Goal: Task Accomplishment & Management: Manage account settings

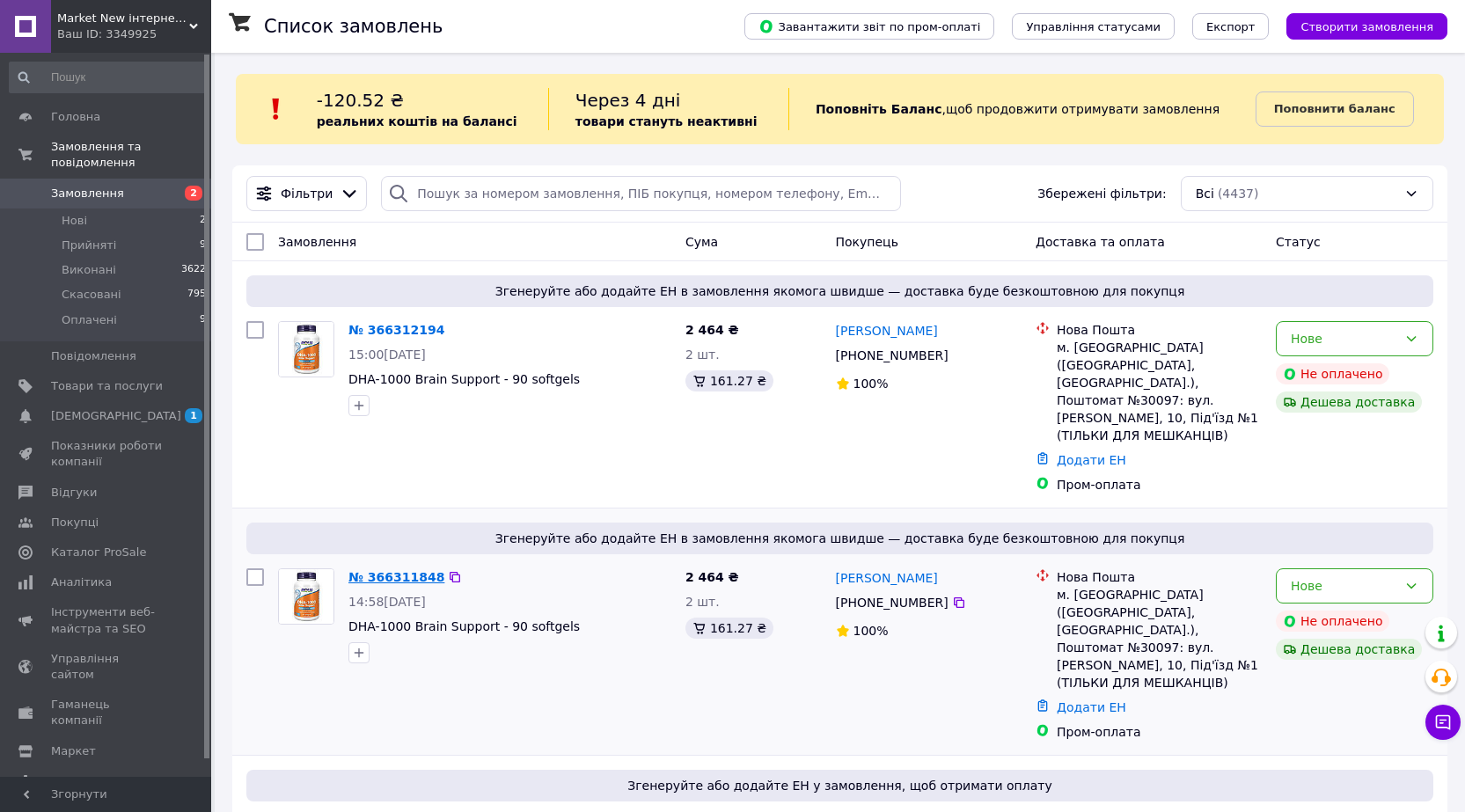
click at [386, 570] on link "№ 366311848" at bounding box center [396, 577] width 96 height 14
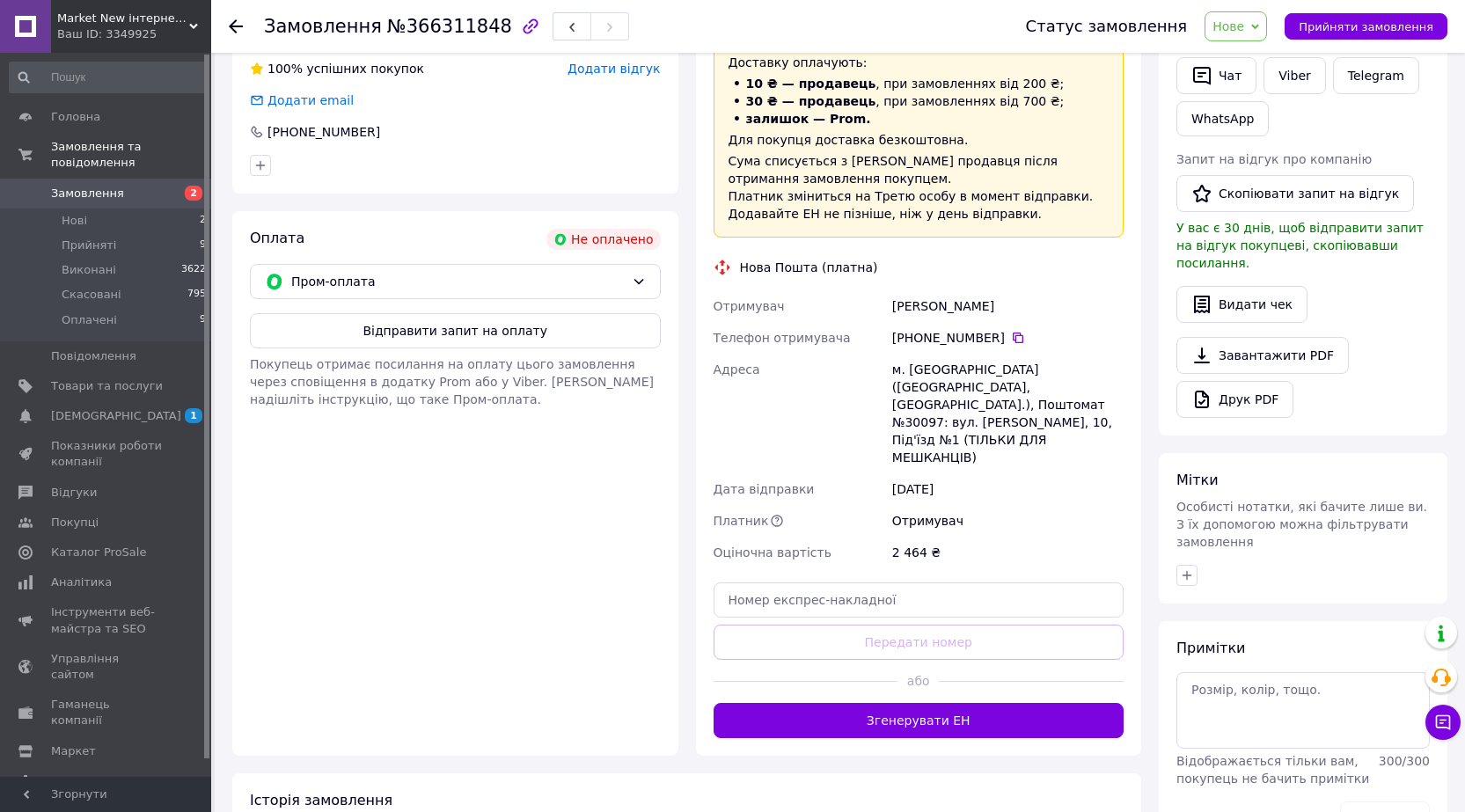
scroll to position [439, 0]
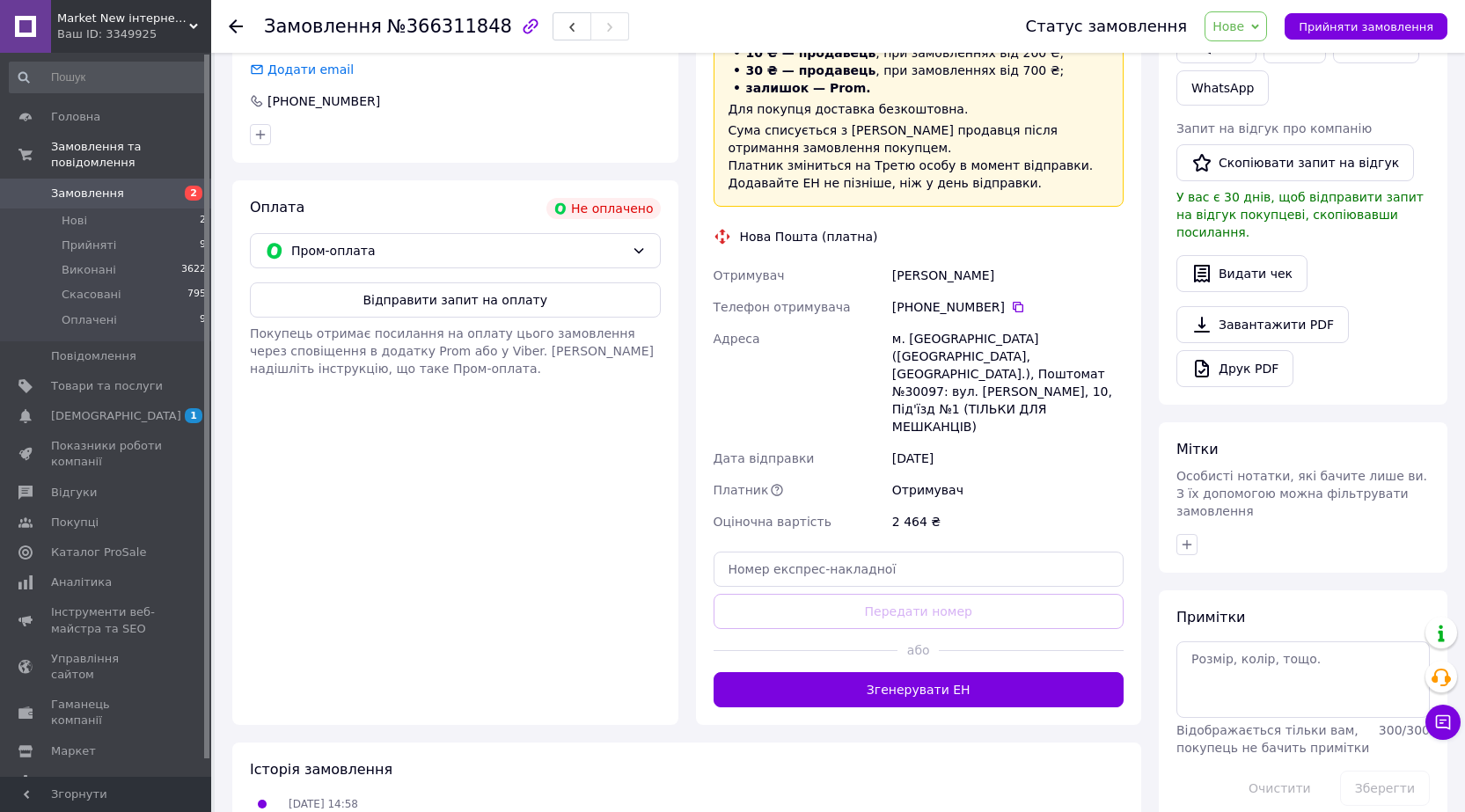
click at [234, 28] on icon at bounding box center [236, 27] width 14 height 14
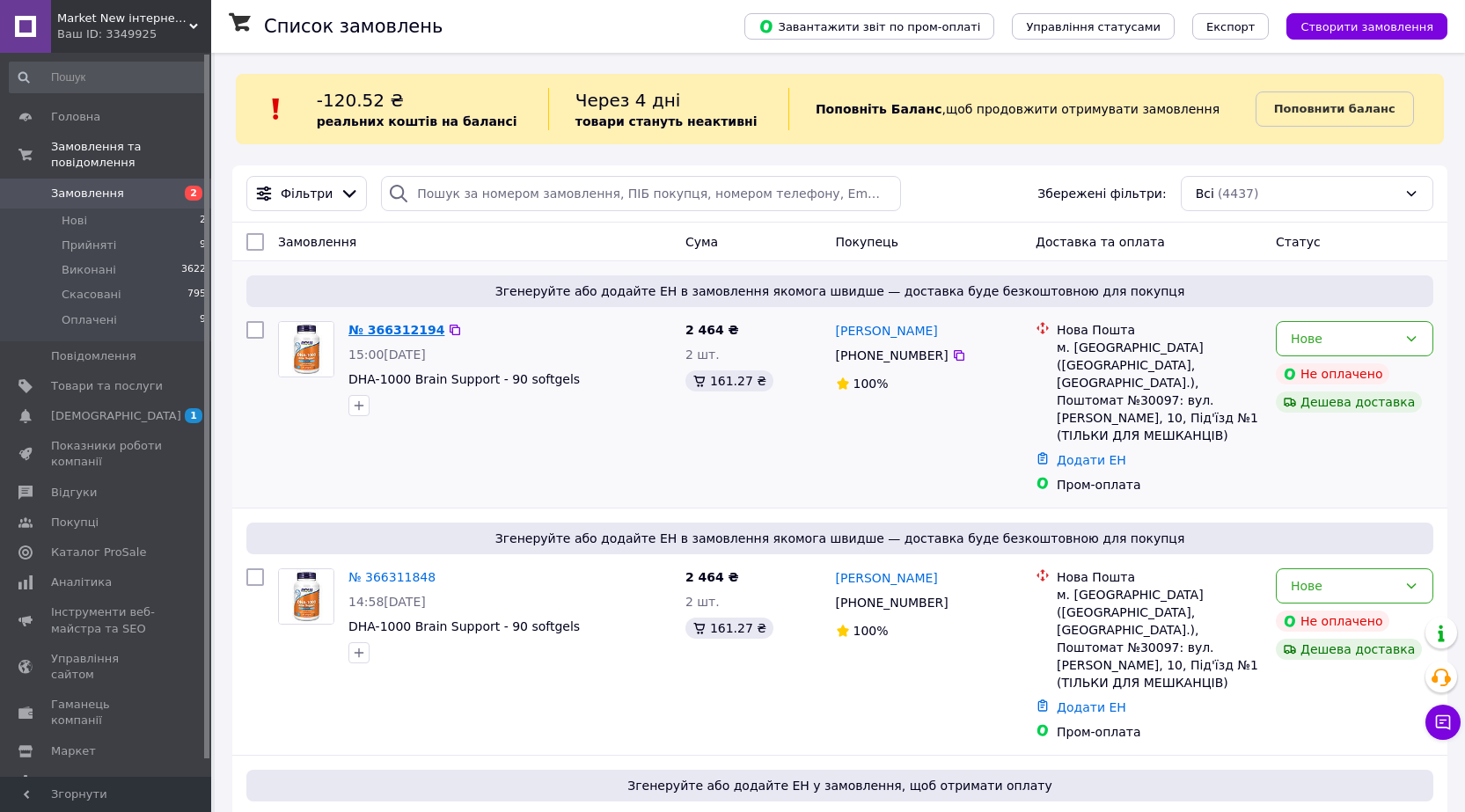
click at [392, 329] on link "№ 366312194" at bounding box center [396, 330] width 96 height 14
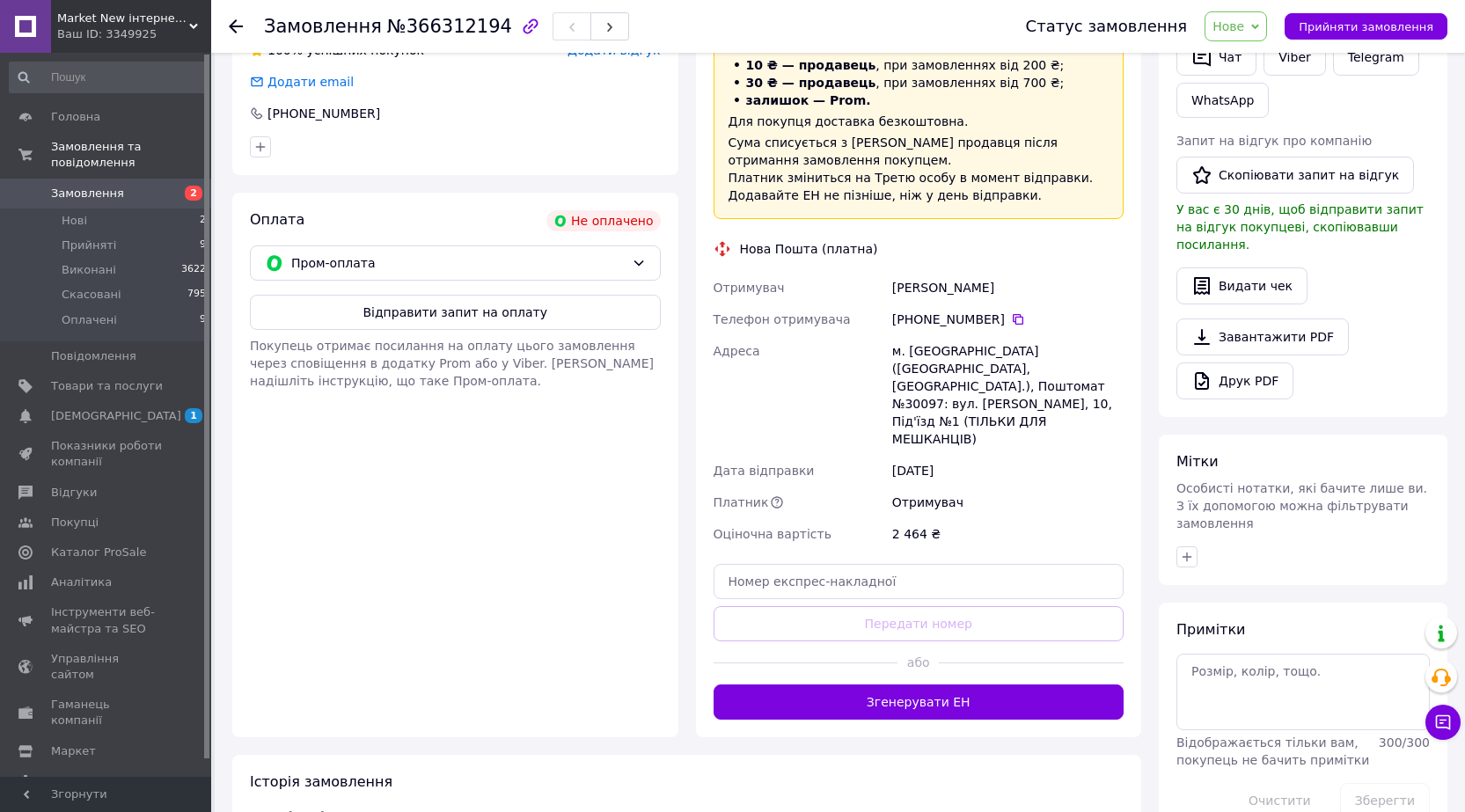
scroll to position [439, 0]
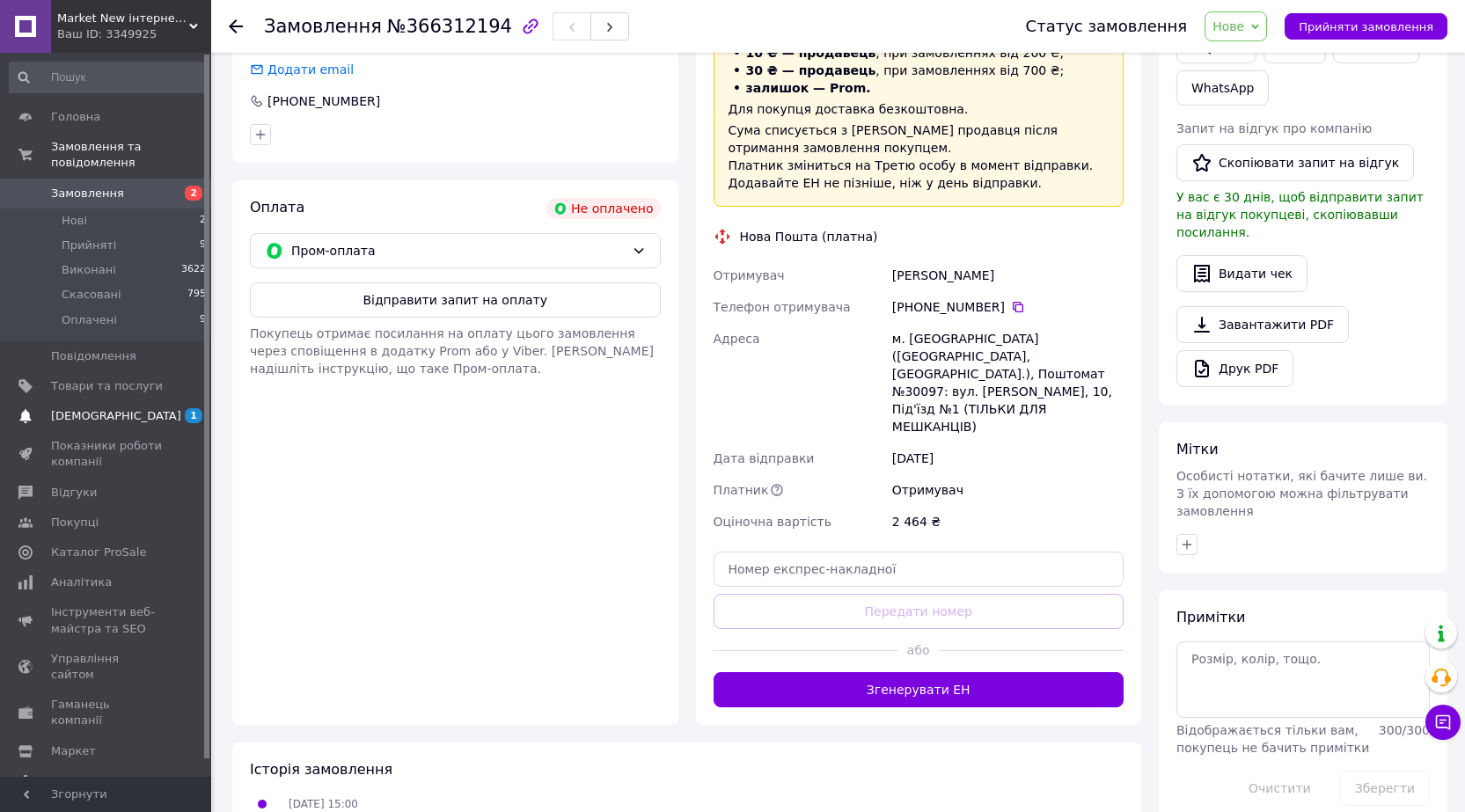
click at [85, 408] on span "[DEMOGRAPHIC_DATA]" at bounding box center [116, 416] width 130 height 16
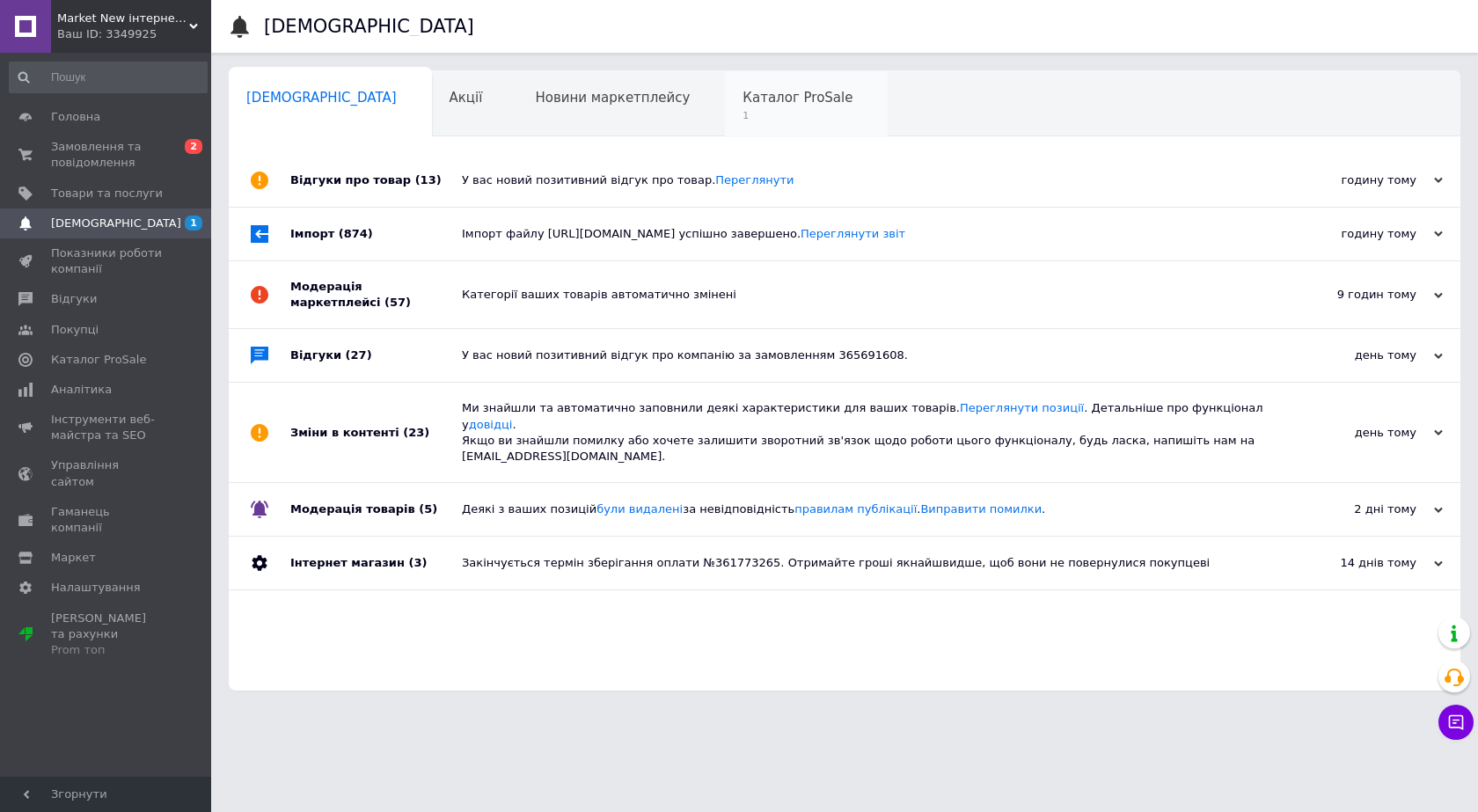
click at [742, 99] on span "Каталог ProSale" at bounding box center [797, 97] width 110 height 16
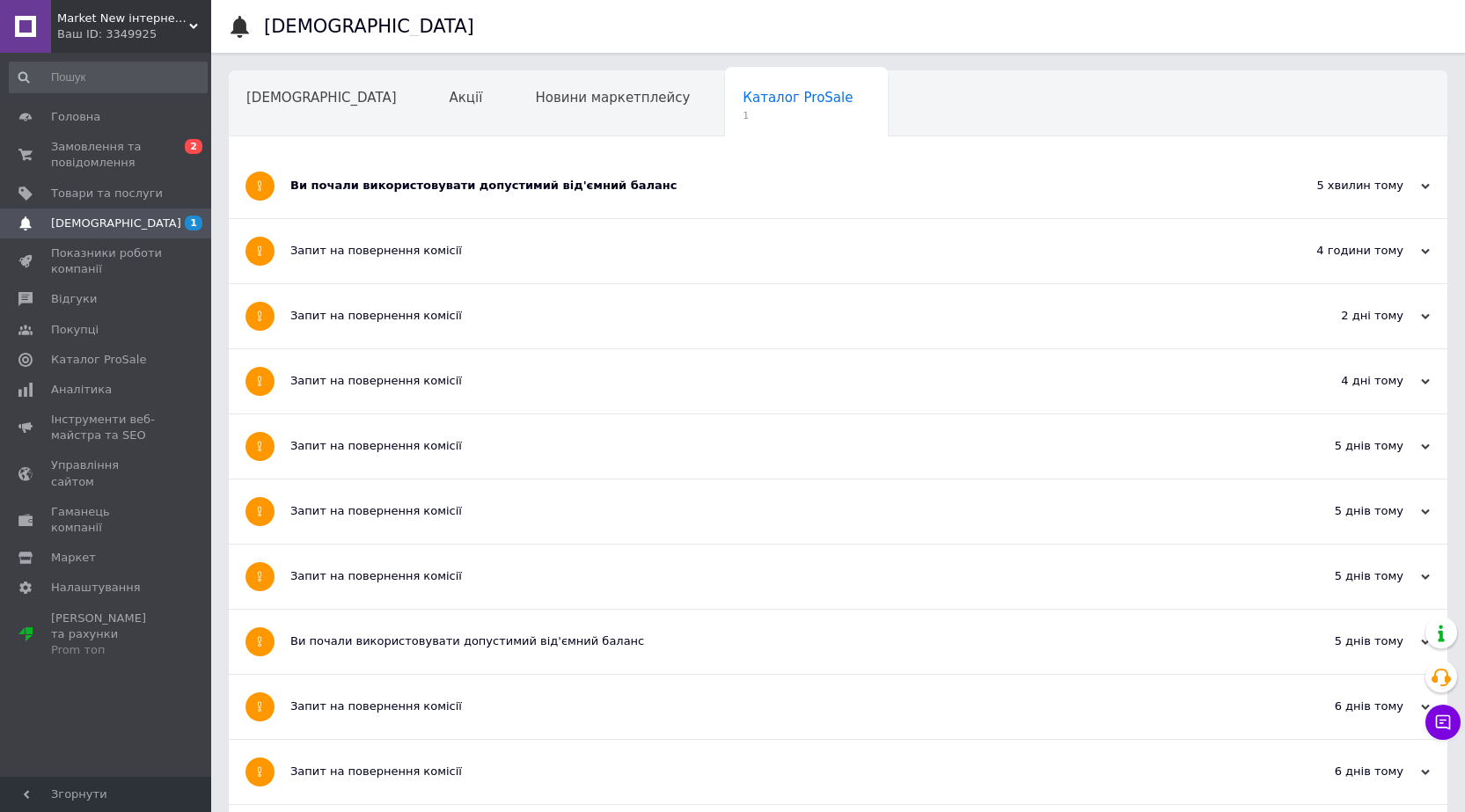
click at [425, 187] on div "Ви почали використовувати допустимий від'ємний баланс" at bounding box center [772, 186] width 964 height 16
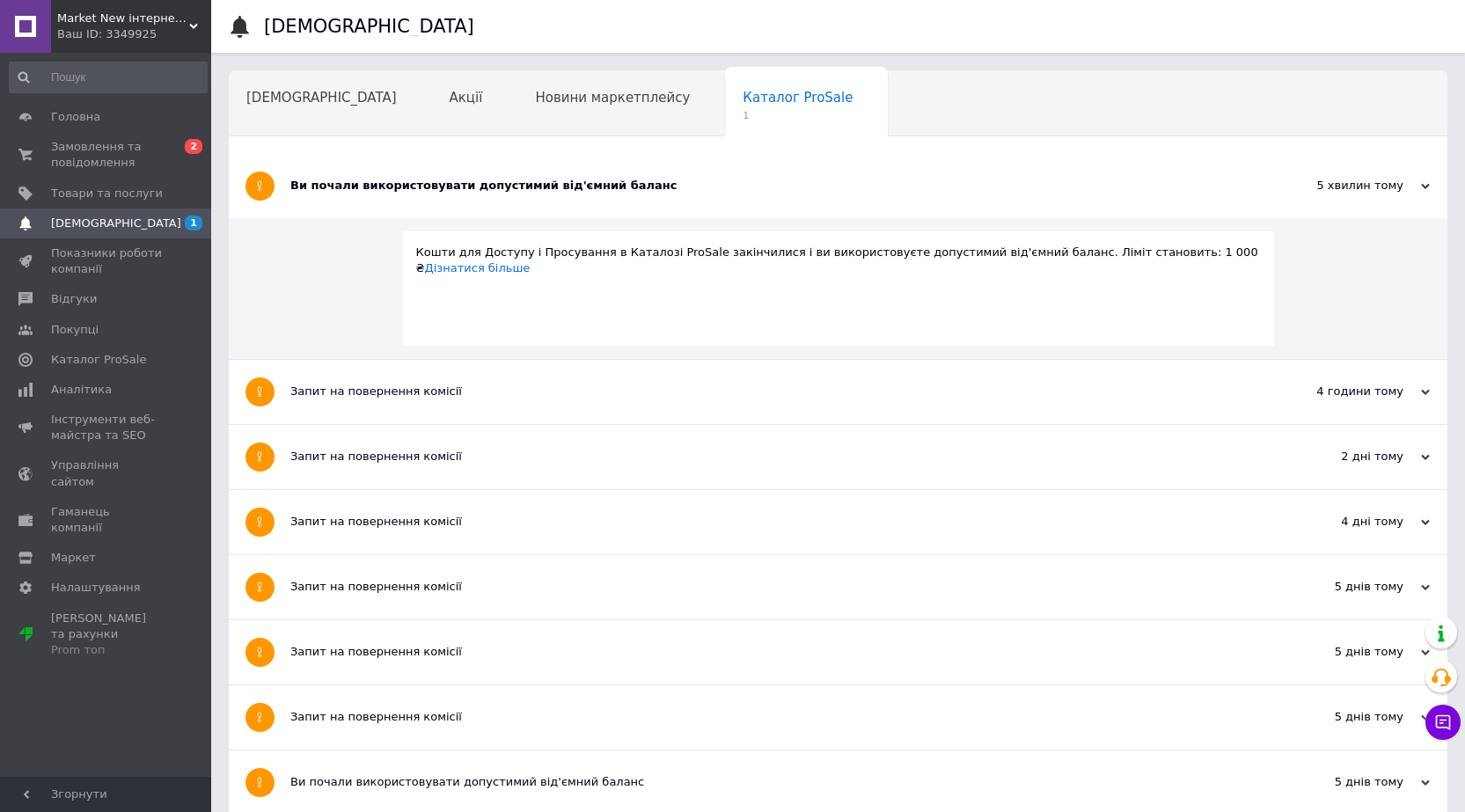
click at [425, 187] on div "Ви почали використовувати допустимий від'ємний баланс" at bounding box center [772, 186] width 964 height 16
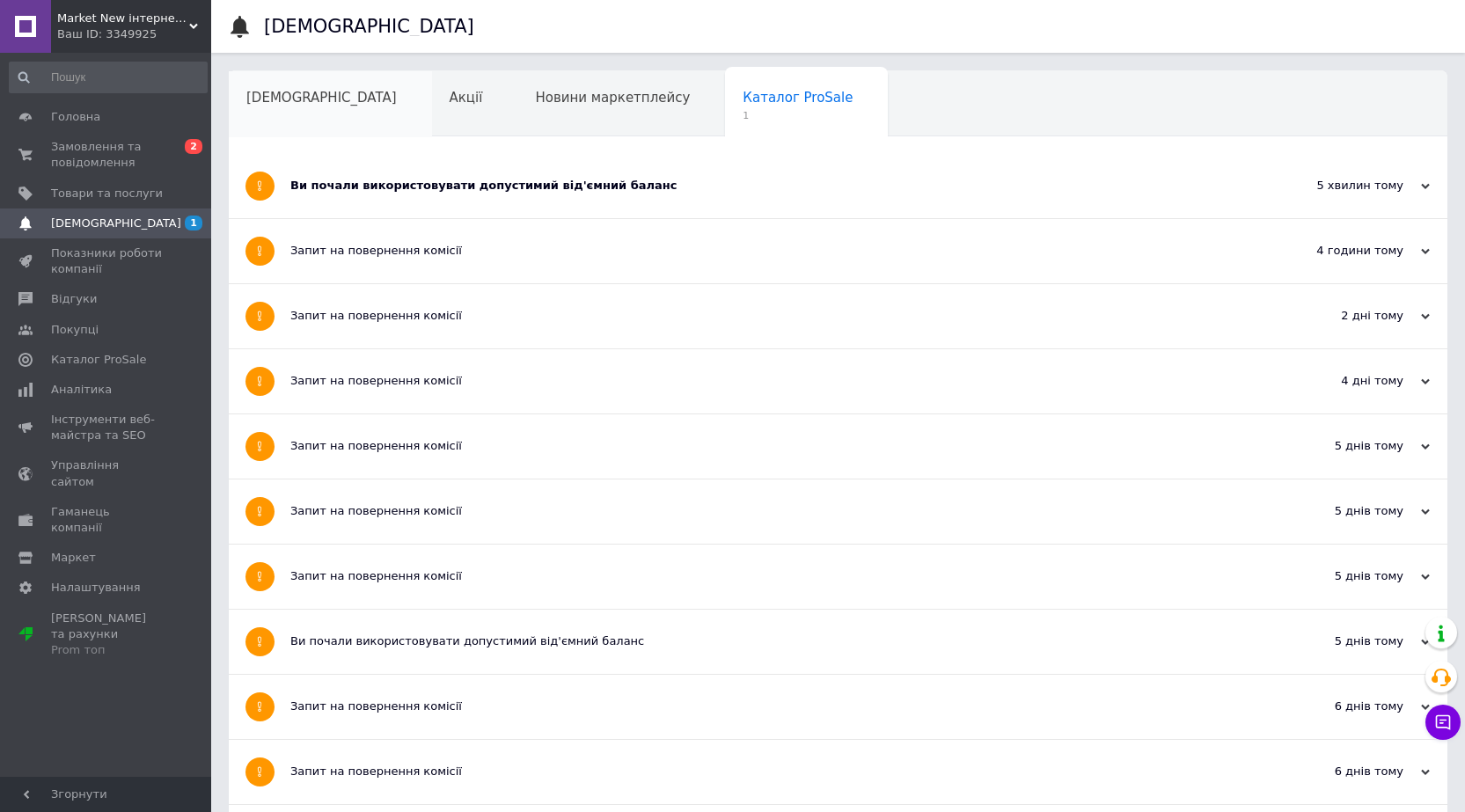
click at [280, 98] on span "[DEMOGRAPHIC_DATA]" at bounding box center [322, 97] width 151 height 16
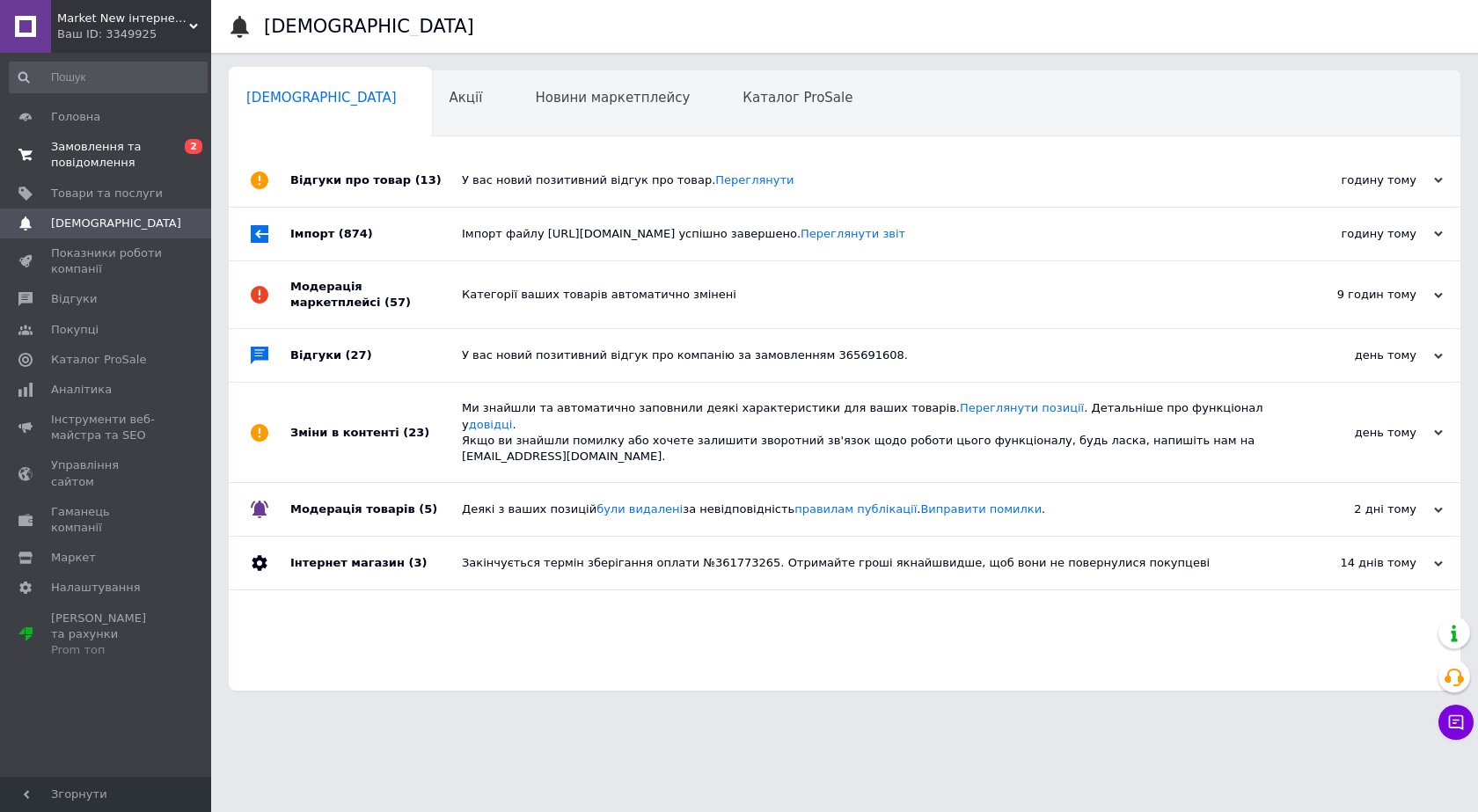
click at [84, 154] on span "Замовлення та повідомлення" at bounding box center [107, 155] width 112 height 32
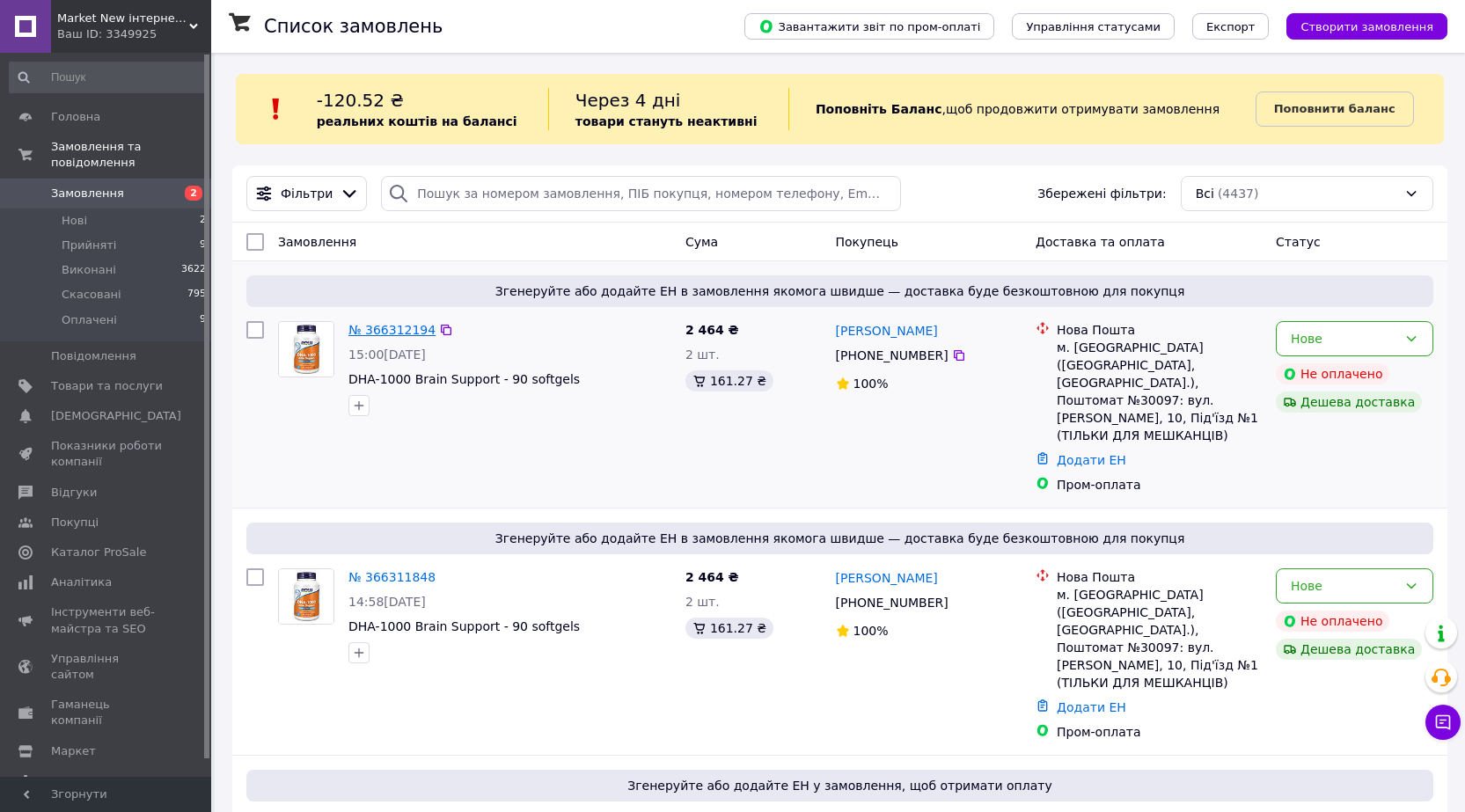
click at [372, 330] on link "№ 366312194" at bounding box center [391, 330] width 87 height 14
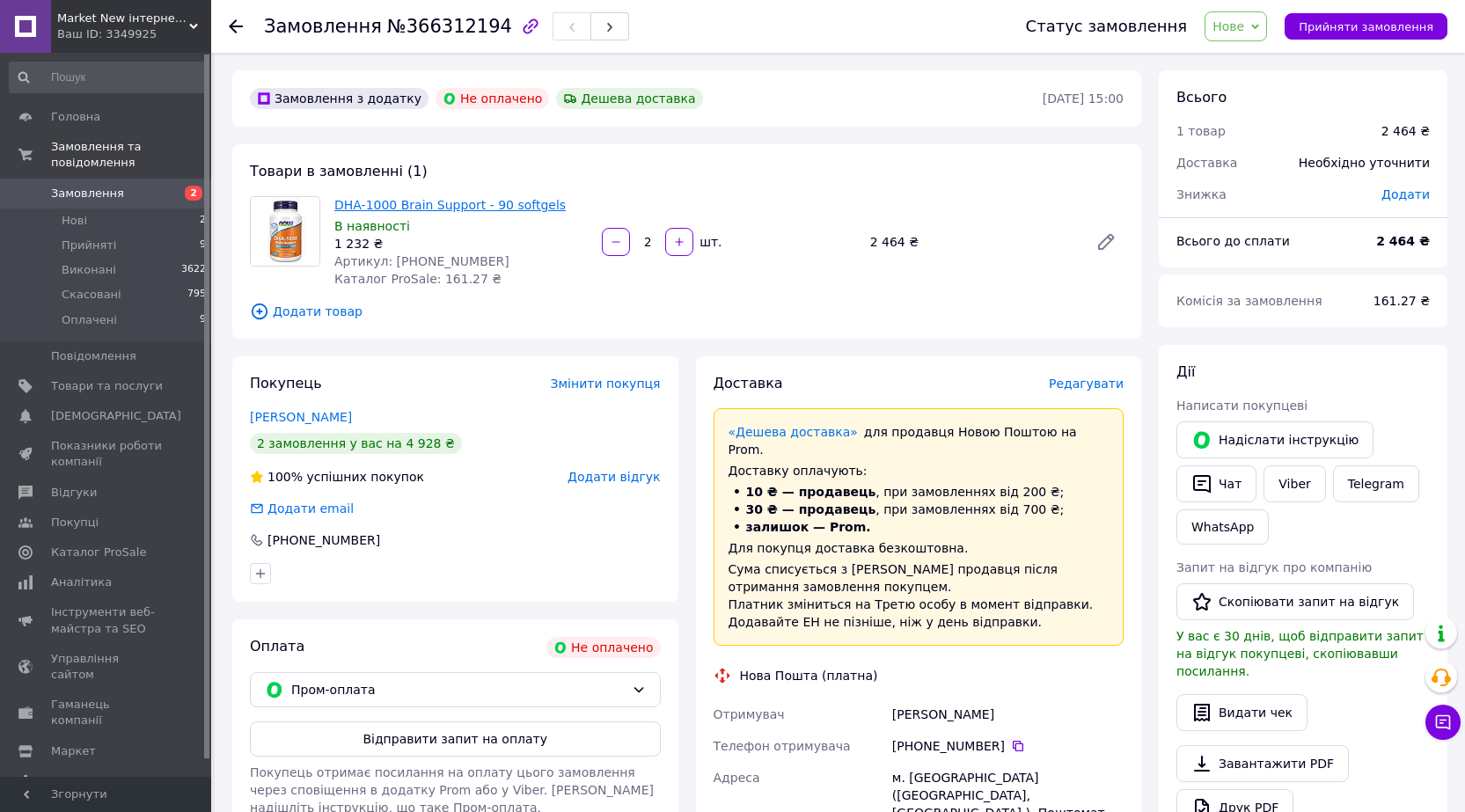
click at [470, 205] on link "DHA-1000 Brain Support - 90 softgels" at bounding box center [449, 205] width 231 height 14
click at [234, 30] on use at bounding box center [236, 27] width 14 height 14
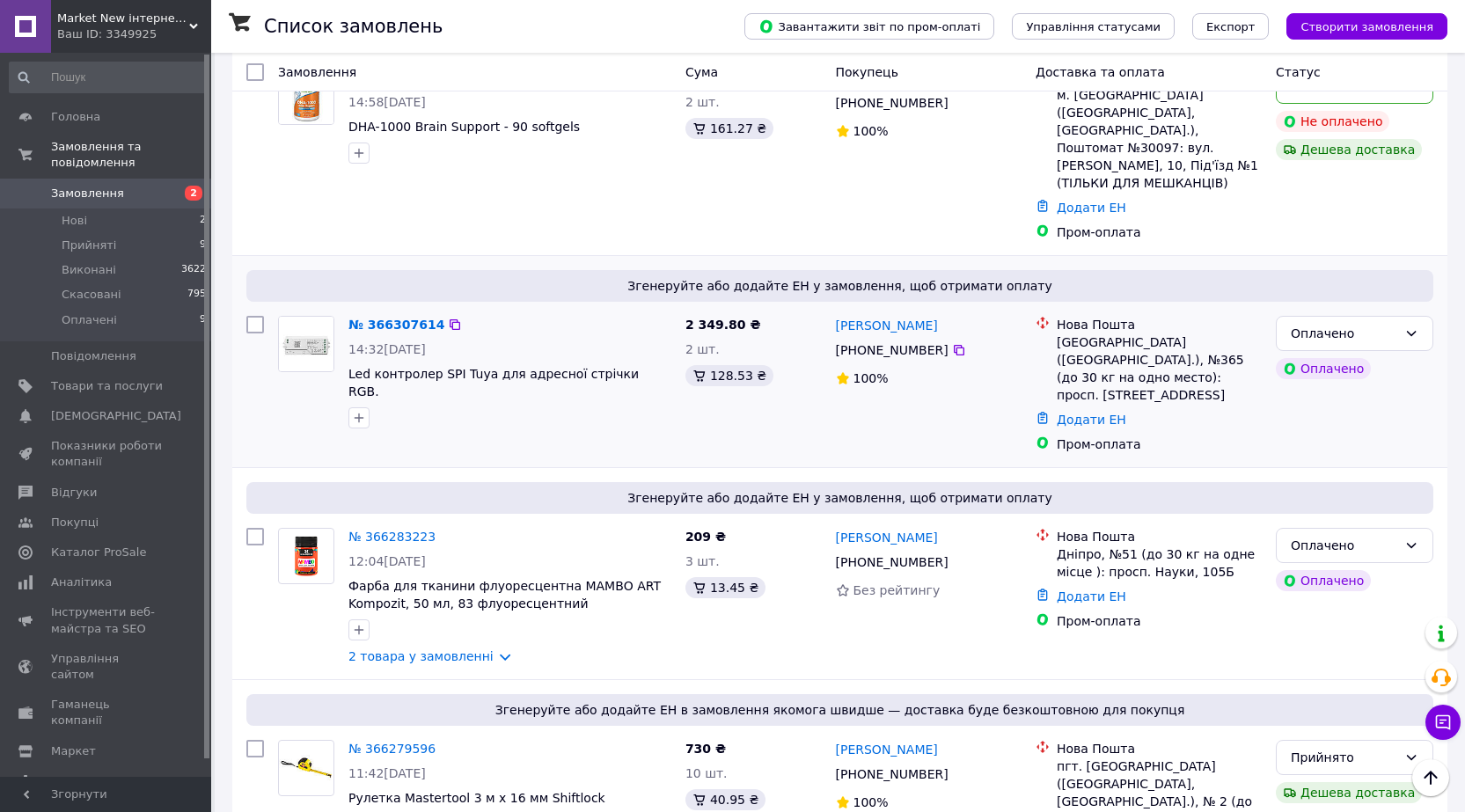
scroll to position [528, 0]
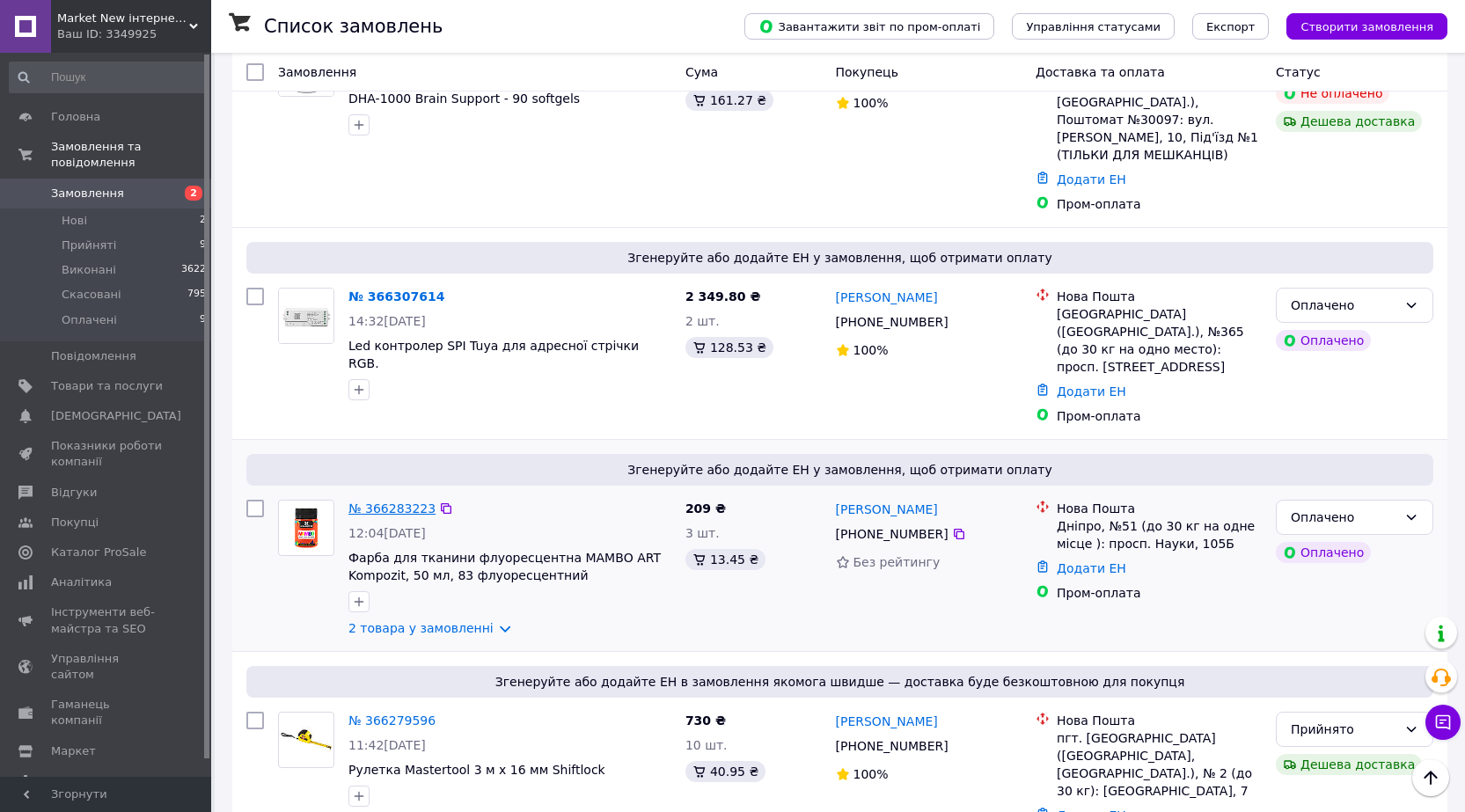
click at [389, 501] on link "№ 366283223" at bounding box center [391, 508] width 87 height 14
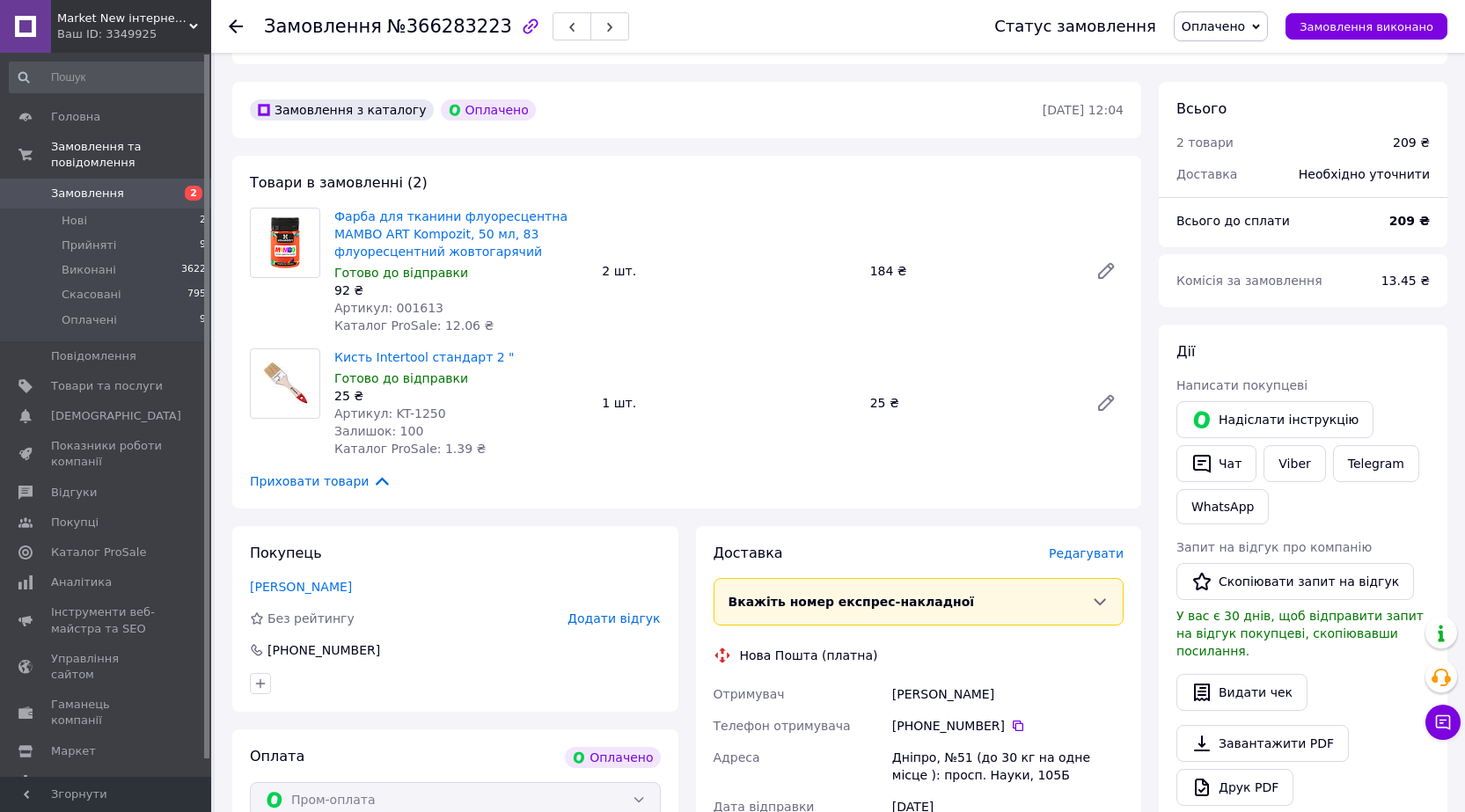
scroll to position [528, 0]
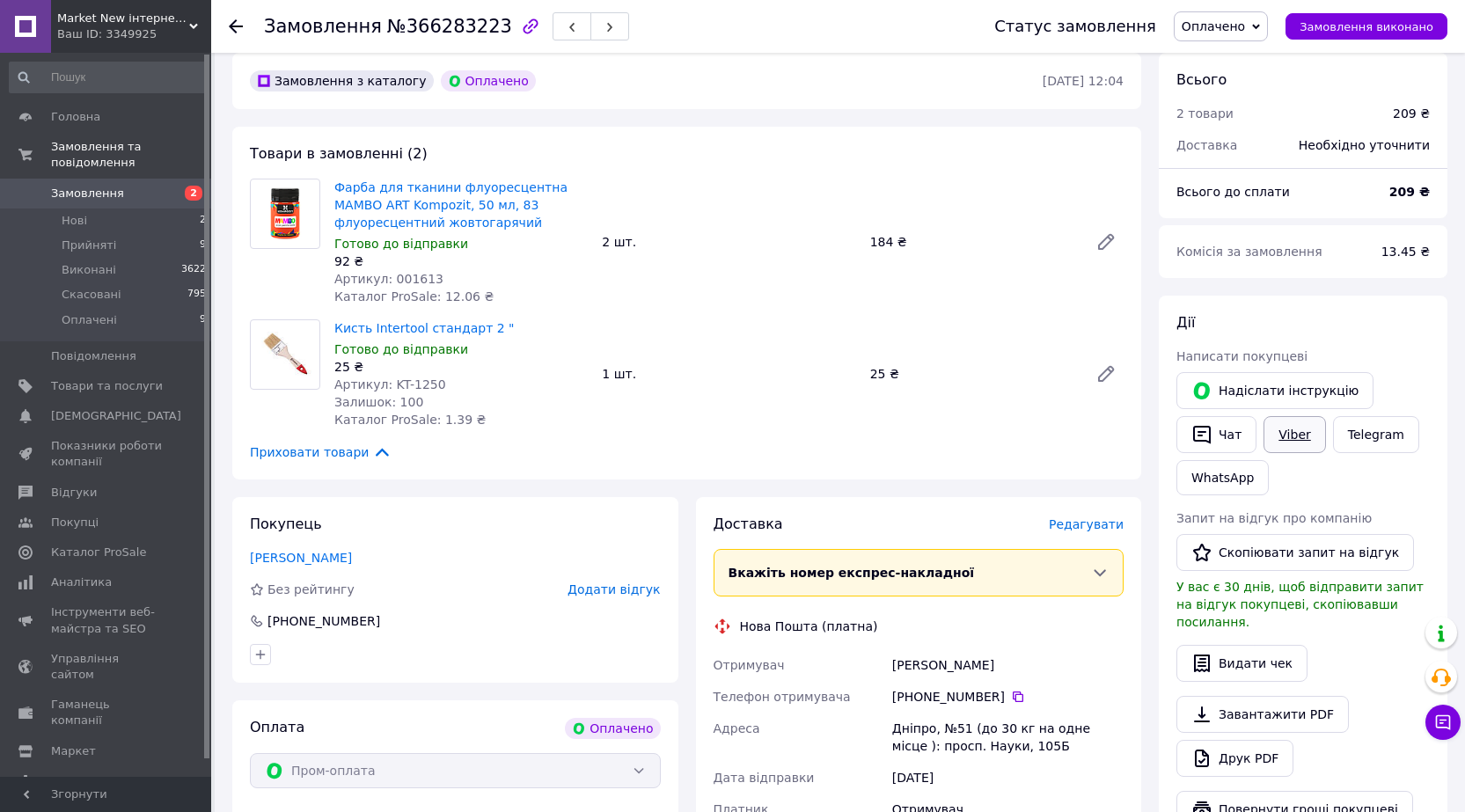
click at [1287, 416] on link "Viber" at bounding box center [1295, 435] width 62 height 37
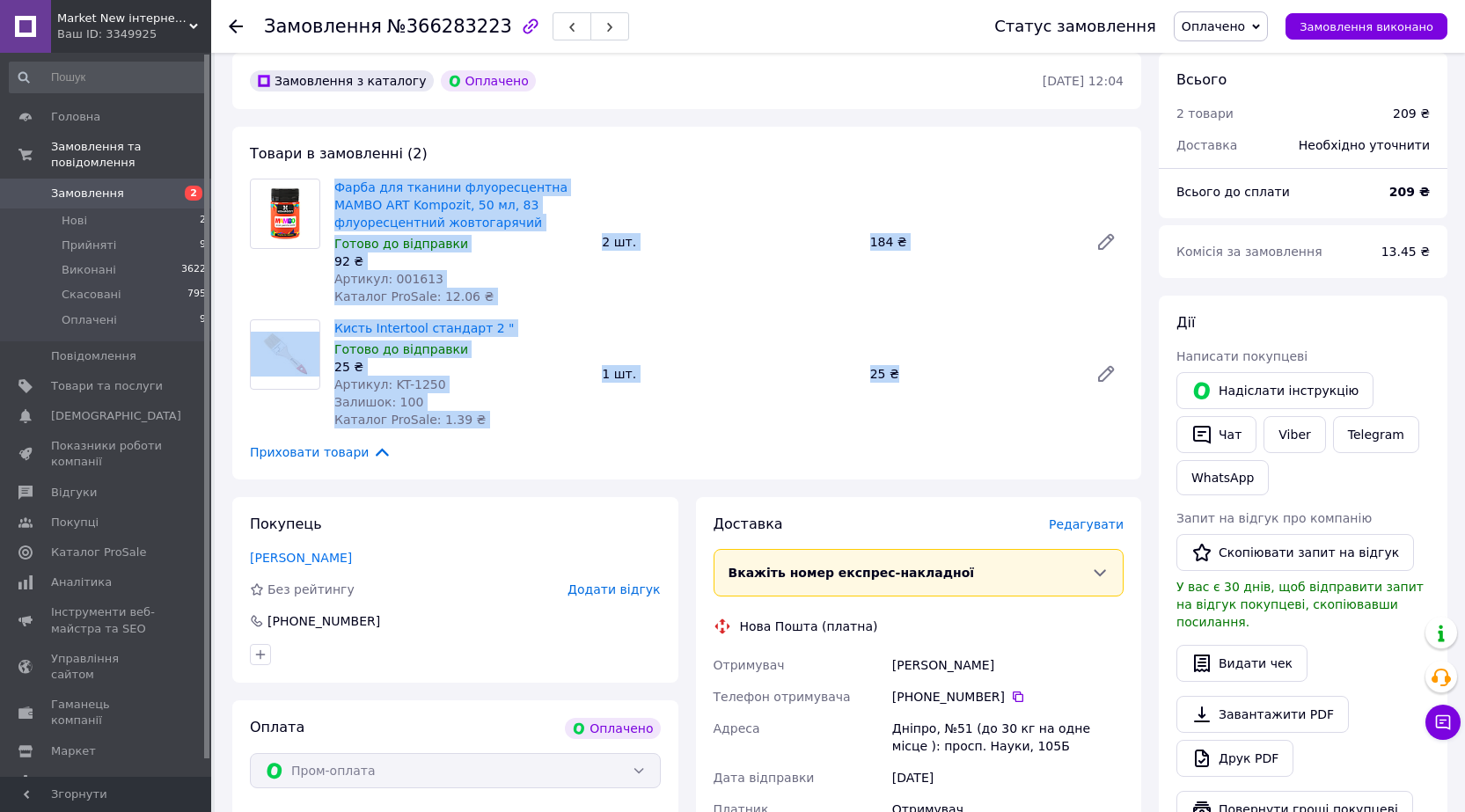
drag, startPoint x: 330, startPoint y: 149, endPoint x: 916, endPoint y: 319, distance: 610.2
click at [916, 319] on div "Товари в замовленні (2) Фарба для тканини флуоресцентна МАМВО ART Kompozit, 50 …" at bounding box center [686, 303] width 909 height 352
copy div "Фарба для тканини флуоресцентна МАМВО ART Kompozit, 50 мл, 83 флуоресцентний жо…"
click at [735, 367] on div "Кисть Intertool стандарт 2 " Готово до відправки 25 ₴ Артикул: KT-1250 Залишок:…" at bounding box center [729, 374] width 803 height 116
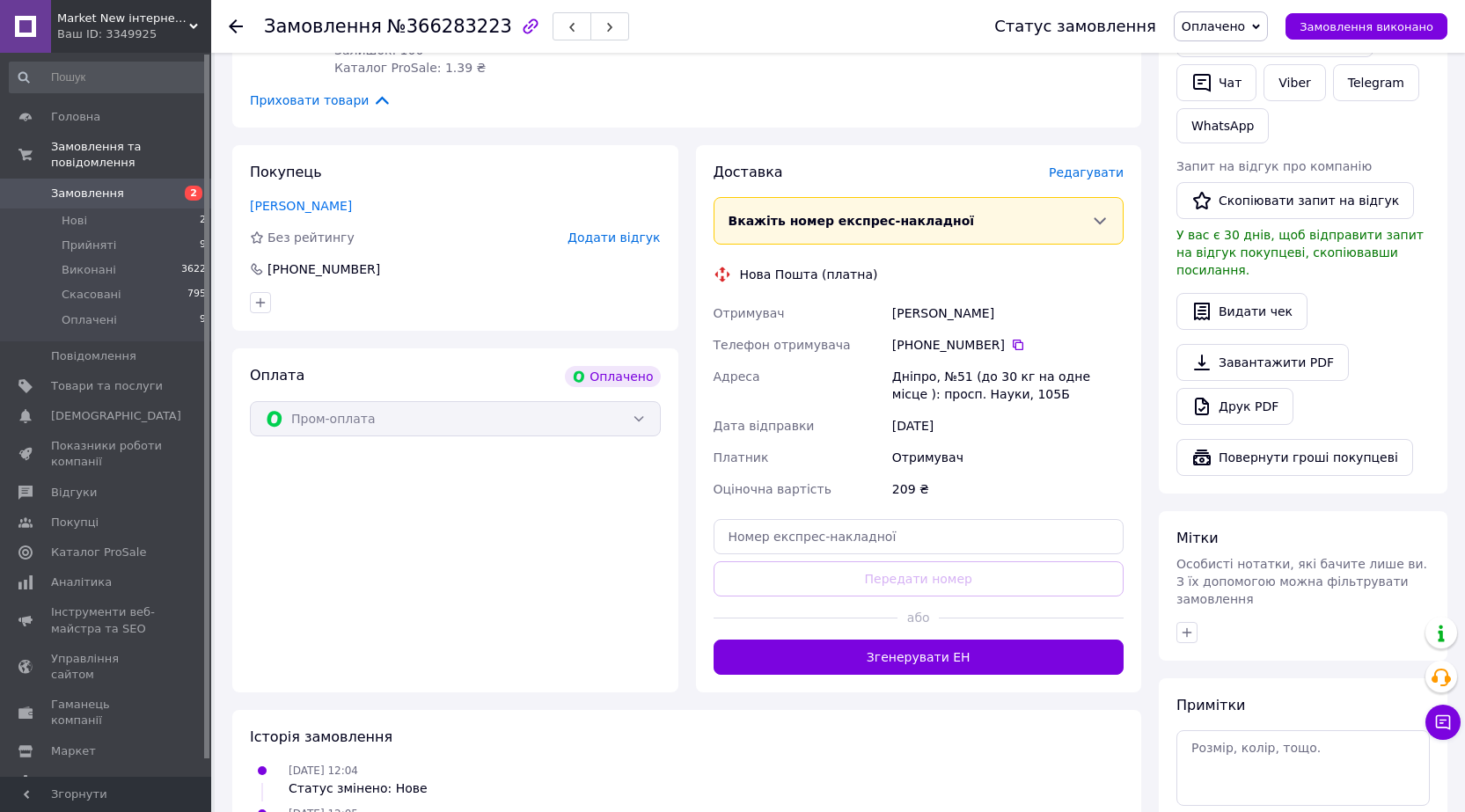
scroll to position [948, 0]
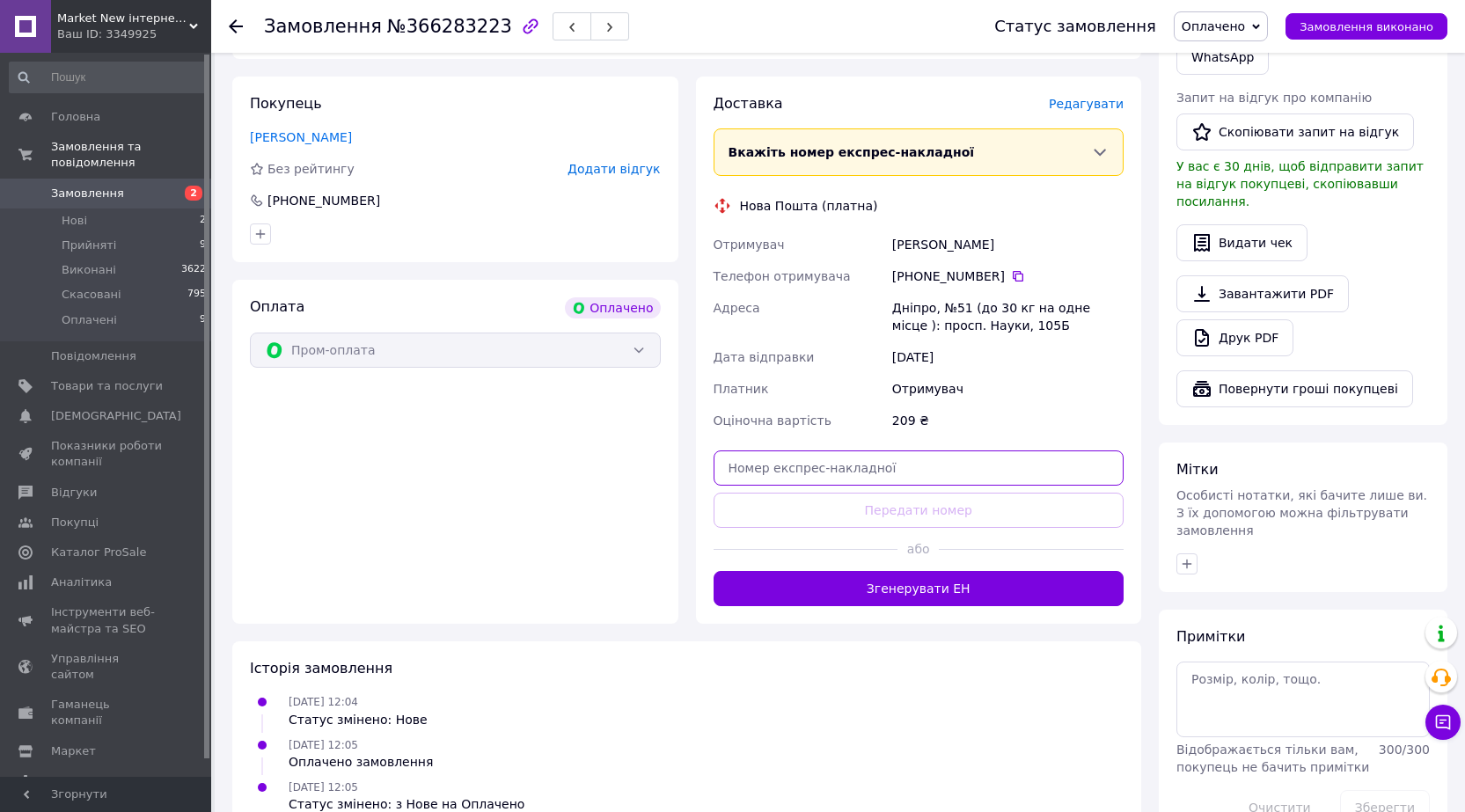
click at [770, 451] on input "text" at bounding box center [919, 468] width 411 height 35
paste input "20451269127914"
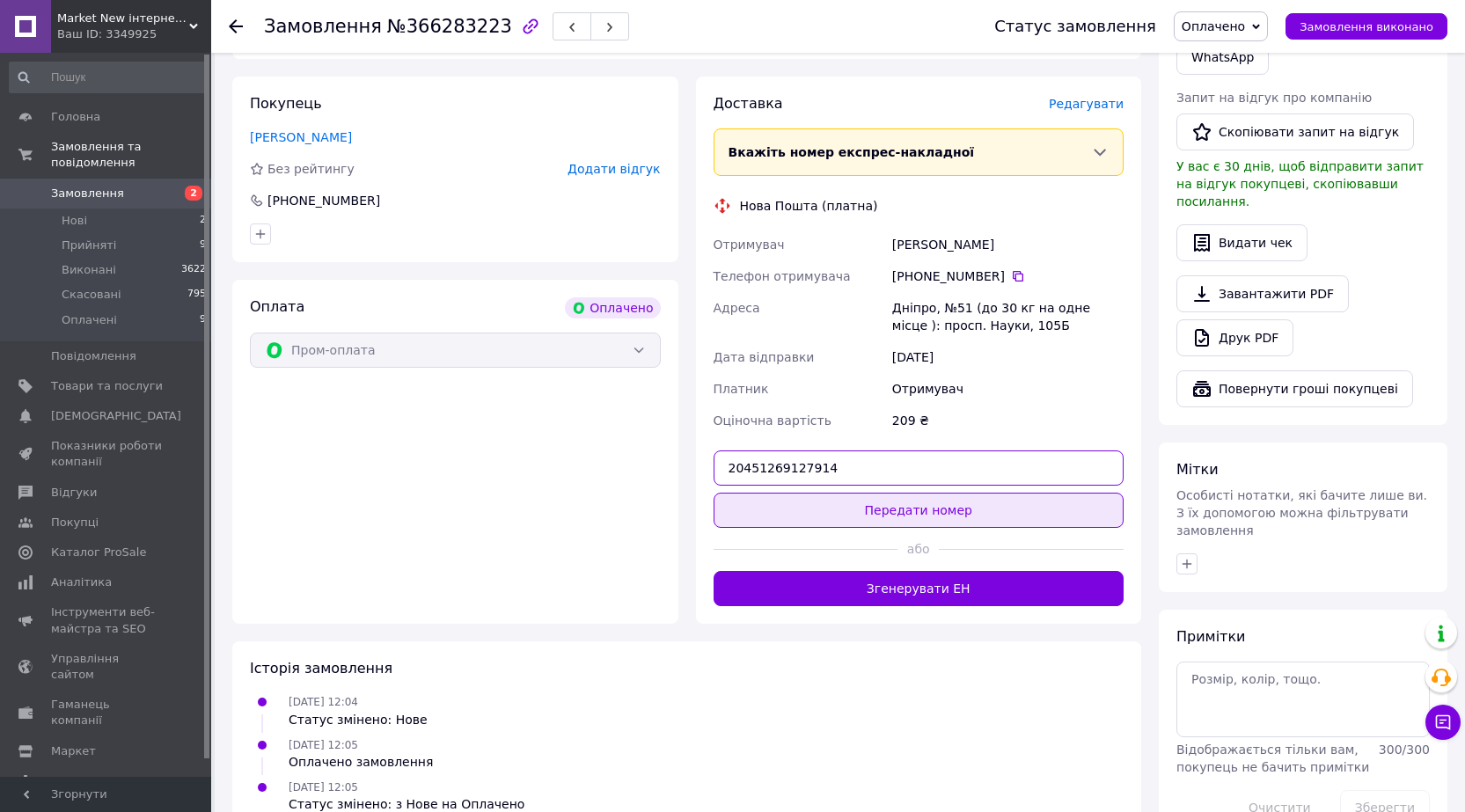
type input "20451269127914"
click at [896, 492] on button "Передати номер" at bounding box center [919, 510] width 411 height 35
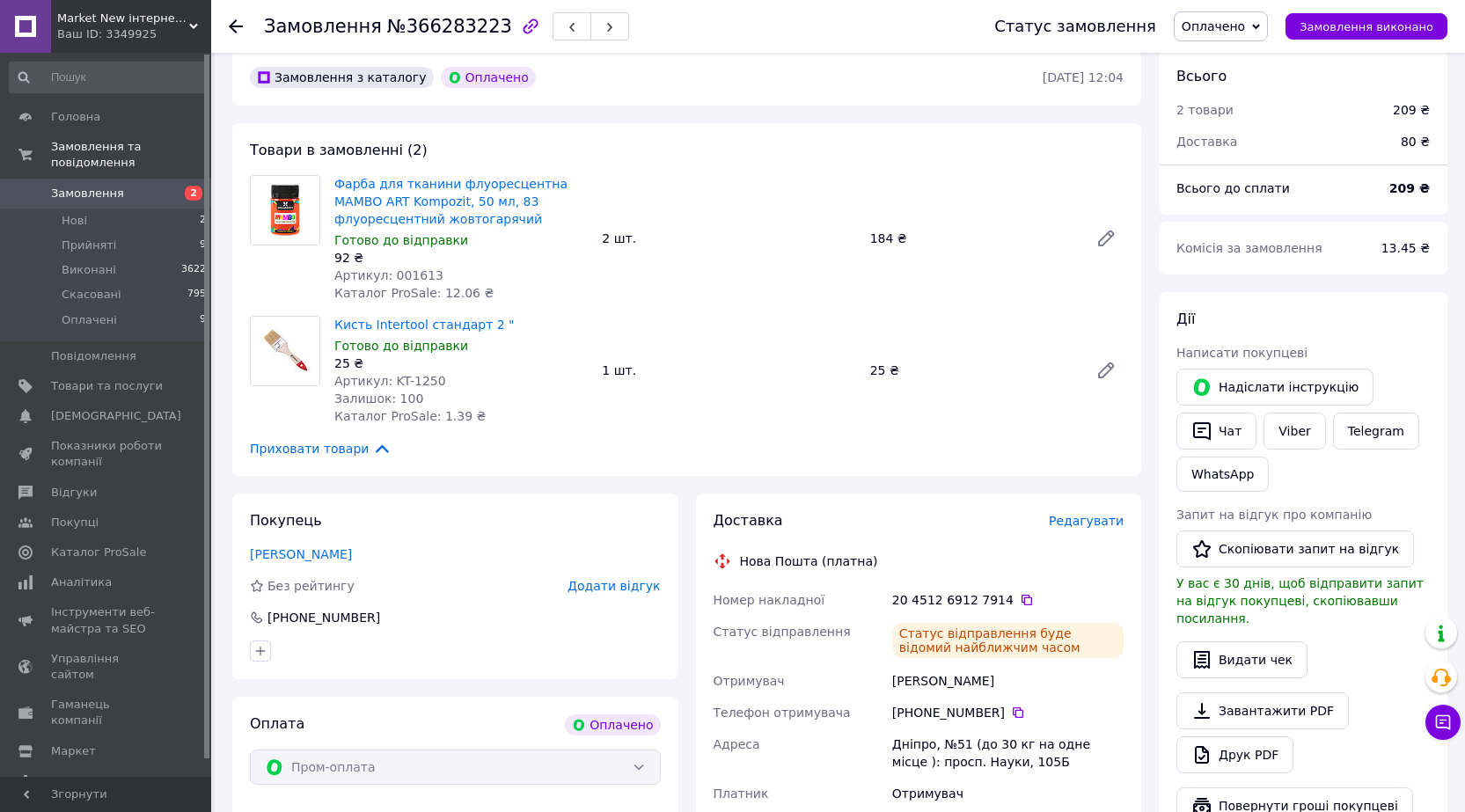
scroll to position [486, 0]
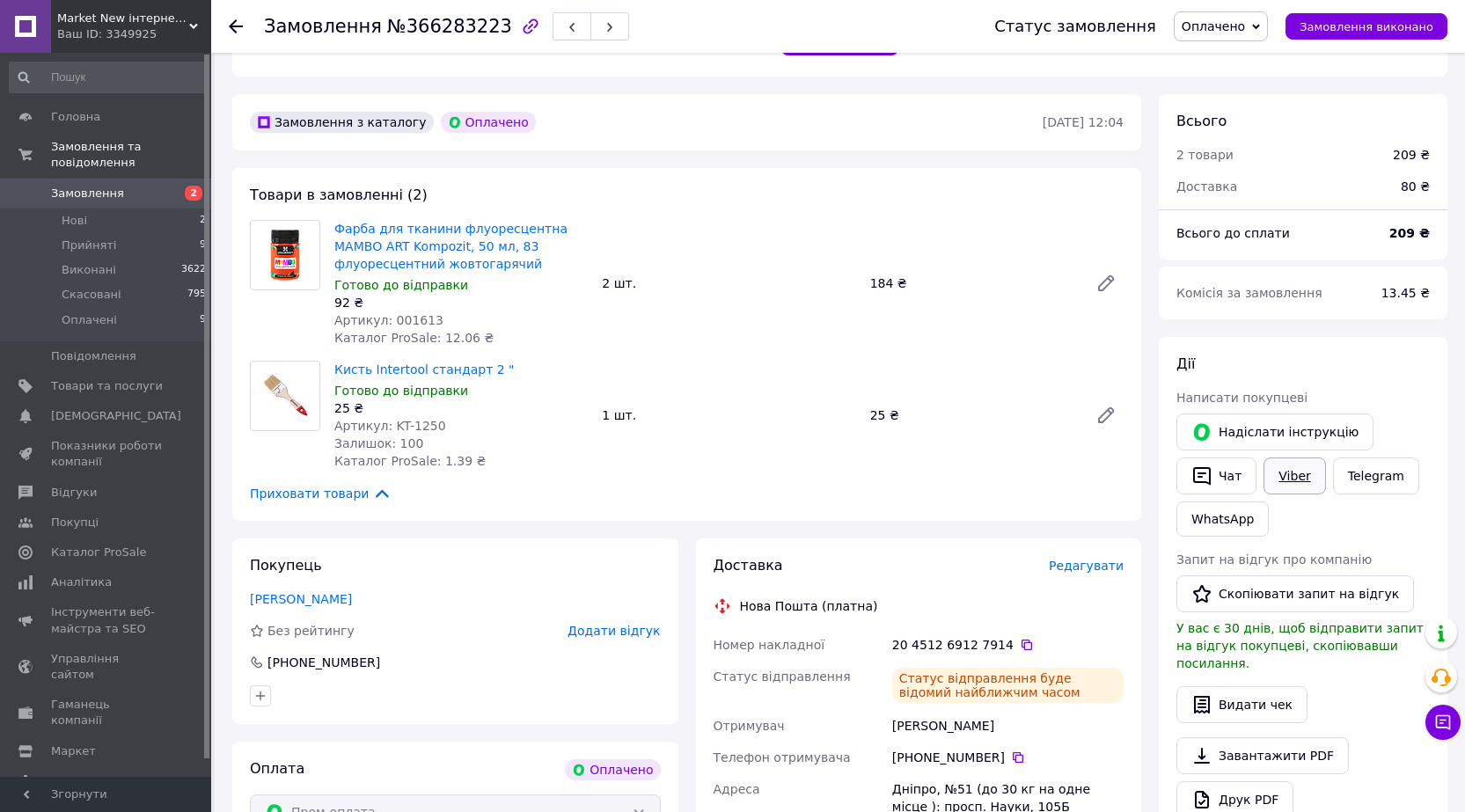
click at [1292, 458] on link "Viber" at bounding box center [1295, 476] width 62 height 37
click at [239, 26] on use at bounding box center [236, 27] width 14 height 14
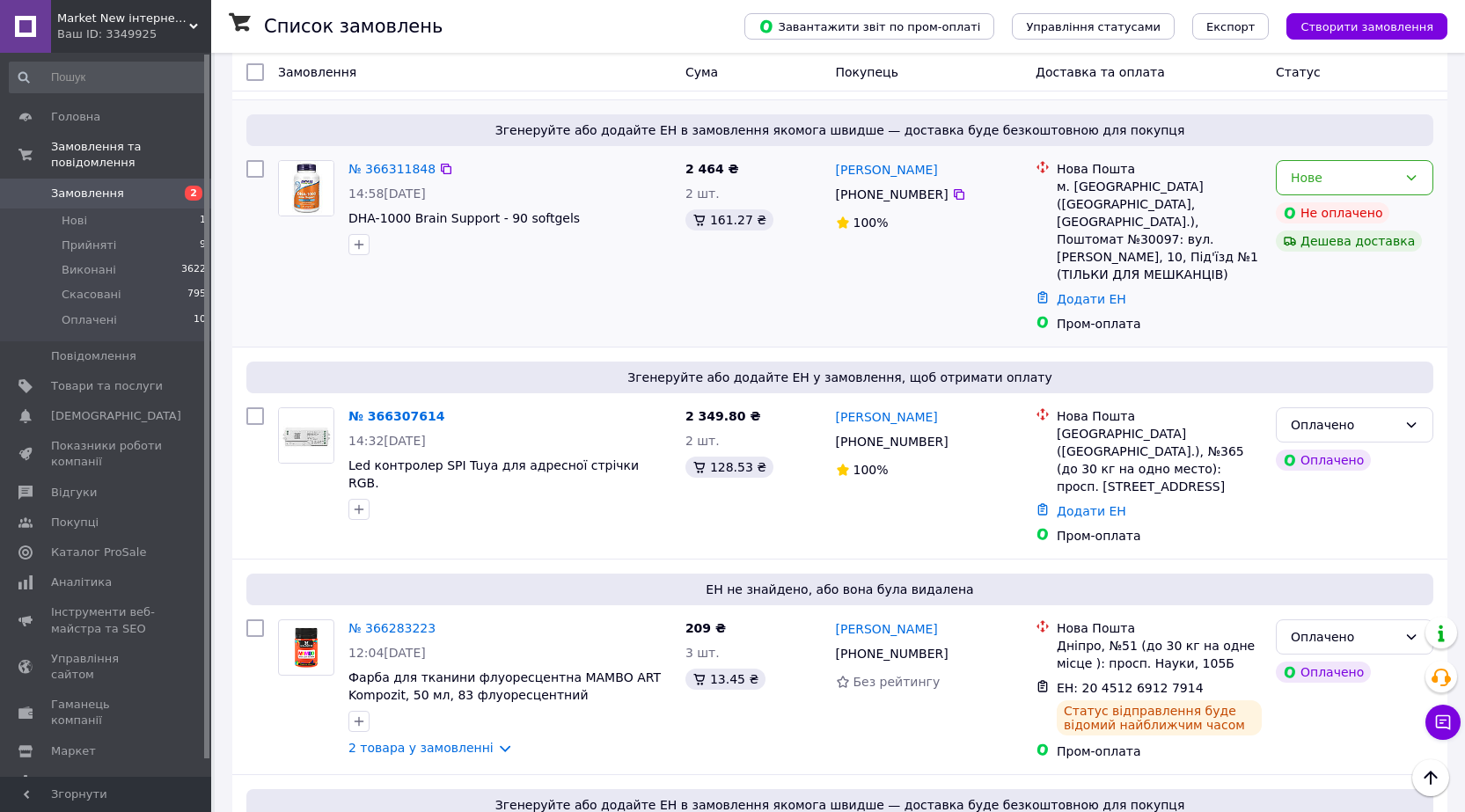
scroll to position [440, 0]
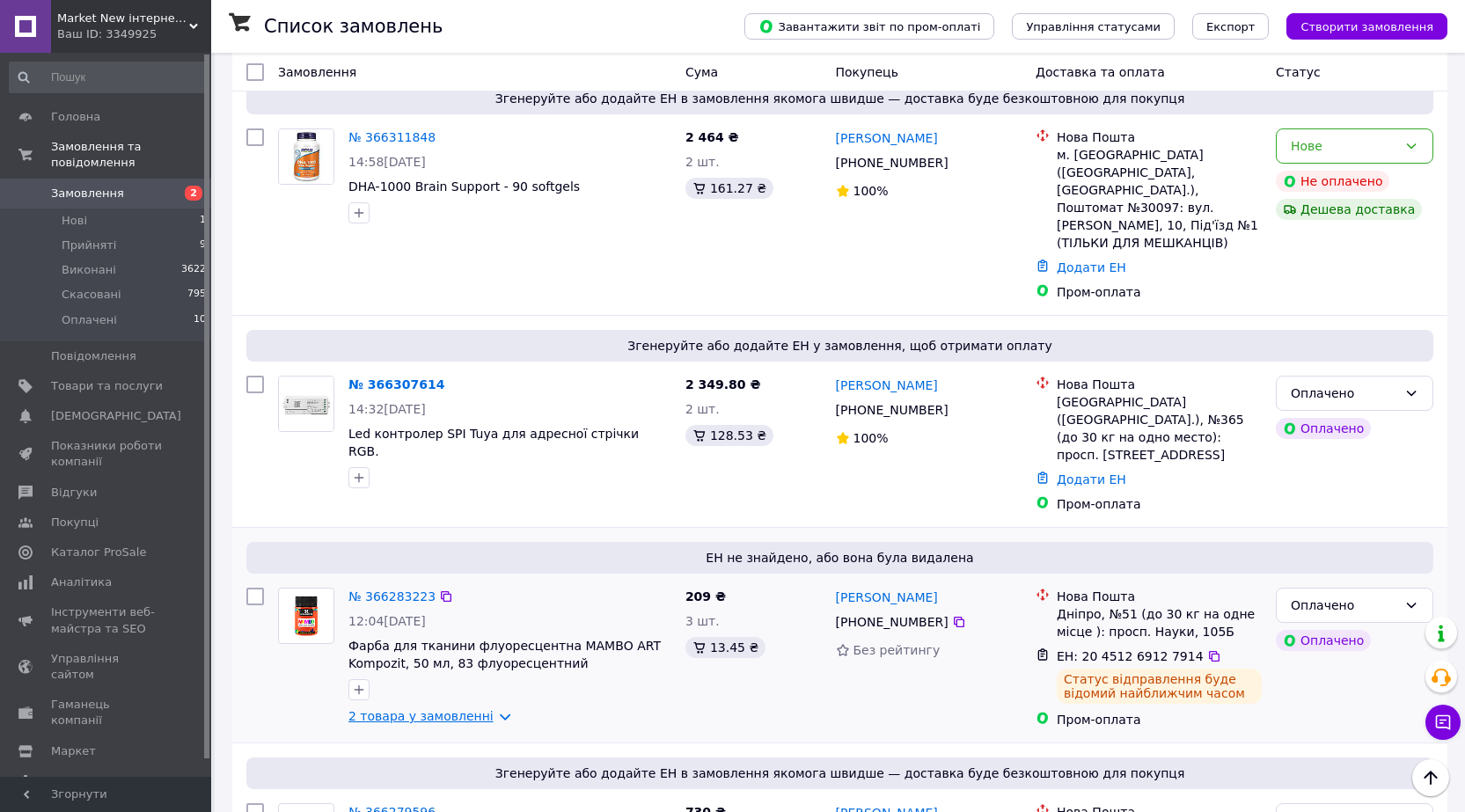
click at [432, 709] on link "2 товара у замовленні" at bounding box center [421, 716] width 145 height 14
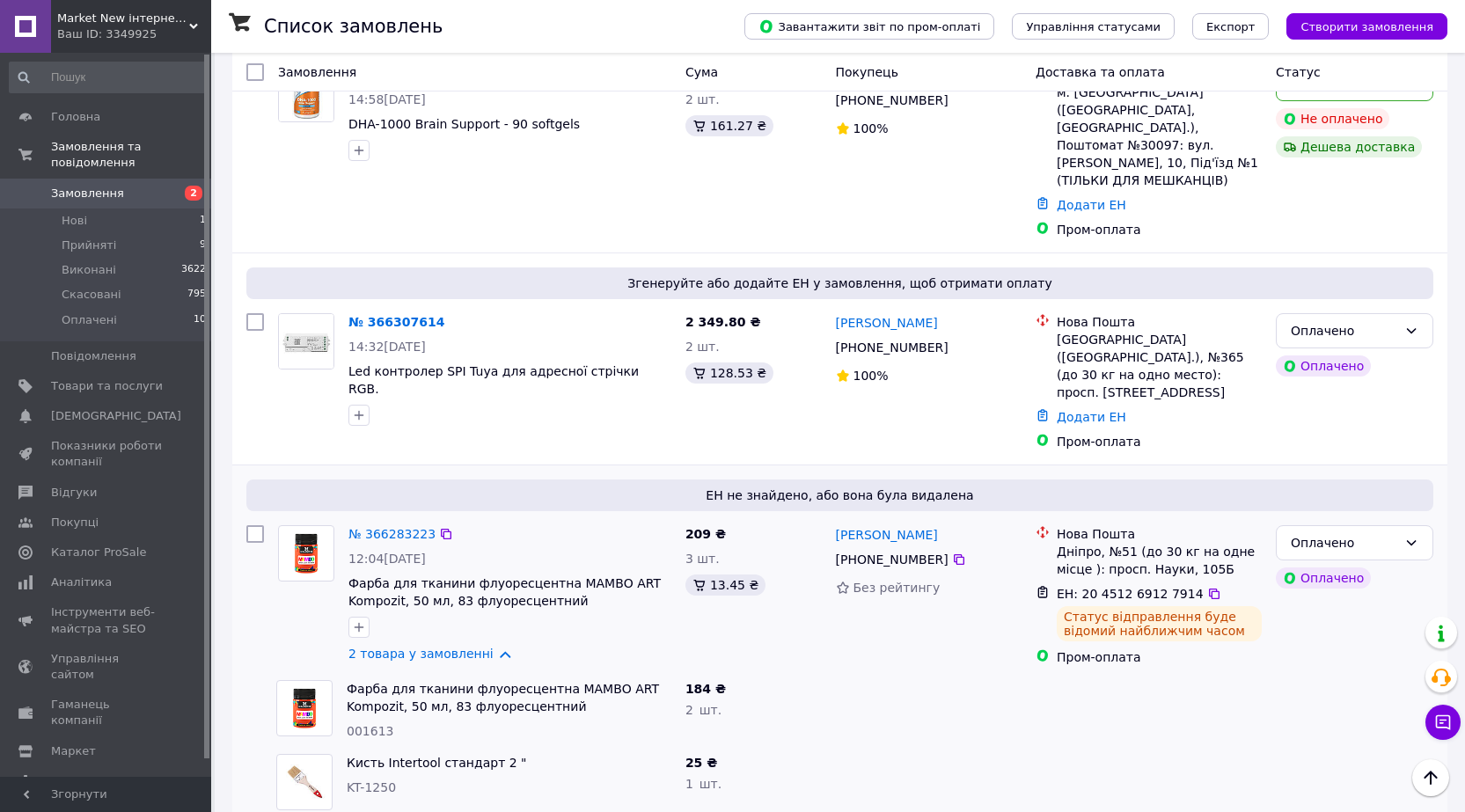
scroll to position [528, 0]
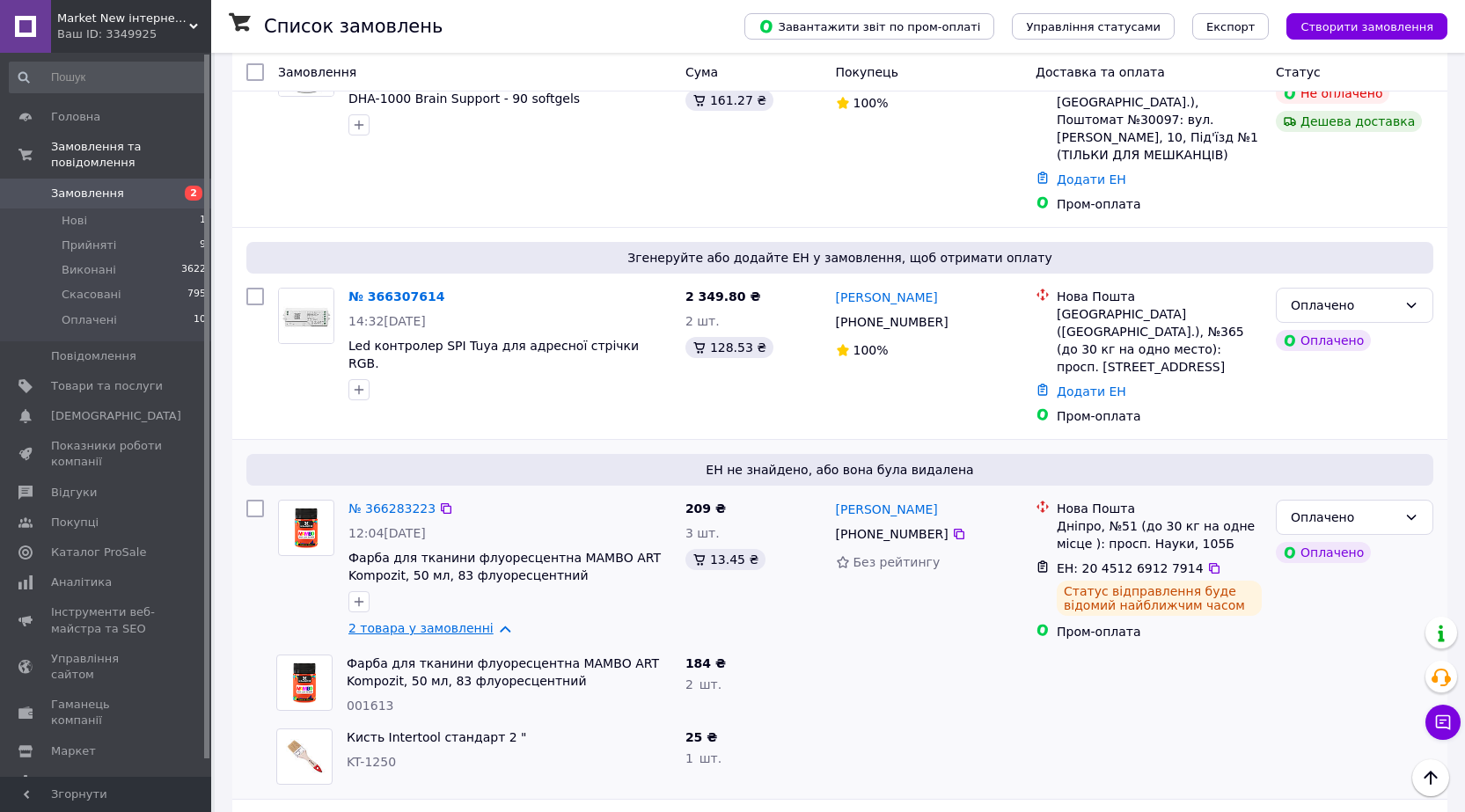
click at [448, 621] on link "2 товара у замовленні" at bounding box center [421, 628] width 145 height 14
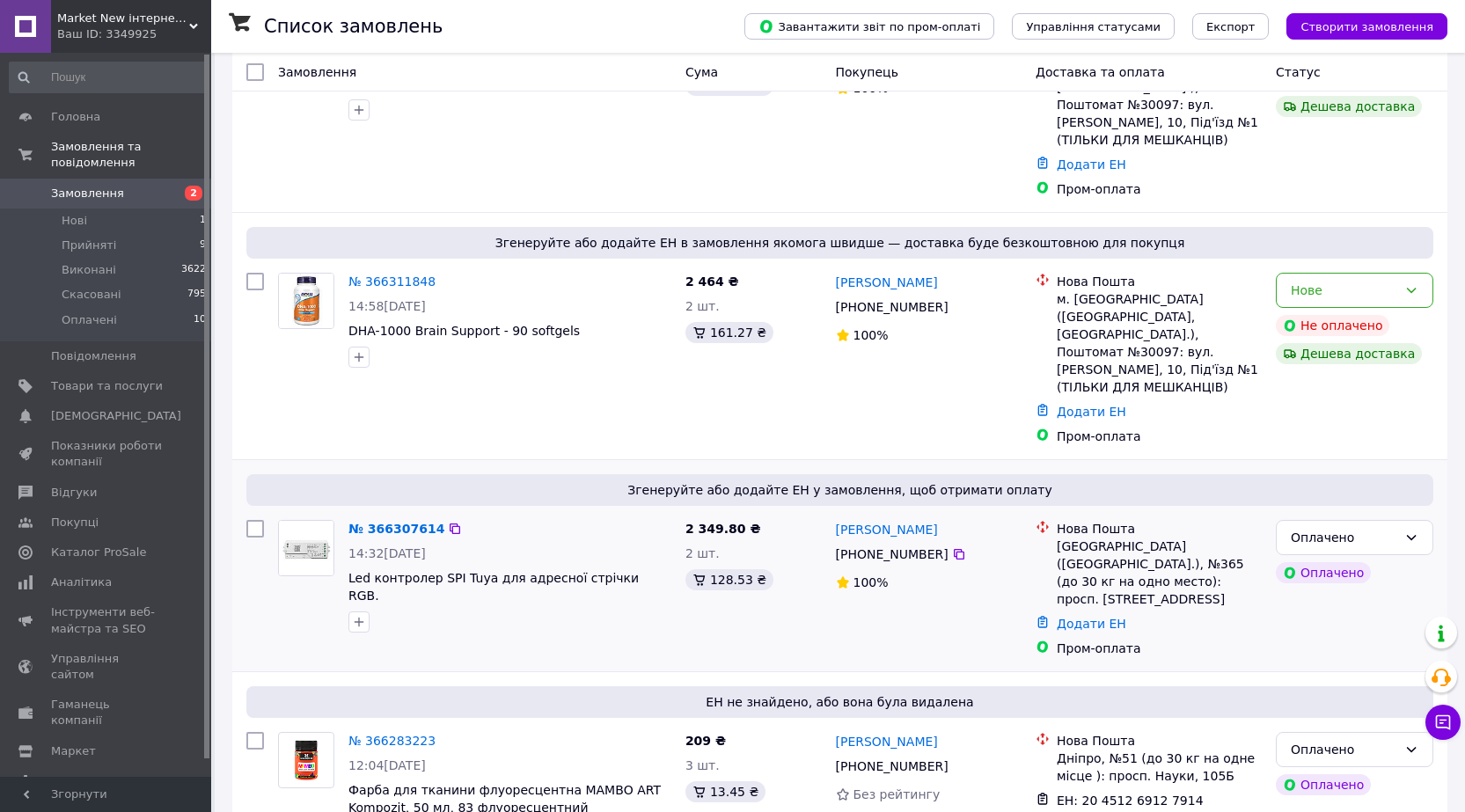
scroll to position [352, 0]
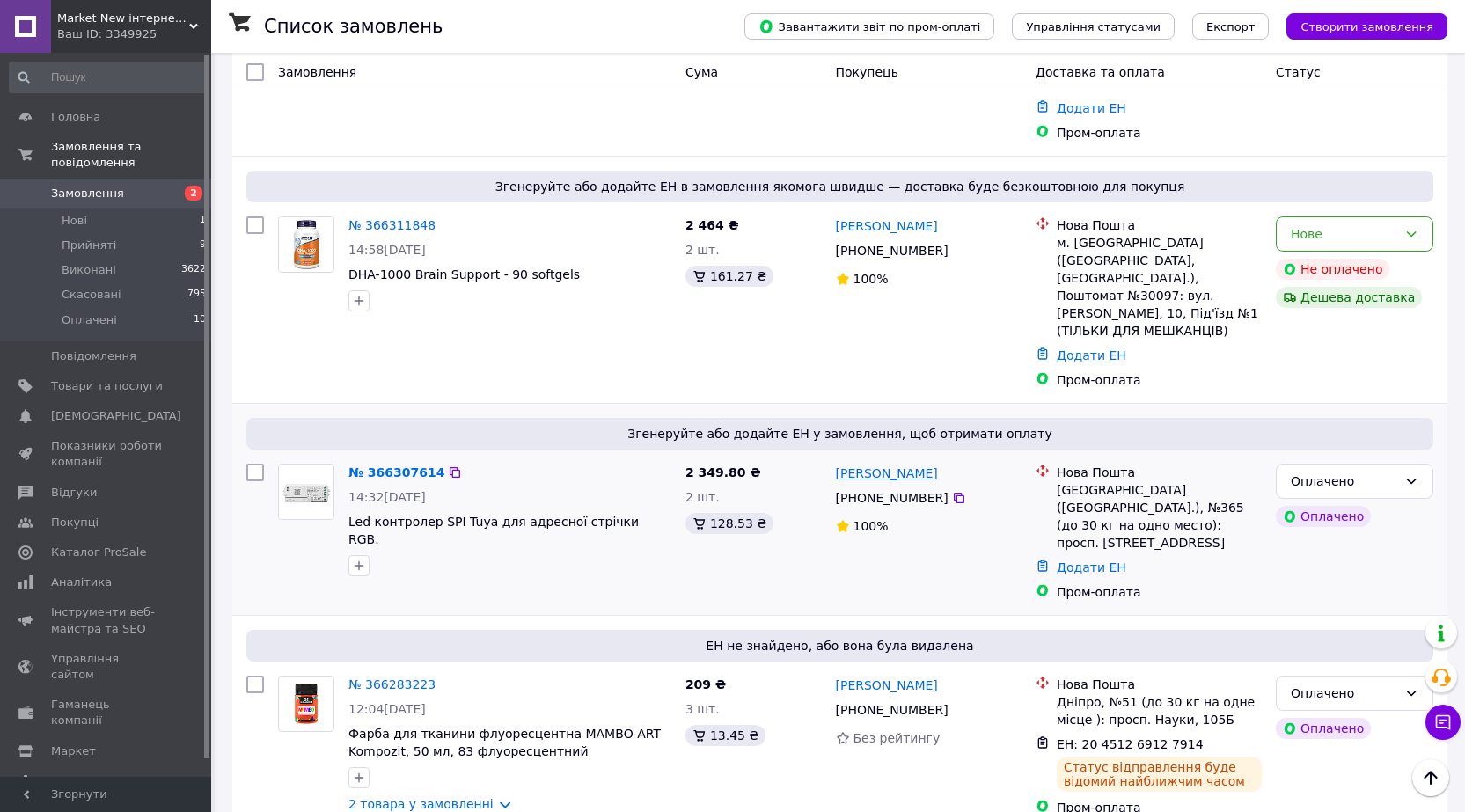
click at [877, 465] on link "[PERSON_NAME]" at bounding box center [887, 474] width 102 height 18
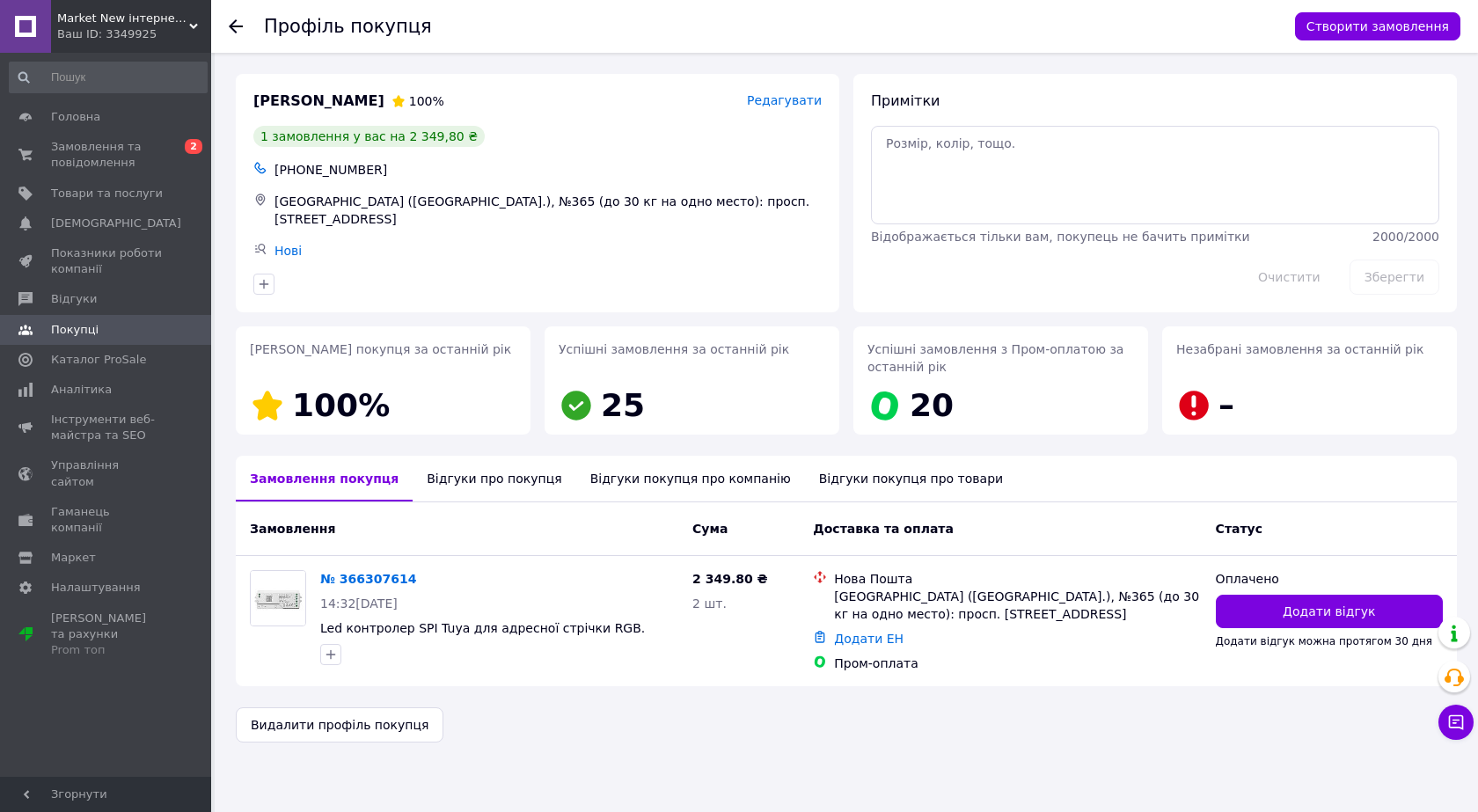
click at [805, 476] on div "Відгуки покупця про товари" at bounding box center [910, 479] width 212 height 46
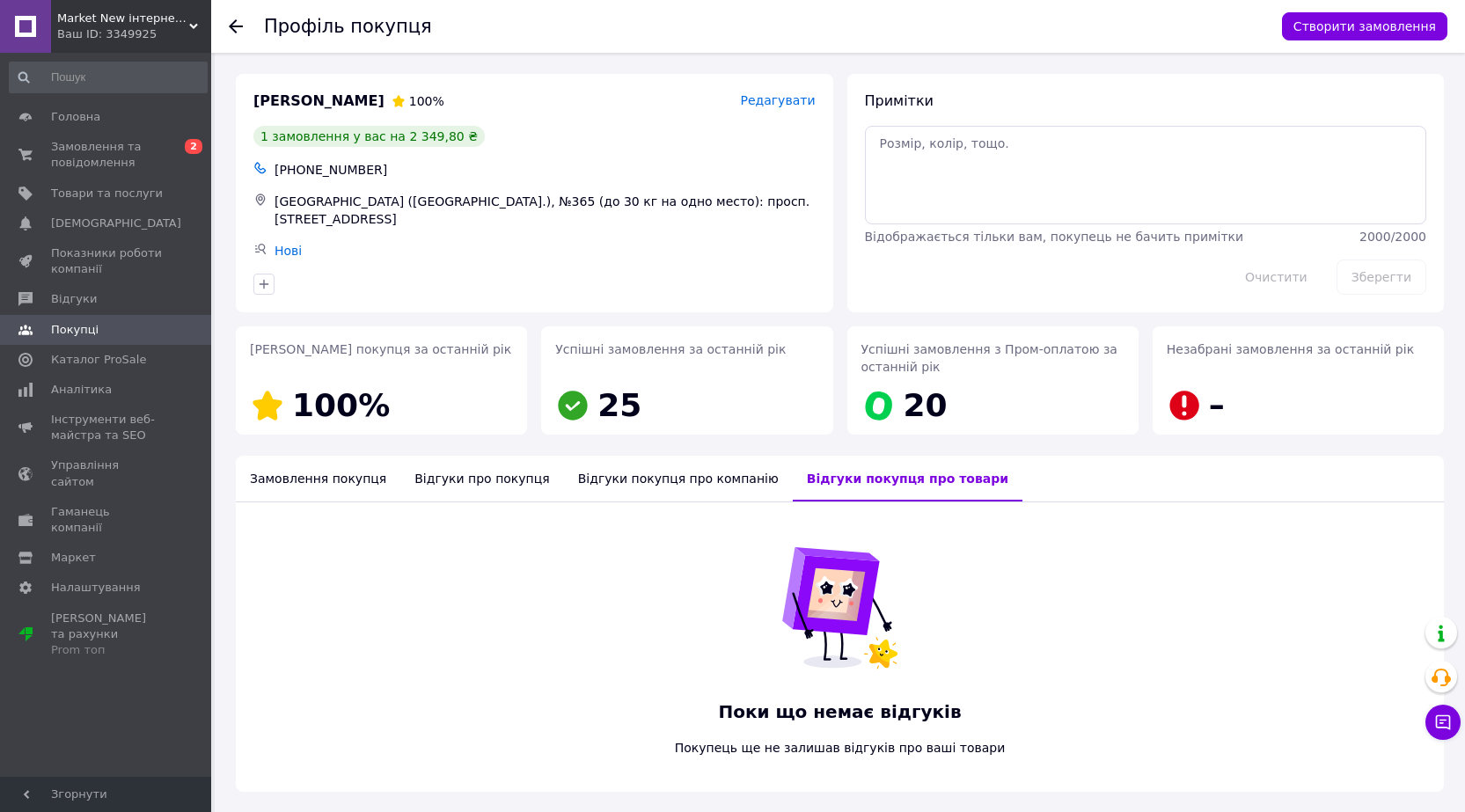
click at [628, 476] on div "Відгуки покупця про компанію" at bounding box center [678, 479] width 229 height 46
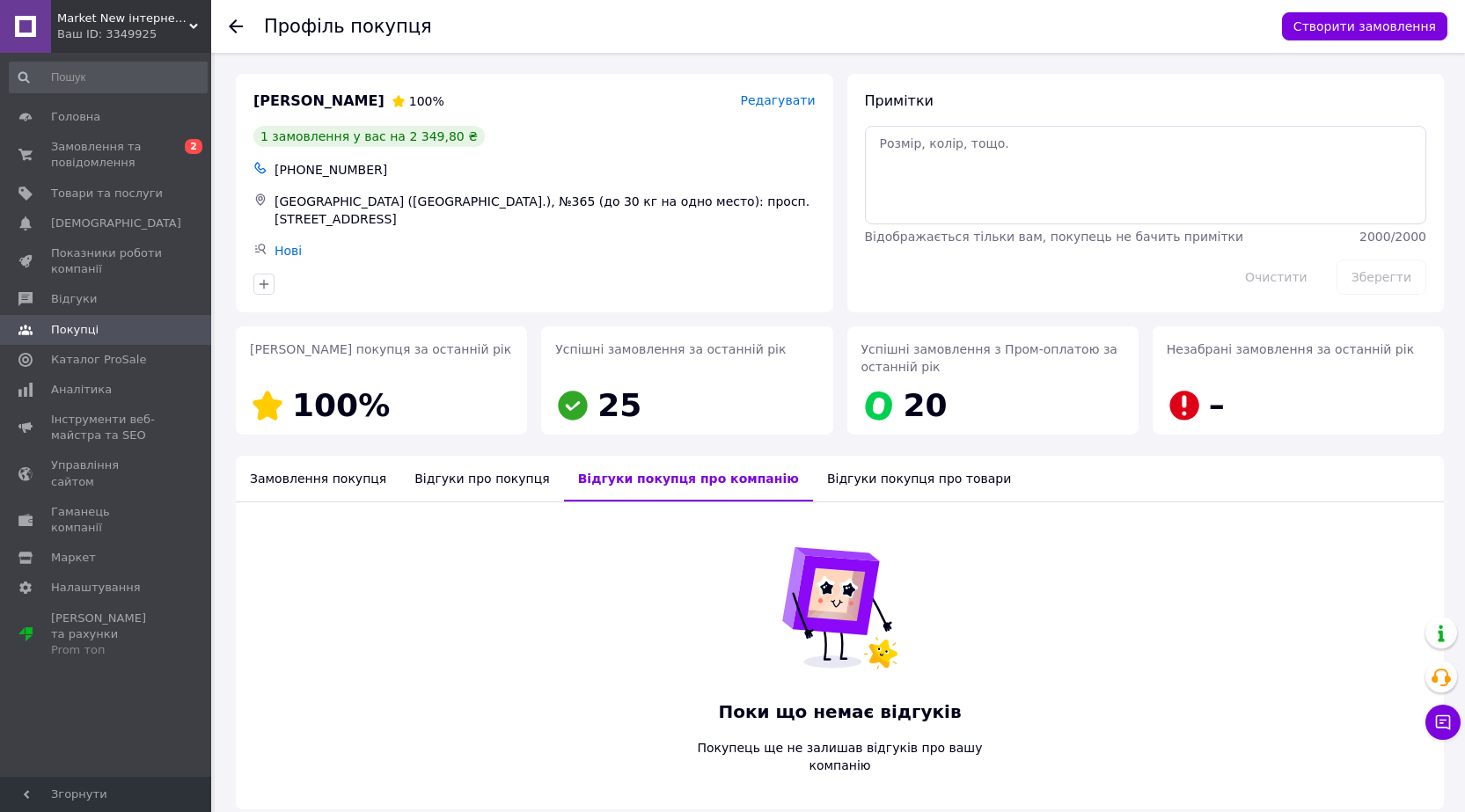
click at [448, 474] on div "Відгуки про покупця" at bounding box center [482, 479] width 163 height 46
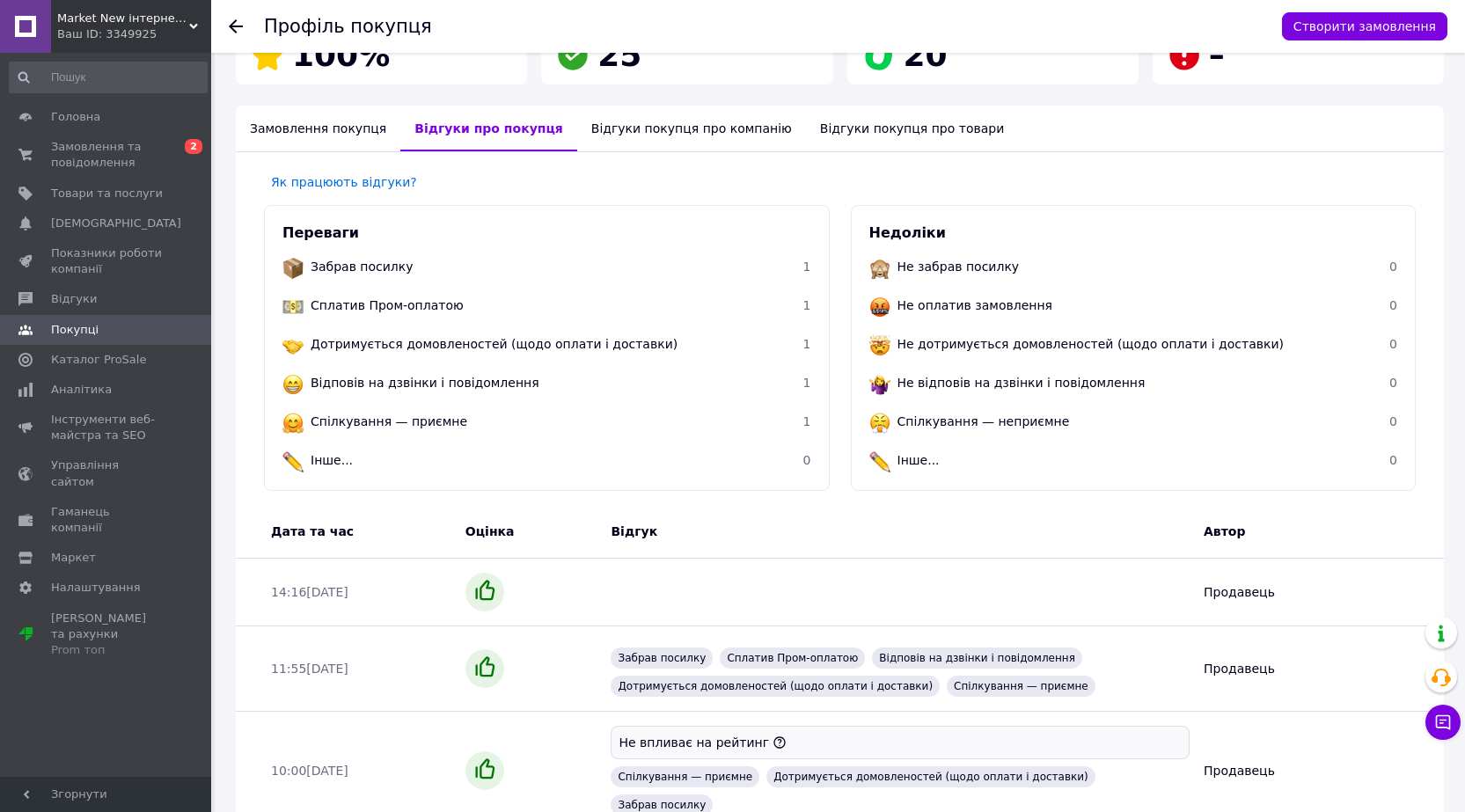
scroll to position [365, 0]
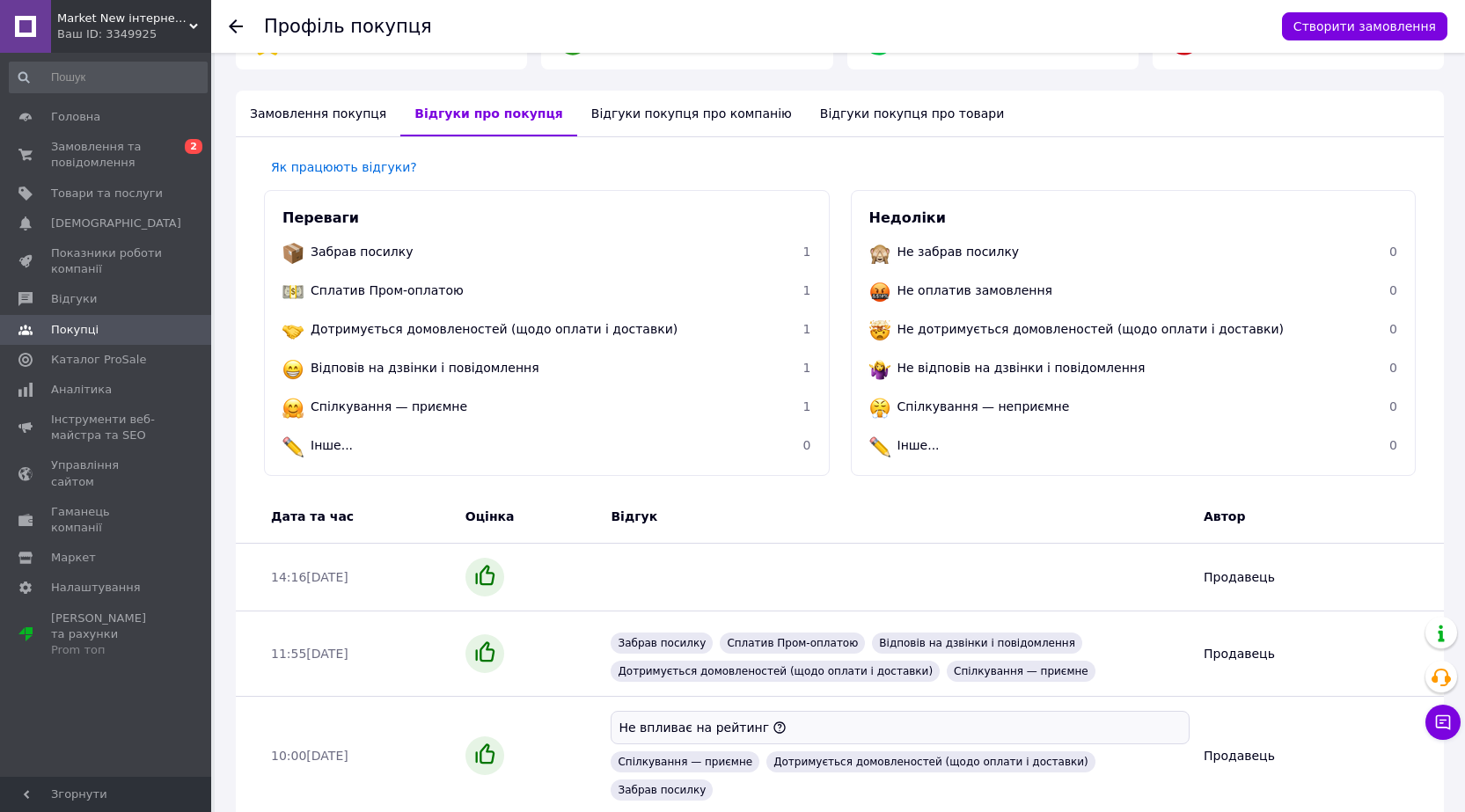
click at [304, 108] on div "Замовлення покупця" at bounding box center [318, 113] width 165 height 46
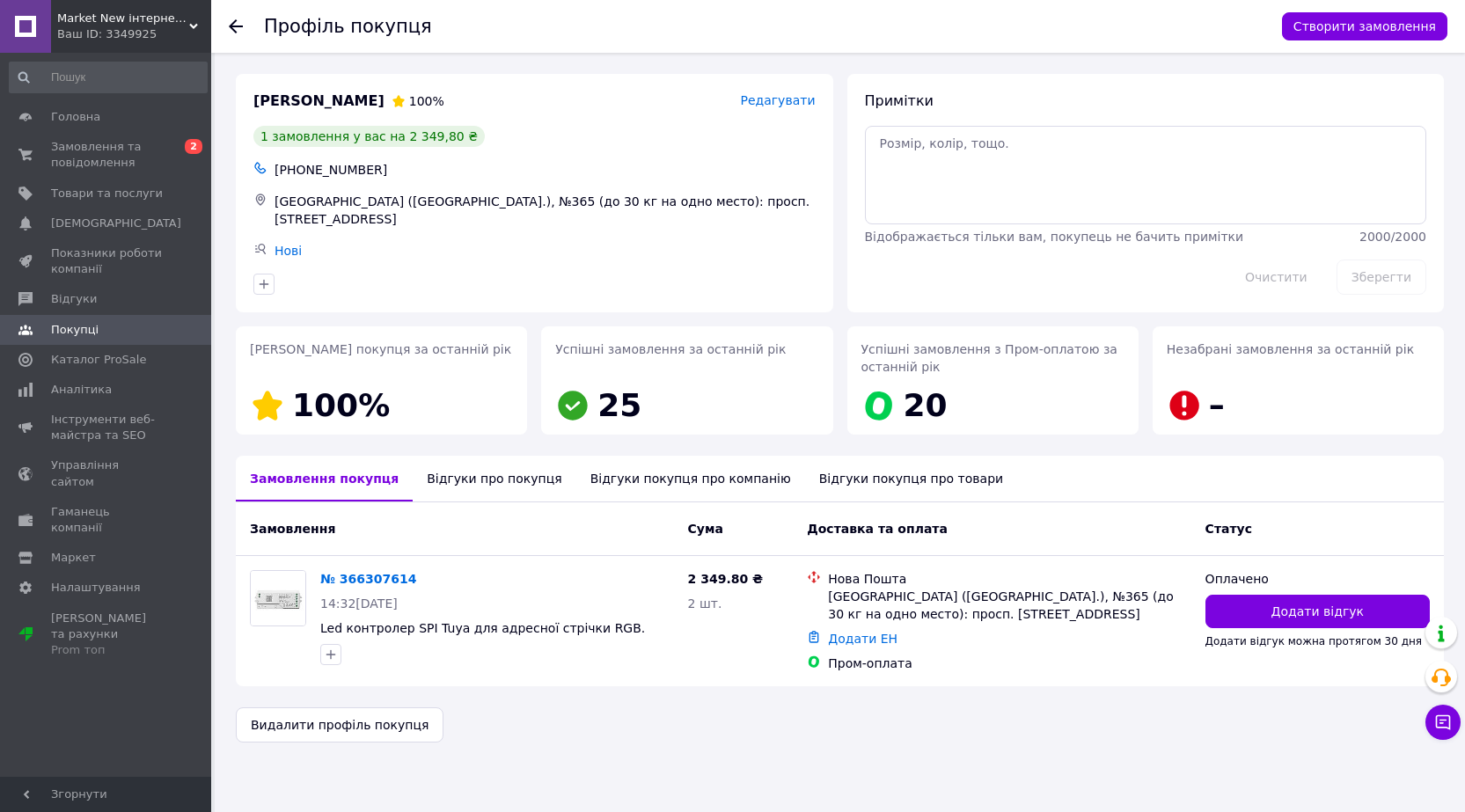
scroll to position [0, 0]
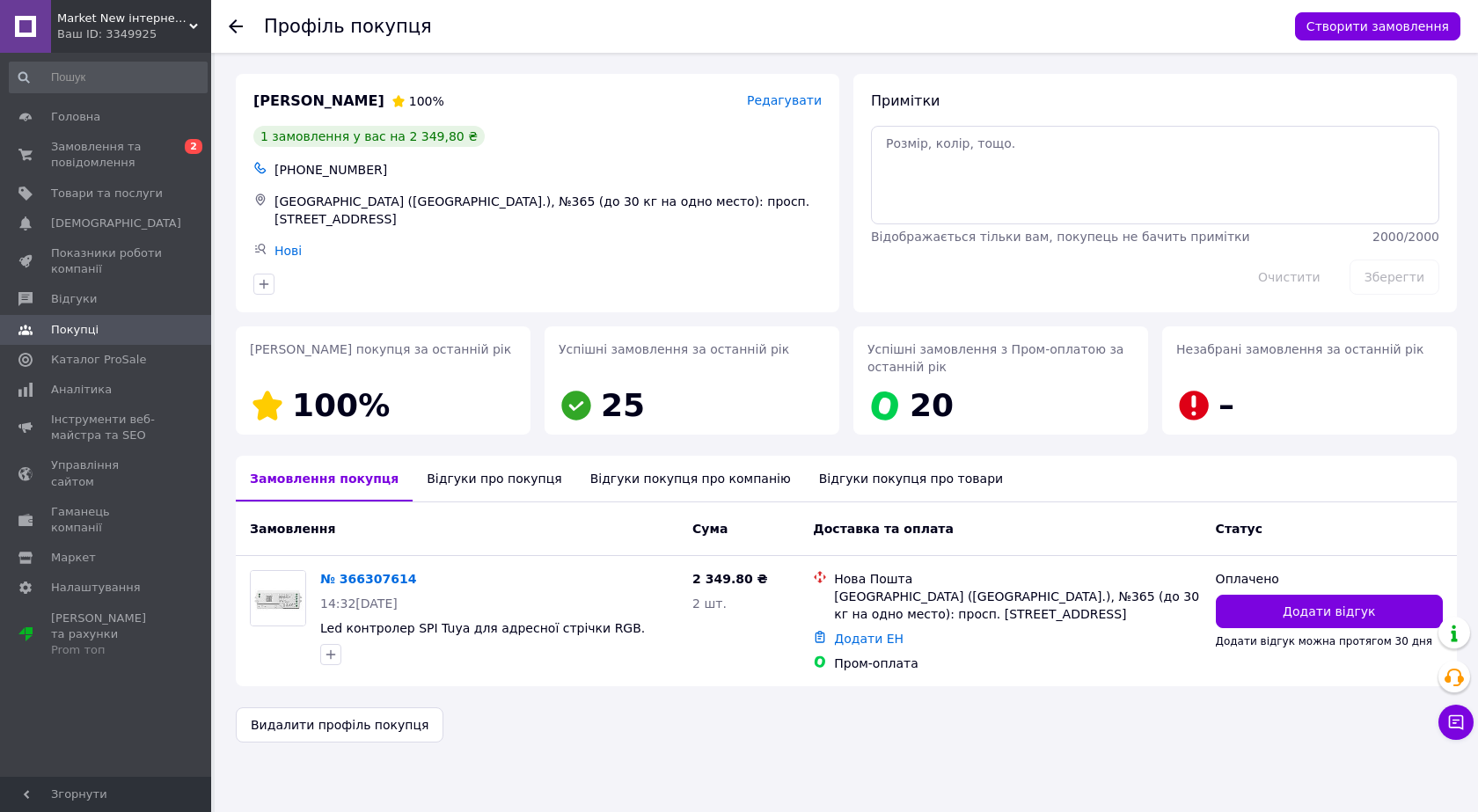
click at [233, 27] on use at bounding box center [236, 27] width 14 height 14
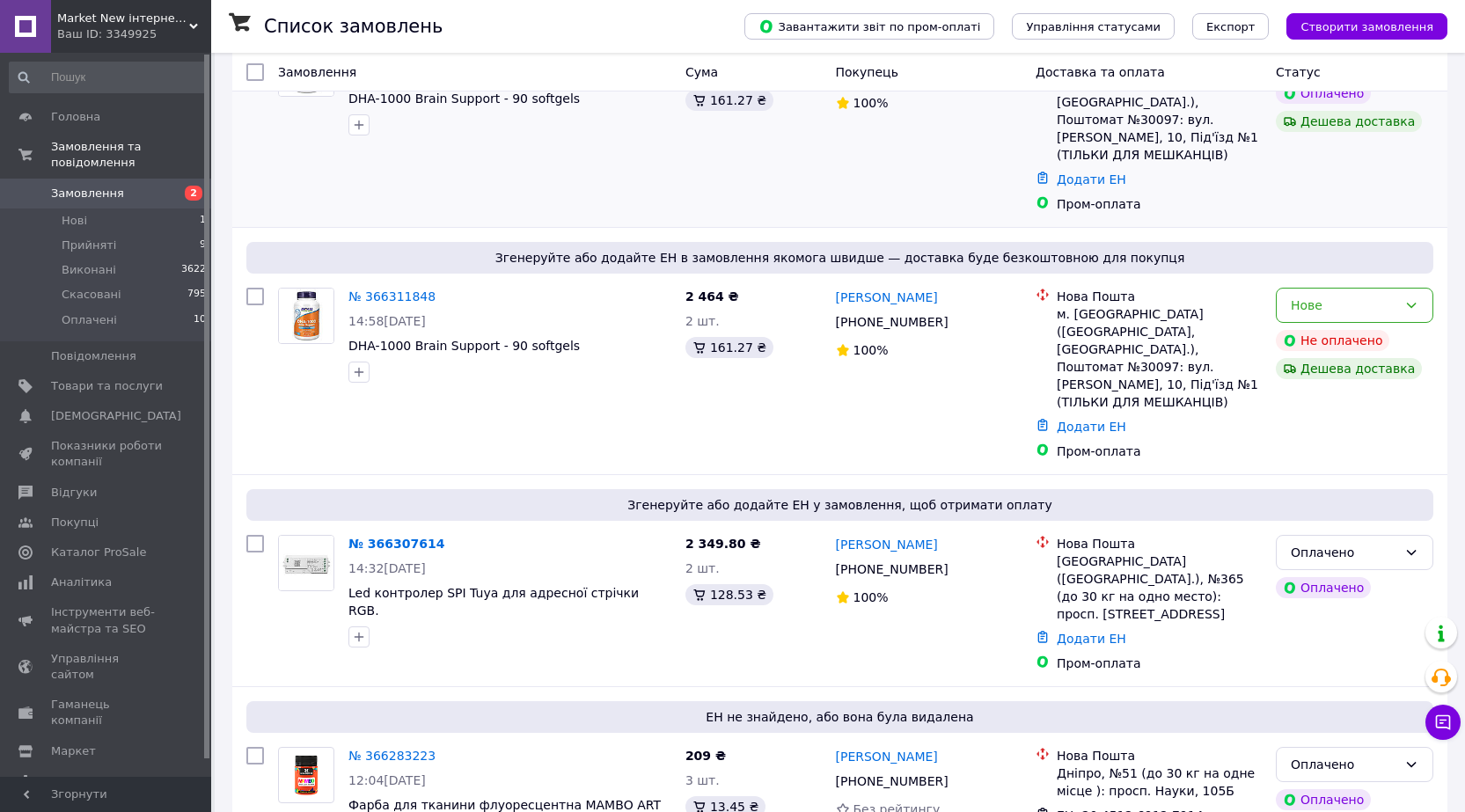
scroll to position [352, 0]
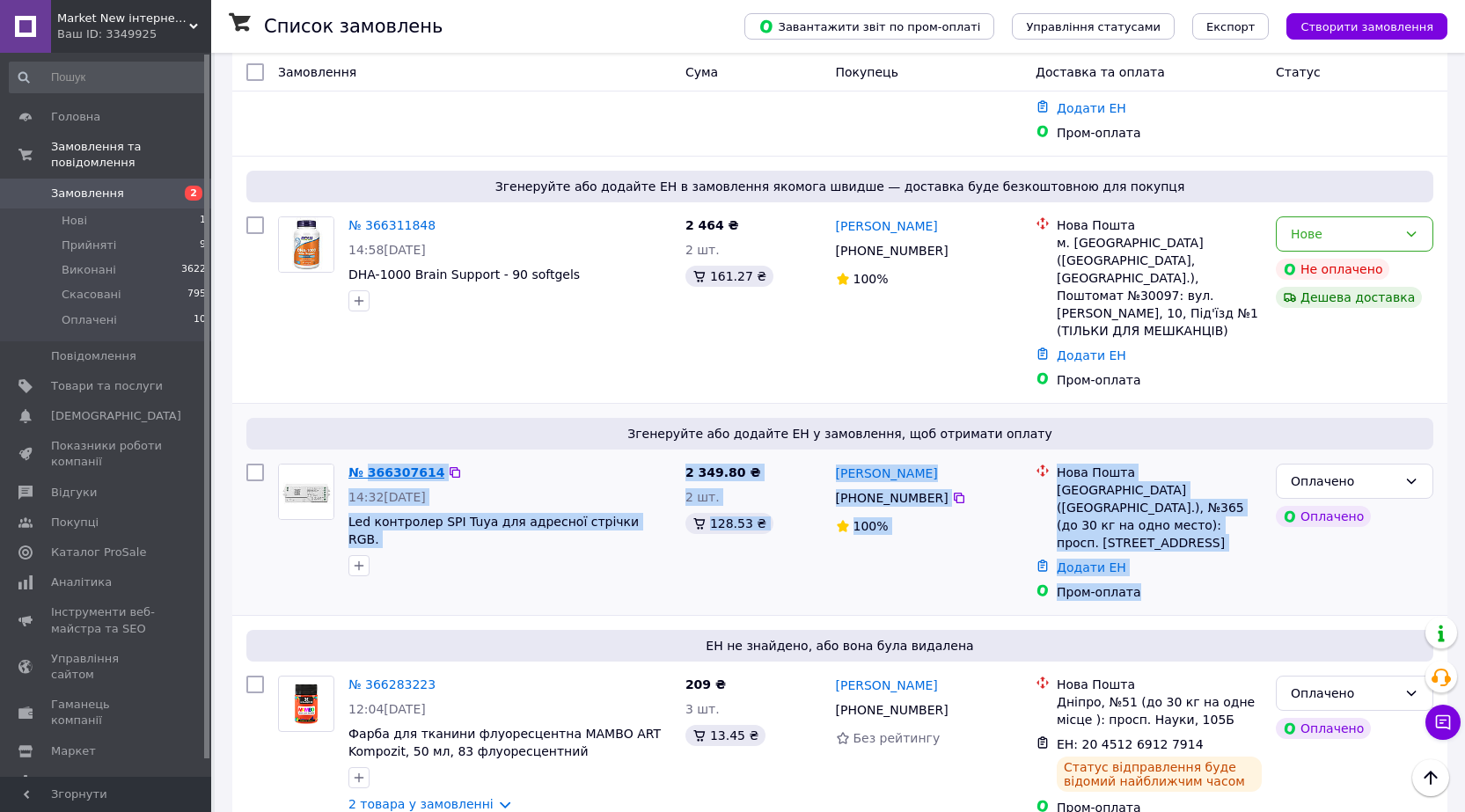
drag, startPoint x: 1146, startPoint y: 504, endPoint x: 365, endPoint y: 408, distance: 786.9
click at [365, 457] on div "№ 366307614 14:32, 12.10.2025 Led контролер SPI Tuya для адресної стрічки RGB. …" at bounding box center [840, 532] width 1201 height 151
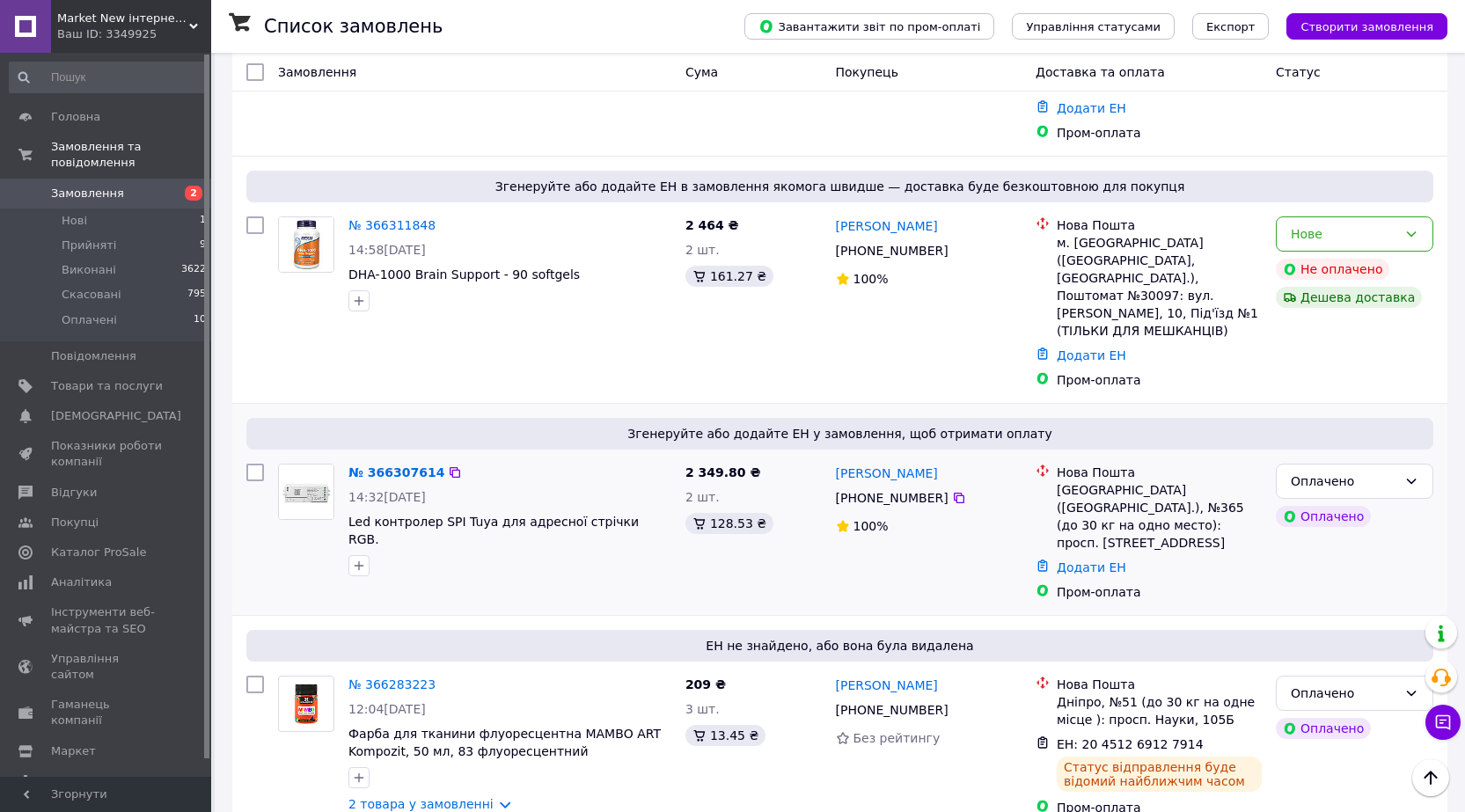
click at [265, 488] on div at bounding box center [255, 532] width 32 height 151
drag, startPoint x: 540, startPoint y: 452, endPoint x: 347, endPoint y: 454, distance: 193.0
click at [347, 457] on div "№ 366307614 14:32, 12.10.2025 Led контролер SPI Tuya для адресної стрічки RGB." at bounding box center [509, 520] width 337 height 127
copy span "Led контролер SPI Tuya для адресної стрічки RGB."
click at [79, 545] on span "Каталог ProSale" at bounding box center [98, 553] width 95 height 16
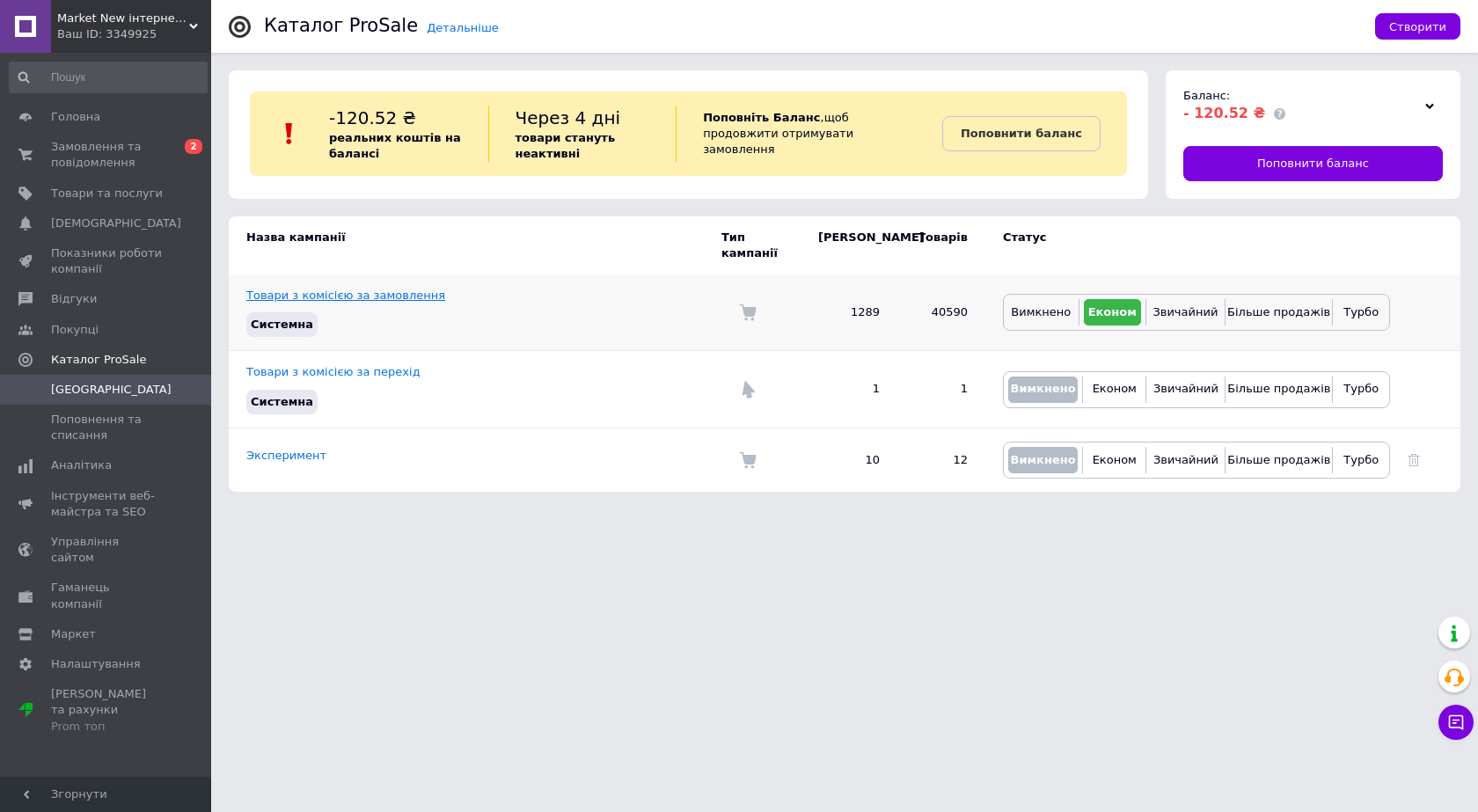
click at [344, 289] on link "Товари з комісією за замовлення" at bounding box center [345, 295] width 199 height 13
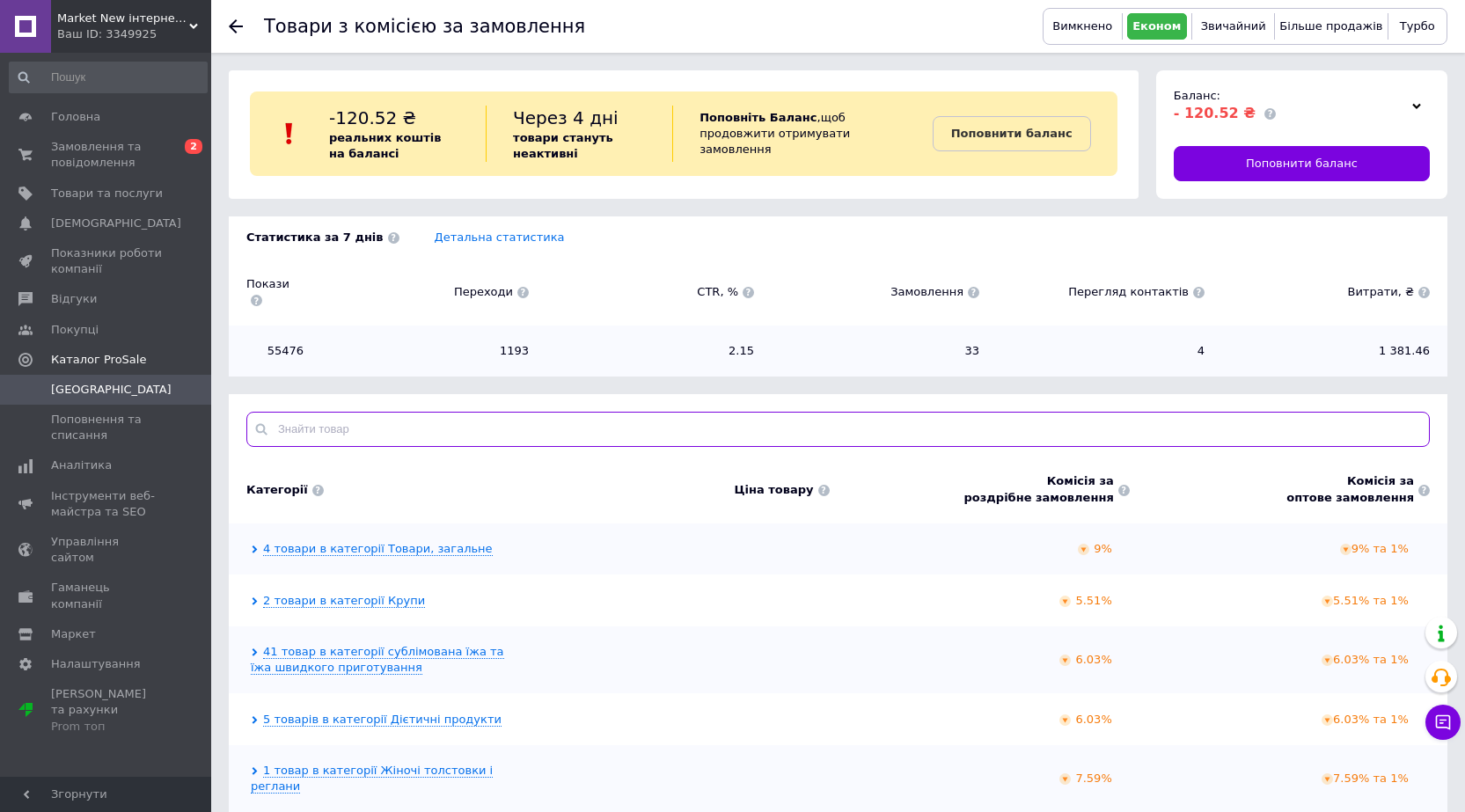
click at [318, 412] on input "text" at bounding box center [838, 429] width 1183 height 35
paste input "Led контролер SPI Tuya для адресної стрічки RGB."
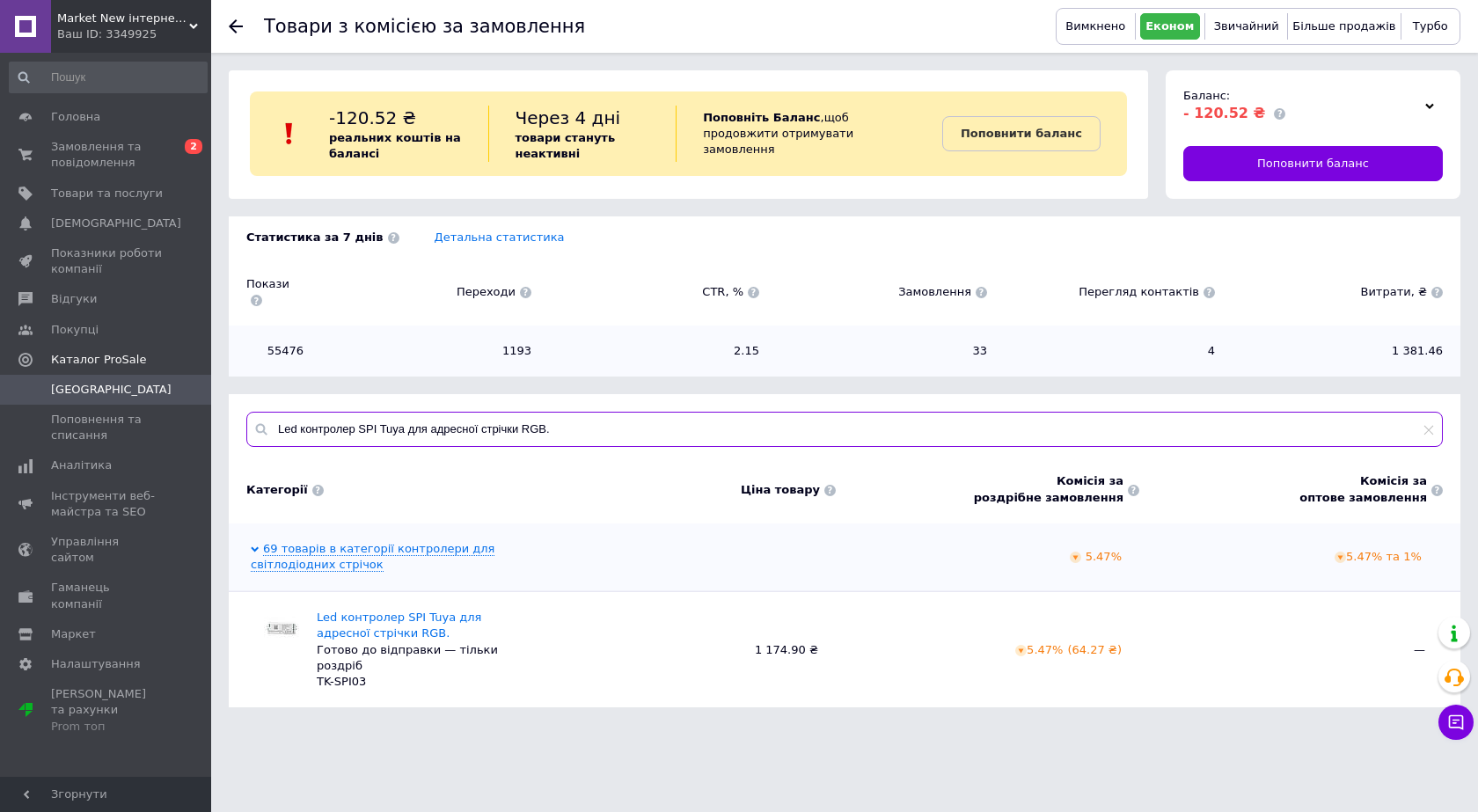
type input "Led контролер SPI Tuya для адресної стрічки RGB."
drag, startPoint x: 1043, startPoint y: 626, endPoint x: 1072, endPoint y: 627, distance: 29.0
click at [1072, 643] on span "5.47% ( 64.27 ₴ )" at bounding box center [1068, 649] width 106 height 13
copy span "5.47%"
click at [81, 157] on span "Замовлення та повідомлення" at bounding box center [107, 155] width 112 height 32
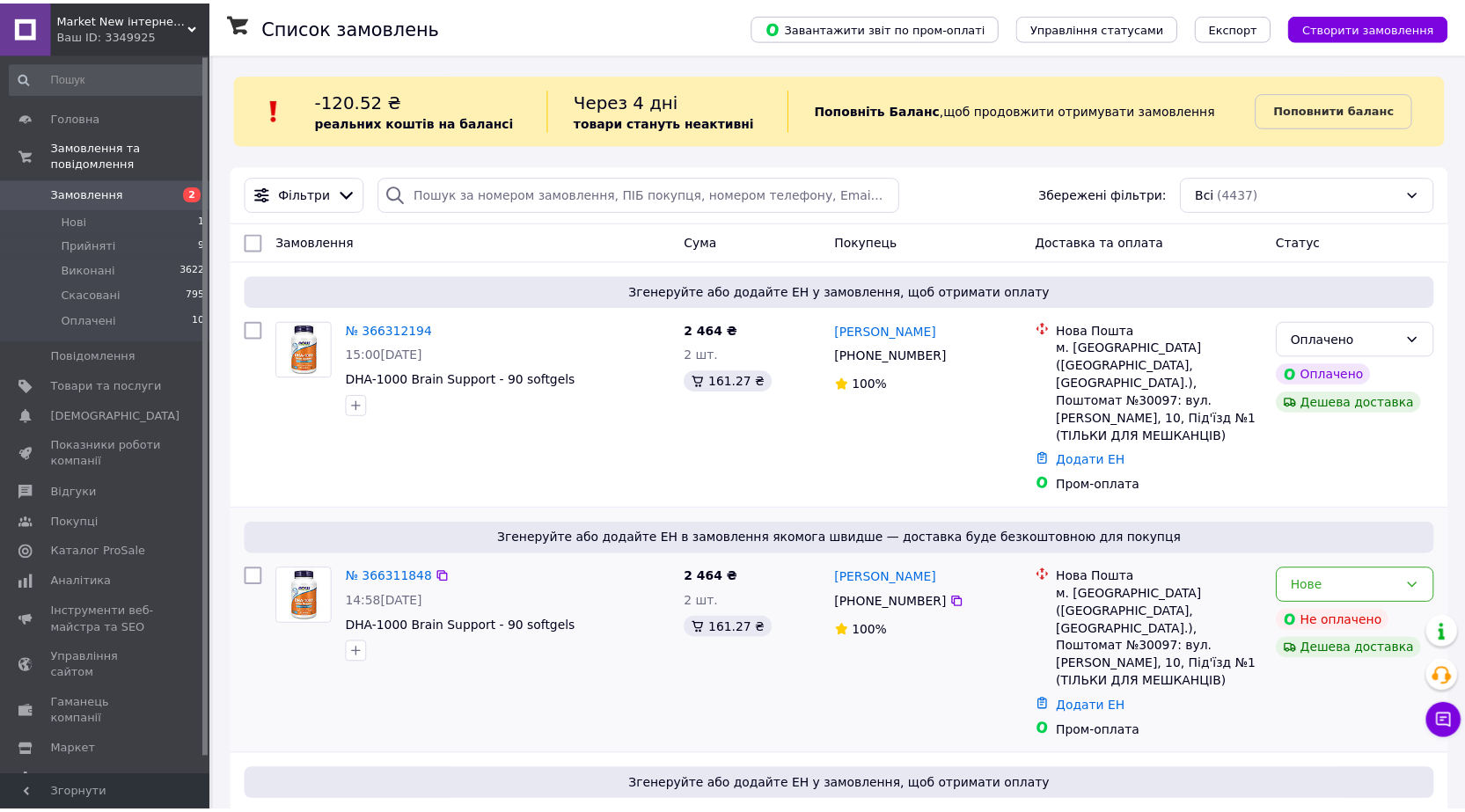
scroll to position [352, 0]
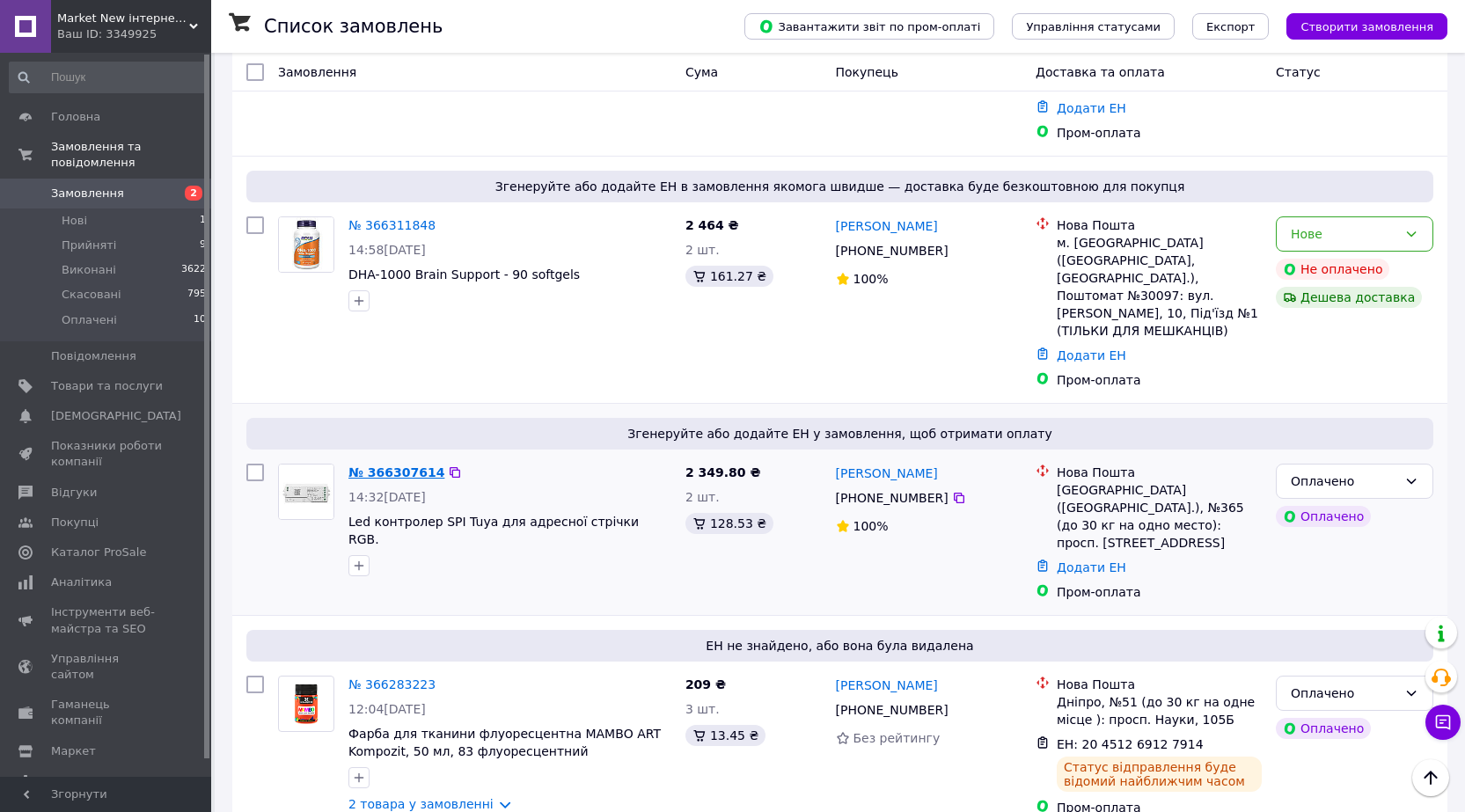
click at [391, 466] on link "№ 366307614" at bounding box center [396, 473] width 96 height 14
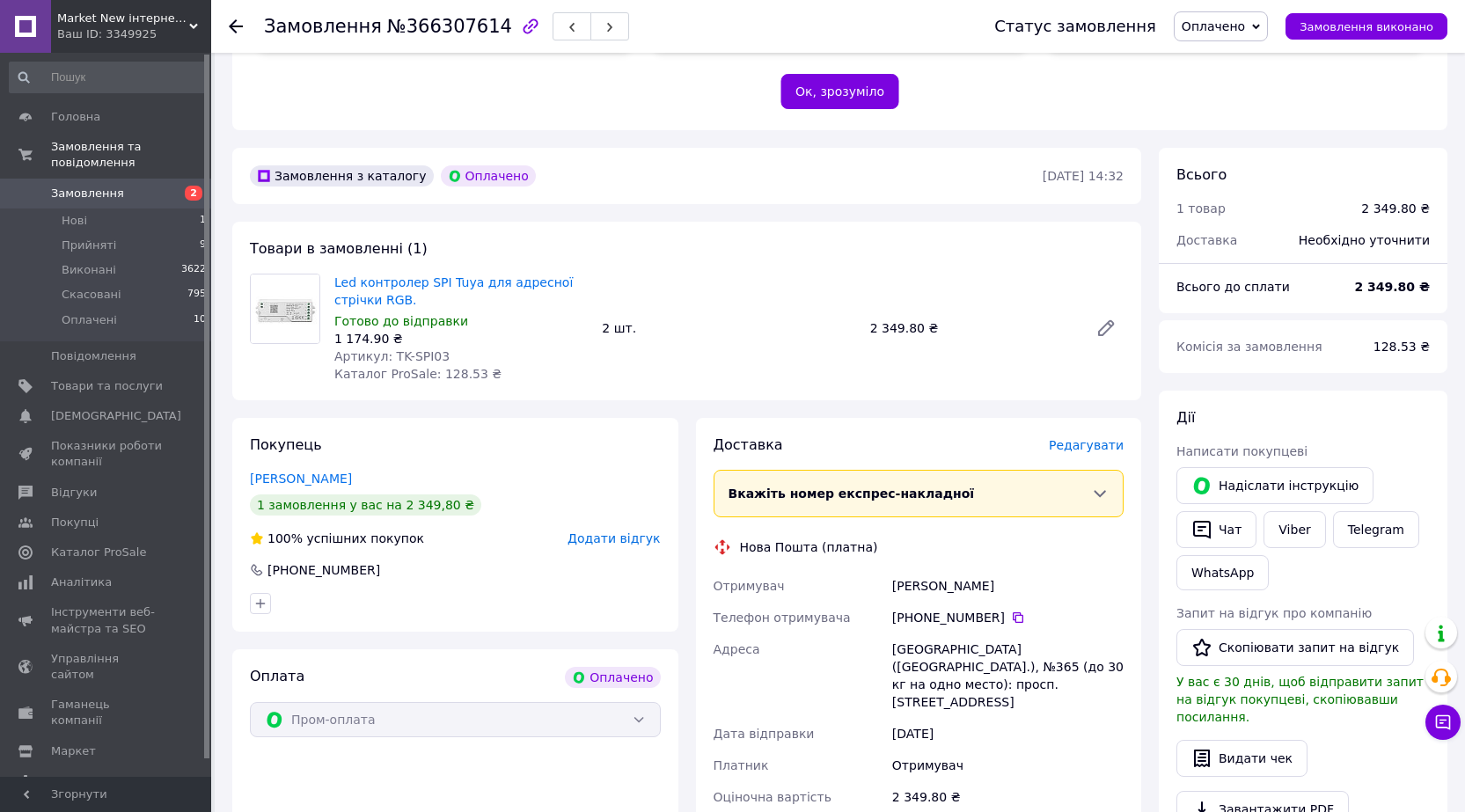
scroll to position [440, 0]
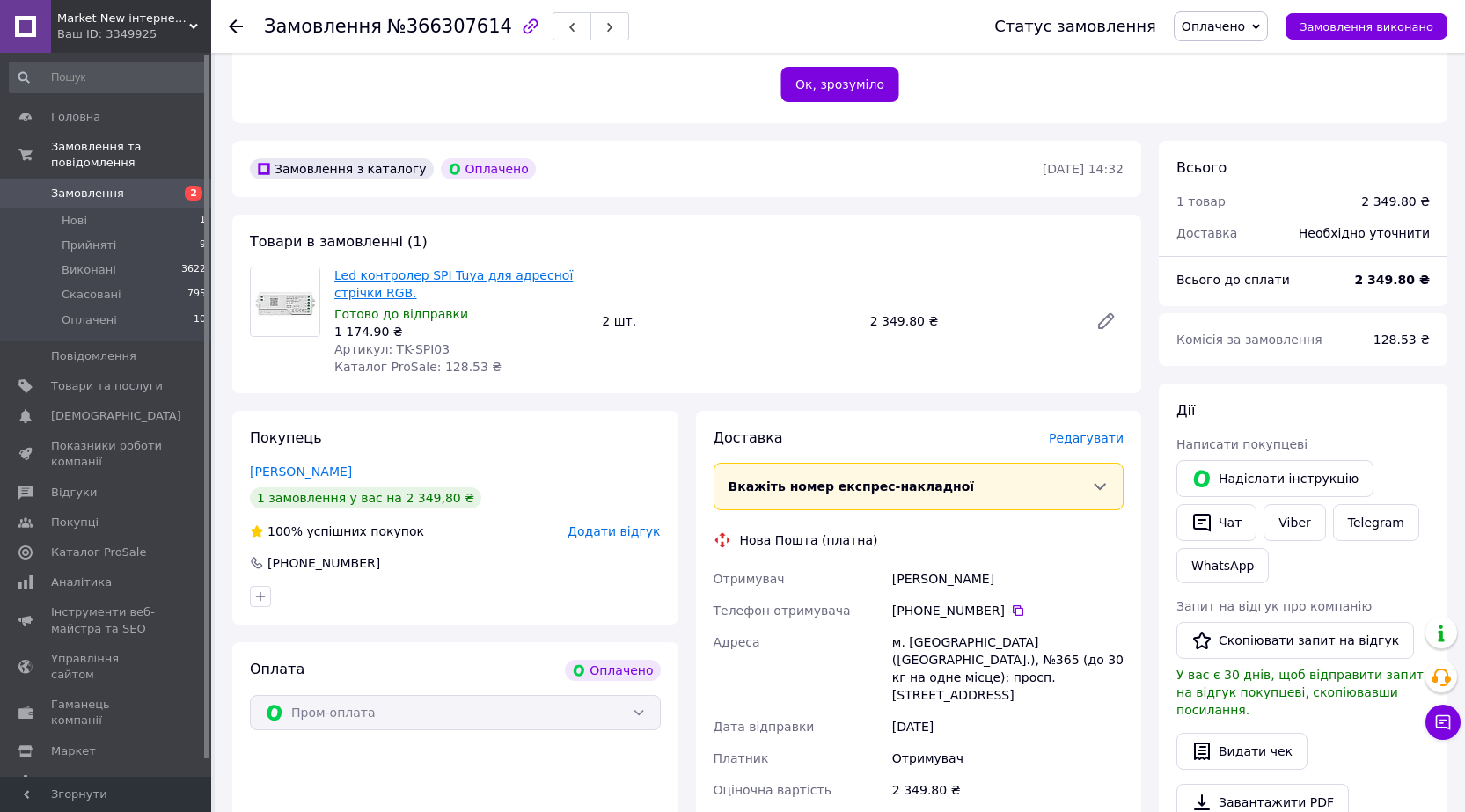
click at [466, 268] on link "Led контролер SPI Tuya для адресної стрічки RGB." at bounding box center [453, 284] width 238 height 32
drag, startPoint x: 451, startPoint y: 311, endPoint x: 387, endPoint y: 312, distance: 64.0
click at [387, 340] on div "Артикул: TK-SPI03" at bounding box center [461, 349] width 253 height 18
copy span "TK-SPI03"
click at [1290, 504] on link "Viber" at bounding box center [1295, 522] width 62 height 37
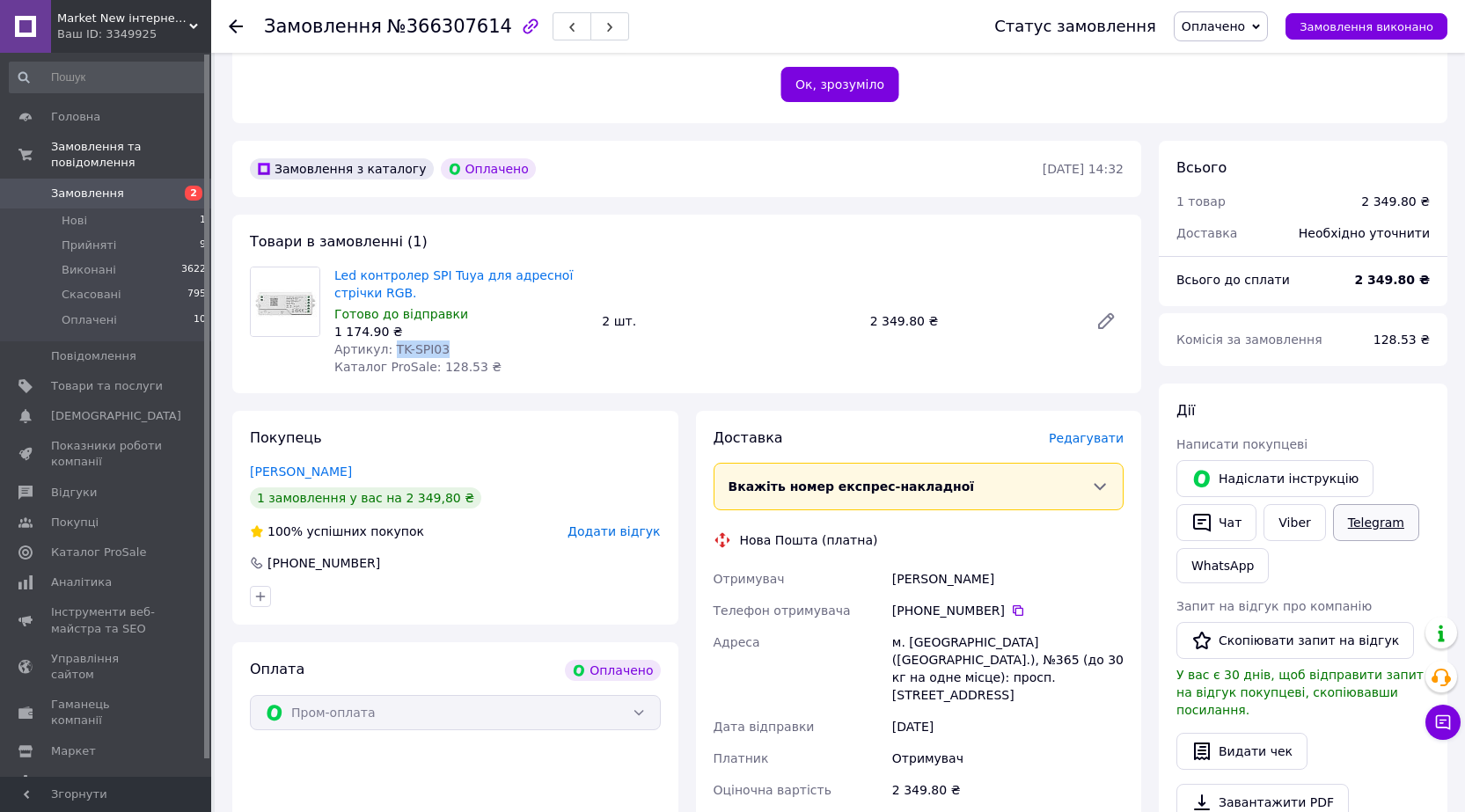
click at [1354, 504] on link "Telegram" at bounding box center [1376, 522] width 86 height 37
click at [1211, 514] on icon "button" at bounding box center [1202, 522] width 18 height 19
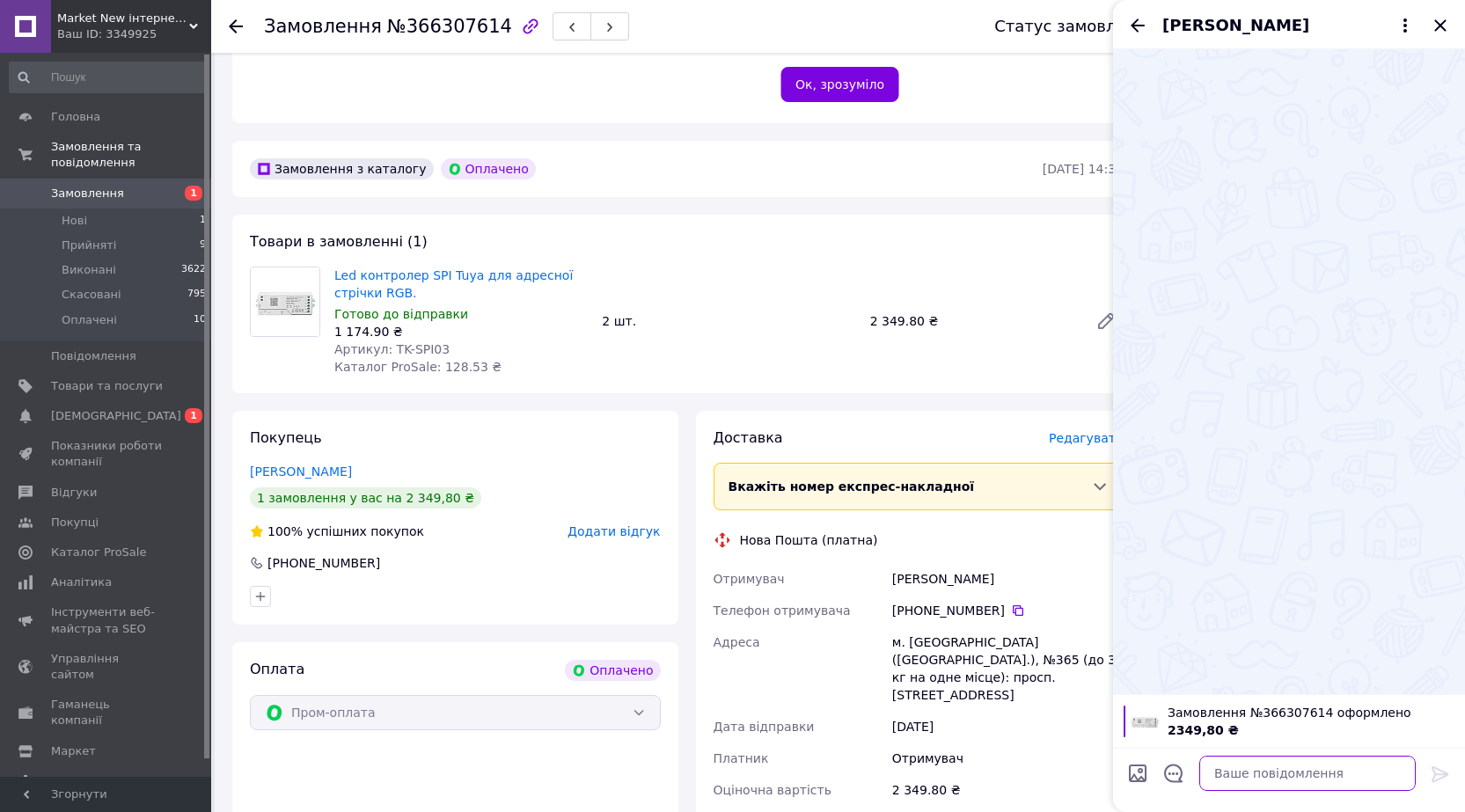
click at [1243, 776] on textarea at bounding box center [1307, 773] width 216 height 35
paste textarea "Доброго дня! Ваше замовлення: Led контролер SPI Tuya для адресної стрічки RGB -…"
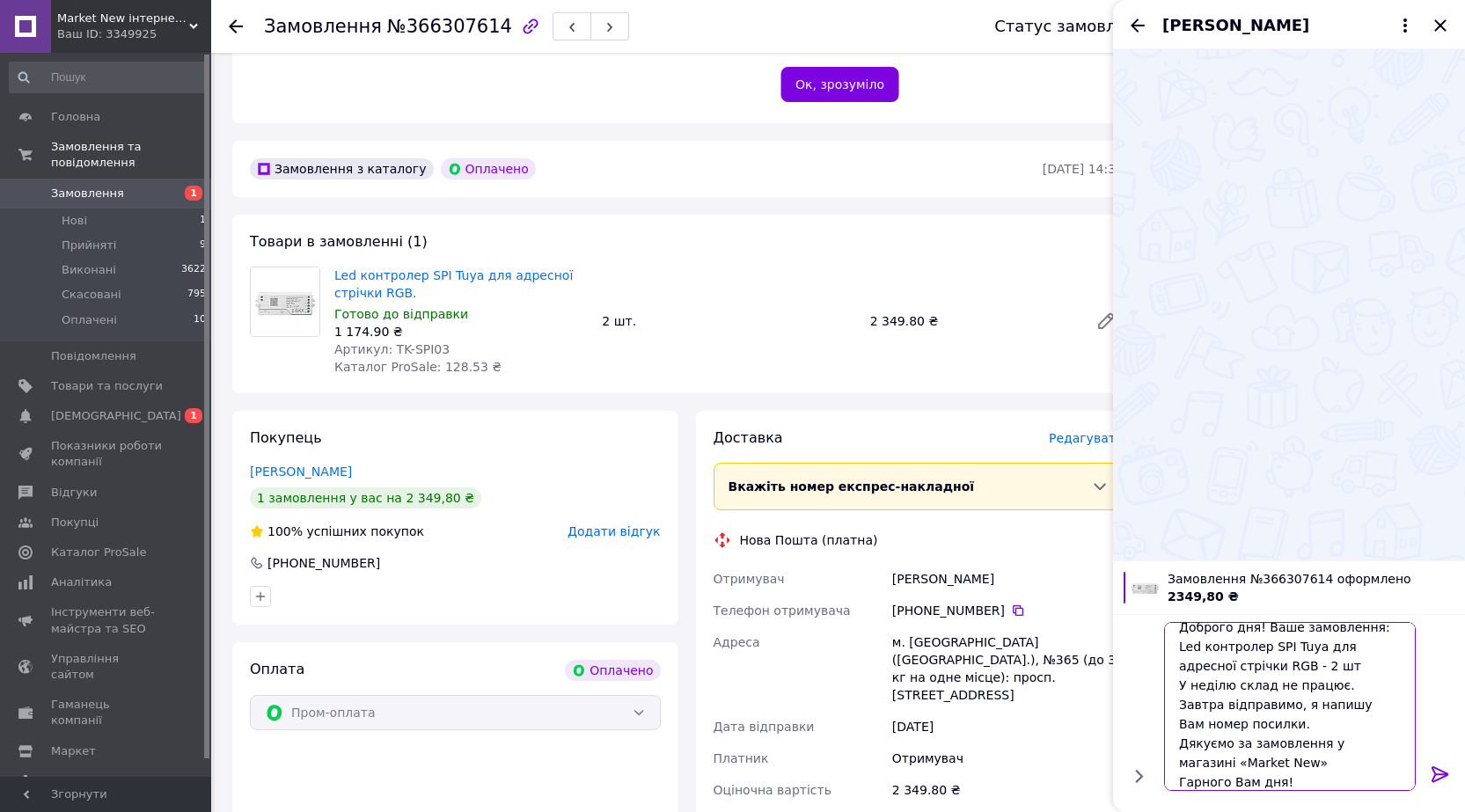
scroll to position [0, 0]
drag, startPoint x: 1259, startPoint y: 631, endPoint x: 1291, endPoint y: 677, distance: 56.0
click at [1291, 677] on textarea "Доброго дня! Ваше замовлення: Led контролер SPI Tuya для адресної стрічки RGB -…" at bounding box center [1290, 706] width 252 height 169
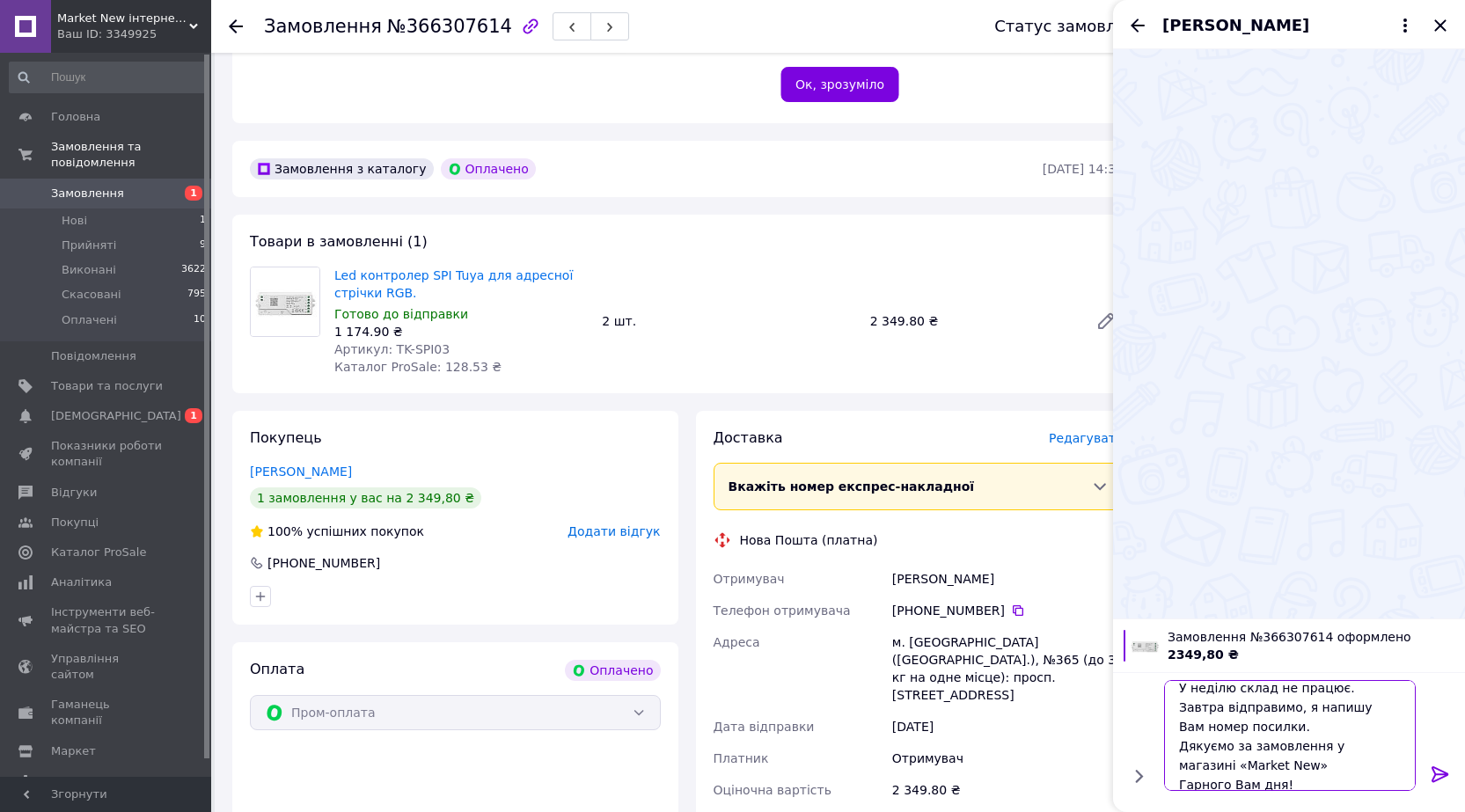
scroll to position [41, 0]
type textarea "Доброго дня! У неділю склад не працює. Завтра відправимо, я напишу Вам номер по…"
click at [1435, 769] on icon at bounding box center [1440, 774] width 21 height 21
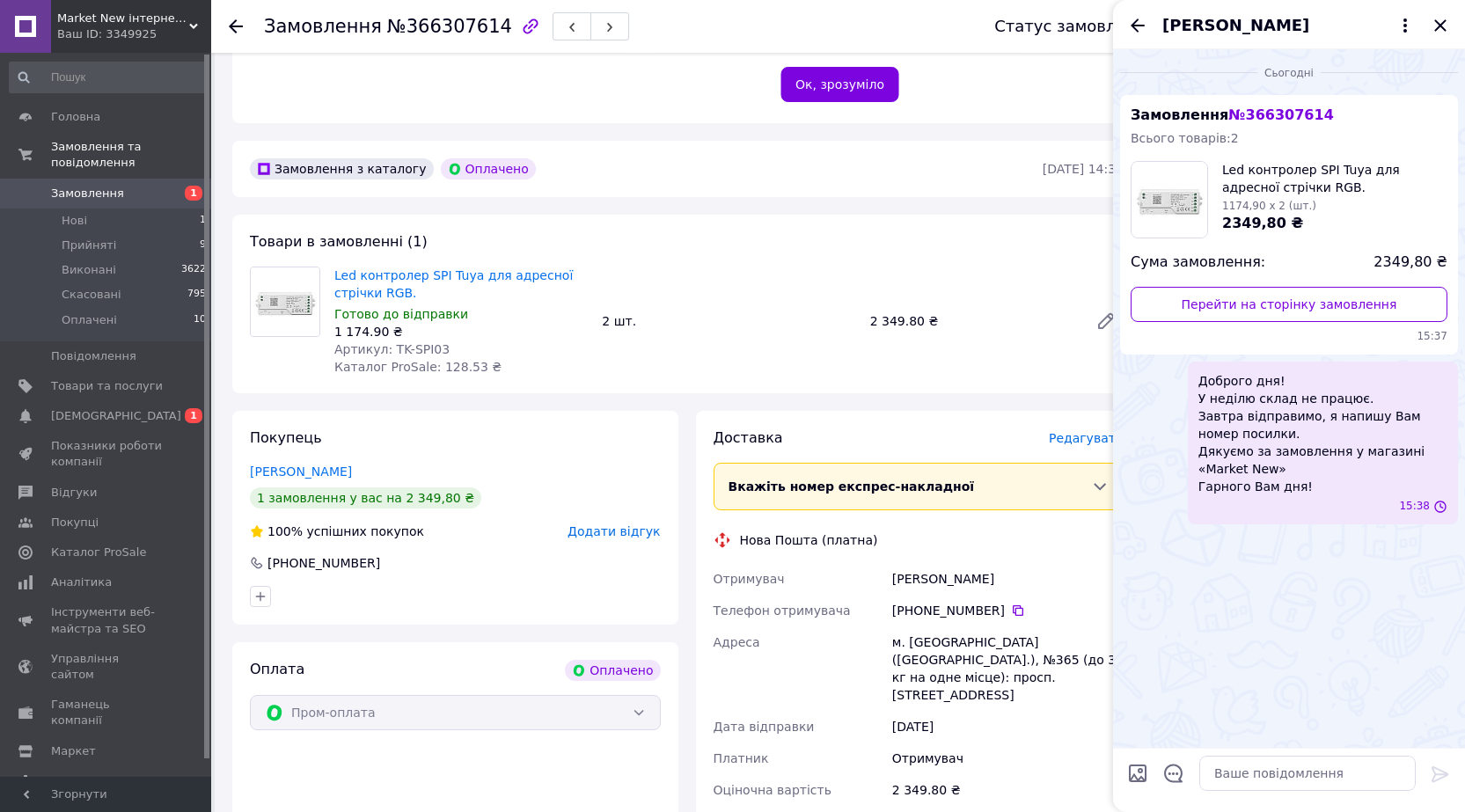
scroll to position [0, 0]
click at [1136, 29] on icon "Назад" at bounding box center [1138, 26] width 21 height 21
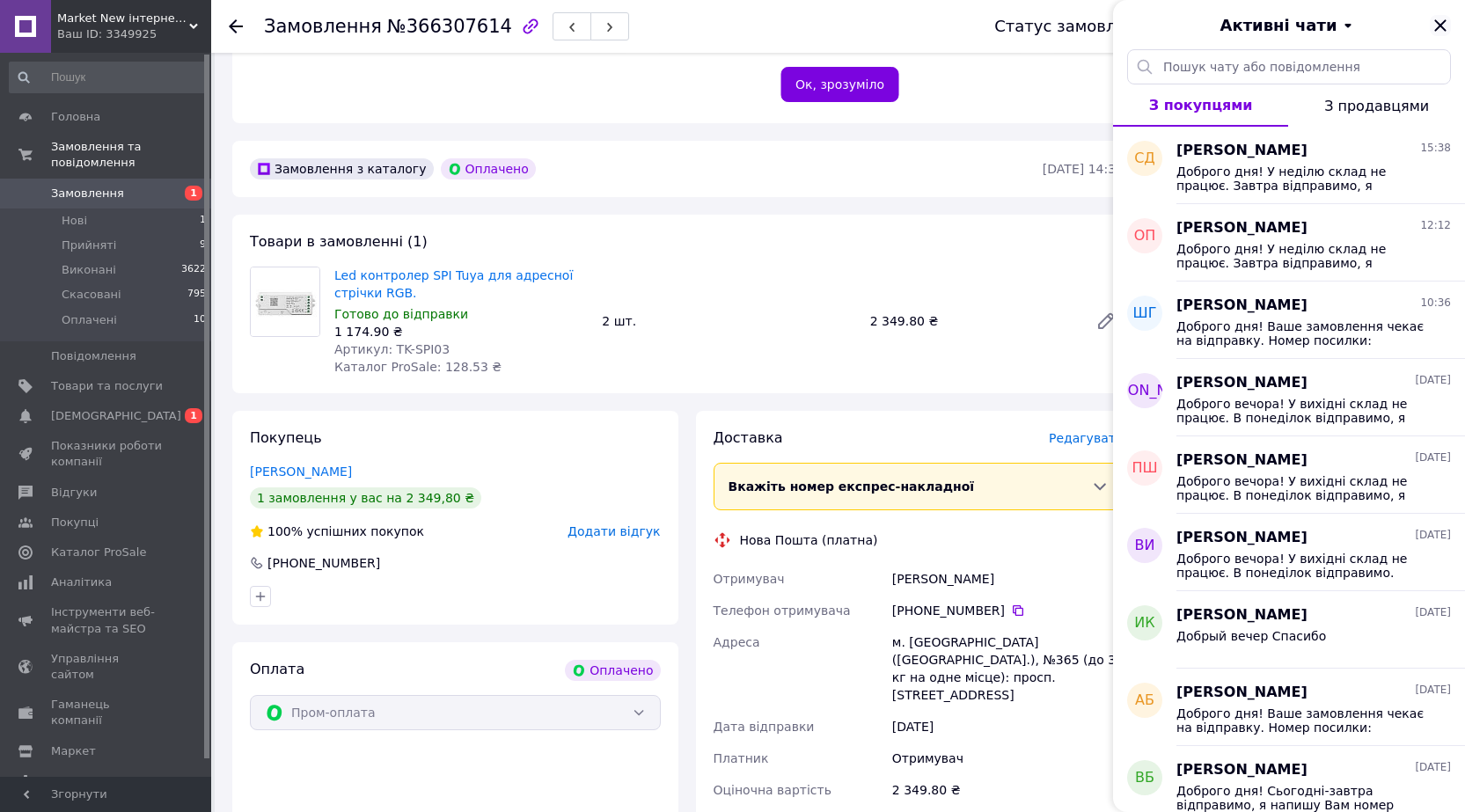
click at [1443, 27] on icon "Закрити" at bounding box center [1439, 25] width 12 height 12
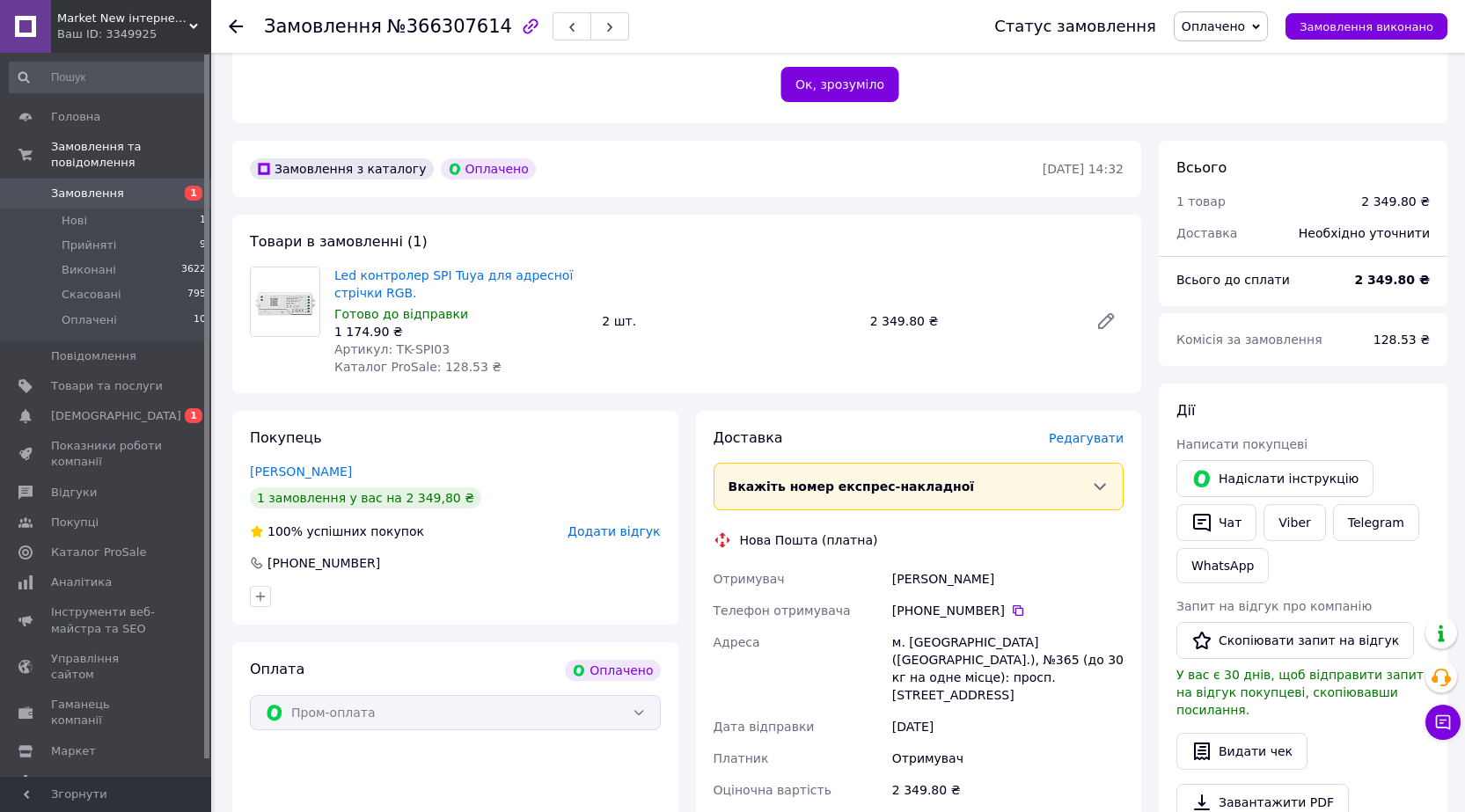
click at [232, 29] on use at bounding box center [236, 27] width 14 height 14
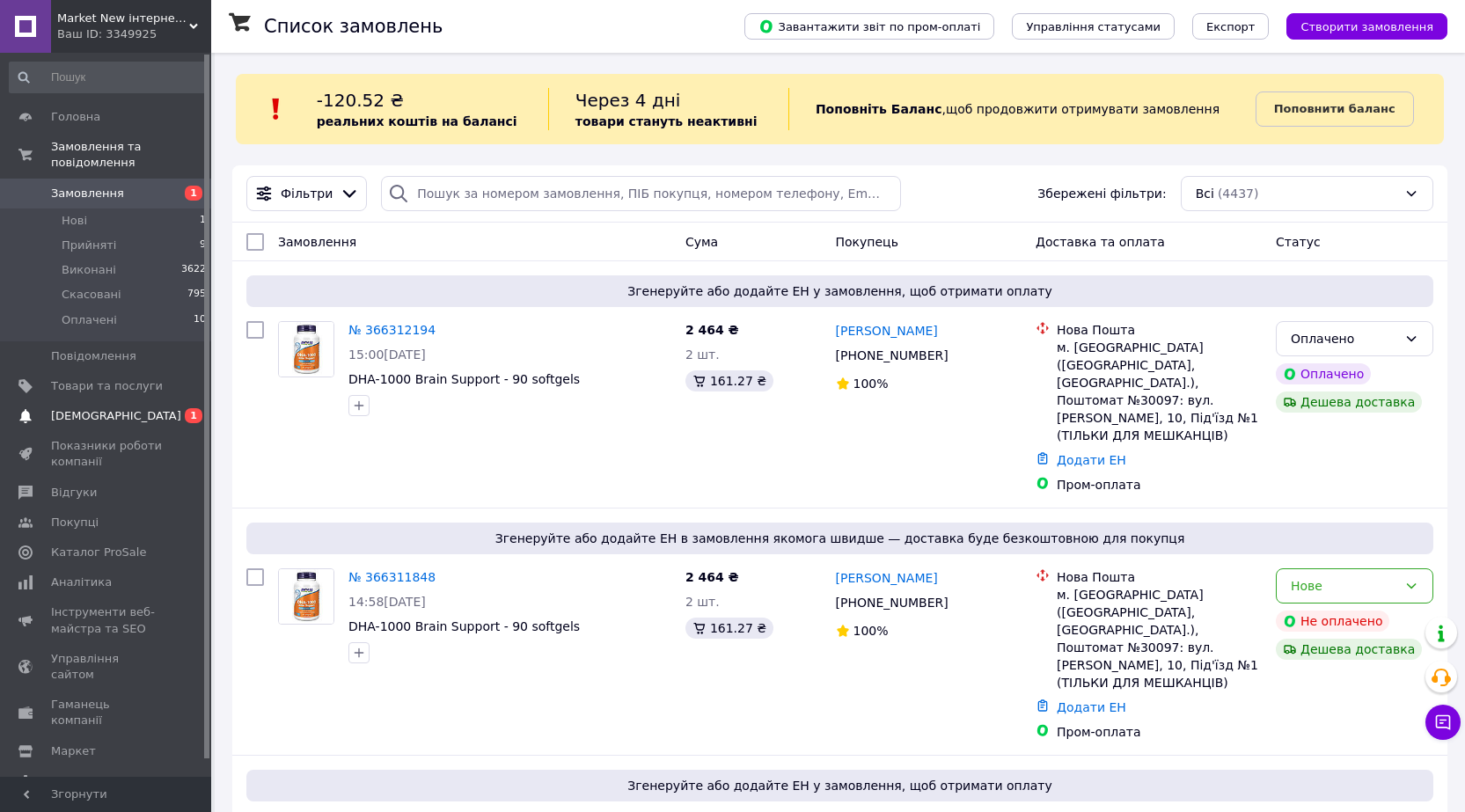
click at [78, 408] on span "[DEMOGRAPHIC_DATA]" at bounding box center [116, 416] width 130 height 16
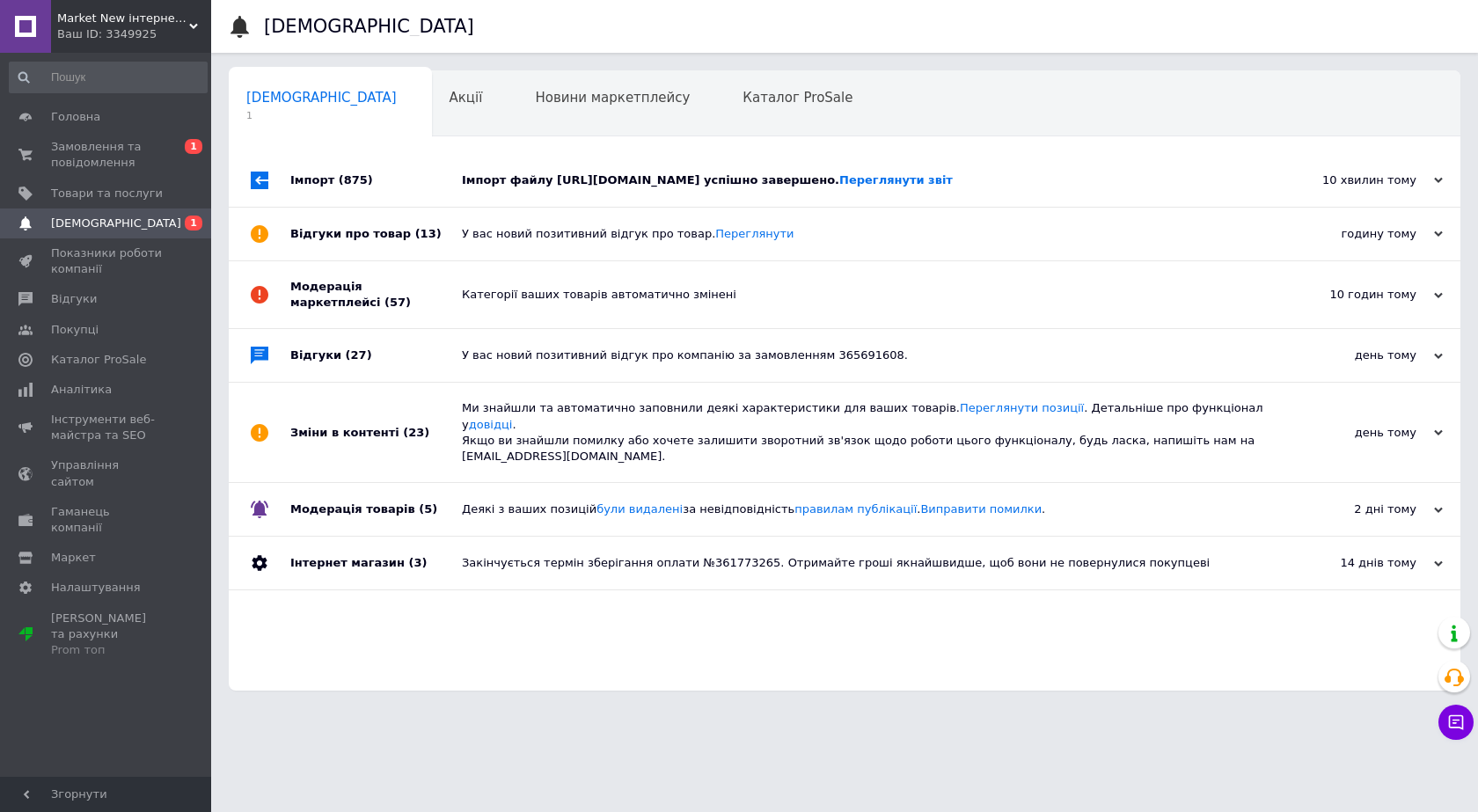
click at [313, 182] on div "Імпорт (875)" at bounding box center [376, 181] width 172 height 53
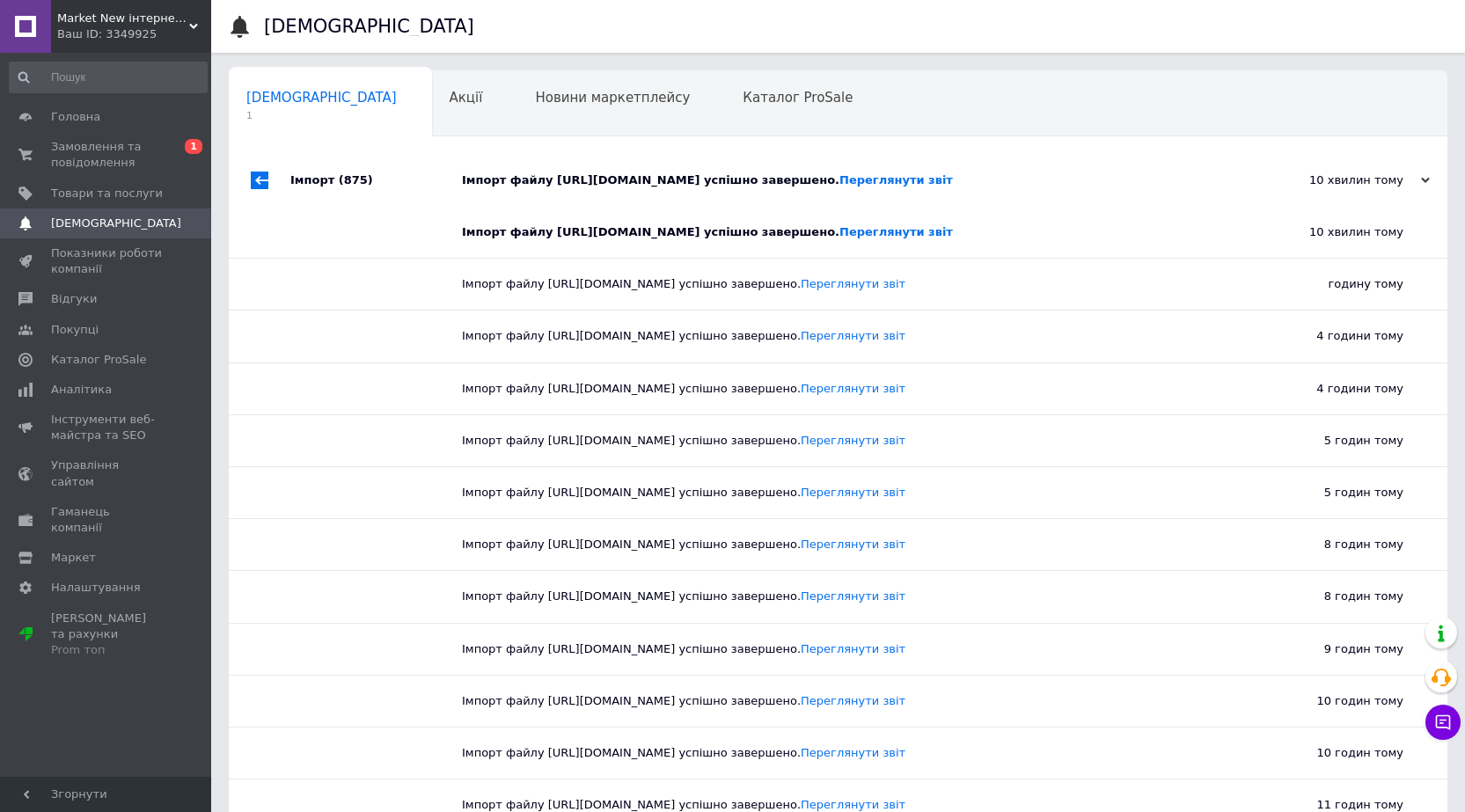
drag, startPoint x: 314, startPoint y: 182, endPoint x: 323, endPoint y: 183, distance: 9.1
click at [315, 182] on div "Імпорт (875)" at bounding box center [376, 181] width 172 height 53
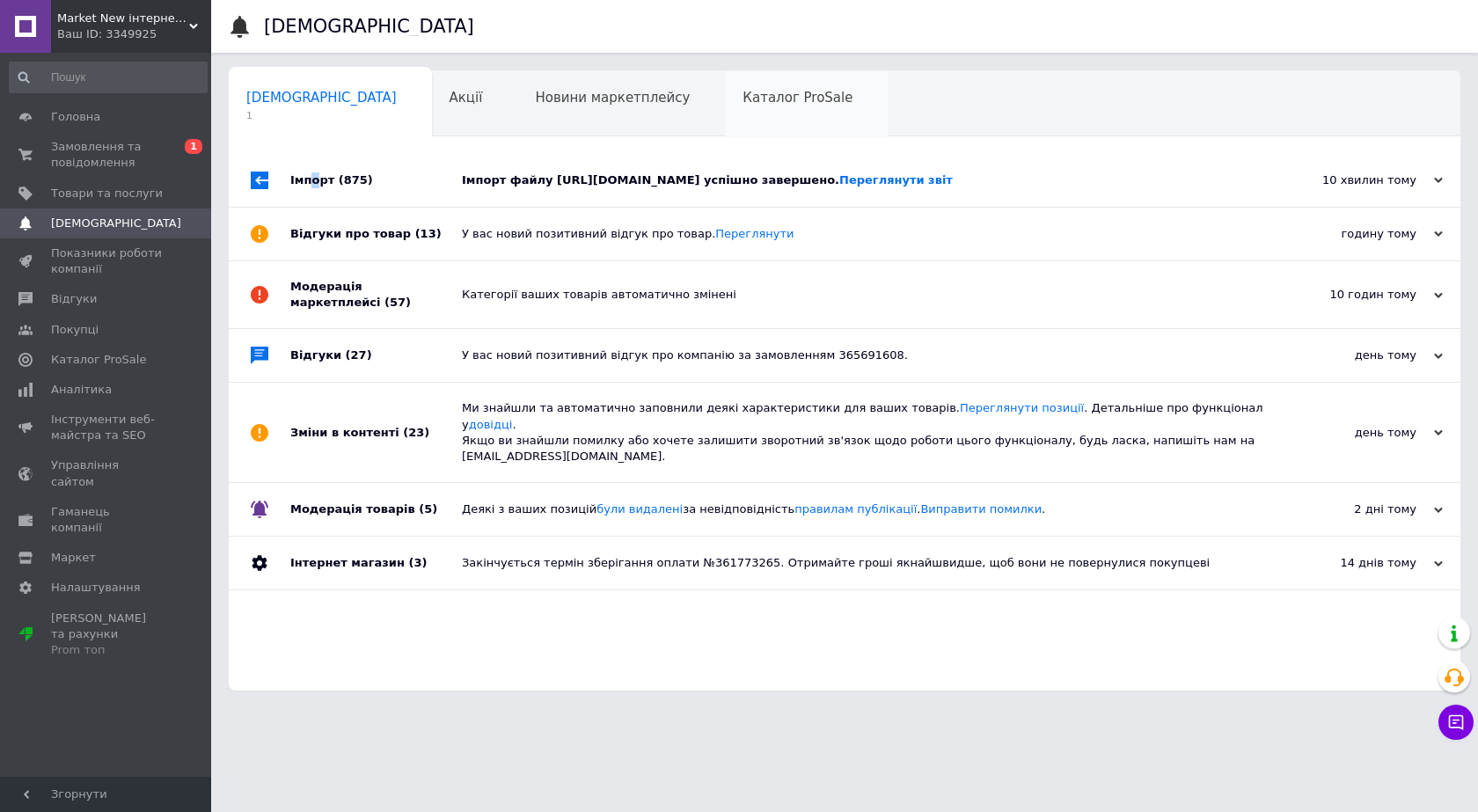
click at [742, 101] on span "Каталог ProSale" at bounding box center [797, 97] width 110 height 16
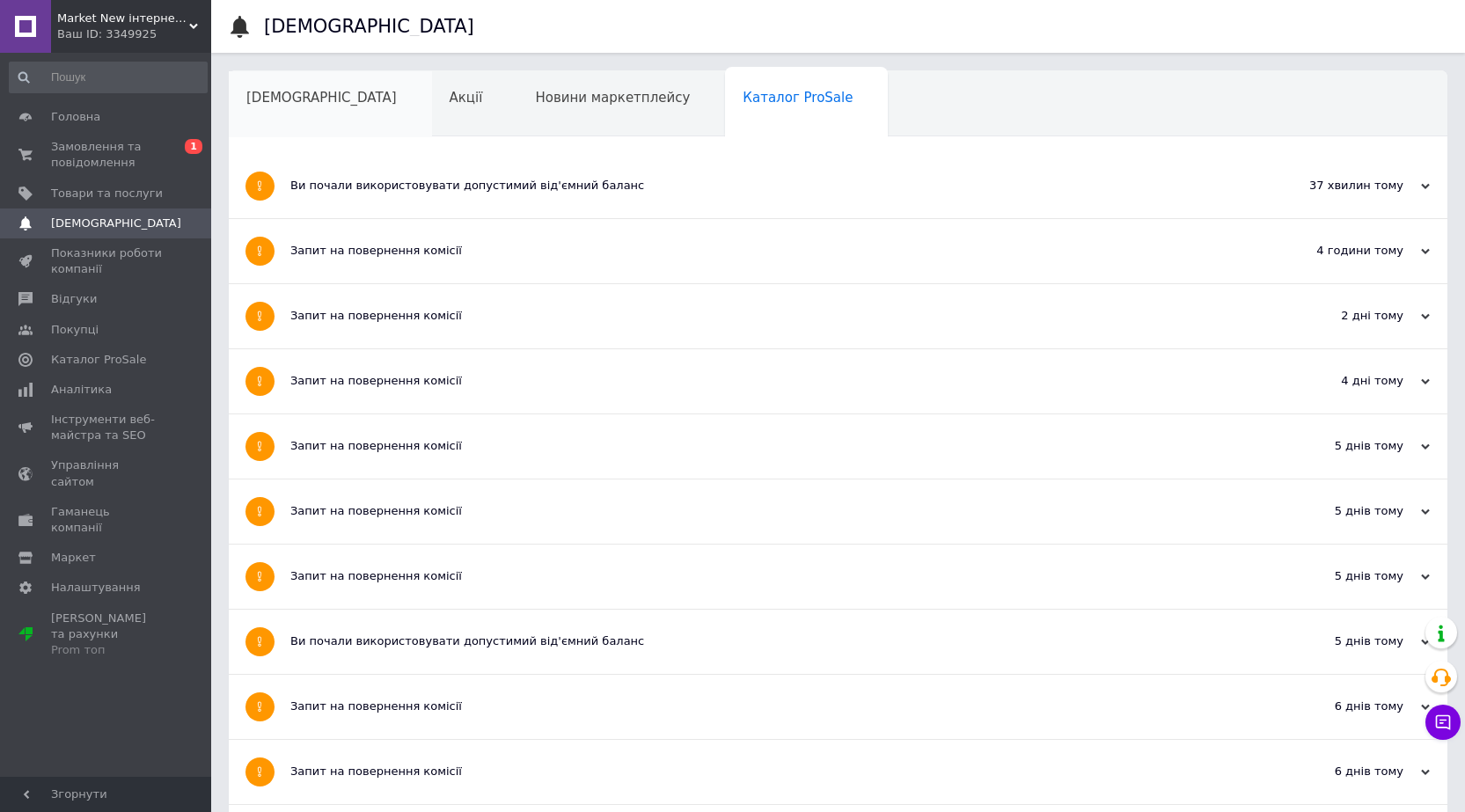
click at [288, 100] on span "[DEMOGRAPHIC_DATA]" at bounding box center [322, 97] width 151 height 16
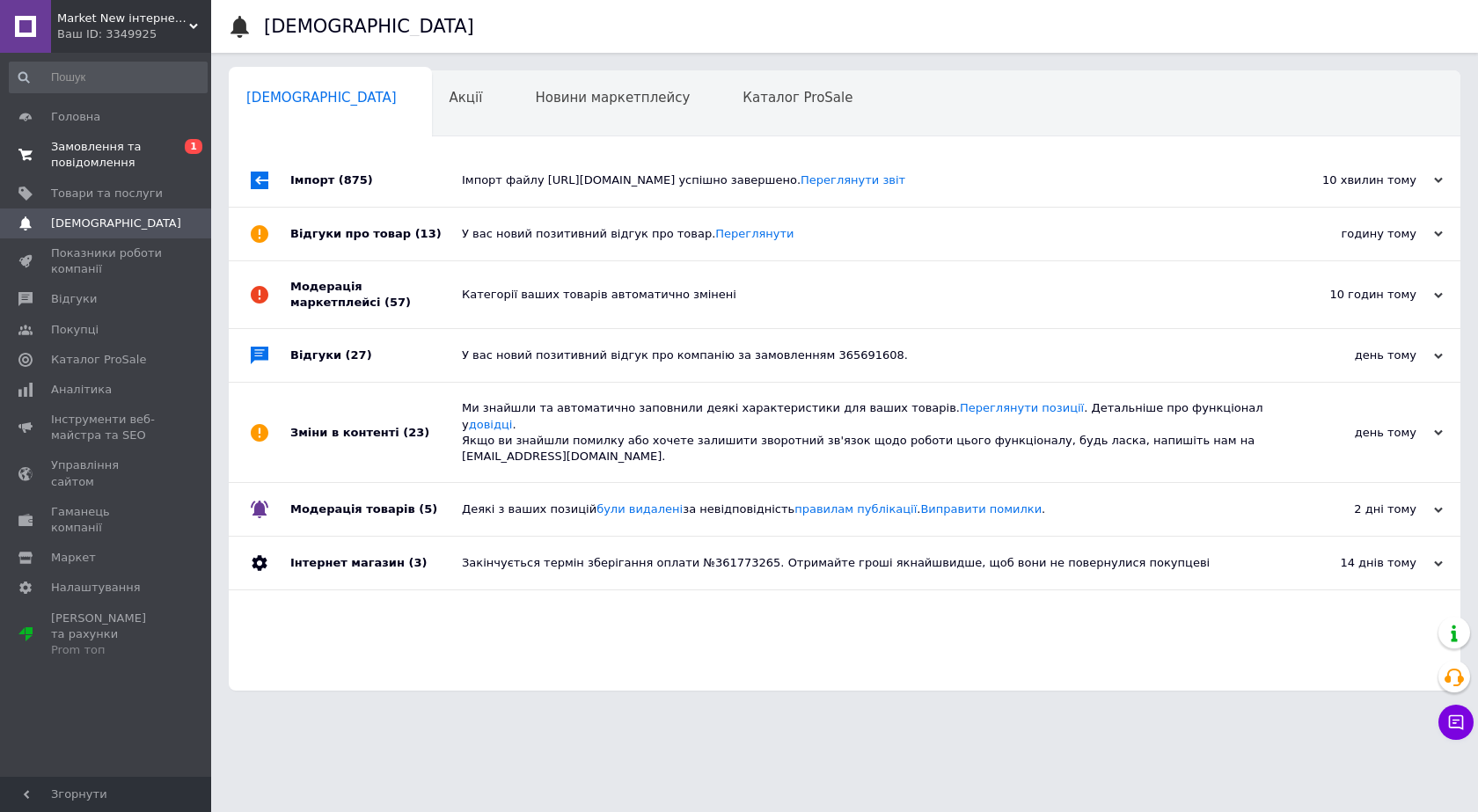
click at [111, 153] on span "Замовлення та повідомлення" at bounding box center [107, 155] width 112 height 32
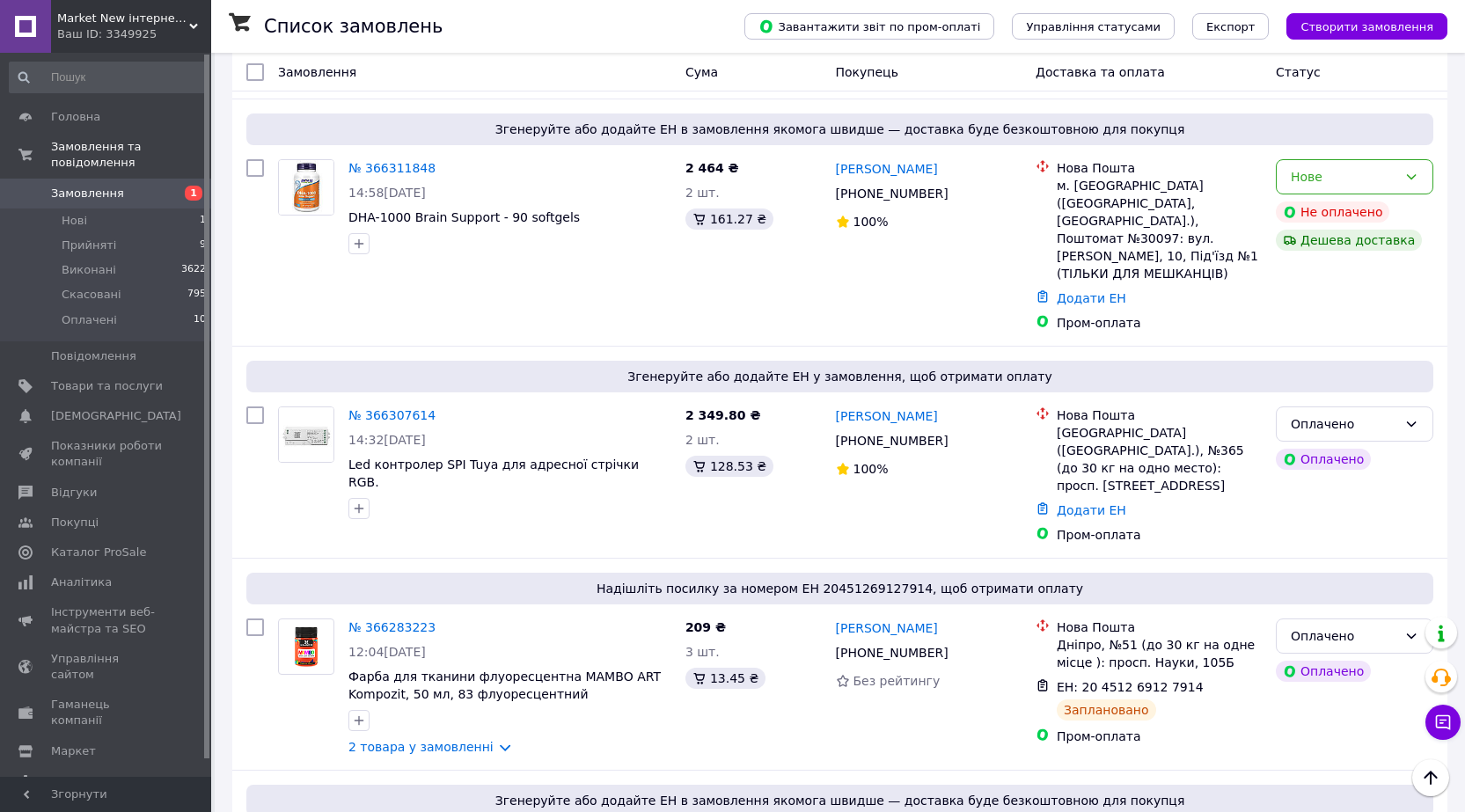
scroll to position [440, 0]
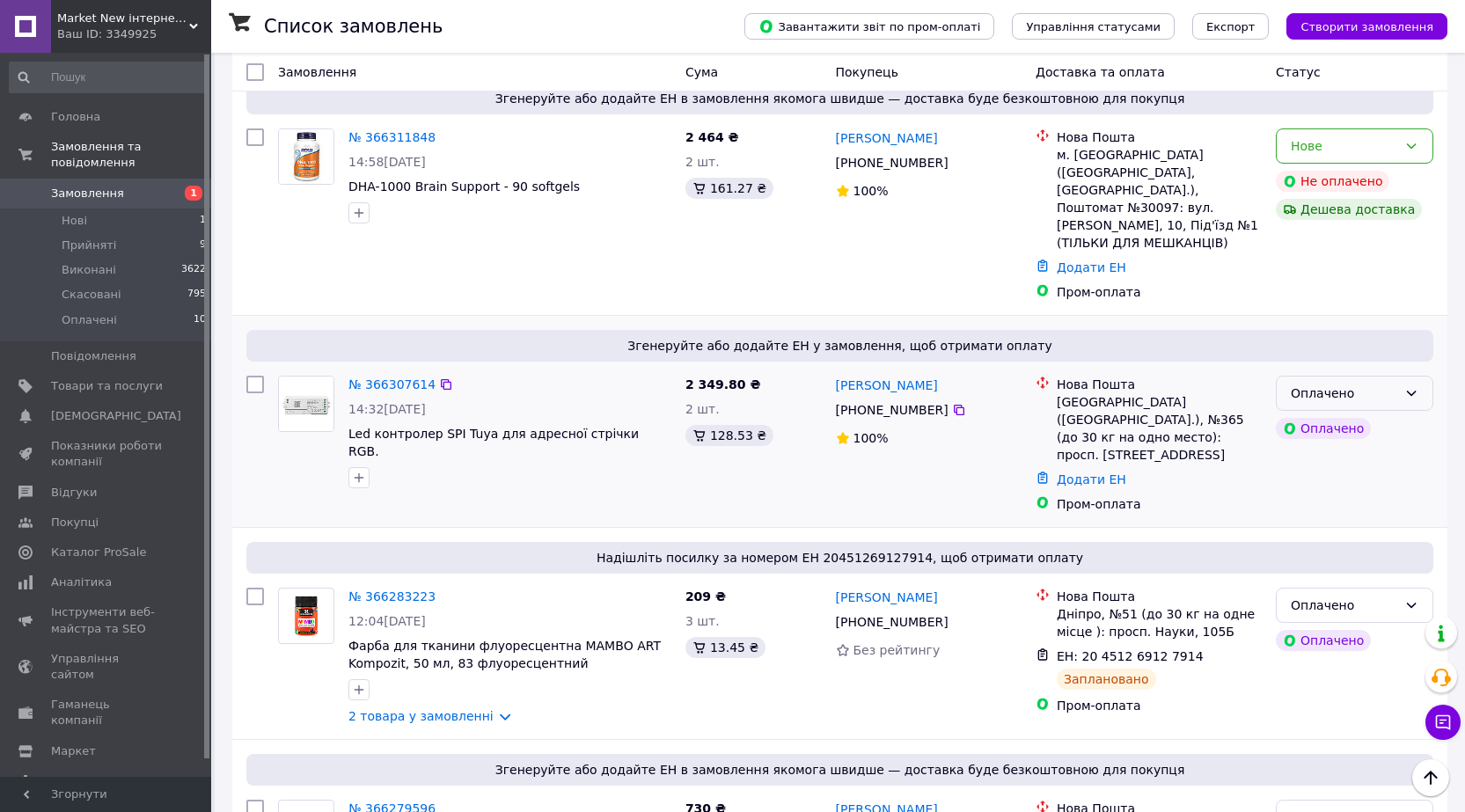
click at [1411, 386] on icon at bounding box center [1411, 393] width 14 height 14
click at [1317, 362] on li "Прийнято" at bounding box center [1354, 361] width 156 height 32
click at [382, 377] on link "№ 366307614" at bounding box center [391, 384] width 87 height 14
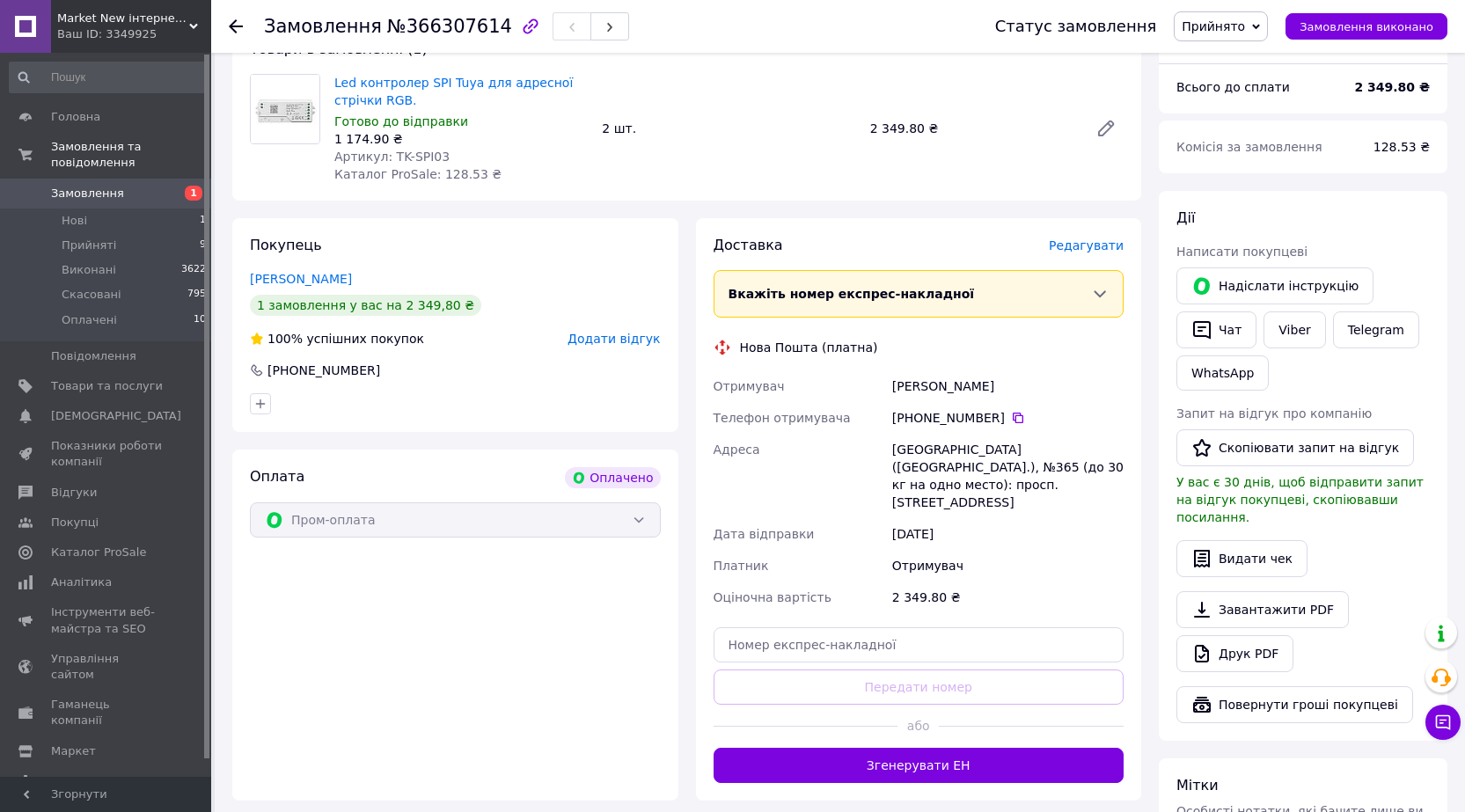
scroll to position [926, 0]
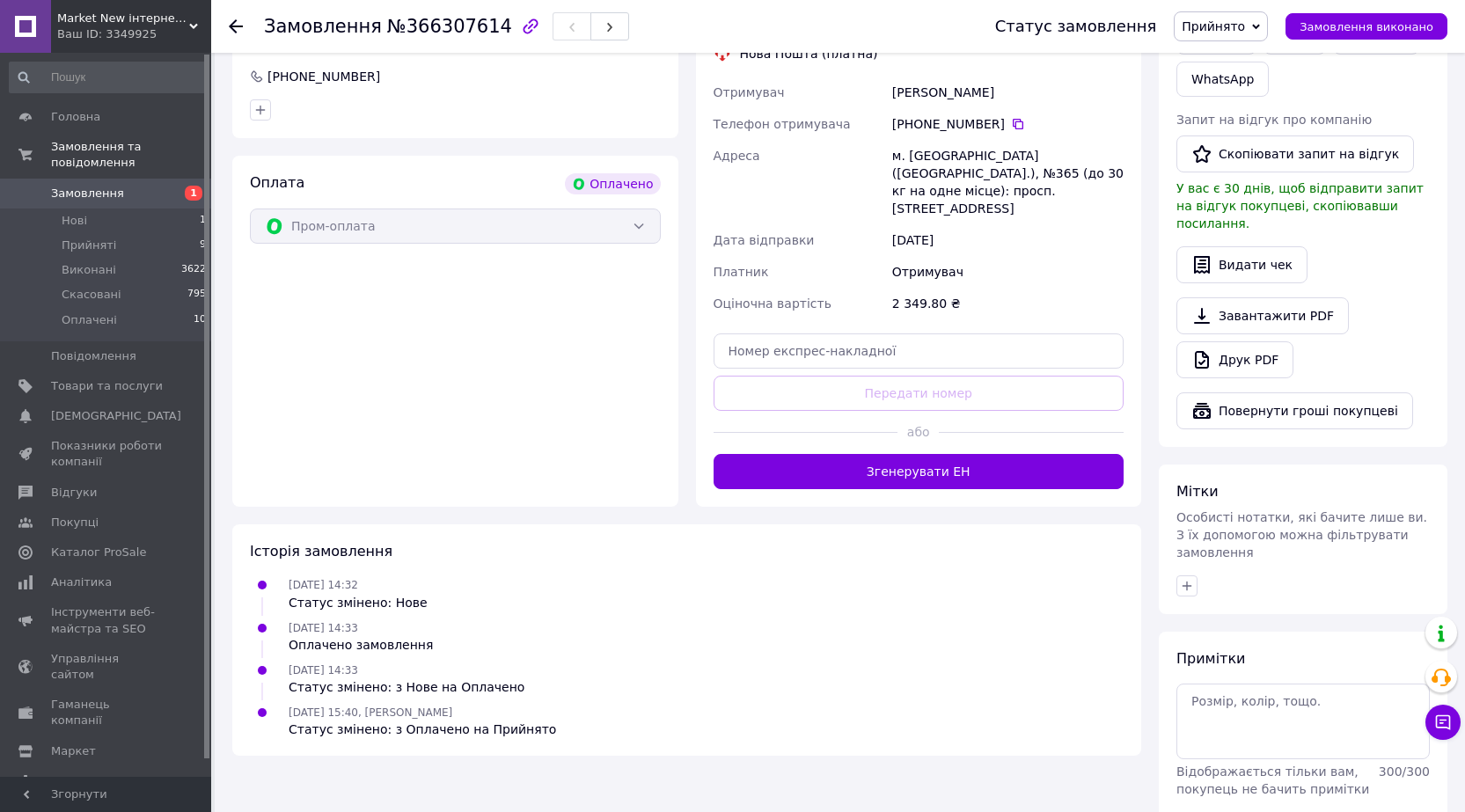
click at [239, 27] on use at bounding box center [236, 27] width 14 height 14
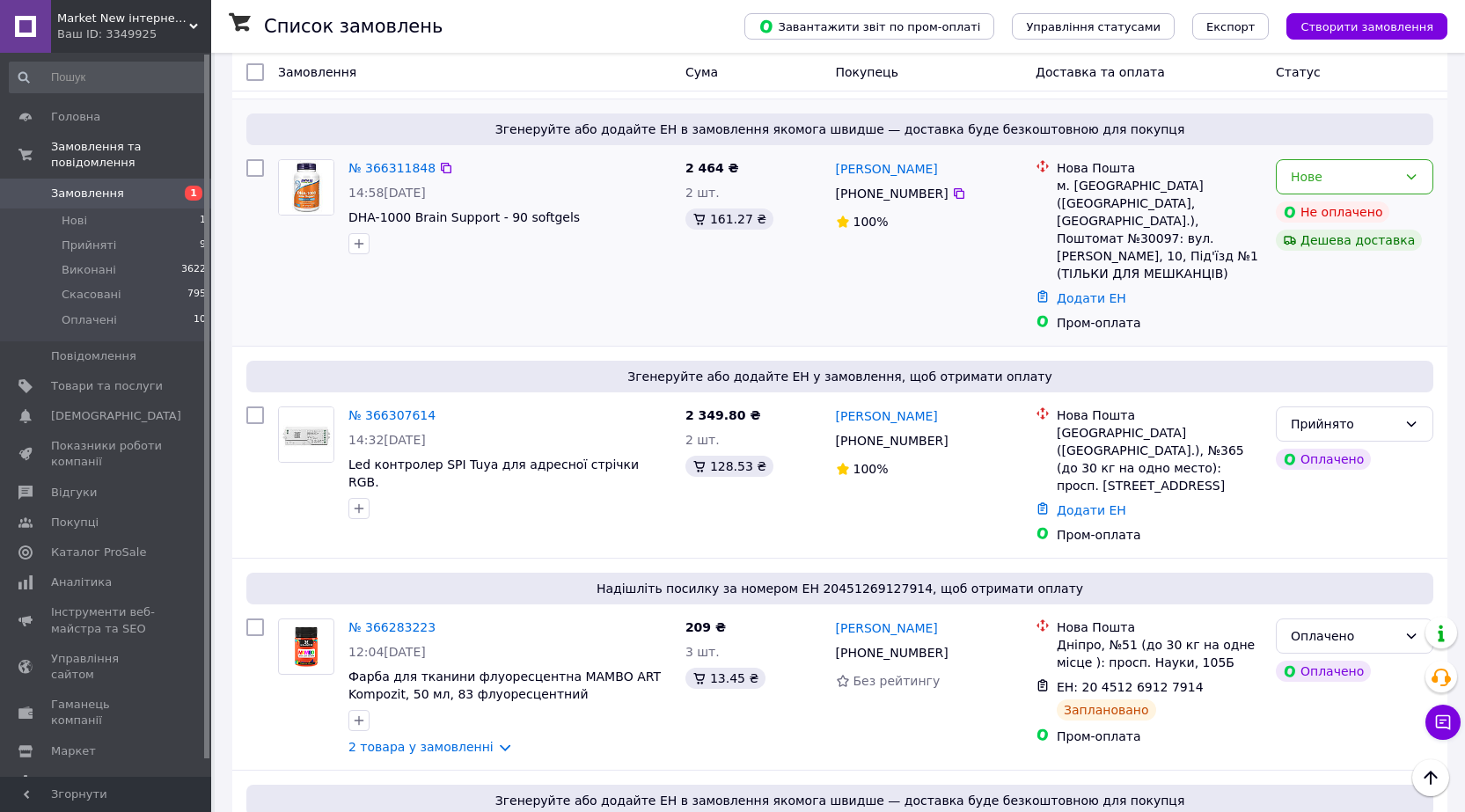
scroll to position [440, 0]
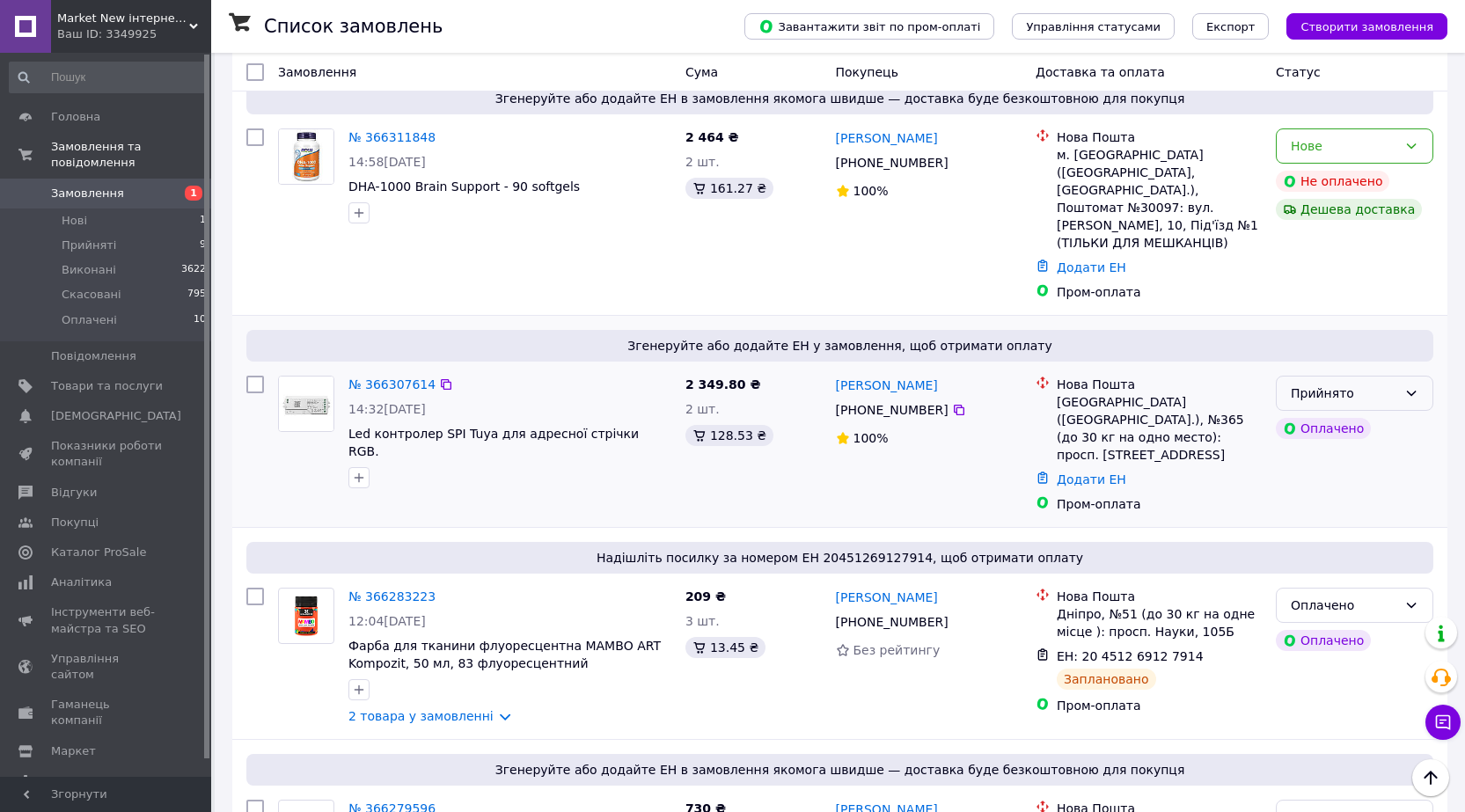
click at [1409, 386] on icon at bounding box center [1411, 393] width 14 height 14
click at [1316, 425] on li "Оплачено" at bounding box center [1354, 425] width 156 height 32
click at [381, 377] on link "№ 366307614" at bounding box center [391, 384] width 87 height 14
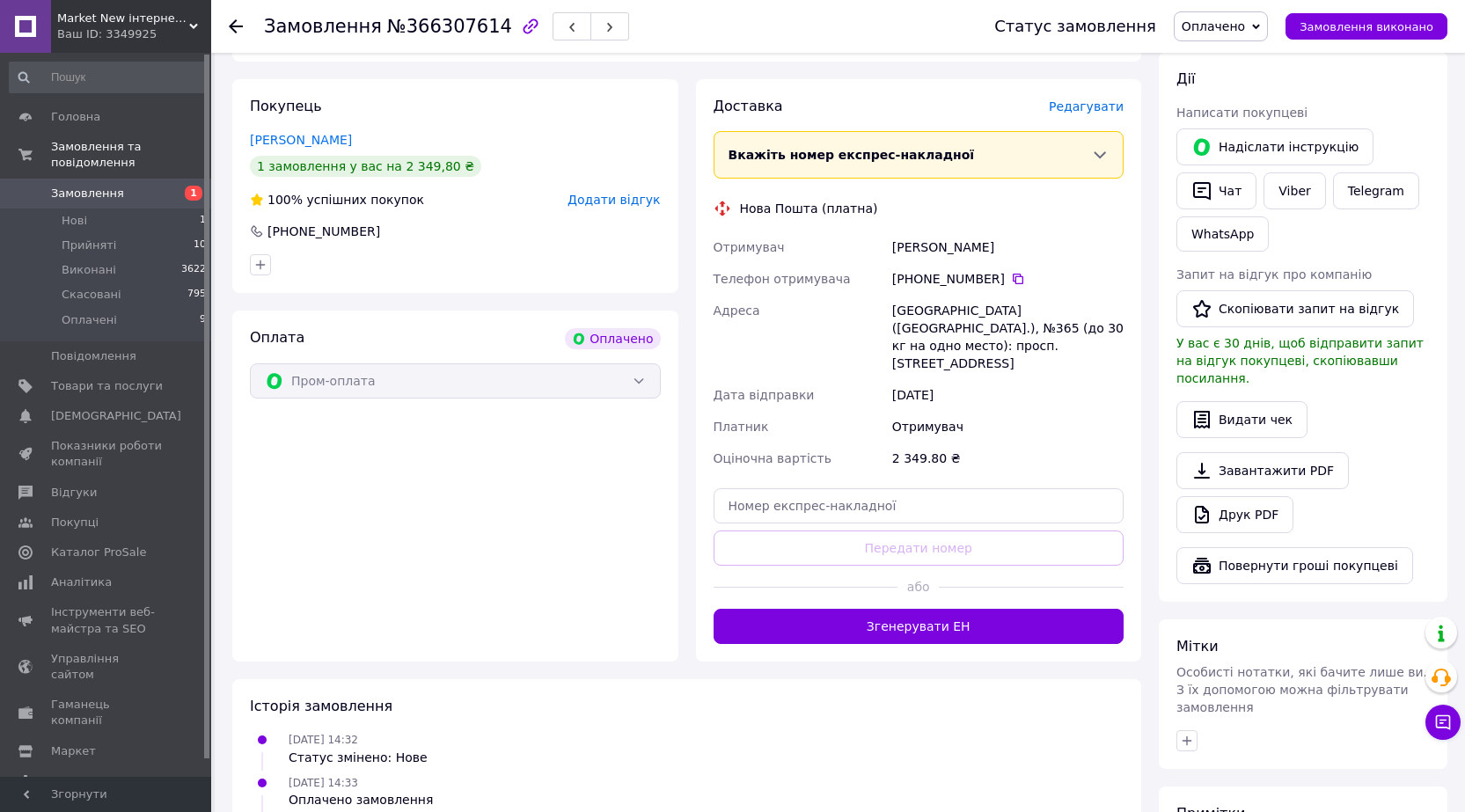
scroll to position [926, 0]
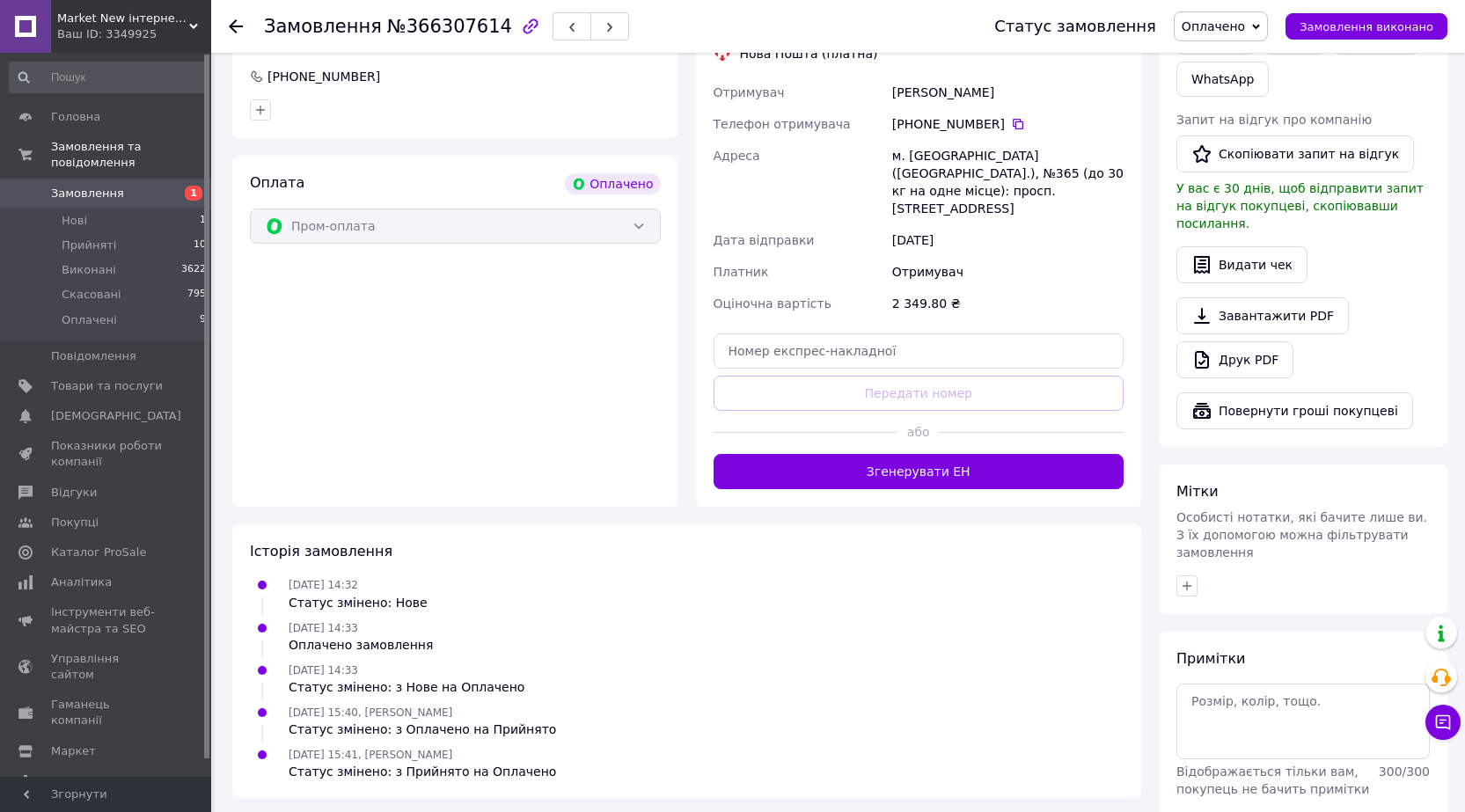
drag, startPoint x: 231, startPoint y: 23, endPoint x: 248, endPoint y: 35, distance: 20.8
click at [232, 23] on icon at bounding box center [236, 27] width 14 height 14
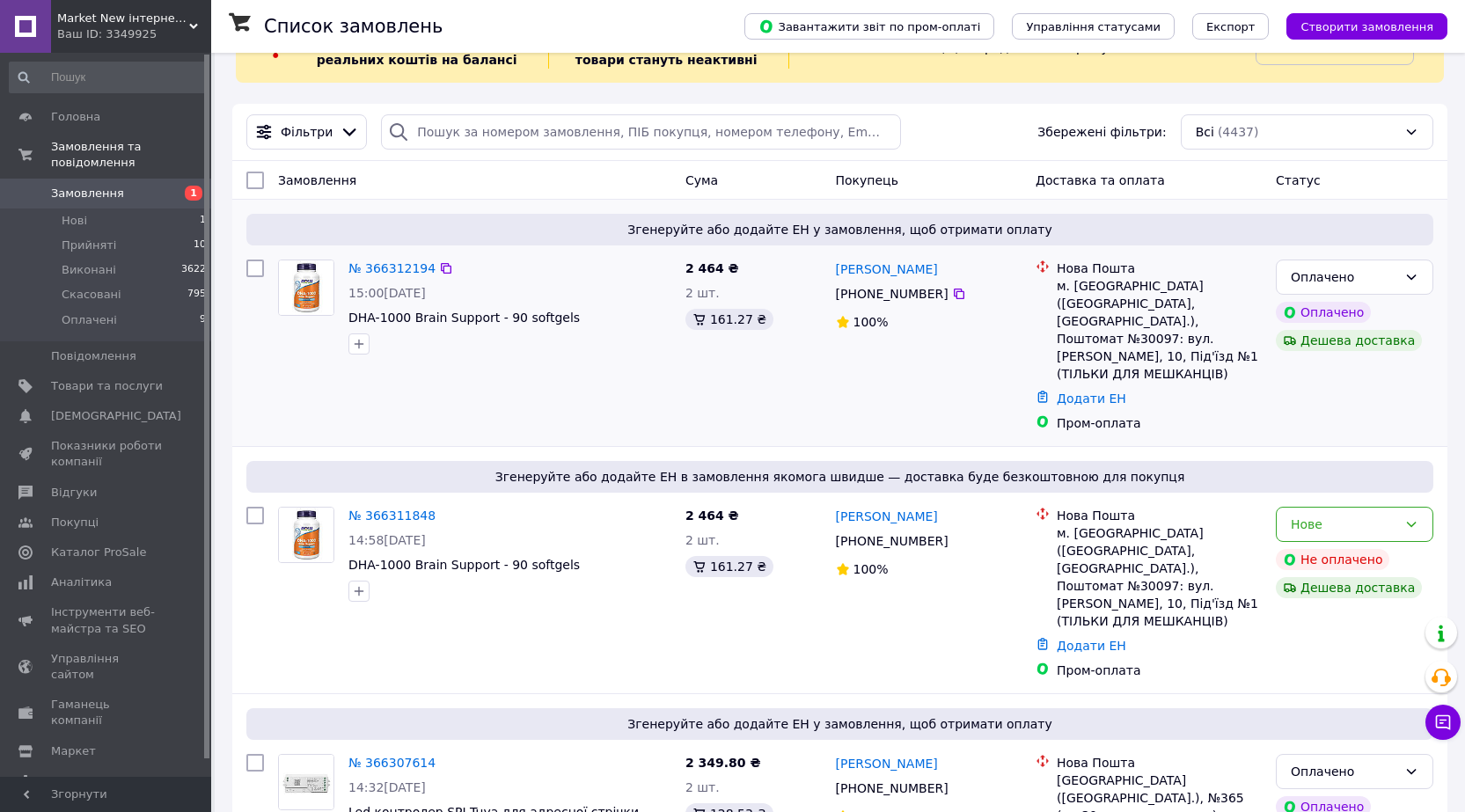
scroll to position [88, 0]
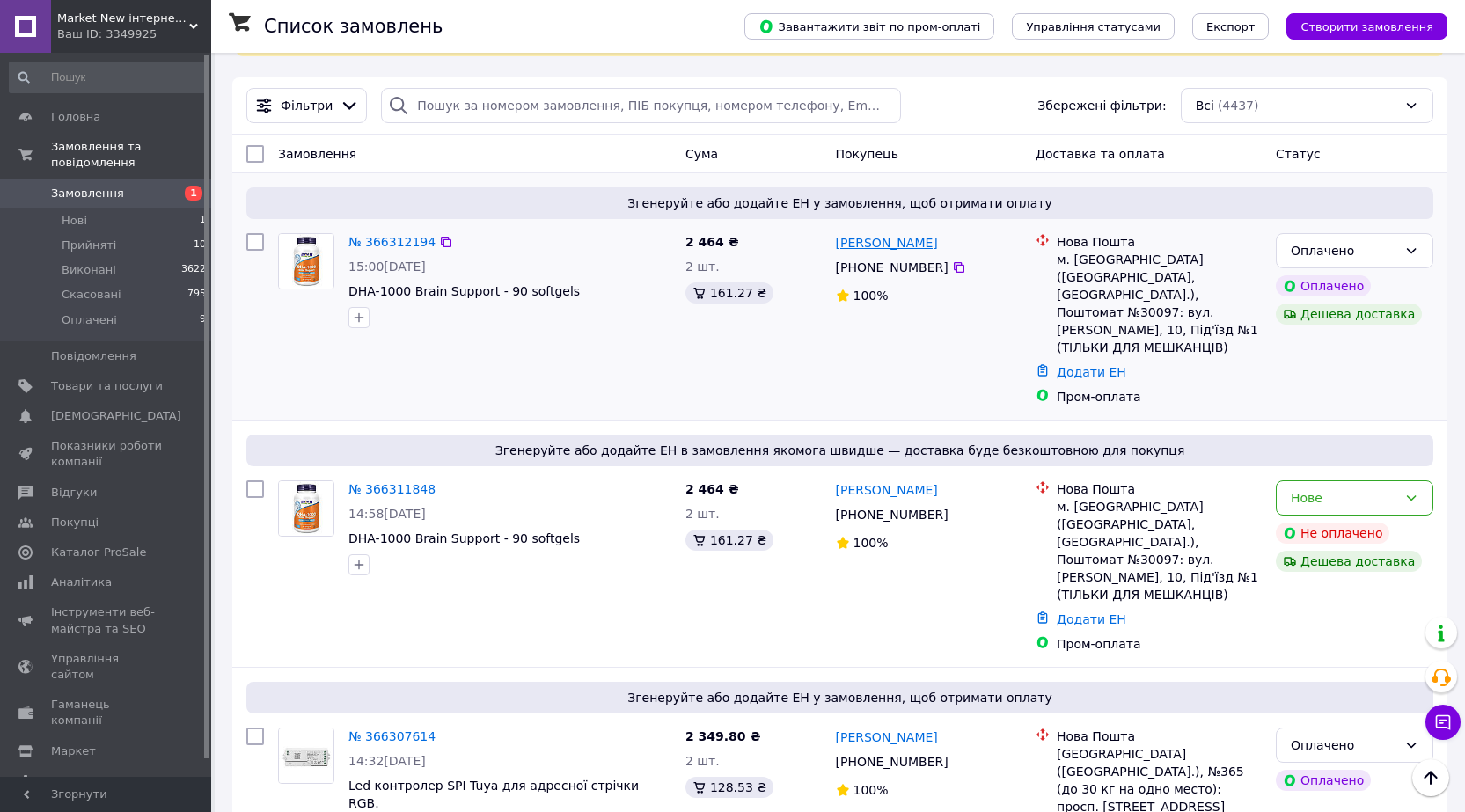
click at [871, 245] on link "[PERSON_NAME]" at bounding box center [887, 243] width 102 height 18
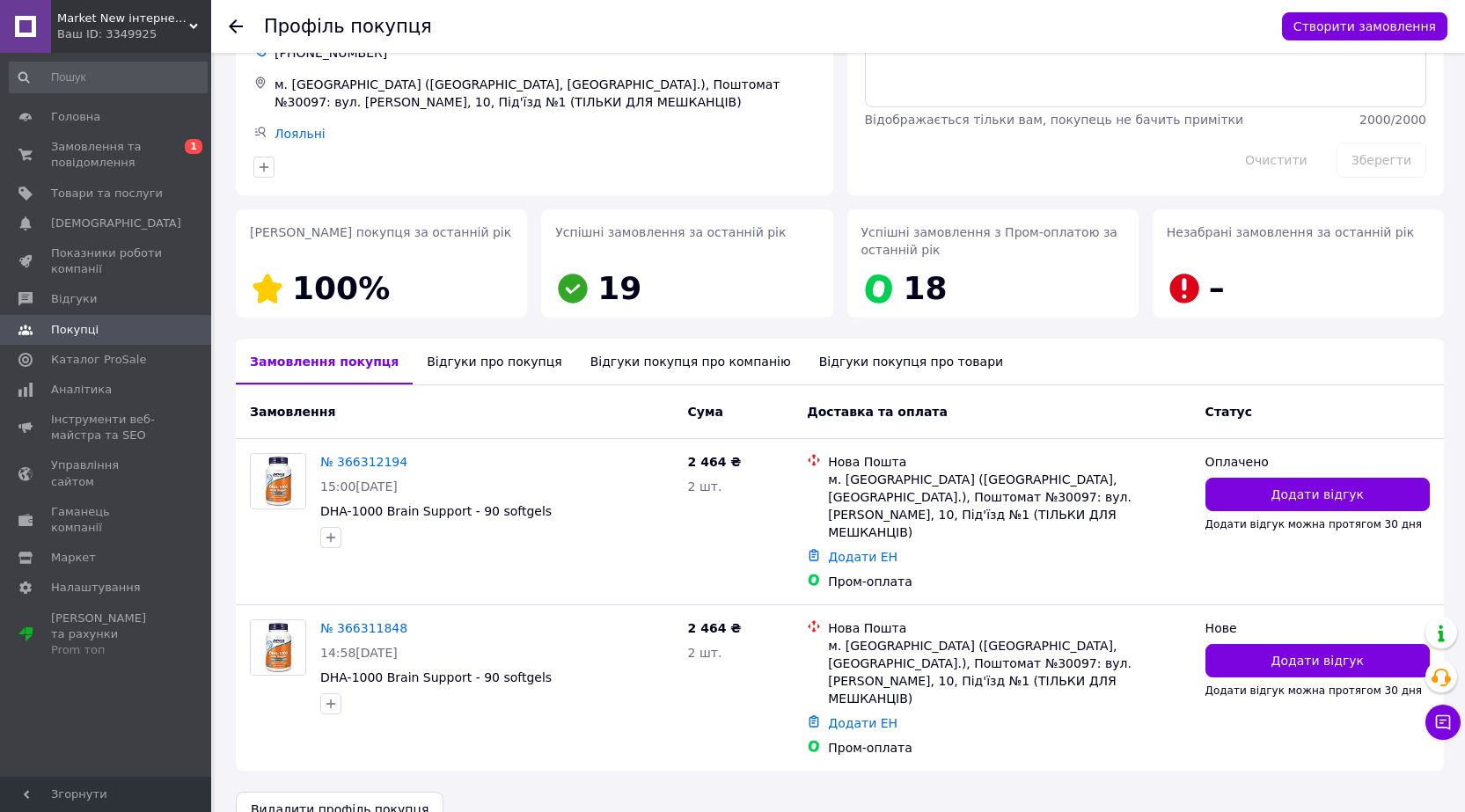
scroll to position [118, 0]
click at [805, 360] on div "Відгуки покупця про товари" at bounding box center [911, 360] width 212 height 46
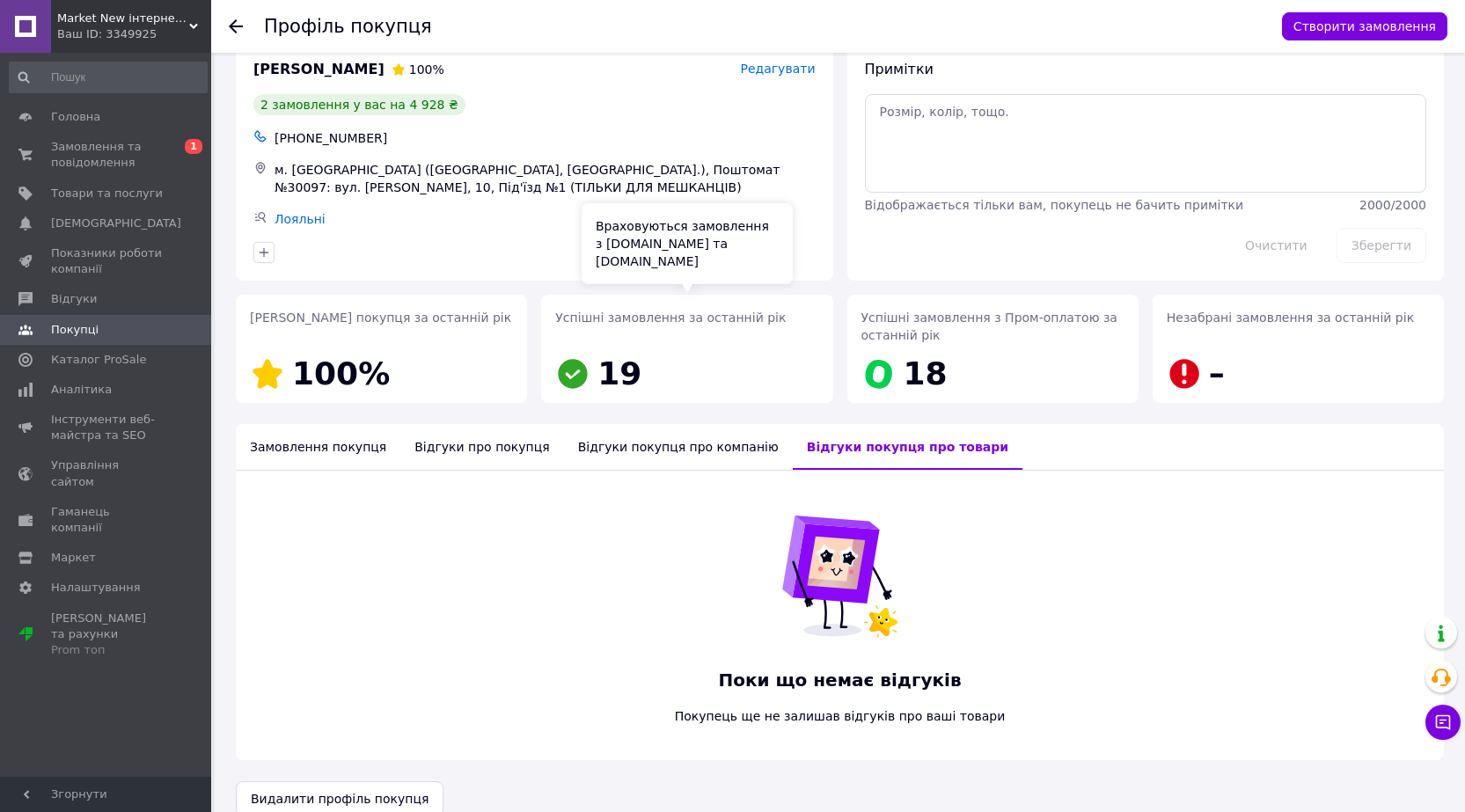
scroll to position [58, 0]
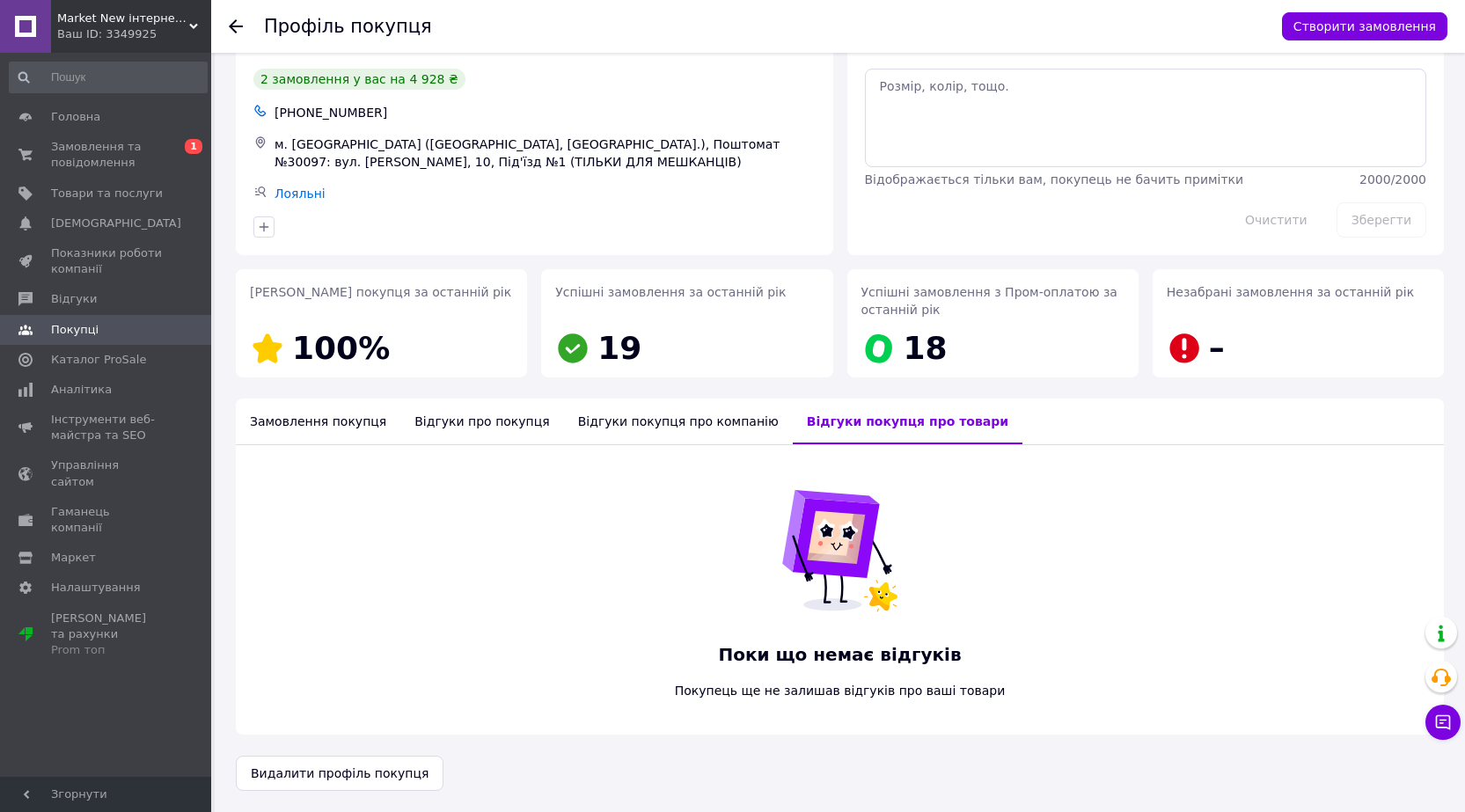
click at [632, 424] on div "Відгуки покупця про компанію" at bounding box center [678, 421] width 229 height 46
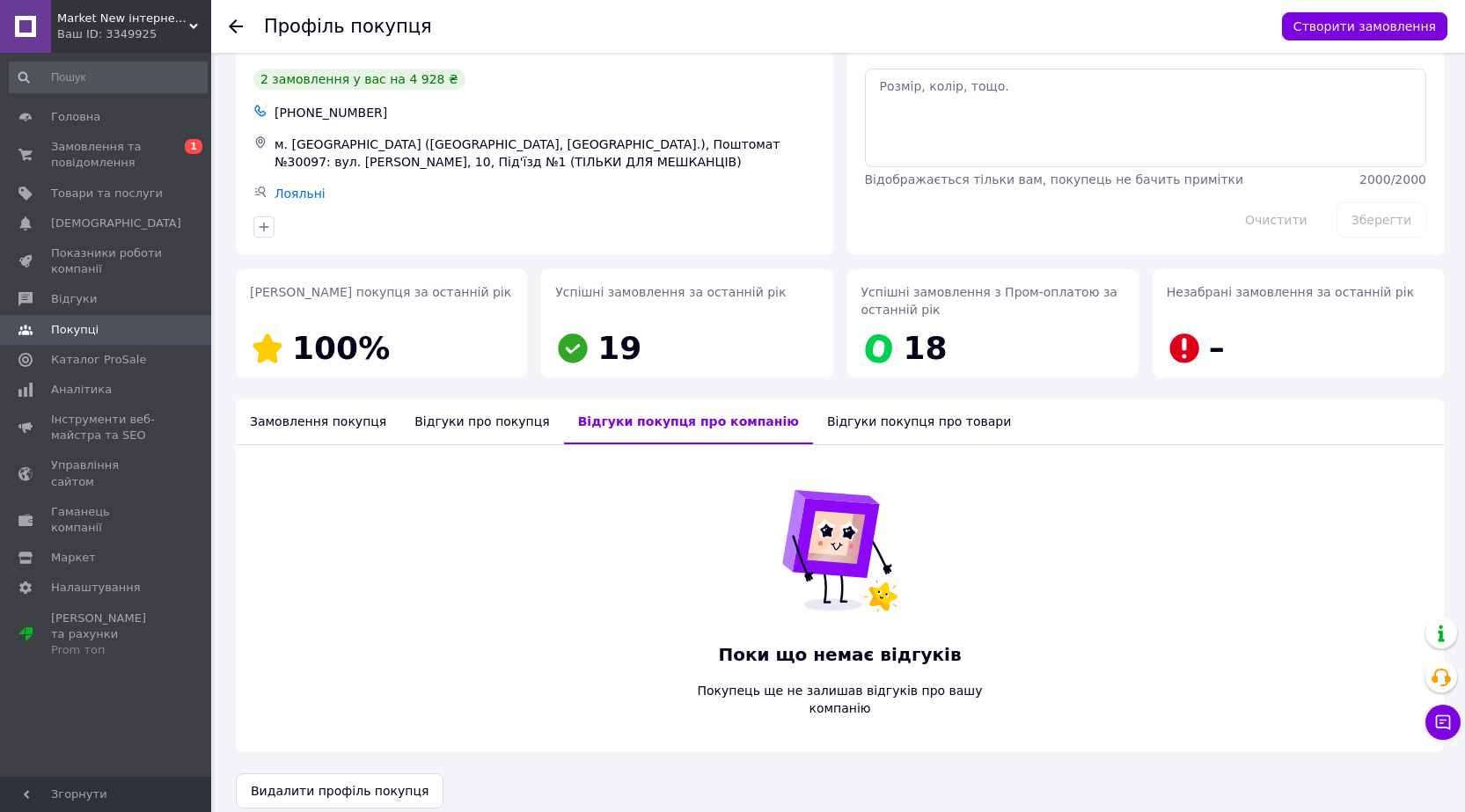
click at [470, 428] on div "Відгуки про покупця" at bounding box center [482, 421] width 163 height 46
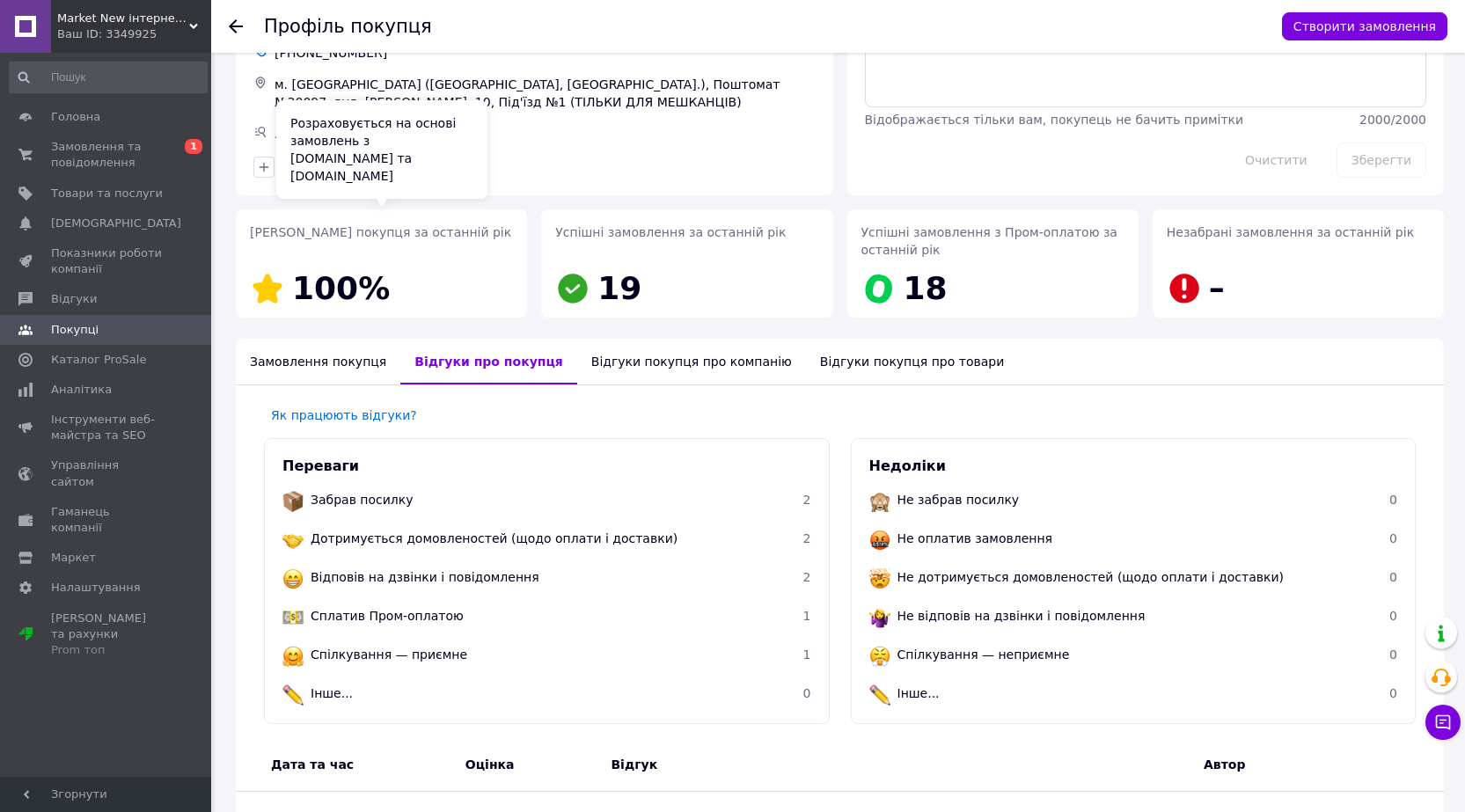
scroll to position [0, 0]
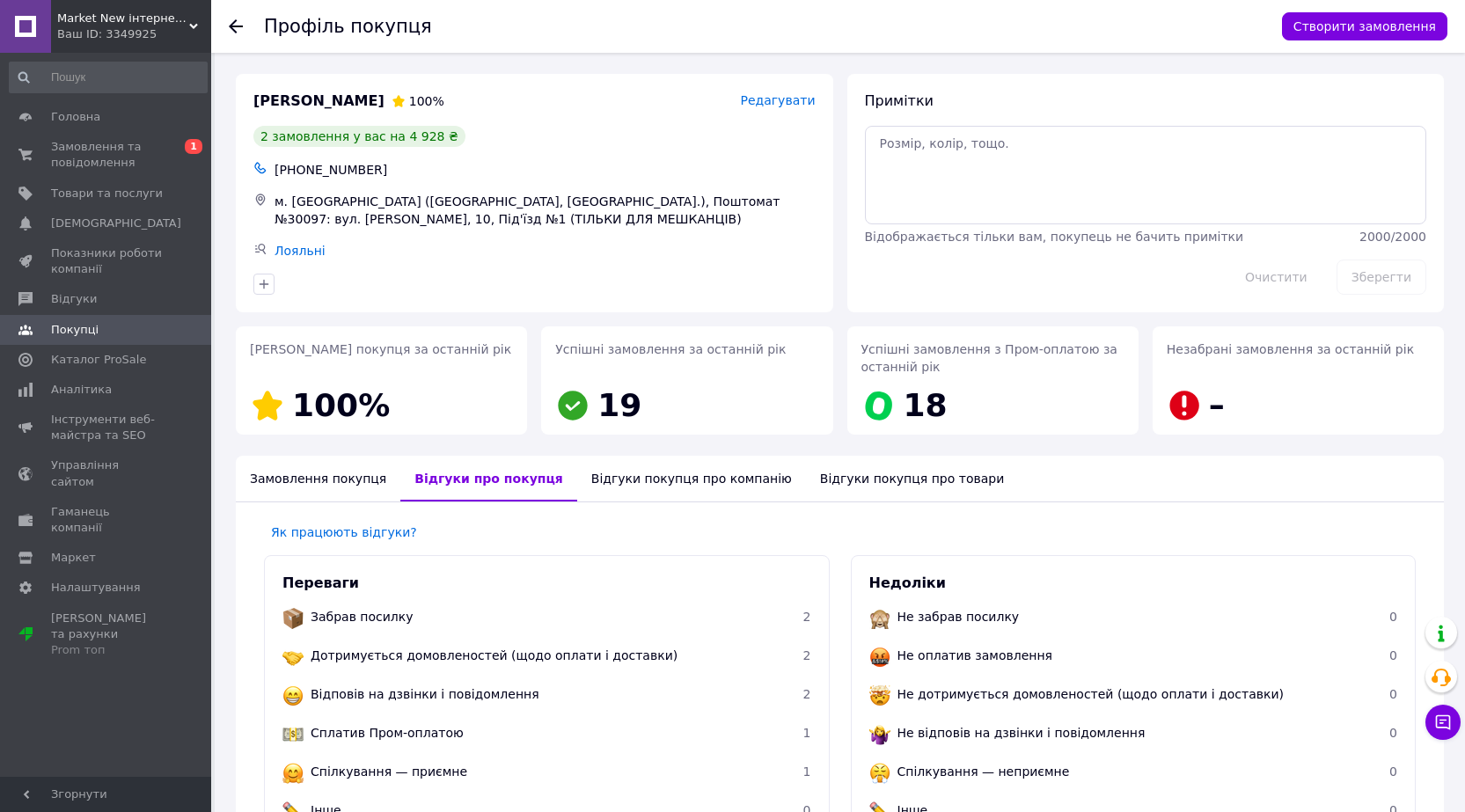
click at [236, 24] on icon at bounding box center [236, 27] width 14 height 14
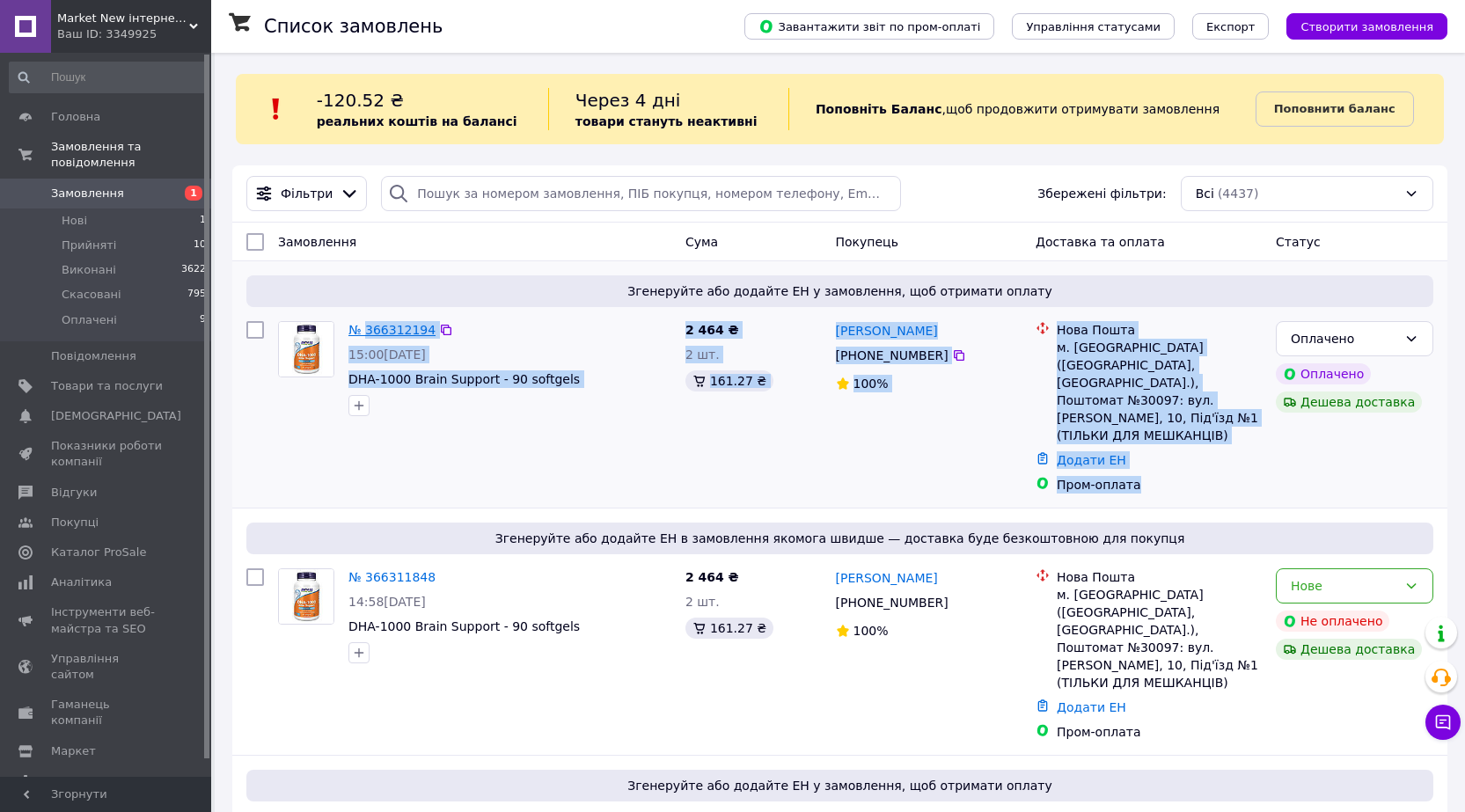
drag, startPoint x: 1140, startPoint y: 452, endPoint x: 367, endPoint y: 333, distance: 782.1
click at [367, 333] on div "№ 366312194 15:00, 12.10.2025 DHA-1000 Brain Support - 90 softgels 2 464 ₴ 2 шт…" at bounding box center [840, 407] width 1201 height 187
copy div "366312194 15:00, 12.10.2025 DHA-1000 Brain Support - 90 softgels 2 464 ₴ 2 шт. …"
click at [288, 445] on div "№ 366312194 15:00, 12.10.2025 DHA-1000 Brain Support - 90 softgels" at bounding box center [475, 407] width 407 height 187
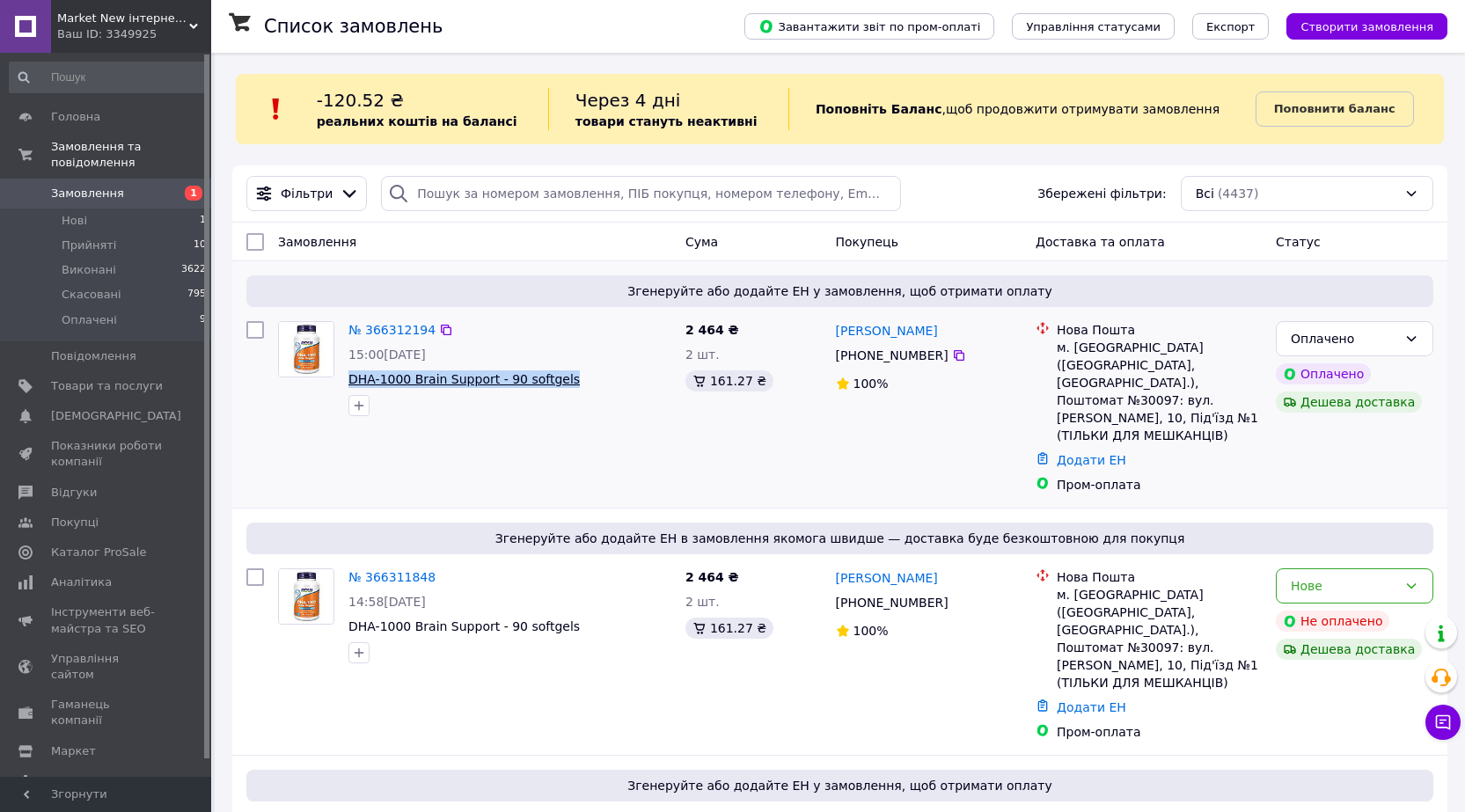
drag, startPoint x: 559, startPoint y: 381, endPoint x: 349, endPoint y: 380, distance: 210.0
click at [349, 380] on span "DHA-1000 Brain Support - 90 softgels" at bounding box center [509, 379] width 323 height 18
copy span "DHA-1000 Brain Support - 90 softgels"
click at [79, 545] on span "Каталог ProSale" at bounding box center [98, 553] width 95 height 16
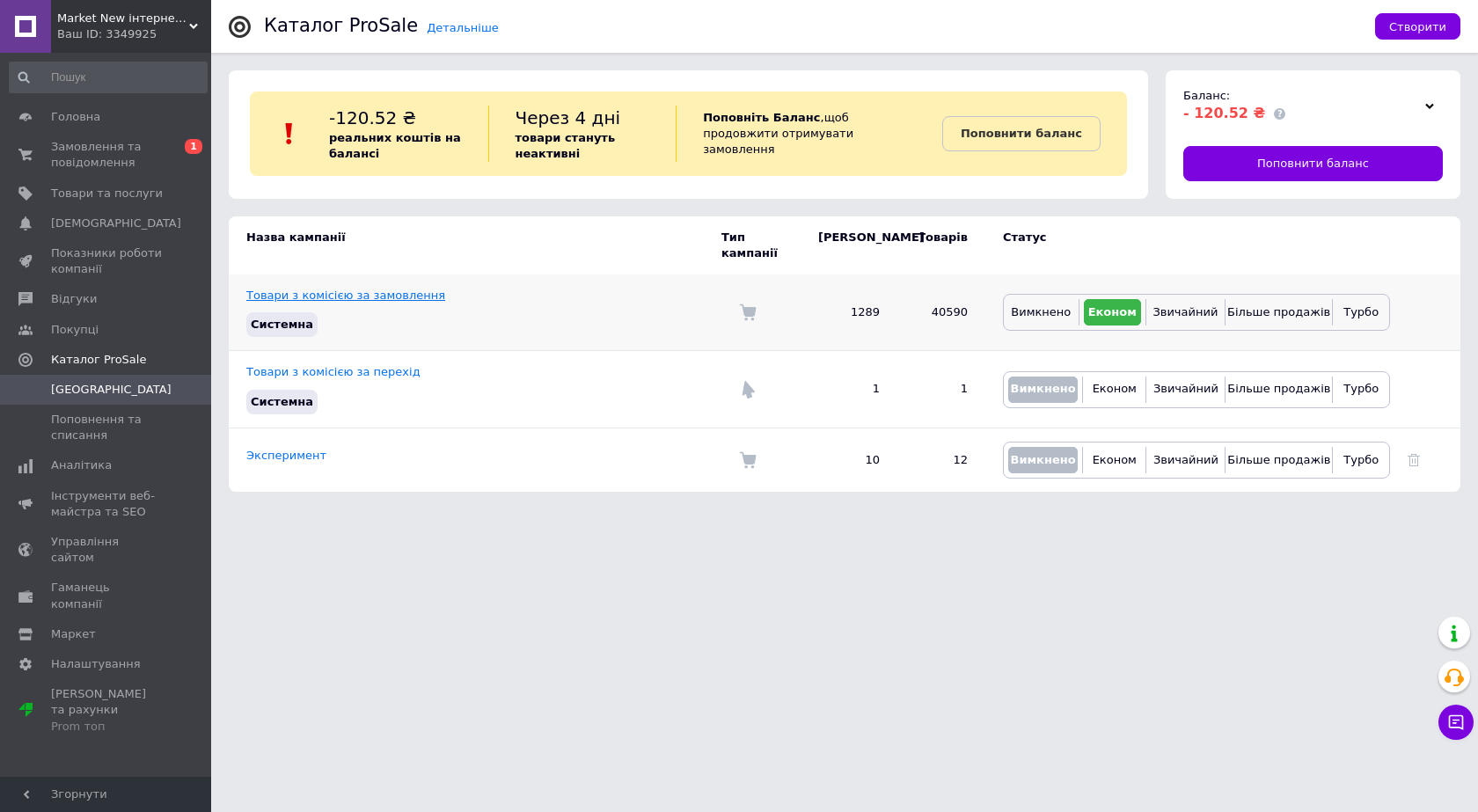
click at [350, 289] on link "Товари з комісією за замовлення" at bounding box center [345, 295] width 199 height 13
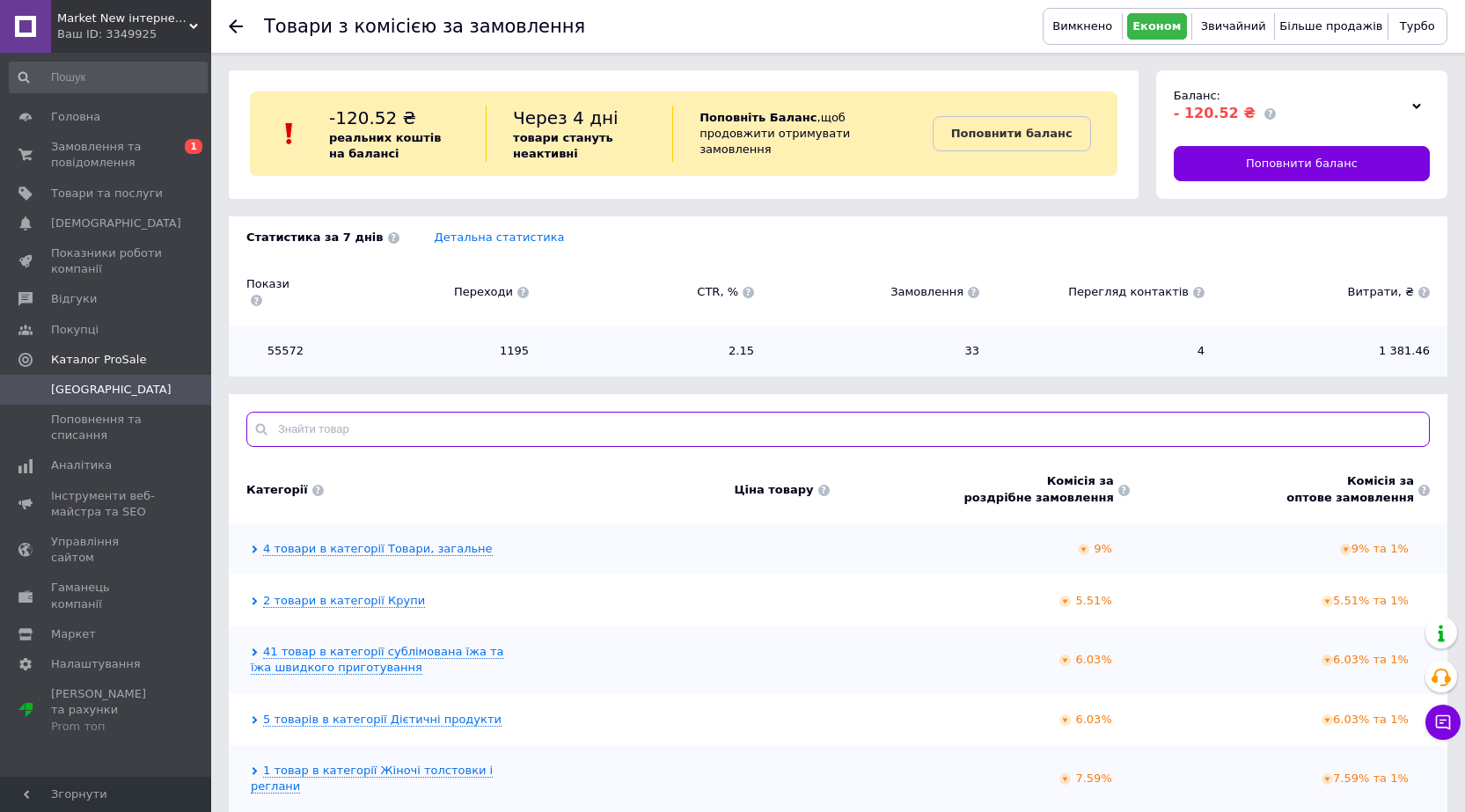
click at [303, 412] on input "text" at bounding box center [838, 429] width 1183 height 35
paste input "DHA-1000 Brain Support - 90 softgels"
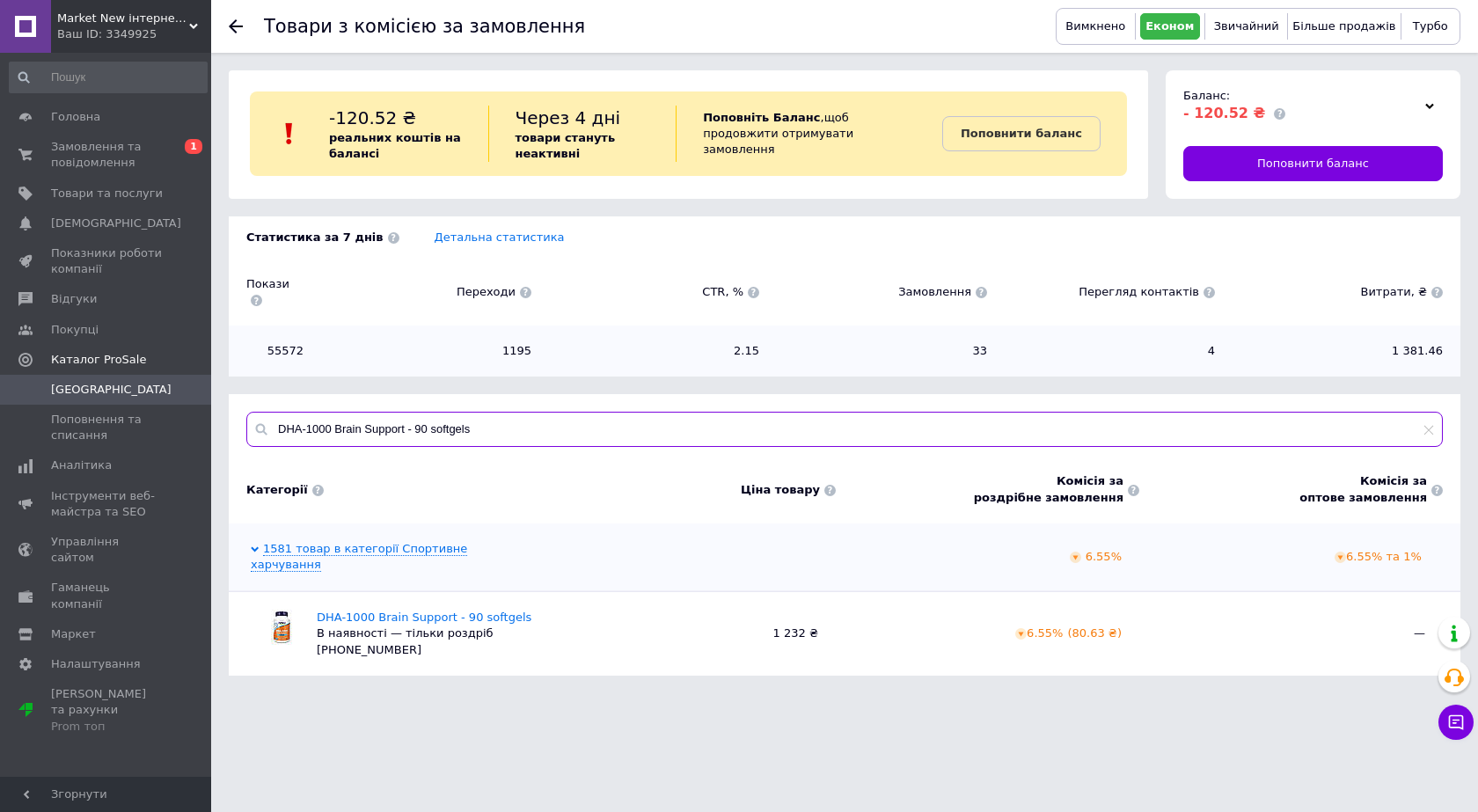
type input "DHA-1000 Brain Support - 90 softgels"
drag, startPoint x: 1044, startPoint y: 605, endPoint x: 1072, endPoint y: 607, distance: 28.1
click at [1072, 626] on span "6.55% ( 80.63 ₴ )" at bounding box center [1068, 632] width 106 height 13
copy span "6.55%"
click at [110, 161] on span "Замовлення та повідомлення" at bounding box center [107, 155] width 112 height 32
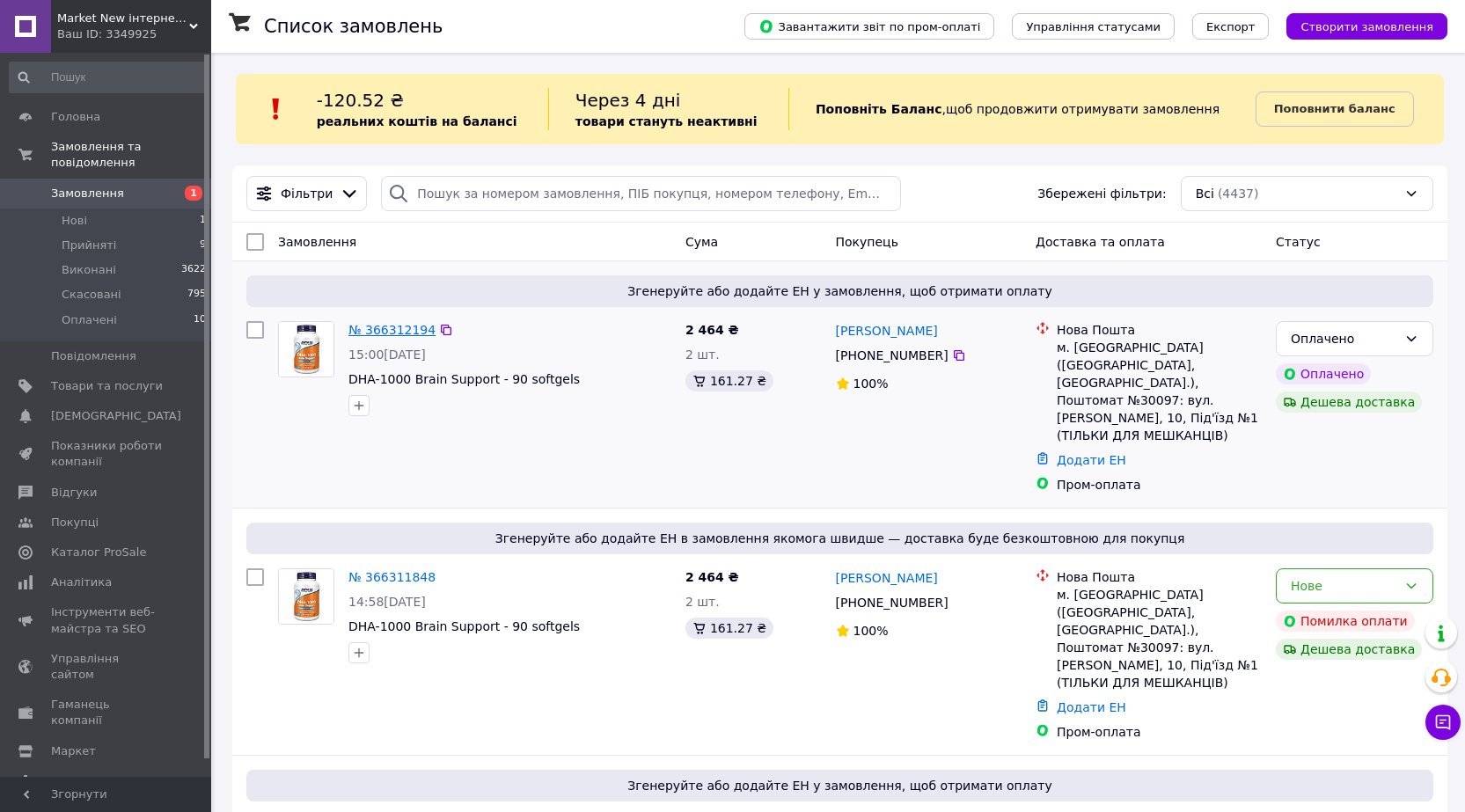
click at [392, 331] on link "№ 366312194" at bounding box center [391, 330] width 87 height 14
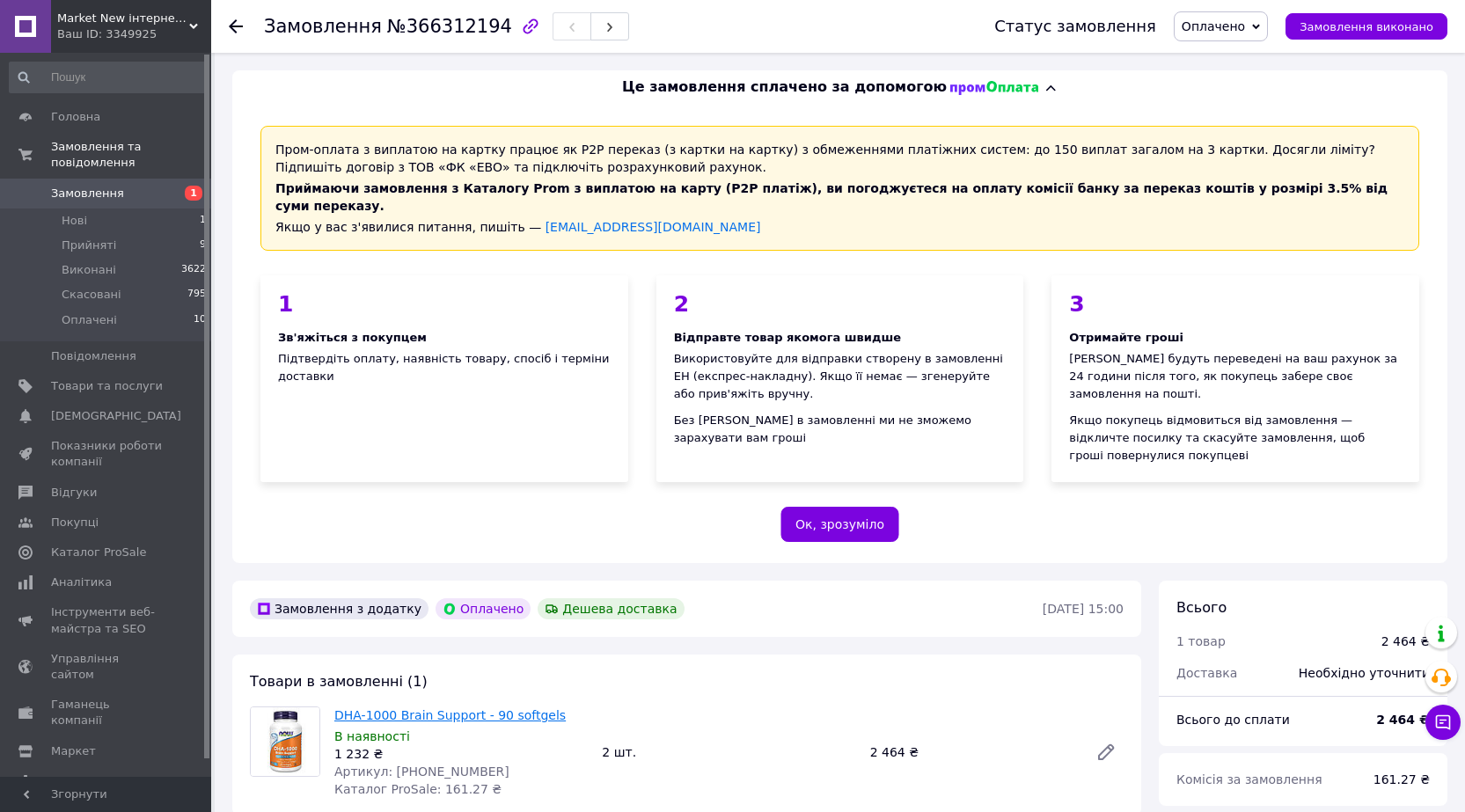
click at [376, 708] on link "DHA-1000 Brain Support - 90 softgels" at bounding box center [449, 715] width 231 height 14
click at [236, 27] on use at bounding box center [236, 27] width 14 height 14
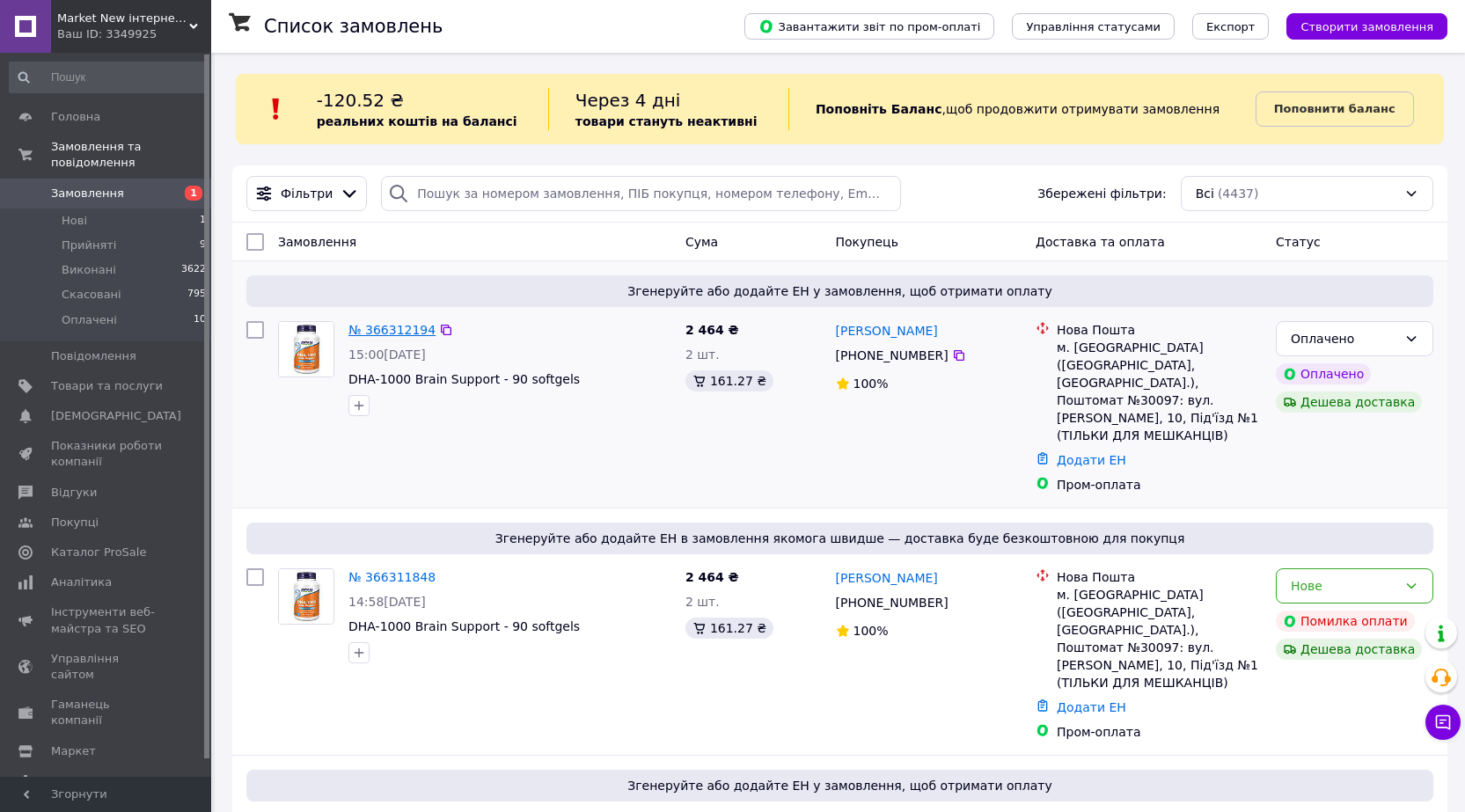
click at [395, 332] on link "№ 366312194" at bounding box center [391, 330] width 87 height 14
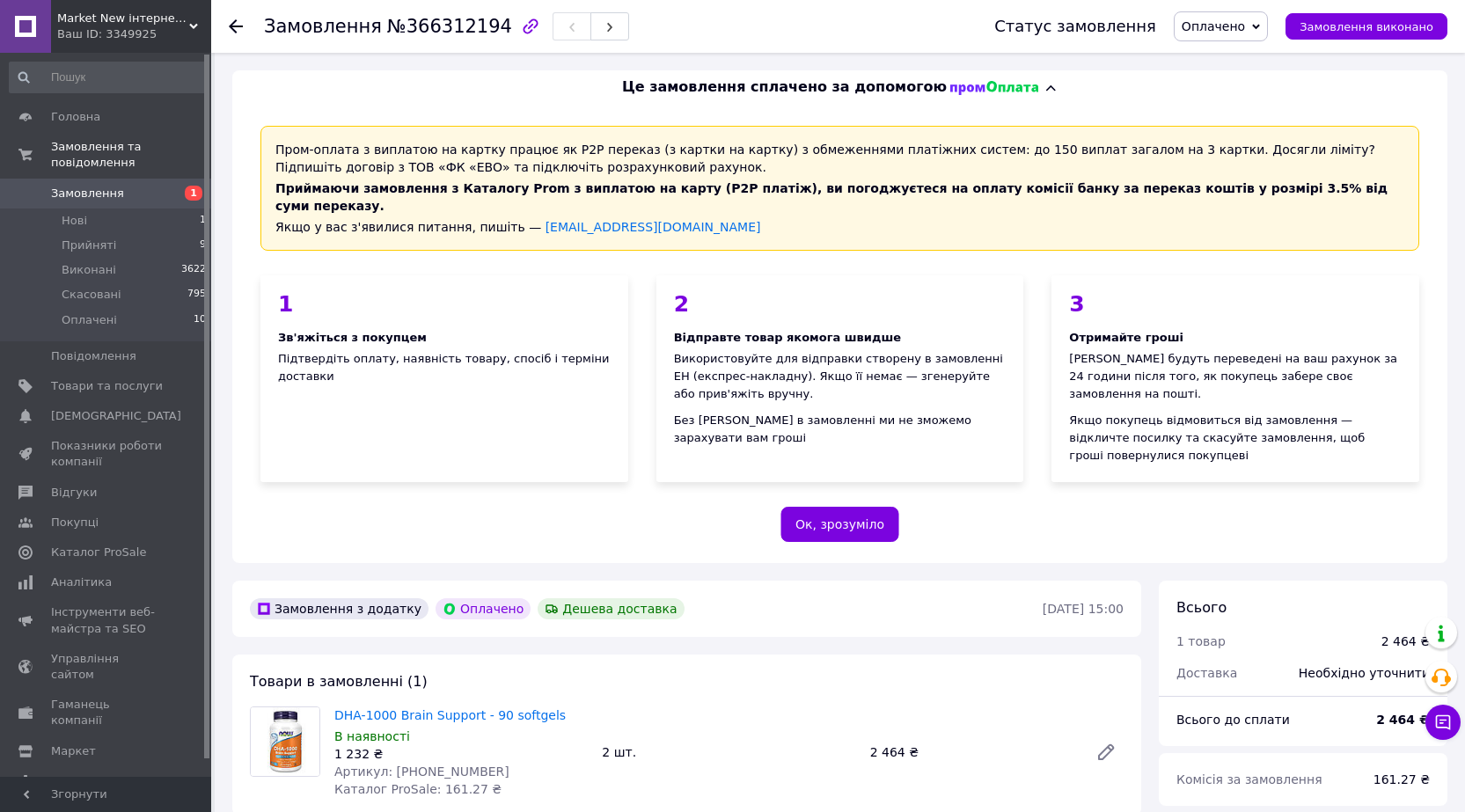
click at [236, 20] on use at bounding box center [236, 27] width 14 height 14
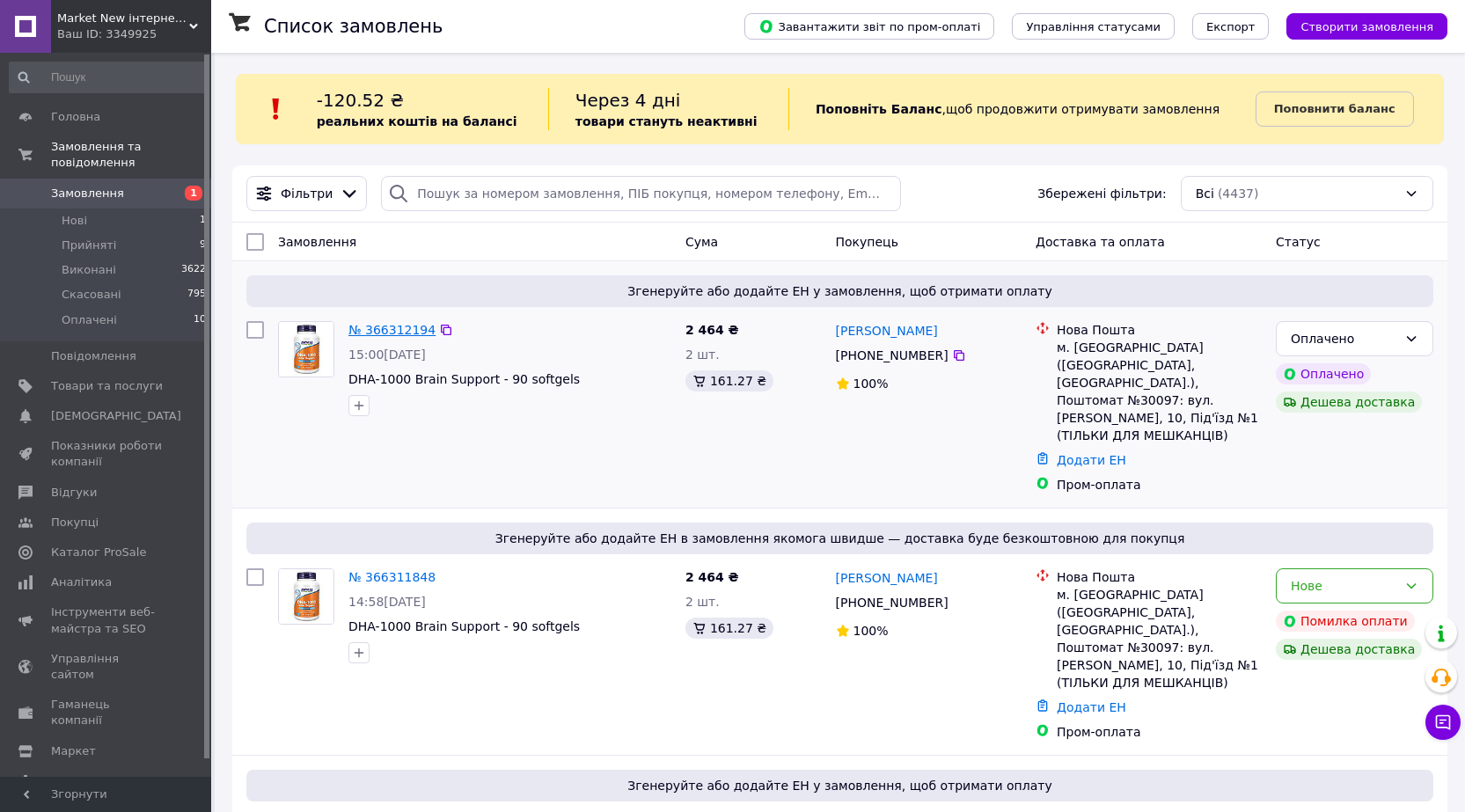
click at [389, 327] on link "№ 366312194" at bounding box center [391, 330] width 87 height 14
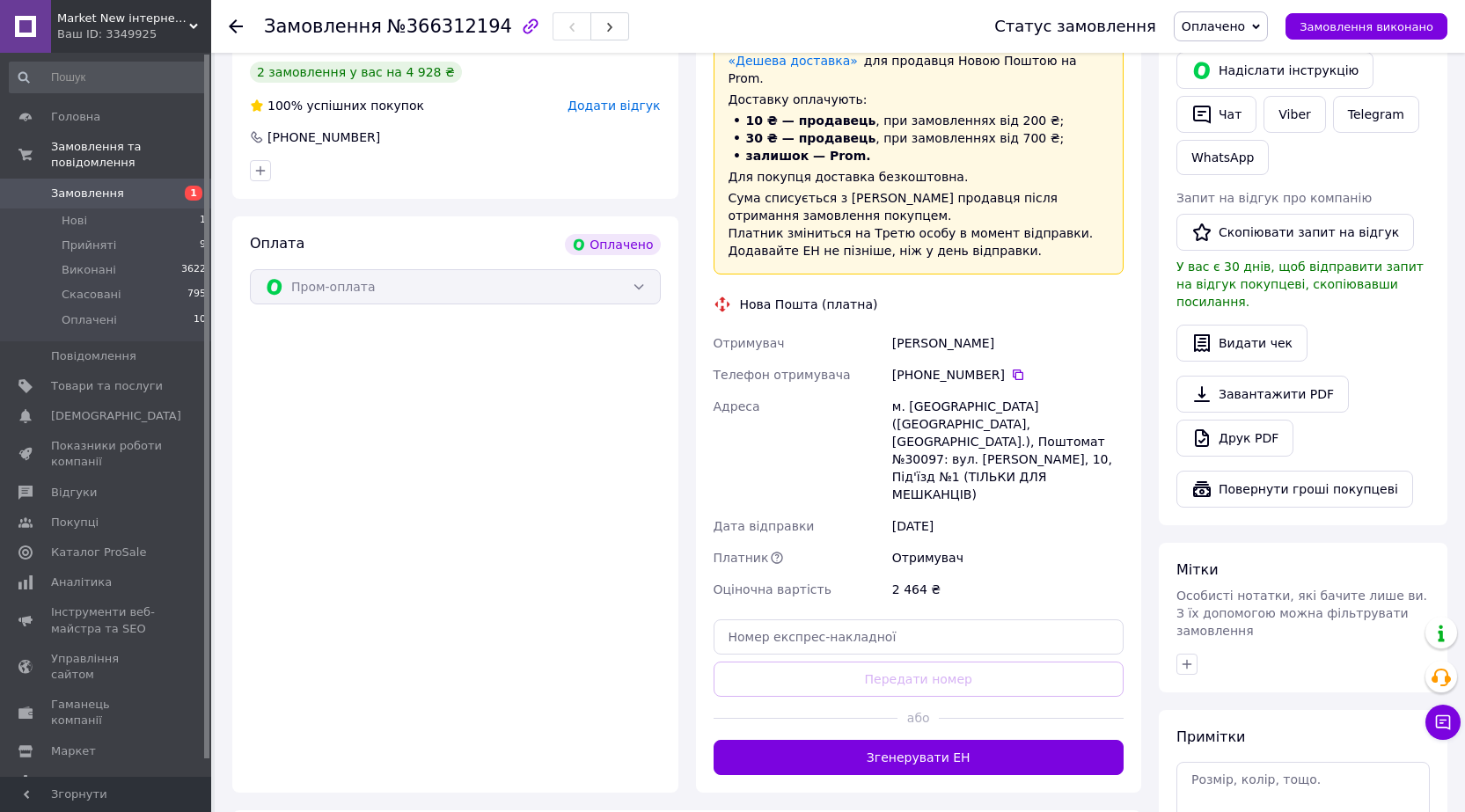
scroll to position [612, 0]
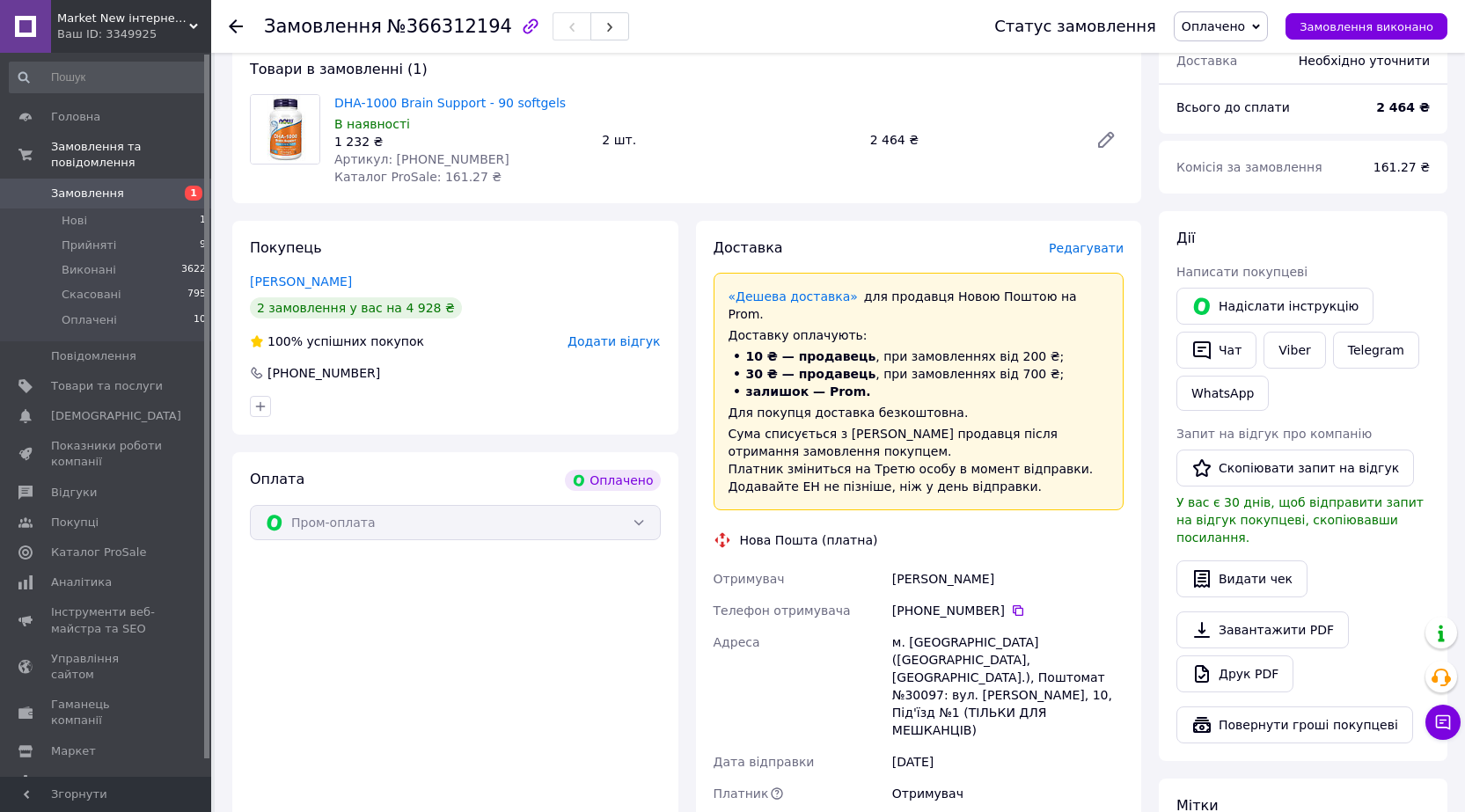
click at [237, 22] on icon at bounding box center [236, 27] width 14 height 14
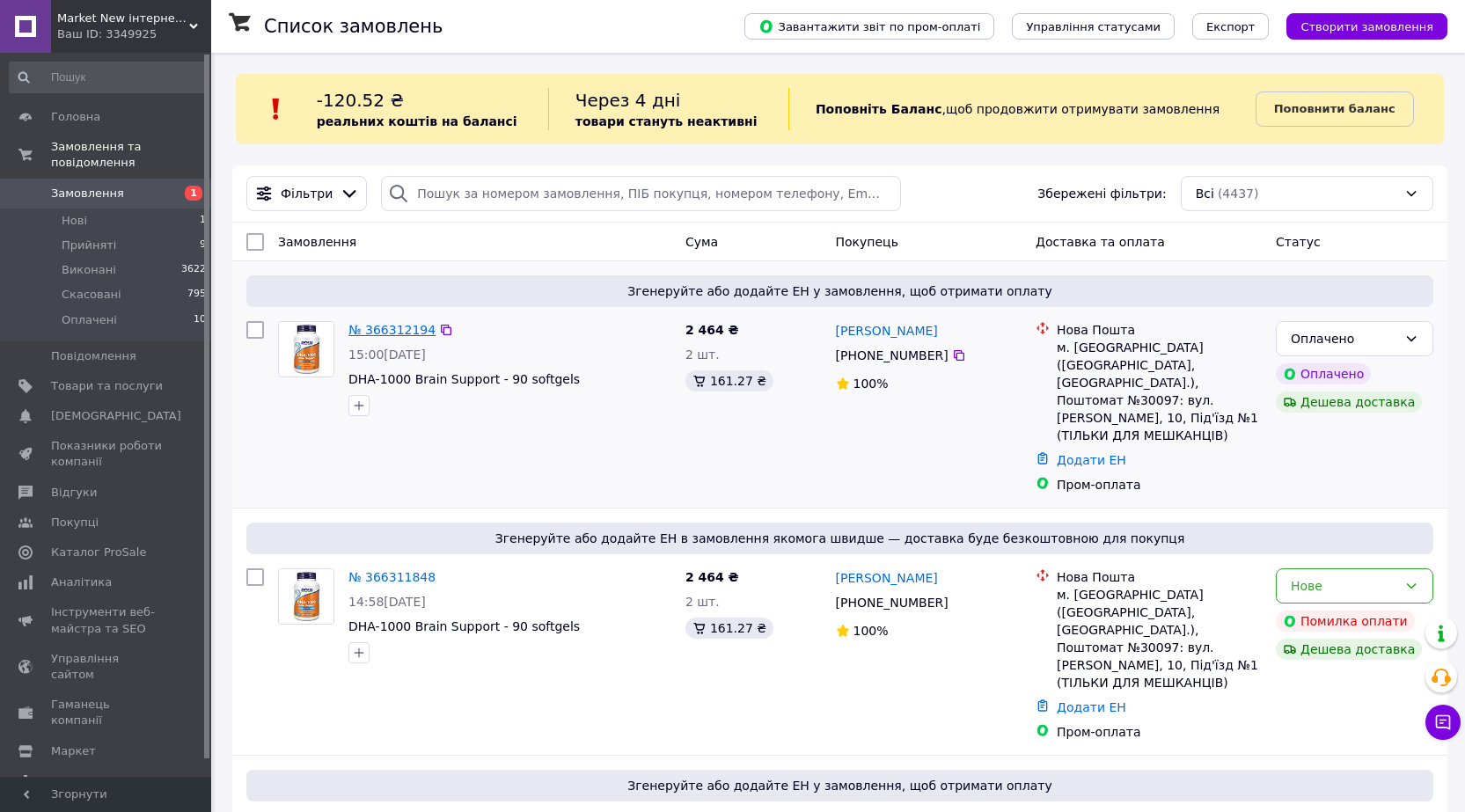
click at [387, 333] on link "№ 366312194" at bounding box center [391, 330] width 87 height 14
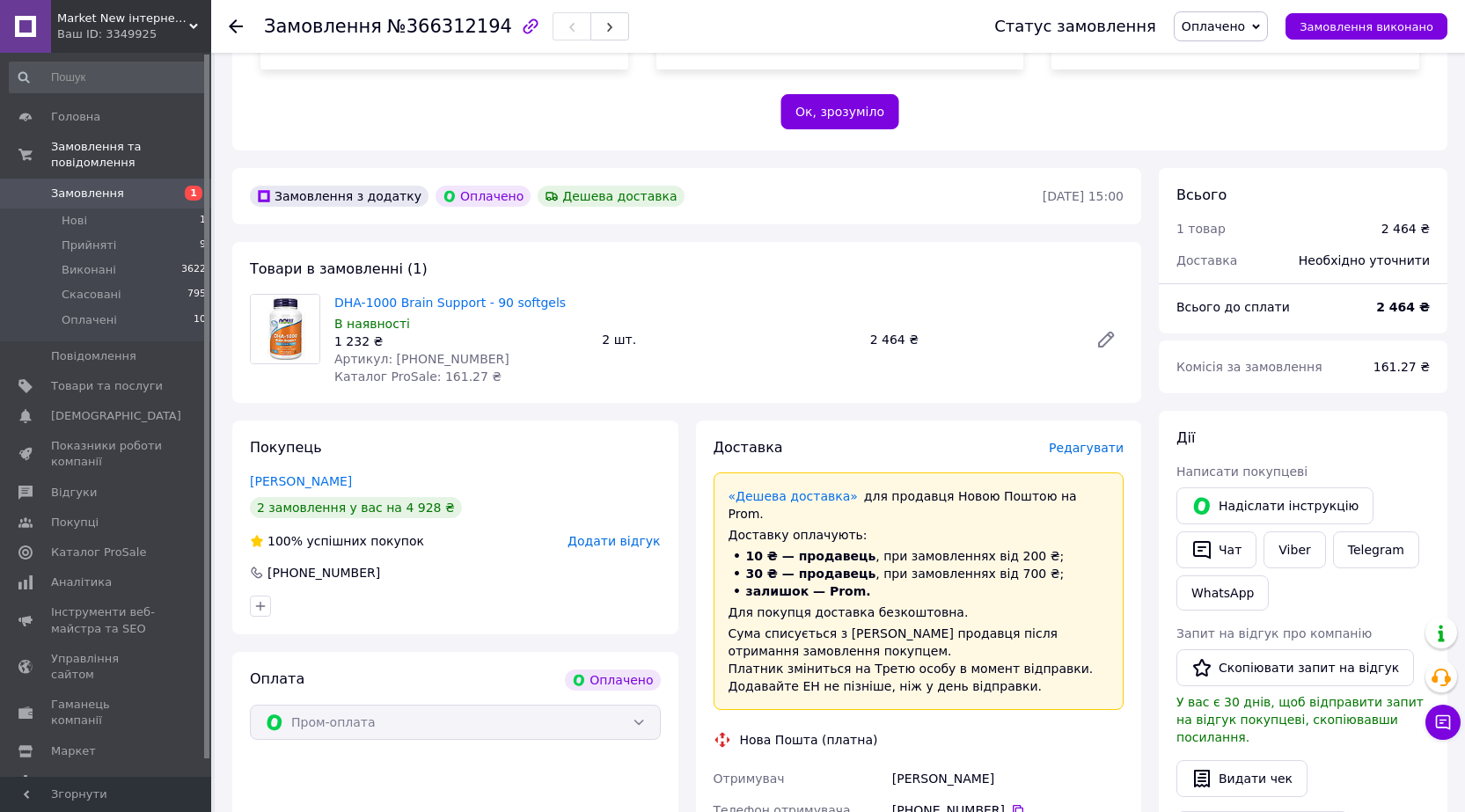
scroll to position [440, 0]
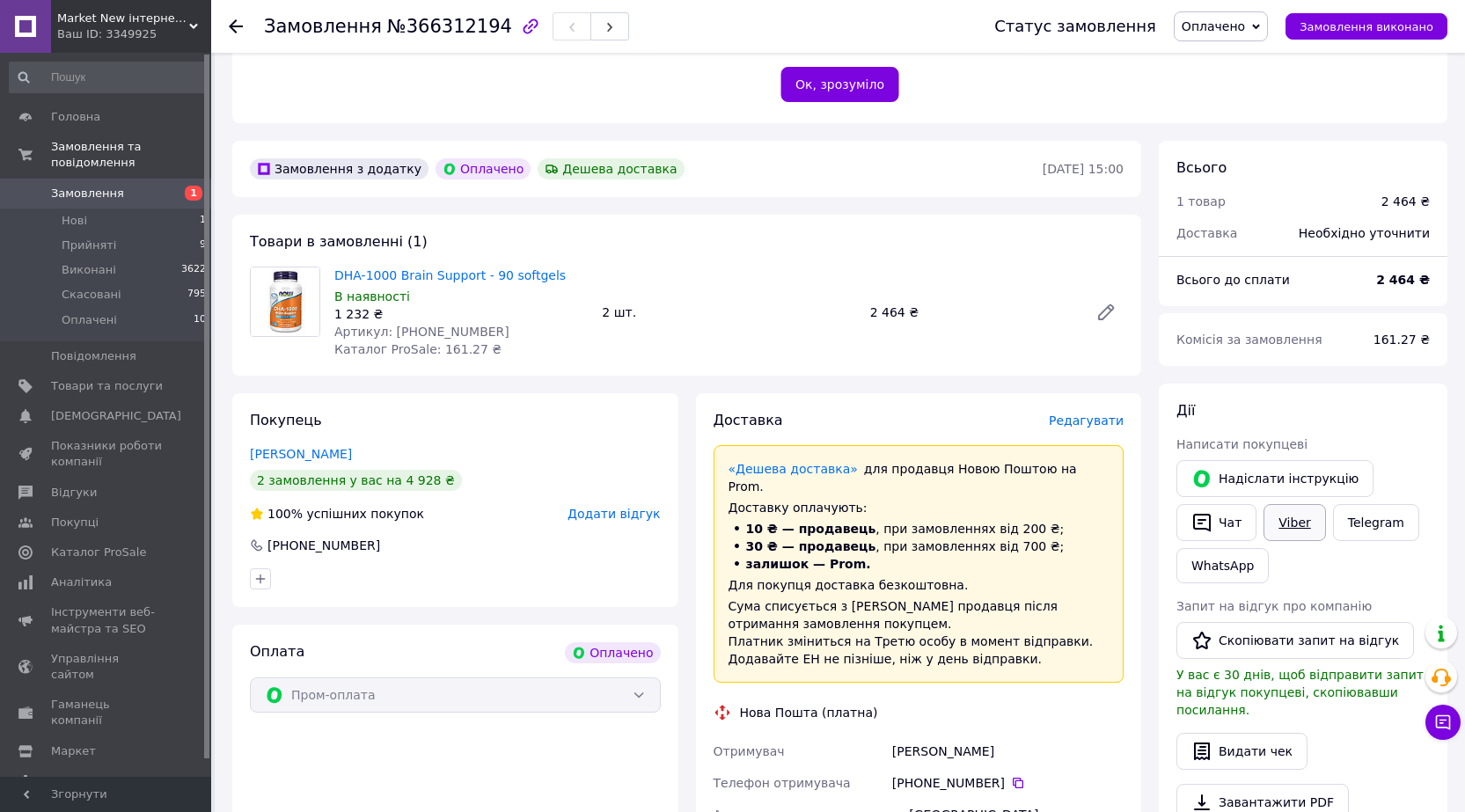
click at [1278, 504] on link "Viber" at bounding box center [1295, 522] width 62 height 37
click at [1355, 504] on link "Telegram" at bounding box center [1376, 522] width 86 height 37
click at [1212, 512] on icon "button" at bounding box center [1202, 522] width 21 height 21
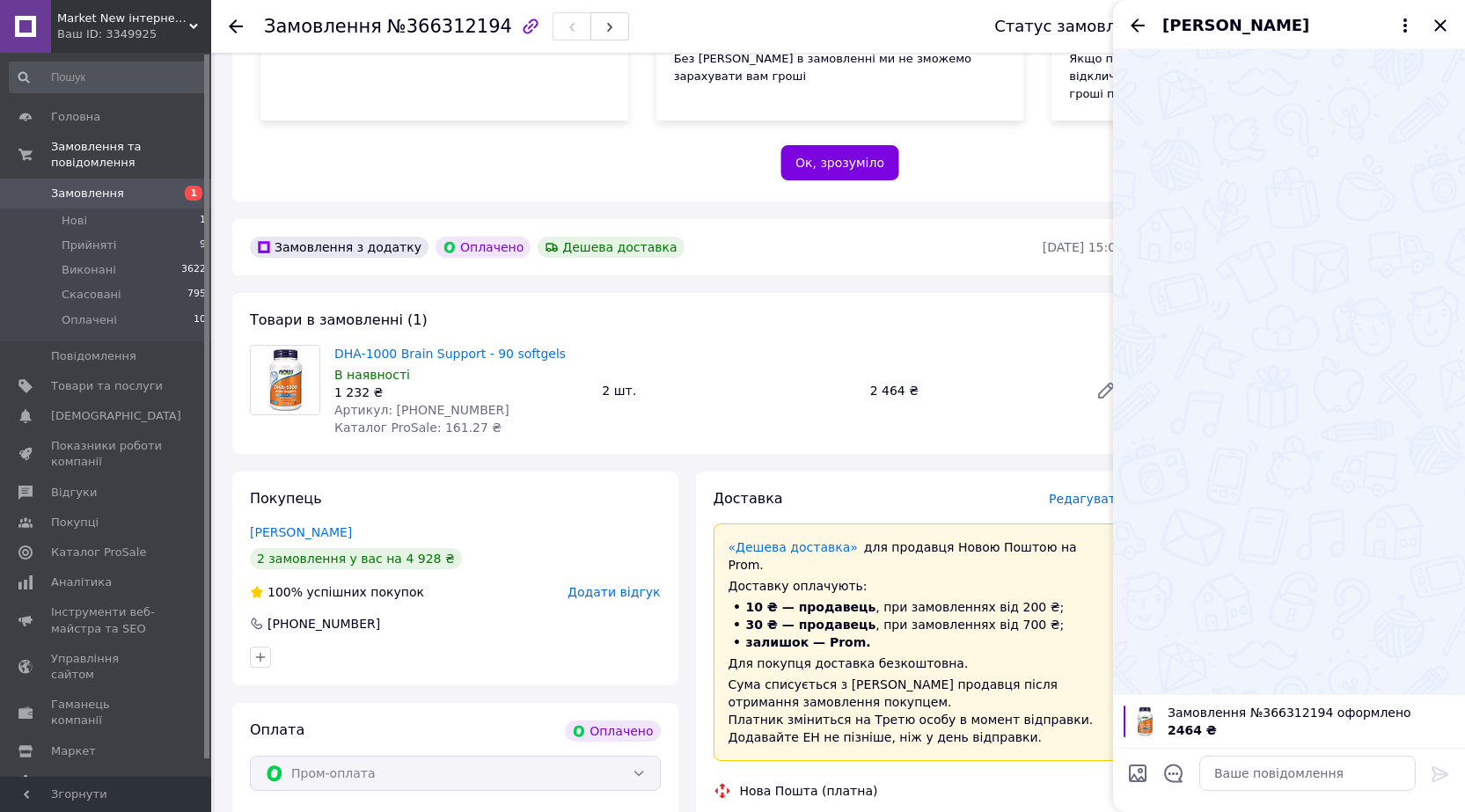
scroll to position [348, 0]
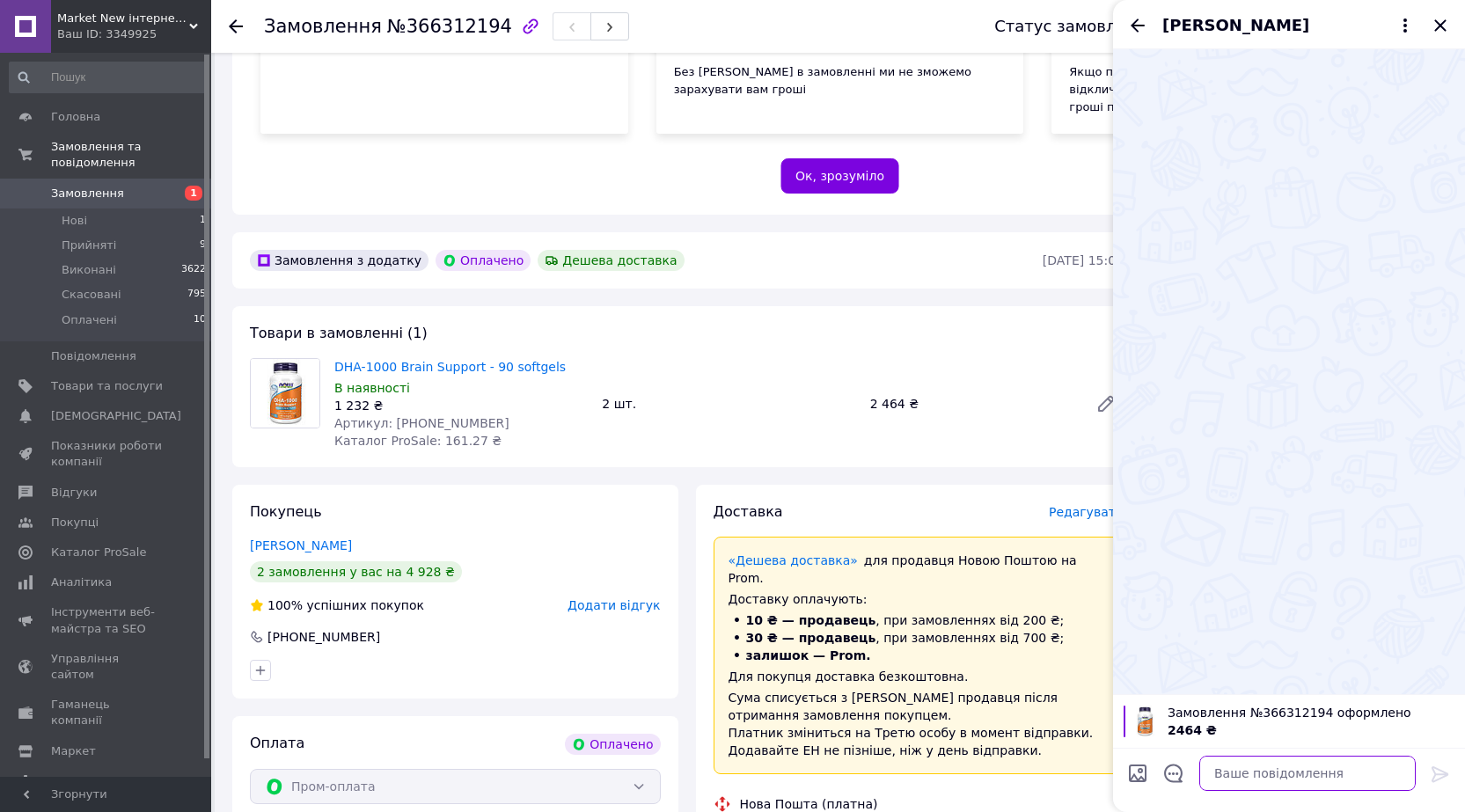
click at [1244, 772] on textarea at bounding box center [1307, 773] width 216 height 35
paste textarea "Доброго дня! Ваше замовлення: DHA-1000 Brain Support - 90 softgels - 2 шт У нед…"
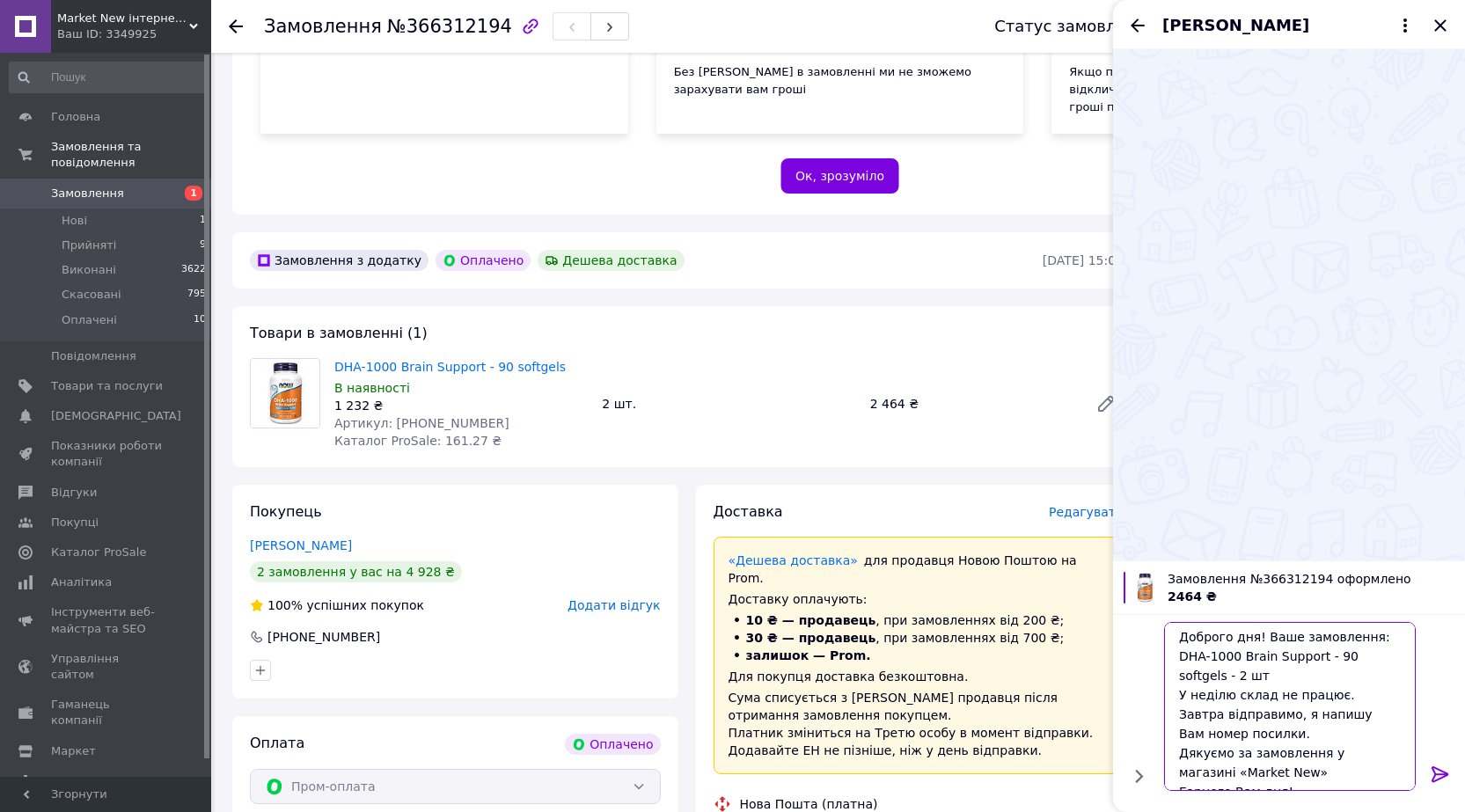
scroll to position [0, 0]
drag, startPoint x: 1258, startPoint y: 638, endPoint x: 1267, endPoint y: 672, distance: 35.2
click at [1267, 672] on textarea "Доброго дня! Ваше замовлення: DHA-1000 Brain Support - 90 softgels - 2 шт У нед…" at bounding box center [1290, 706] width 252 height 169
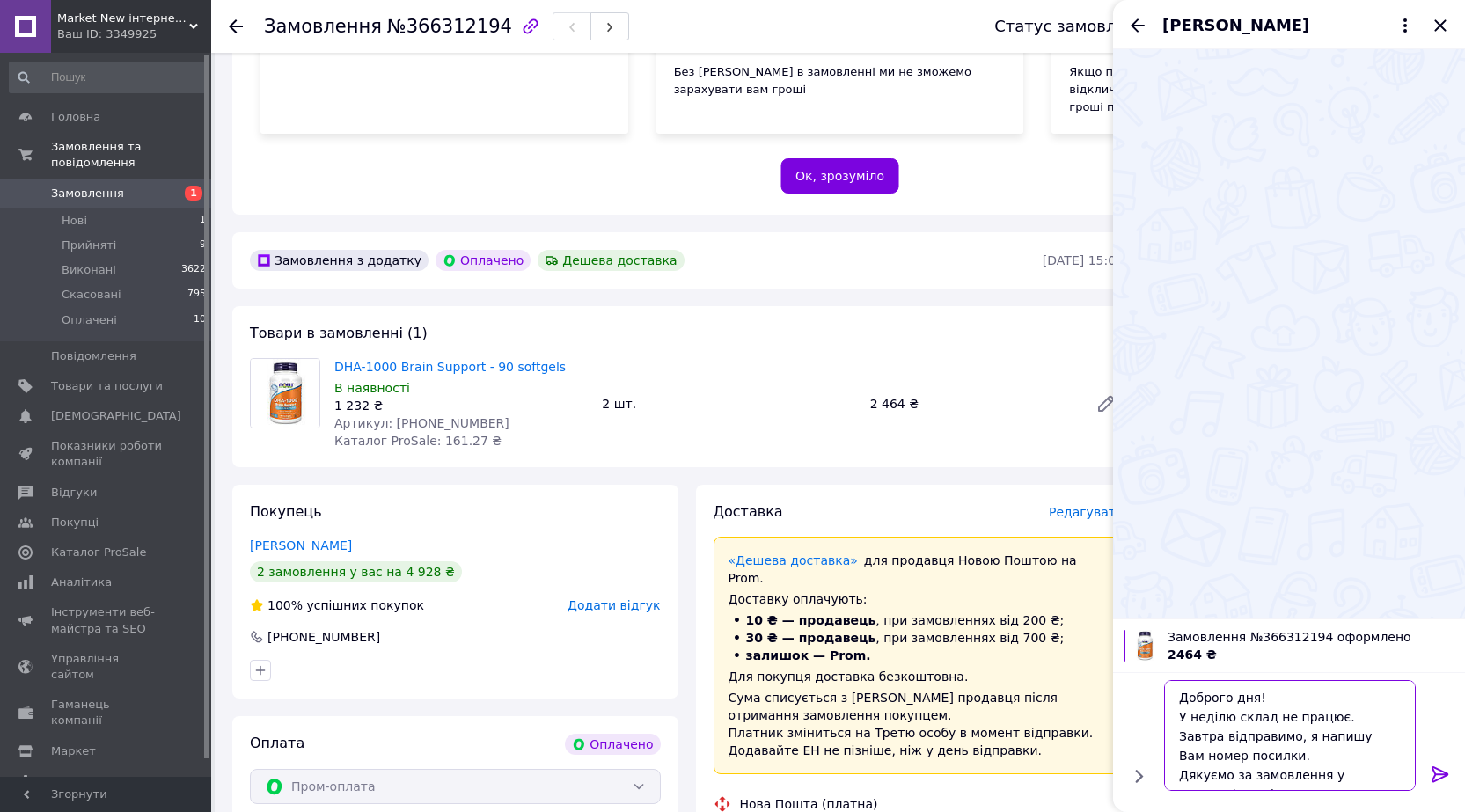
type textarea "Доброго дня! У неділю склад не працює. Завтра відправимо, я напишу Вам номер по…"
click at [1438, 772] on icon at bounding box center [1440, 774] width 21 height 21
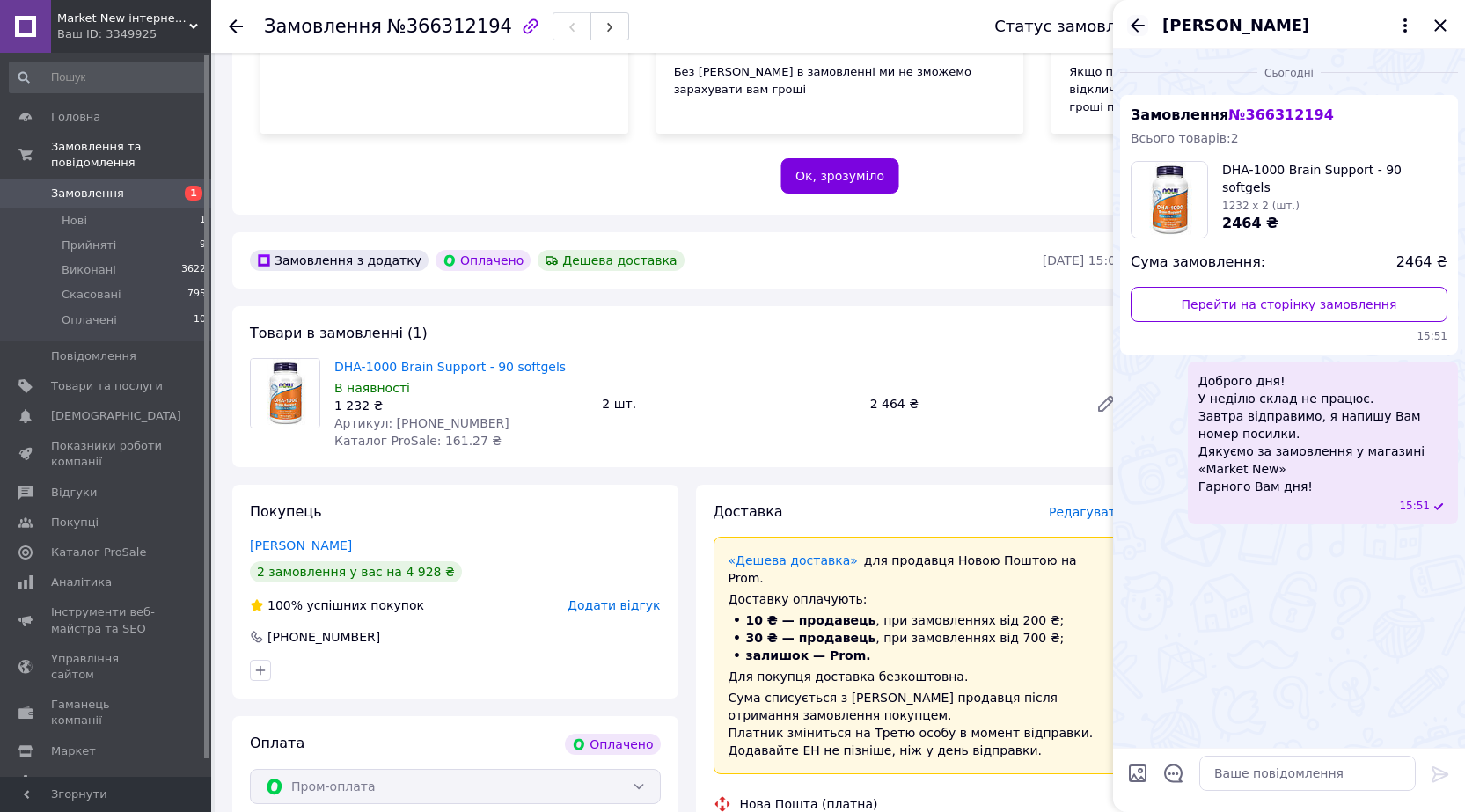
click at [1136, 25] on icon "Назад" at bounding box center [1138, 25] width 14 height 13
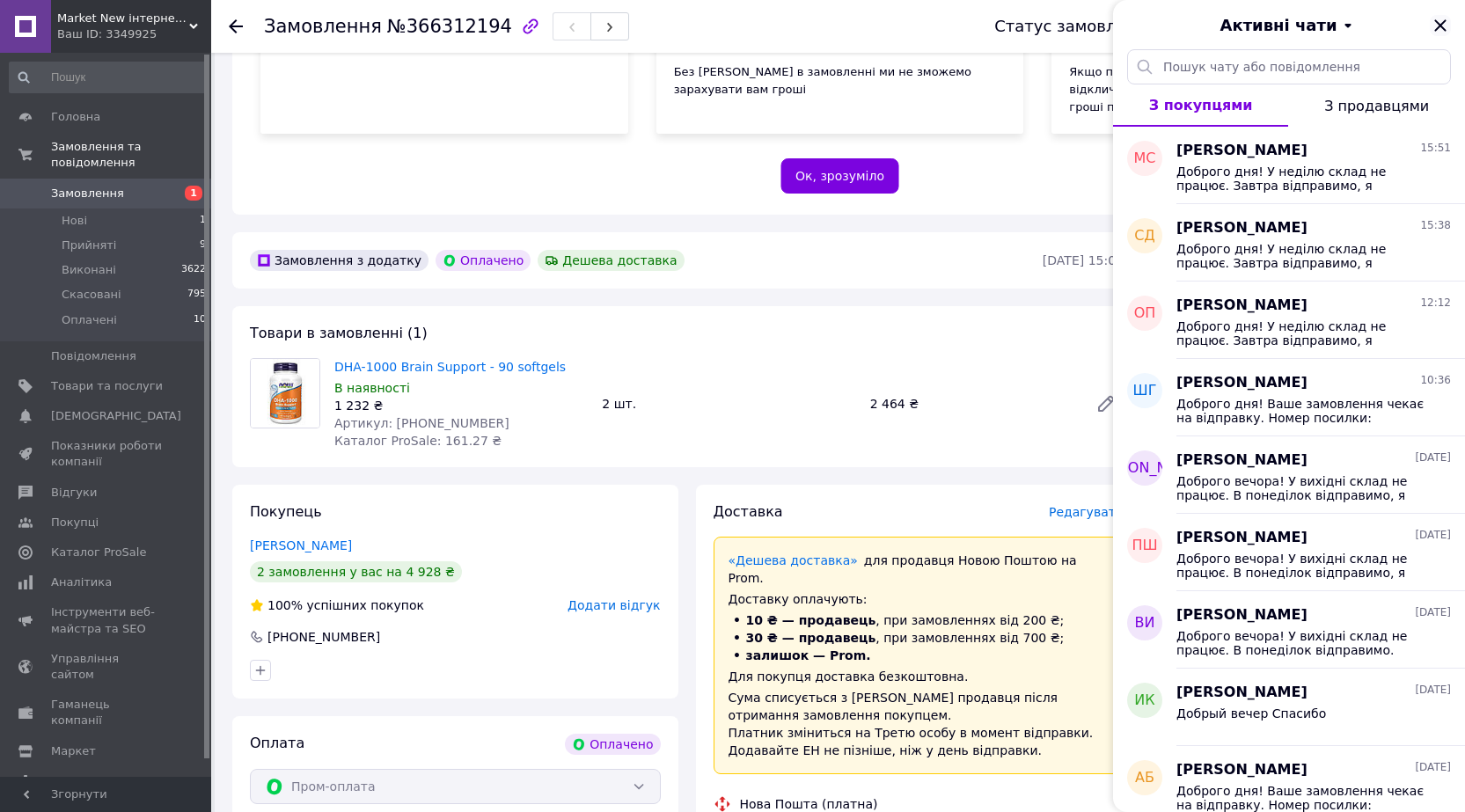
click at [1438, 26] on icon "Закрити" at bounding box center [1440, 26] width 21 height 21
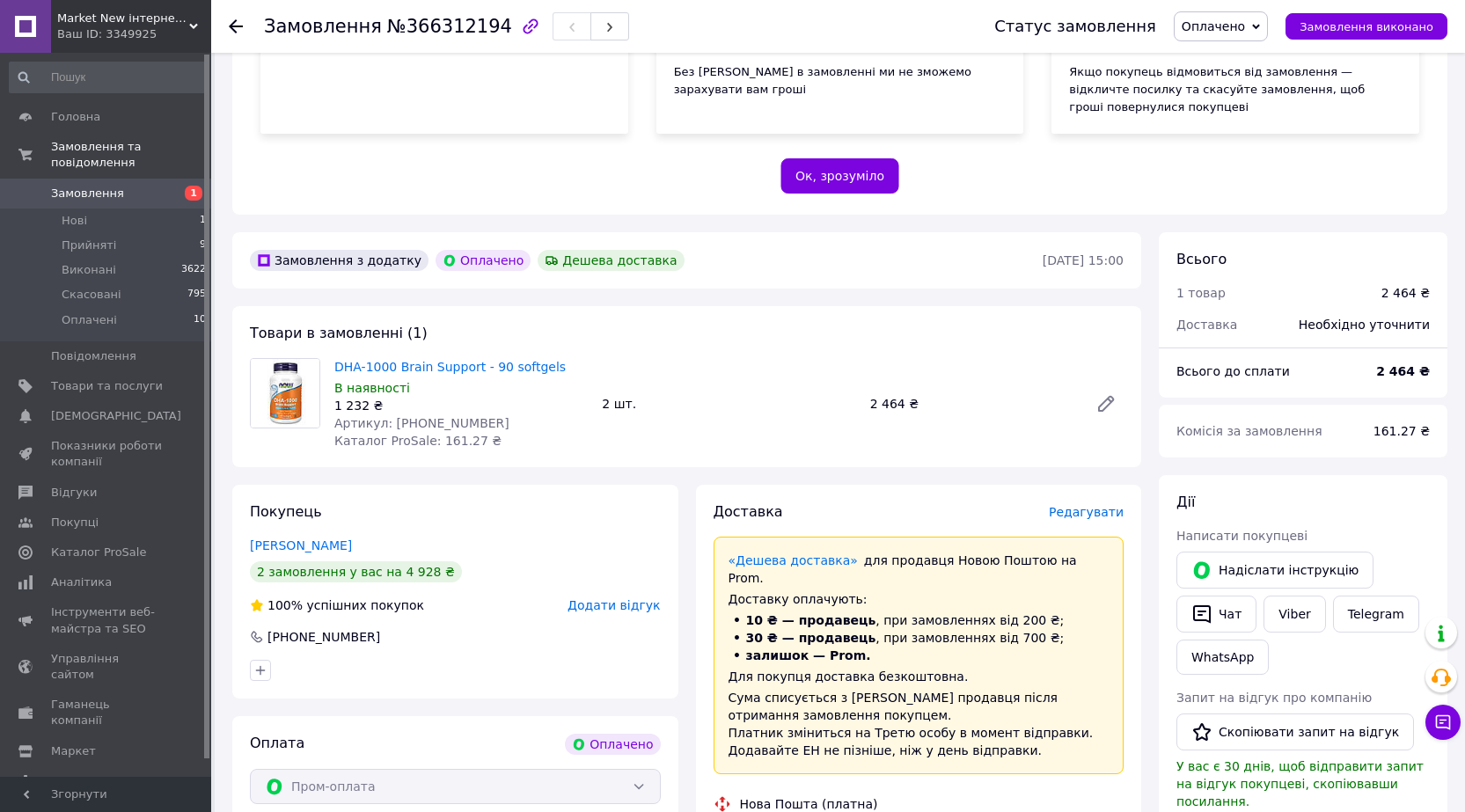
click at [235, 27] on use at bounding box center [236, 27] width 14 height 14
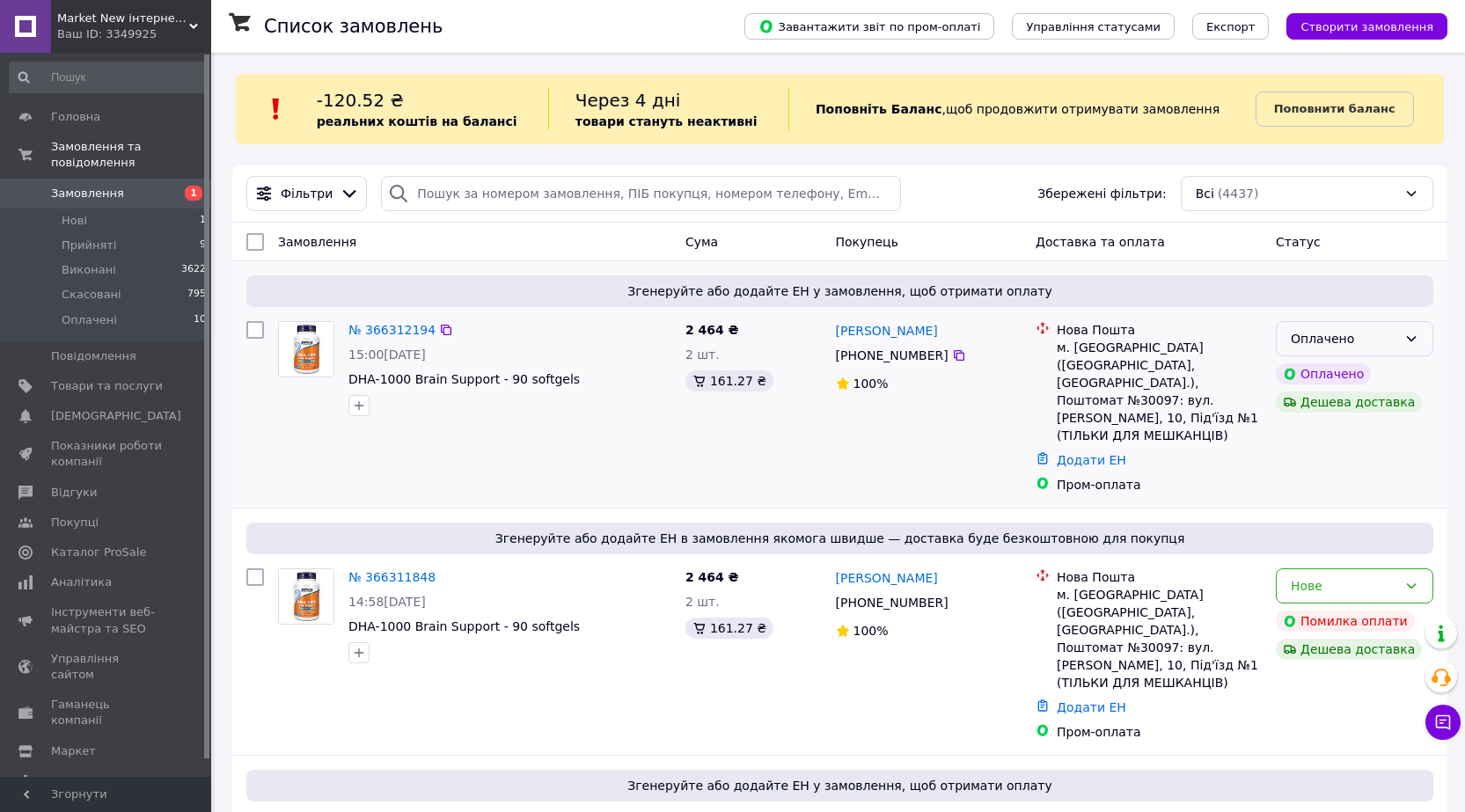
click at [1407, 341] on icon at bounding box center [1411, 339] width 14 height 14
click at [673, 27] on div "Список замовлень" at bounding box center [486, 27] width 446 height 53
click at [1409, 579] on icon at bounding box center [1411, 586] width 14 height 14
click at [1324, 651] on li "Скасовано" at bounding box center [1354, 653] width 156 height 32
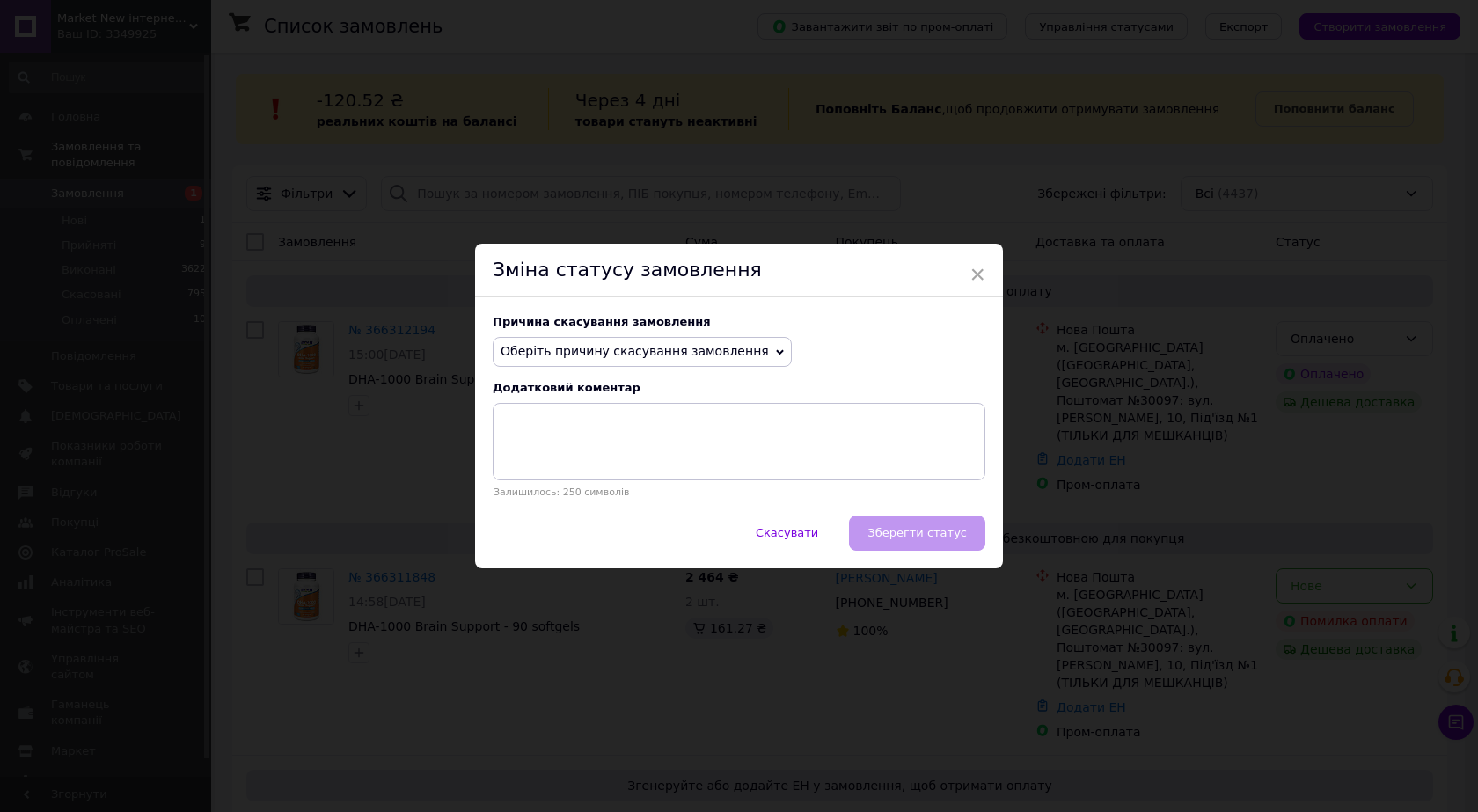
click at [731, 351] on span "Оберіть причину скасування замовлення" at bounding box center [634, 351] width 268 height 14
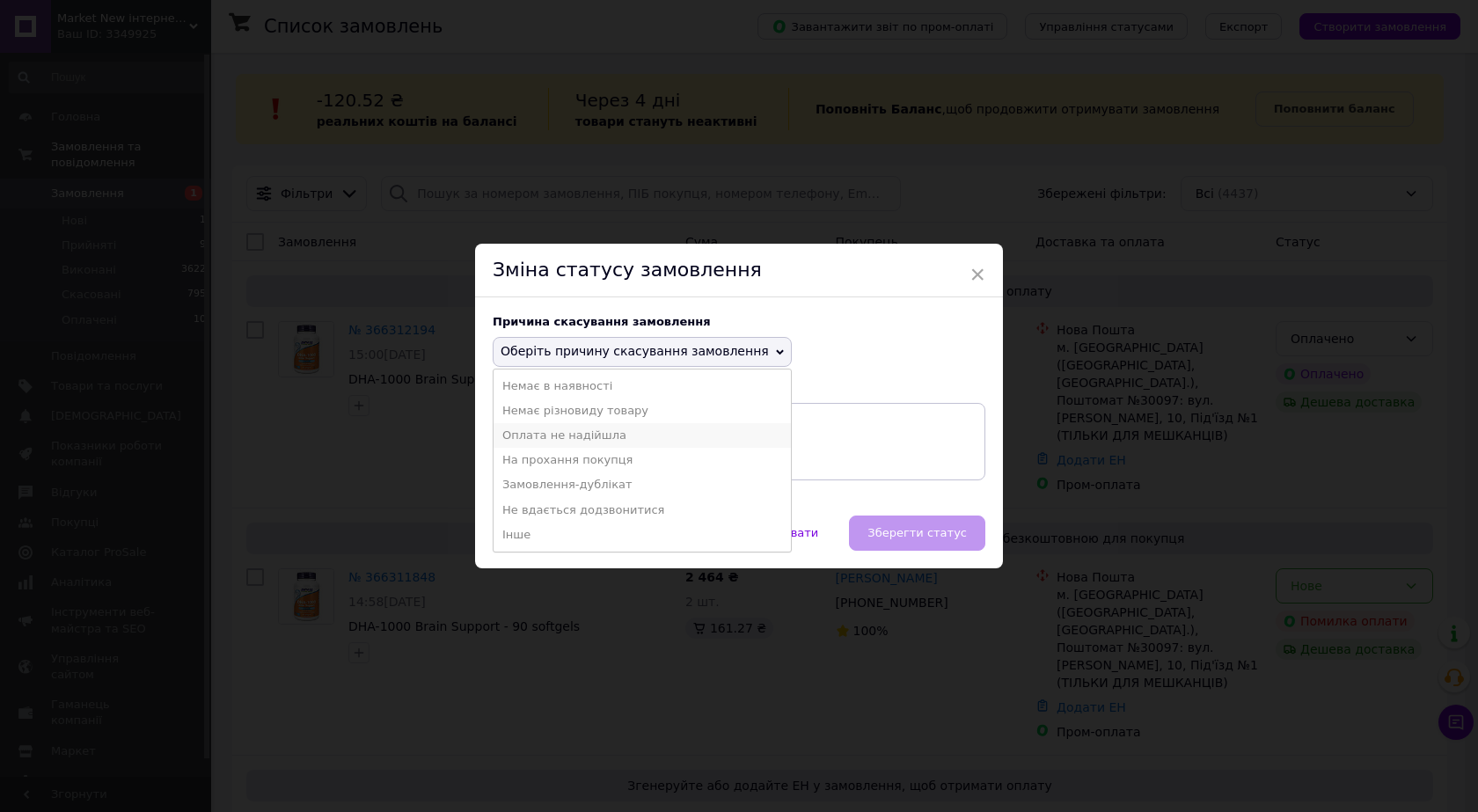
click at [571, 431] on li "Оплата не надійшла" at bounding box center [642, 436] width 298 height 25
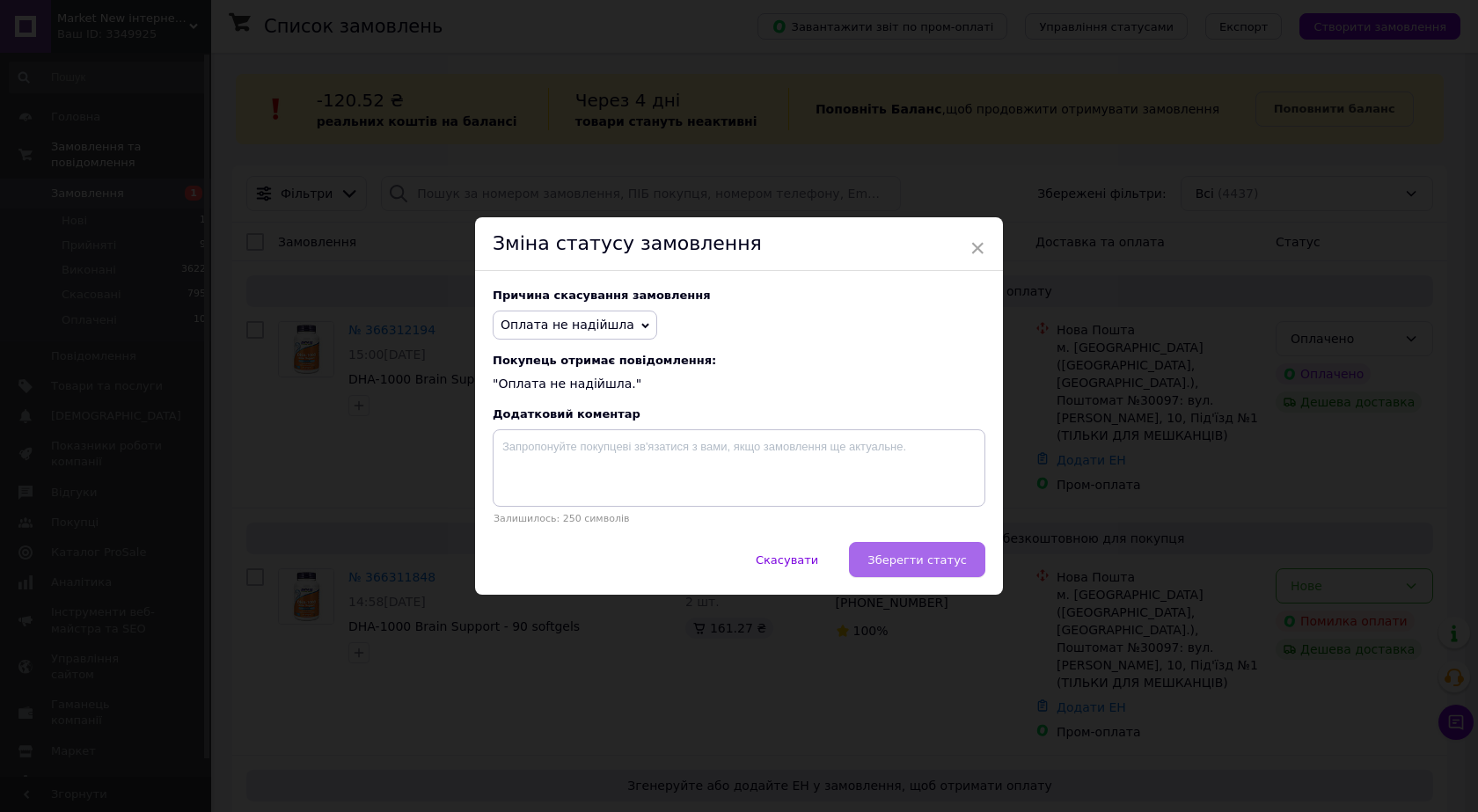
click at [897, 553] on button "Зберегти статус" at bounding box center [917, 560] width 136 height 35
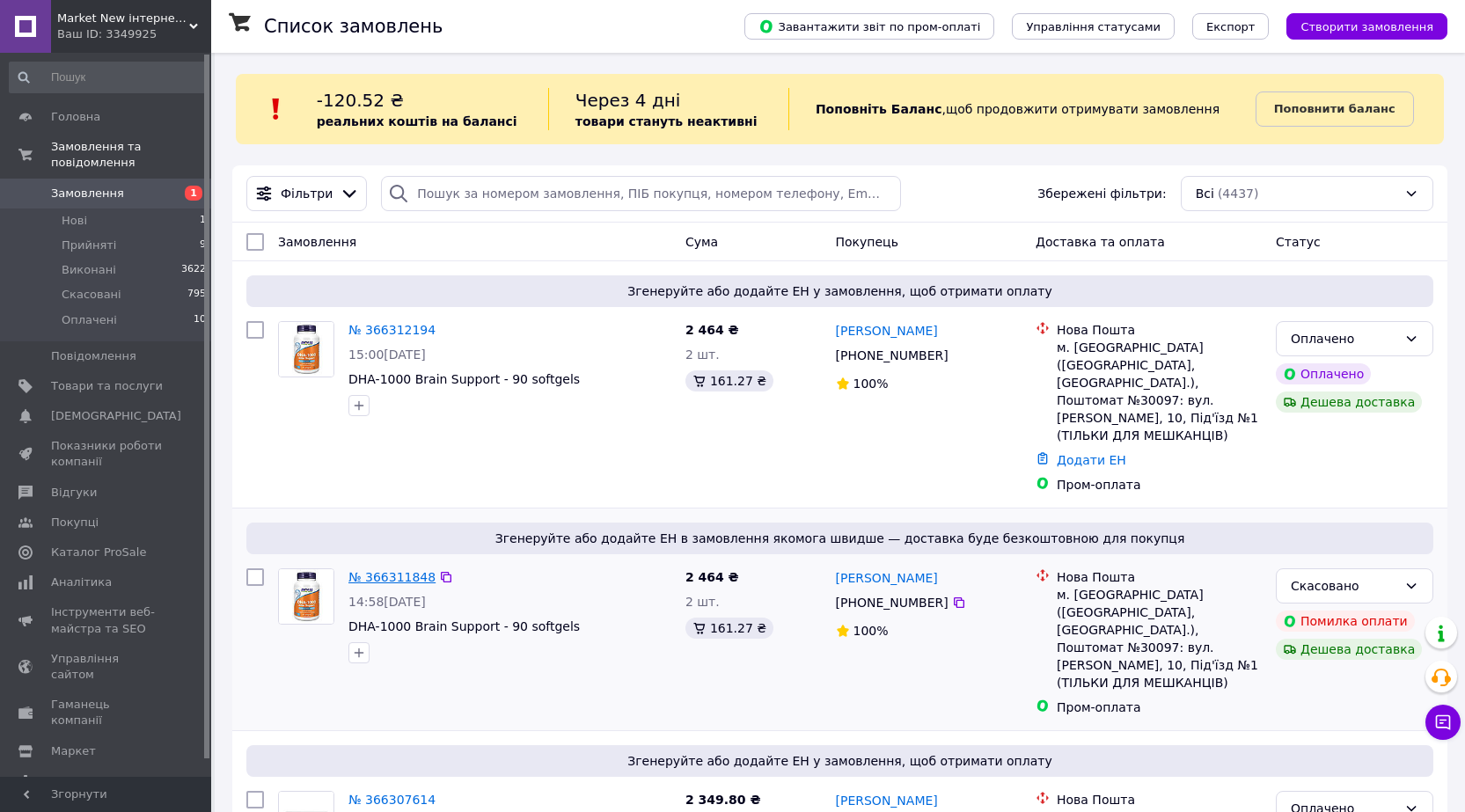
click at [389, 570] on link "№ 366311848" at bounding box center [391, 577] width 87 height 14
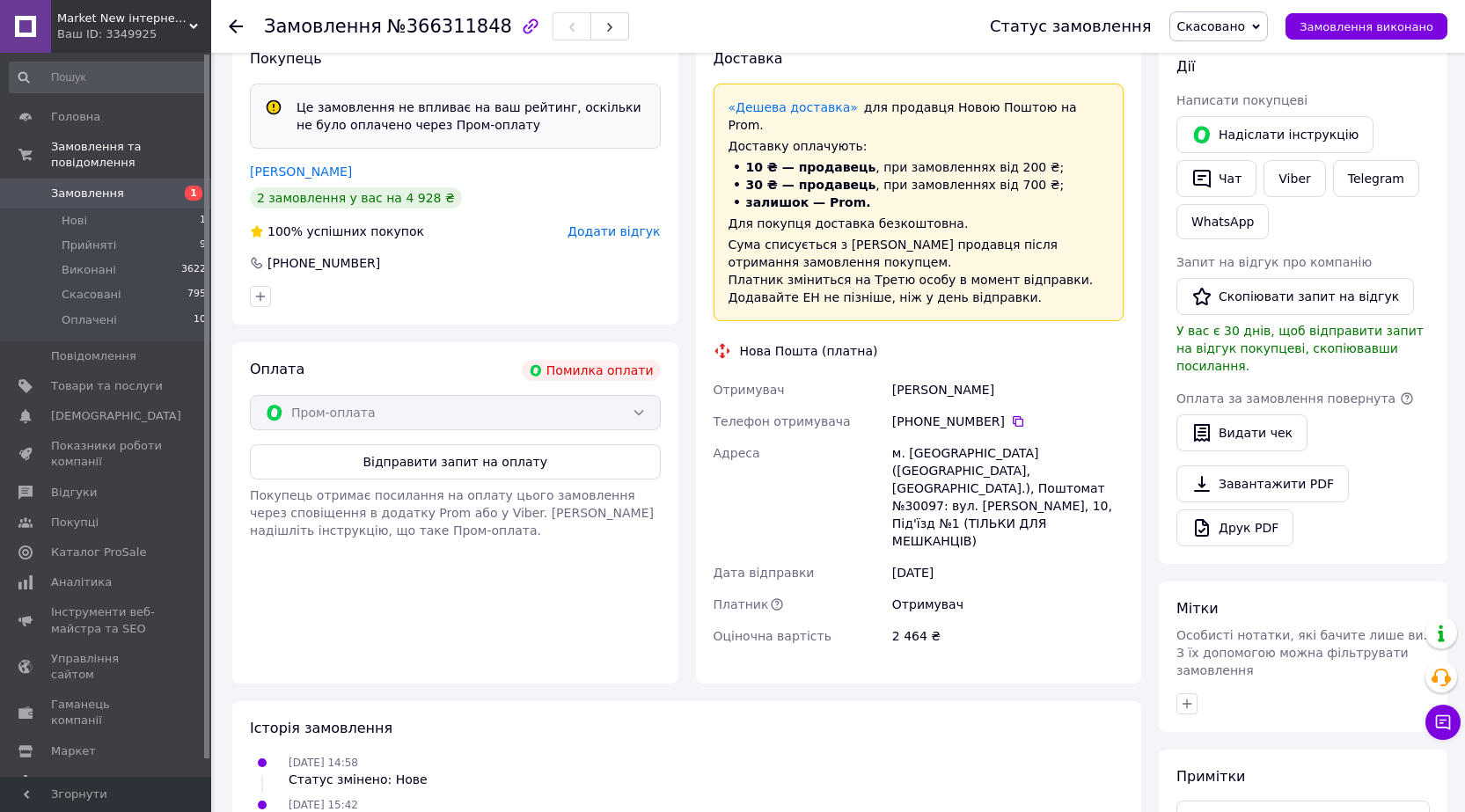
scroll to position [486, 0]
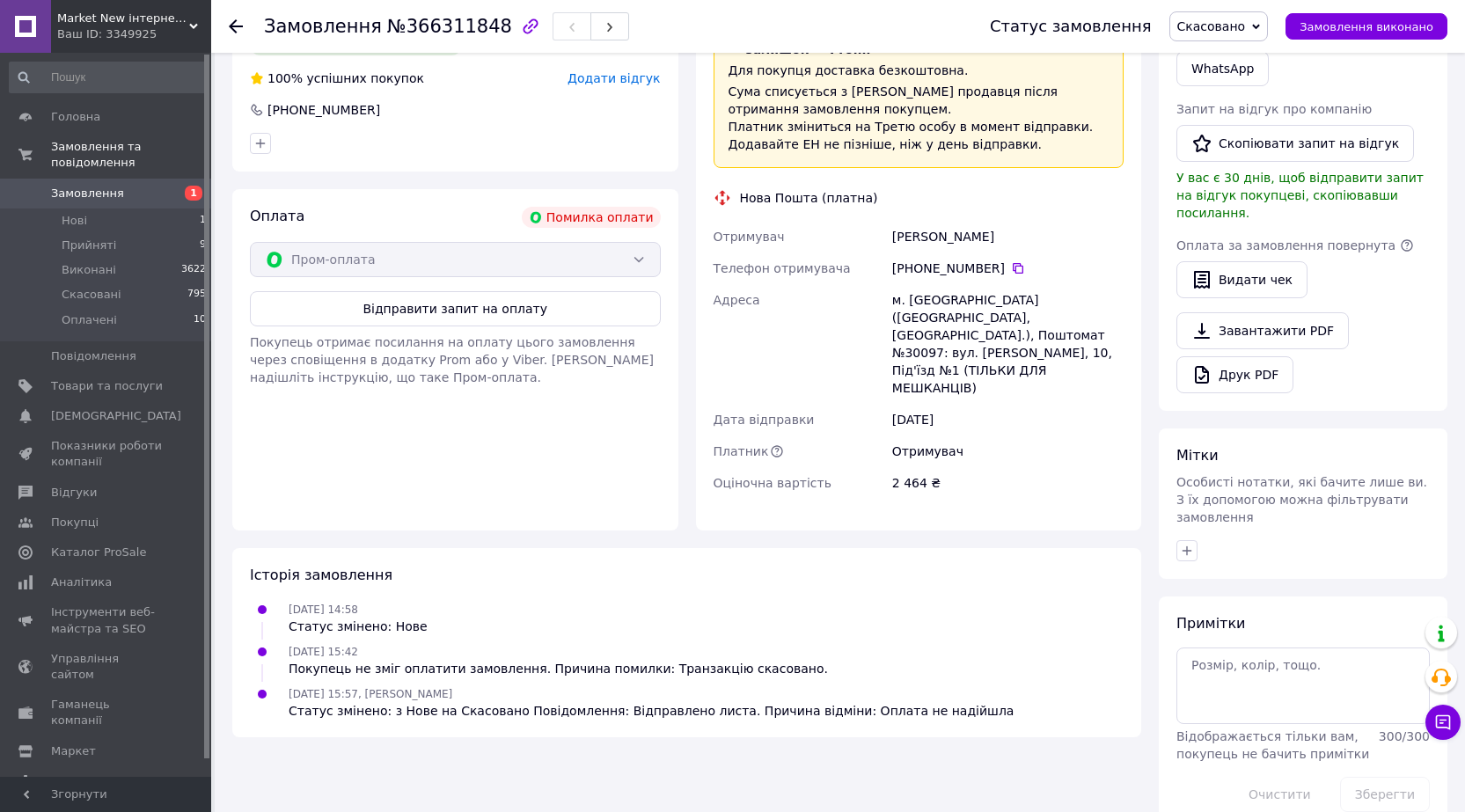
click at [81, 186] on span "Замовлення" at bounding box center [88, 194] width 73 height 16
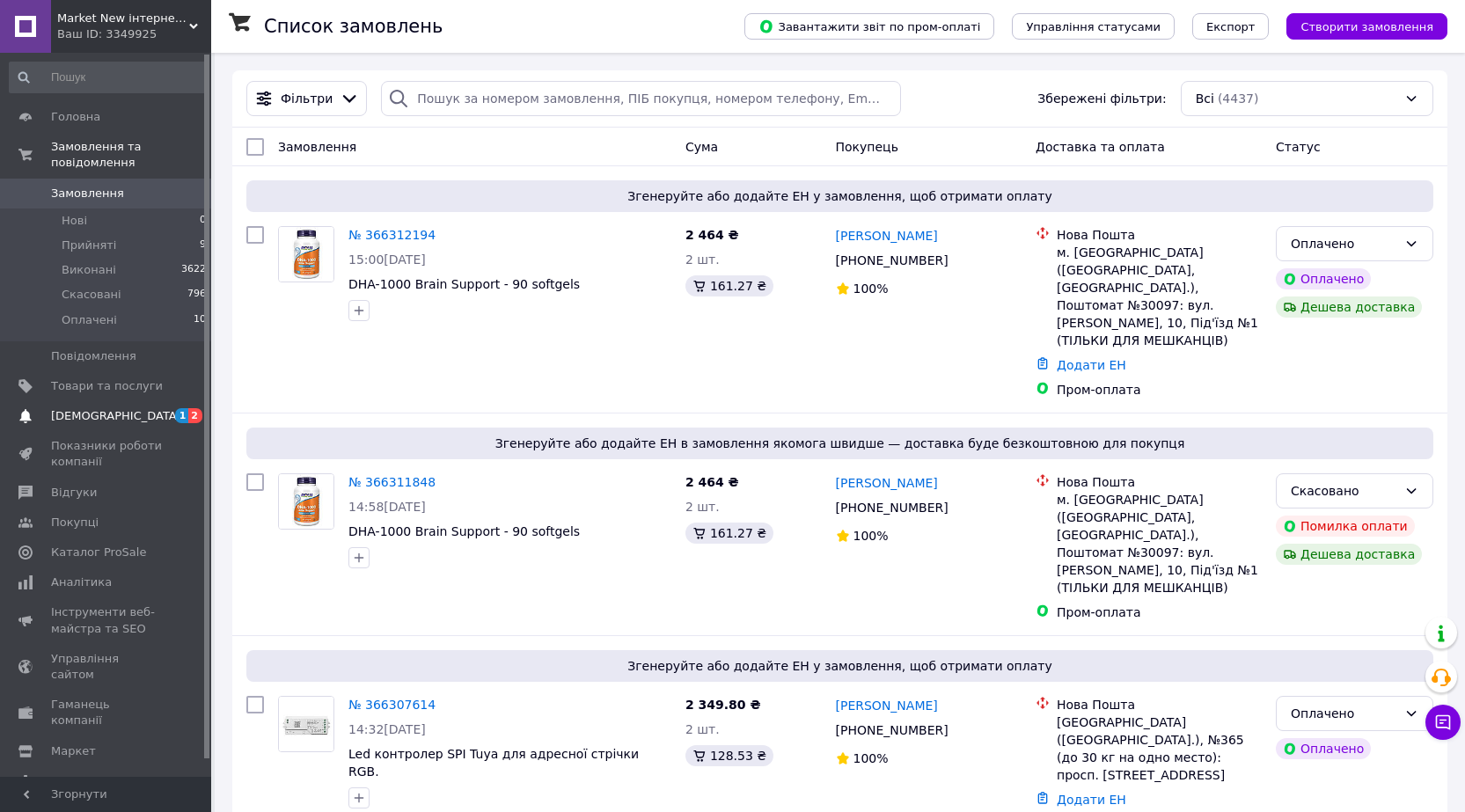
click at [69, 408] on span "[DEMOGRAPHIC_DATA]" at bounding box center [116, 416] width 130 height 16
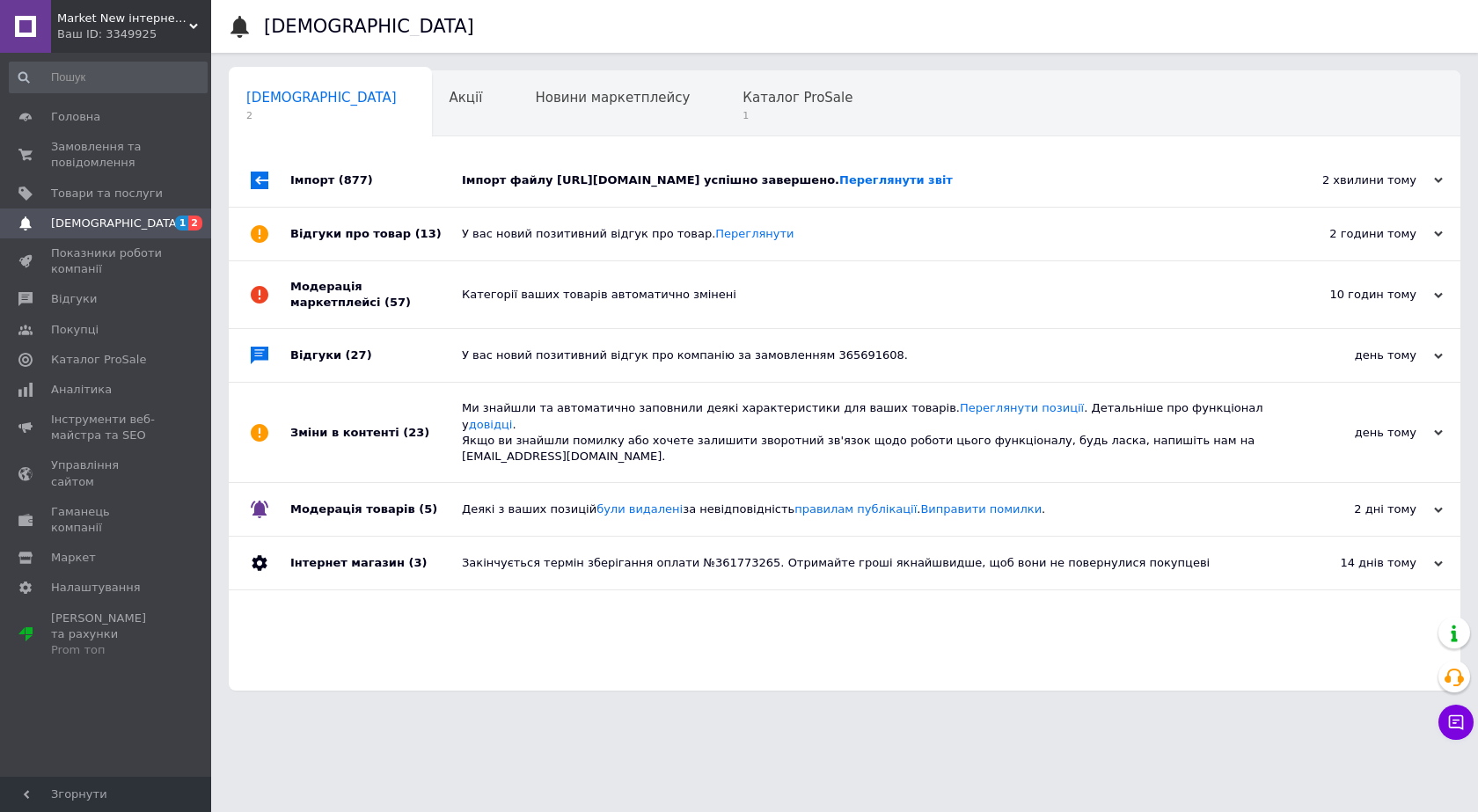
click at [298, 185] on div "Імпорт (877)" at bounding box center [376, 181] width 172 height 53
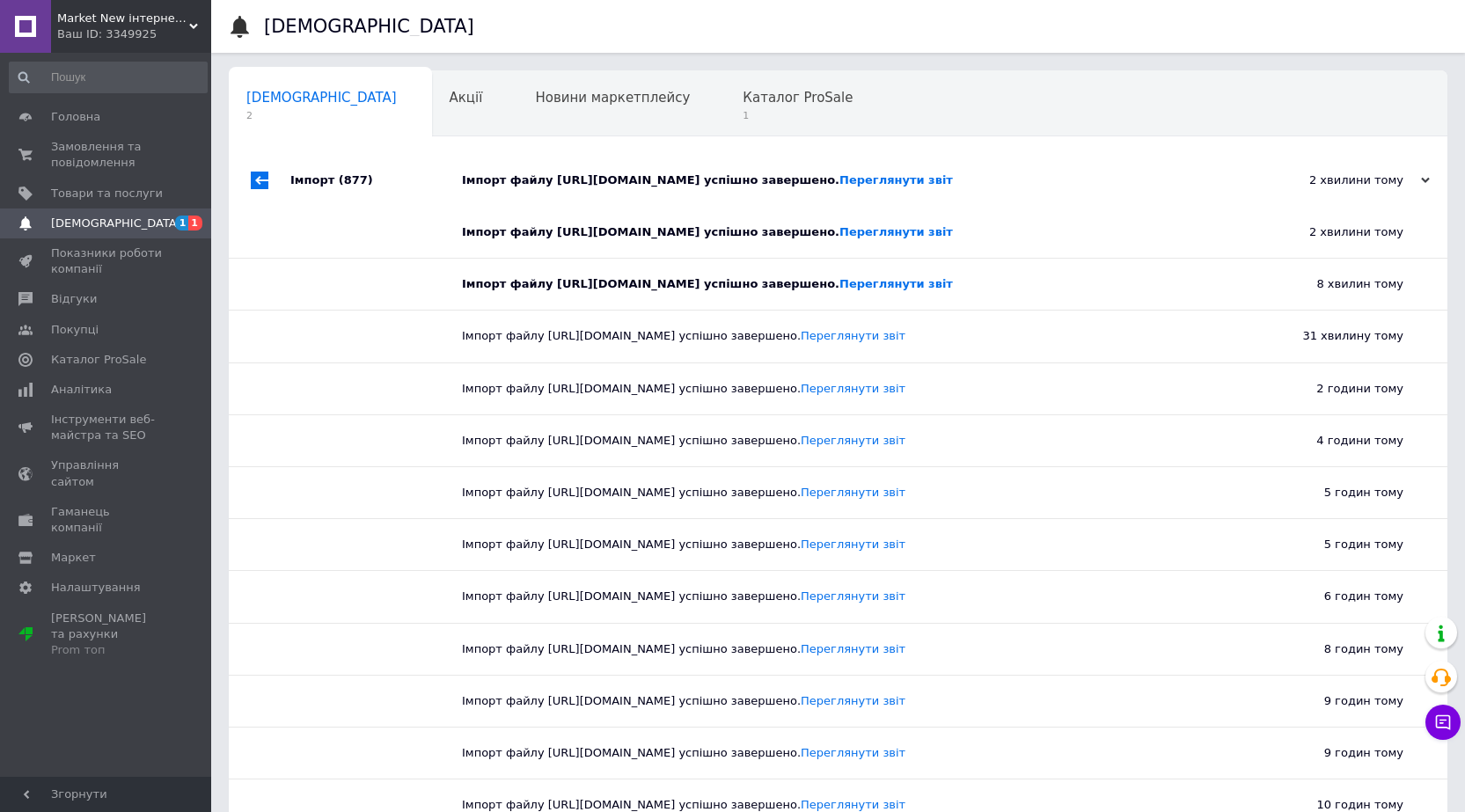
click at [298, 185] on div "Імпорт (877)" at bounding box center [376, 181] width 172 height 53
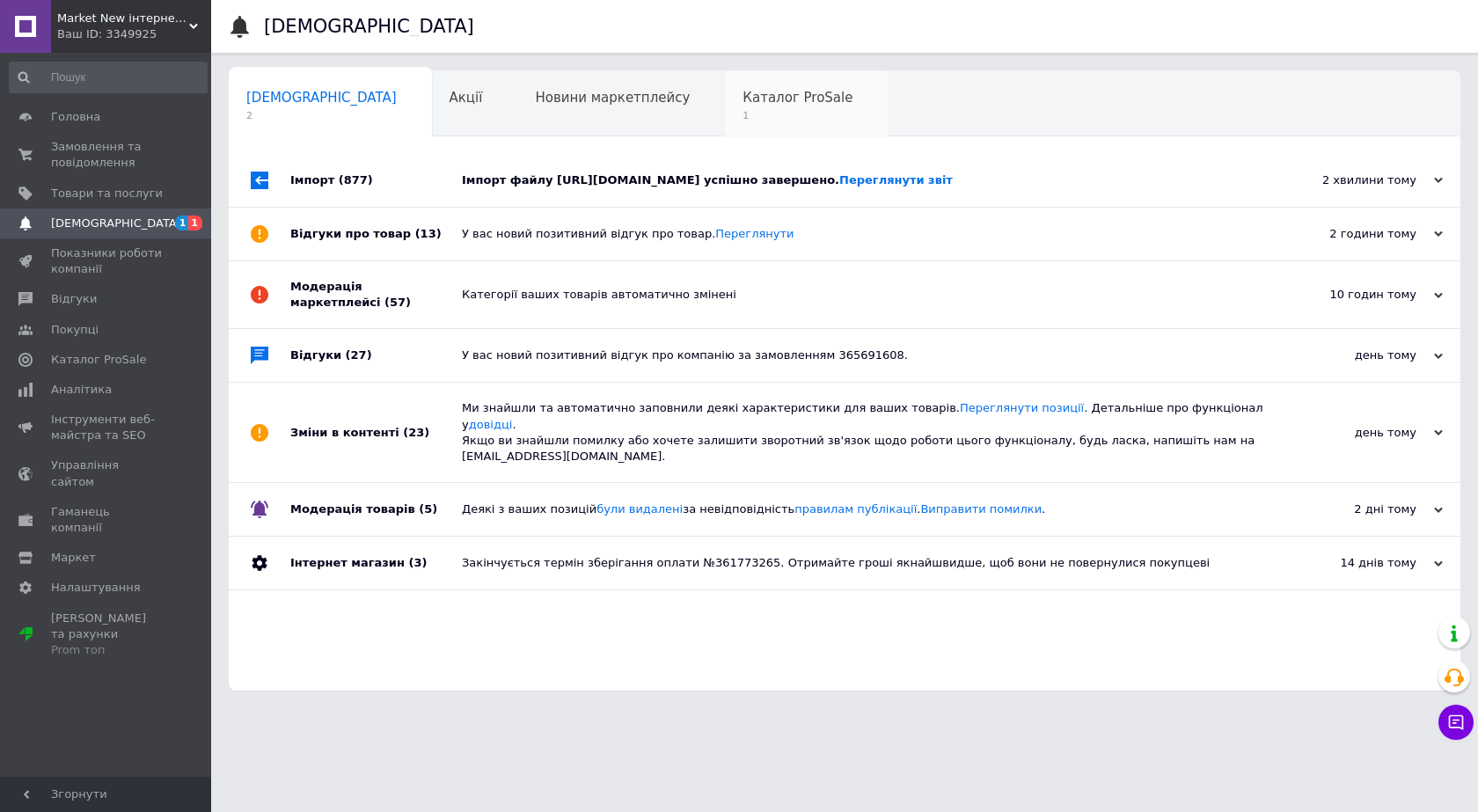
click at [725, 107] on div "Каталог ProSale 1" at bounding box center [807, 104] width 163 height 66
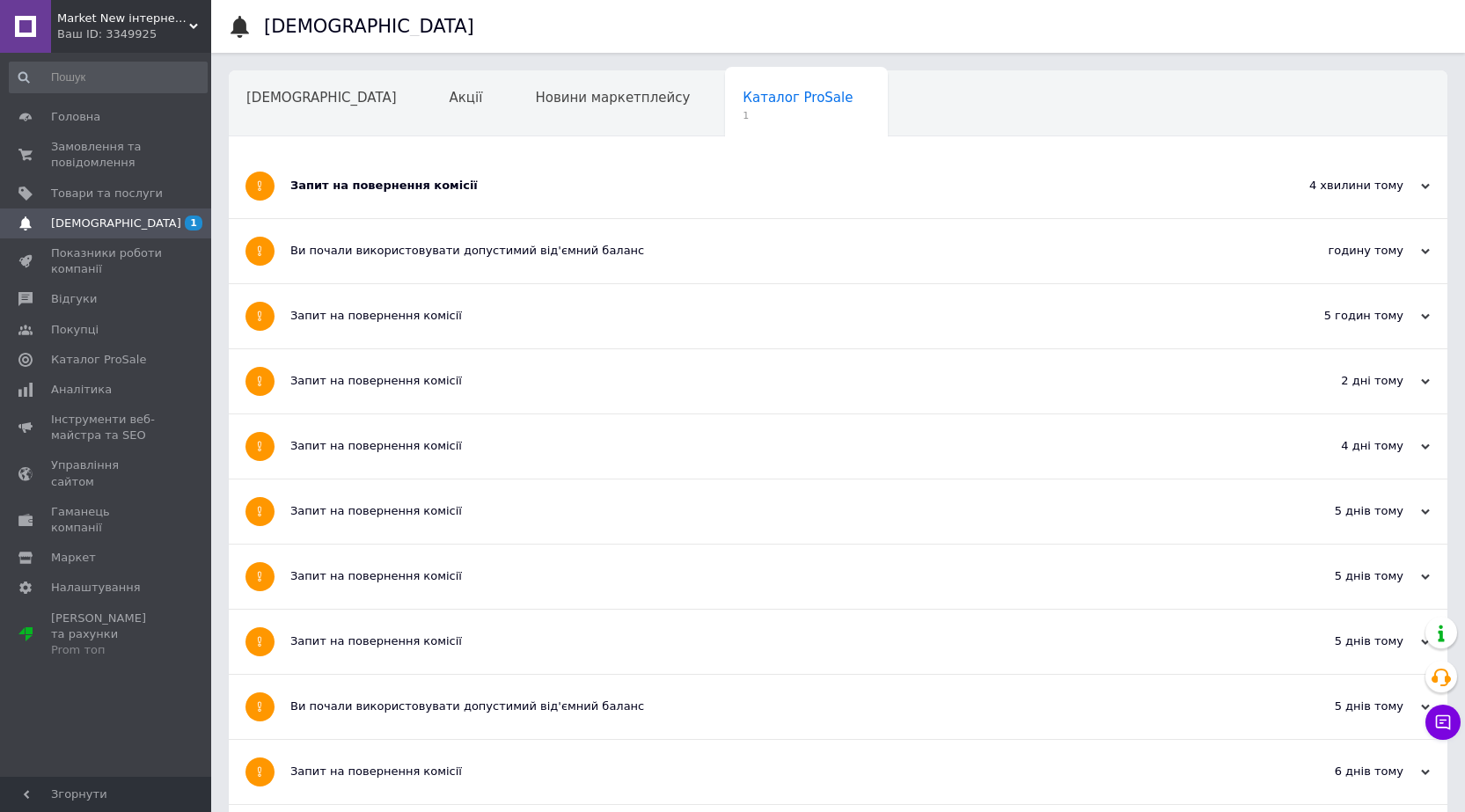
click at [322, 184] on div "Запит на повернення комісії" at bounding box center [772, 186] width 964 height 16
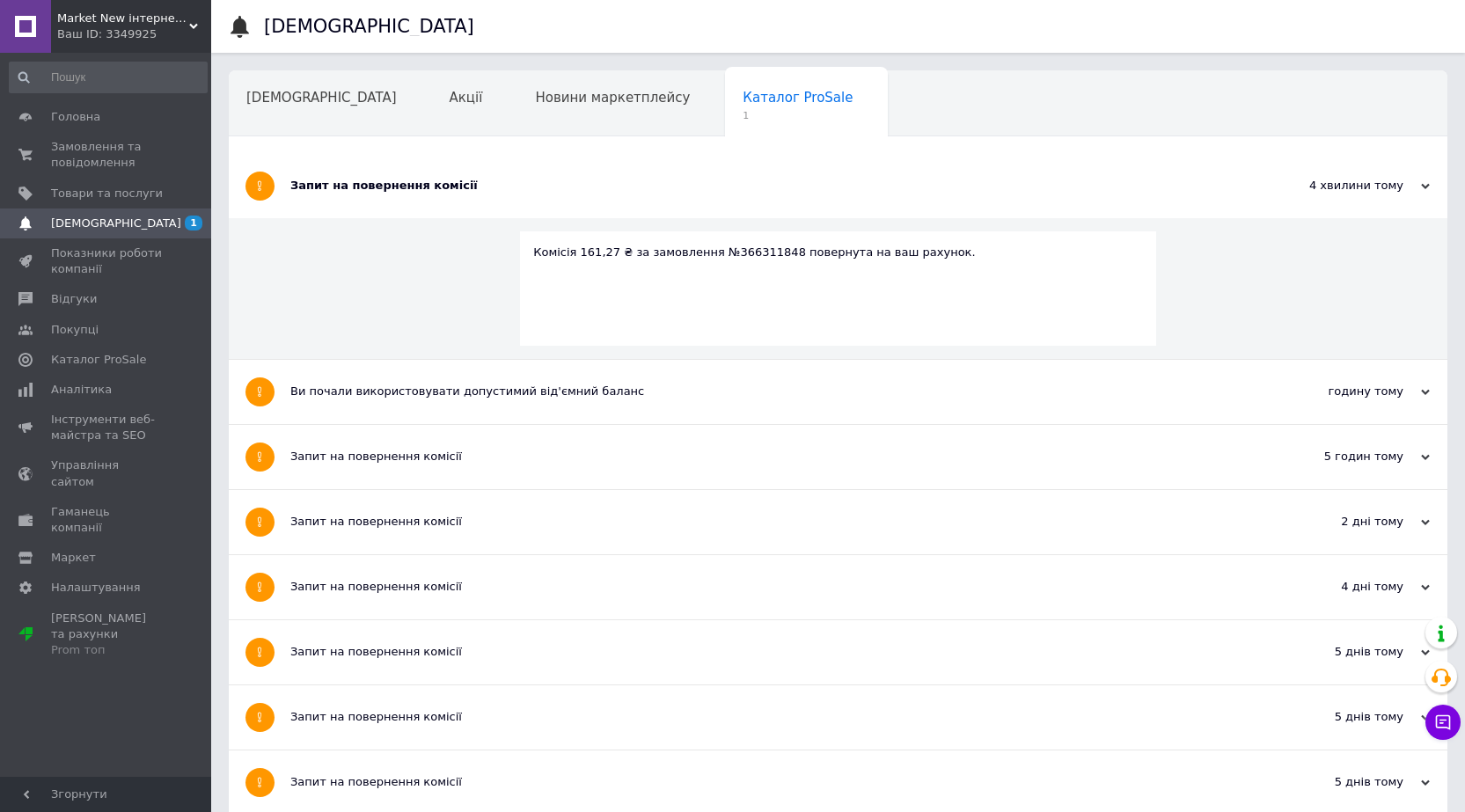
click at [322, 184] on div "Запит на повернення комісії" at bounding box center [772, 186] width 964 height 16
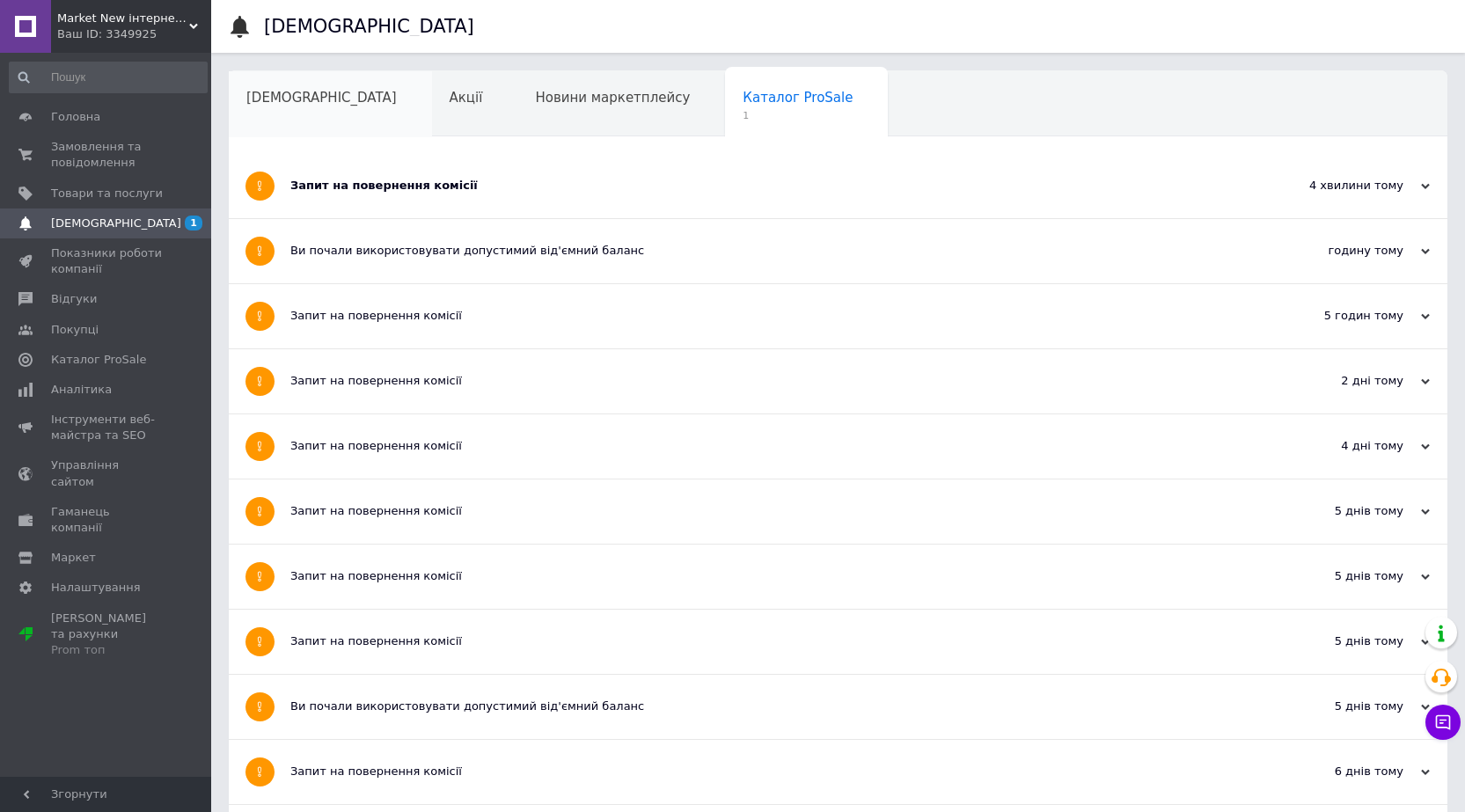
click at [277, 100] on span "[DEMOGRAPHIC_DATA]" at bounding box center [322, 97] width 151 height 16
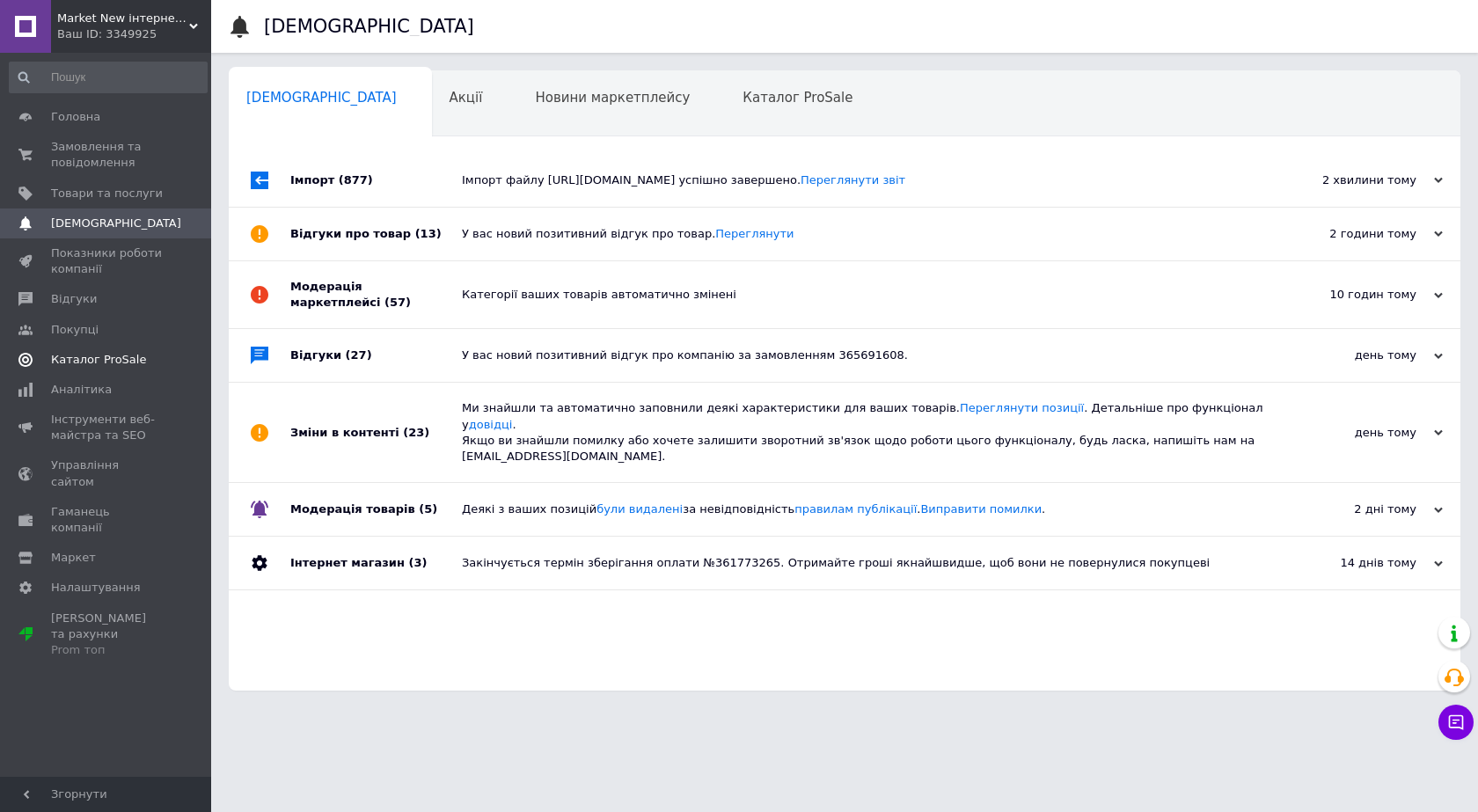
click at [106, 360] on span "Каталог ProSale" at bounding box center [98, 360] width 95 height 16
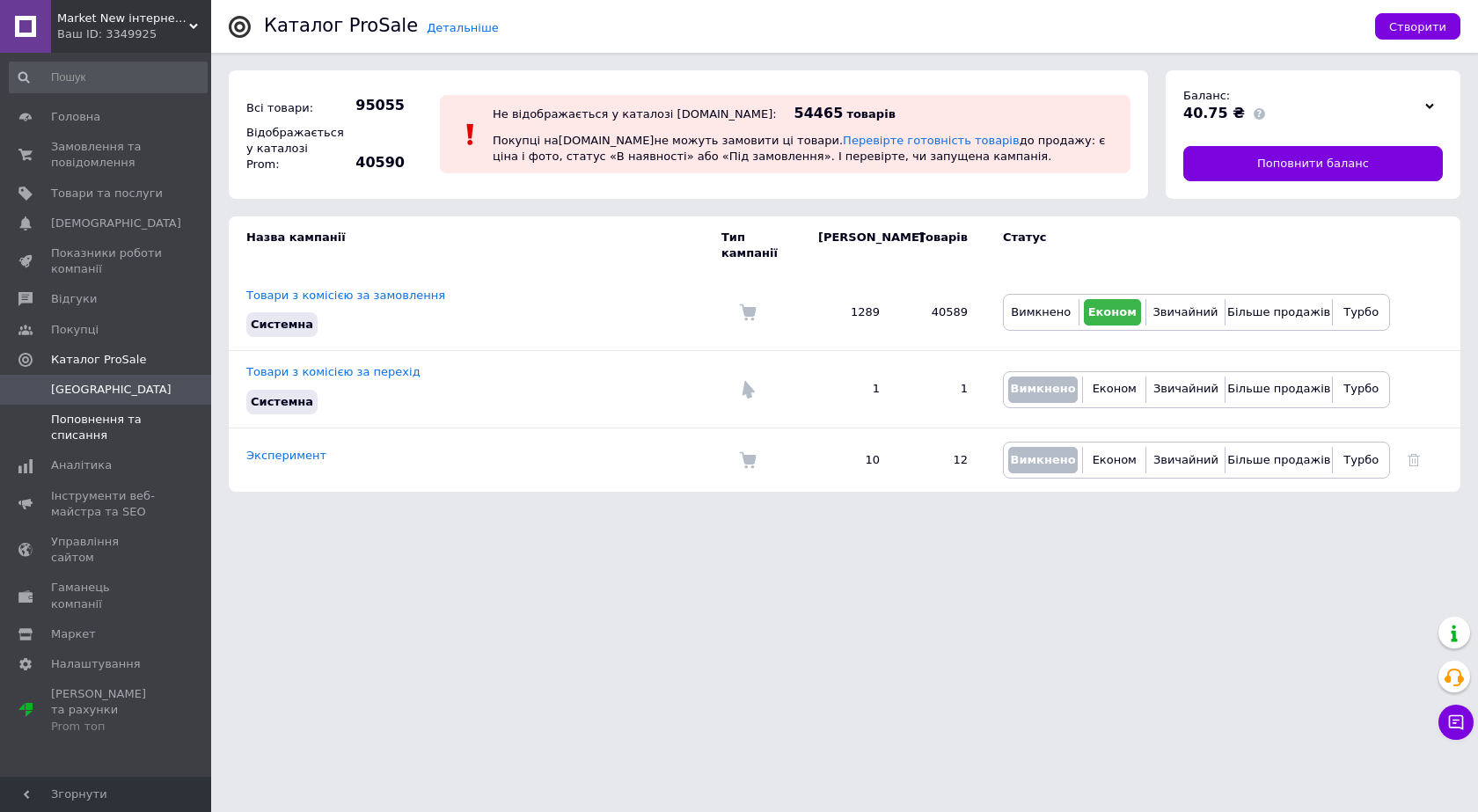
click at [80, 424] on span "Поповнення та списання" at bounding box center [107, 428] width 112 height 32
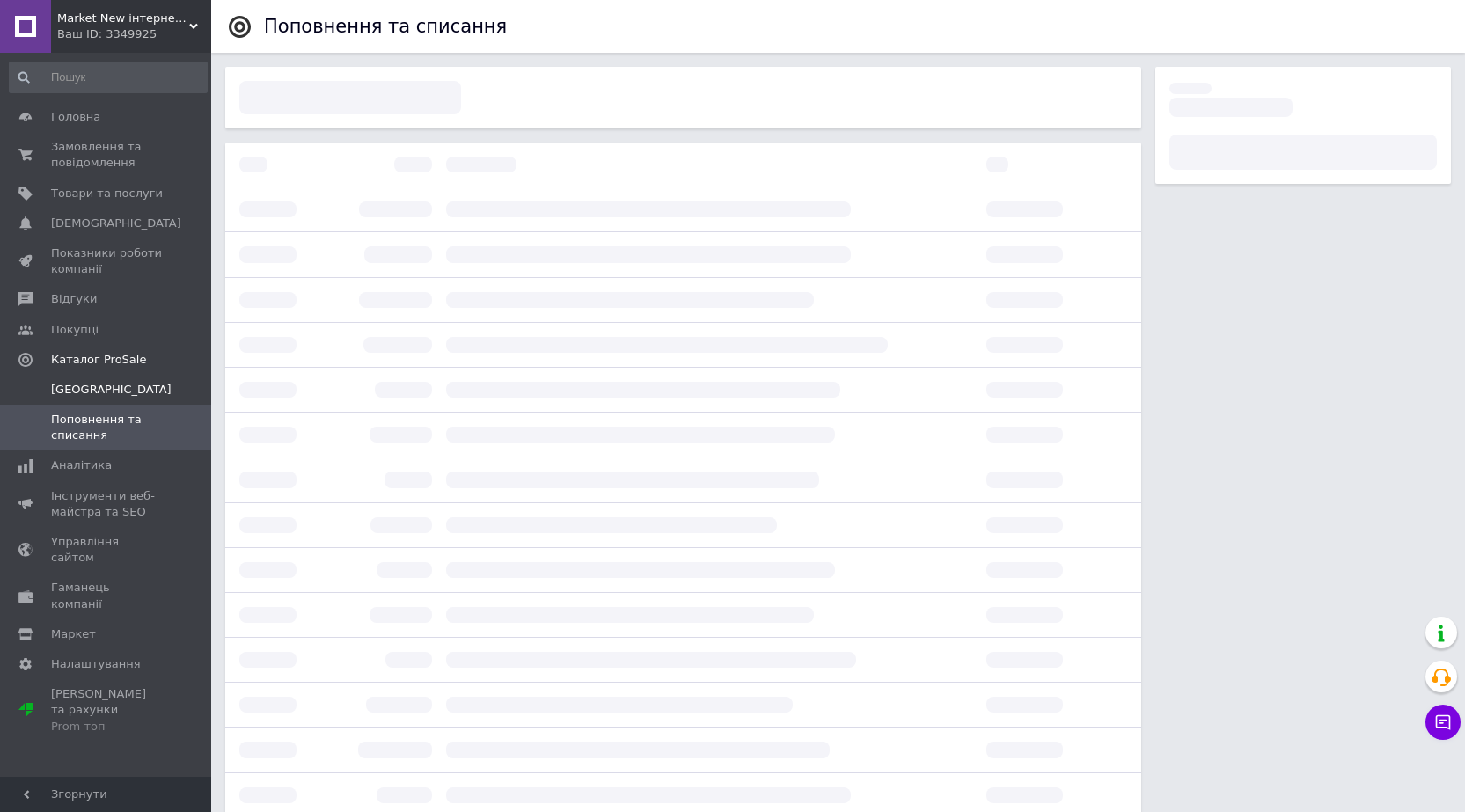
click at [75, 389] on span "Кампанії" at bounding box center [112, 390] width 120 height 16
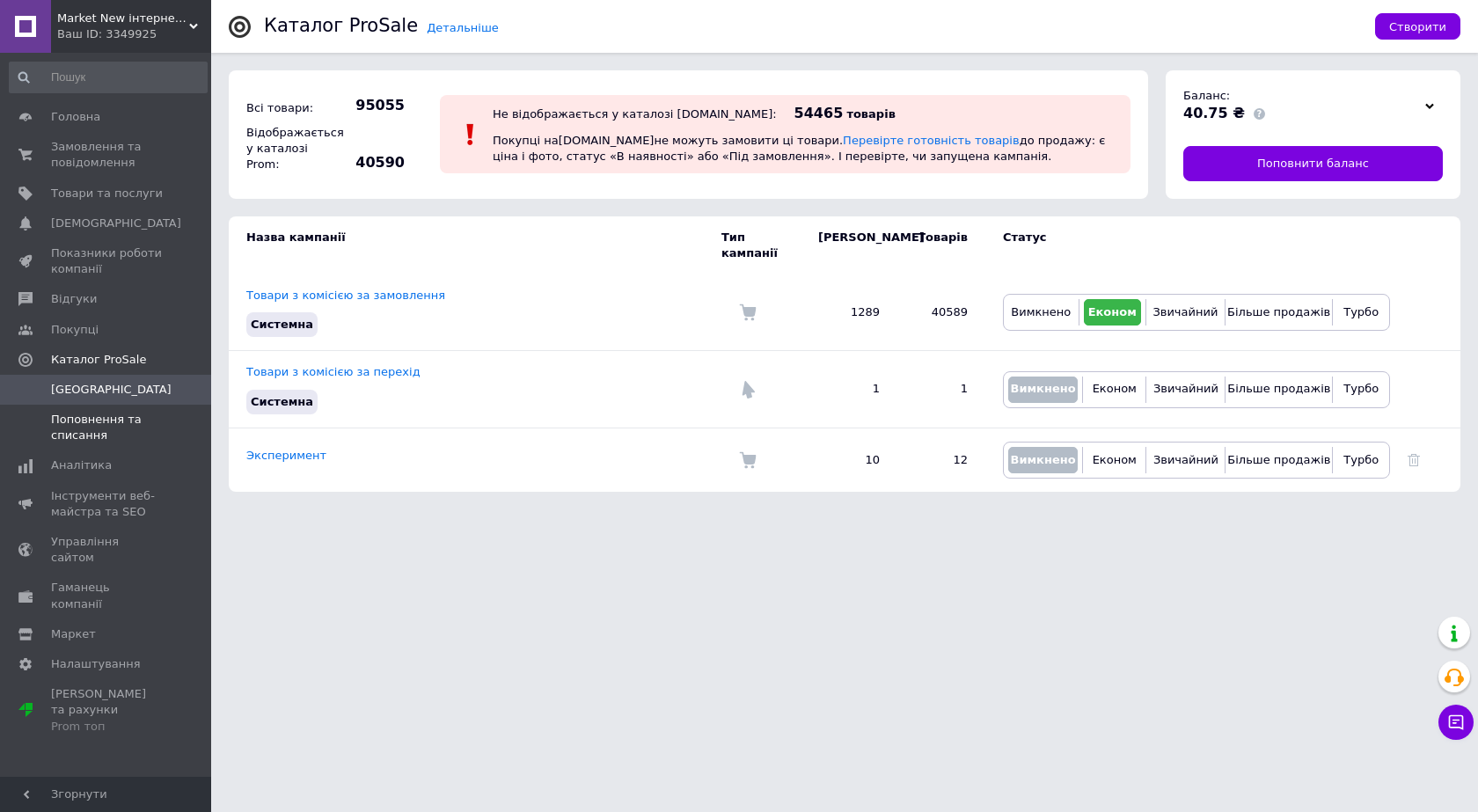
click at [78, 432] on span "Поповнення та списання" at bounding box center [107, 428] width 112 height 32
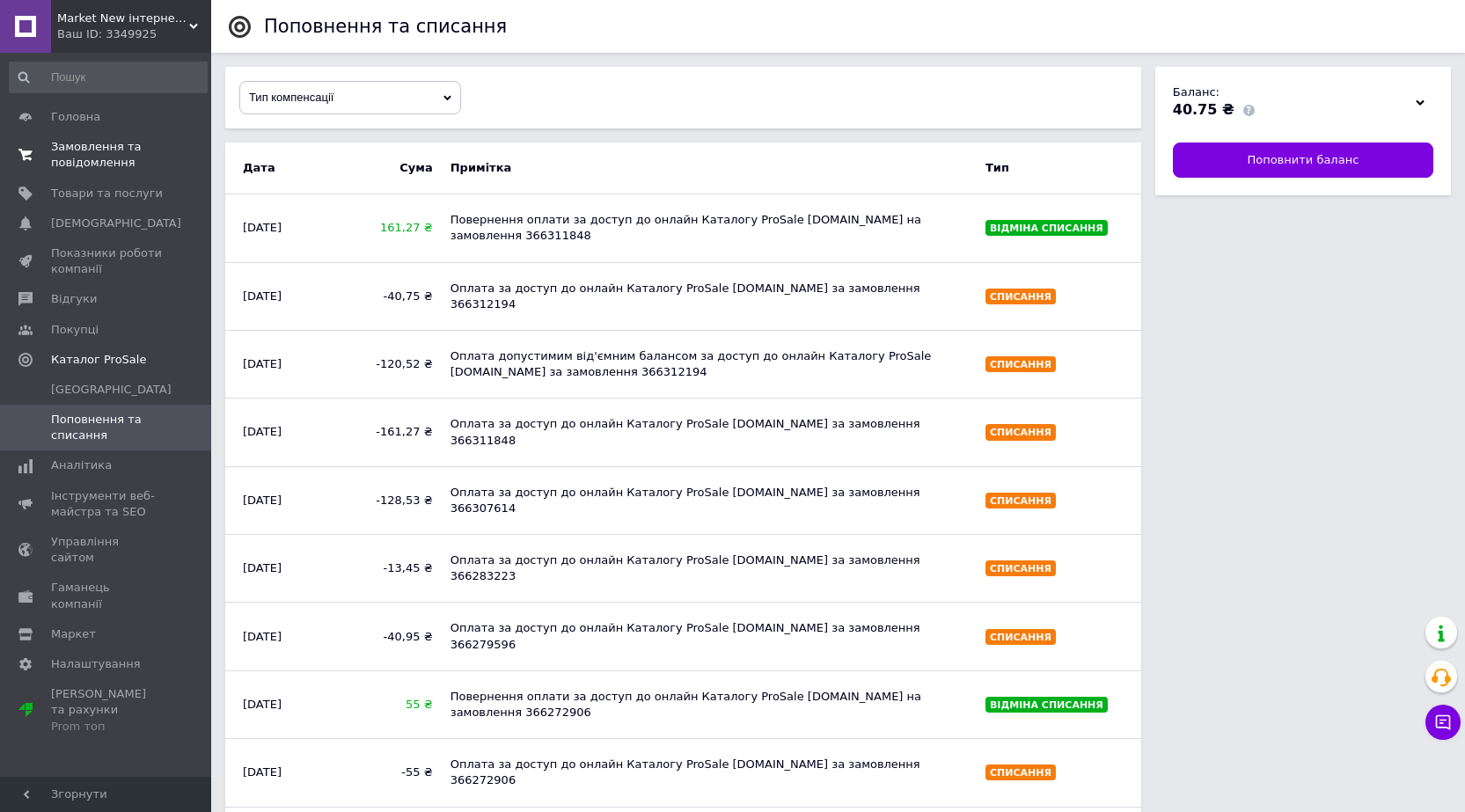
click at [76, 159] on span "Замовлення та повідомлення" at bounding box center [107, 155] width 112 height 32
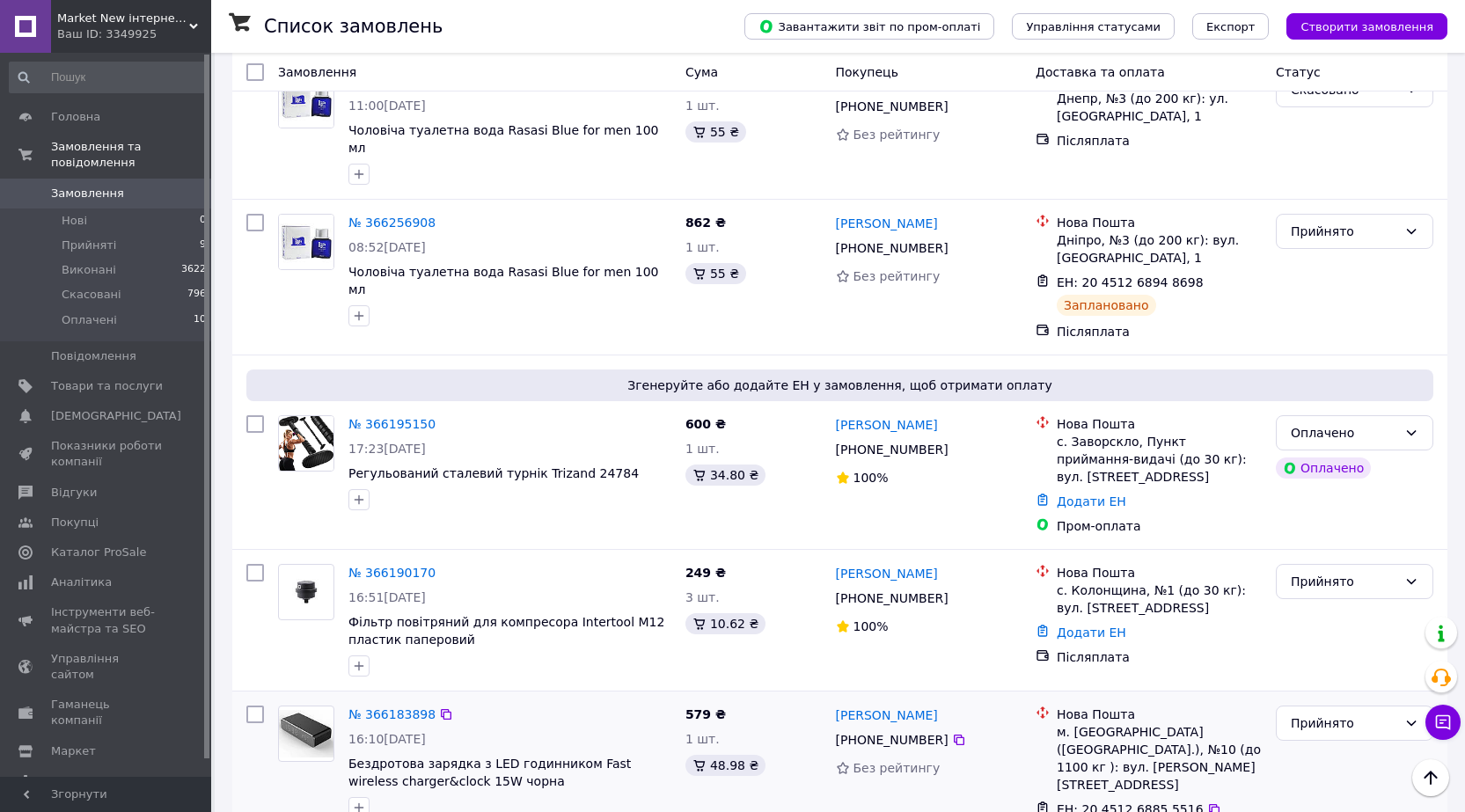
scroll to position [1143, 0]
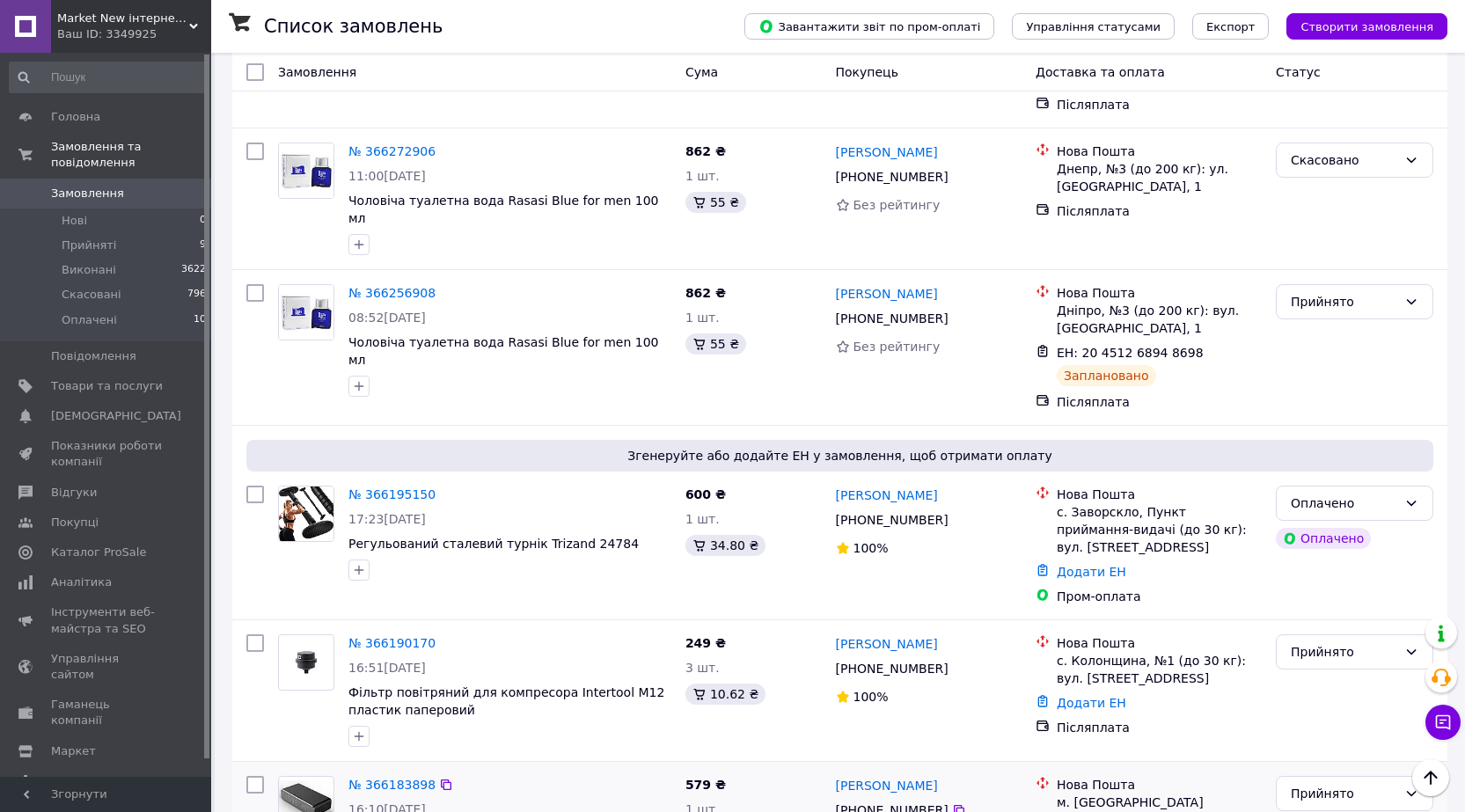
drag, startPoint x: 473, startPoint y: 715, endPoint x: 346, endPoint y: 701, distance: 127.8
click at [549, 282] on div "№ 366256908" at bounding box center [509, 293] width 327 height 21
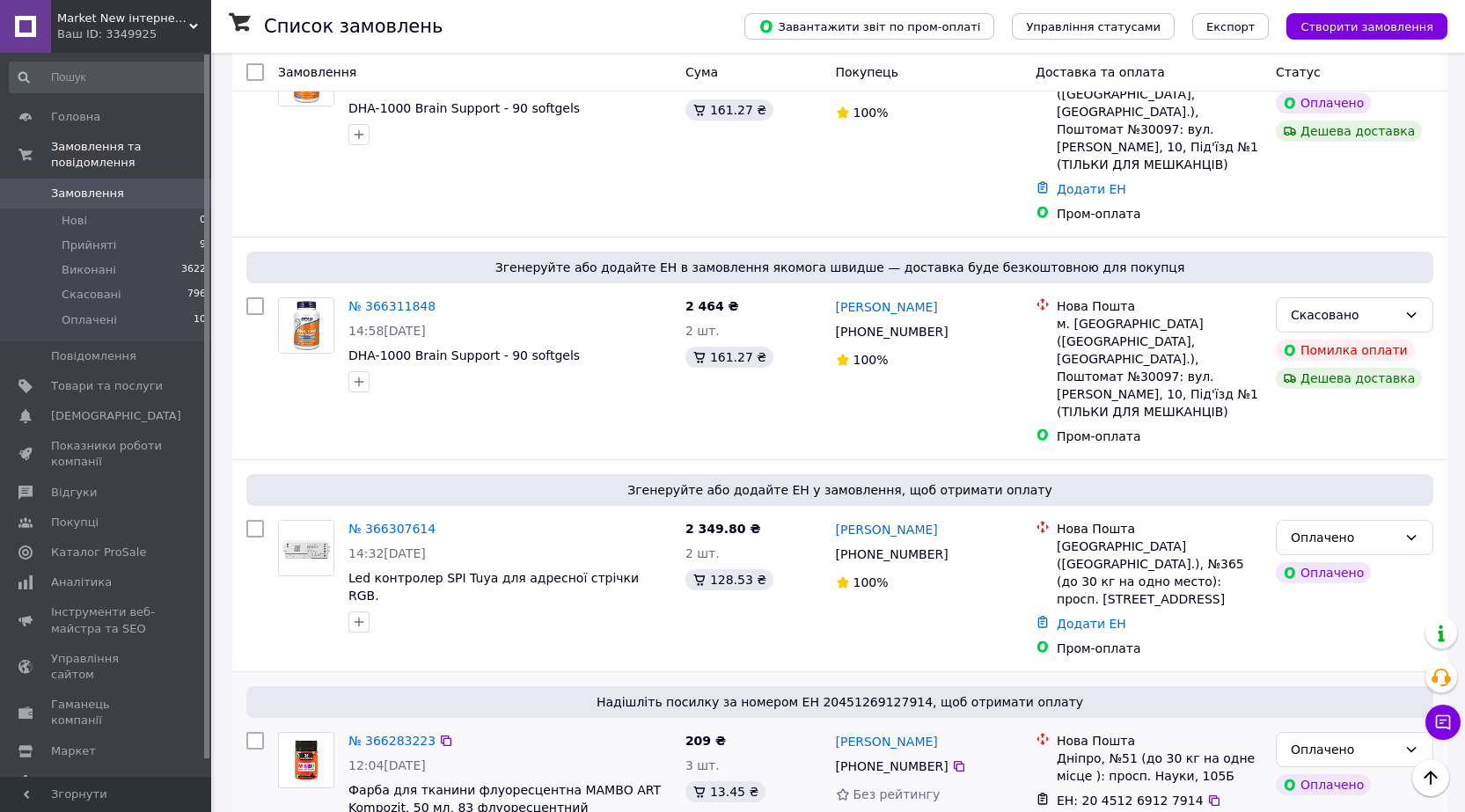
scroll to position [0, 0]
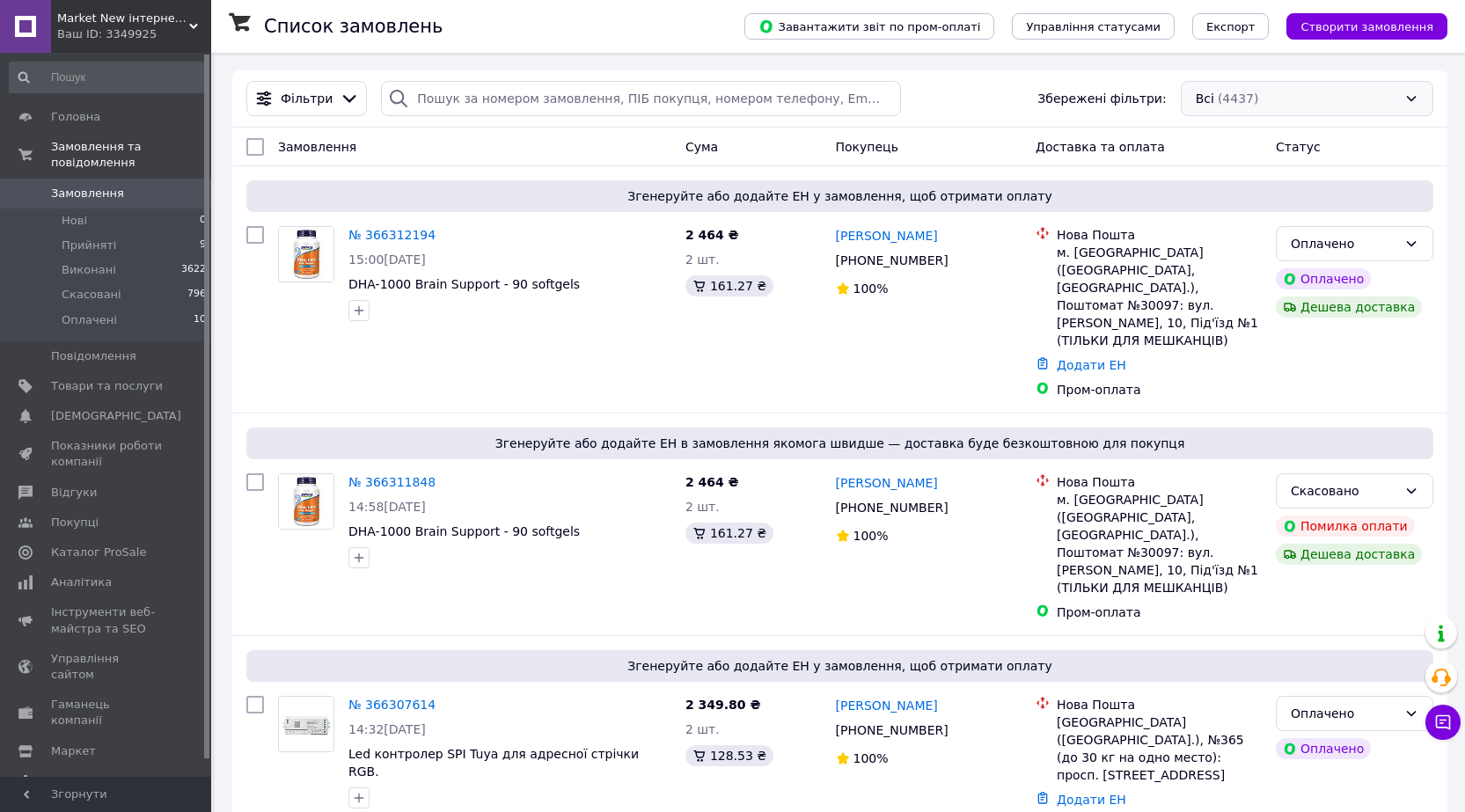
click at [1250, 100] on div "Всі (4437)" at bounding box center [1306, 98] width 252 height 35
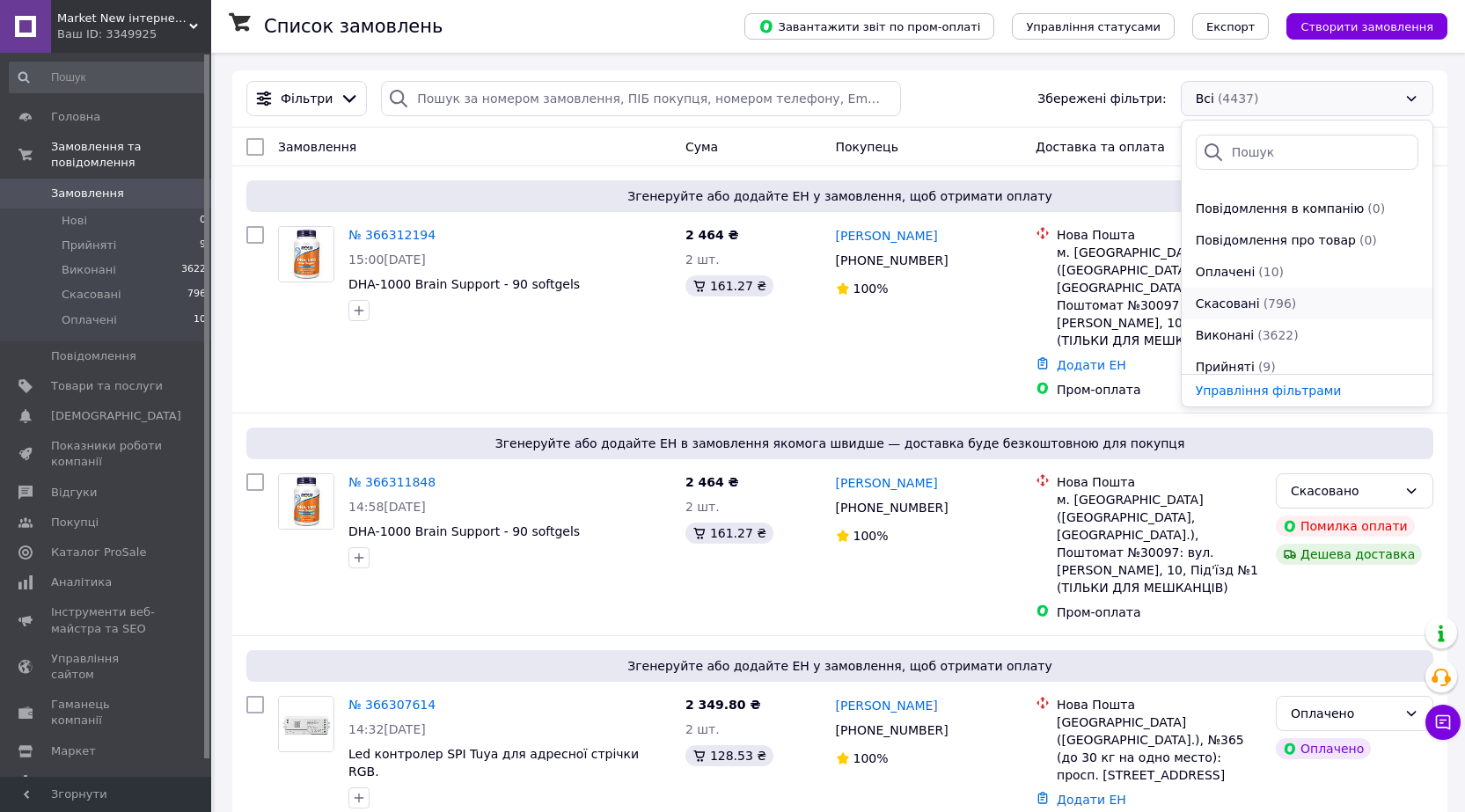
scroll to position [64, 0]
click at [1224, 328] on span "Прийняті" at bounding box center [1225, 327] width 59 height 18
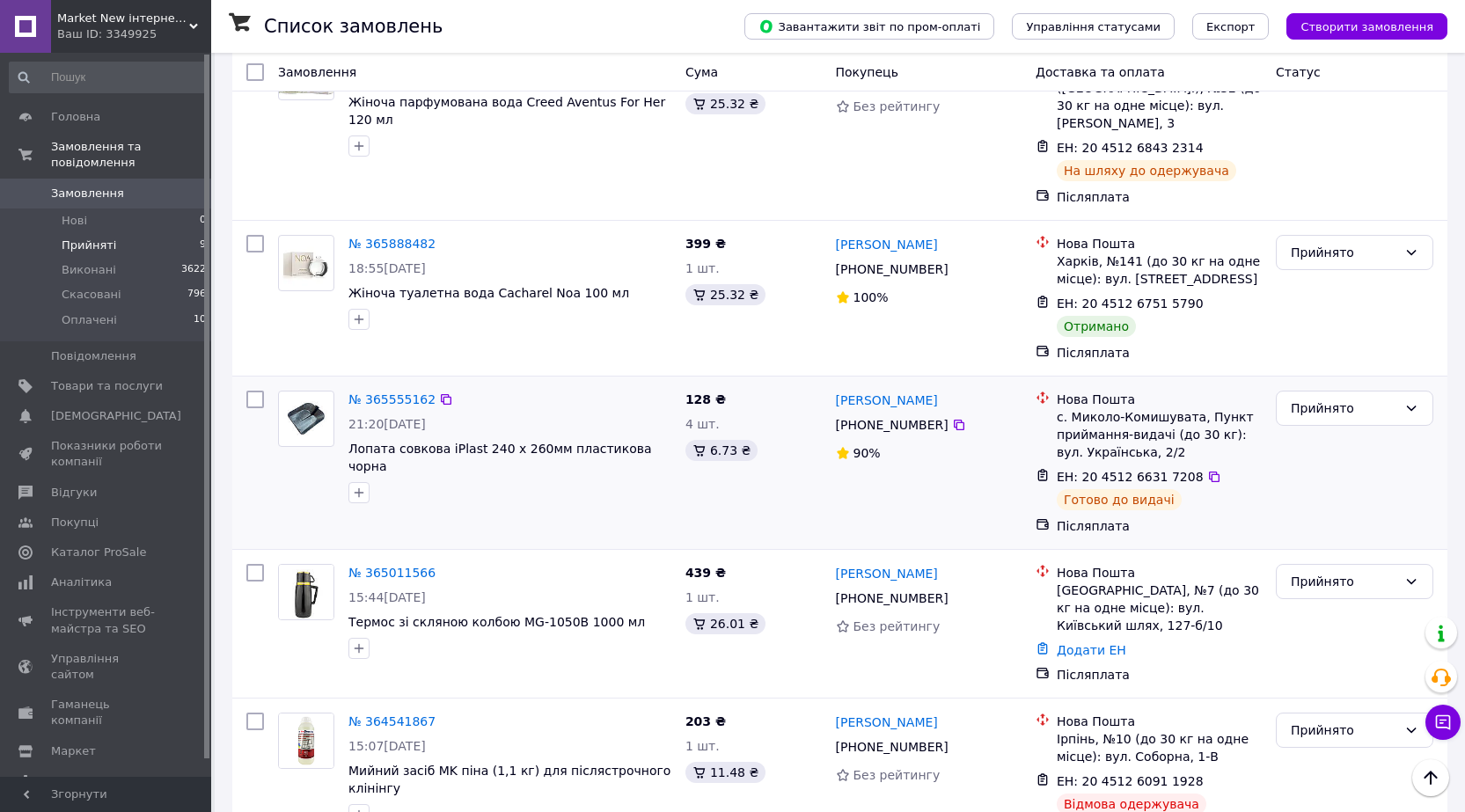
scroll to position [901, 0]
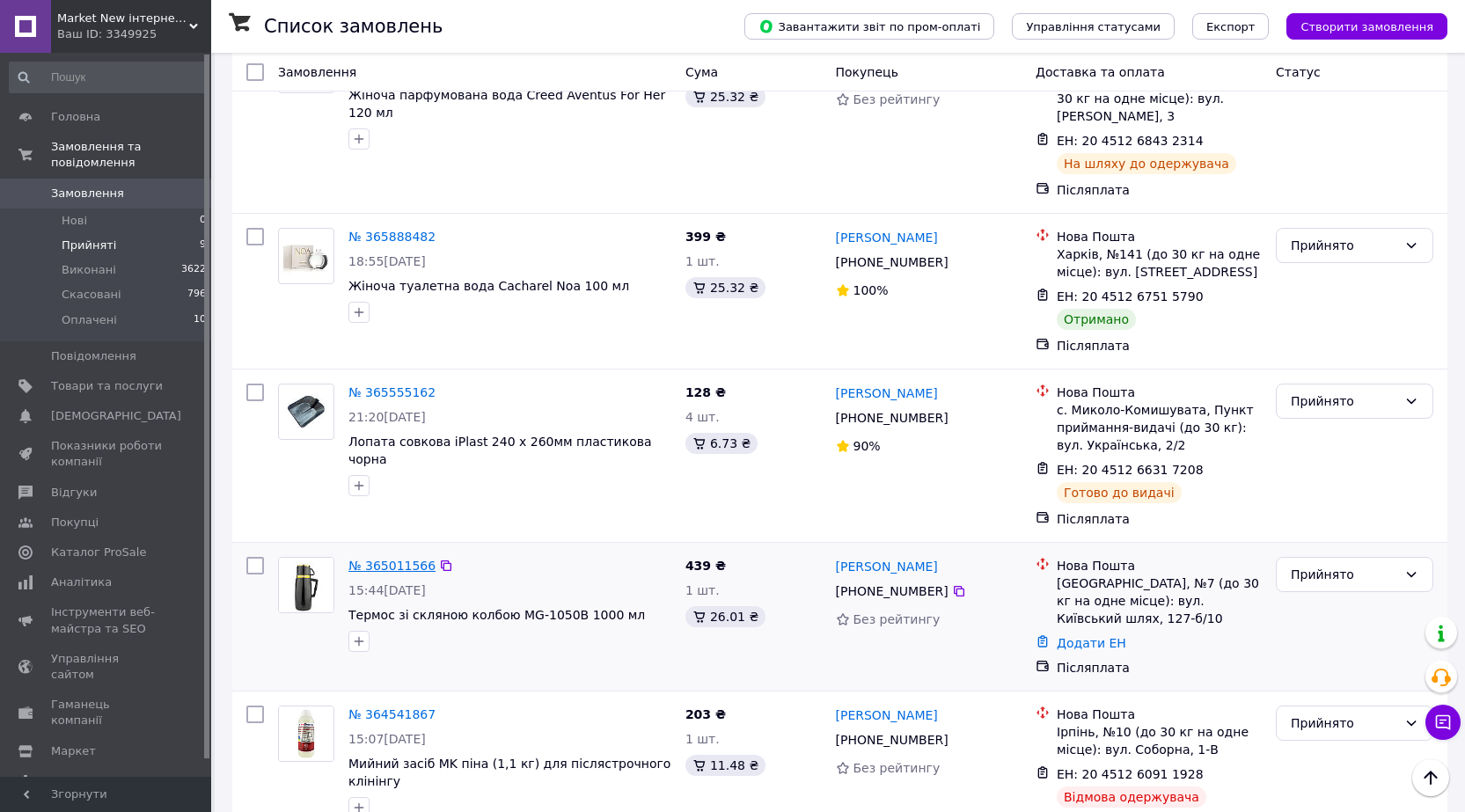
click at [377, 559] on link "№ 365011566" at bounding box center [391, 566] width 87 height 14
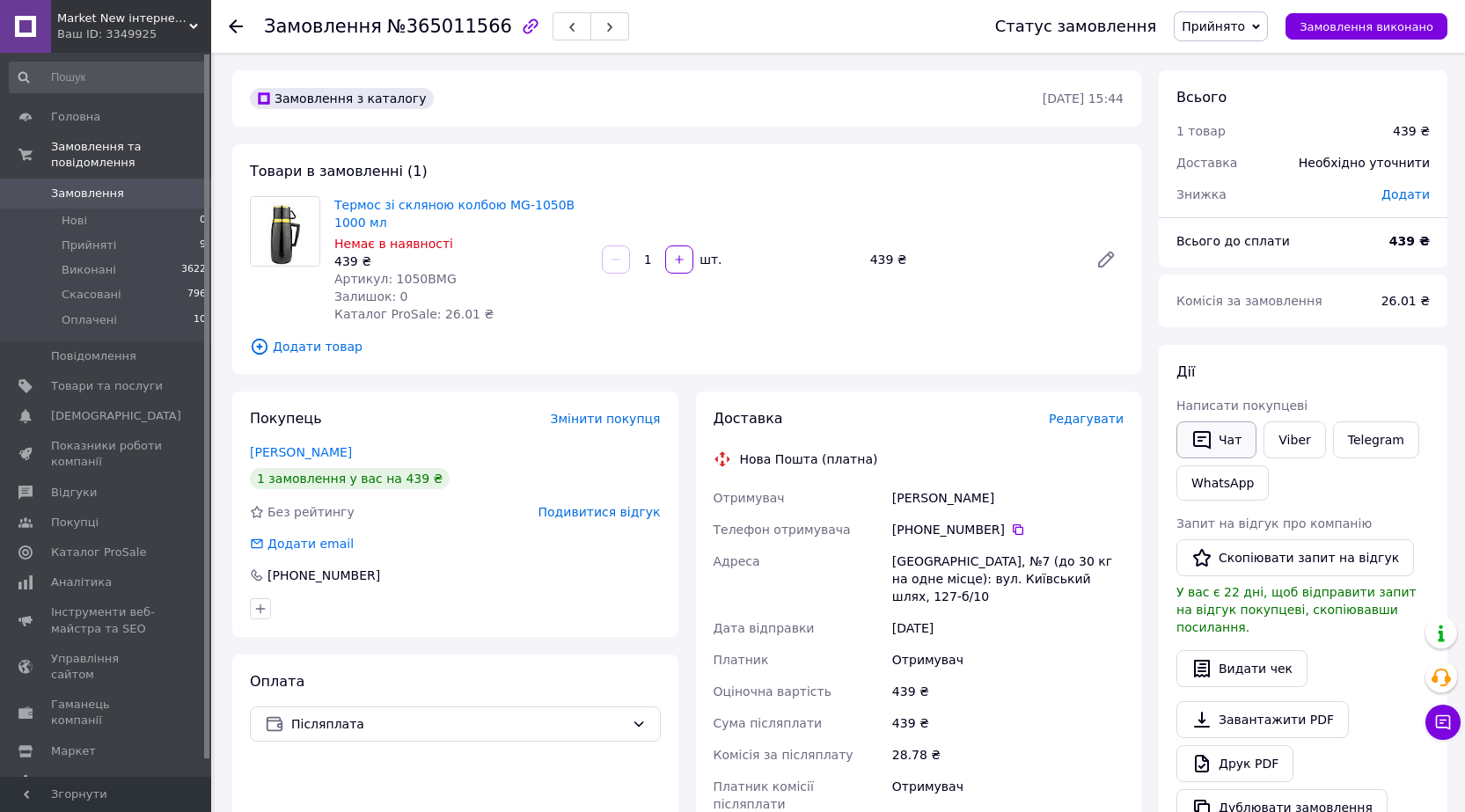
click at [1213, 440] on button "Чат" at bounding box center [1216, 440] width 80 height 37
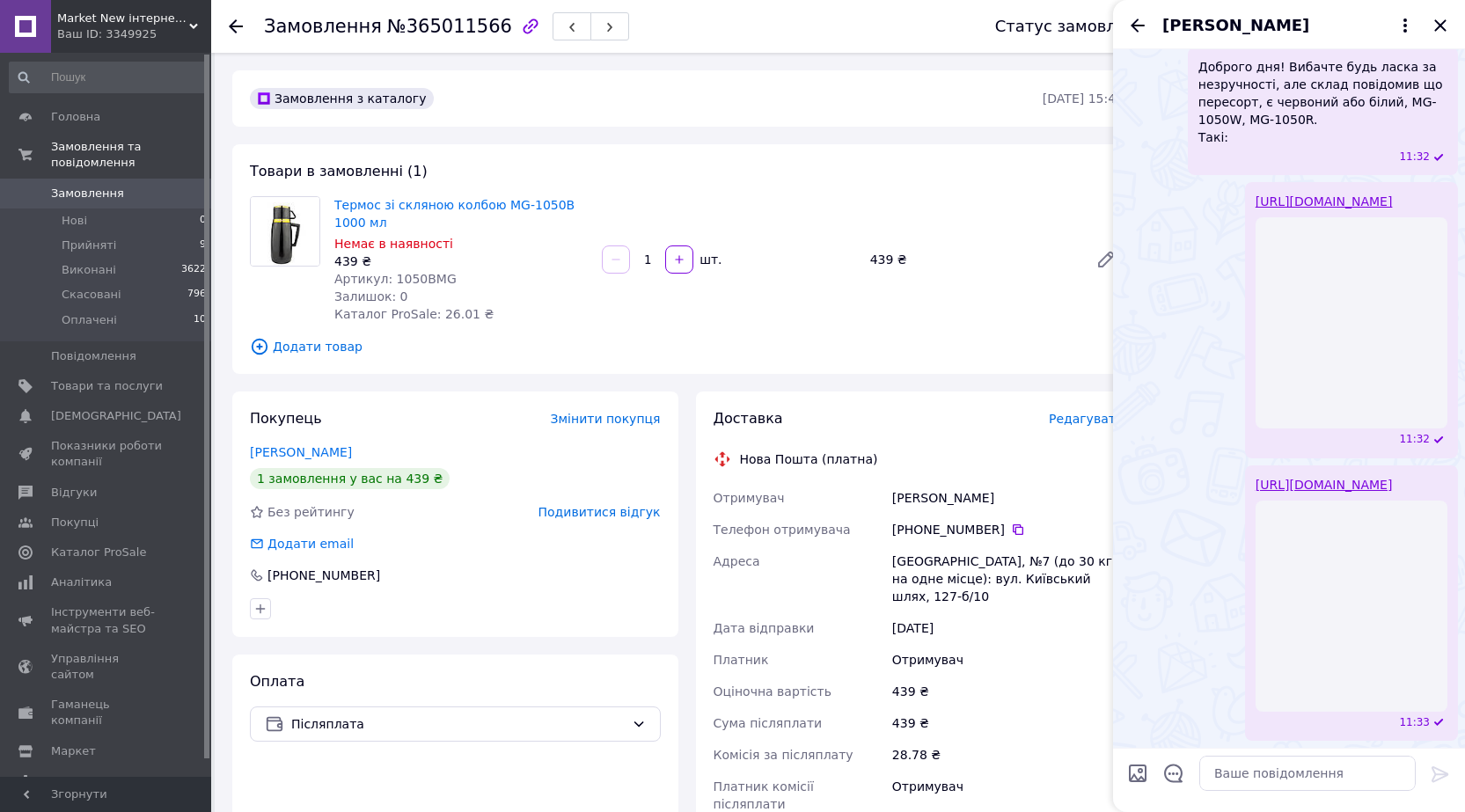
scroll to position [582, 0]
click at [1136, 27] on icon "Назад" at bounding box center [1138, 26] width 21 height 21
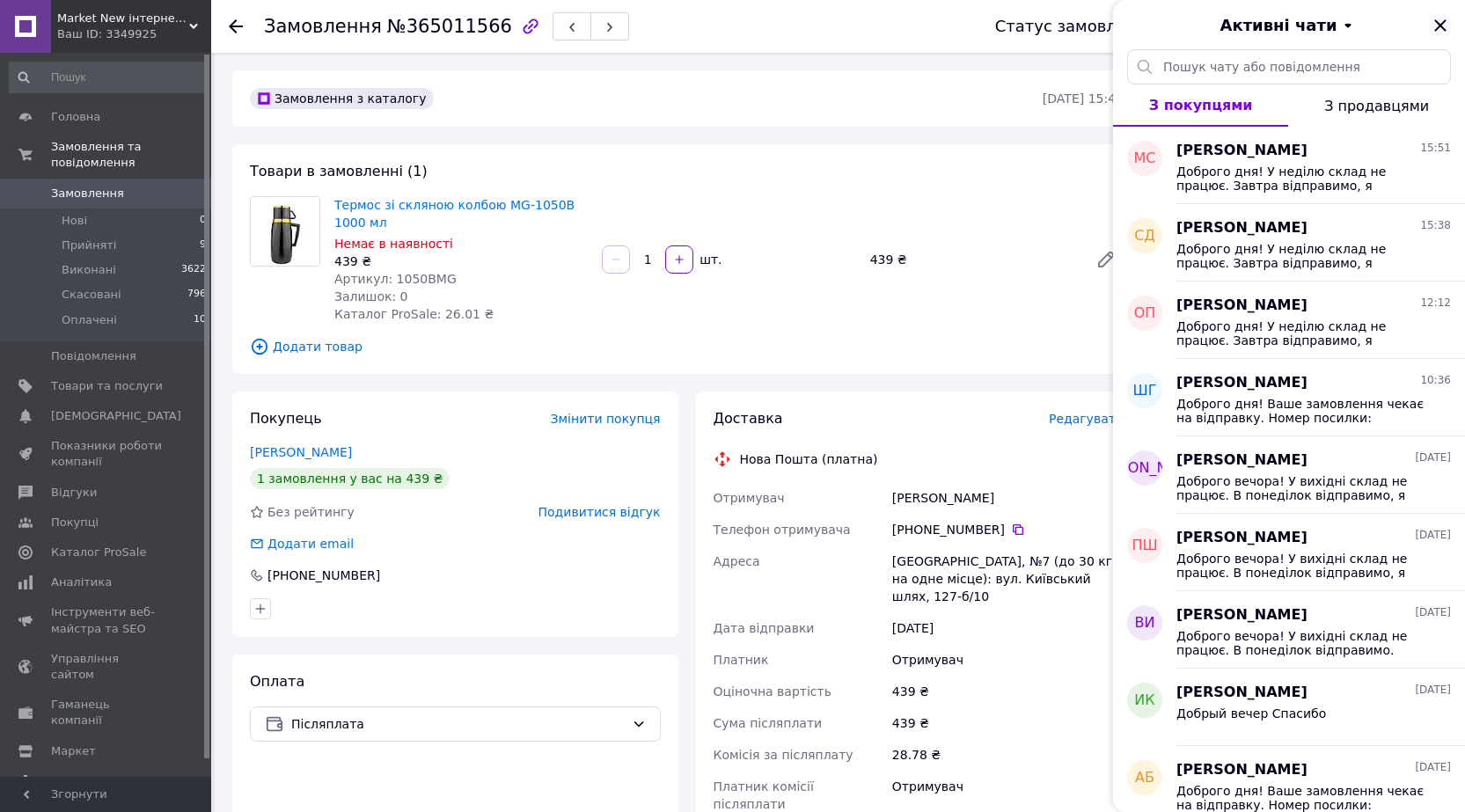
click at [1441, 26] on icon "Закрити" at bounding box center [1439, 25] width 12 height 12
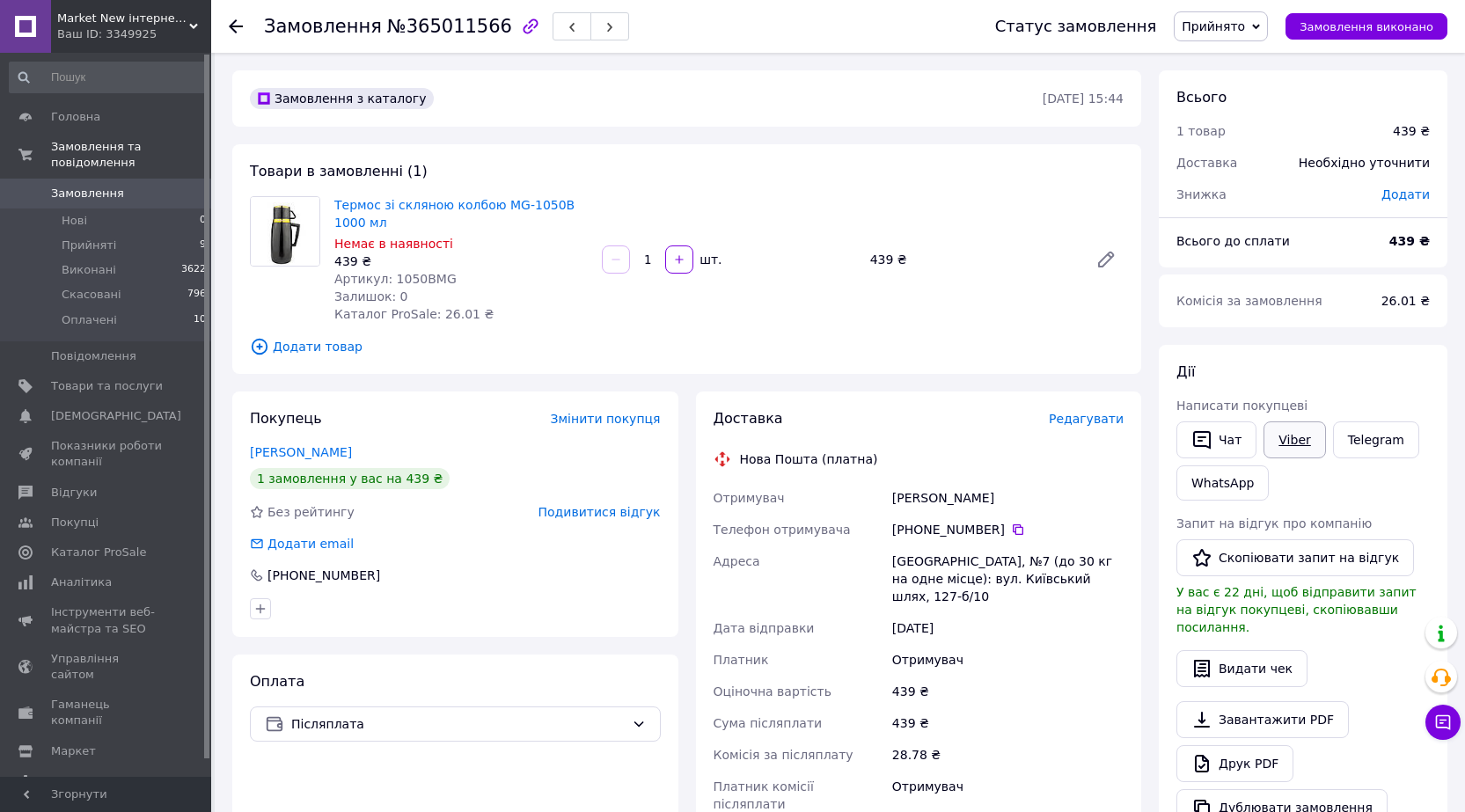
click at [1276, 440] on link "Viber" at bounding box center [1295, 440] width 62 height 37
click at [1353, 440] on link "Telegram" at bounding box center [1376, 440] width 86 height 37
click at [233, 23] on use at bounding box center [236, 27] width 14 height 14
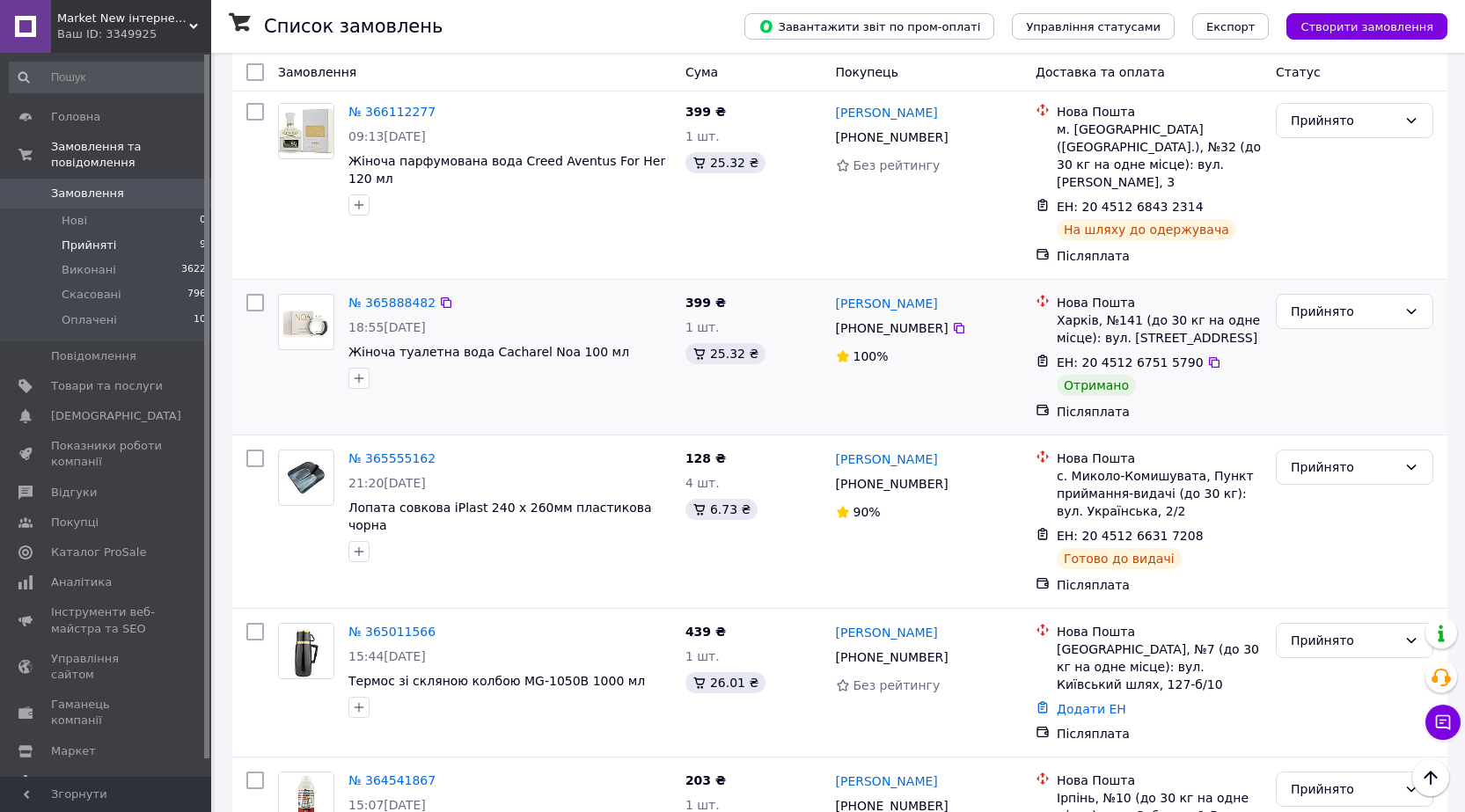
scroll to position [901, 0]
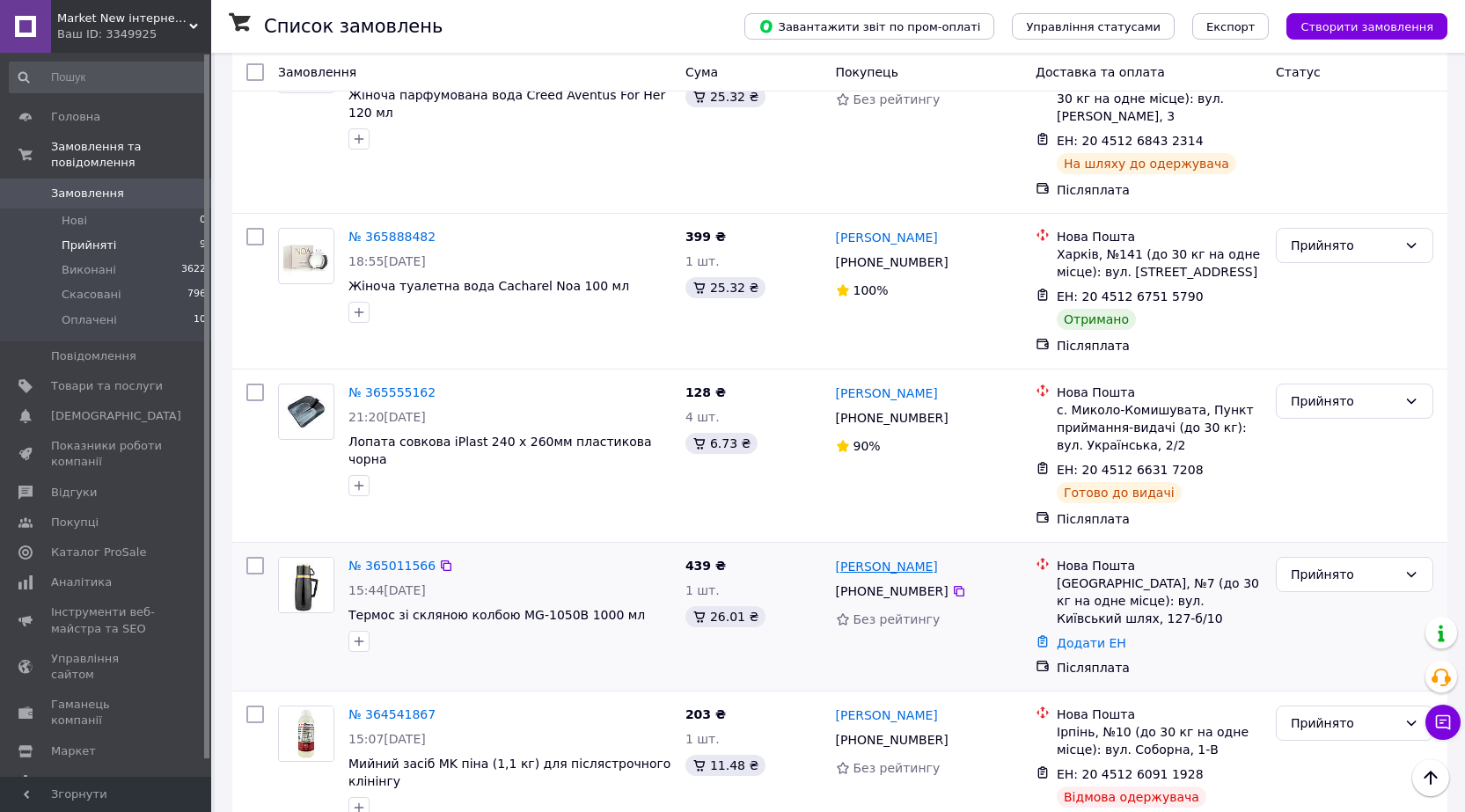
click at [885, 558] on link "[PERSON_NAME]" at bounding box center [887, 567] width 102 height 18
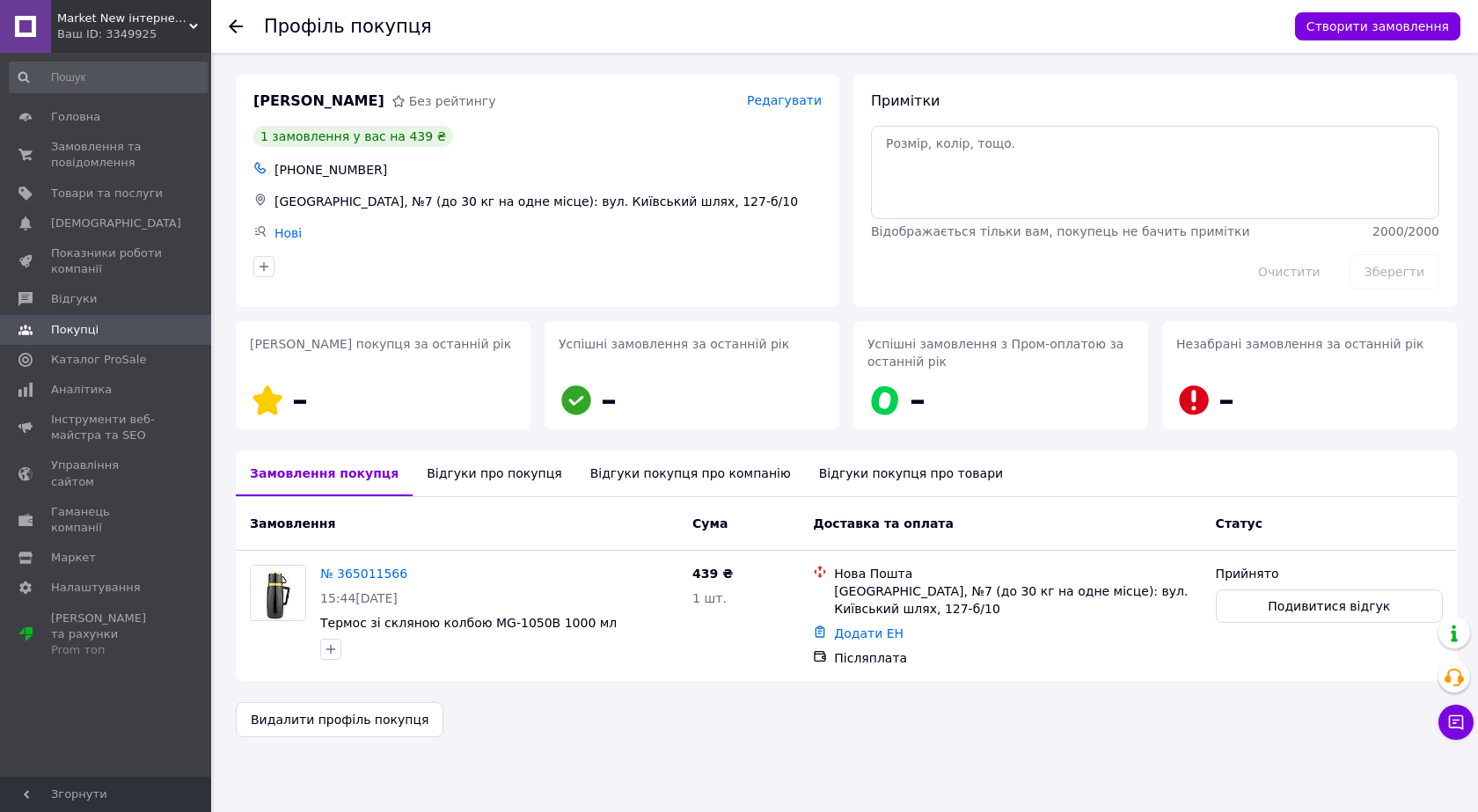
click at [824, 475] on div "Відгуки покупця про товари" at bounding box center [910, 474] width 212 height 46
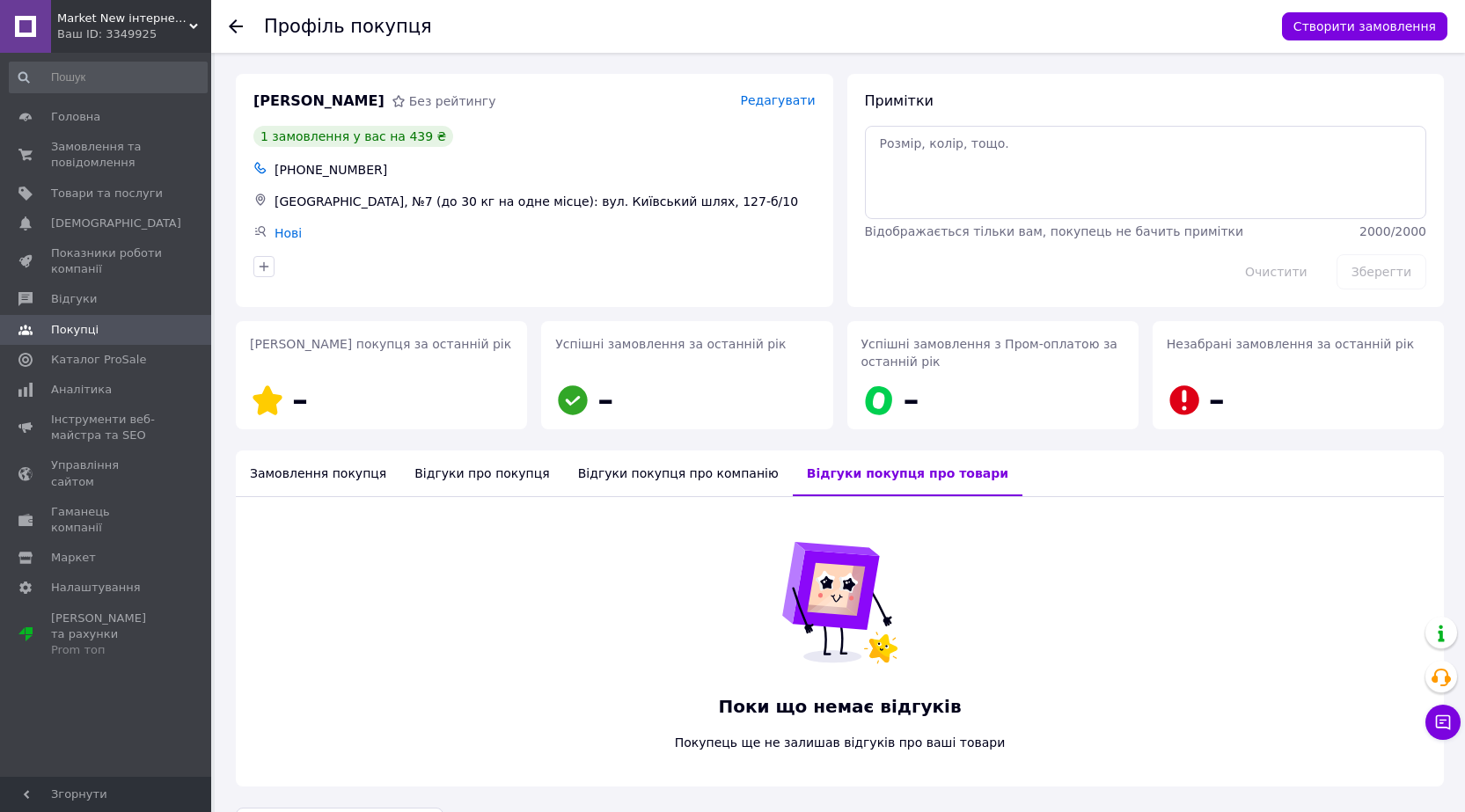
click at [641, 475] on div "Відгуки покупця про компанію" at bounding box center [678, 474] width 229 height 46
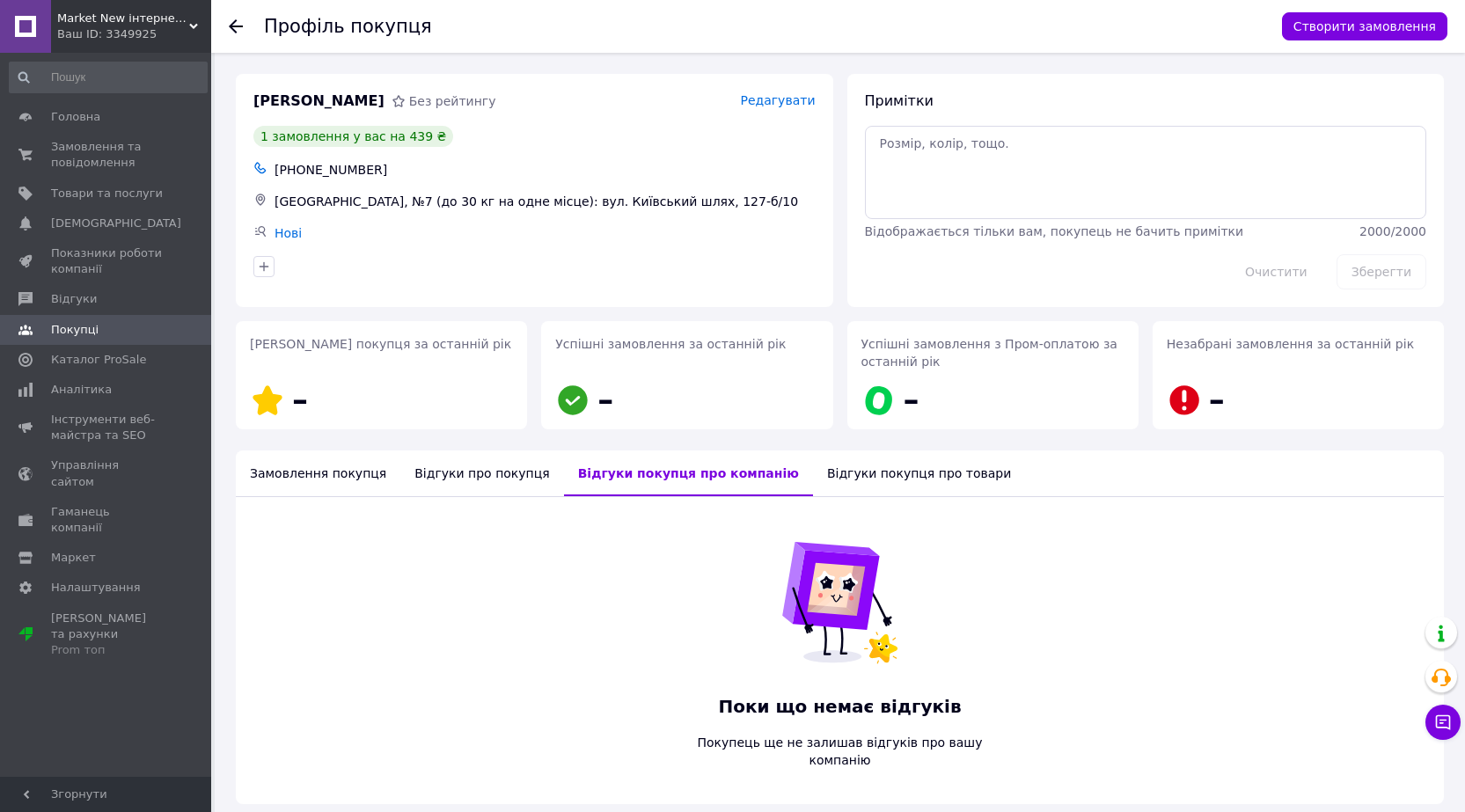
click at [307, 468] on div "Замовлення покупця" at bounding box center [318, 474] width 165 height 46
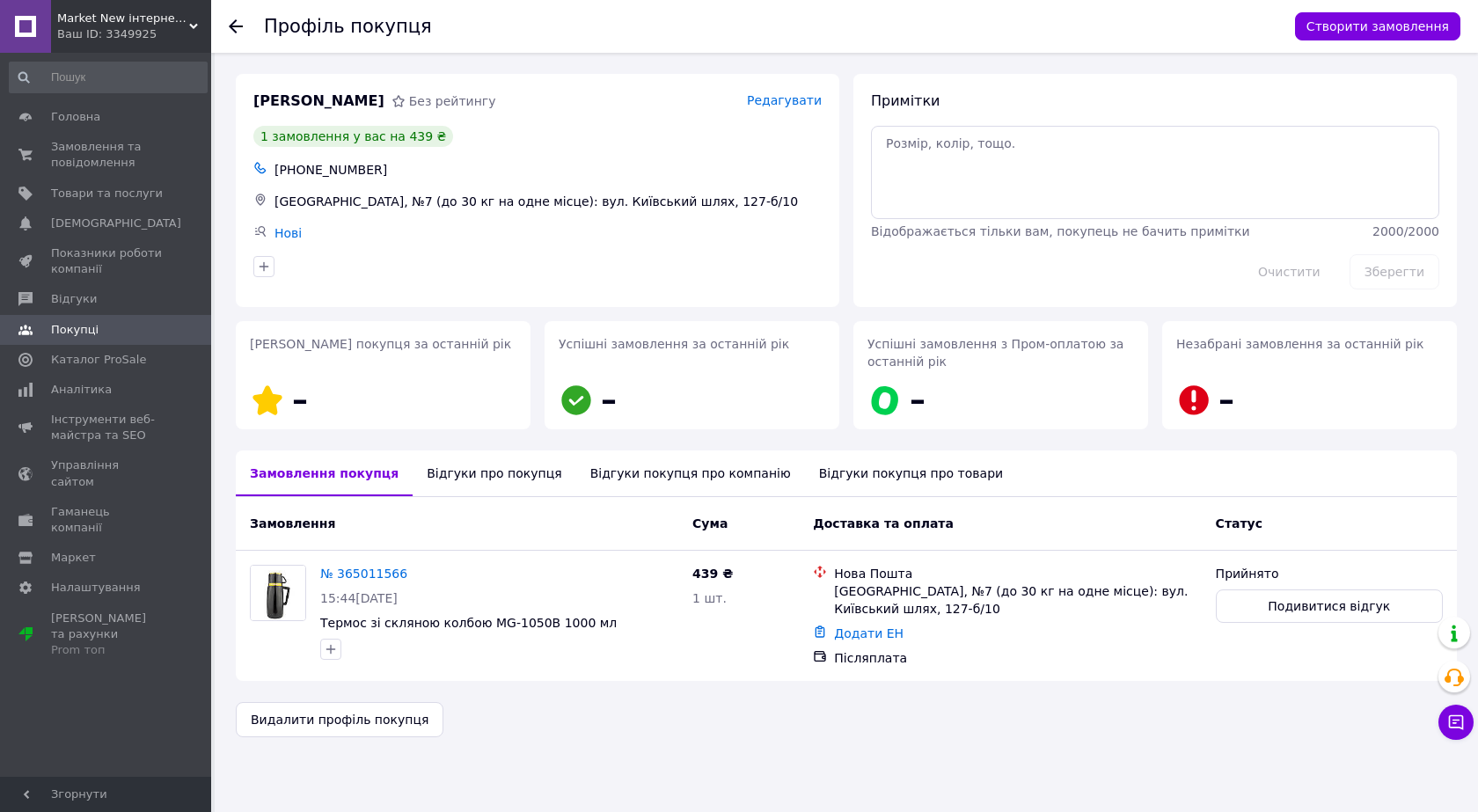
click at [434, 472] on div "Відгуки про покупця" at bounding box center [494, 474] width 163 height 46
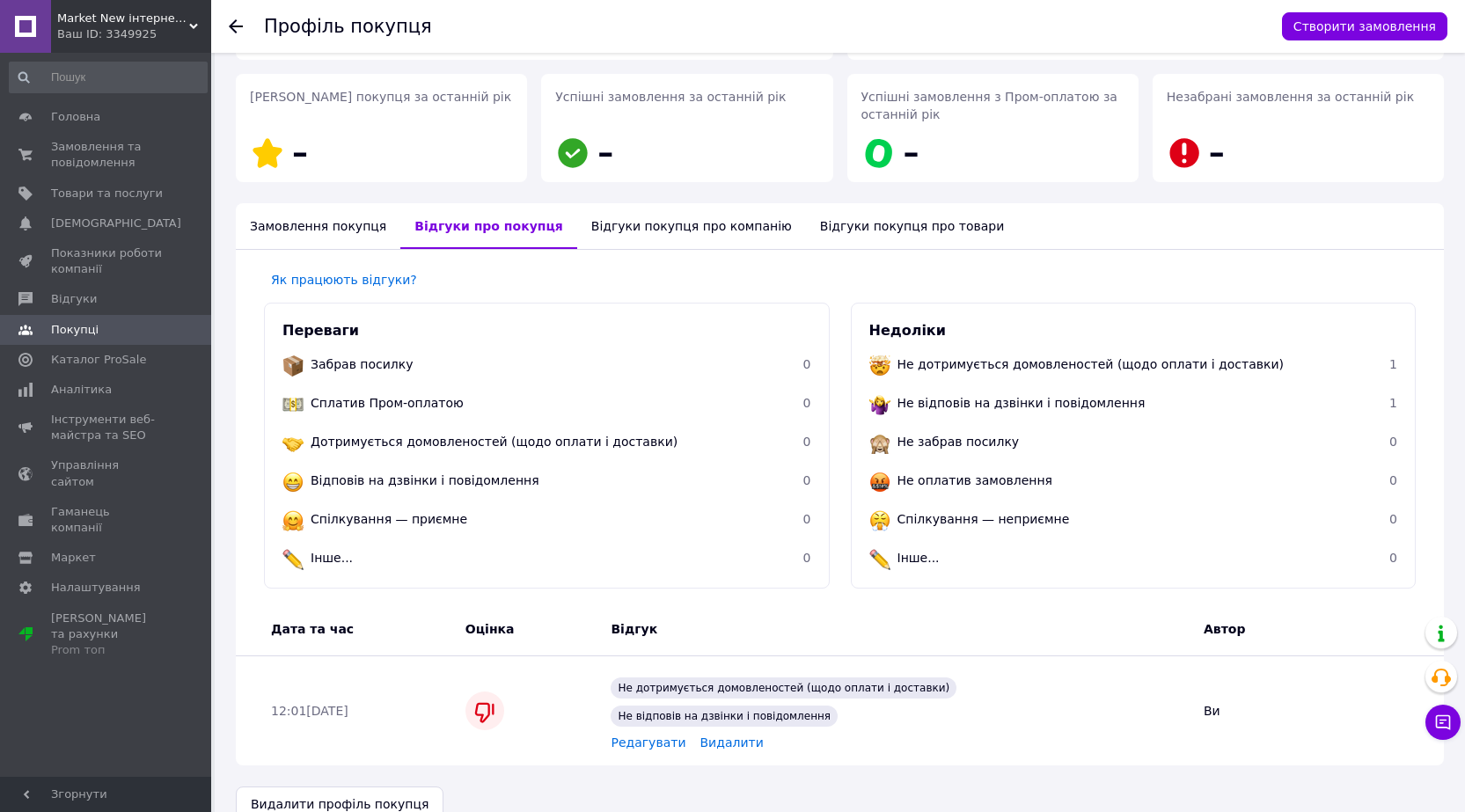
scroll to position [250, 0]
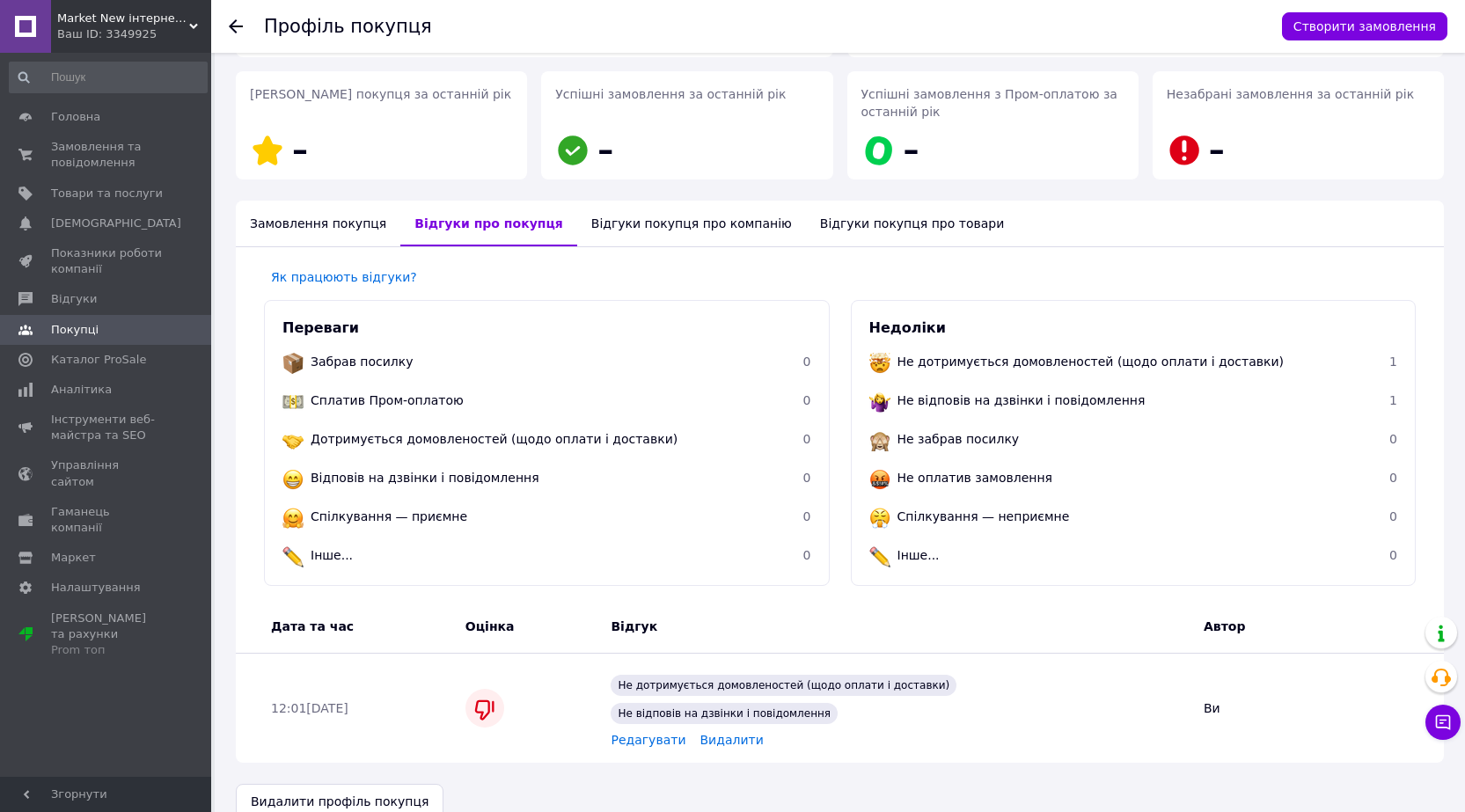
click at [233, 27] on icon at bounding box center [236, 27] width 14 height 14
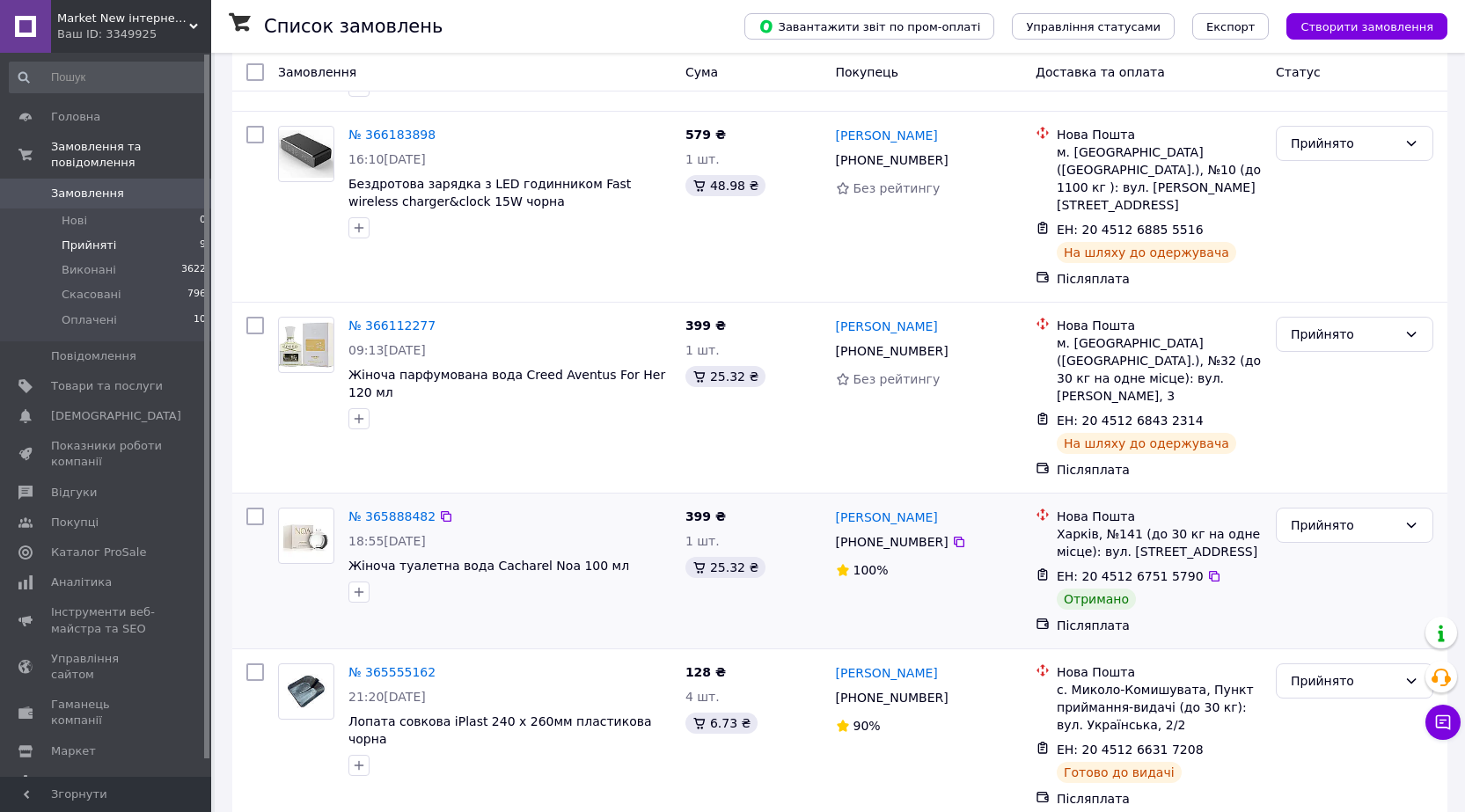
scroll to position [901, 0]
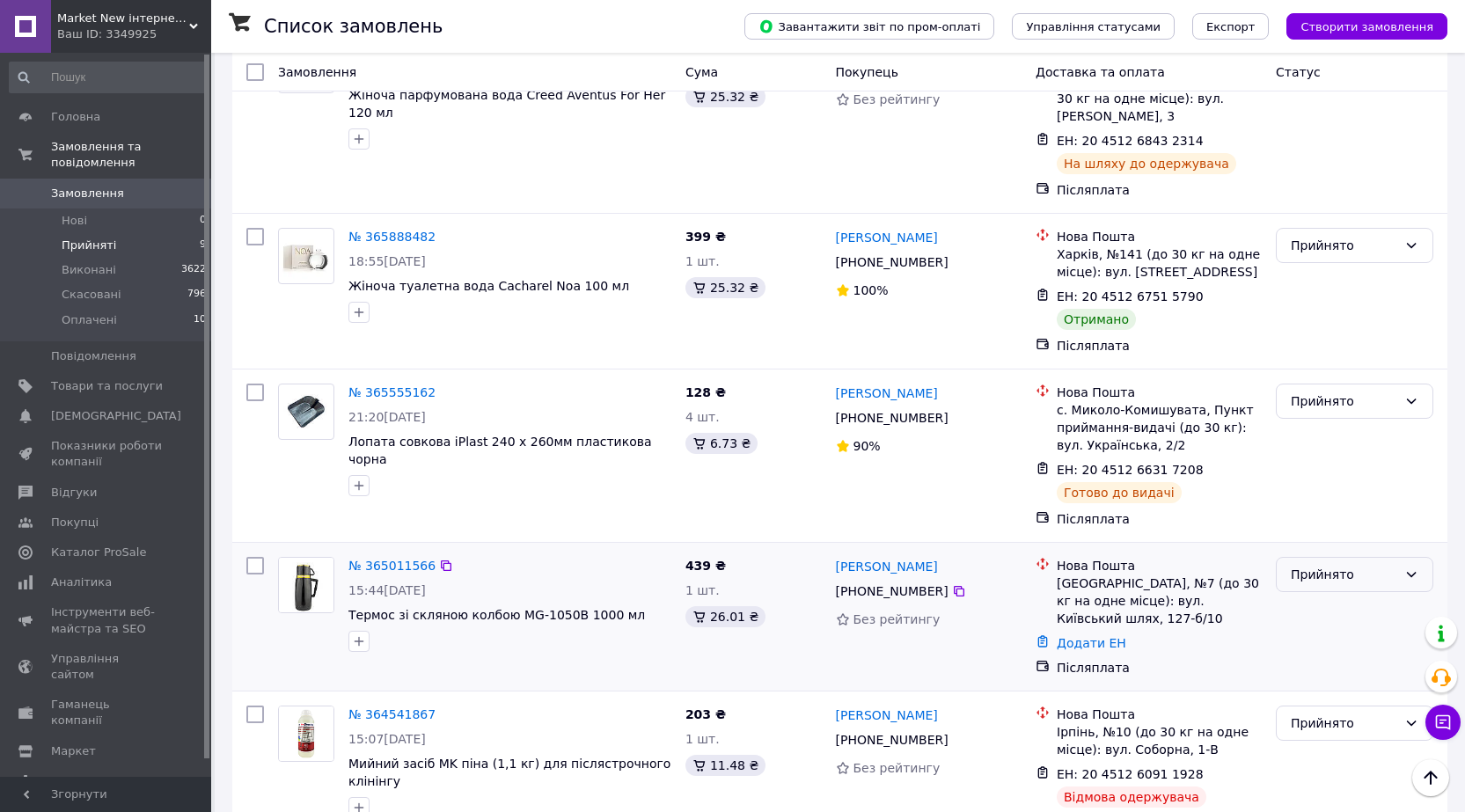
click at [1338, 565] on div "Прийнято" at bounding box center [1344, 575] width 106 height 19
click at [1325, 591] on li "Скасовано" at bounding box center [1354, 592] width 156 height 32
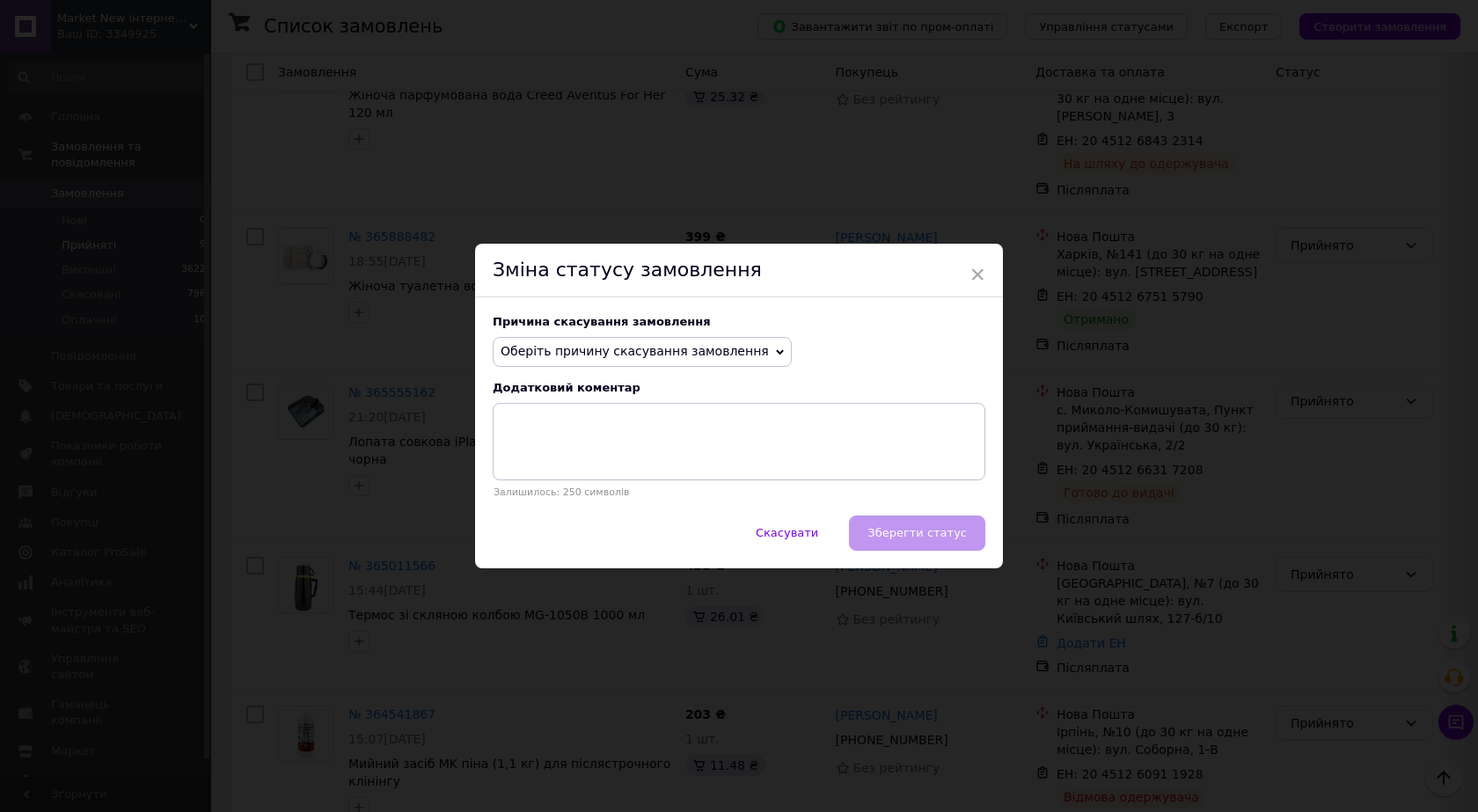
click at [776, 353] on icon at bounding box center [779, 352] width 8 height 8
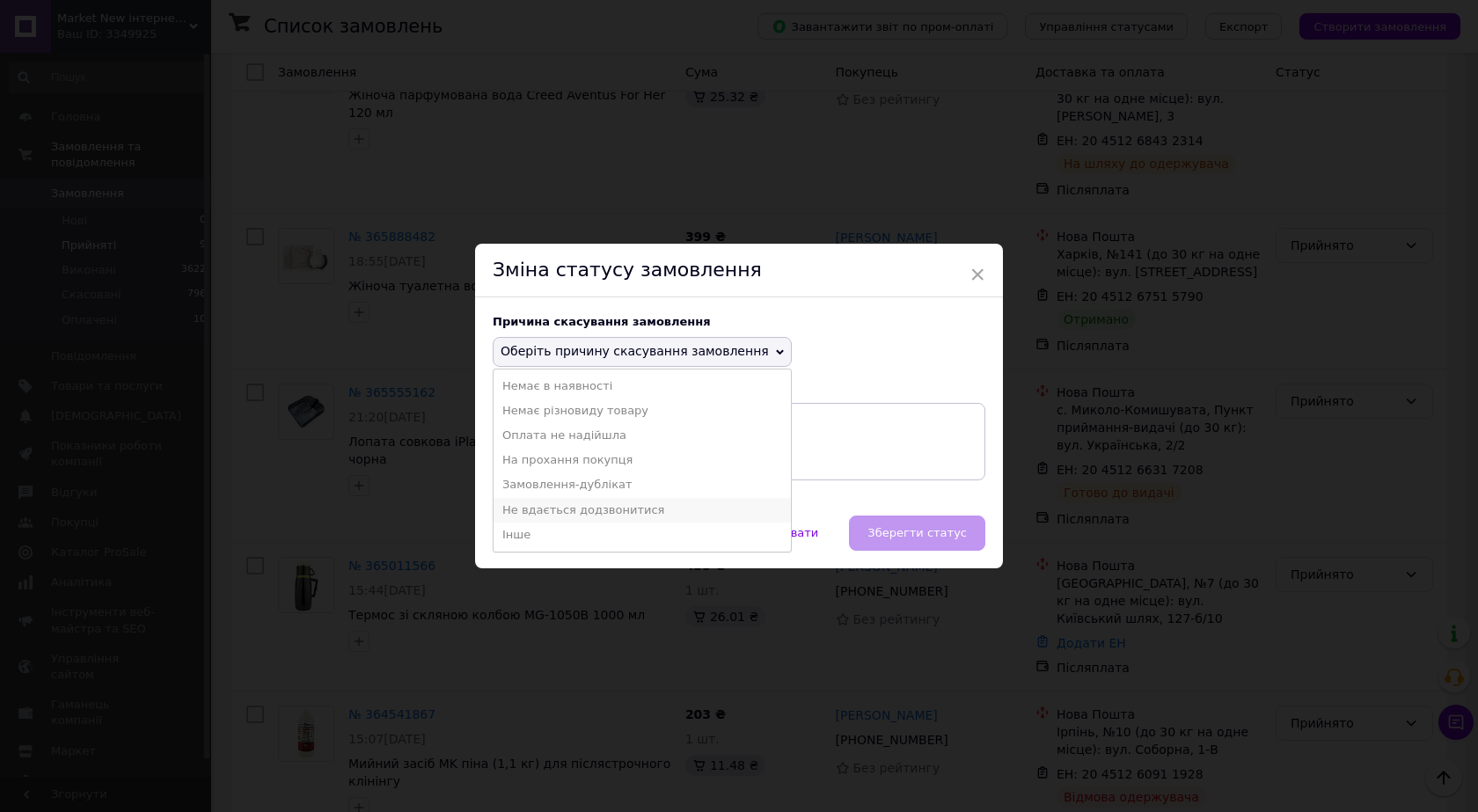
click at [551, 512] on li "Не вдається додзвонитися" at bounding box center [642, 510] width 298 height 25
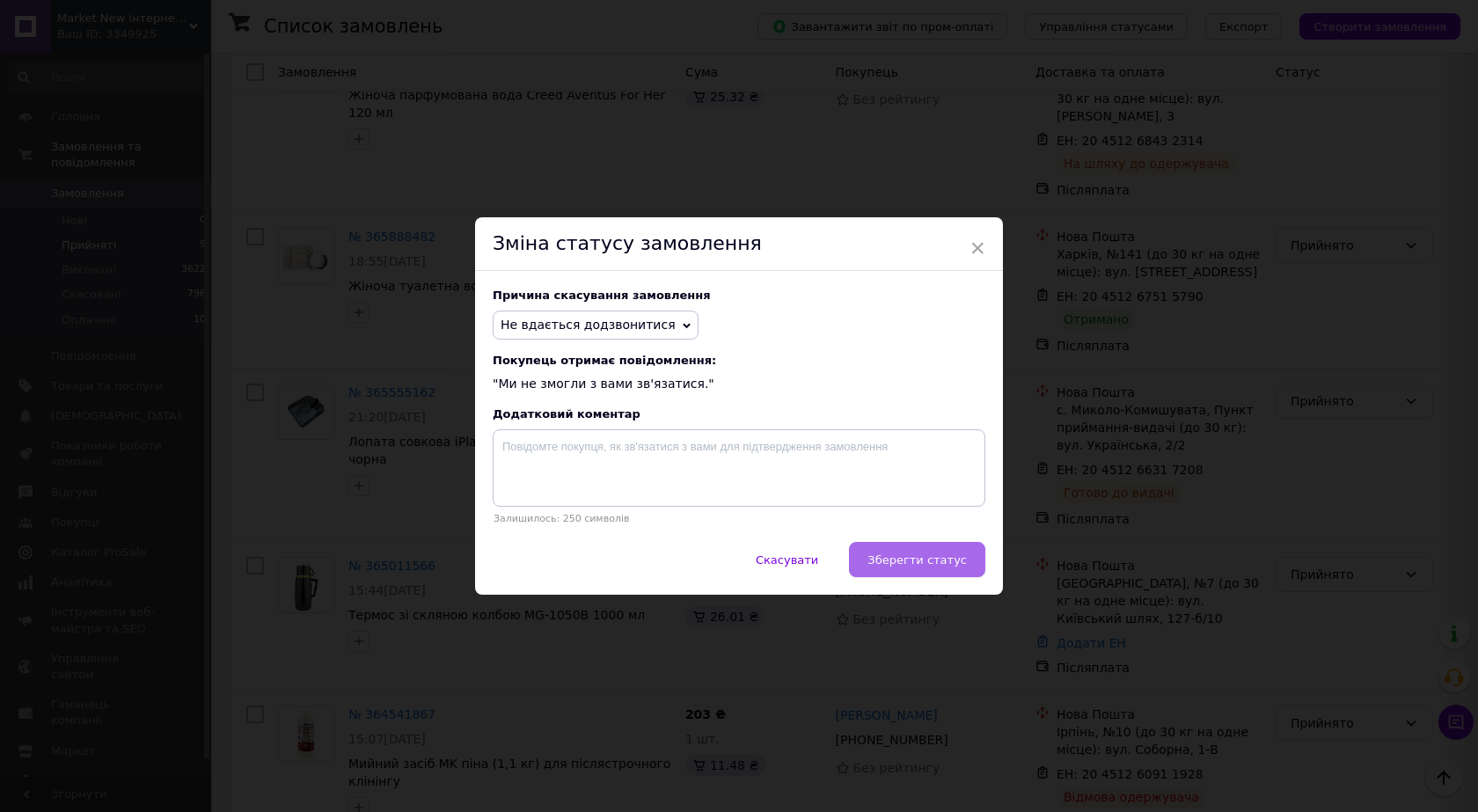
click at [908, 559] on span "Зберегти статус" at bounding box center [917, 560] width 99 height 13
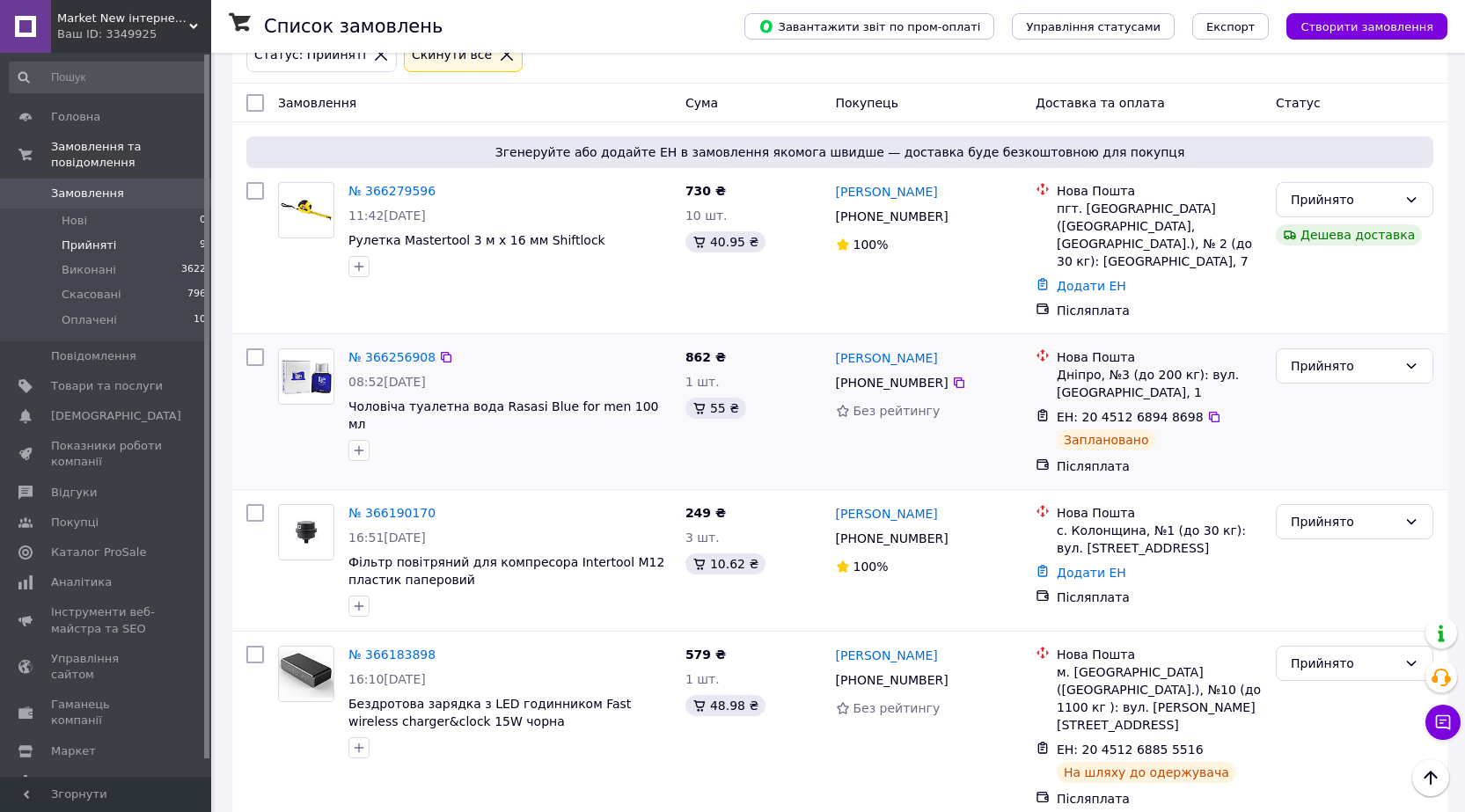
scroll to position [0, 0]
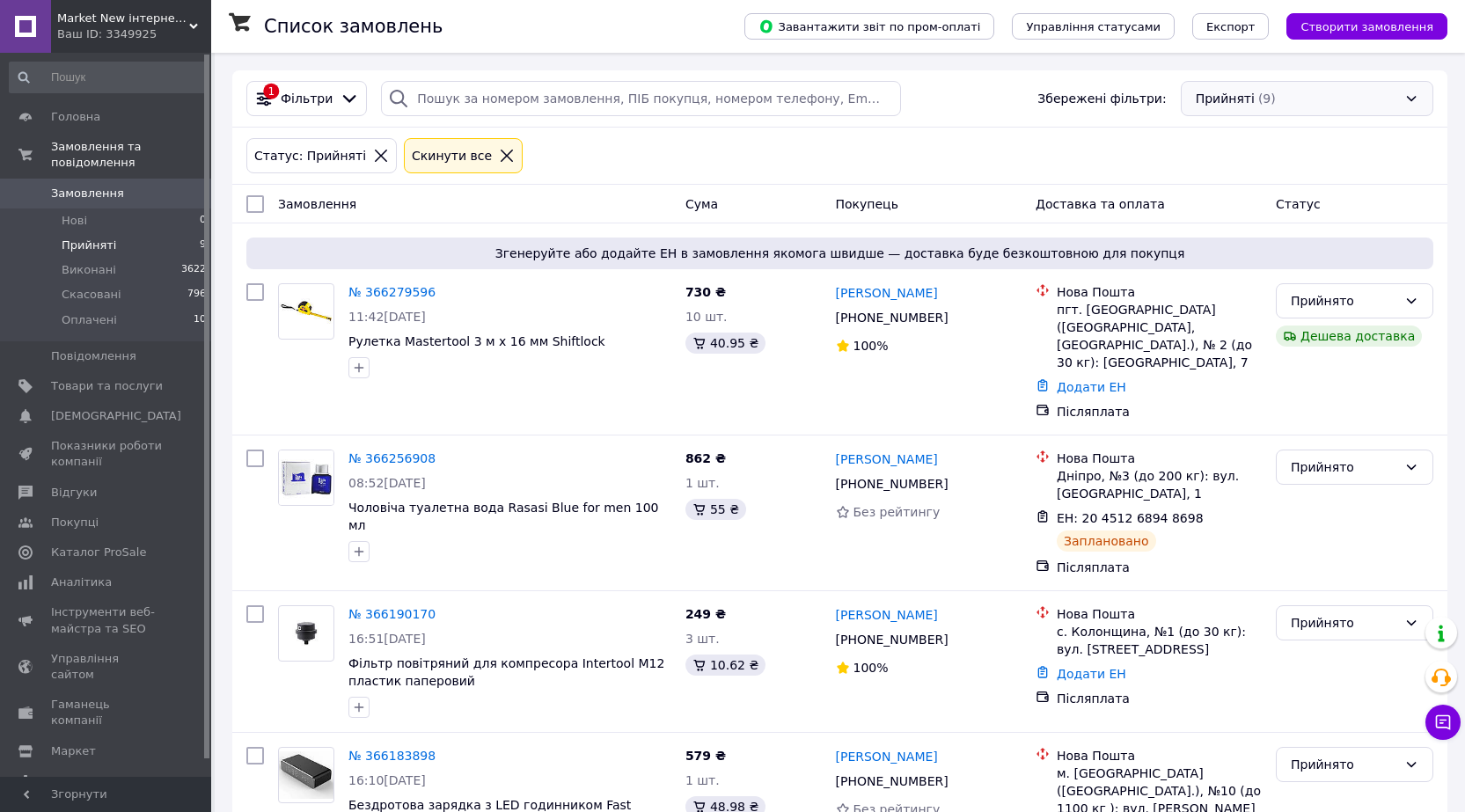
click at [1221, 91] on div "Прийняті (9)" at bounding box center [1306, 98] width 252 height 35
click at [1218, 97] on div "Прийняті (8)" at bounding box center [1306, 98] width 252 height 35
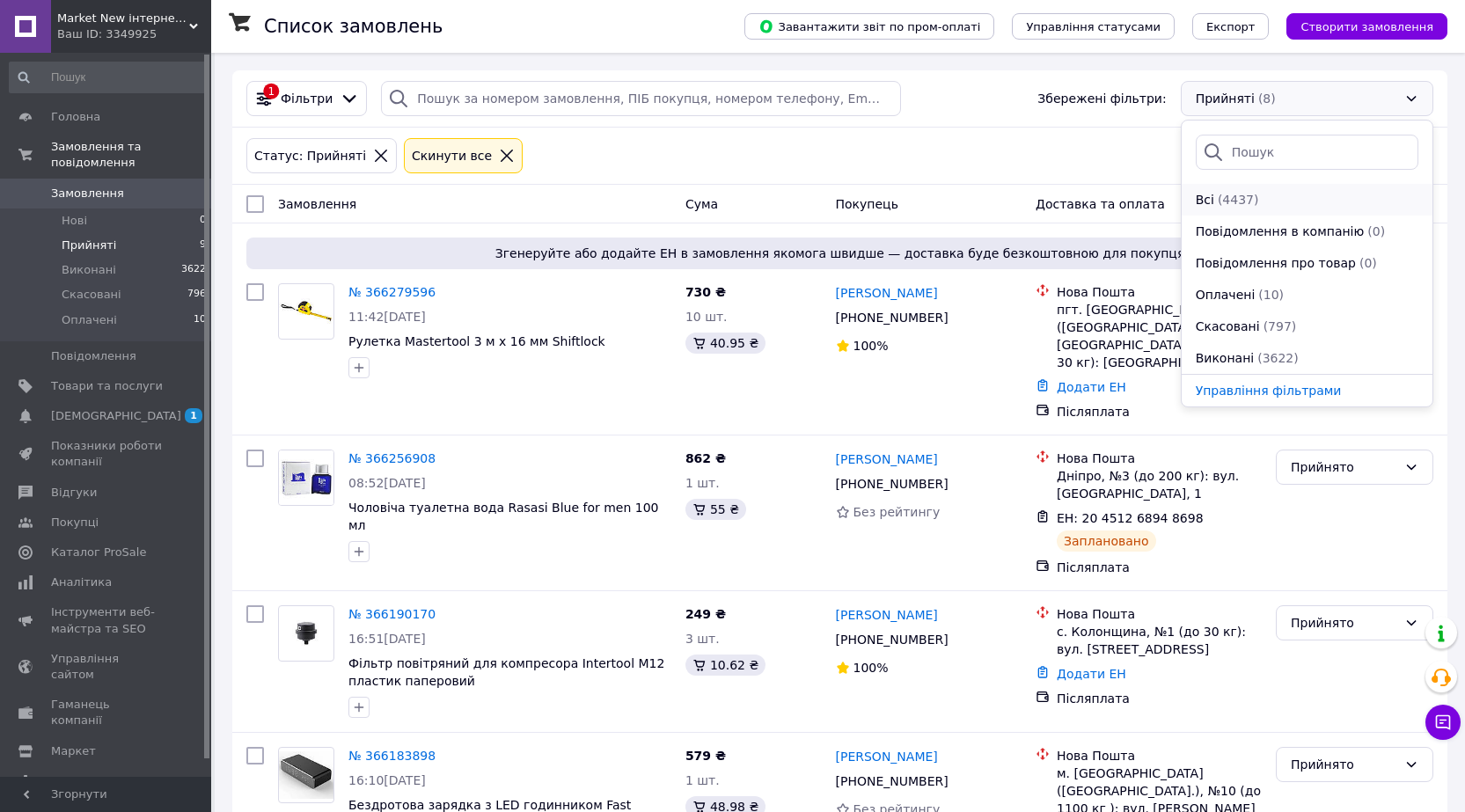
click at [1203, 198] on span "Всі" at bounding box center [1205, 200] width 19 height 18
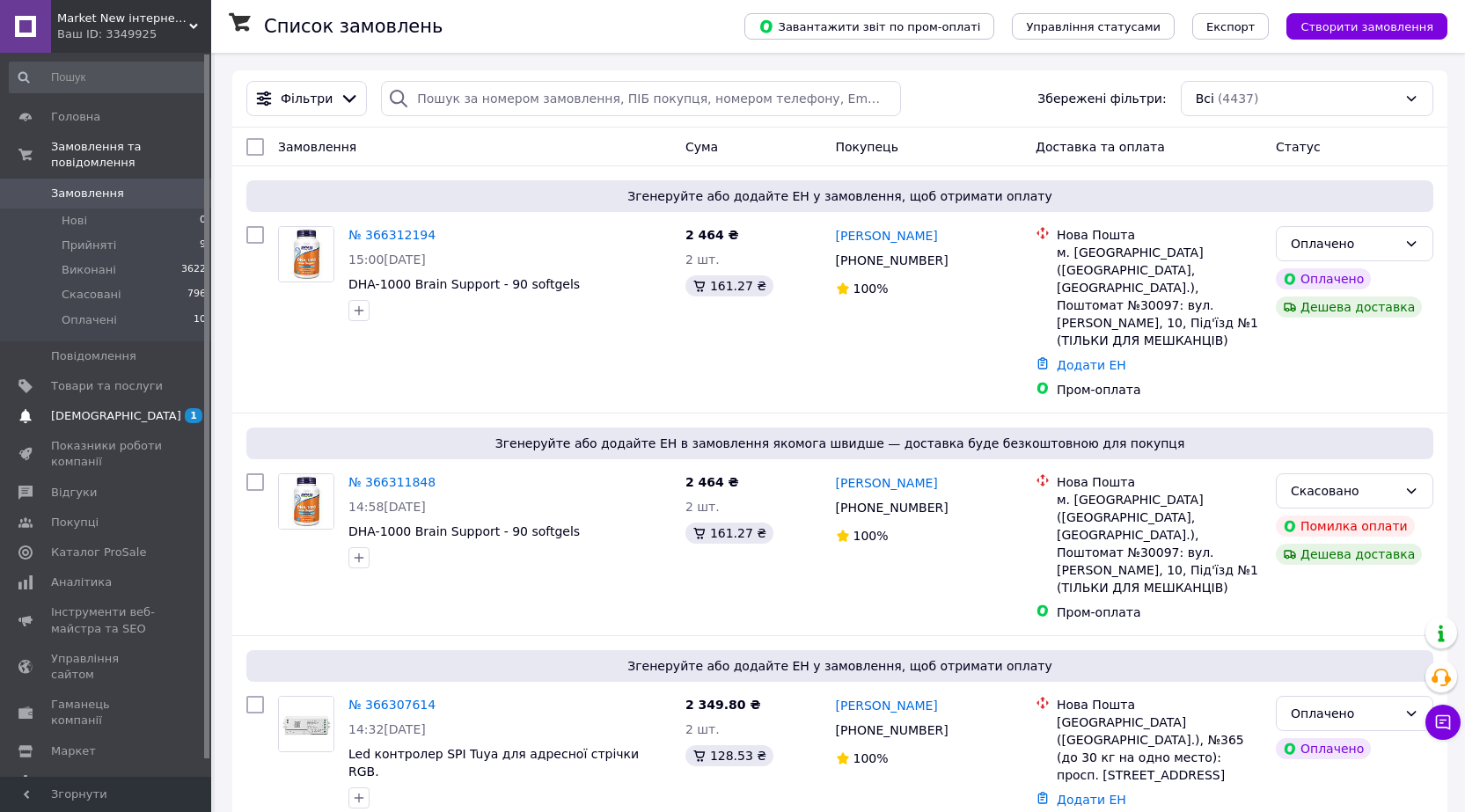
click at [89, 408] on span "[DEMOGRAPHIC_DATA]" at bounding box center [116, 416] width 130 height 16
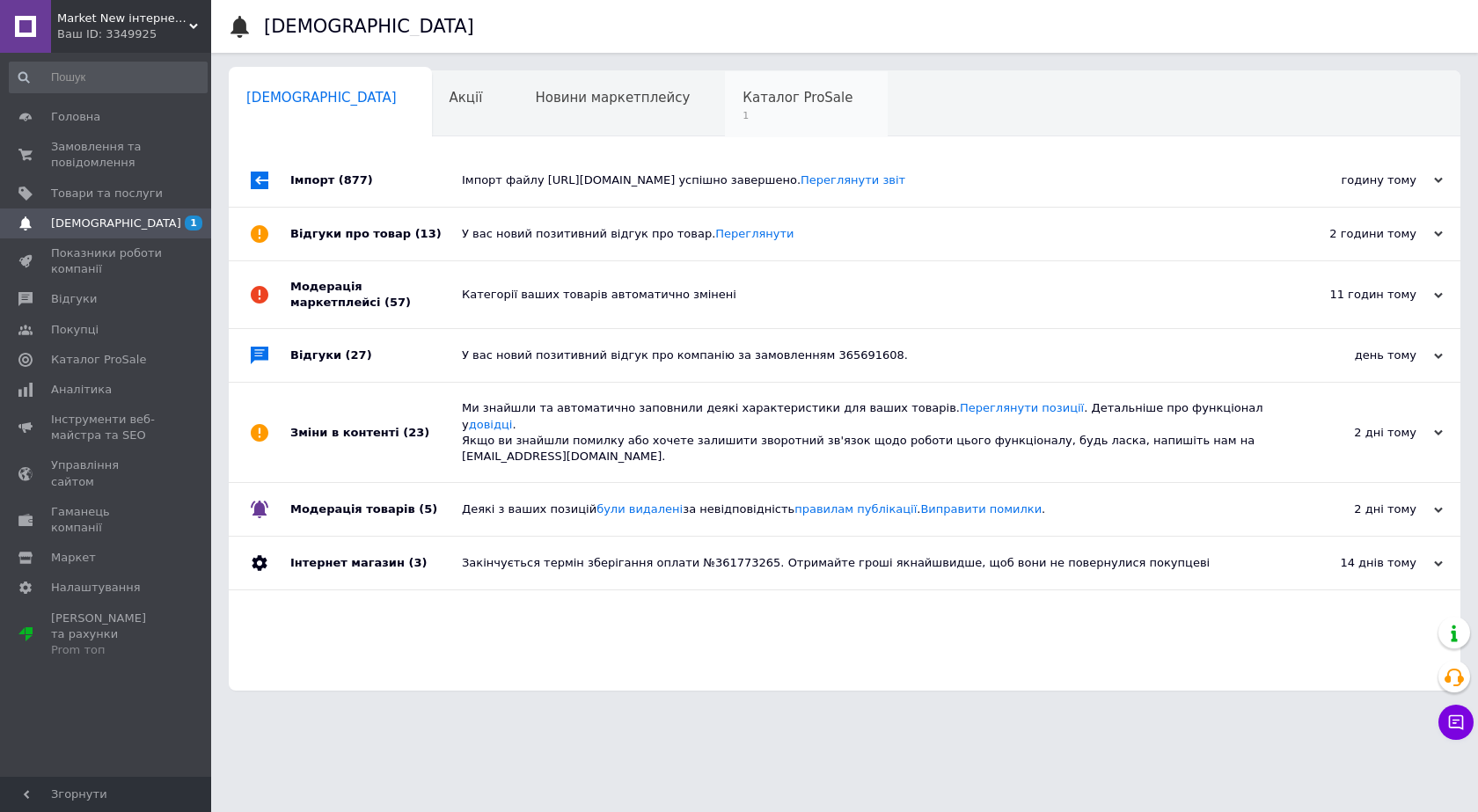
click at [742, 101] on span "Каталог ProSale" at bounding box center [797, 97] width 110 height 16
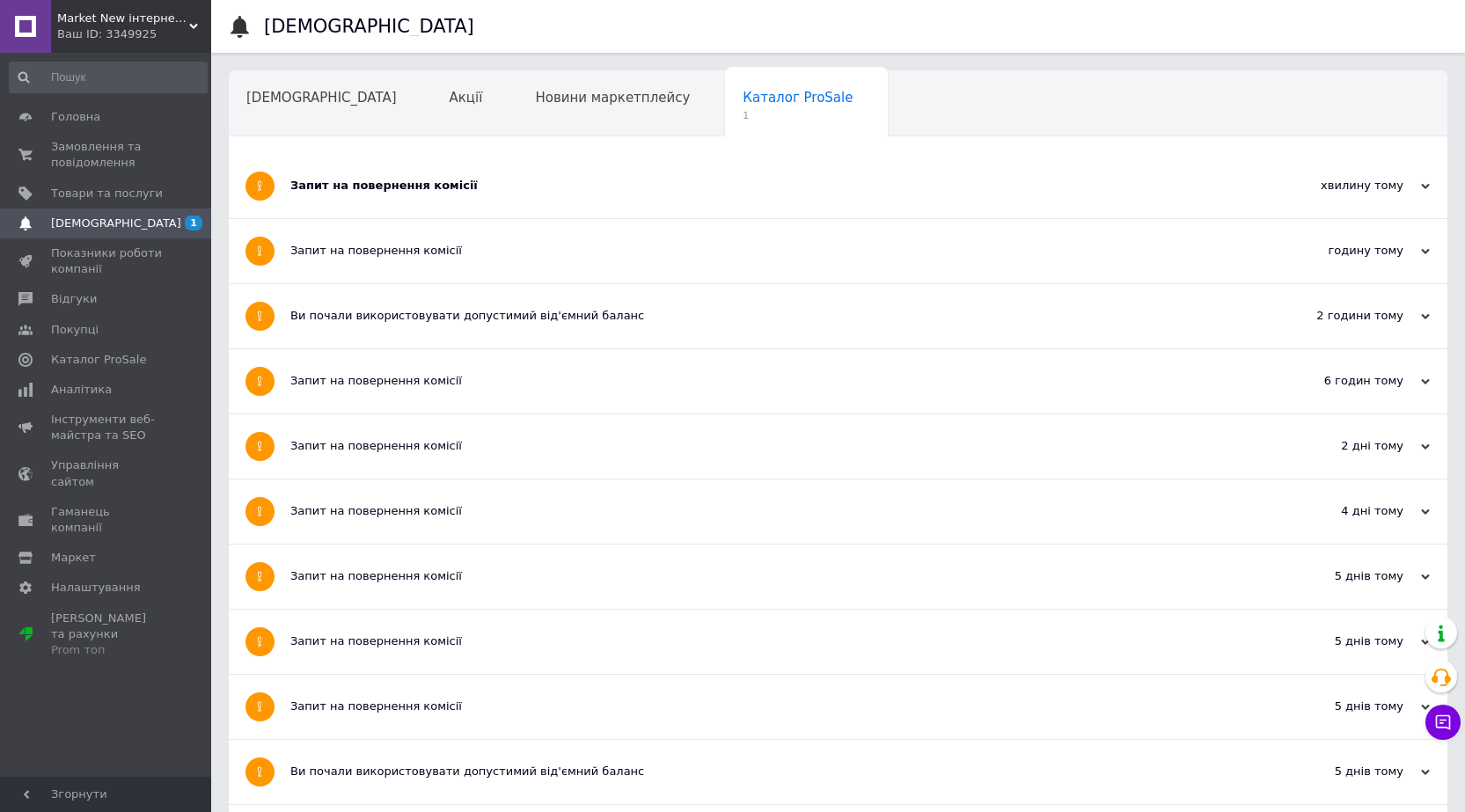
click at [409, 190] on div "Запит на повернення комісії" at bounding box center [772, 186] width 964 height 16
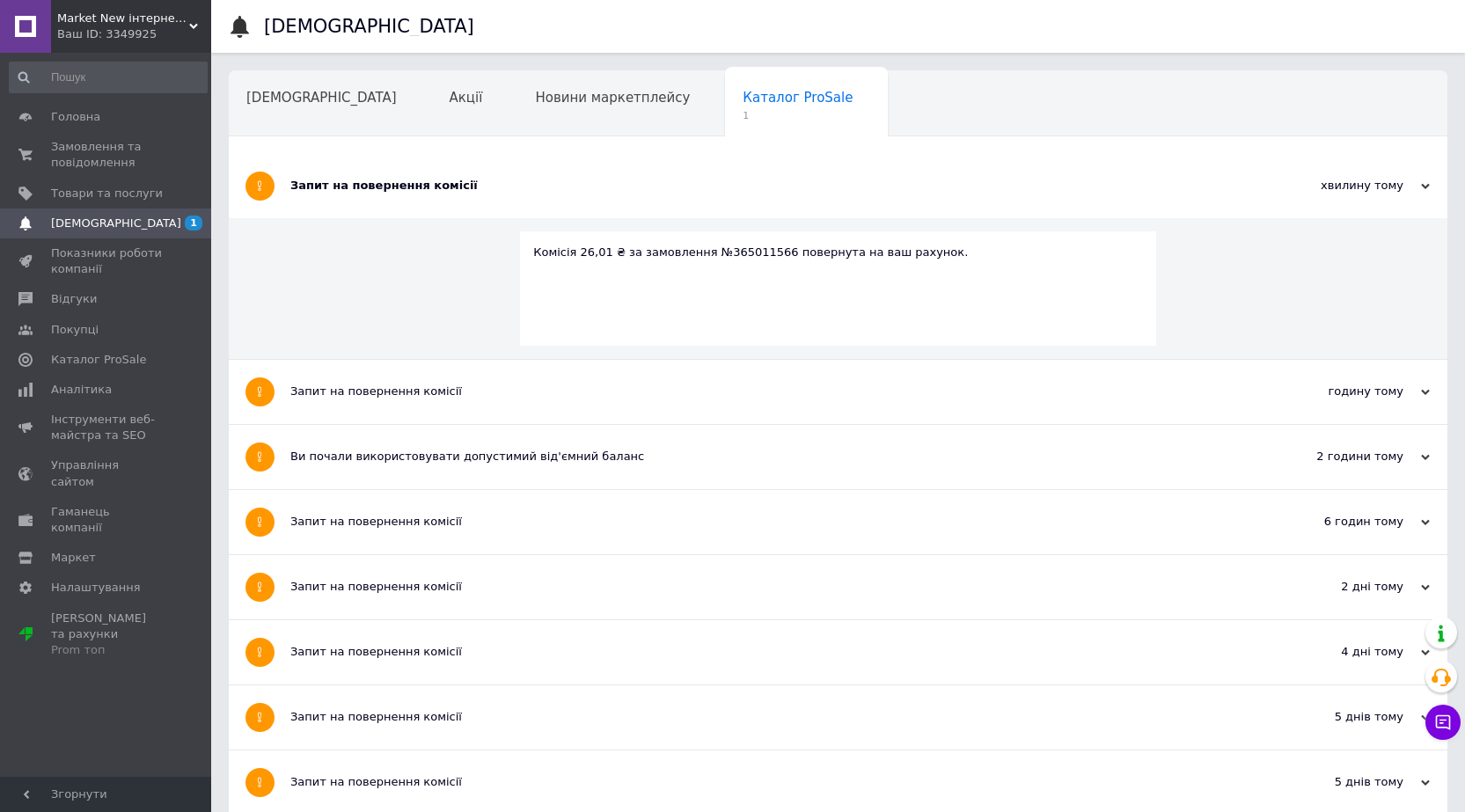
click at [409, 190] on div "Запит на повернення комісії" at bounding box center [772, 186] width 964 height 16
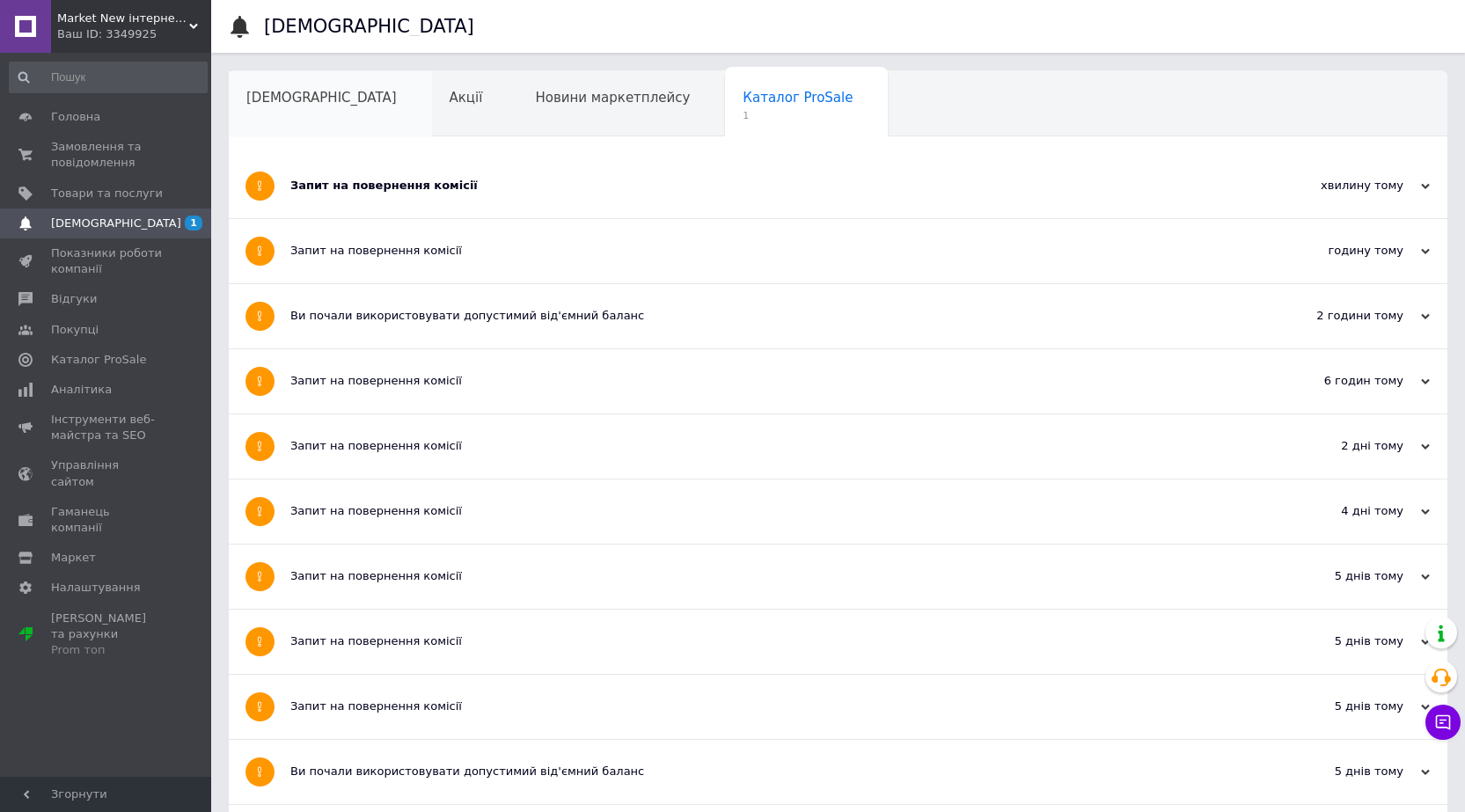
click at [302, 101] on span "[DEMOGRAPHIC_DATA]" at bounding box center [322, 97] width 151 height 16
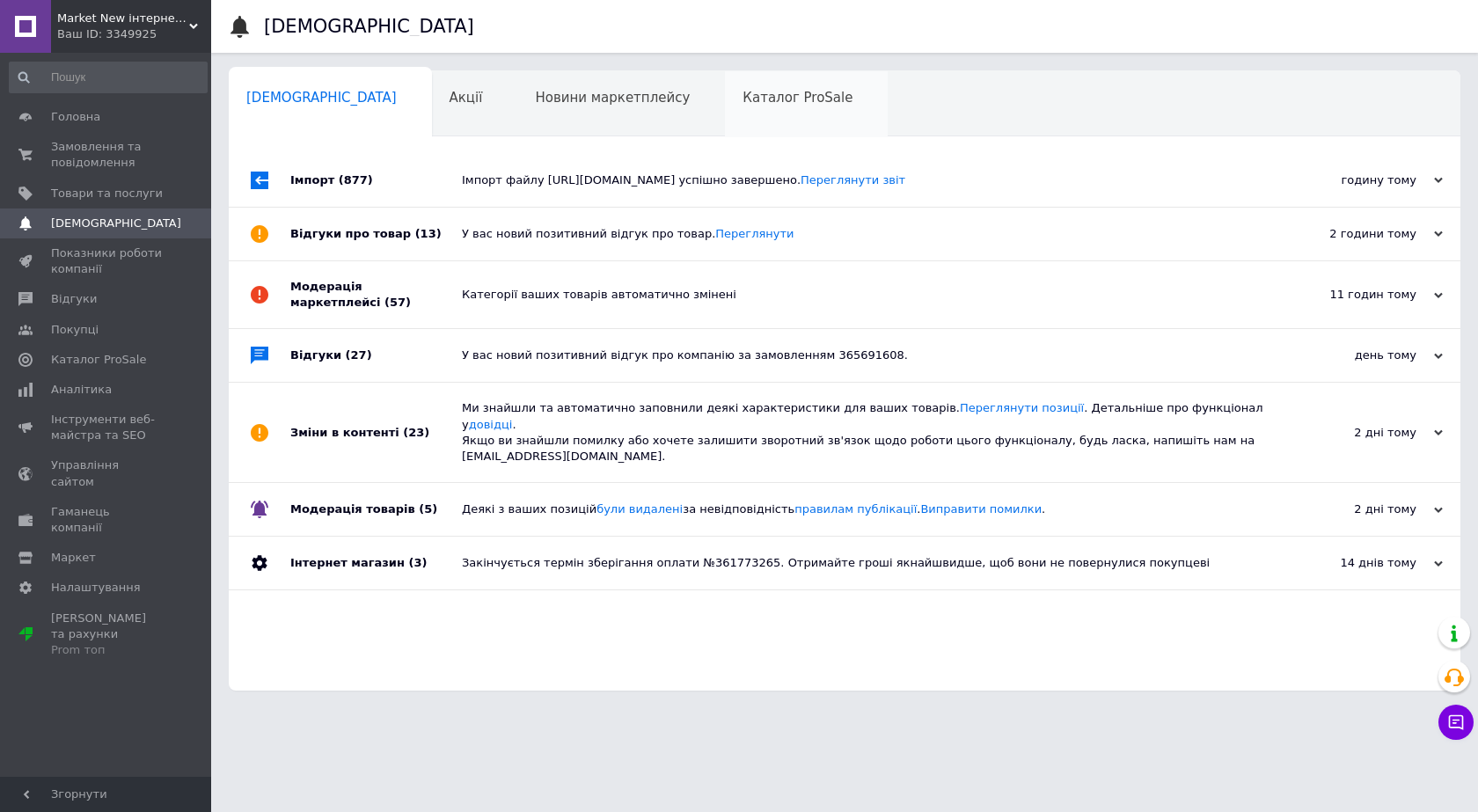
click at [742, 102] on span "Каталог ProSale" at bounding box center [797, 97] width 110 height 16
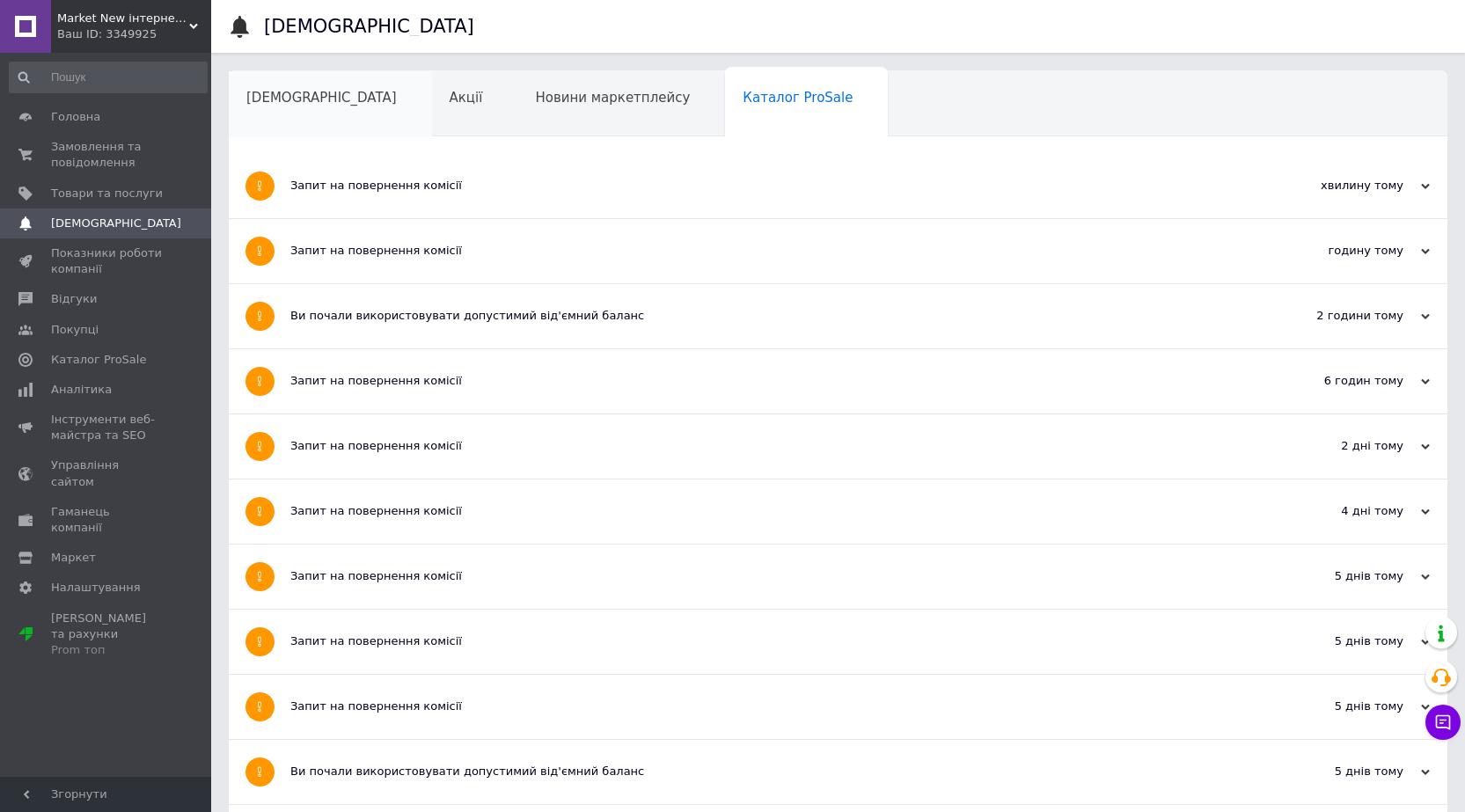
click at [297, 103] on span "[DEMOGRAPHIC_DATA]" at bounding box center [322, 97] width 151 height 16
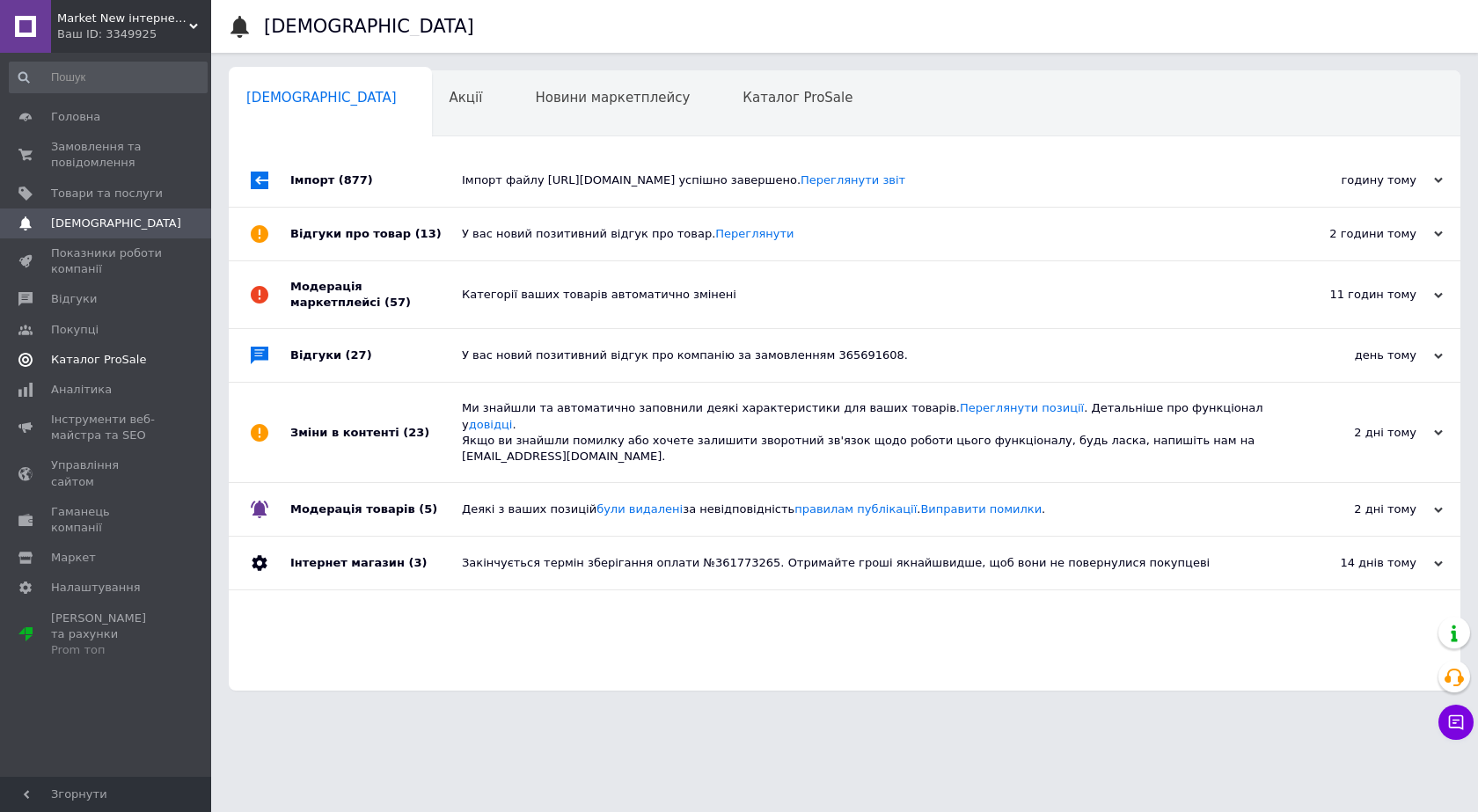
click at [99, 359] on span "Каталог ProSale" at bounding box center [98, 360] width 95 height 16
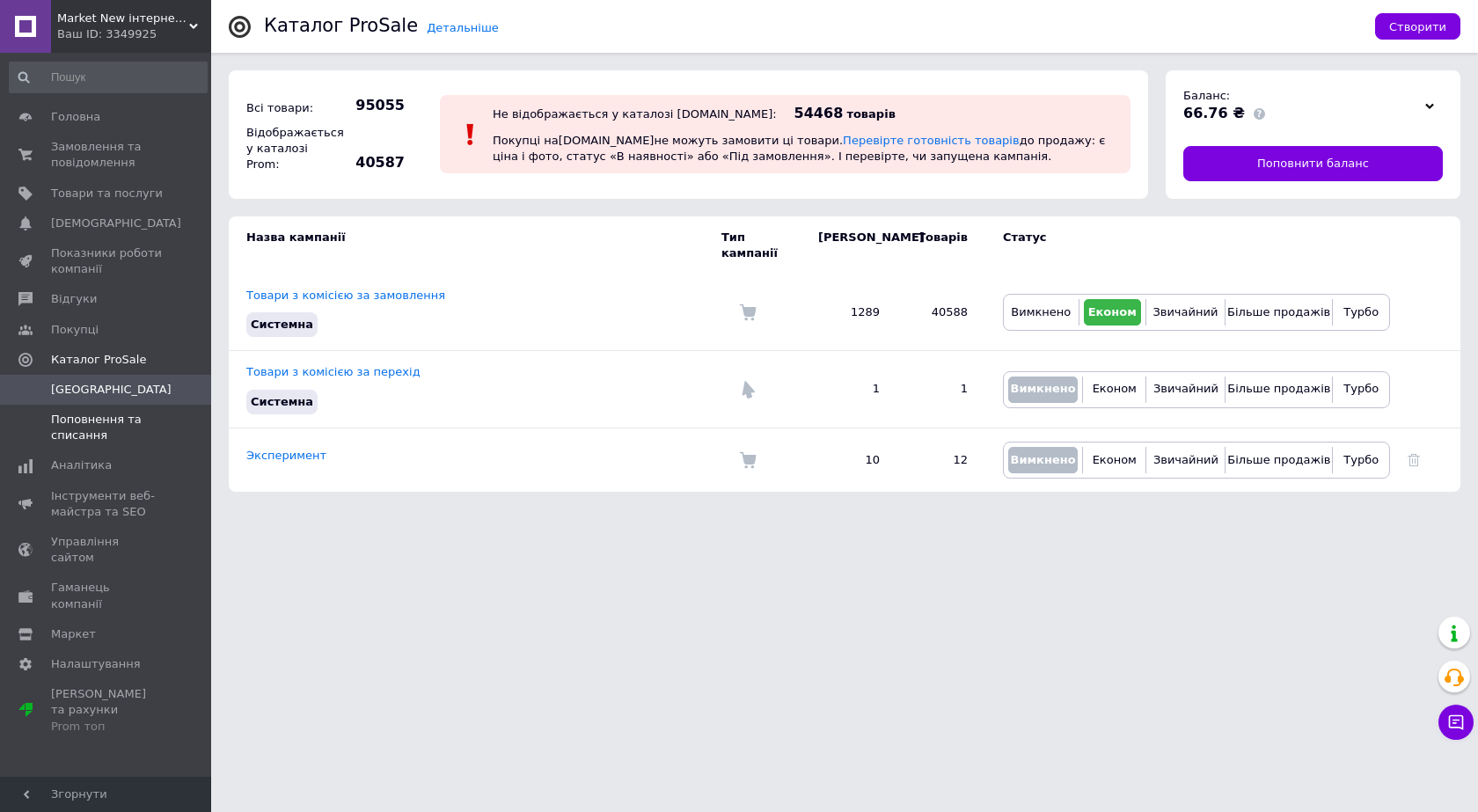
click at [82, 427] on span "Поповнення та списання" at bounding box center [107, 428] width 112 height 32
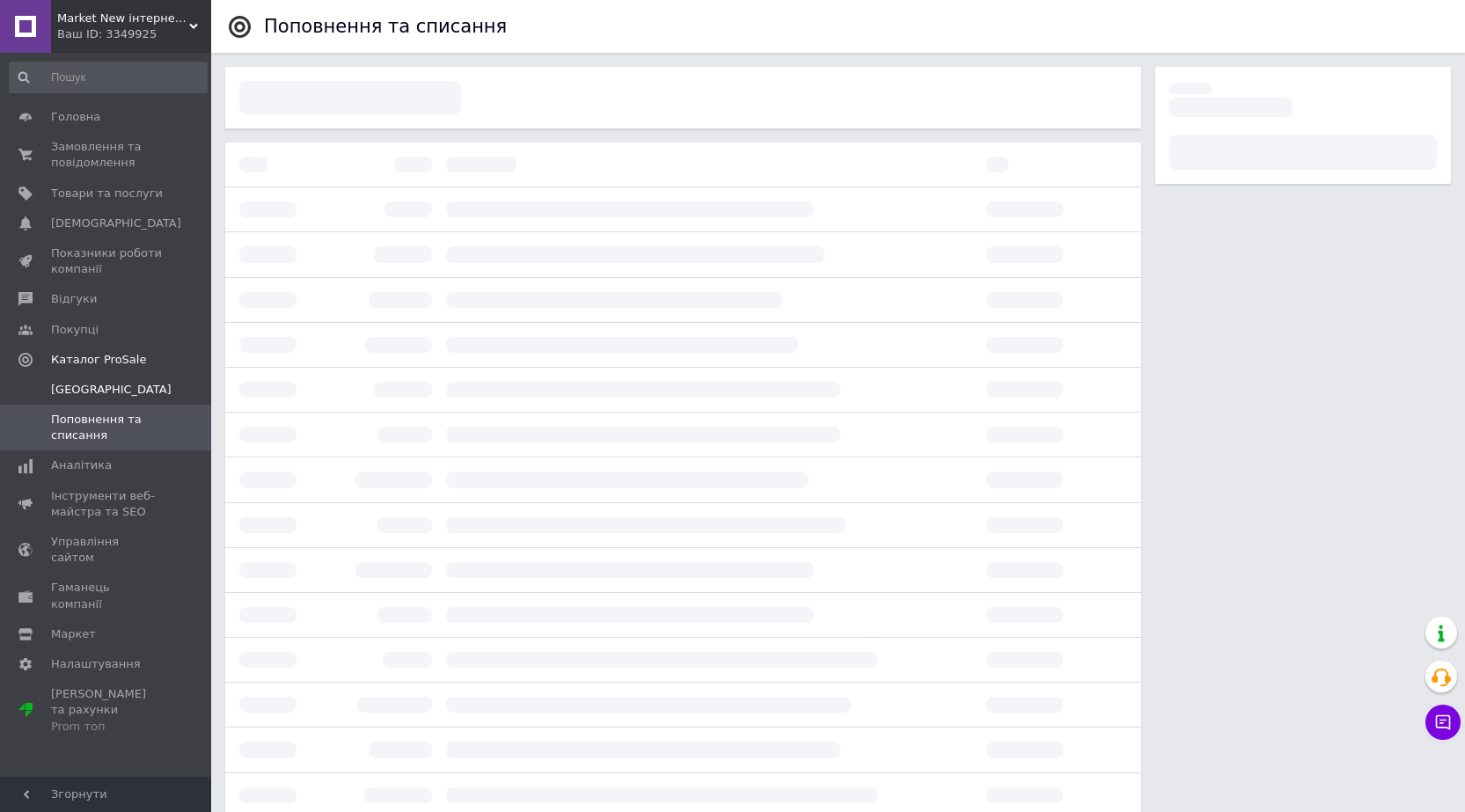
click at [77, 390] on span "[GEOGRAPHIC_DATA]" at bounding box center [112, 390] width 120 height 16
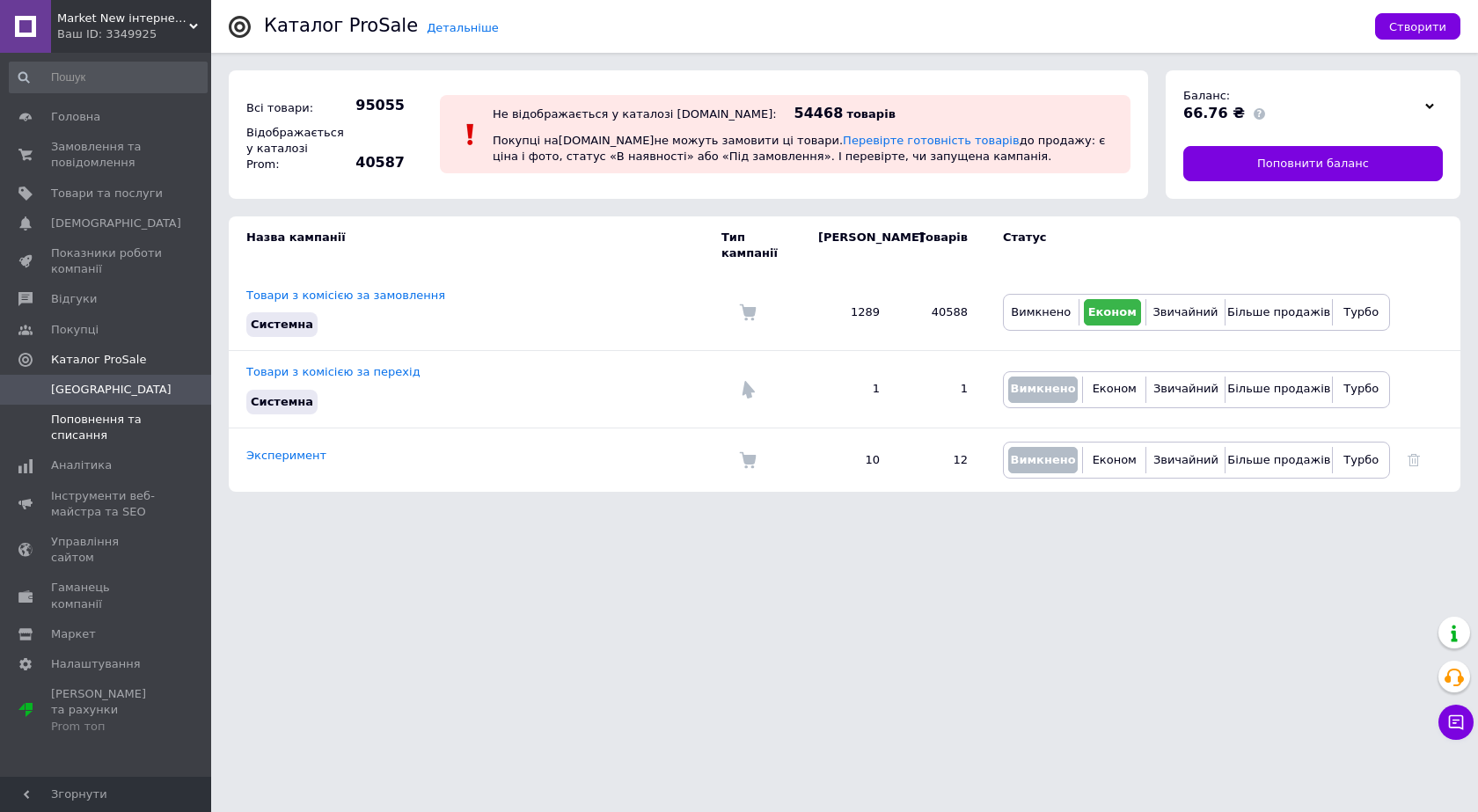
click at [76, 422] on span "Поповнення та списання" at bounding box center [107, 428] width 112 height 32
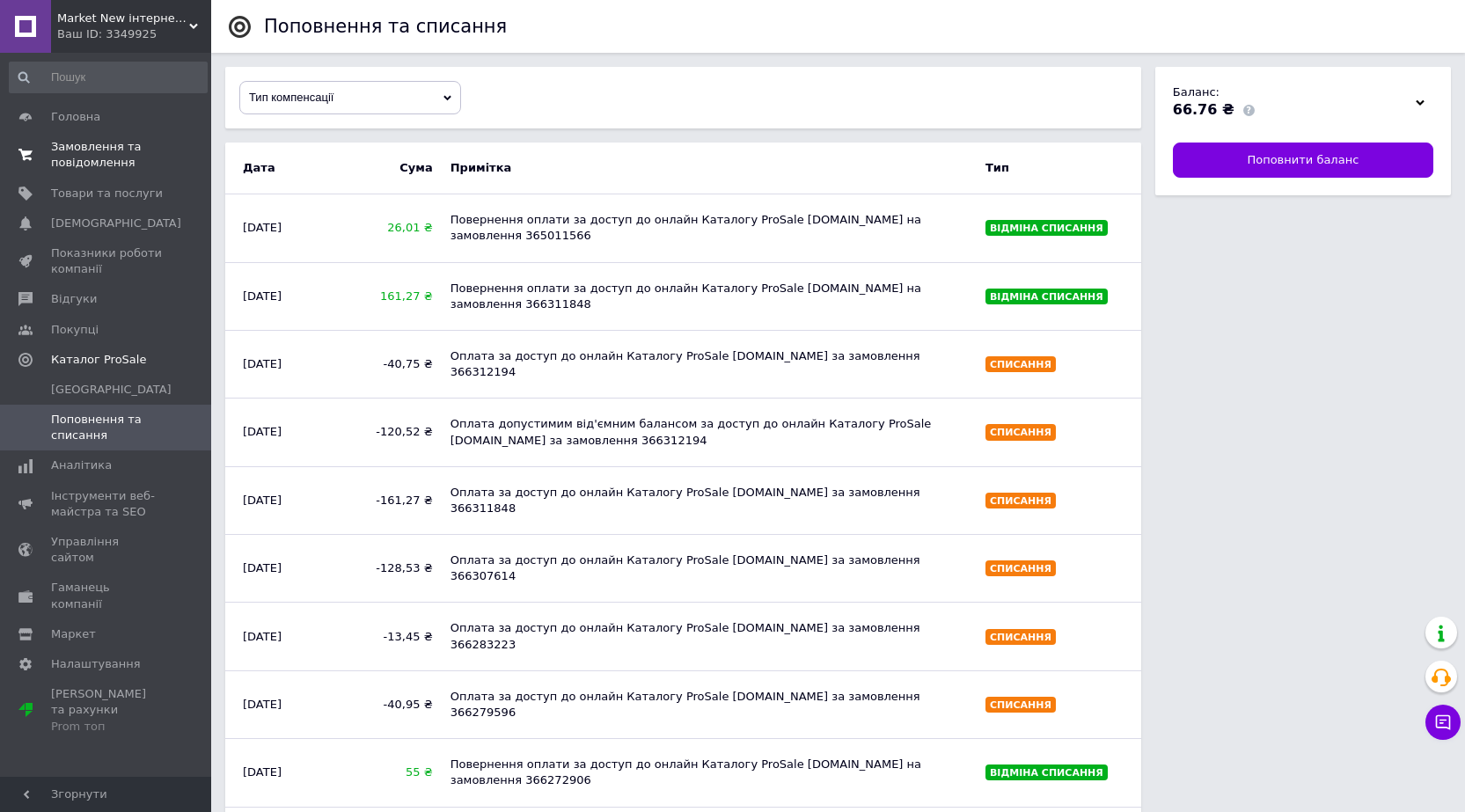
click at [79, 151] on span "Замовлення та повідомлення" at bounding box center [107, 155] width 112 height 32
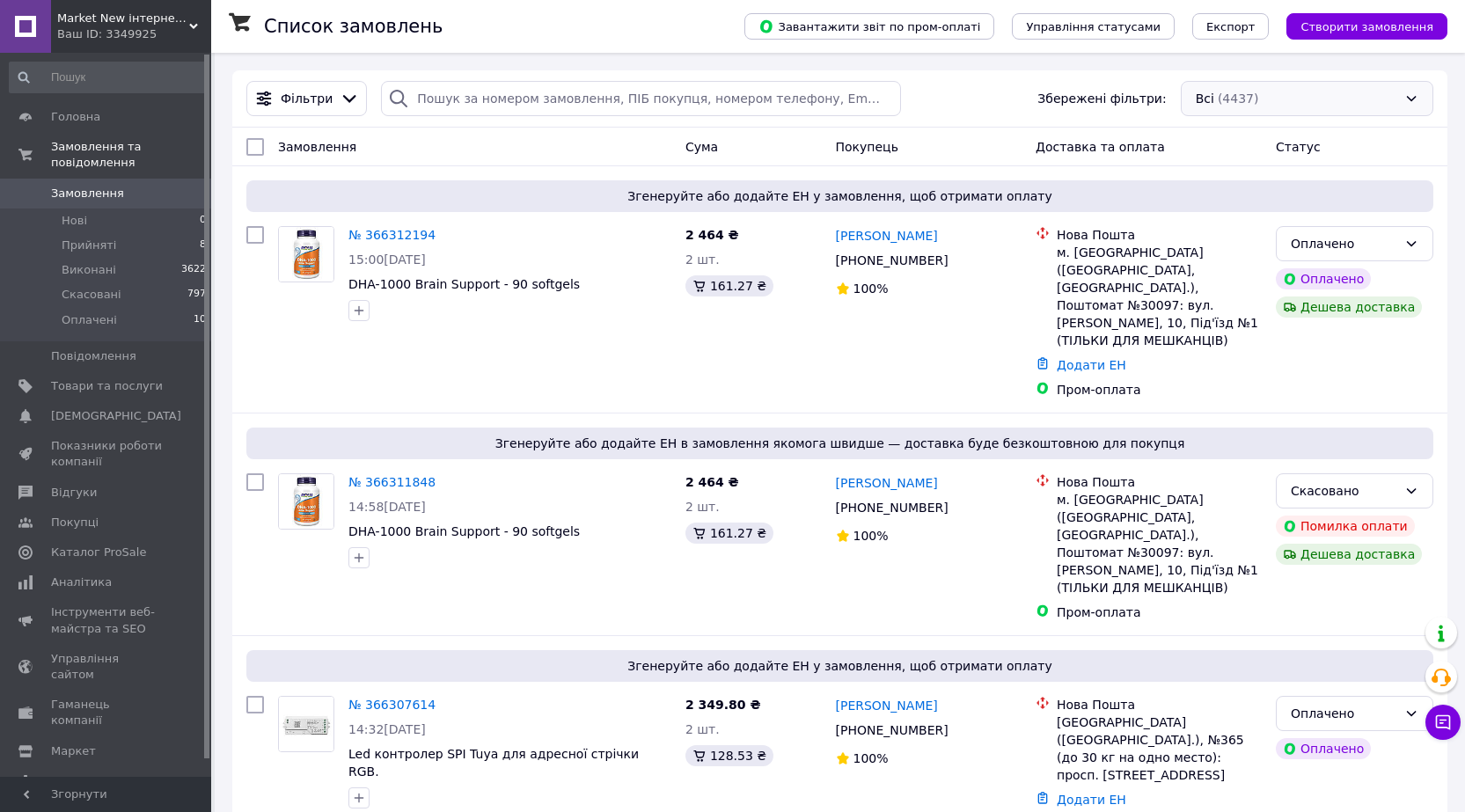
click at [1221, 93] on div "Всі (4437)" at bounding box center [1306, 98] width 252 height 35
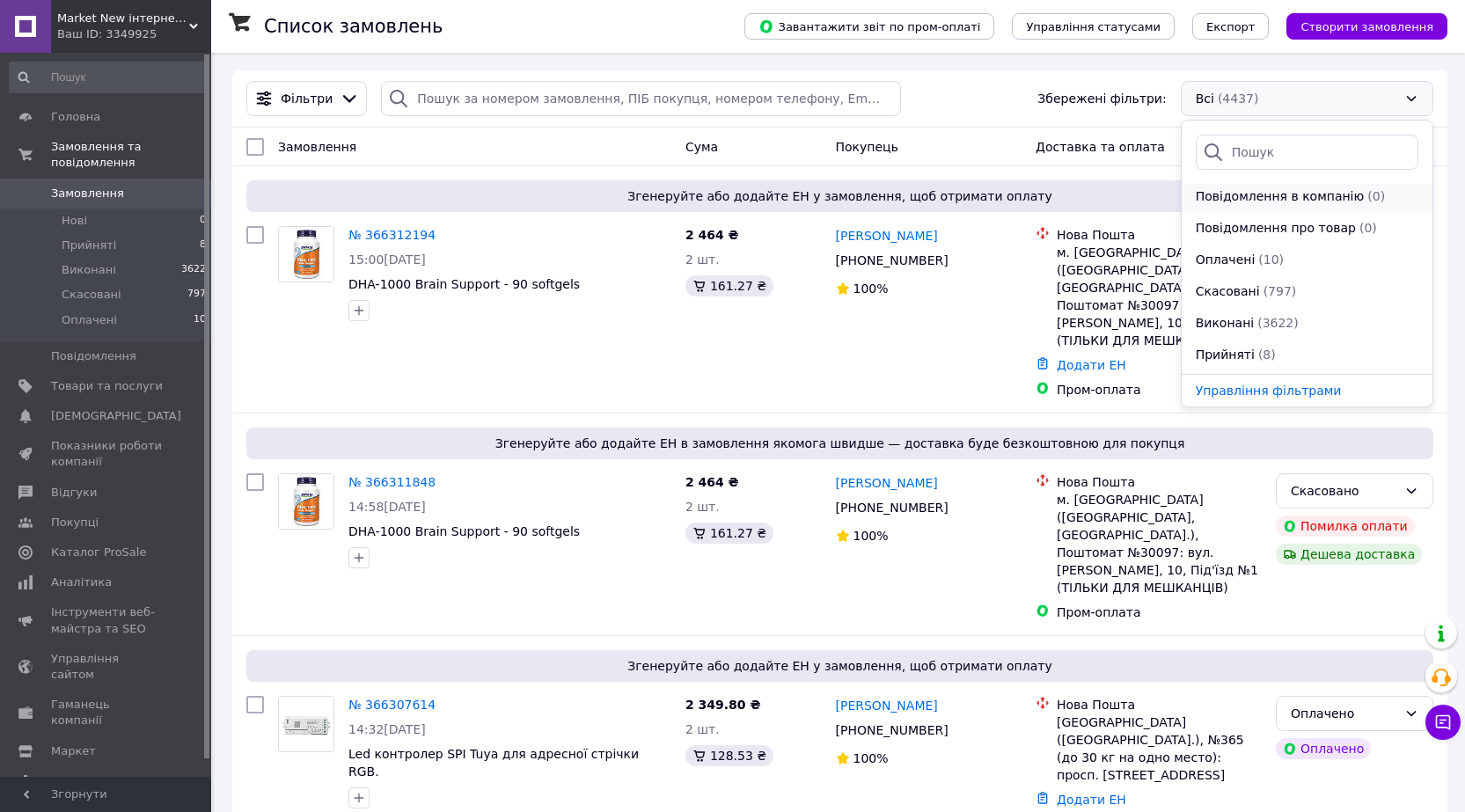
scroll to position [64, 0]
click at [1227, 233] on span "Оплачені" at bounding box center [1226, 231] width 60 height 18
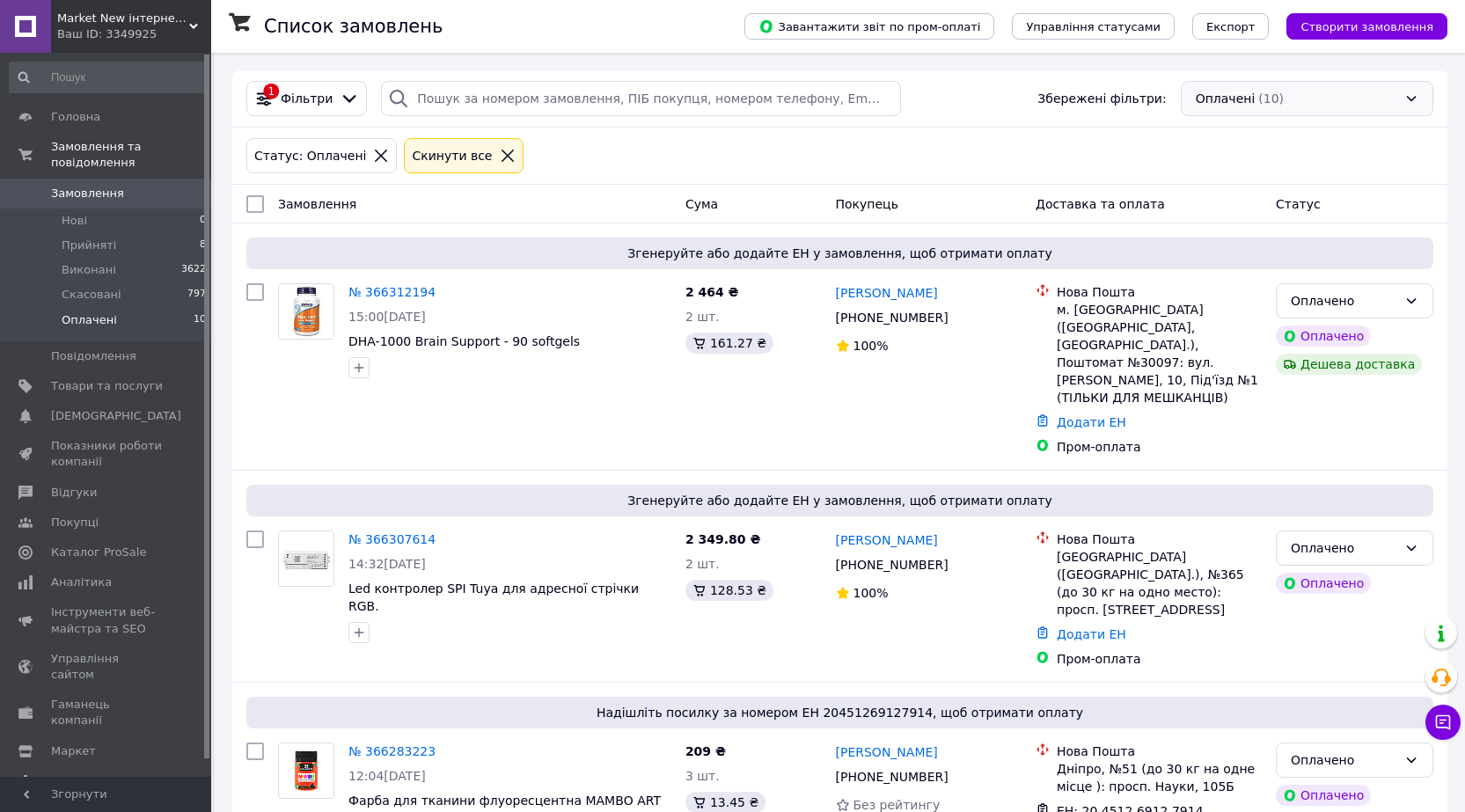
click at [1217, 98] on div "Оплачені (10)" at bounding box center [1306, 98] width 252 height 35
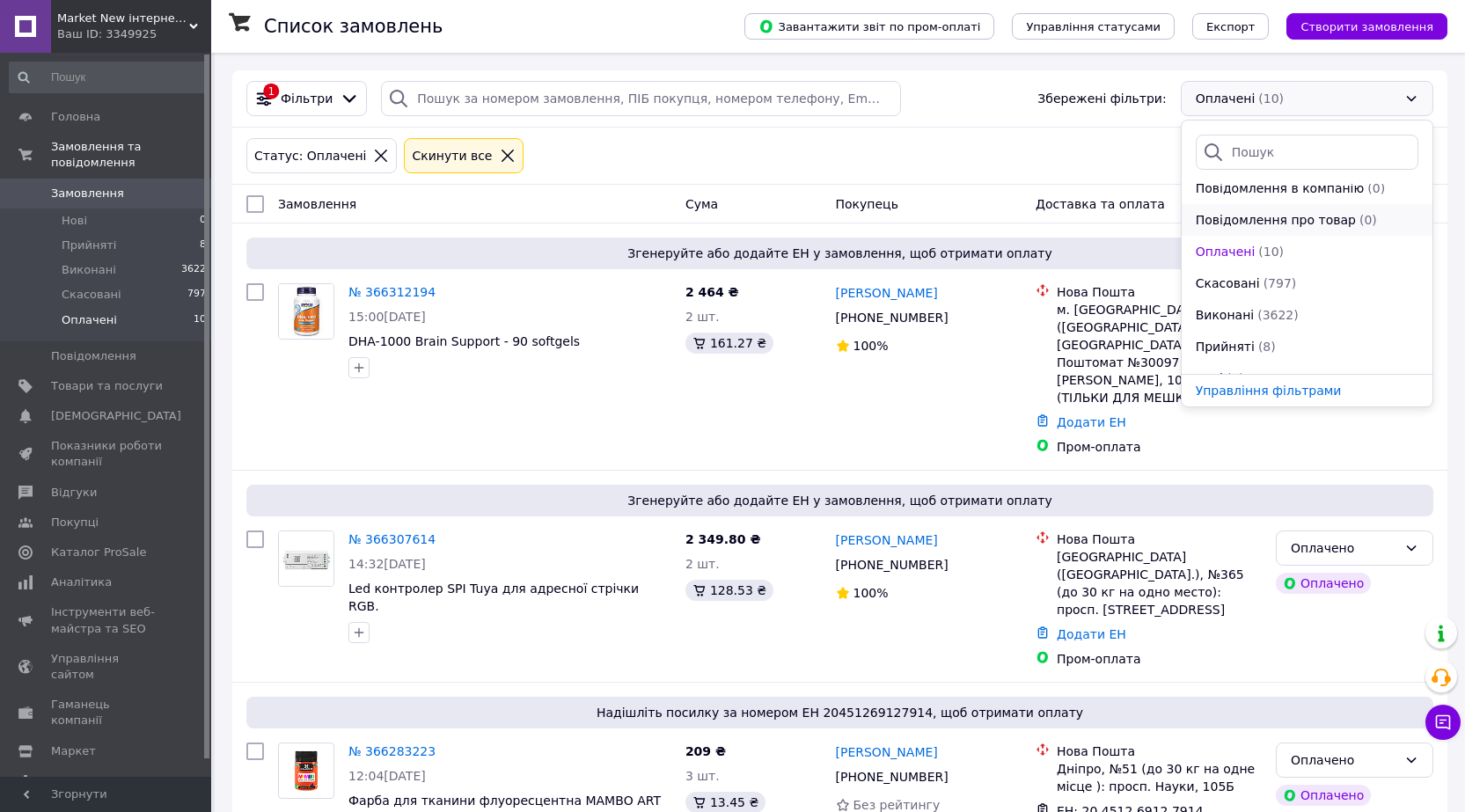
scroll to position [64, 0]
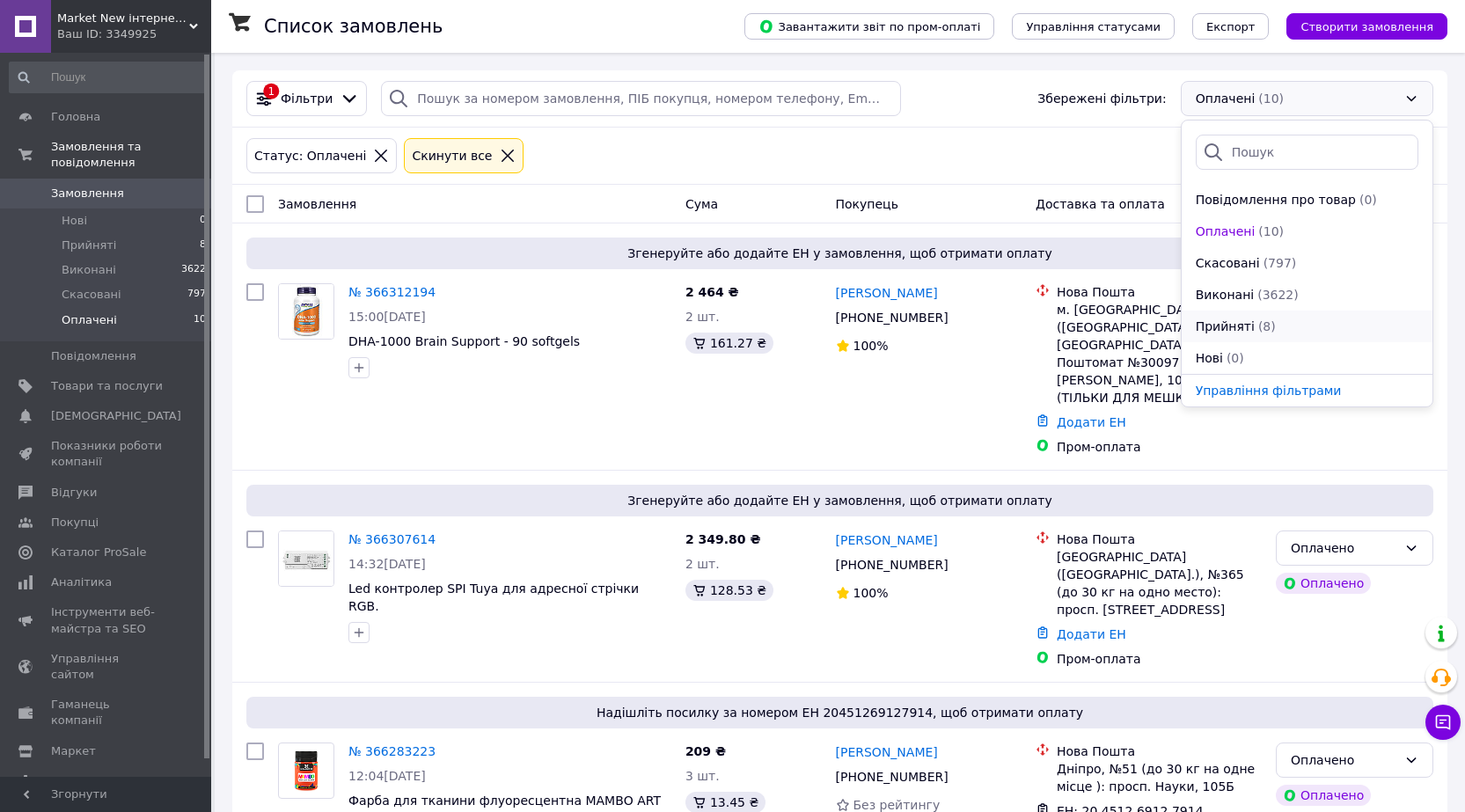
click at [1221, 326] on span "Прийняті" at bounding box center [1225, 327] width 59 height 18
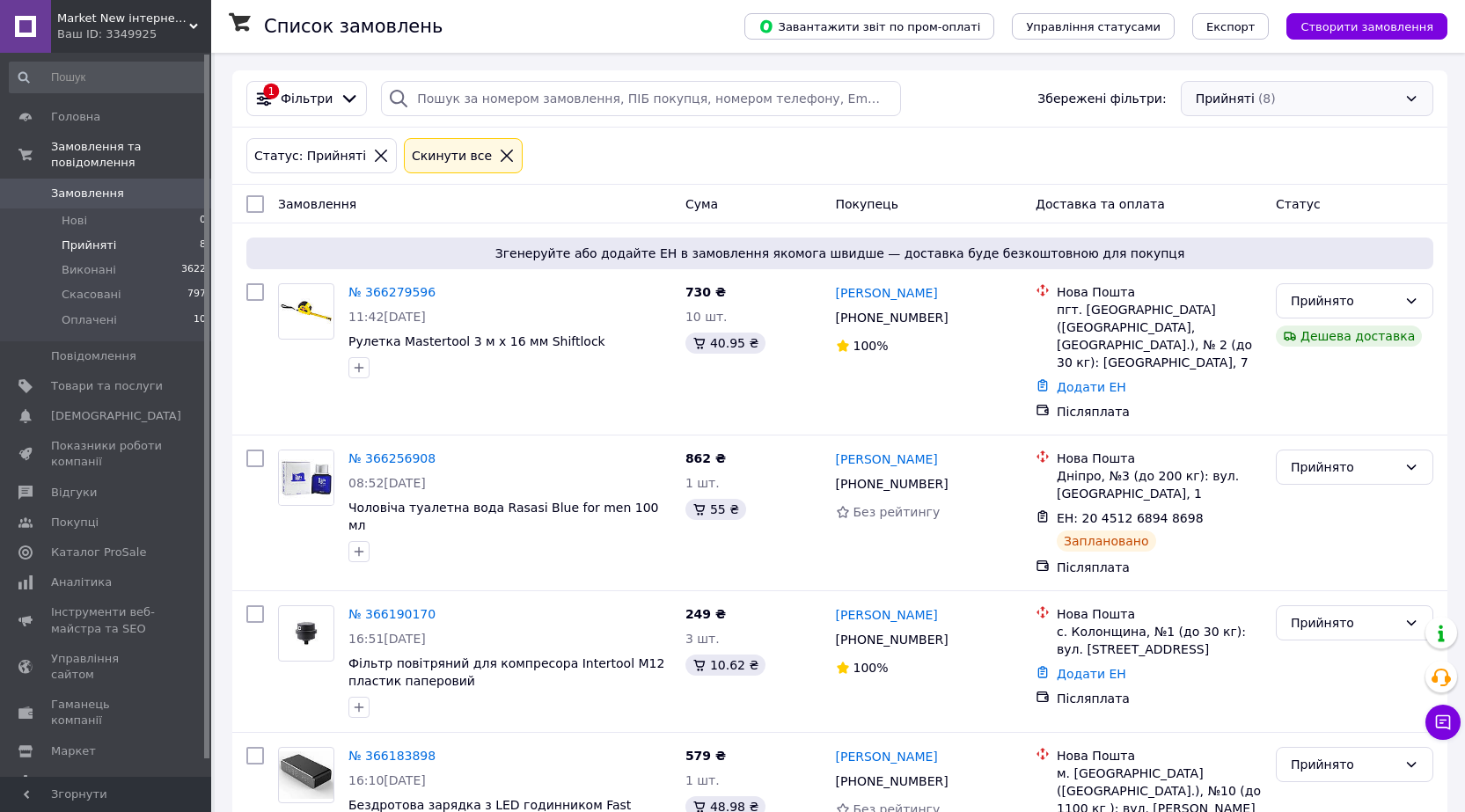
click at [1214, 101] on div "Прийняті (8)" at bounding box center [1306, 98] width 252 height 35
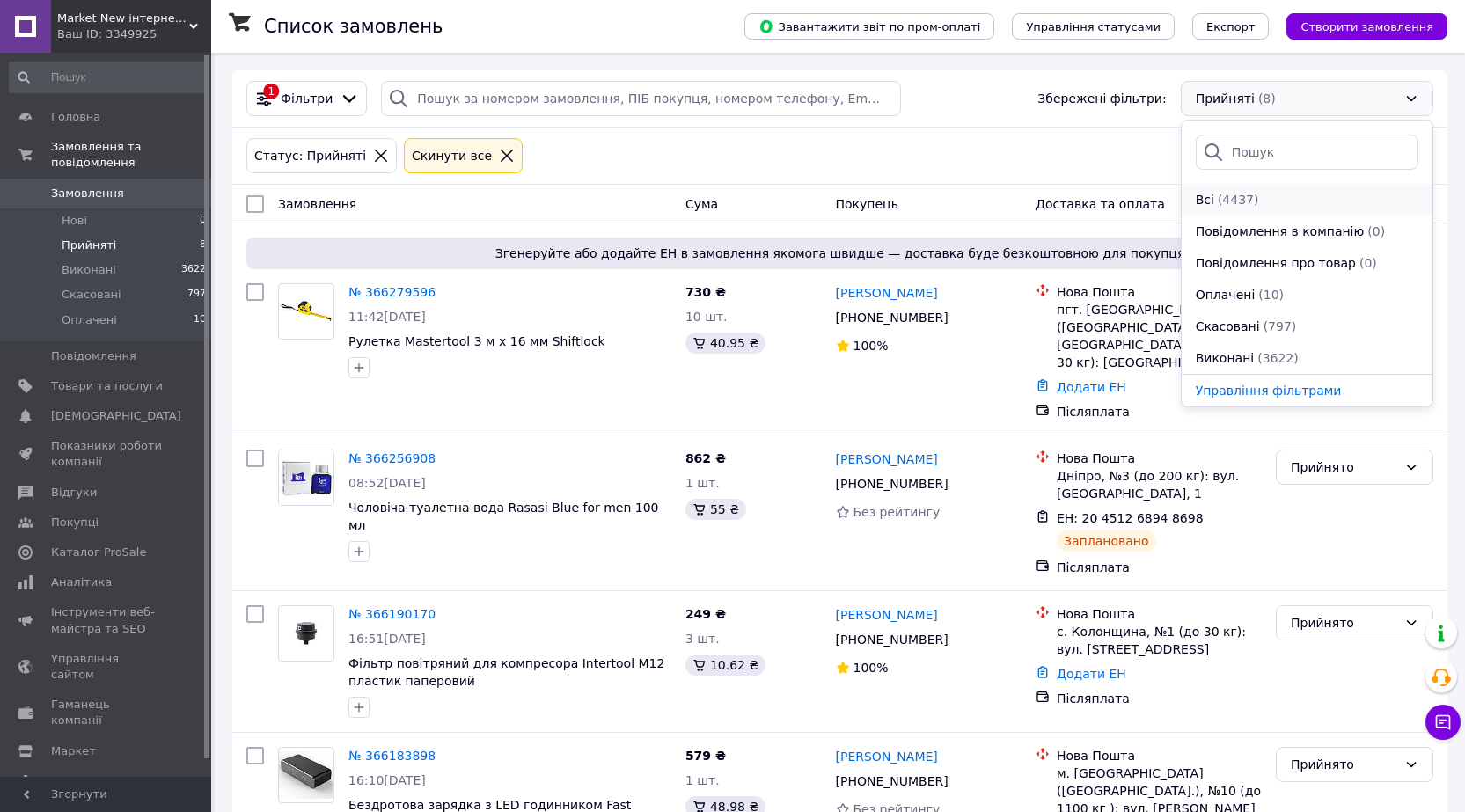
click at [1203, 197] on span "Всі" at bounding box center [1205, 200] width 19 height 18
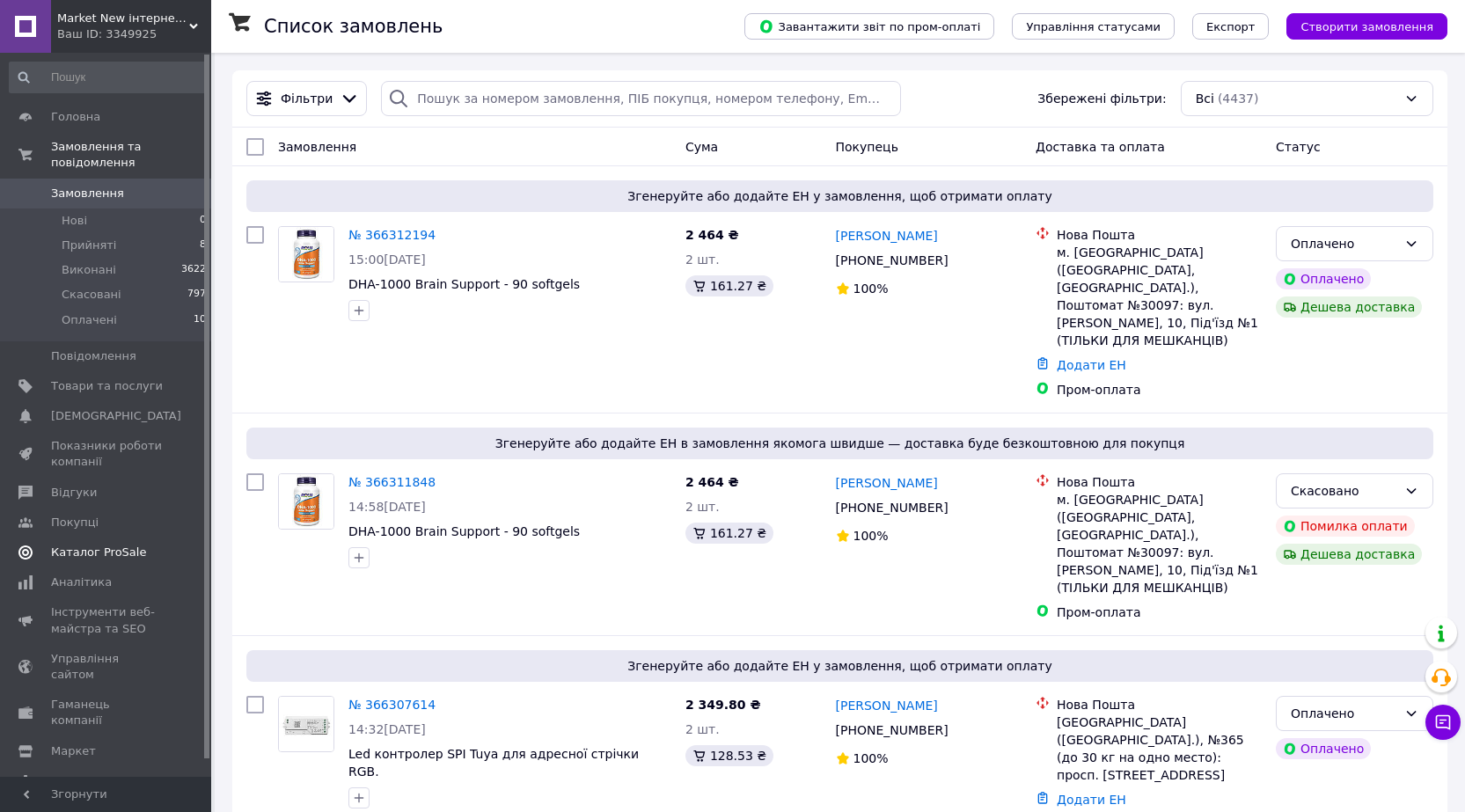
click at [77, 545] on span "Каталог ProSale" at bounding box center [98, 553] width 95 height 16
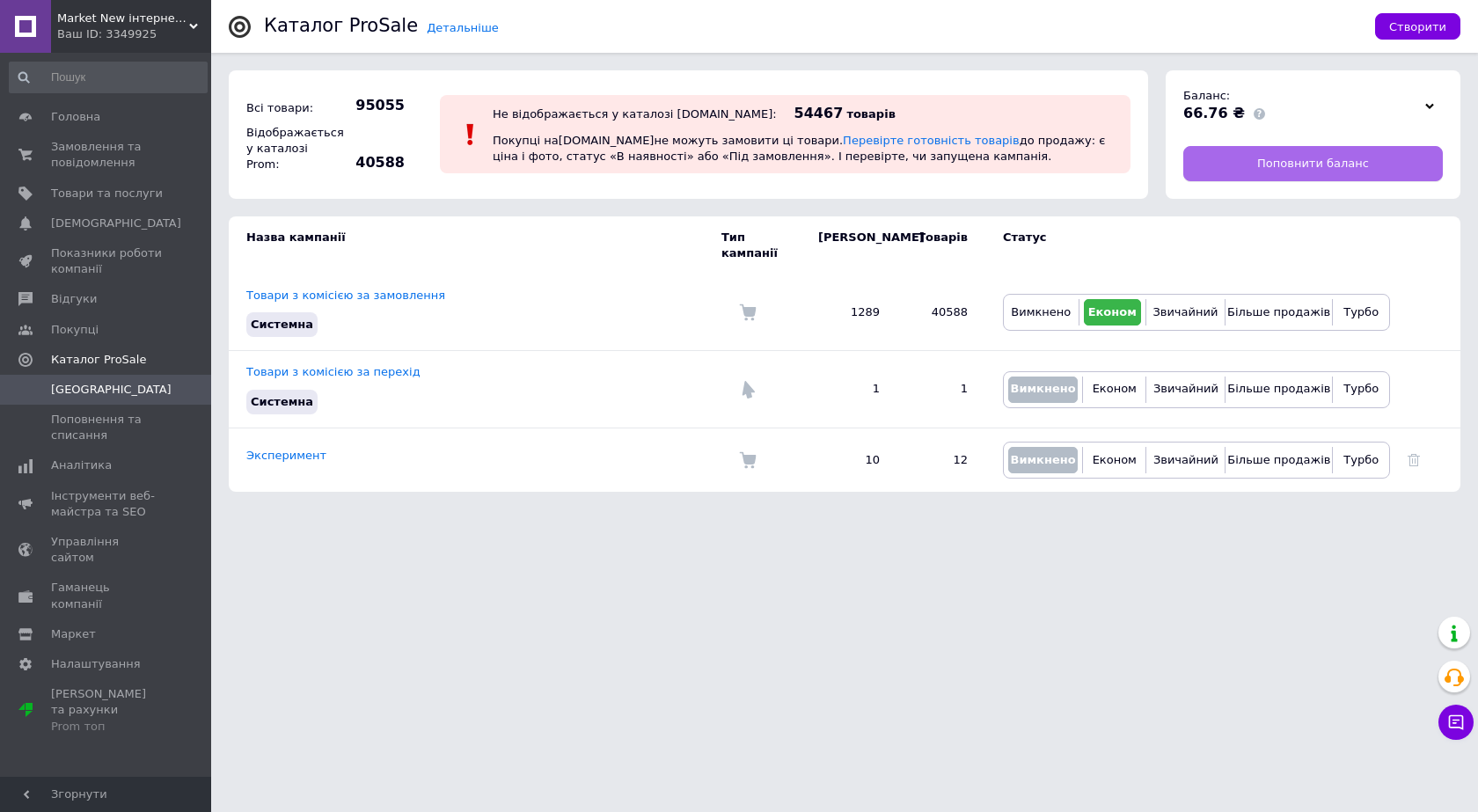
click at [1268, 162] on span "Поповнити баланс" at bounding box center [1313, 164] width 112 height 16
click at [92, 423] on span "Поповнення та списання" at bounding box center [107, 428] width 112 height 32
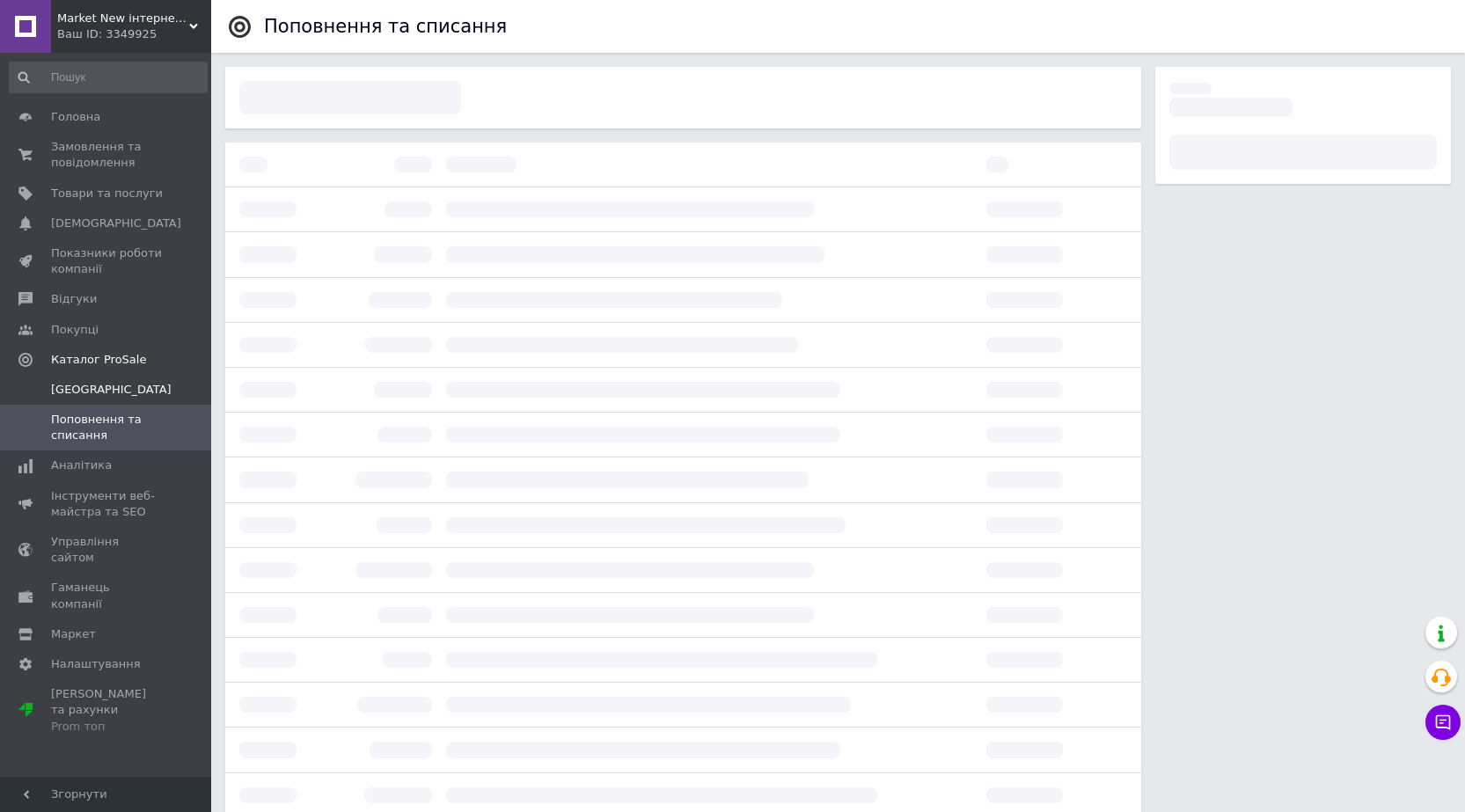
click at [75, 391] on span "[GEOGRAPHIC_DATA]" at bounding box center [112, 390] width 120 height 16
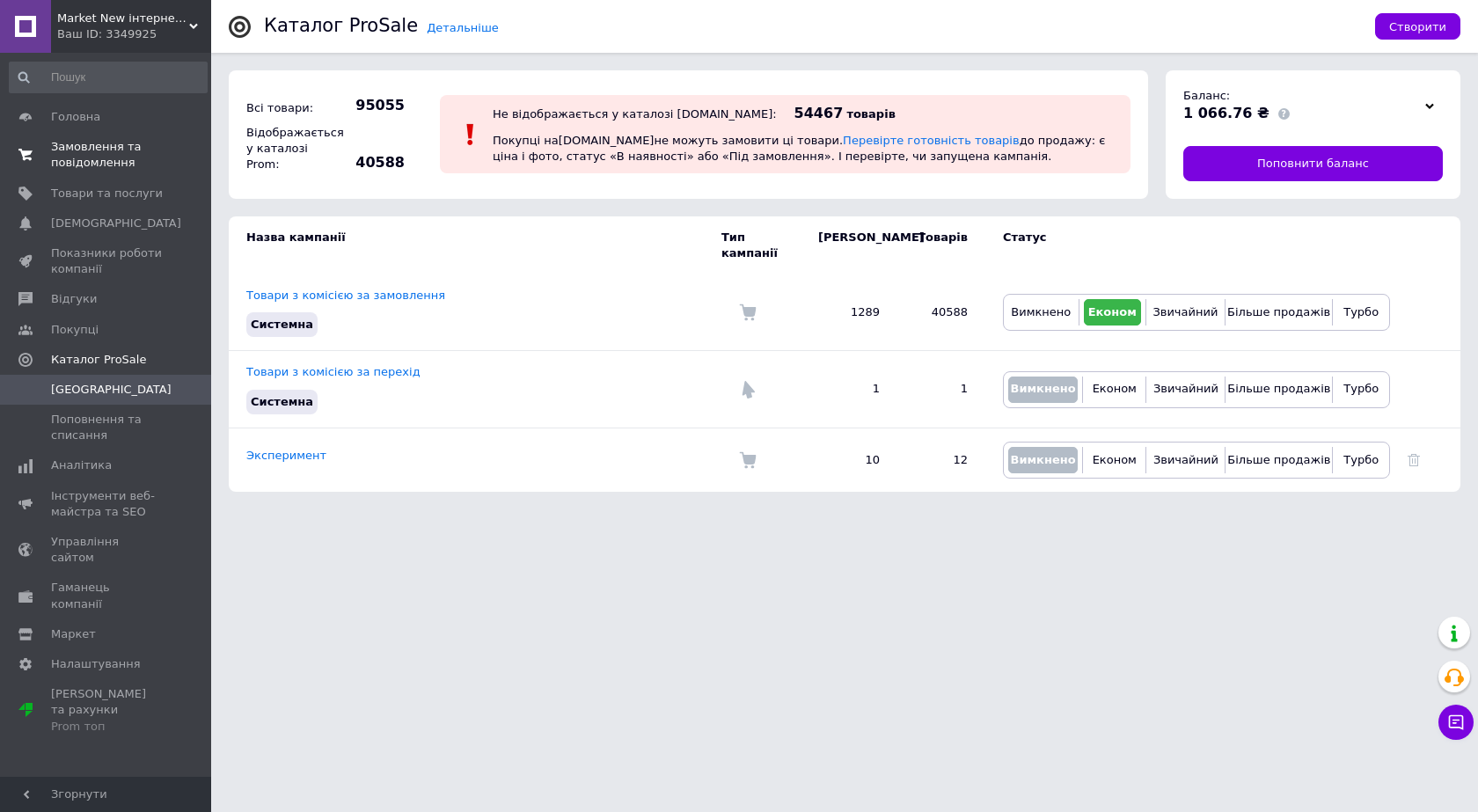
click at [92, 159] on span "Замовлення та повідомлення" at bounding box center [107, 155] width 112 height 32
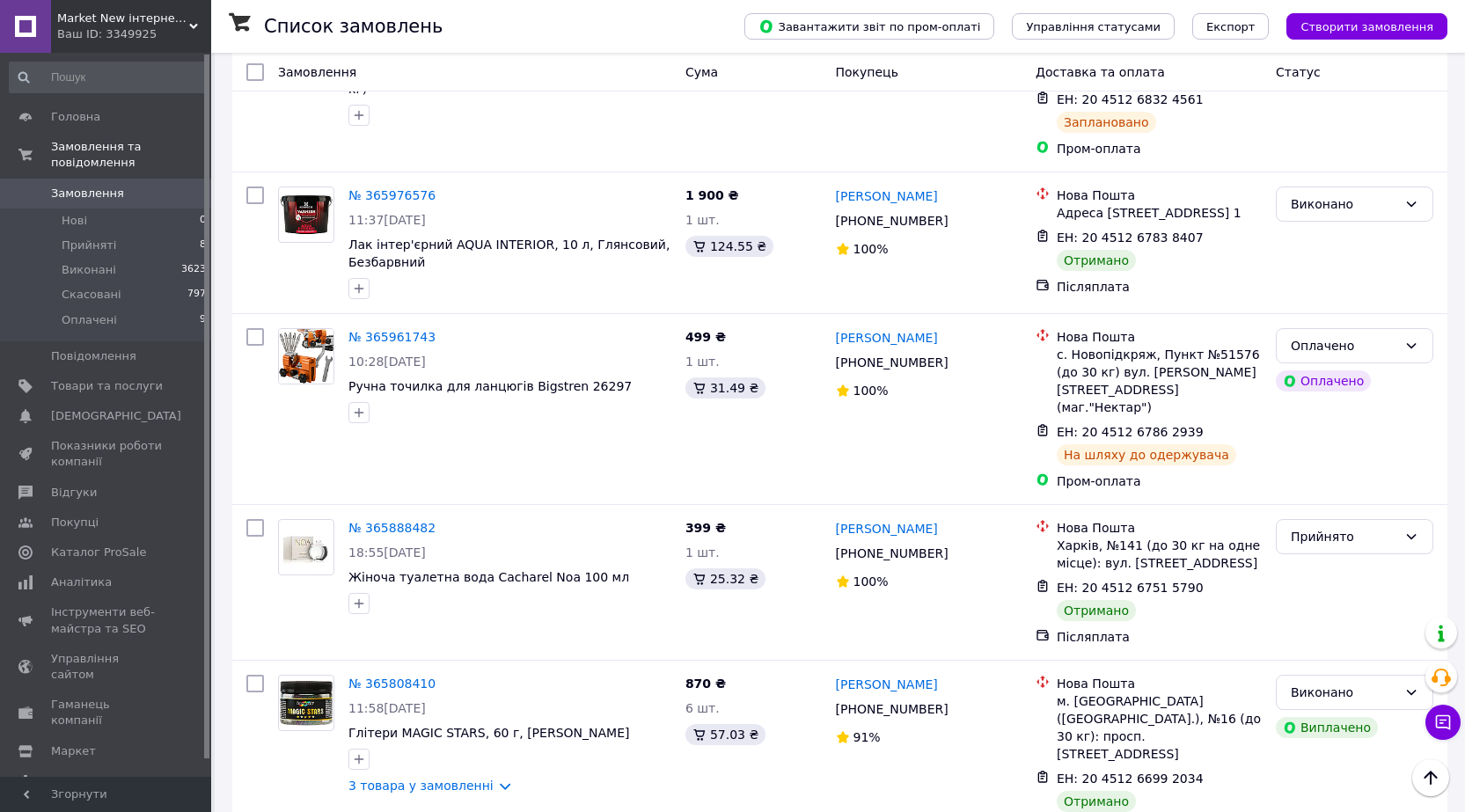
scroll to position [2815, 0]
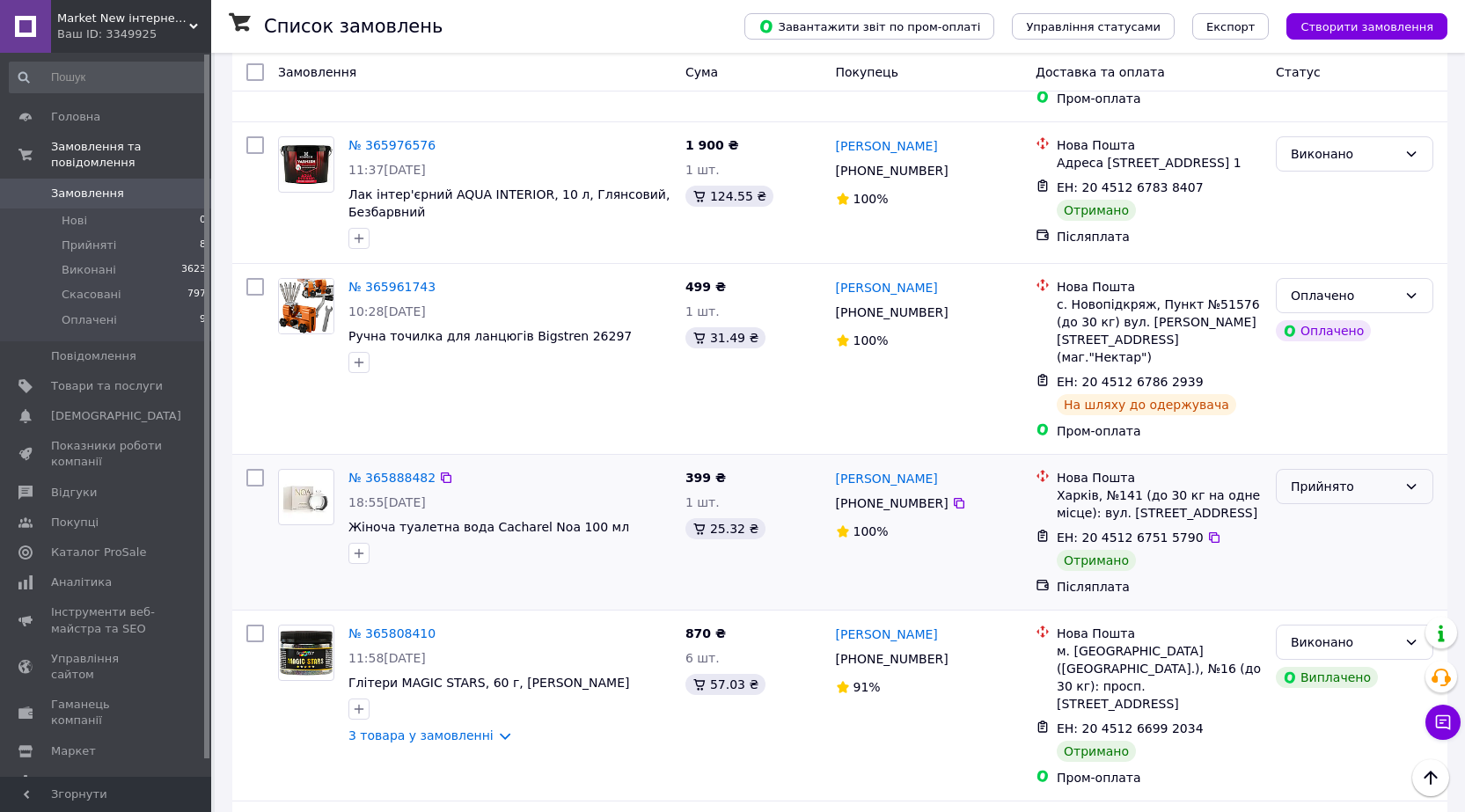
click at [1309, 476] on div "Прийнято" at bounding box center [1344, 486] width 106 height 19
click at [1315, 310] on li "Виконано" at bounding box center [1354, 312] width 156 height 32
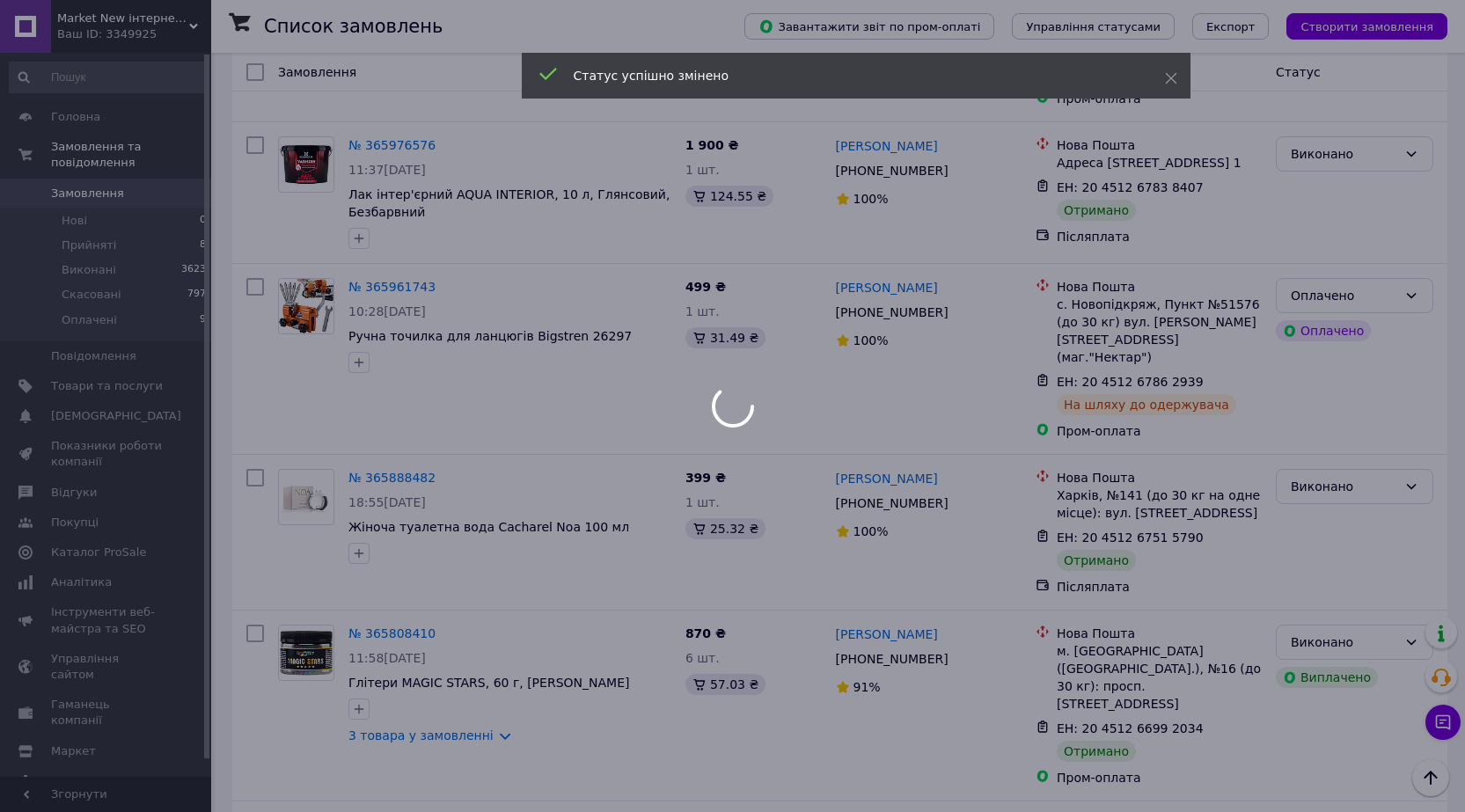
click at [252, 267] on div at bounding box center [732, 406] width 1465 height 812
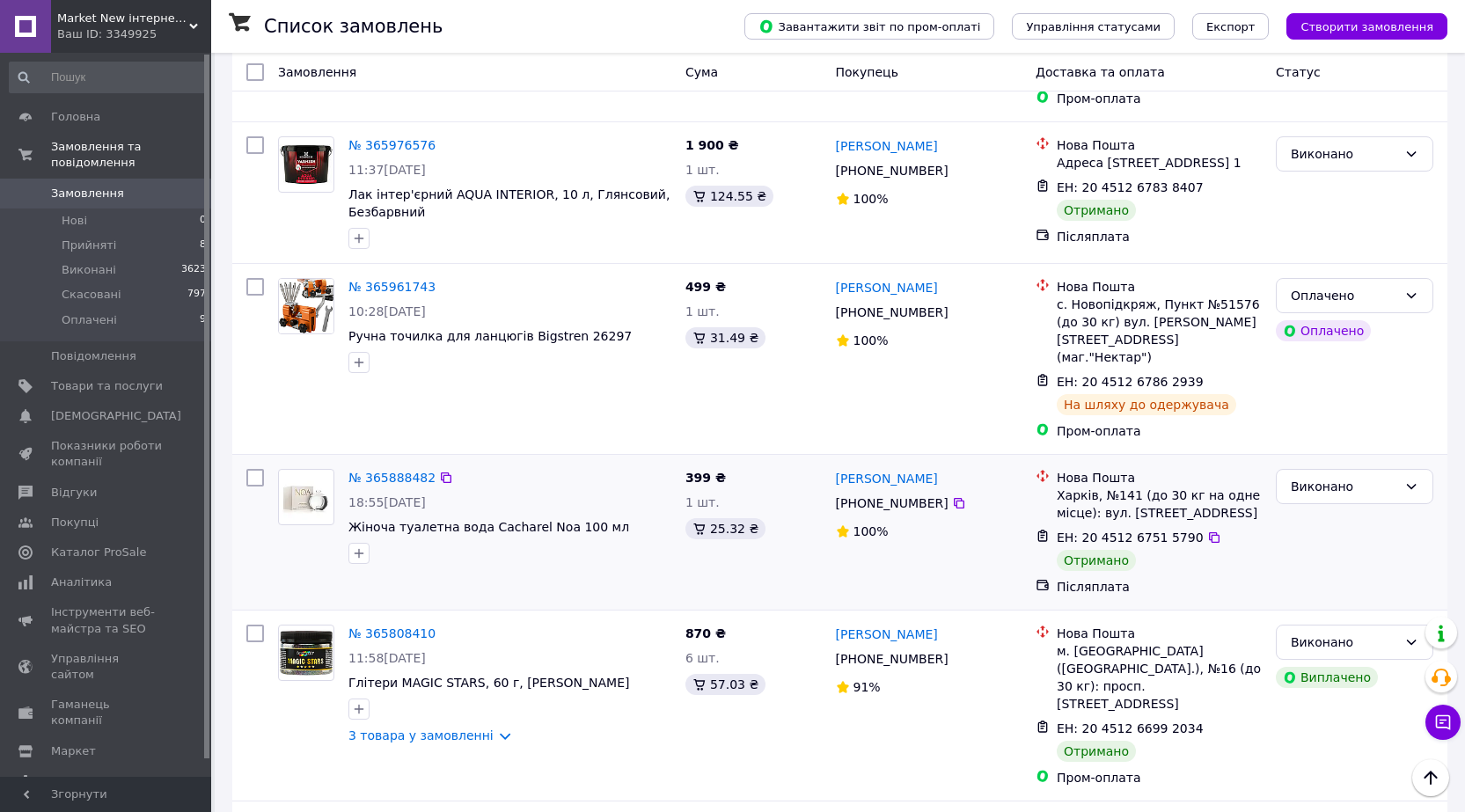
click at [255, 468] on input "checkbox" at bounding box center [255, 477] width 18 height 18
checkbox input "true"
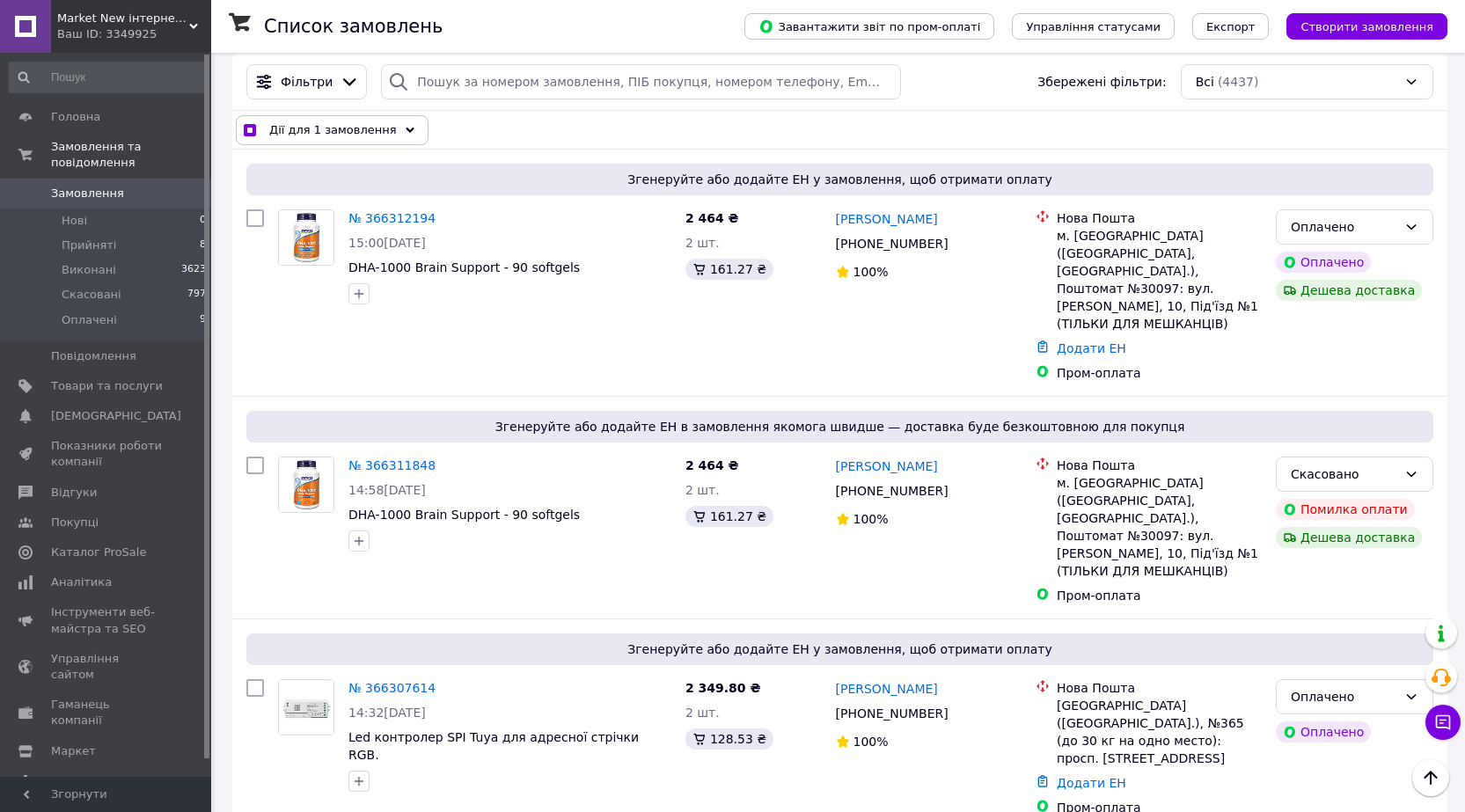
scroll to position [0, 0]
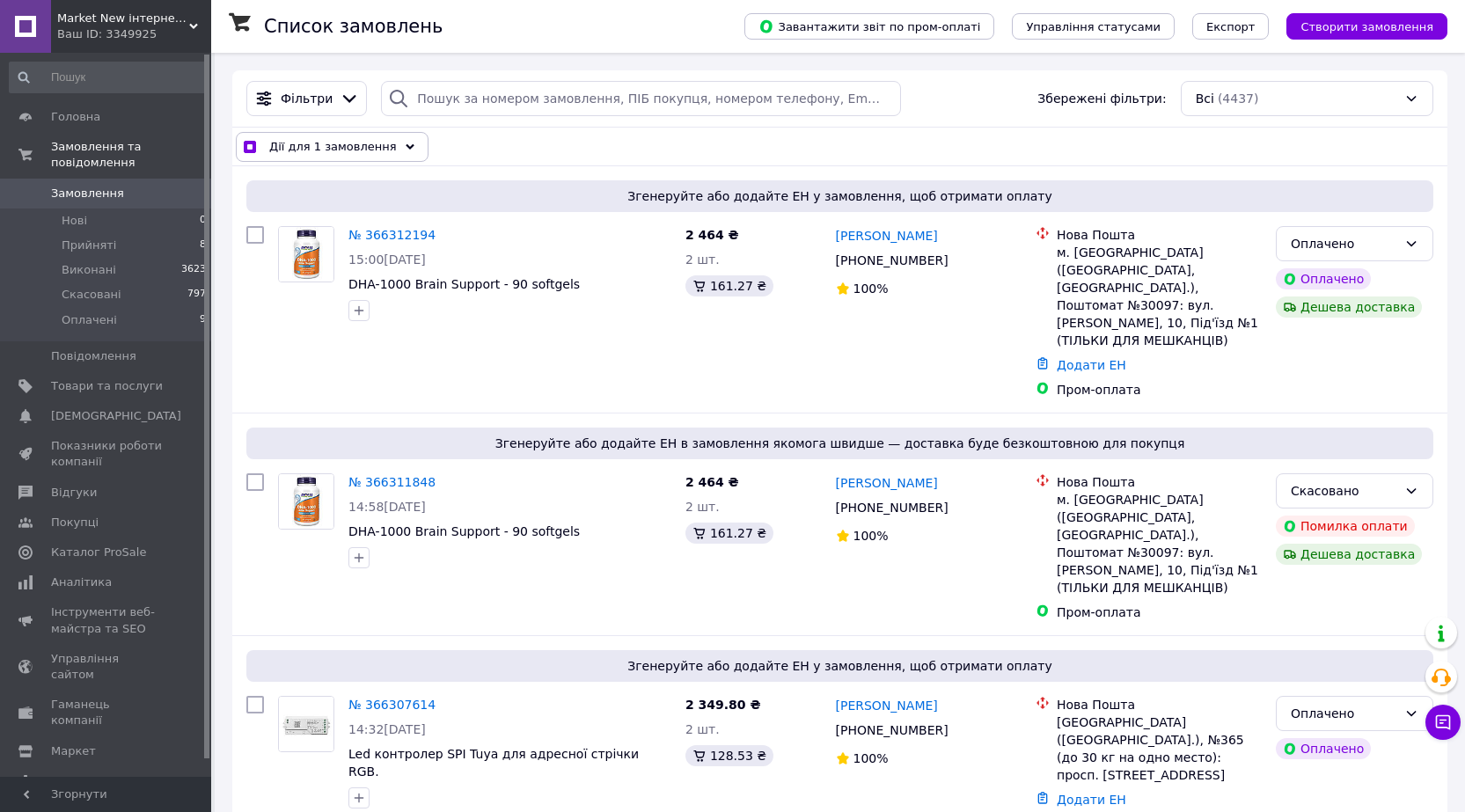
click at [1211, 93] on div "Всі (4437)" at bounding box center [1306, 98] width 252 height 35
checkbox input "true"
click at [1226, 97] on div "Всі (4437)" at bounding box center [1306, 98] width 252 height 35
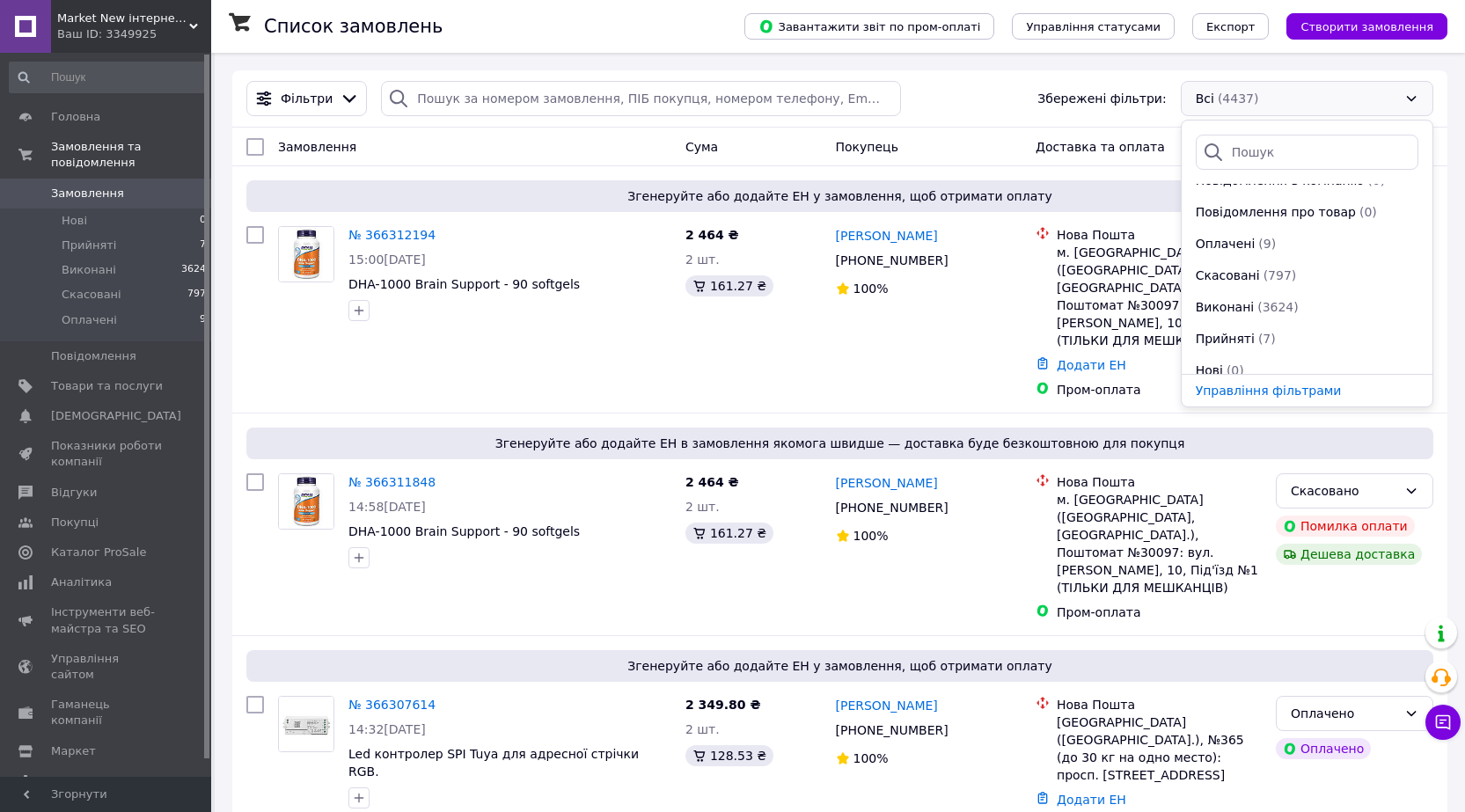
scroll to position [64, 0]
click at [1221, 322] on span "Прийняті" at bounding box center [1225, 327] width 59 height 18
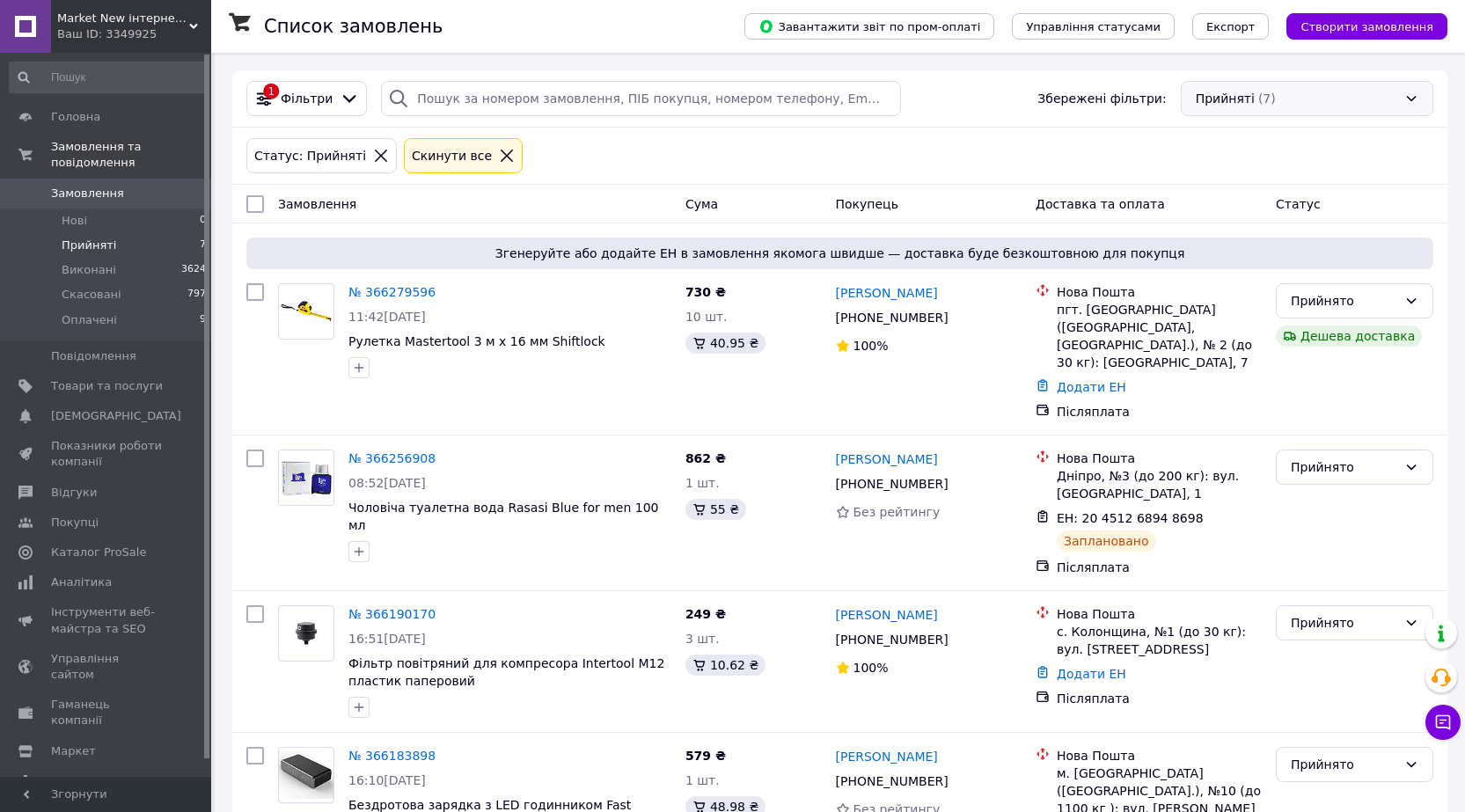
click at [1221, 99] on div "Прийняті (7)" at bounding box center [1306, 98] width 252 height 35
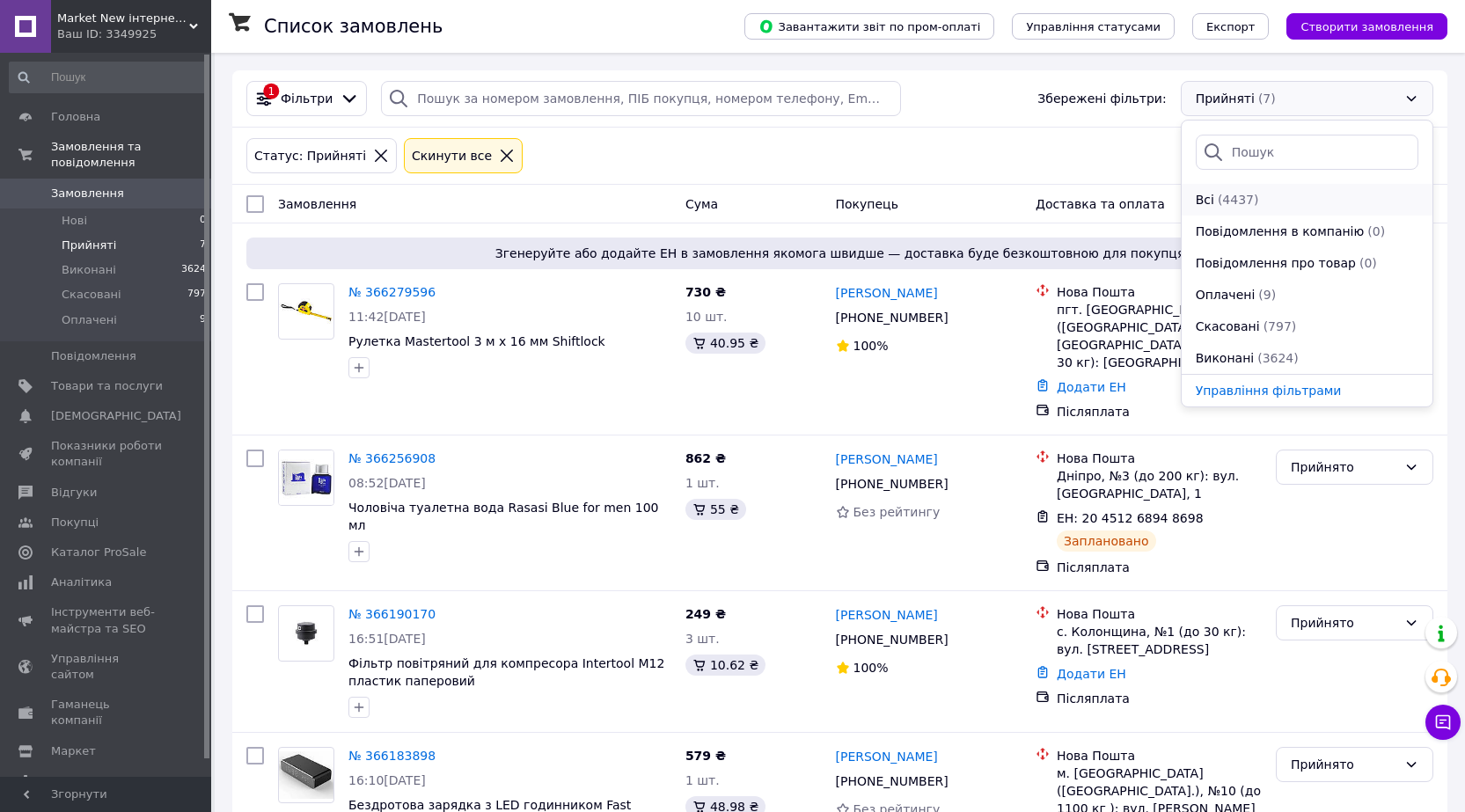
click at [1209, 194] on span "Всі" at bounding box center [1205, 200] width 19 height 18
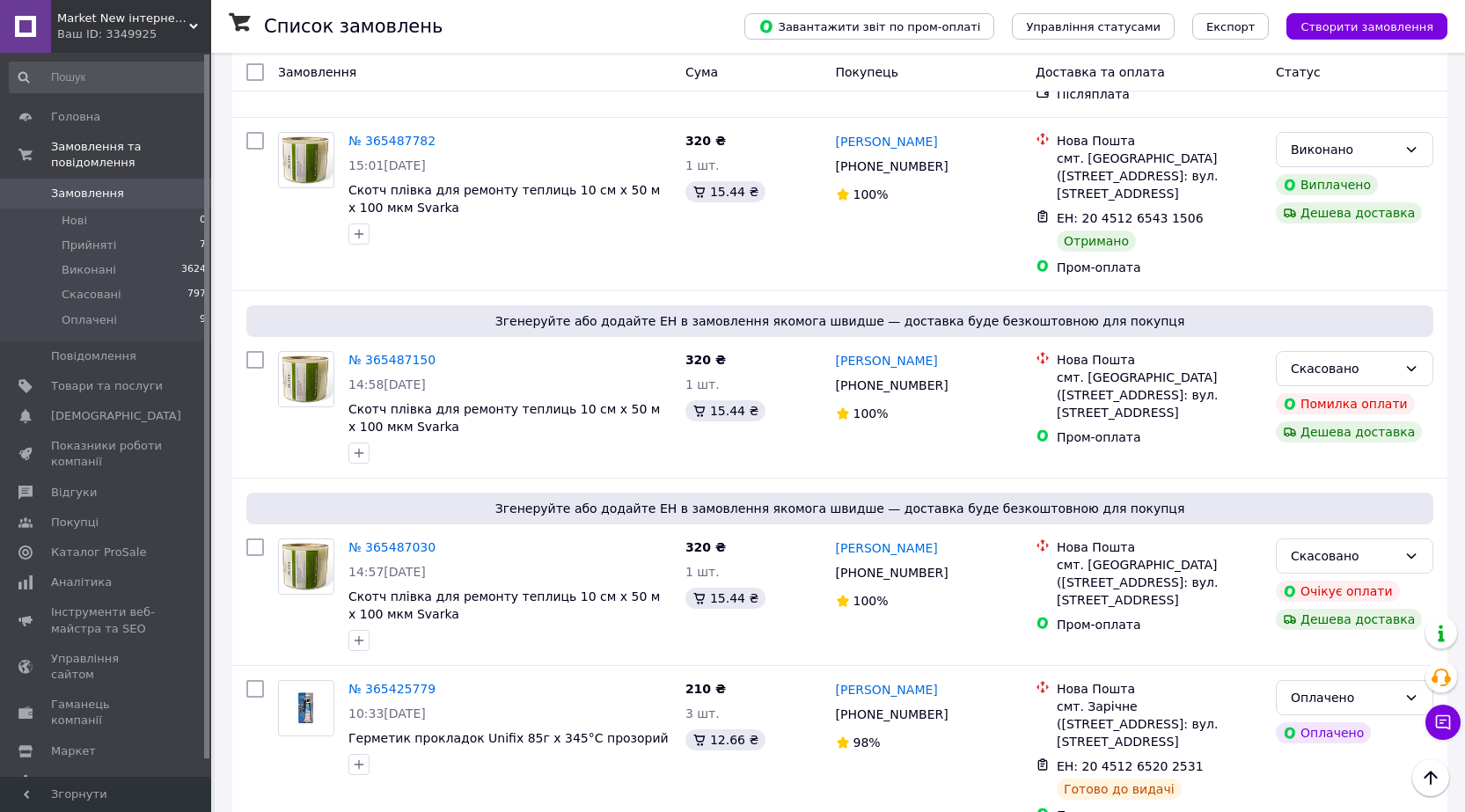
scroll to position [4750, 0]
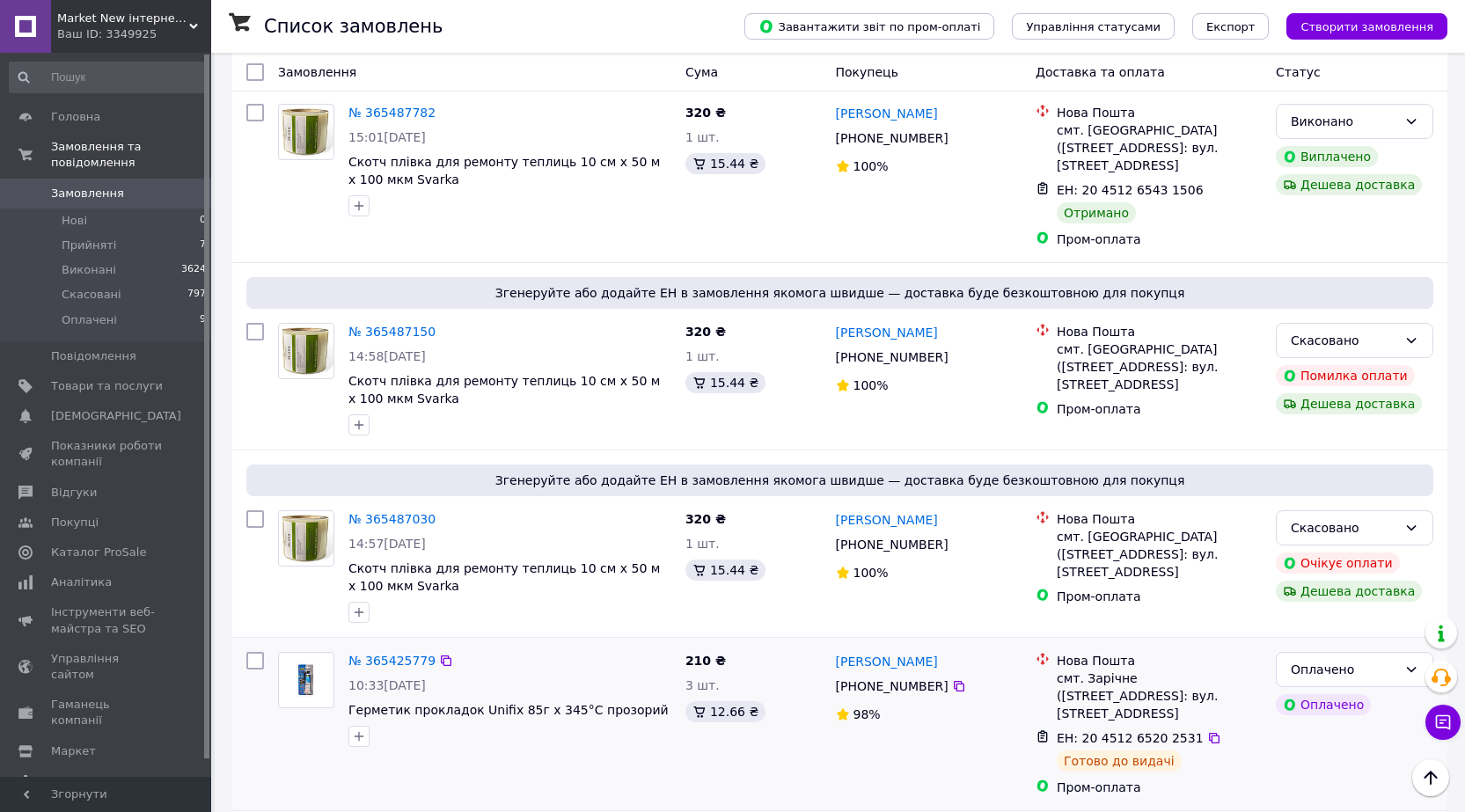
click at [256, 652] on input "checkbox" at bounding box center [255, 661] width 18 height 18
checkbox input "true"
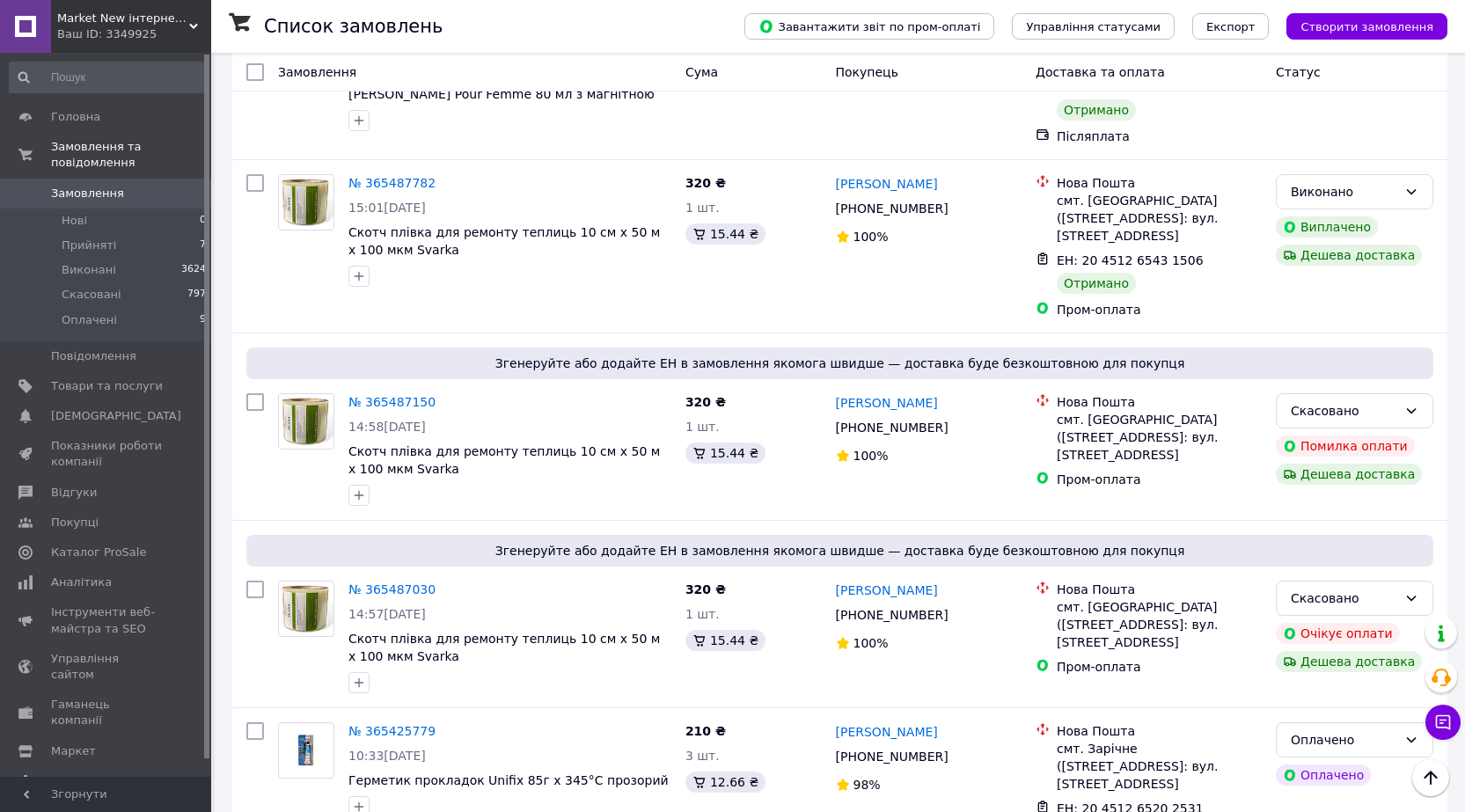
scroll to position [4708, 0]
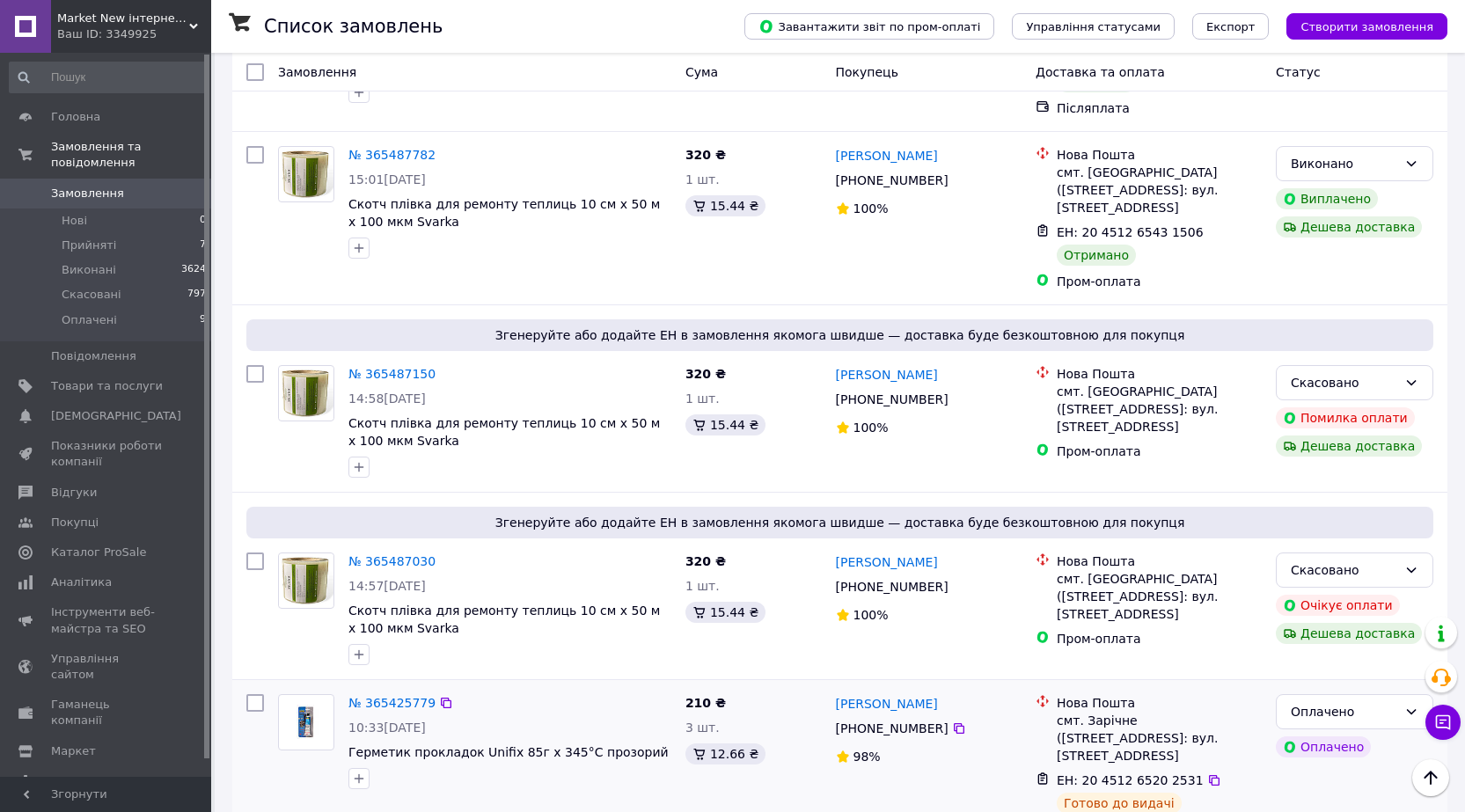
drag, startPoint x: 255, startPoint y: 371, endPoint x: 505, endPoint y: 441, distance: 259.6
click at [256, 694] on input "checkbox" at bounding box center [255, 703] width 18 height 18
click at [254, 694] on input "checkbox" at bounding box center [255, 703] width 18 height 18
checkbox input "false"
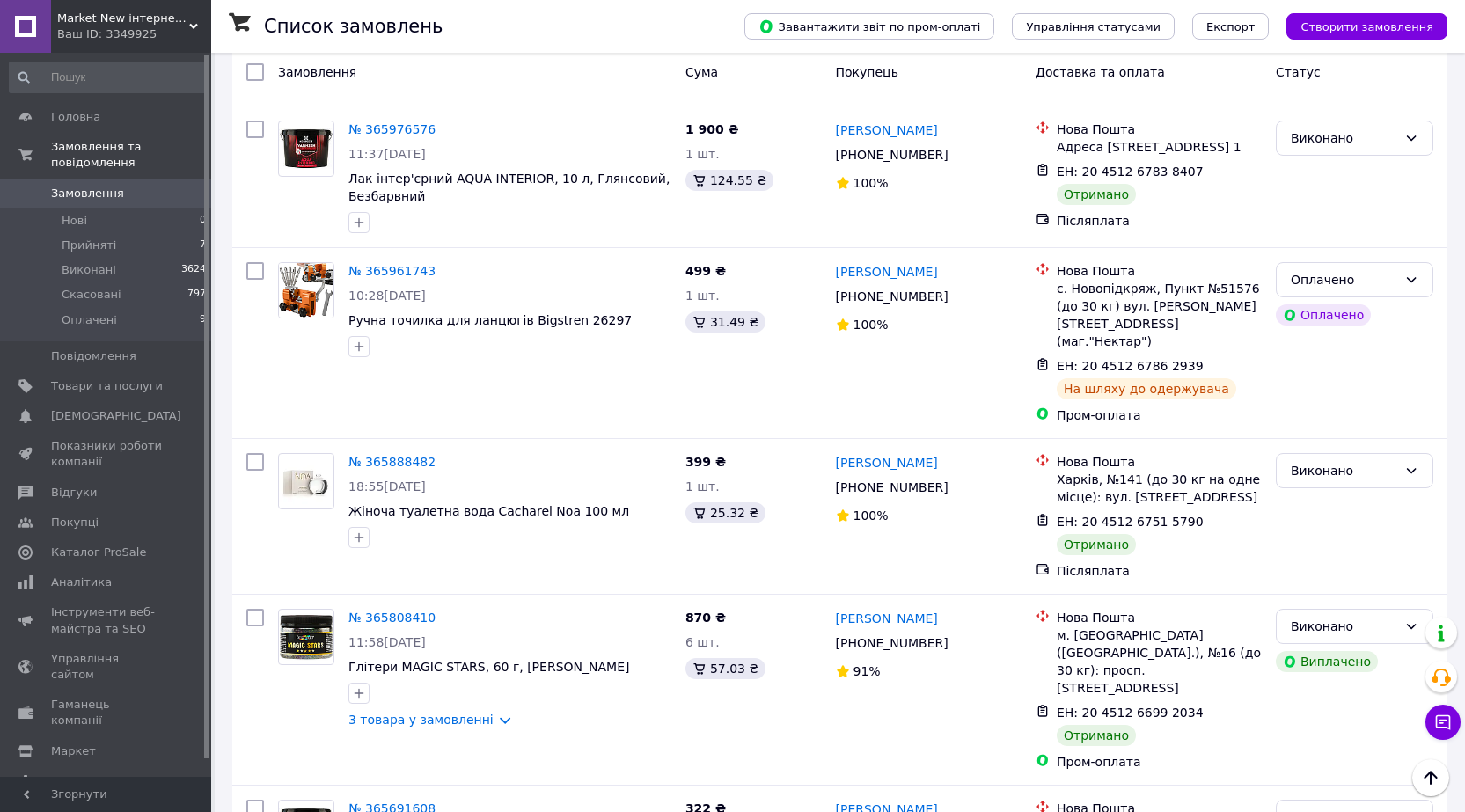
scroll to position [2903, 0]
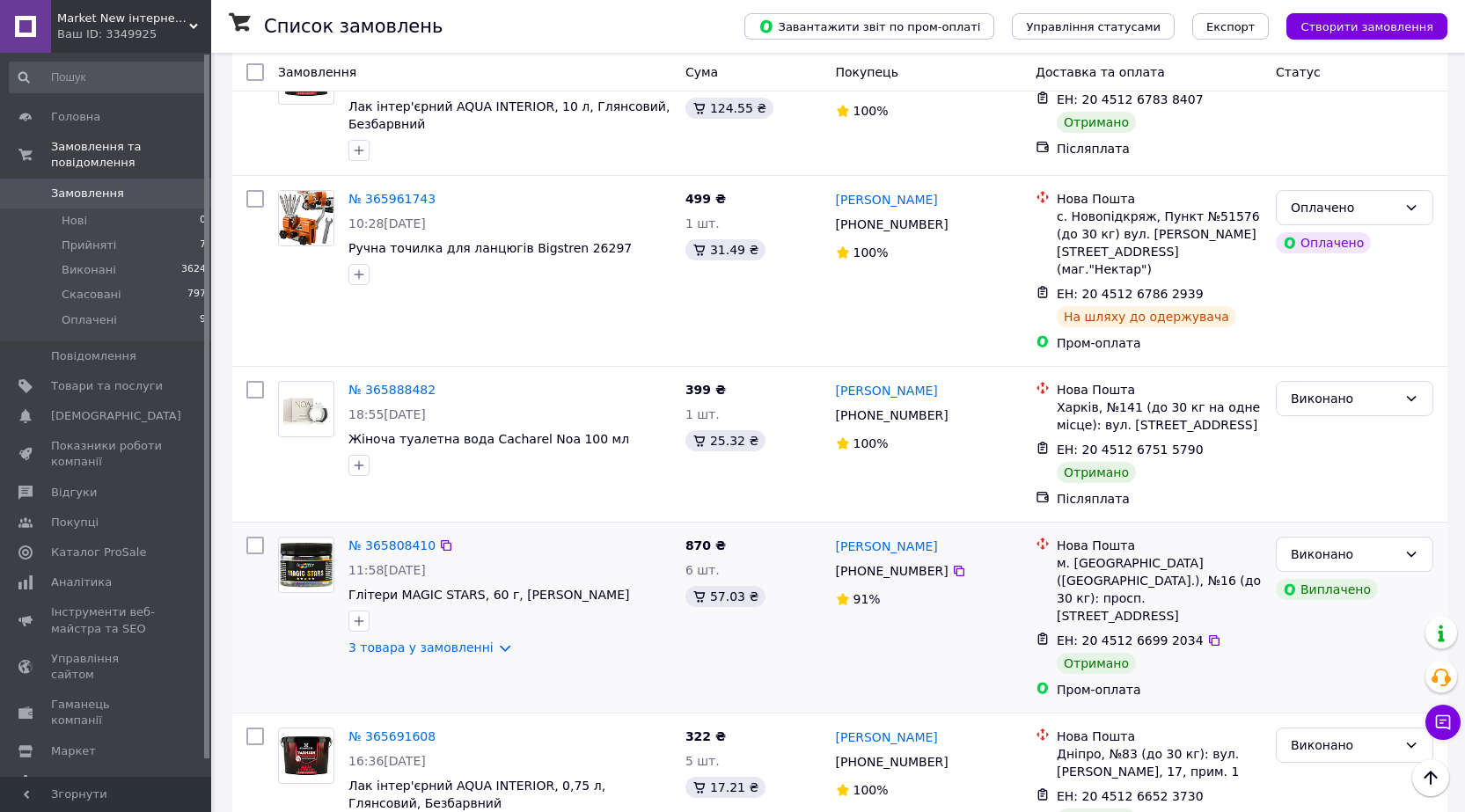
click at [259, 537] on input "checkbox" at bounding box center [255, 545] width 18 height 18
click at [255, 537] on input "checkbox" at bounding box center [255, 545] width 18 height 18
checkbox input "false"
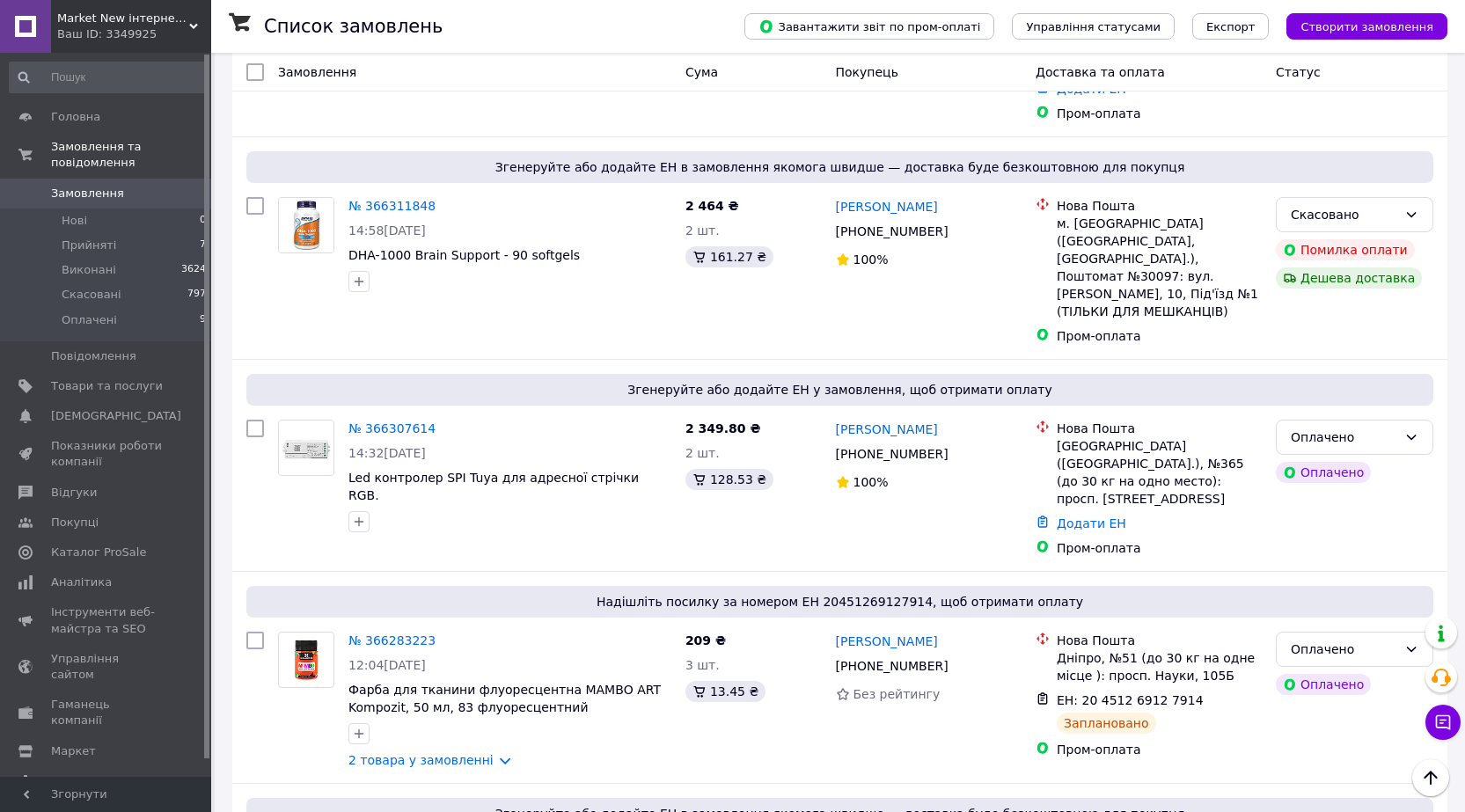
scroll to position [0, 0]
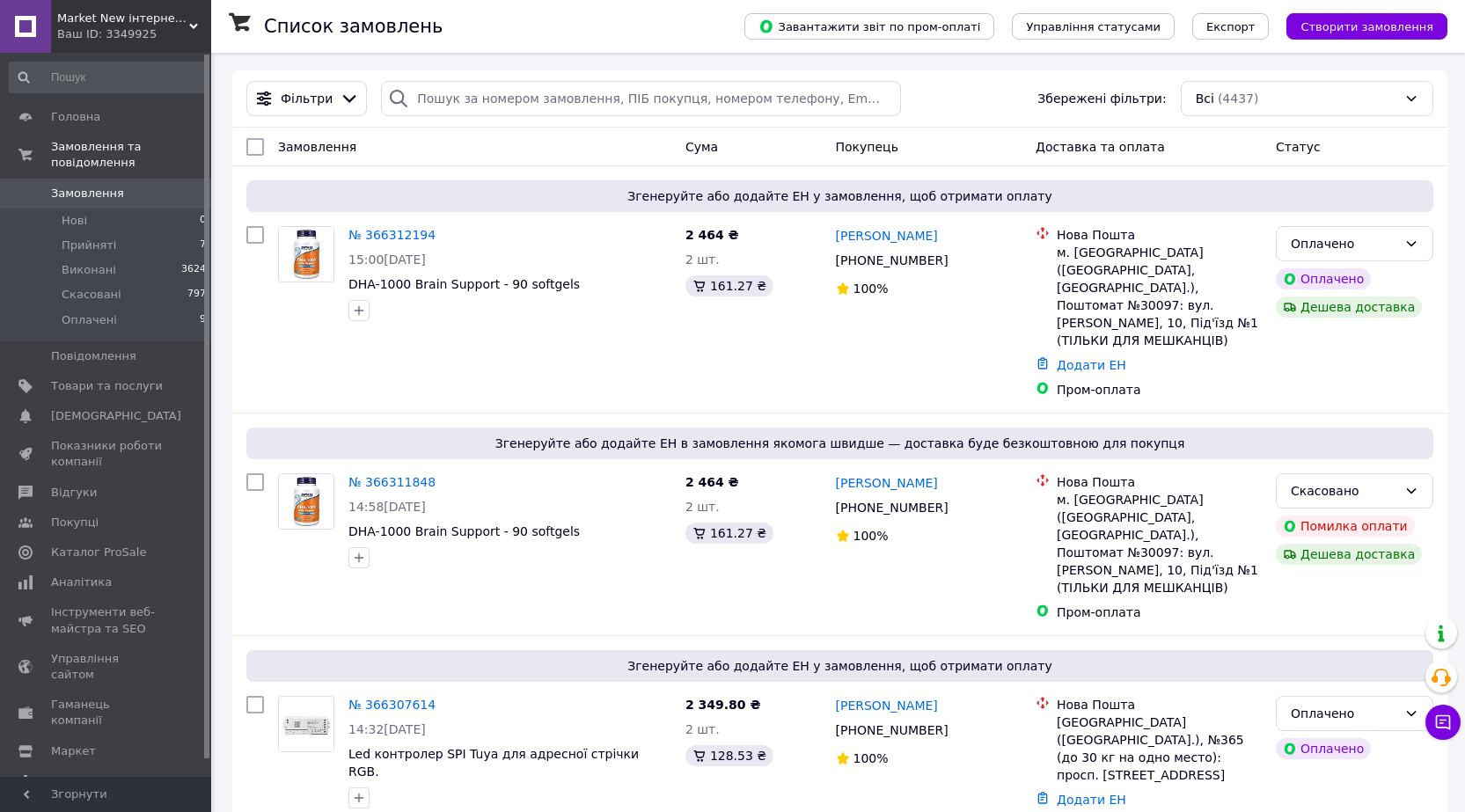
click at [98, 697] on span "Гаманець компанії" at bounding box center [107, 713] width 112 height 32
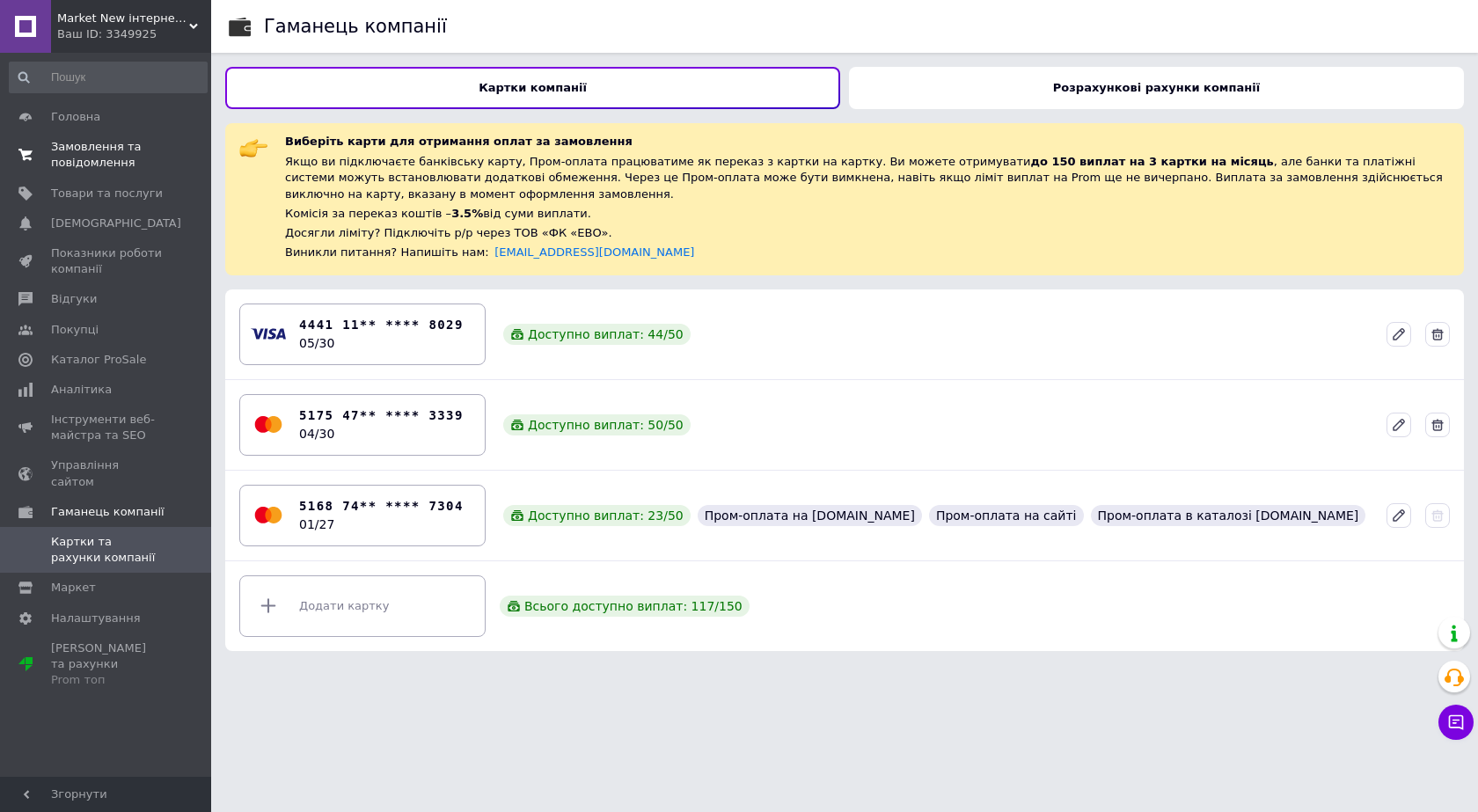
click at [81, 157] on span "Замовлення та повідомлення" at bounding box center [107, 155] width 112 height 32
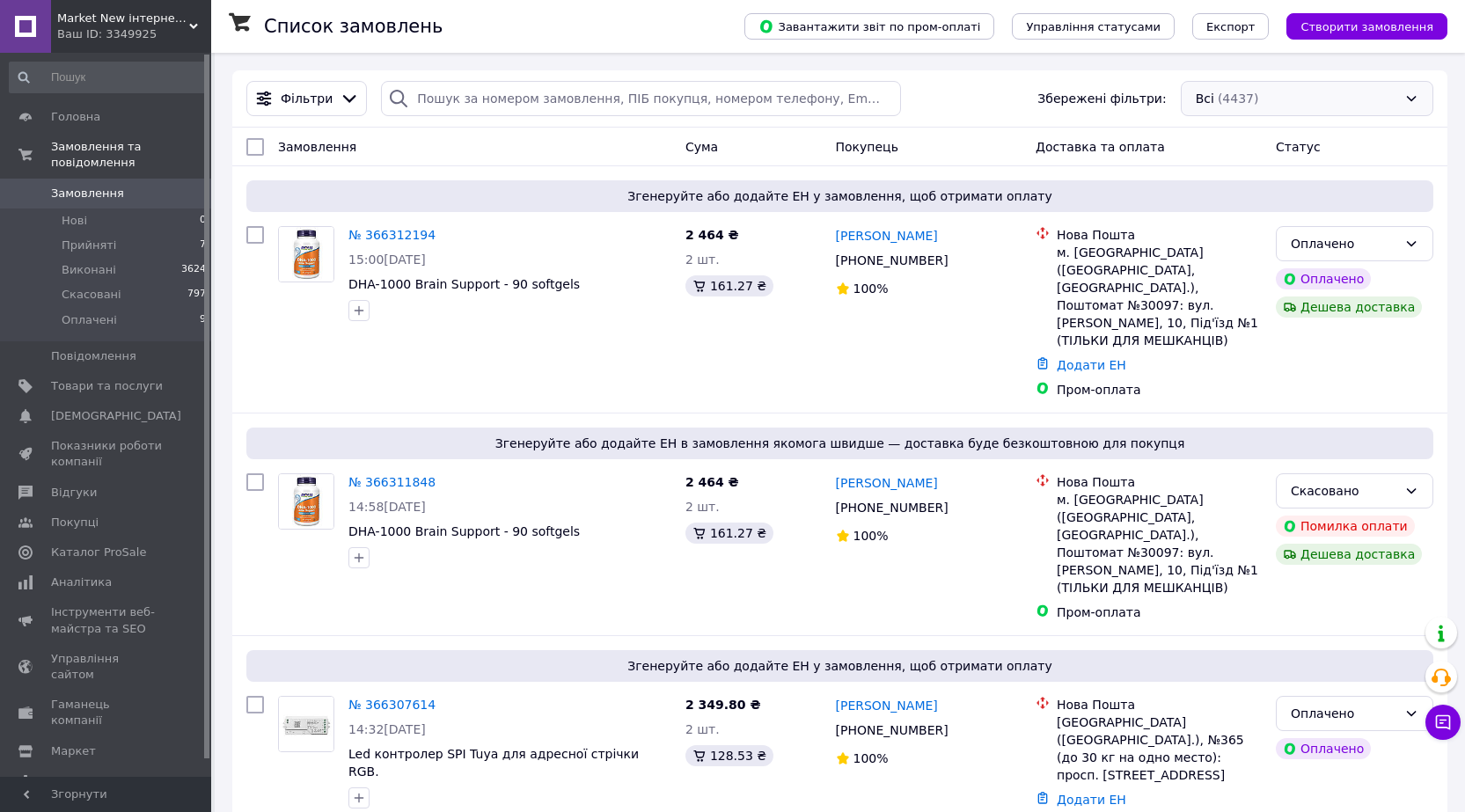
click at [1234, 98] on div "Всі (4437)" at bounding box center [1306, 98] width 252 height 35
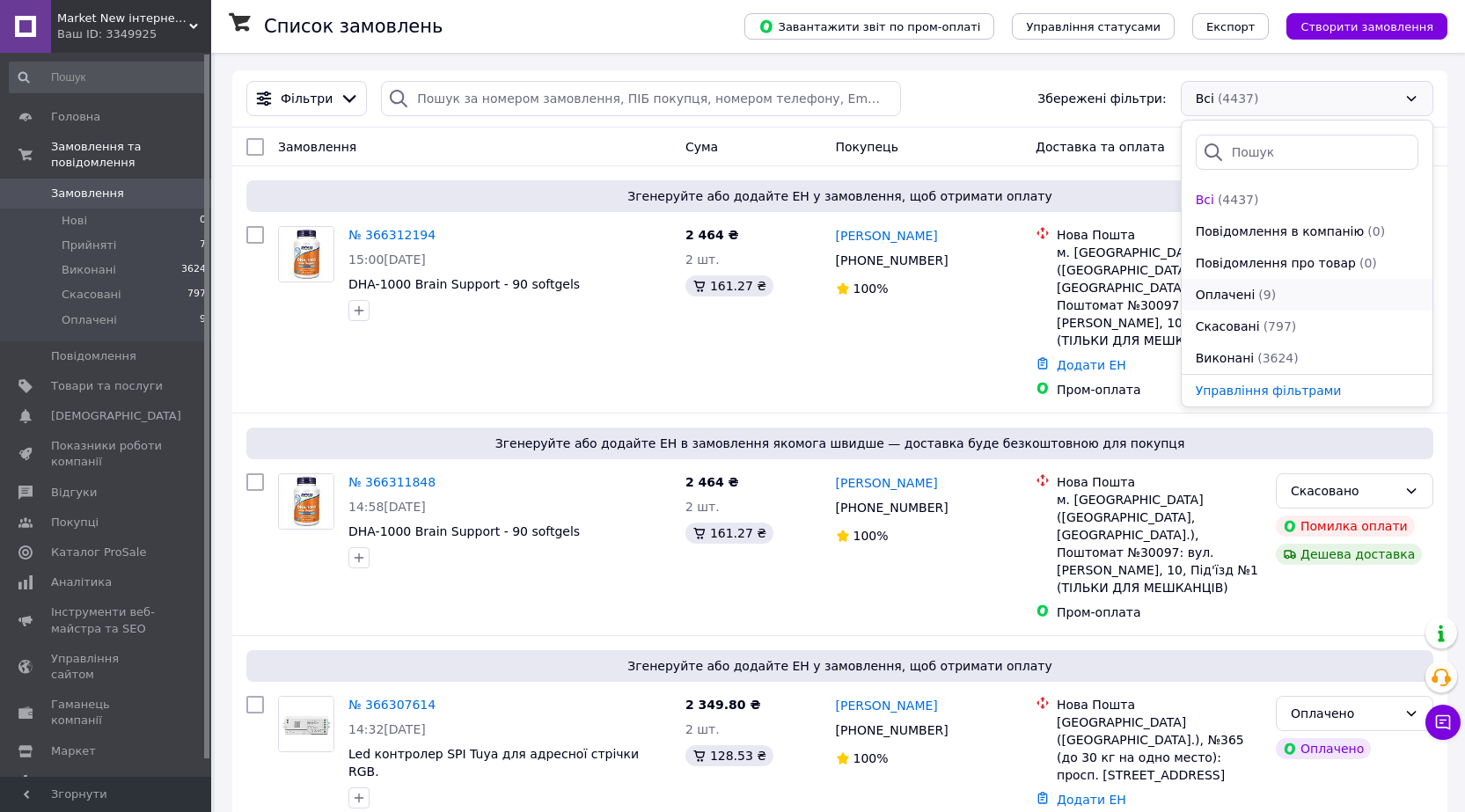
click at [1221, 295] on span "Оплачені" at bounding box center [1226, 295] width 60 height 18
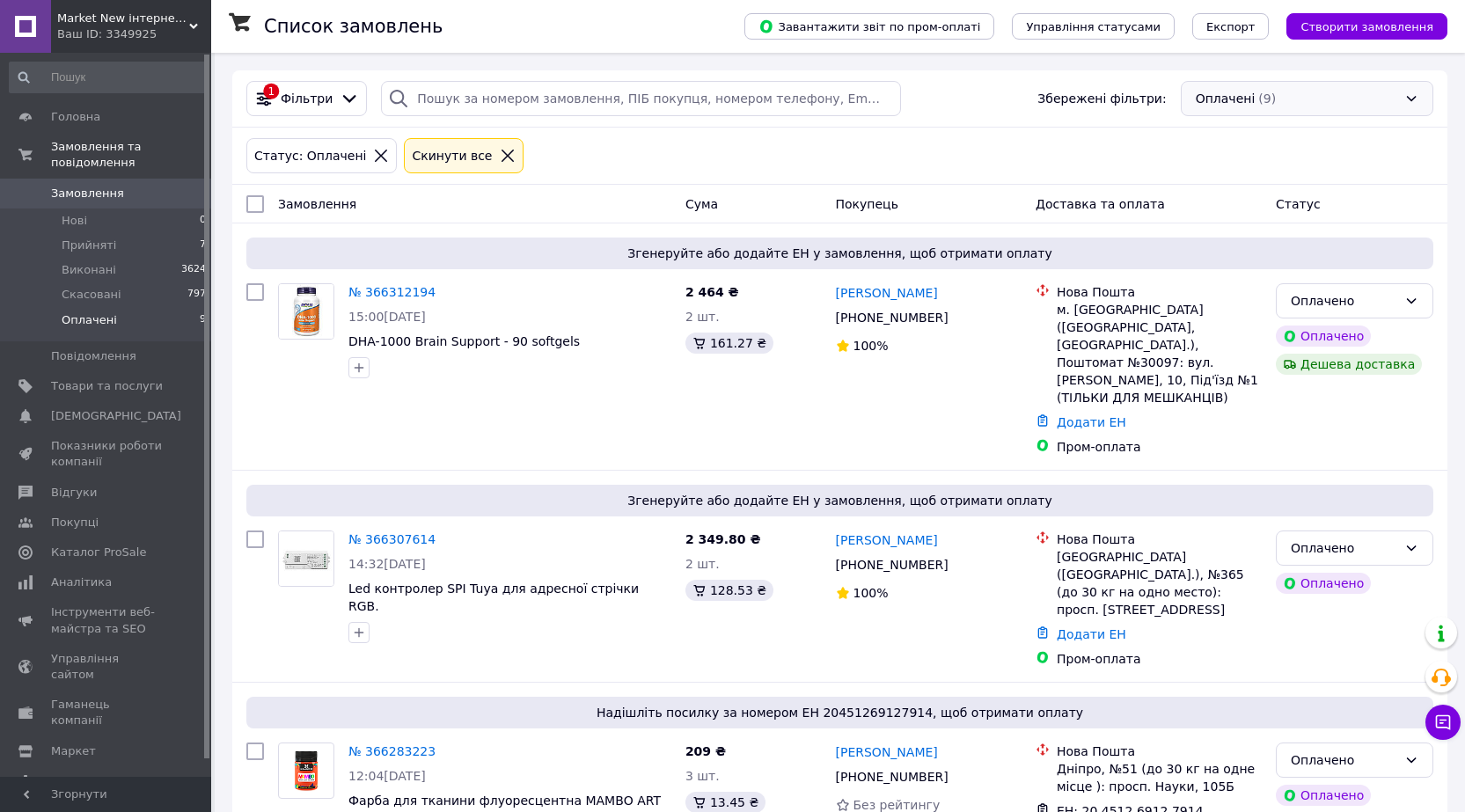
click at [1230, 96] on div "Оплачені (9)" at bounding box center [1306, 98] width 252 height 35
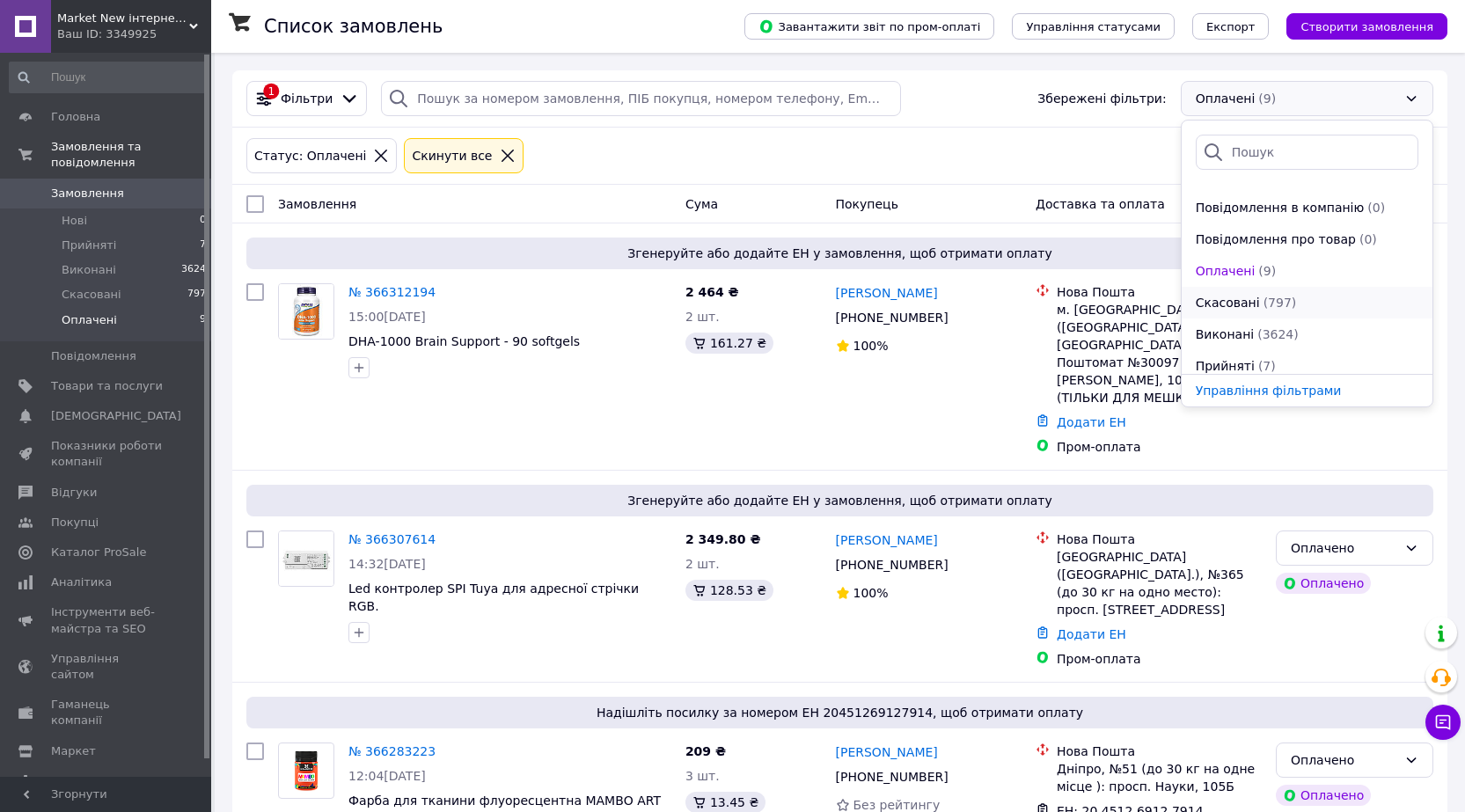
scroll to position [64, 0]
click at [1221, 325] on span "Прийняті" at bounding box center [1225, 327] width 59 height 18
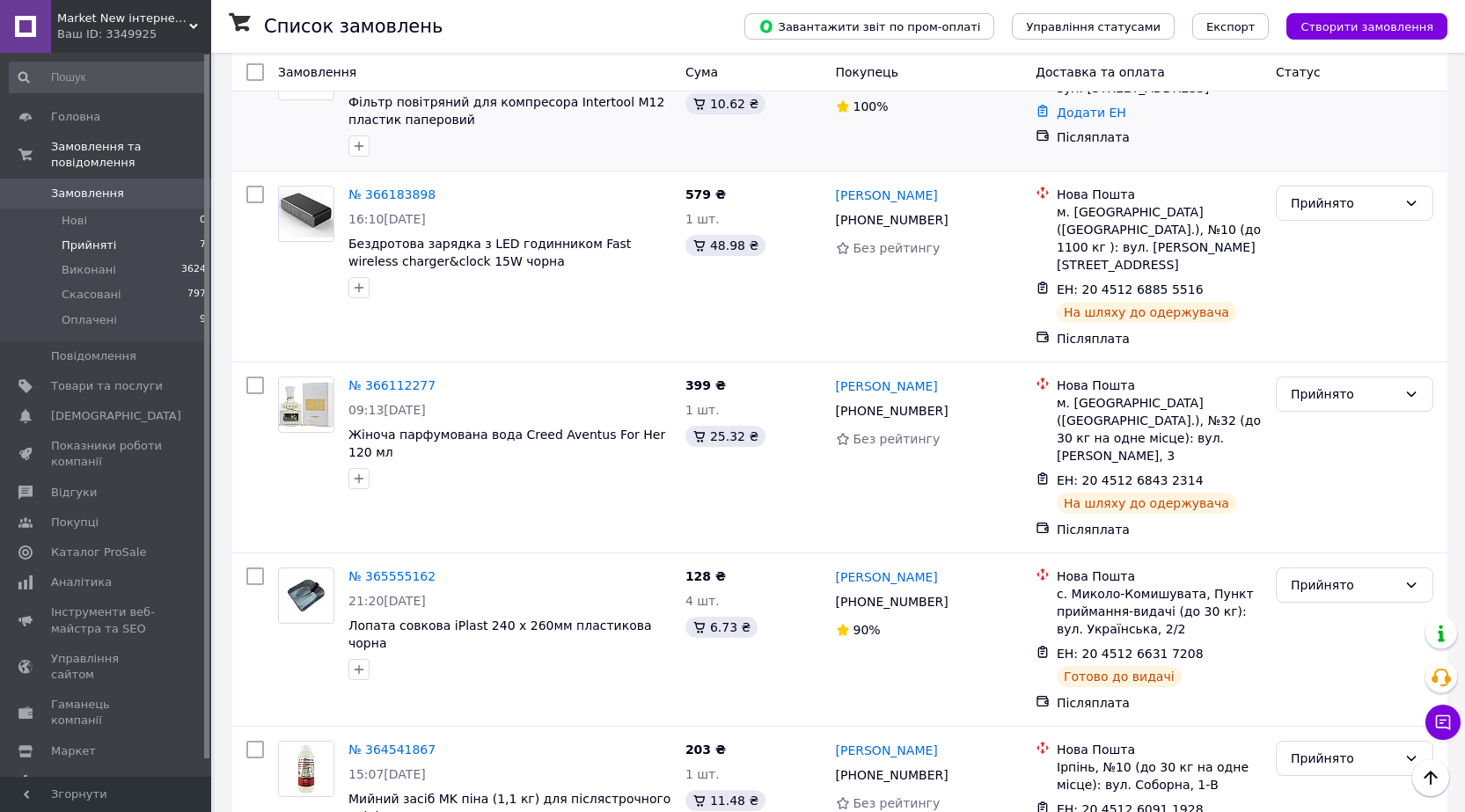
scroll to position [597, 0]
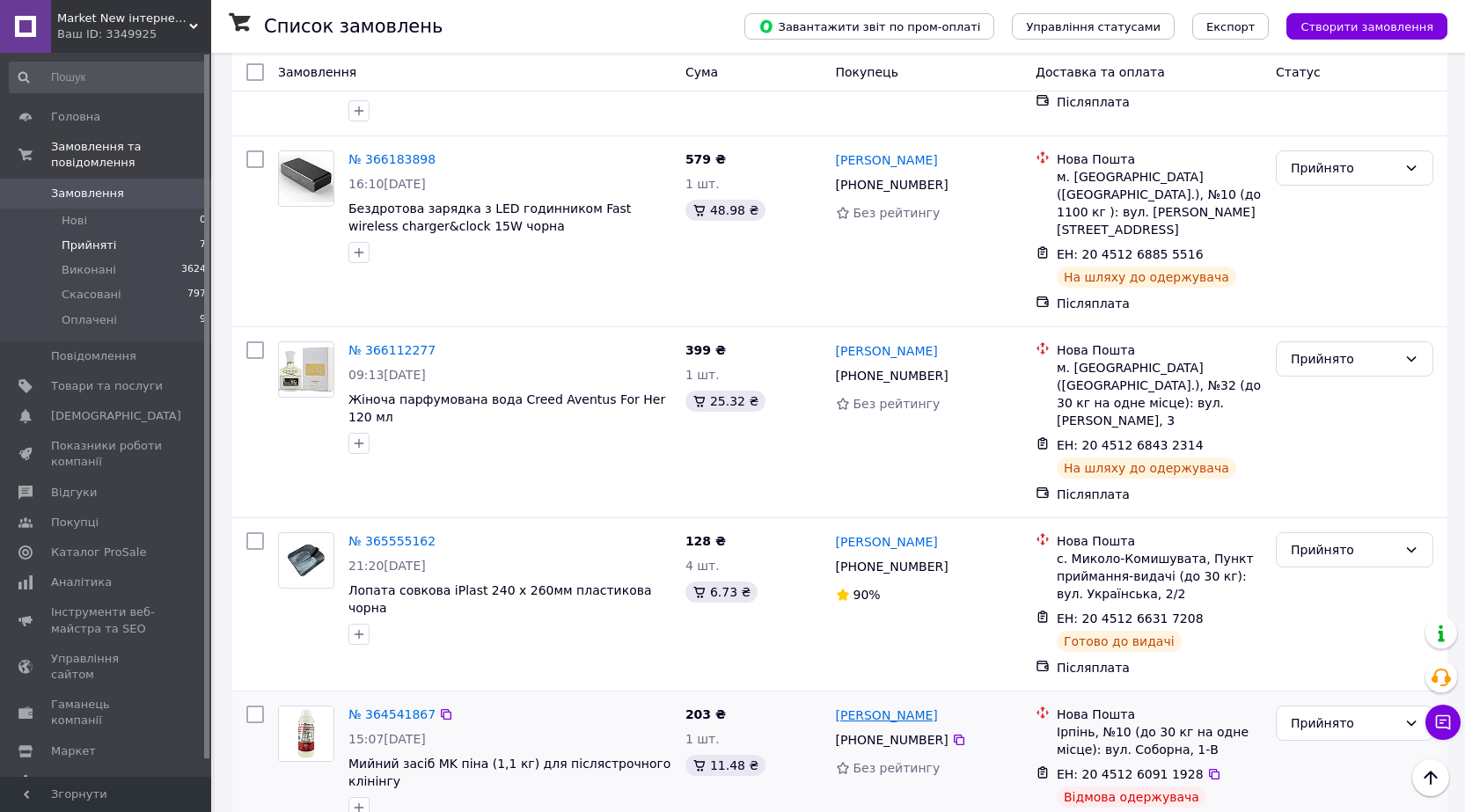
click at [877, 707] on link "[PERSON_NAME]" at bounding box center [887, 715] width 102 height 18
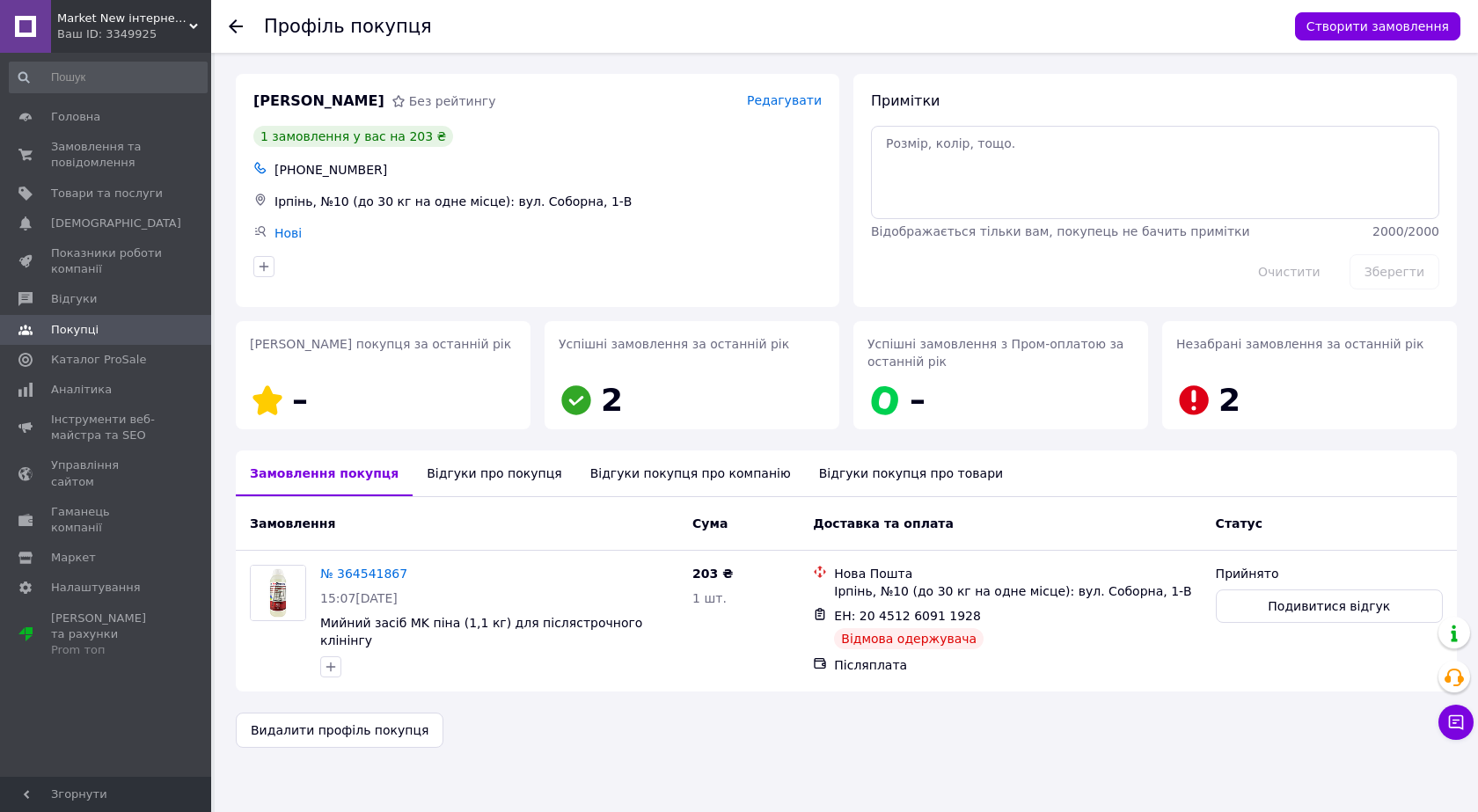
click at [453, 471] on div "Відгуки про покупця" at bounding box center [494, 474] width 163 height 46
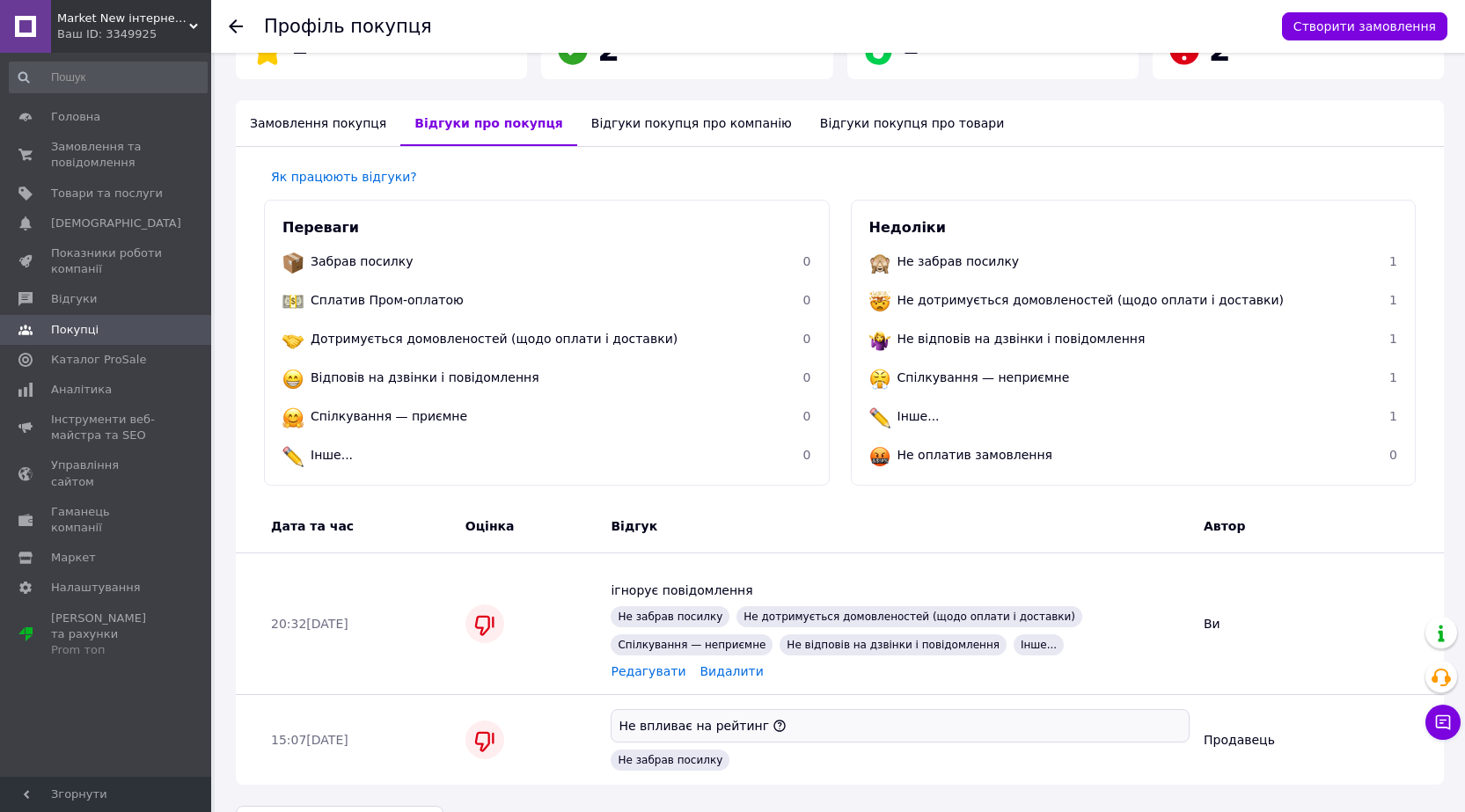
scroll to position [365, 0]
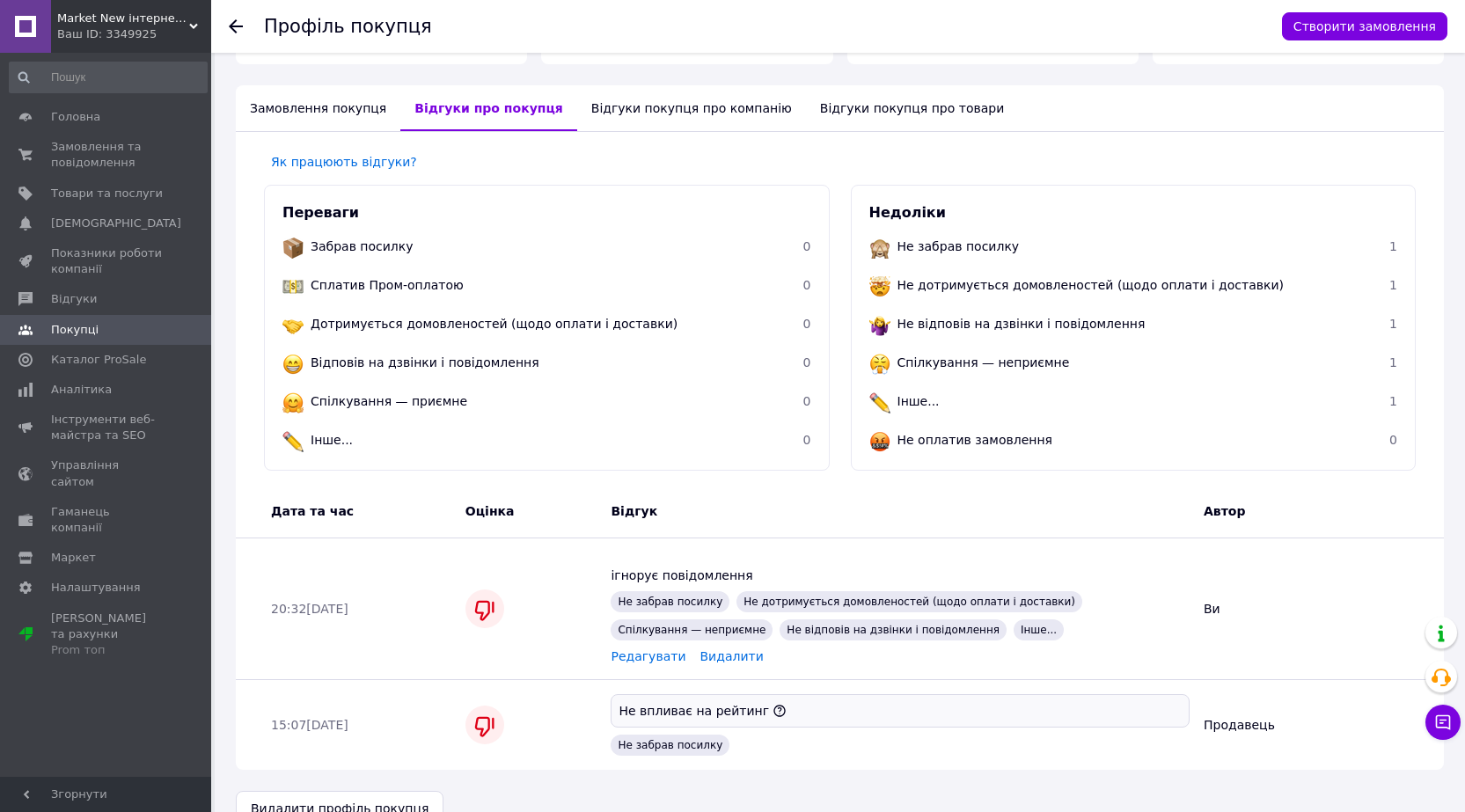
click at [236, 27] on use at bounding box center [236, 27] width 14 height 14
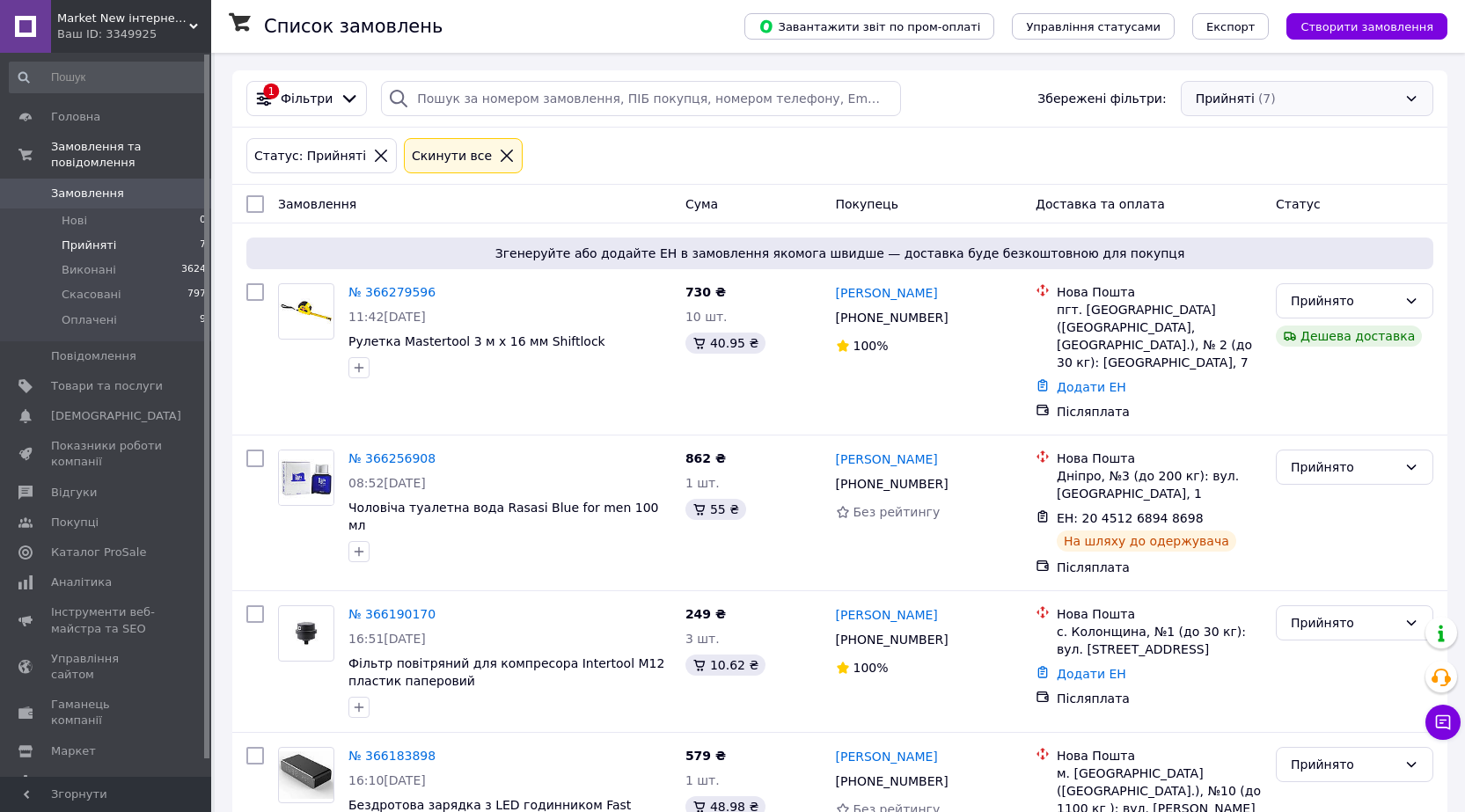
click at [1209, 100] on div "Прийняті (7)" at bounding box center [1306, 98] width 252 height 35
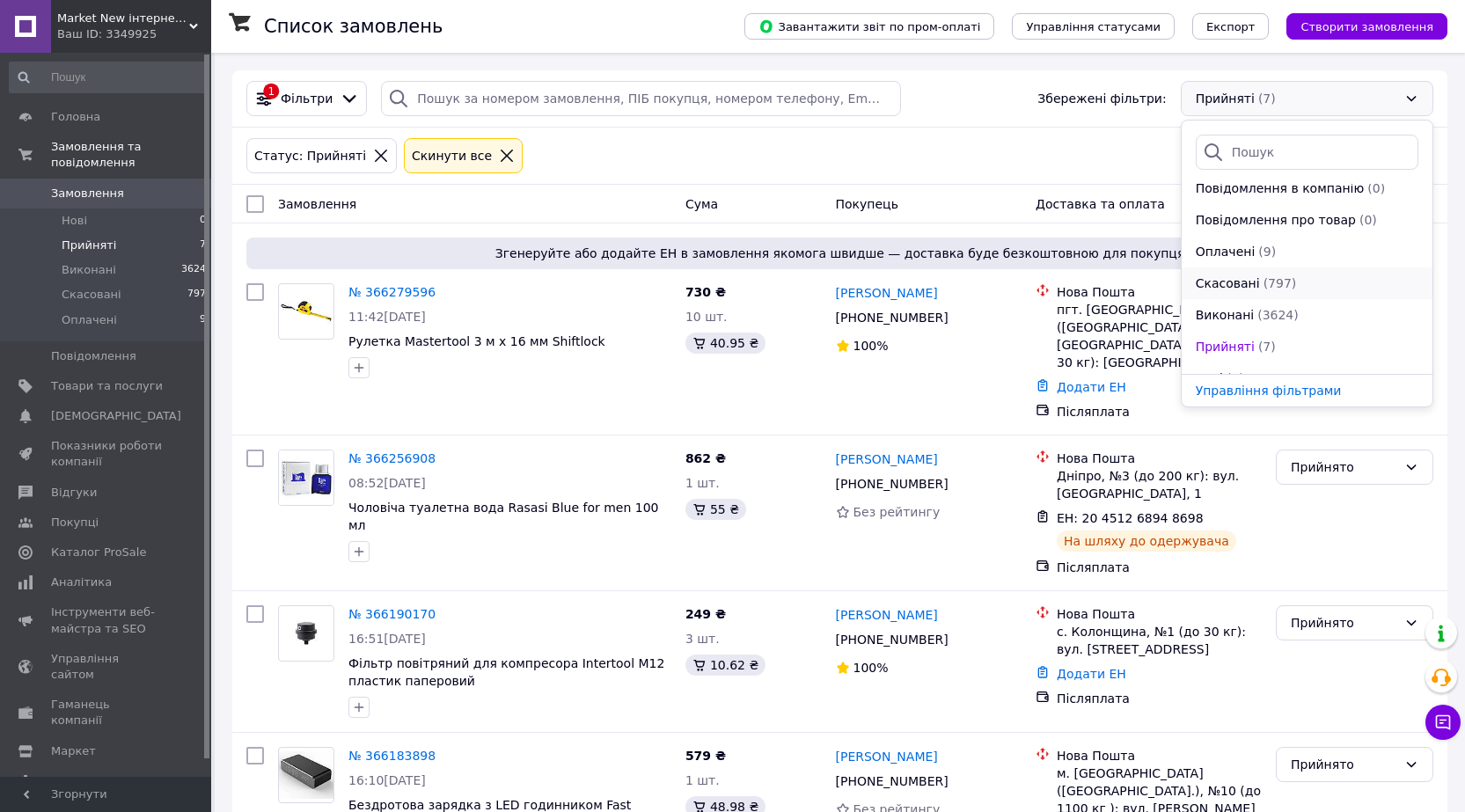
scroll to position [64, 0]
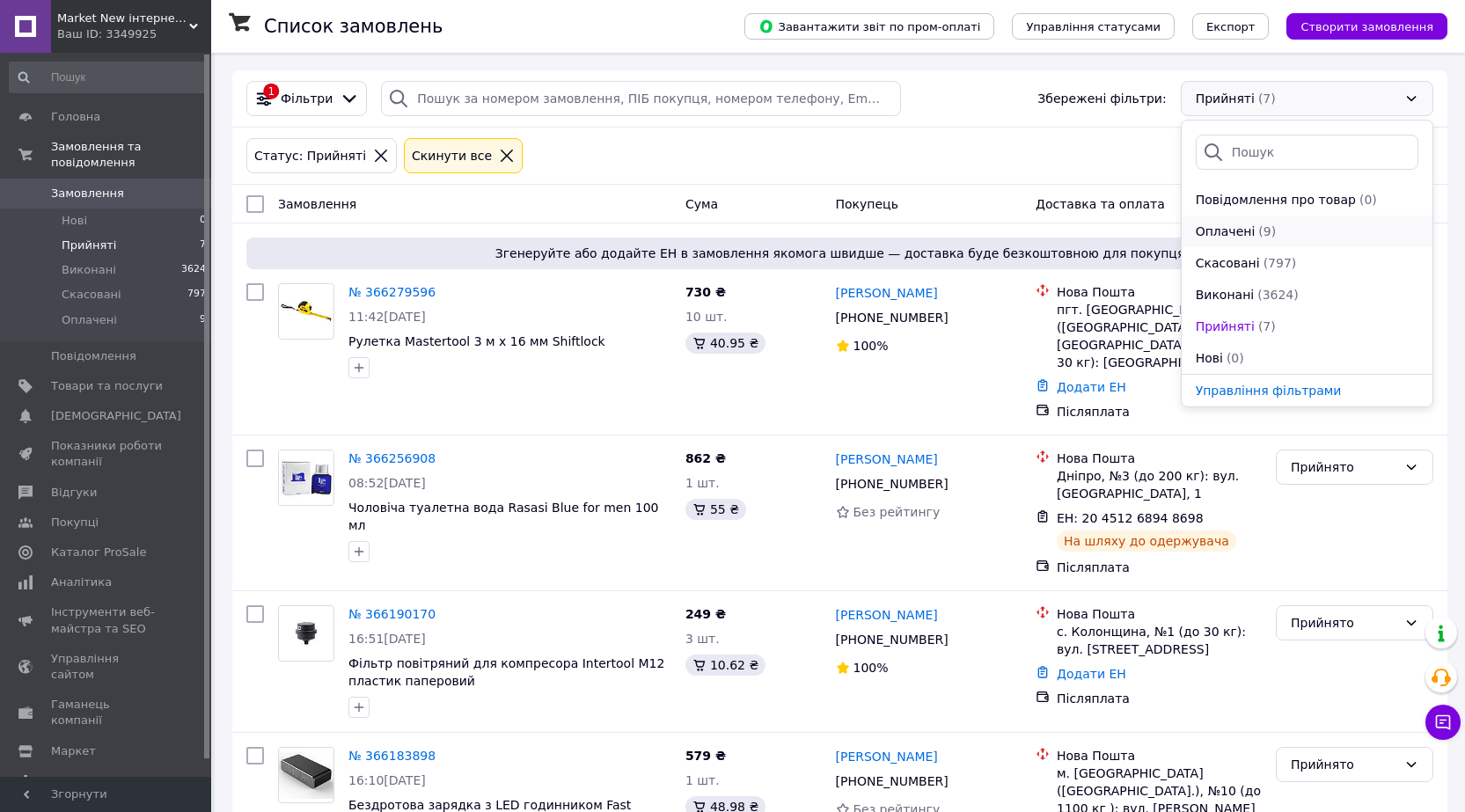
click at [1224, 231] on span "Оплачені" at bounding box center [1226, 231] width 60 height 18
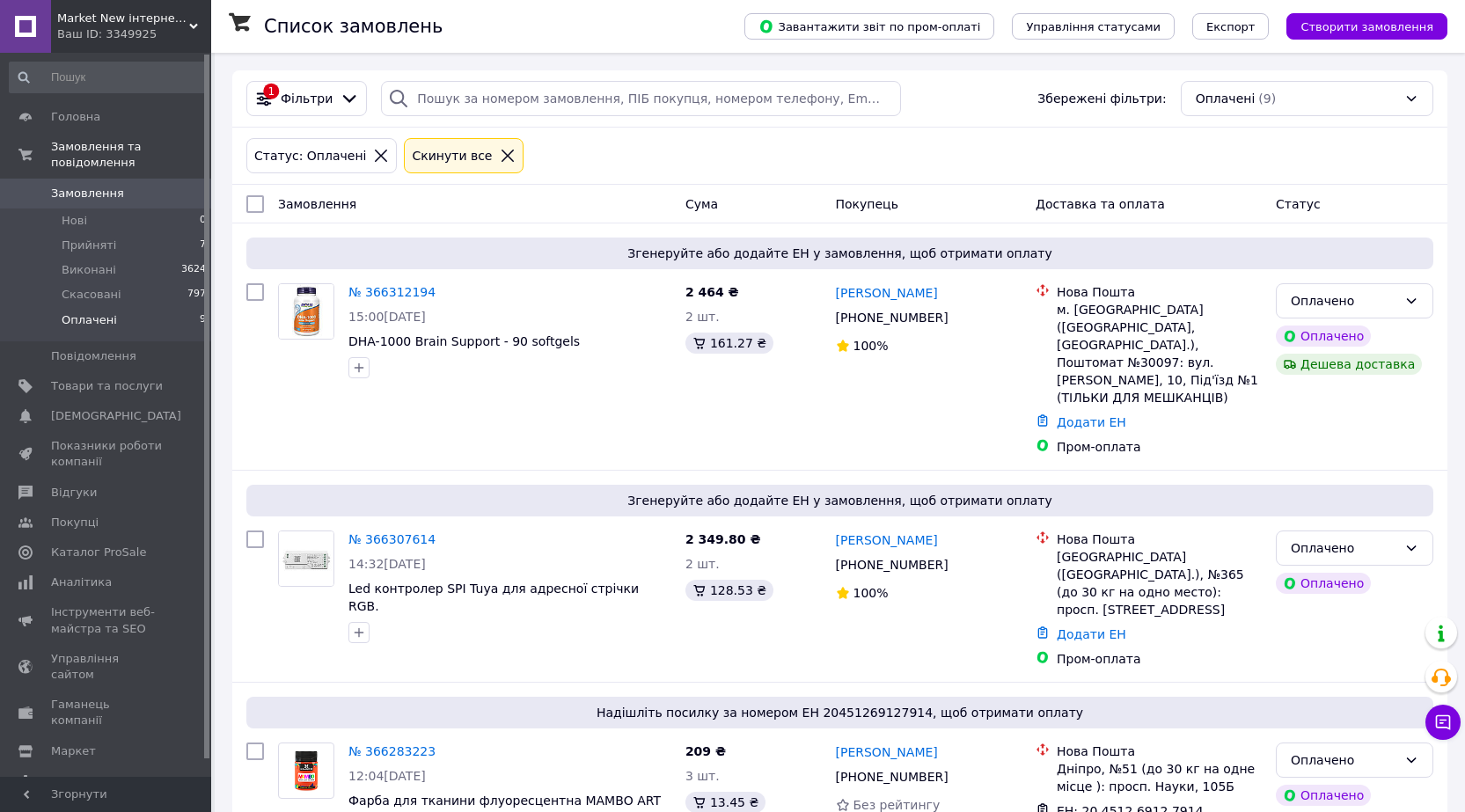
click at [1231, 97] on div "Оплачені (9)" at bounding box center [1306, 98] width 252 height 35
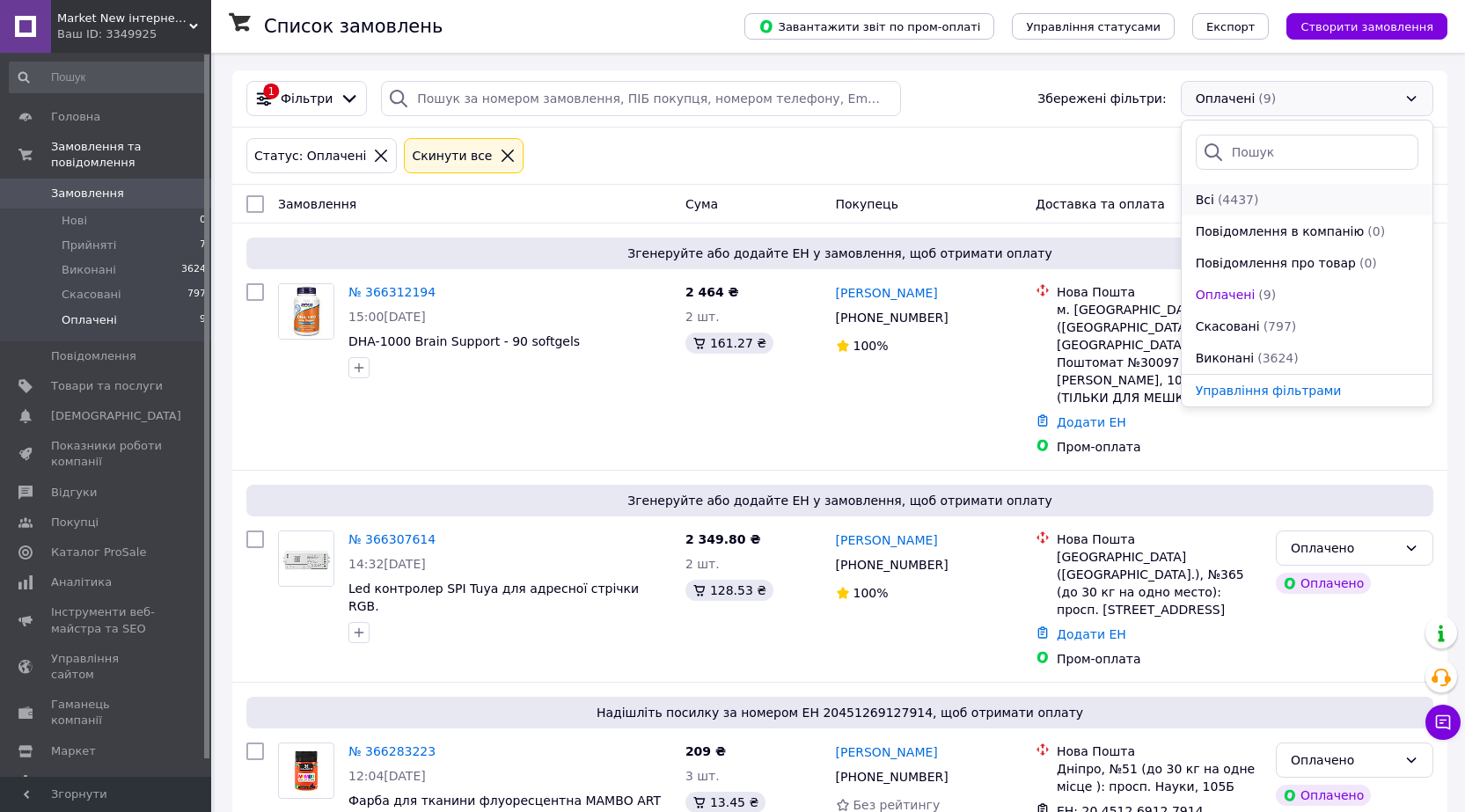
click at [1208, 194] on span "Всі" at bounding box center [1205, 200] width 19 height 18
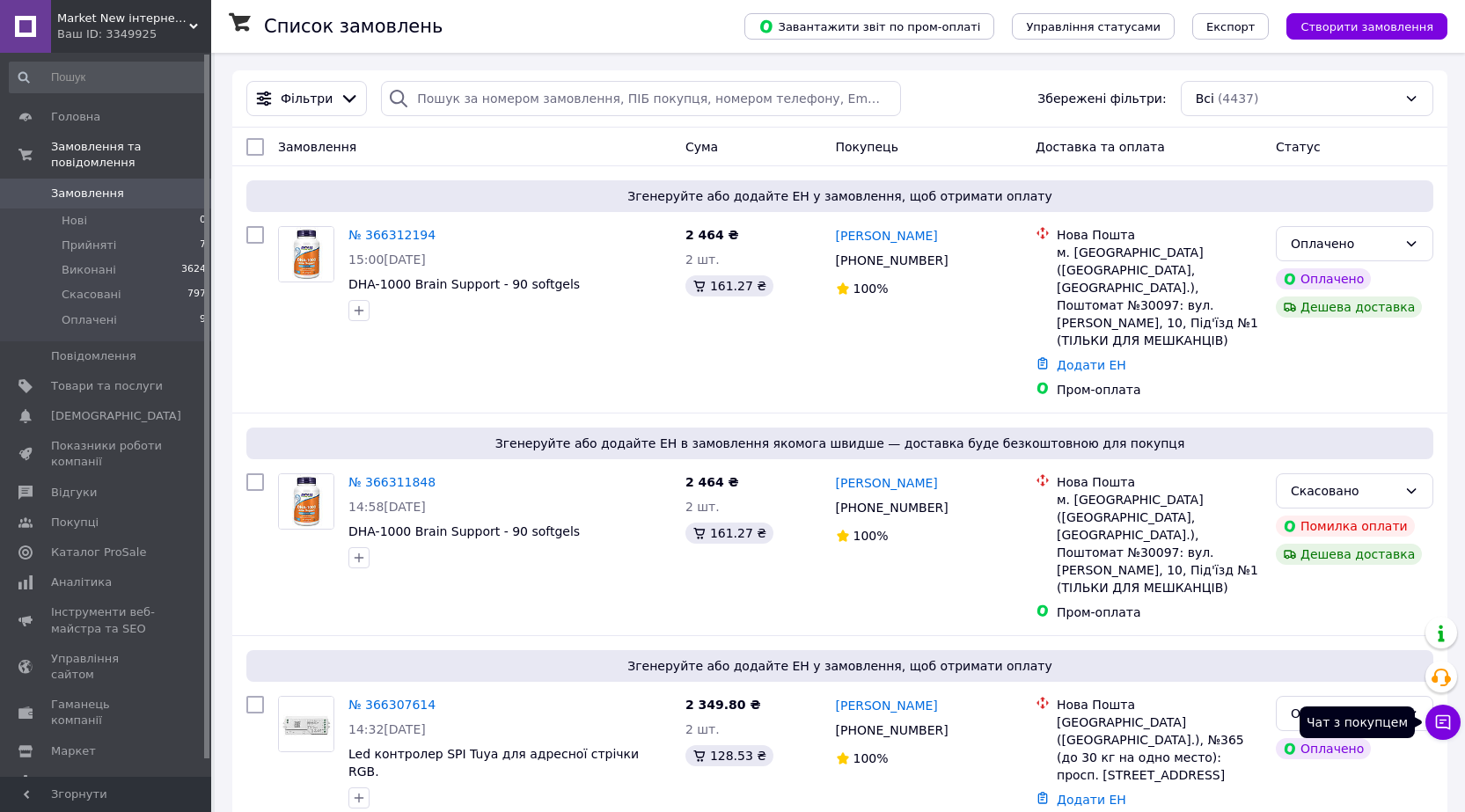
click at [1438, 722] on icon at bounding box center [1443, 723] width 18 height 18
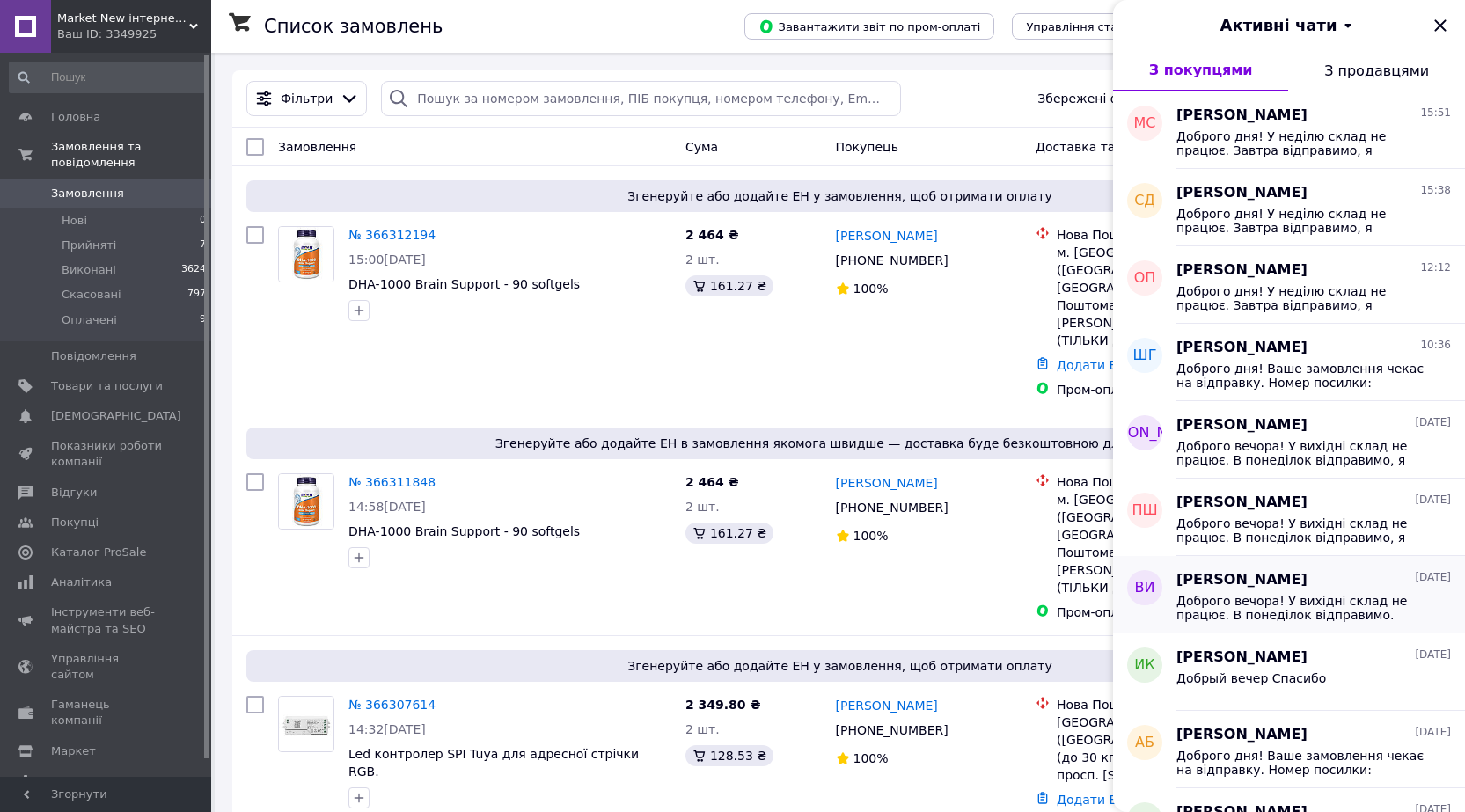
scroll to position [176, 0]
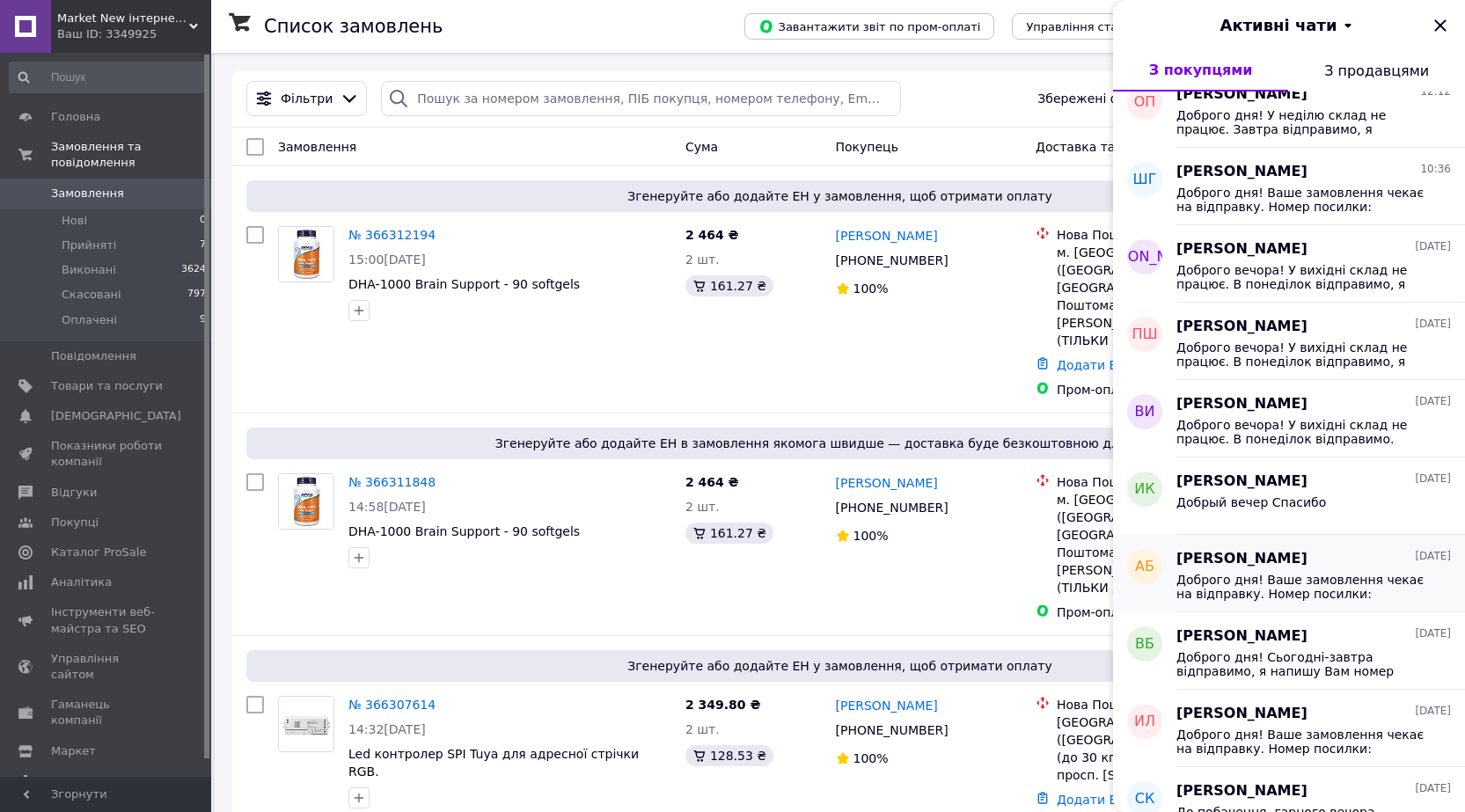
click at [1244, 575] on span "Доброго дня! Ваше замовлення чекає на відправку. Номер посилки: 20451268432314 …" at bounding box center [1301, 587] width 250 height 28
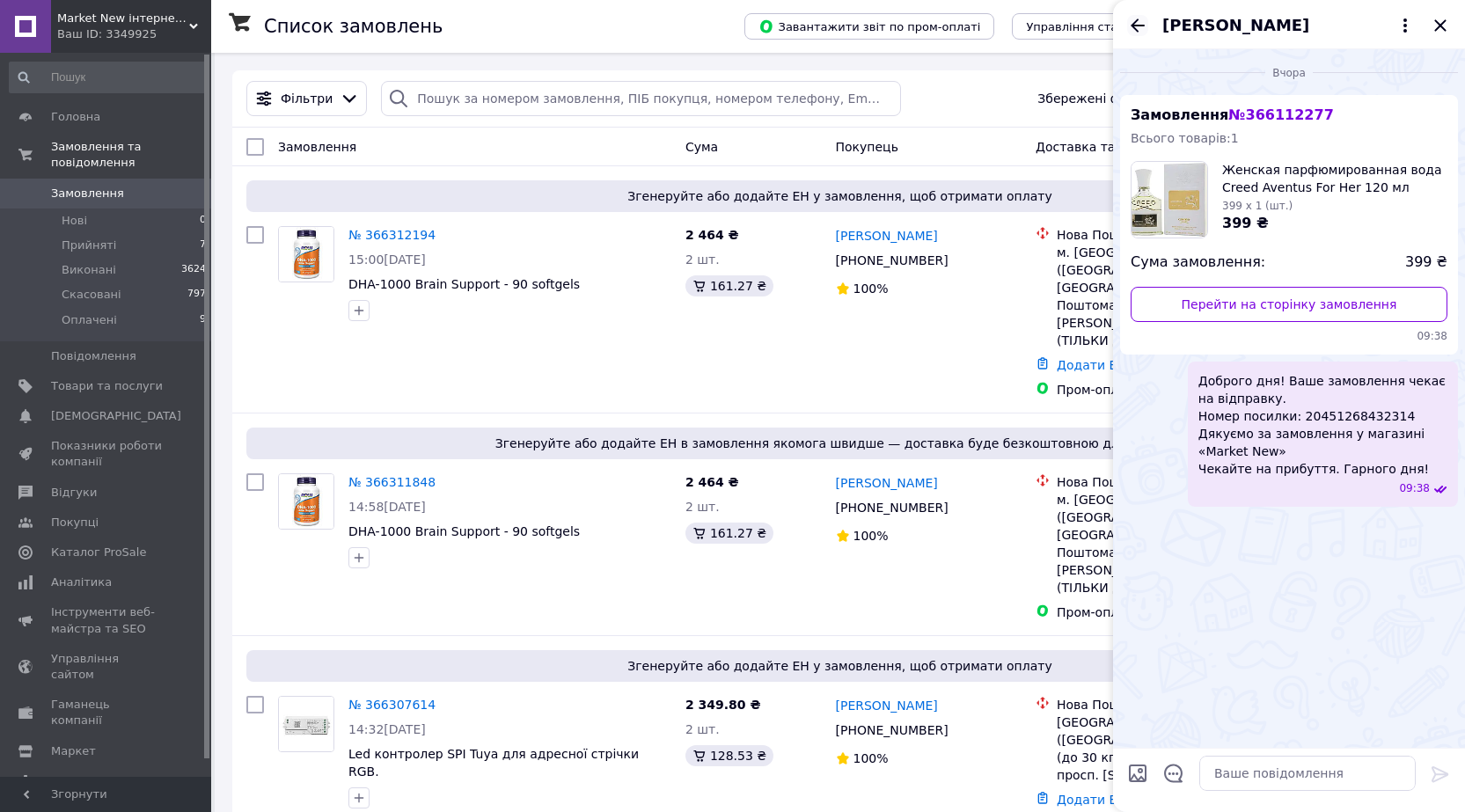
click at [1136, 25] on icon "Назад" at bounding box center [1138, 25] width 14 height 13
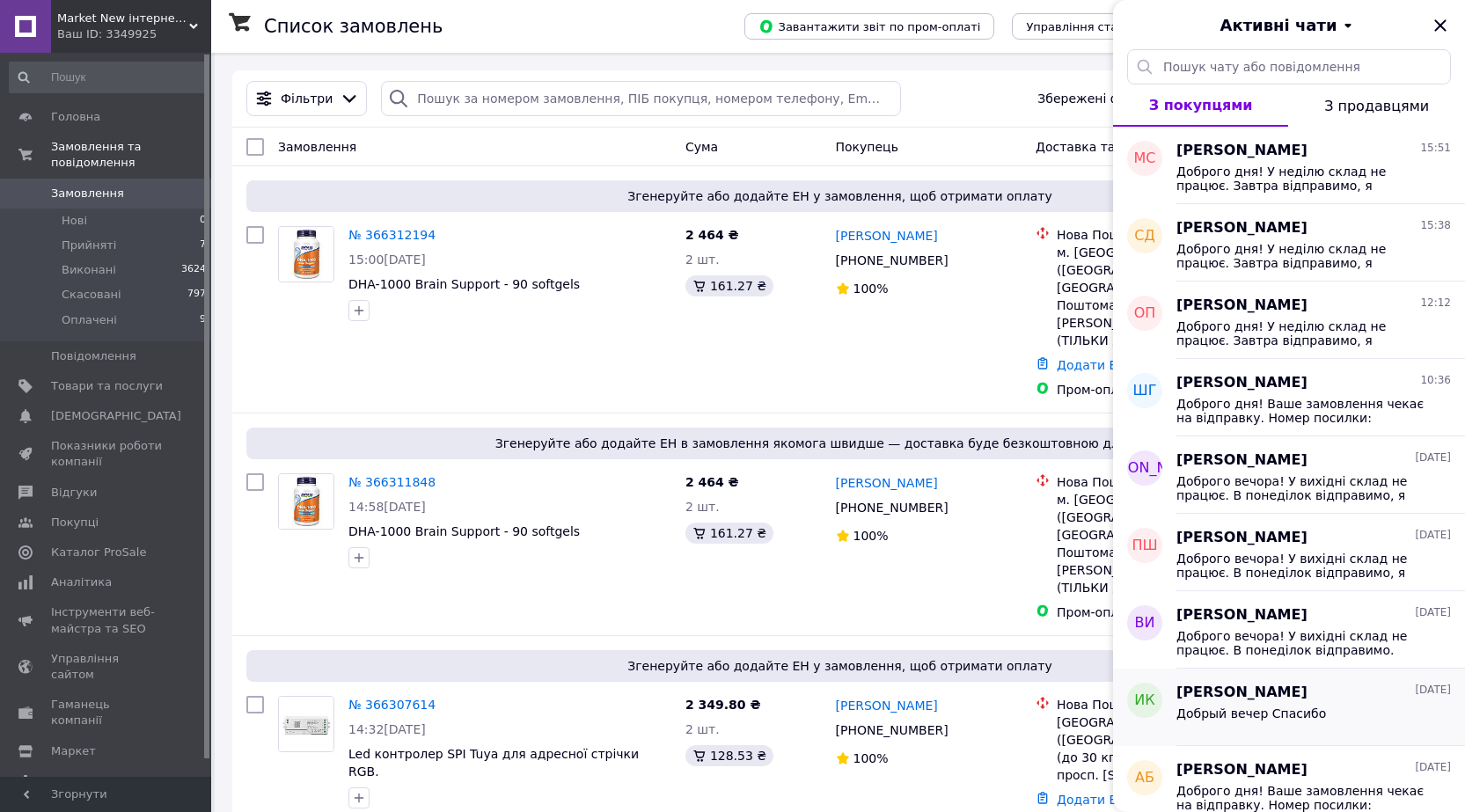
click at [1322, 710] on div "Добрый вечер Спасибо" at bounding box center [1314, 717] width 275 height 28
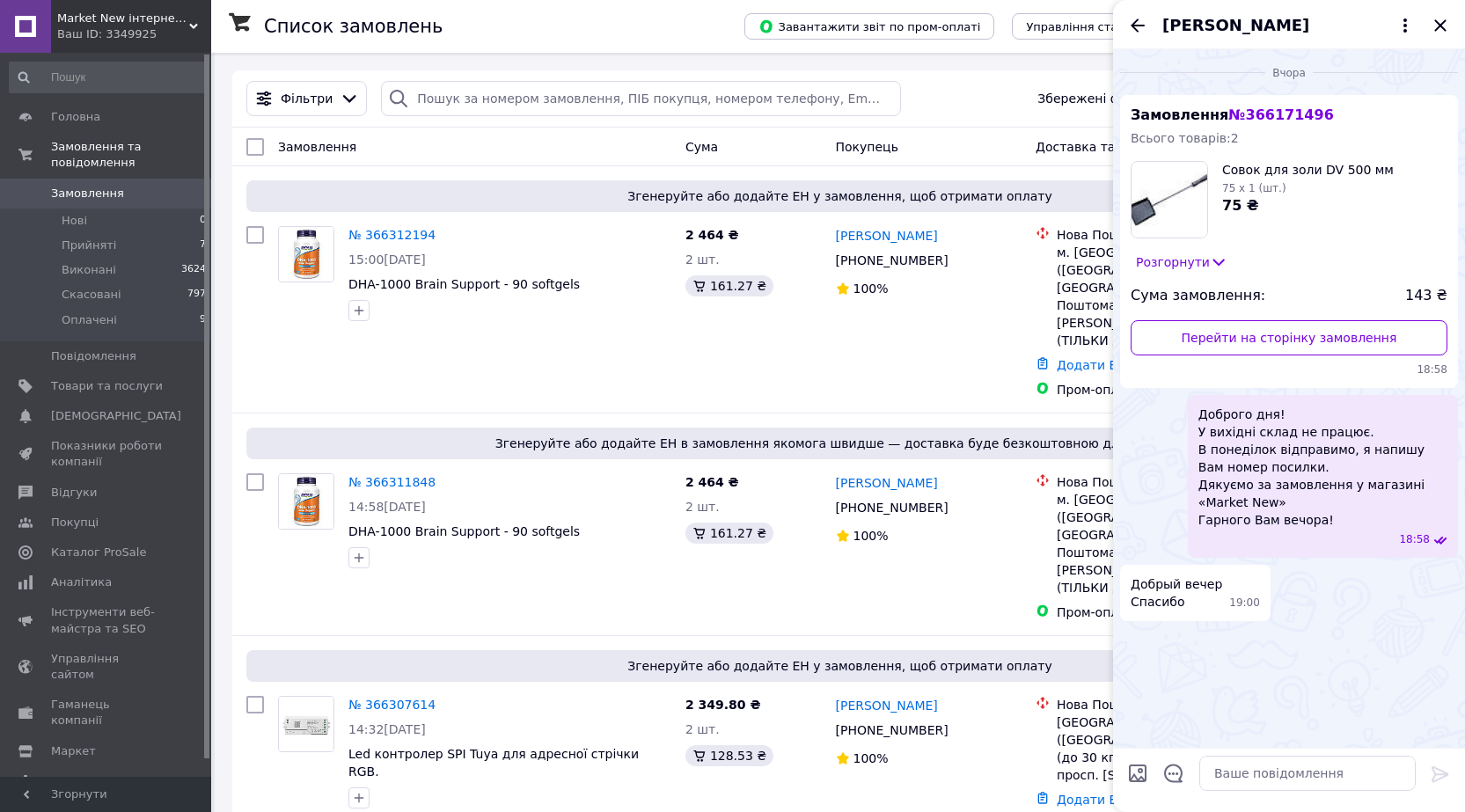
drag, startPoint x: 1134, startPoint y: 19, endPoint x: 1145, endPoint y: 49, distance: 32.0
click at [1135, 20] on icon "Назад" at bounding box center [1138, 26] width 21 height 21
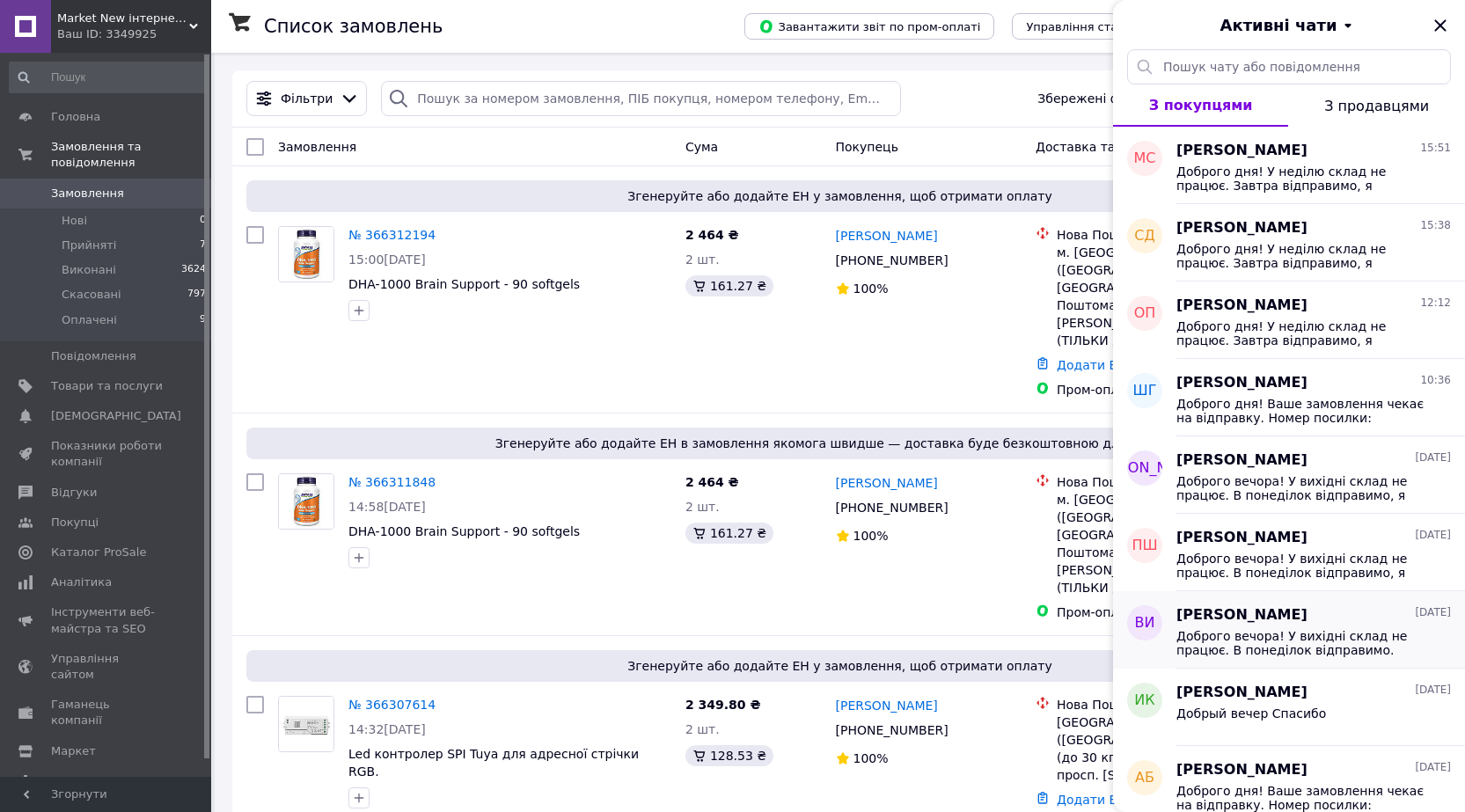
click at [1245, 632] on span "Доброго вечора! У вихідні склад не працює. В понеділок відправимо. Номер посилк…" at bounding box center [1301, 643] width 250 height 28
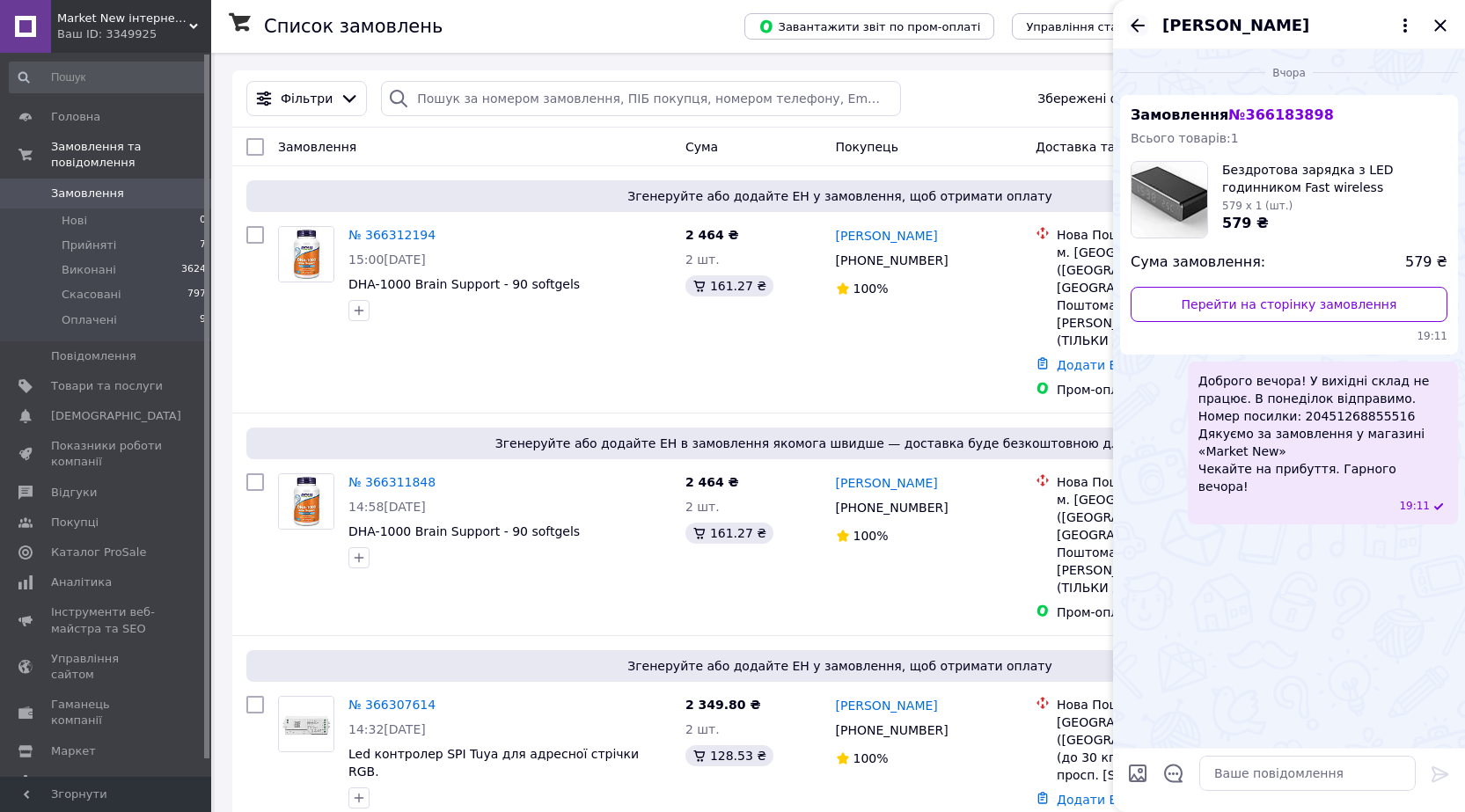
click at [1136, 23] on icon "Назад" at bounding box center [1138, 26] width 21 height 21
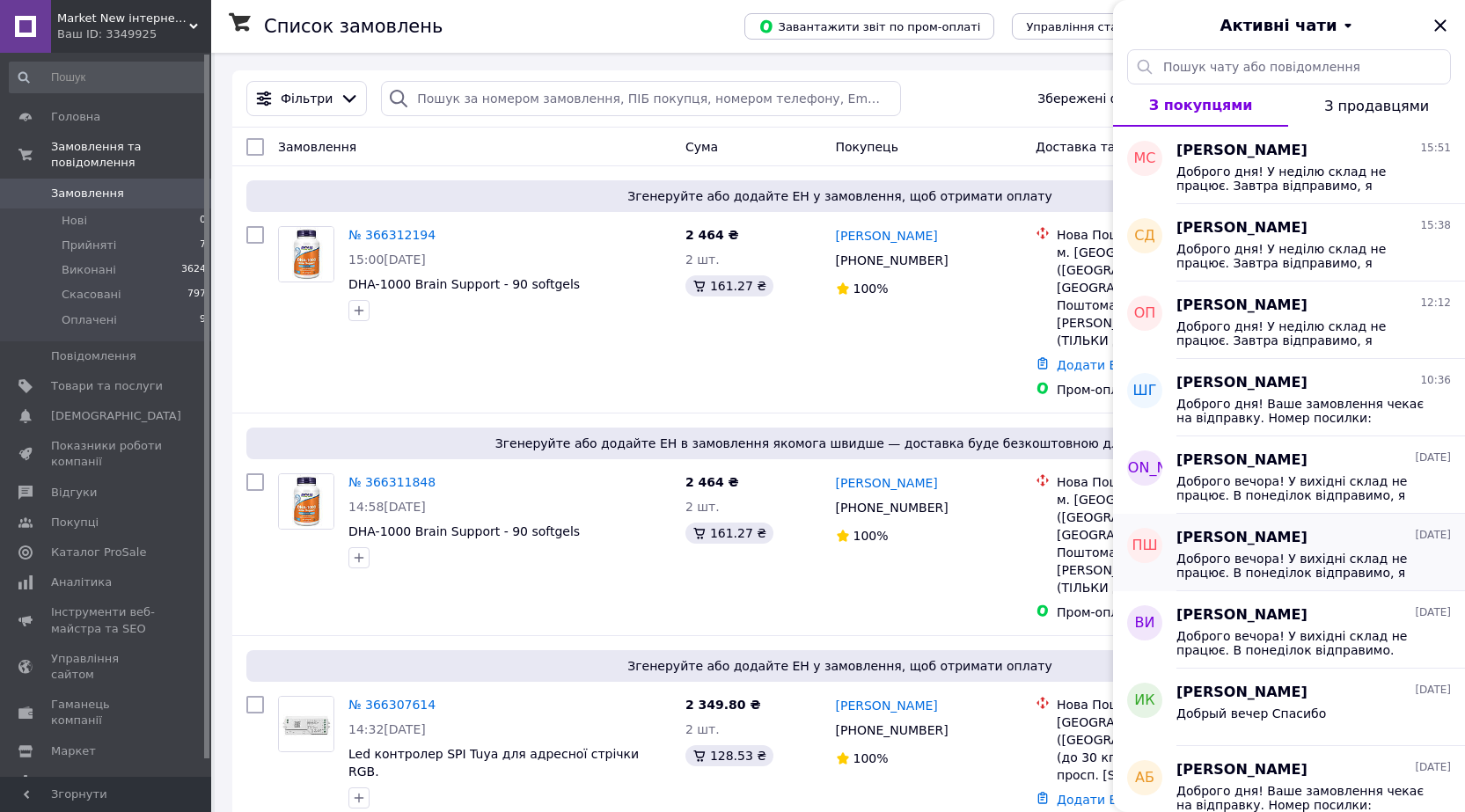
click at [1246, 558] on span "Доброго вечора! У вихідні склад не працює. В понеділок відправимо, я напишу Вам…" at bounding box center [1301, 566] width 250 height 28
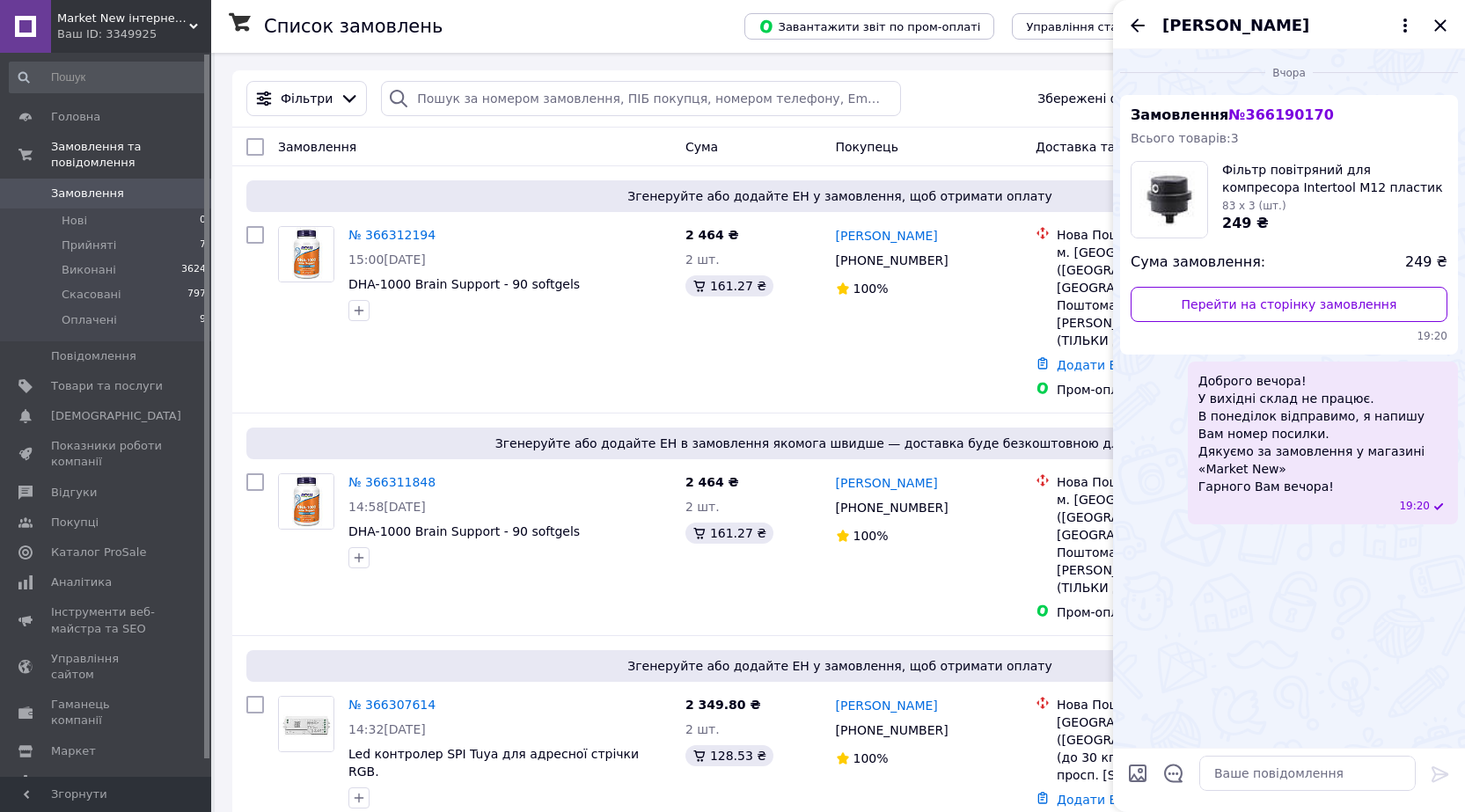
click at [1138, 25] on icon "Назад" at bounding box center [1138, 25] width 14 height 13
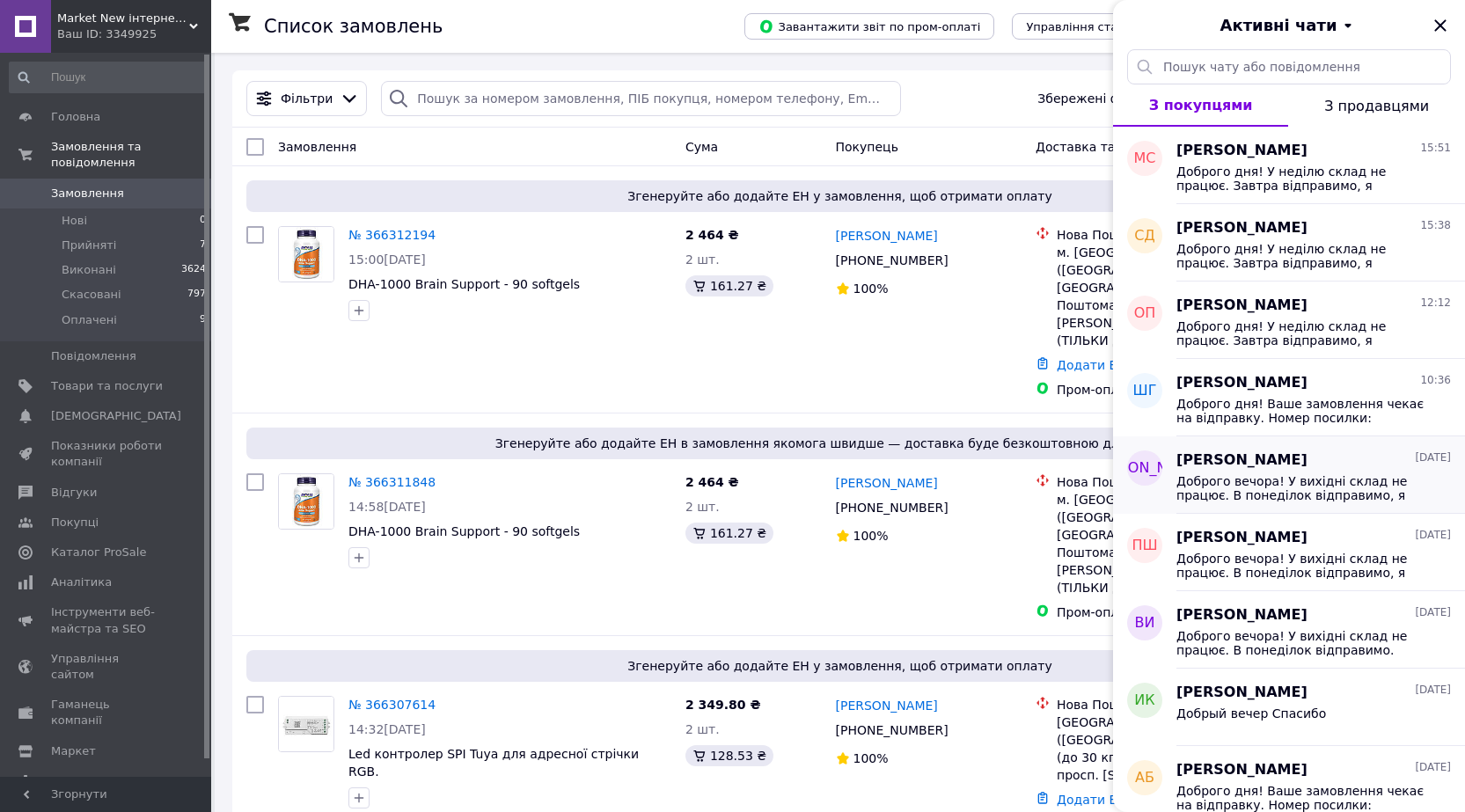
click at [1270, 476] on span "Доброго вечора! У вихідні склад не працює. В понеділок відправимо, я напишу Вам…" at bounding box center [1301, 488] width 250 height 28
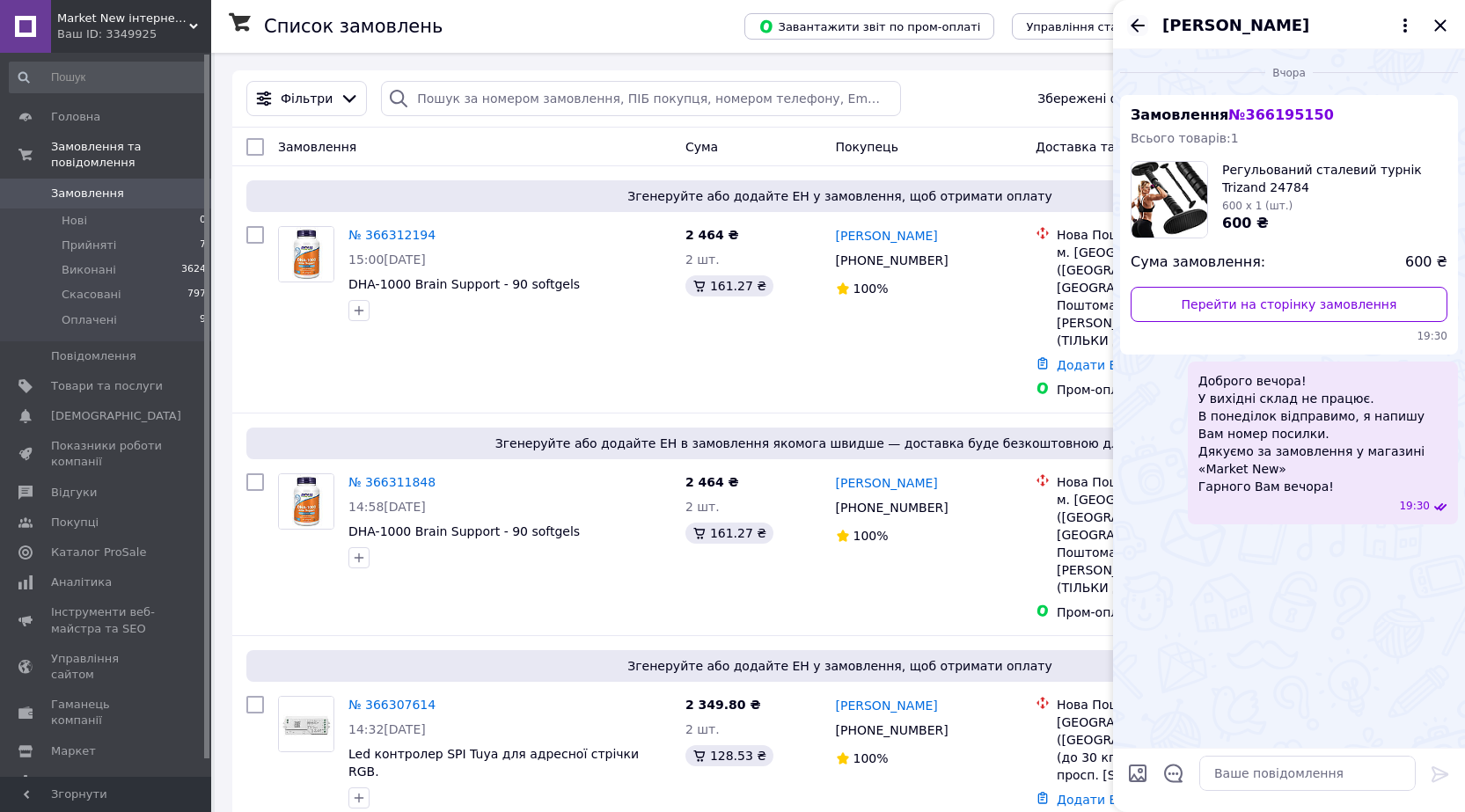
click at [1136, 22] on icon "Назад" at bounding box center [1138, 26] width 21 height 21
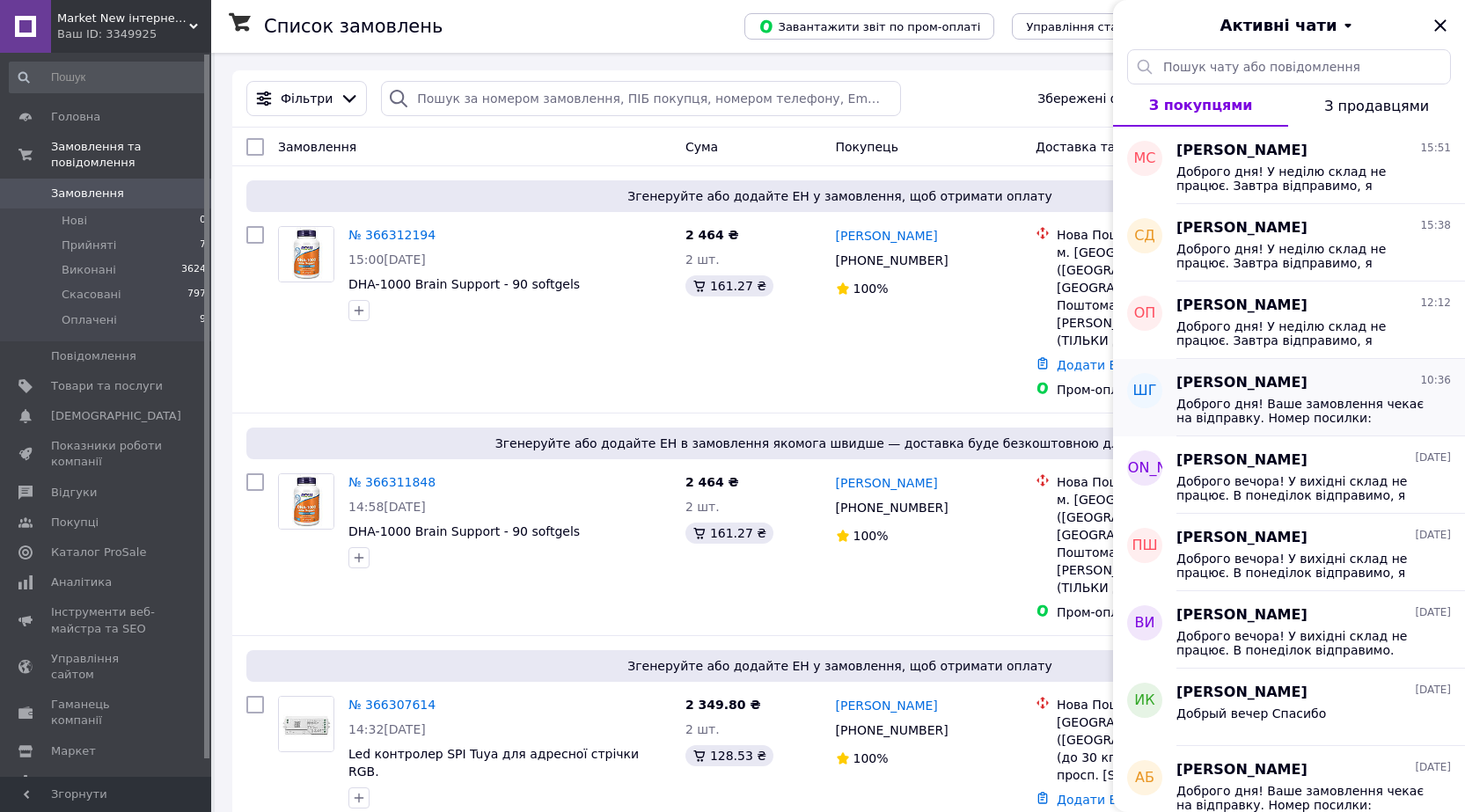
click at [1258, 401] on span "Доброго дня! Ваше замовлення чекає на відправку. Номер посилки: 20451268948698 …" at bounding box center [1301, 411] width 250 height 28
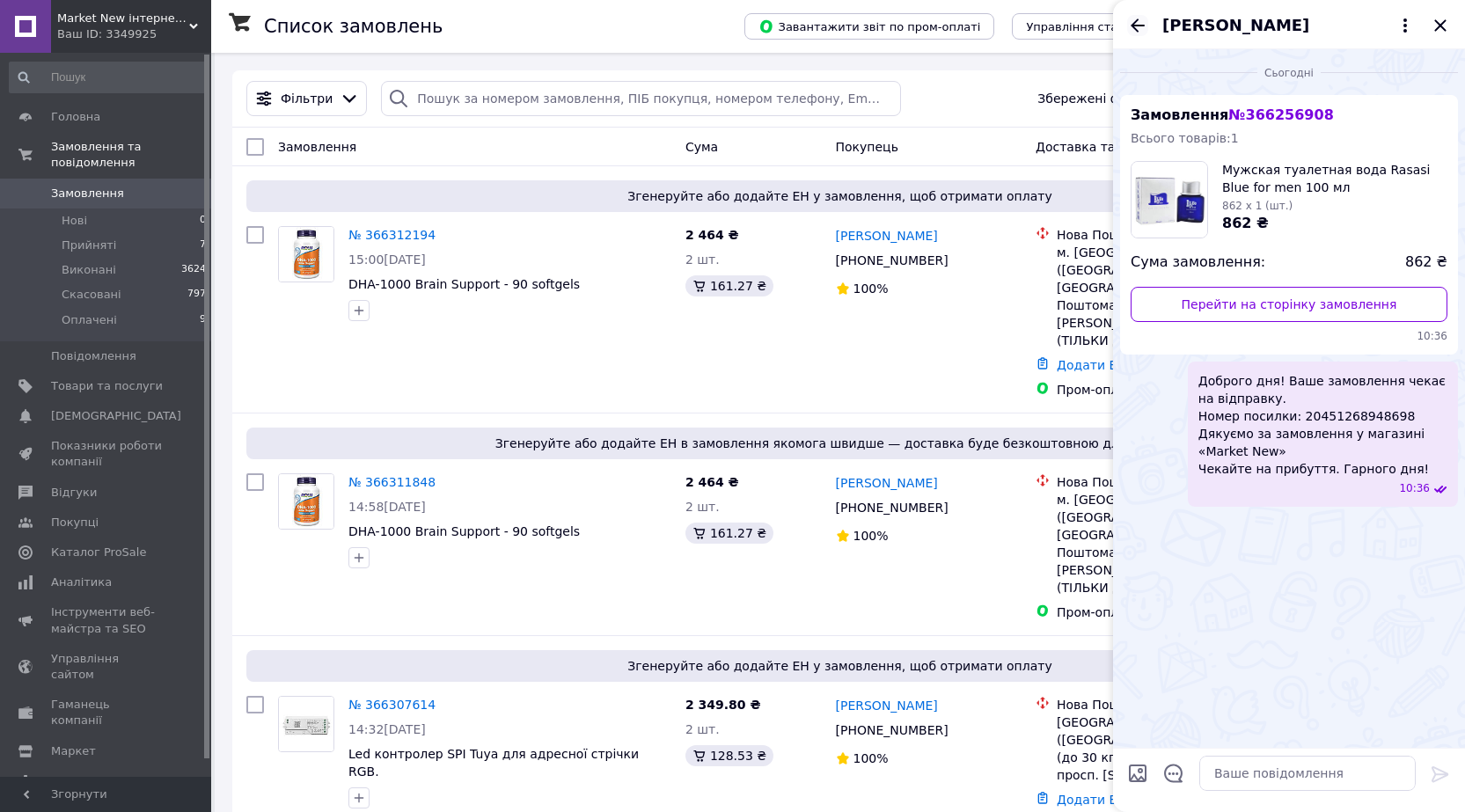
click at [1133, 28] on icon "Назад" at bounding box center [1138, 26] width 21 height 21
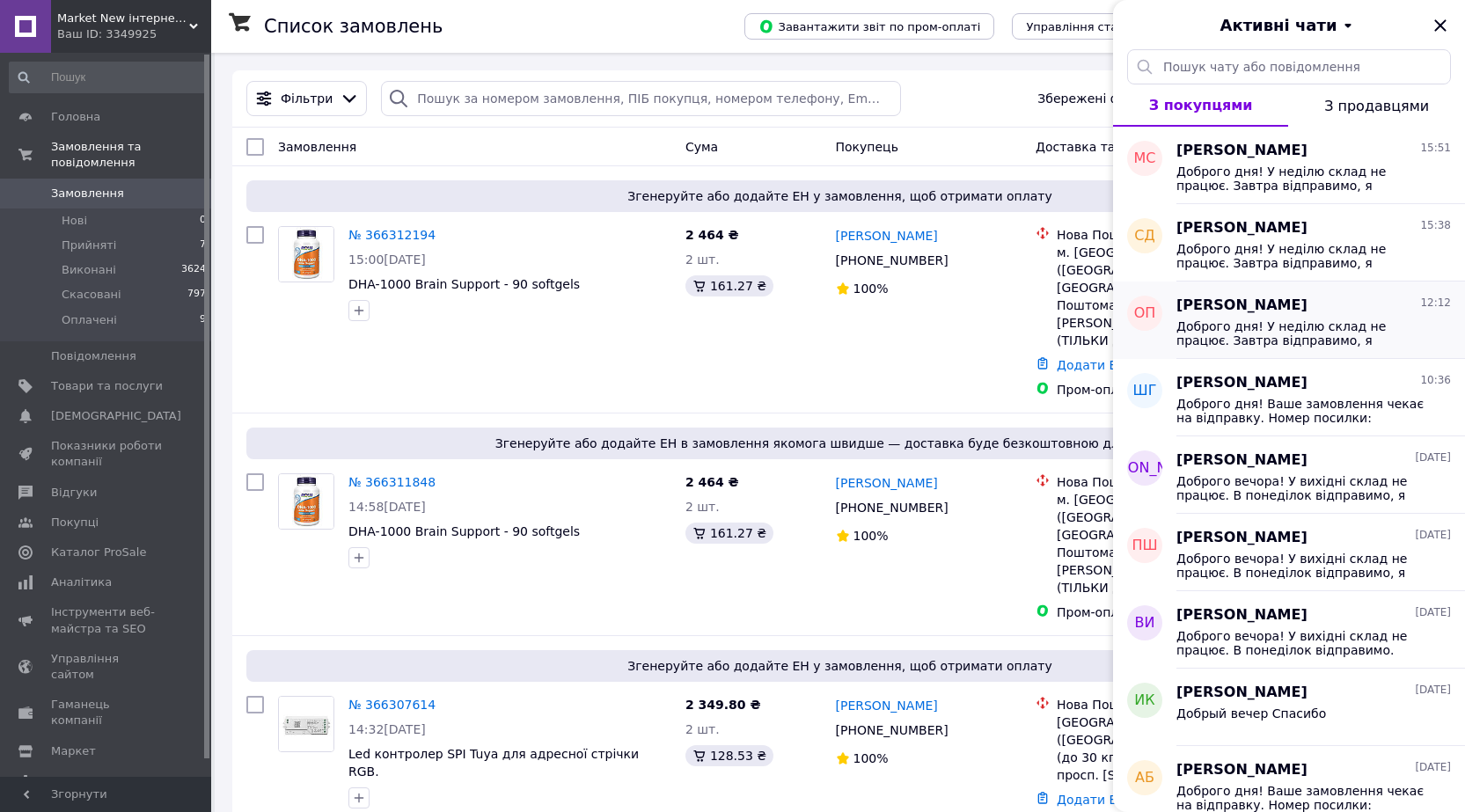
click at [1252, 323] on span "Доброго дня! У неділю склад не працює. Завтра відправимо, я напишу Вам номер по…" at bounding box center [1301, 334] width 250 height 28
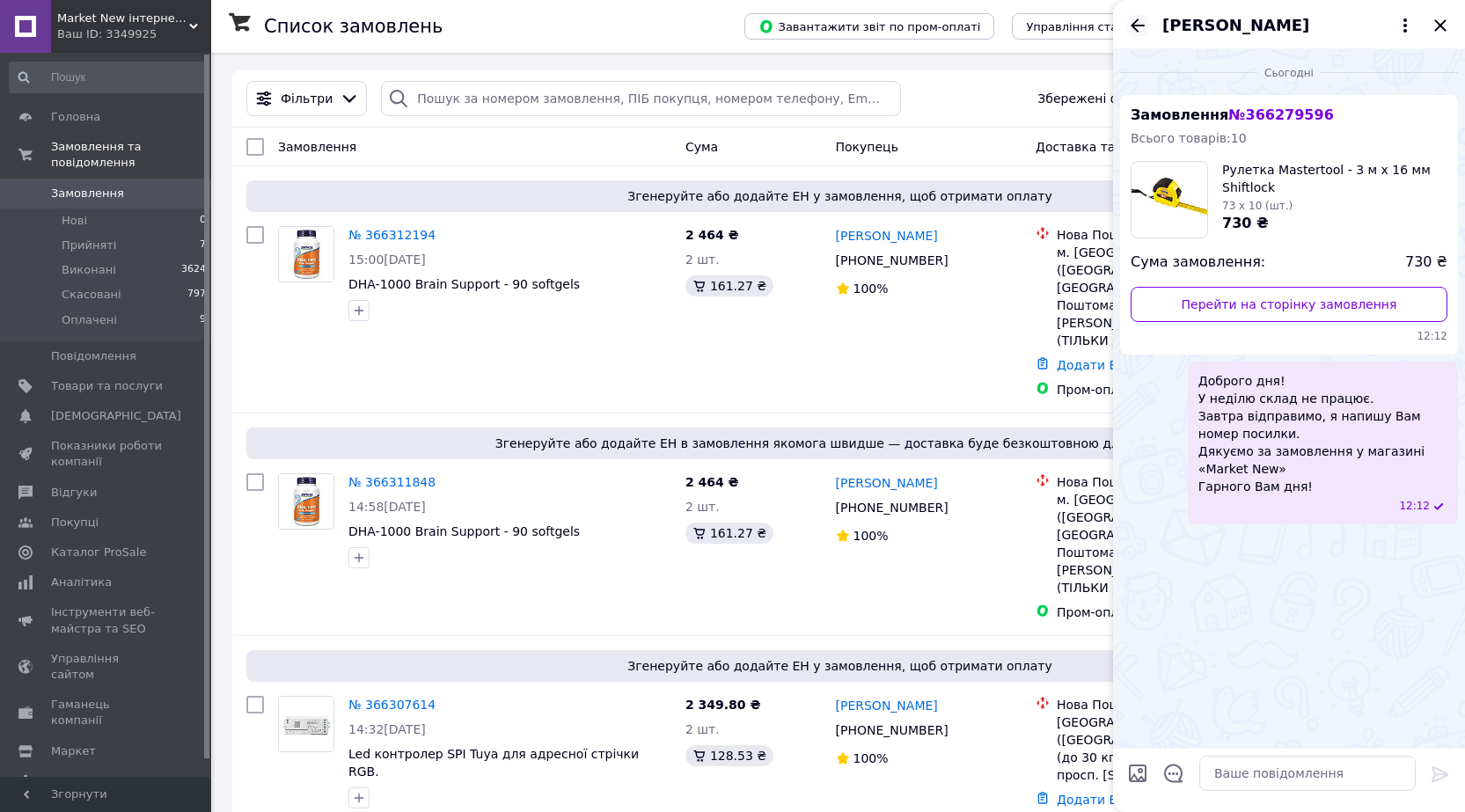
click at [1136, 23] on icon "Назад" at bounding box center [1138, 25] width 14 height 13
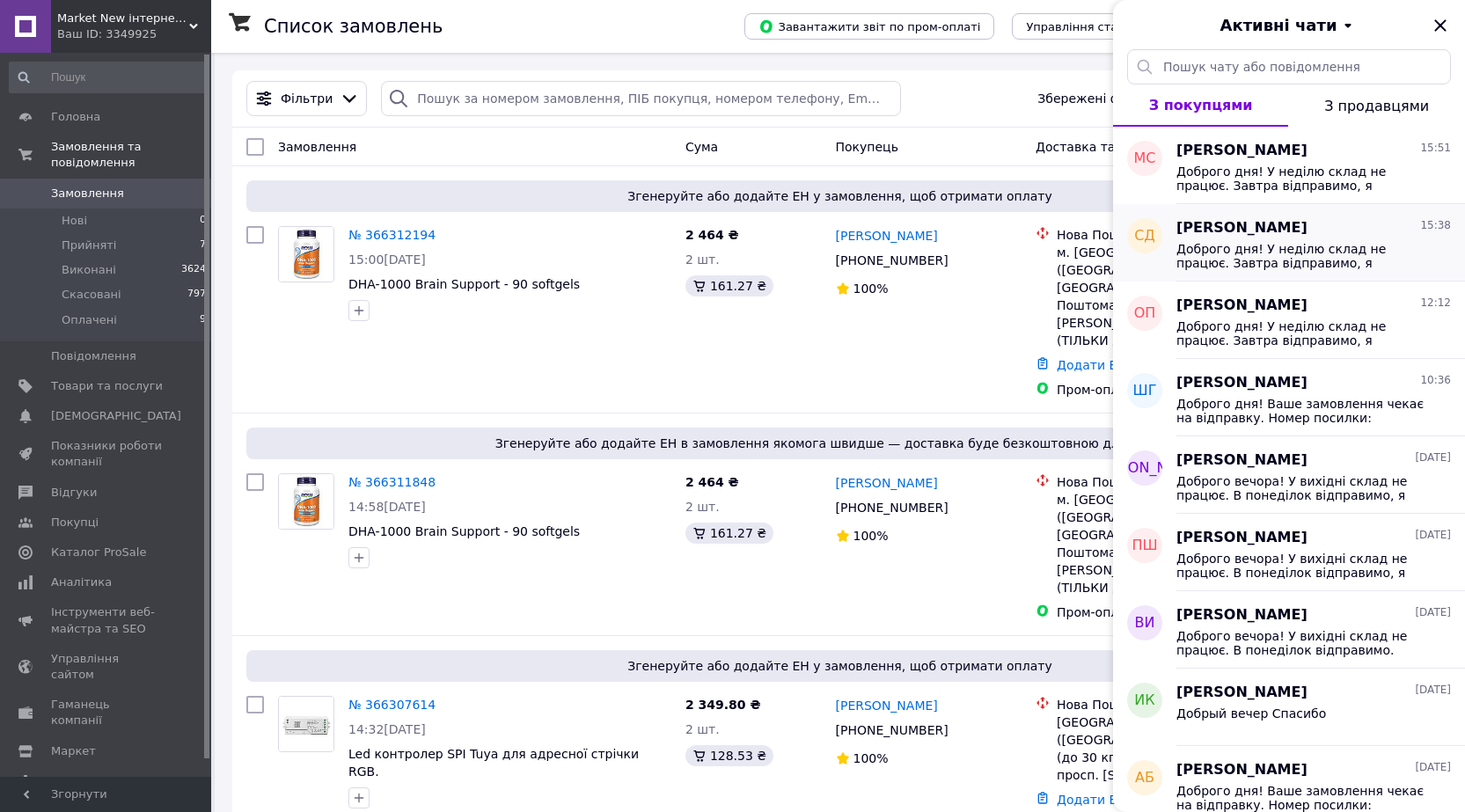
click at [1252, 251] on span "Доброго дня! У неділю склад не працює. Завтра відправимо, я напишу Вам номер по…" at bounding box center [1301, 256] width 250 height 28
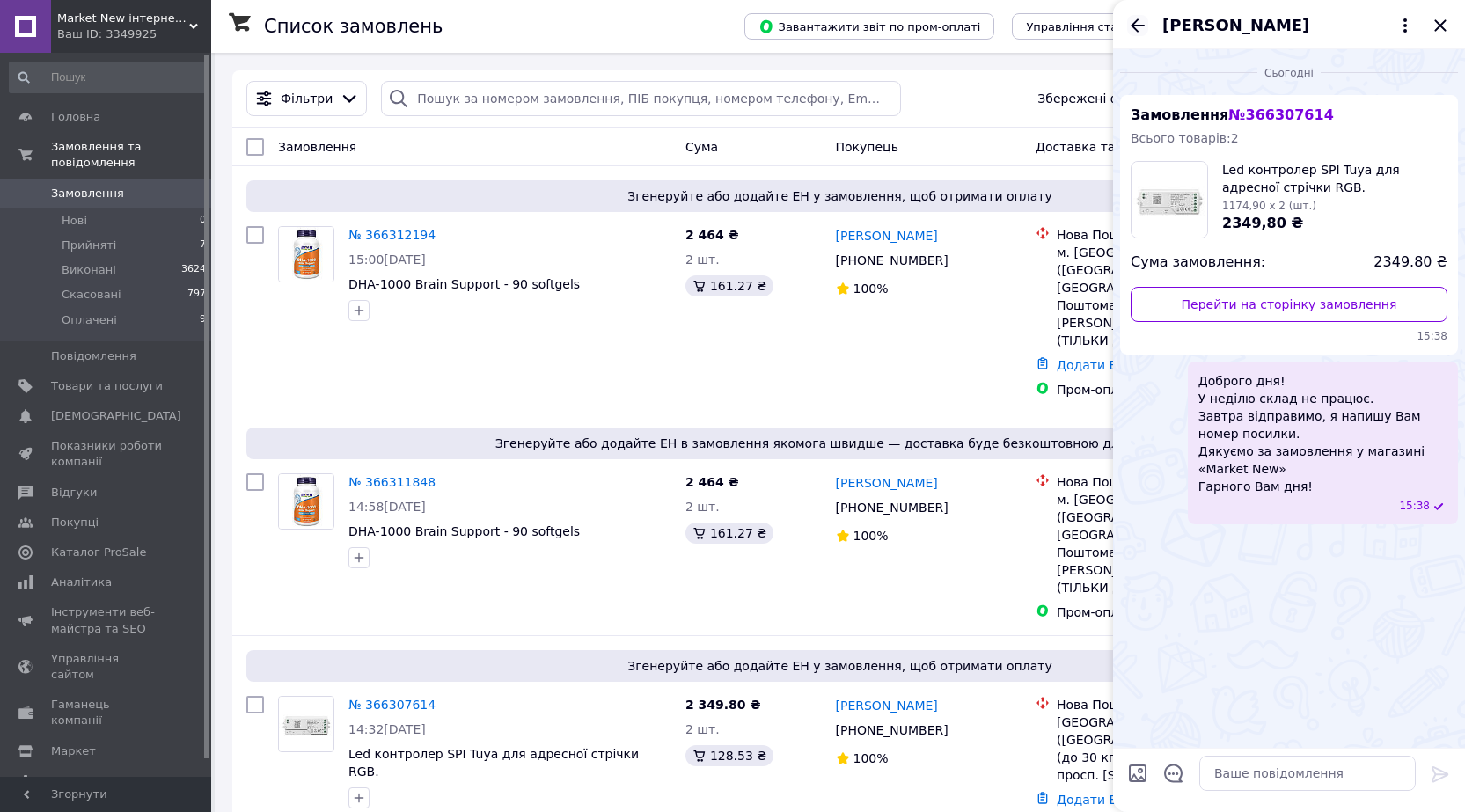
click at [1137, 26] on icon "Назад" at bounding box center [1138, 25] width 14 height 13
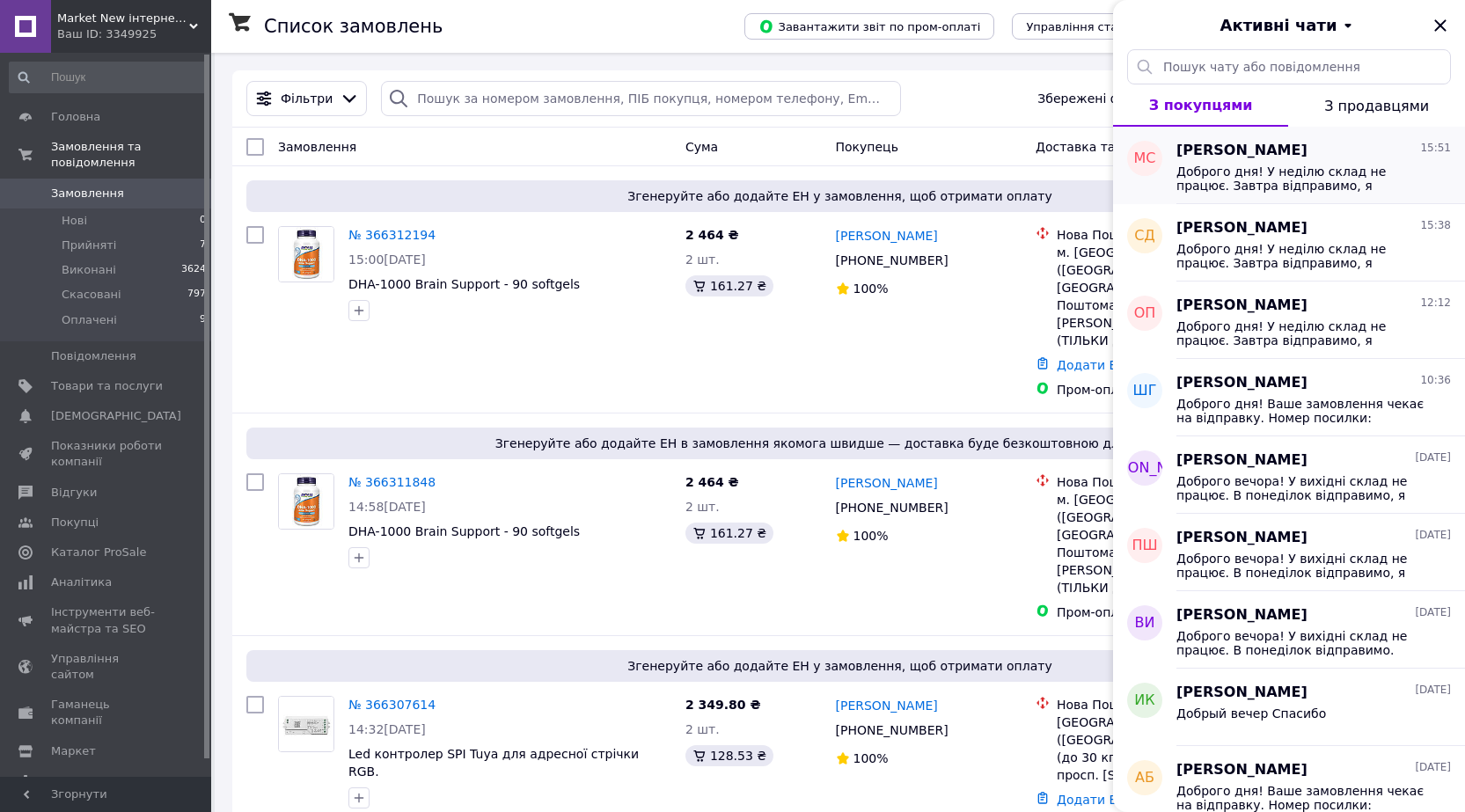
click at [1255, 166] on span "Доброго дня! У неділю склад не працює. Завтра відправимо, я напишу Вам номер по…" at bounding box center [1301, 179] width 250 height 28
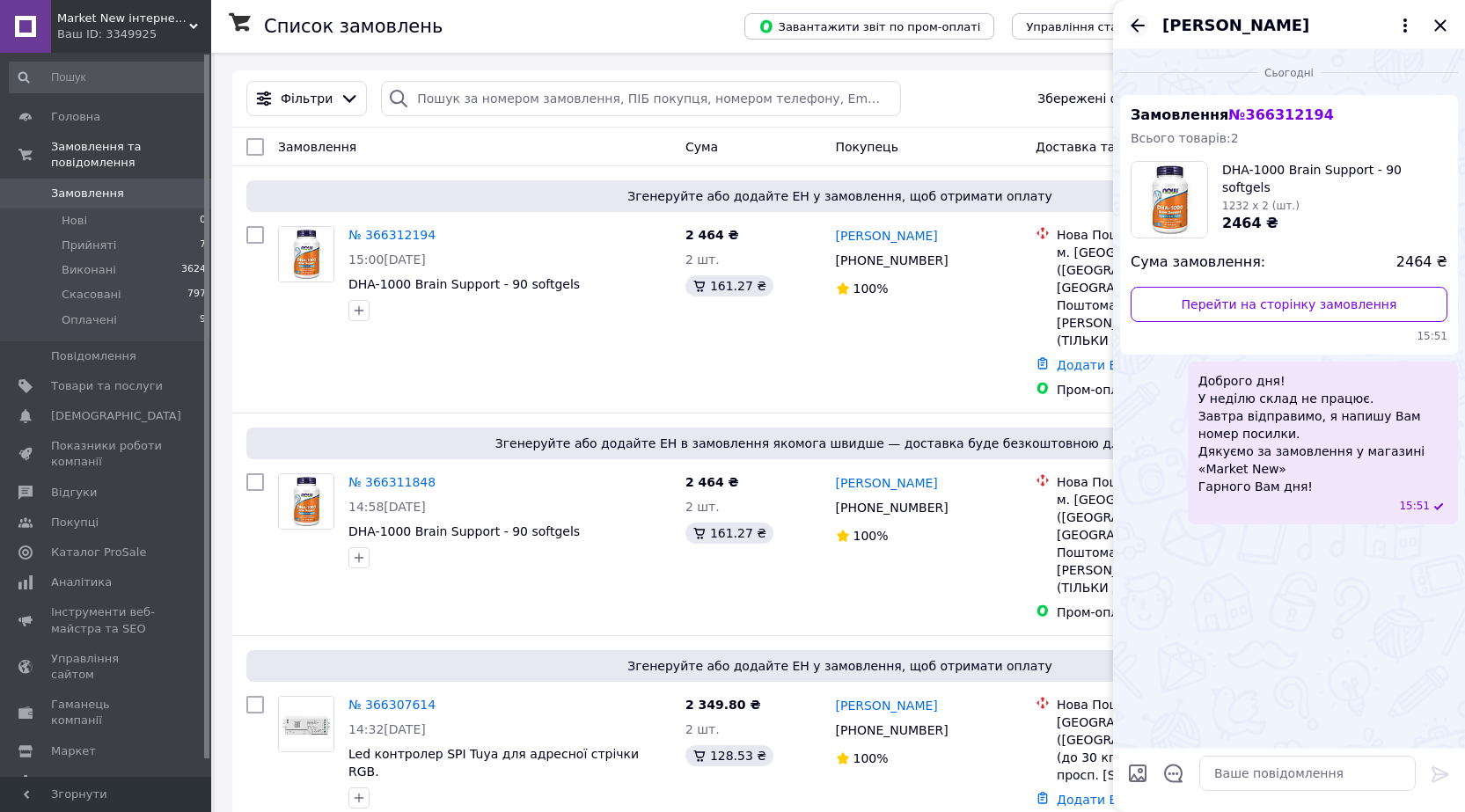
click at [1136, 25] on icon "Назад" at bounding box center [1138, 25] width 14 height 13
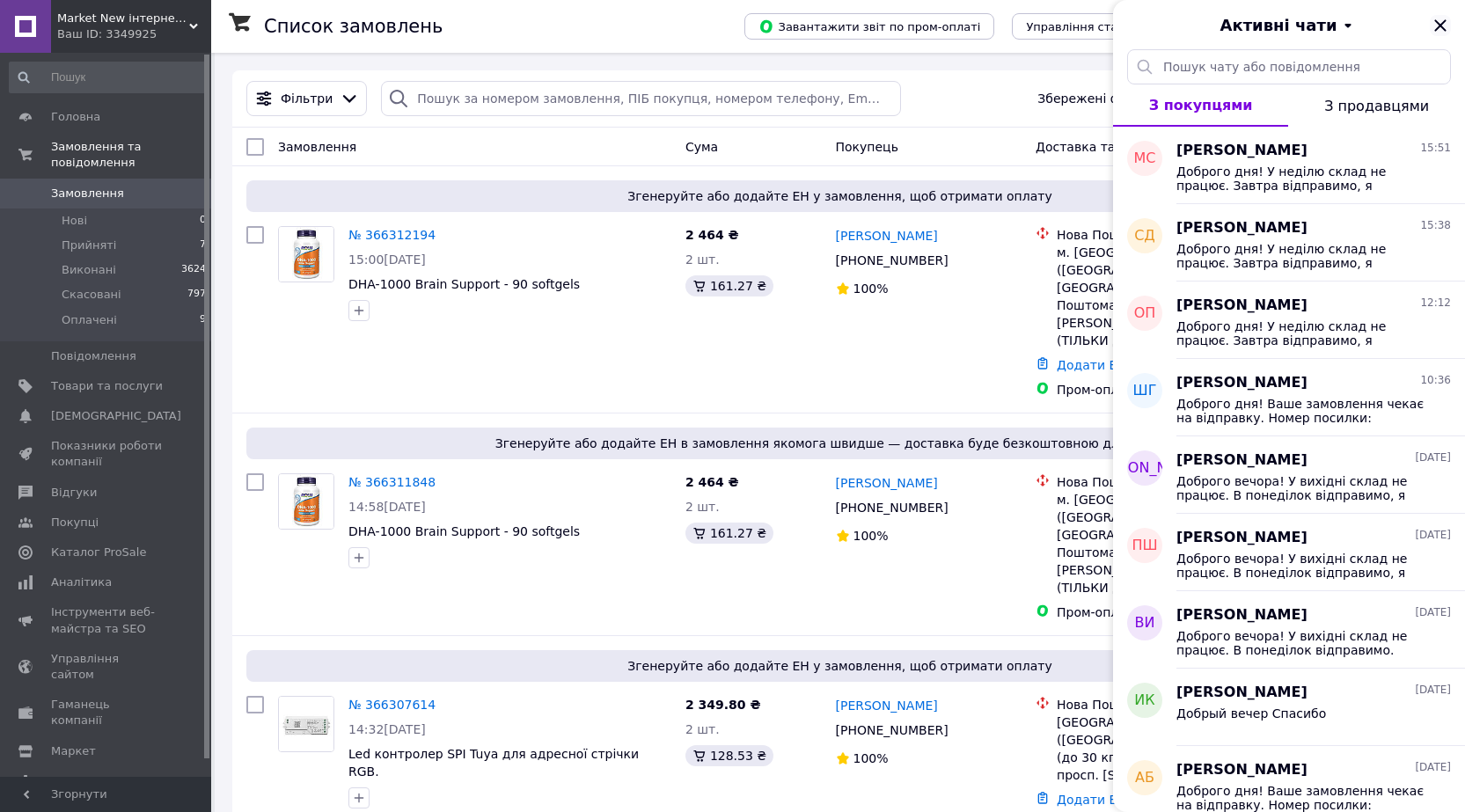
click at [1440, 27] on icon "Закрити" at bounding box center [1440, 26] width 21 height 21
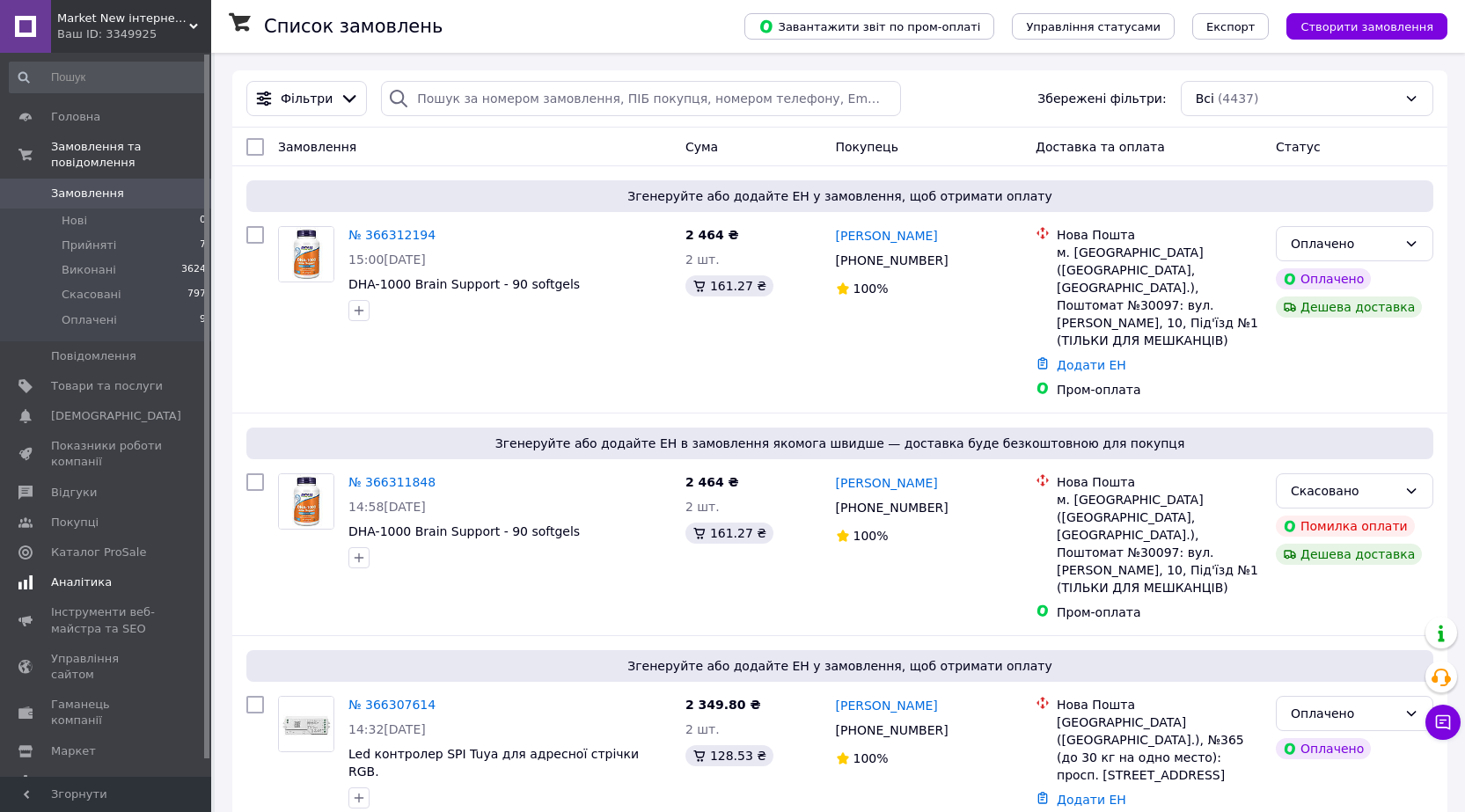
click at [81, 575] on span "Аналітика" at bounding box center [81, 583] width 61 height 16
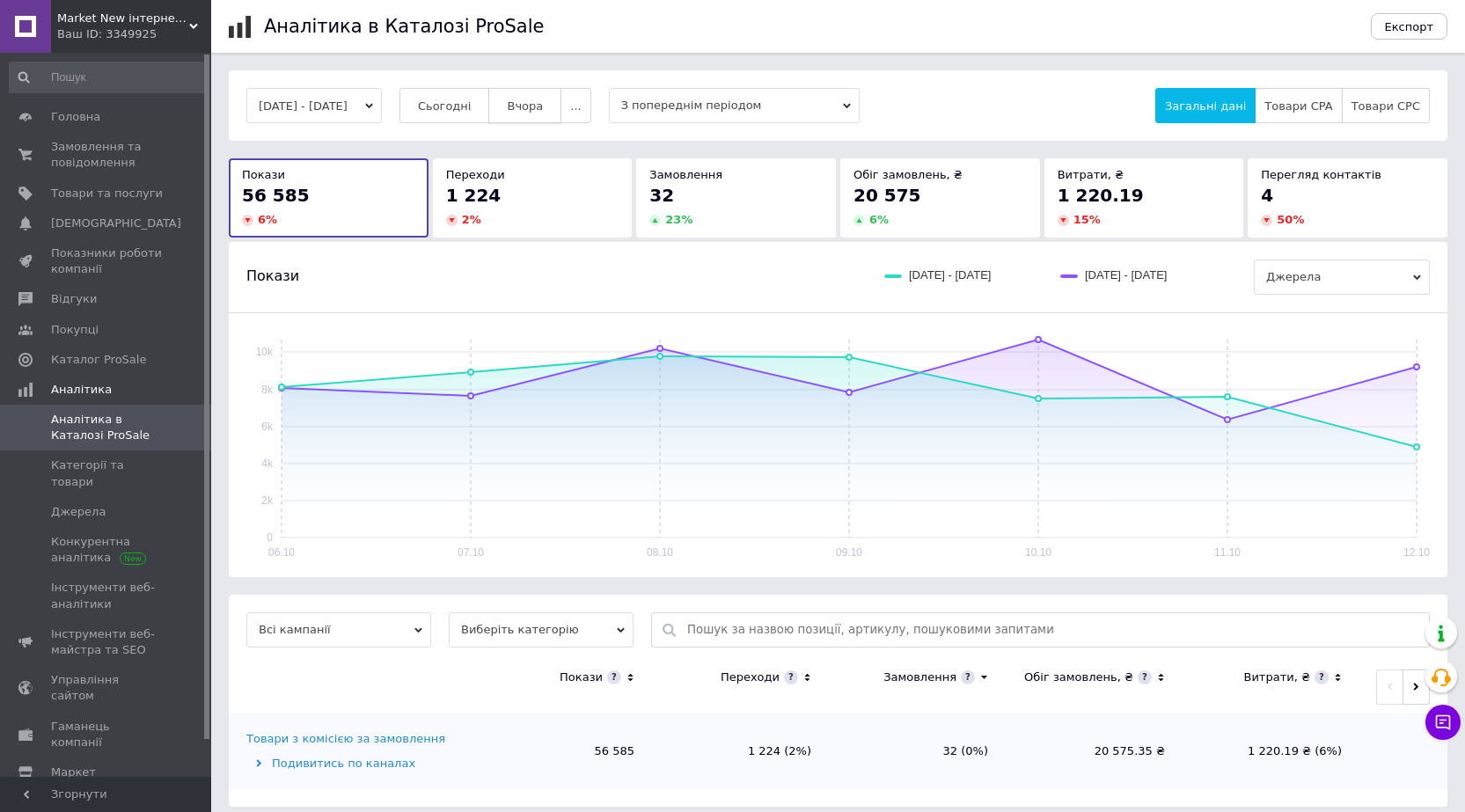
click at [543, 101] on span "Вчора" at bounding box center [524, 105] width 36 height 13
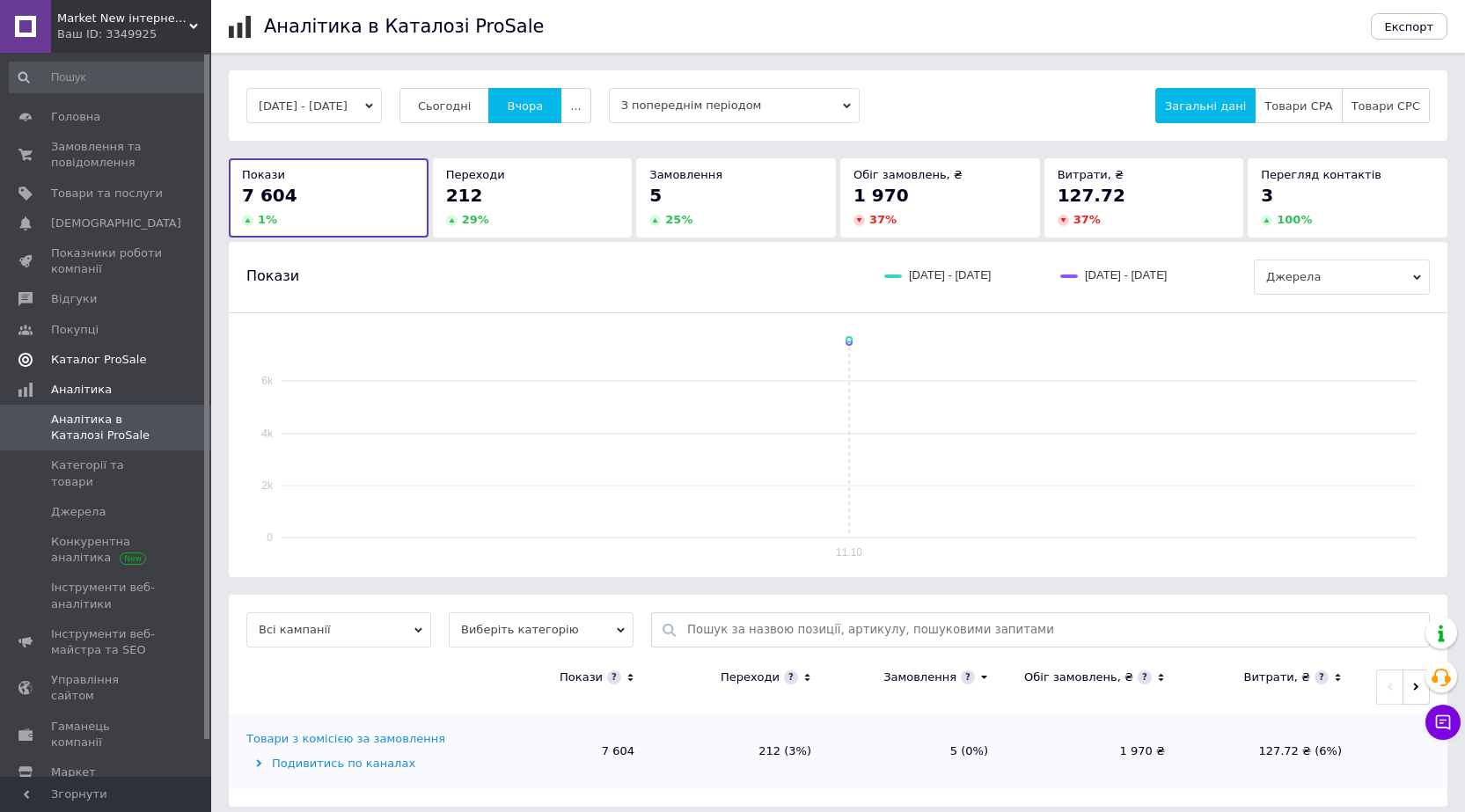
click at [97, 365] on span "Каталог ProSale" at bounding box center [98, 360] width 95 height 16
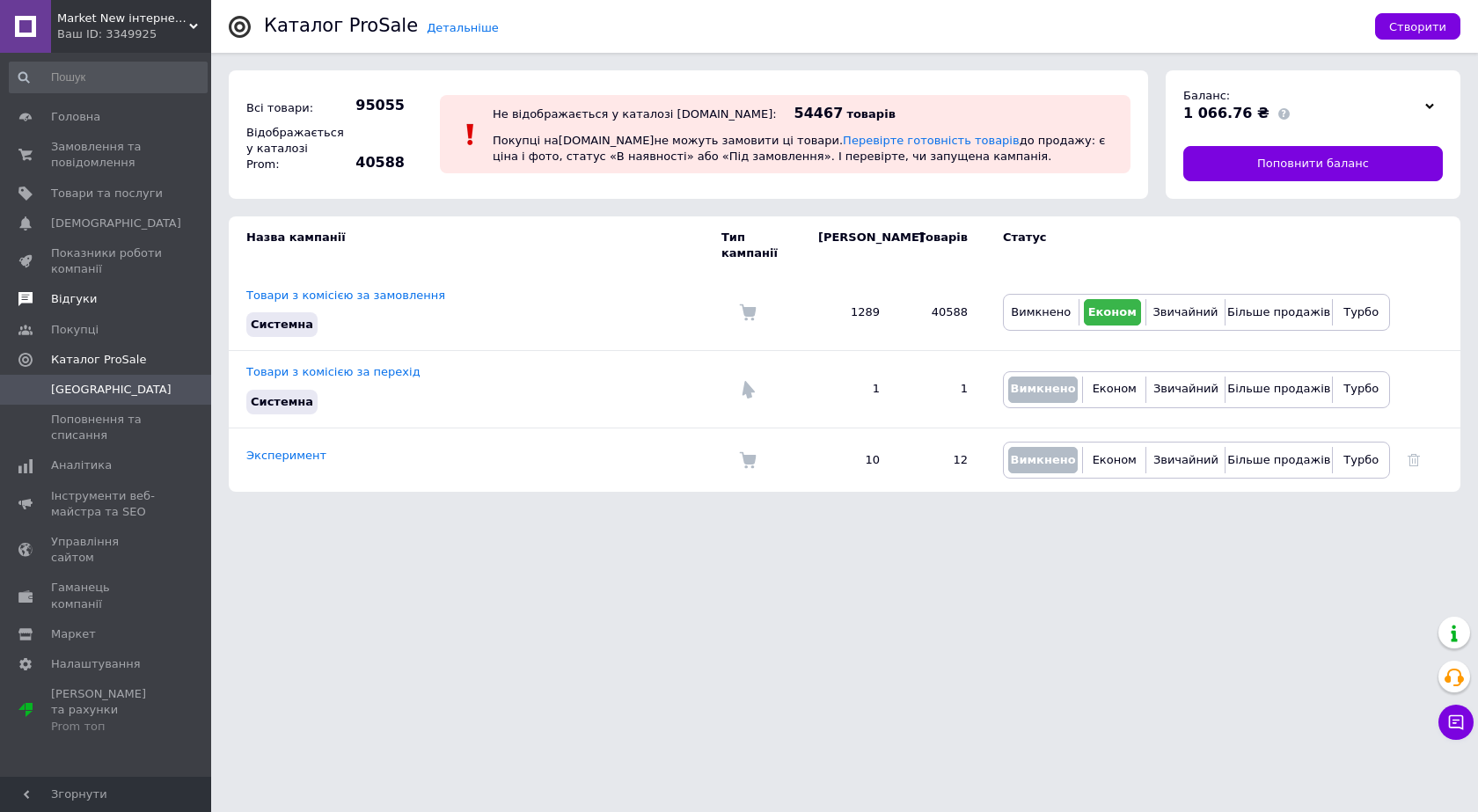
click at [68, 304] on span "Відгуки" at bounding box center [74, 299] width 46 height 16
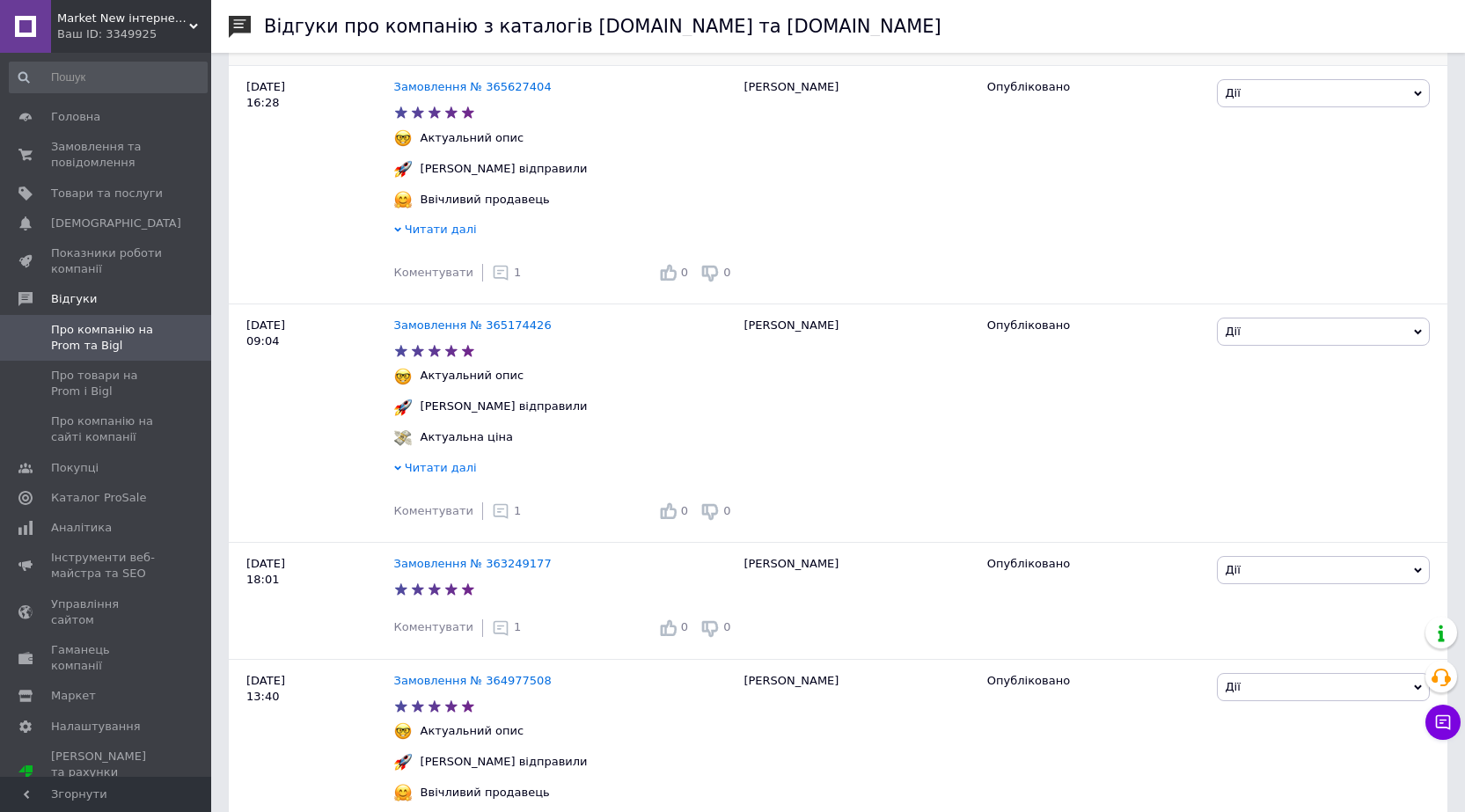
scroll to position [792, 0]
click at [81, 428] on span "Про компанію на сайті компанії" at bounding box center [107, 429] width 112 height 32
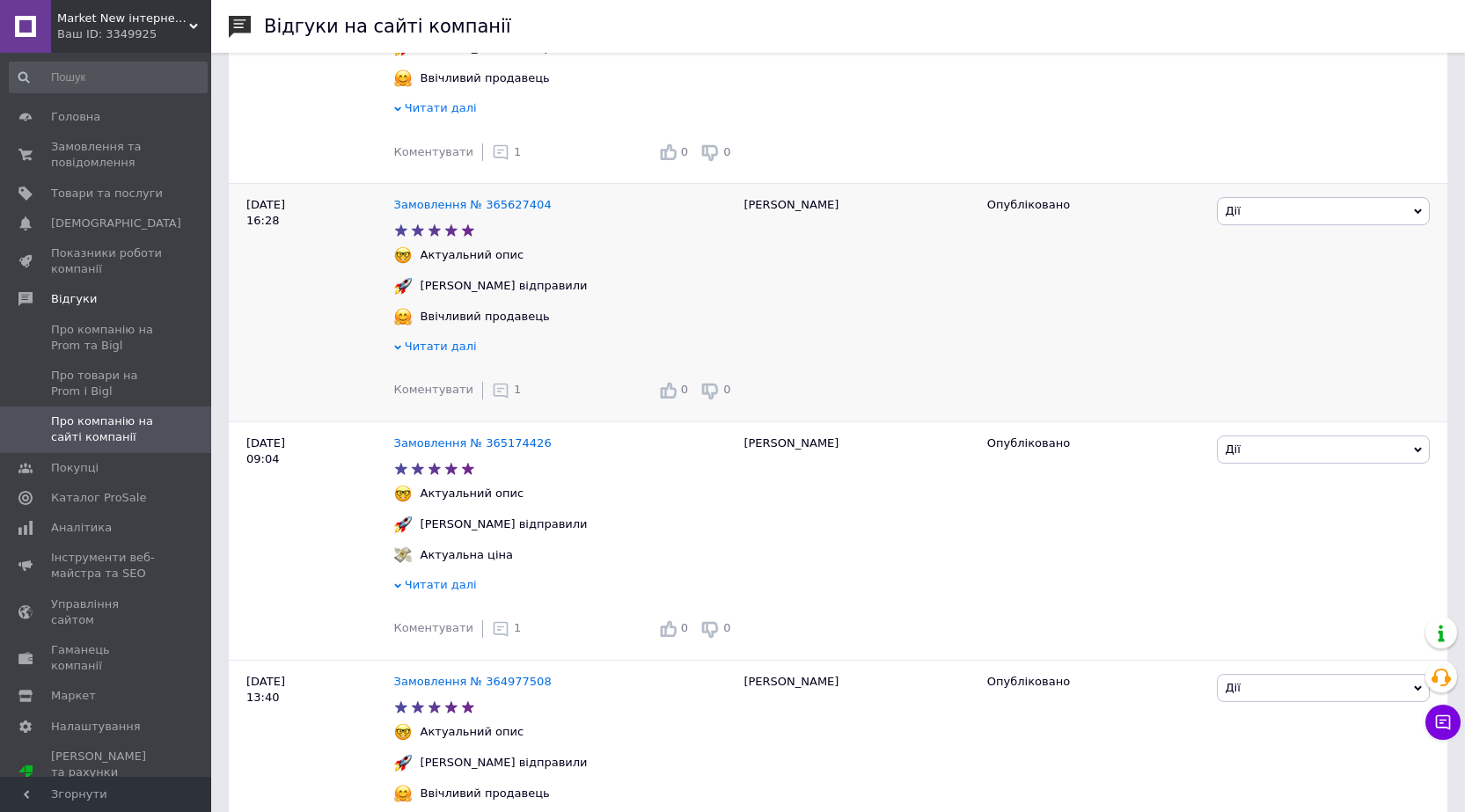
scroll to position [615, 0]
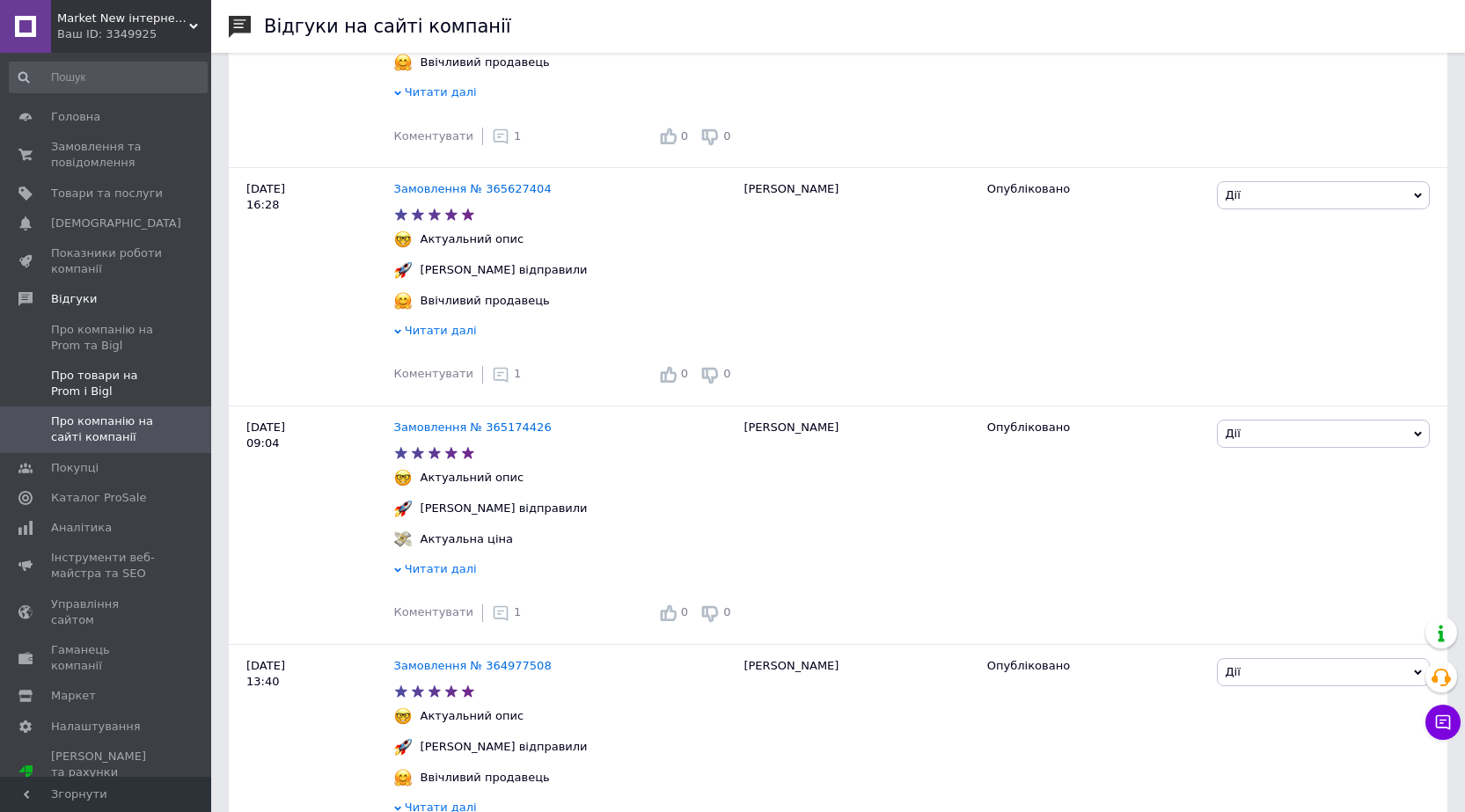
click at [111, 377] on span "Про товари на Prom і Bigl" at bounding box center [107, 383] width 112 height 32
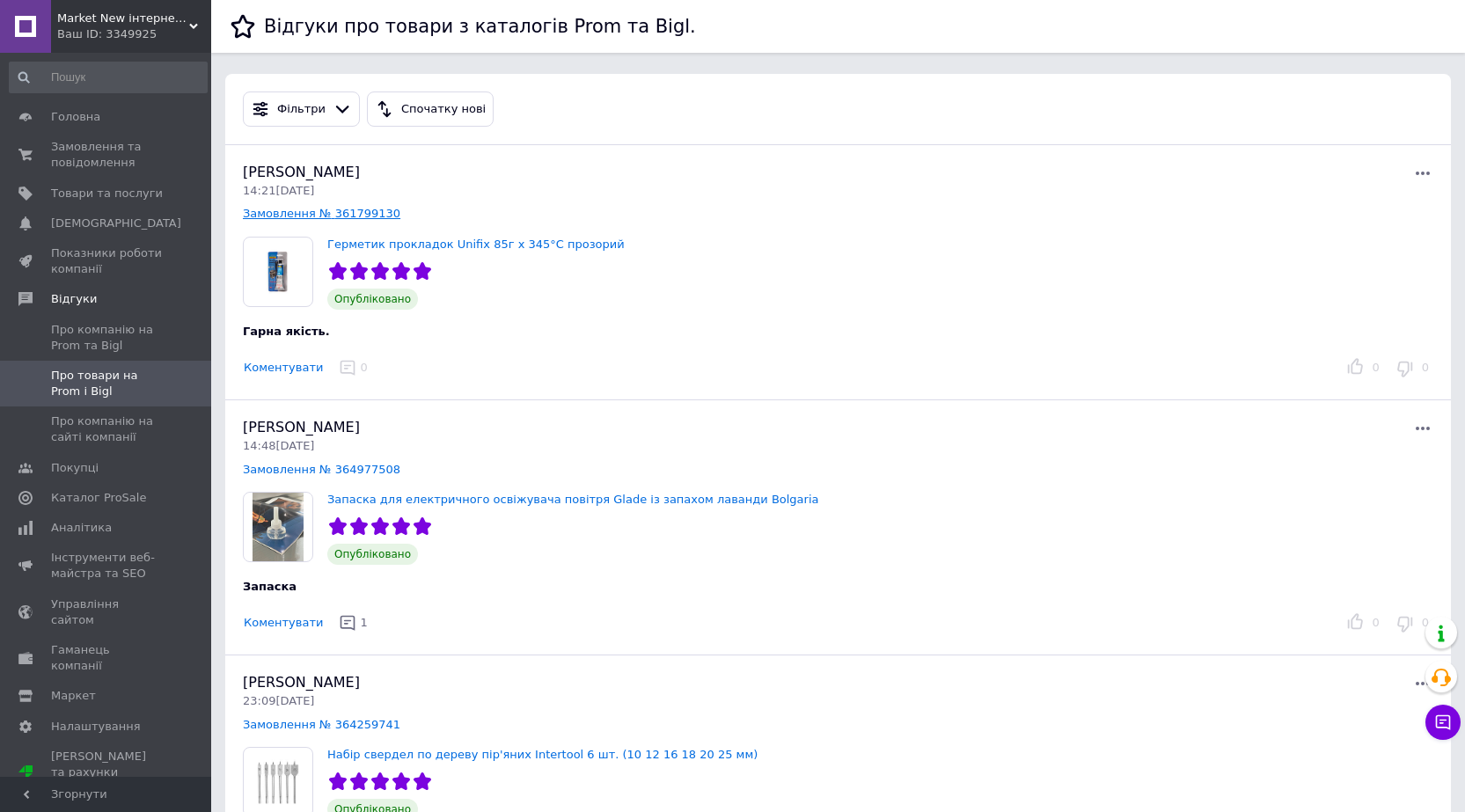
click at [334, 214] on link "Замовлення № 361799130" at bounding box center [322, 213] width 158 height 13
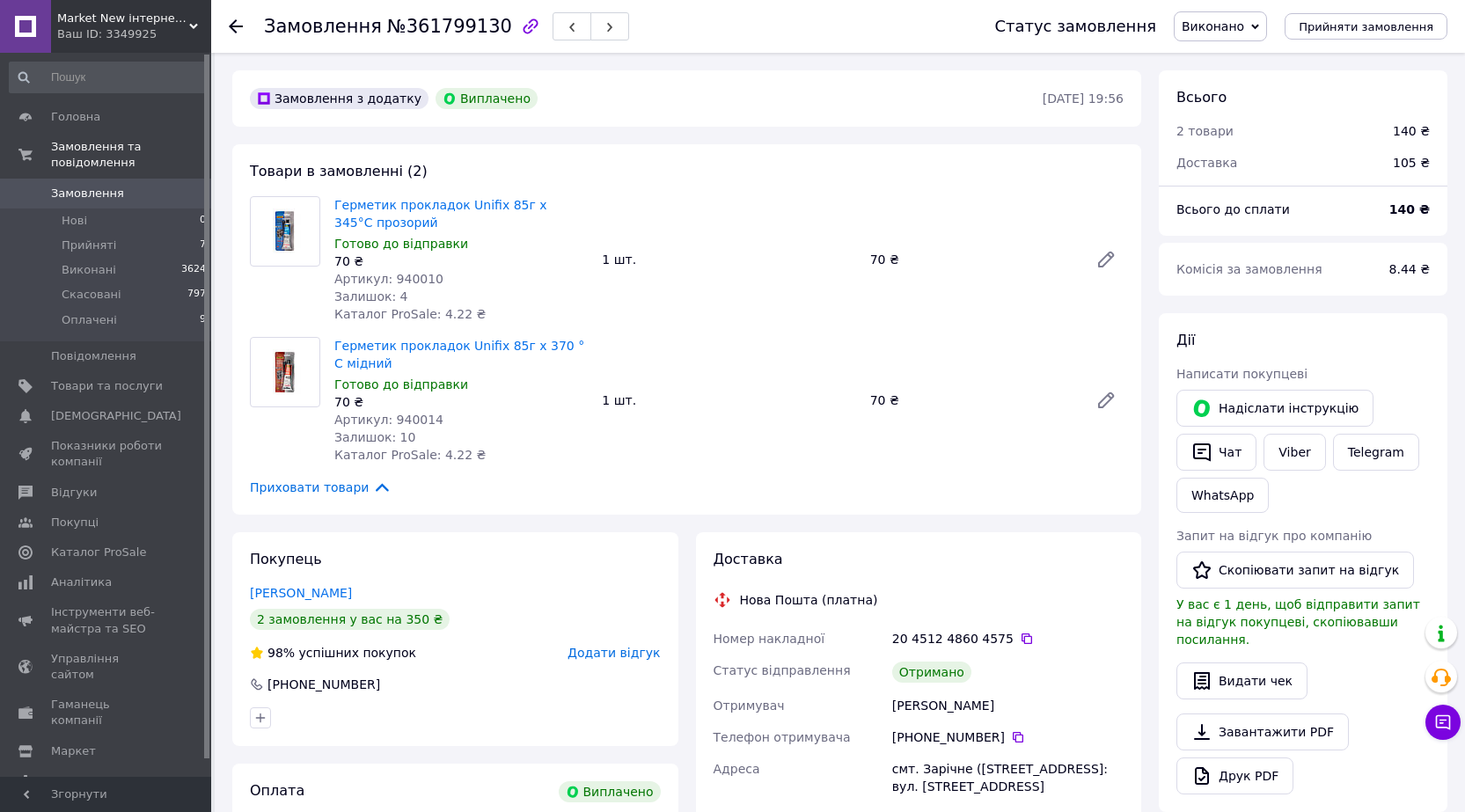
click at [234, 28] on icon at bounding box center [236, 27] width 14 height 14
click at [311, 595] on link "[PERSON_NAME]" at bounding box center [300, 593] width 102 height 14
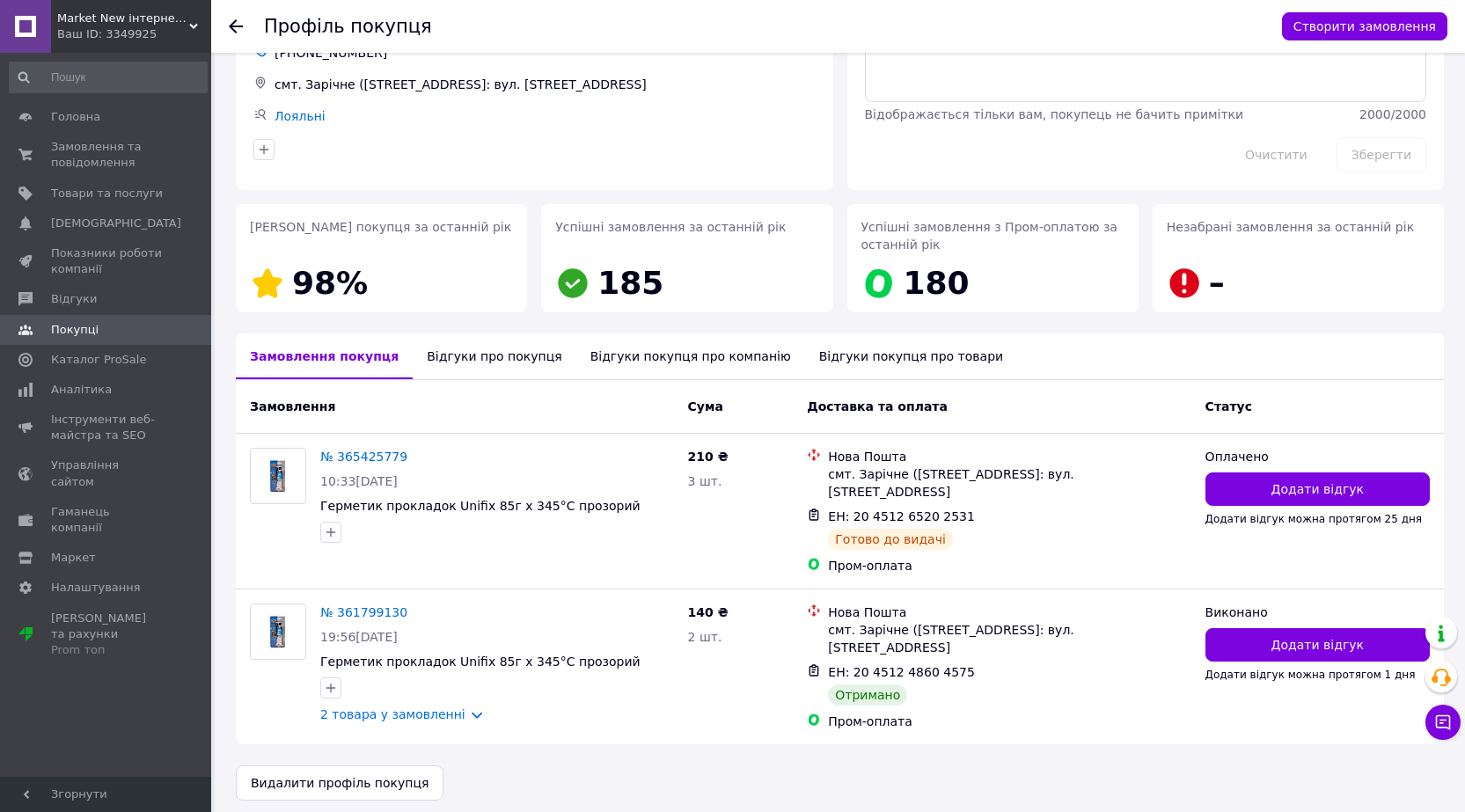
scroll to position [127, 0]
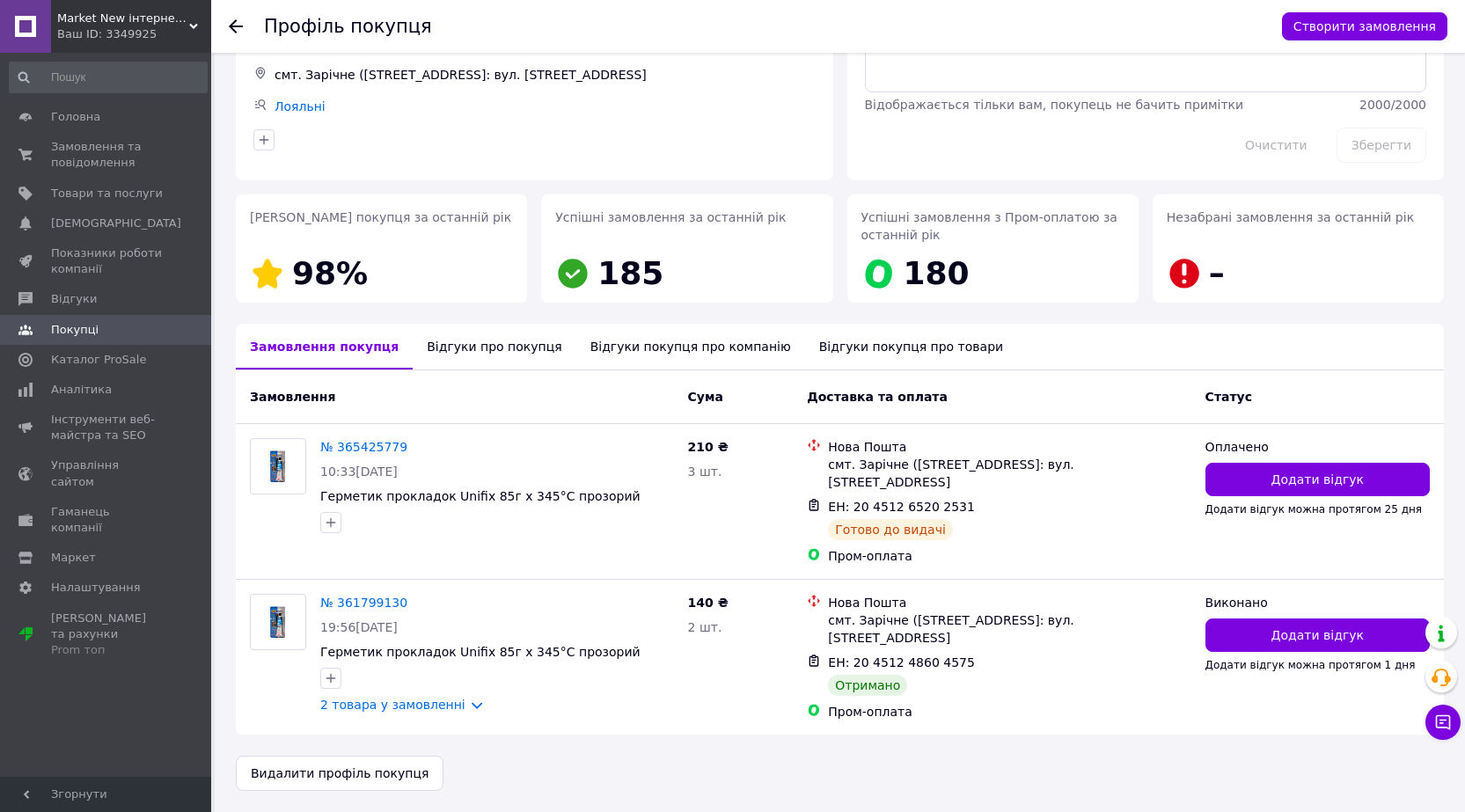
click at [232, 23] on use at bounding box center [236, 27] width 14 height 14
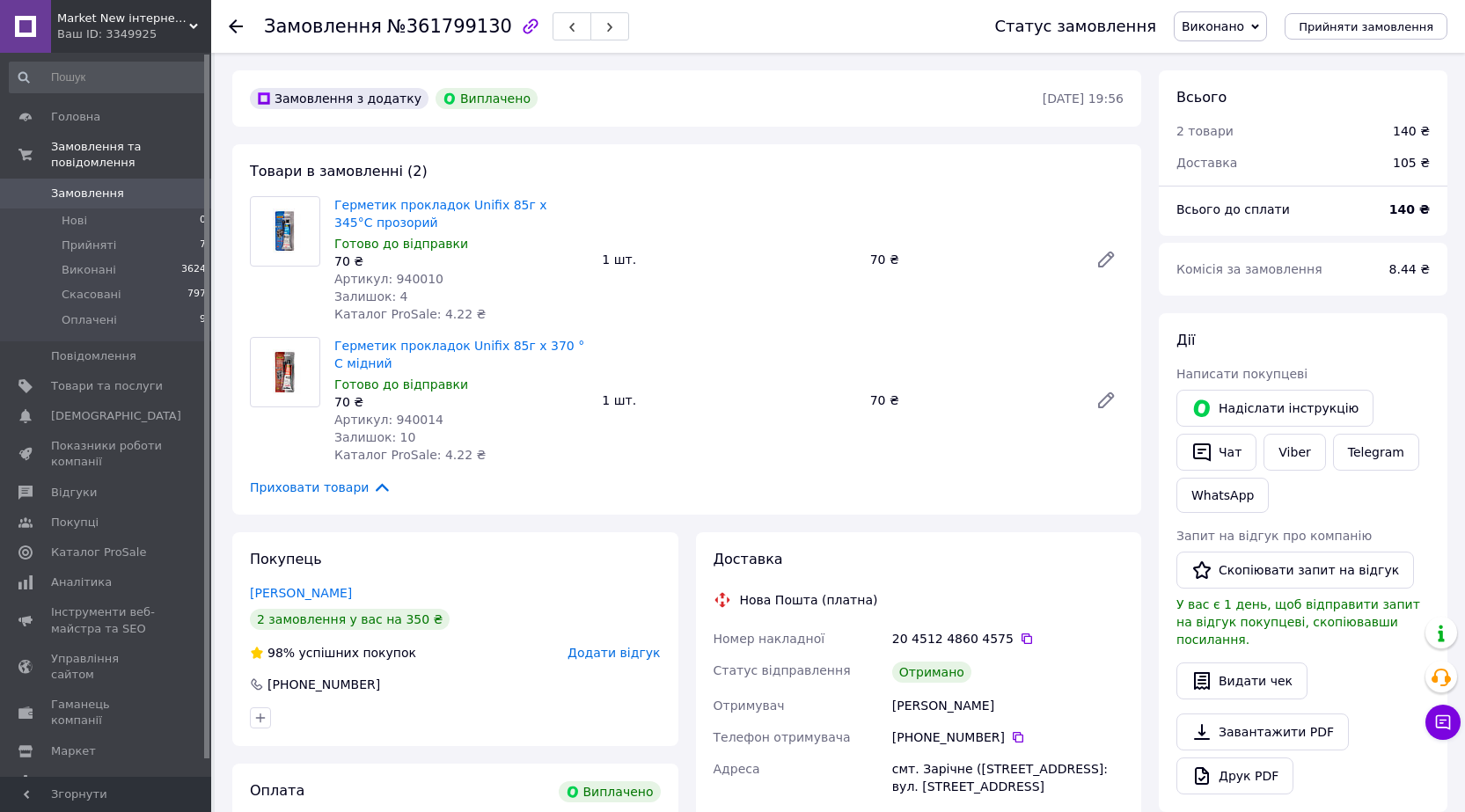
click at [232, 23] on use at bounding box center [236, 27] width 14 height 14
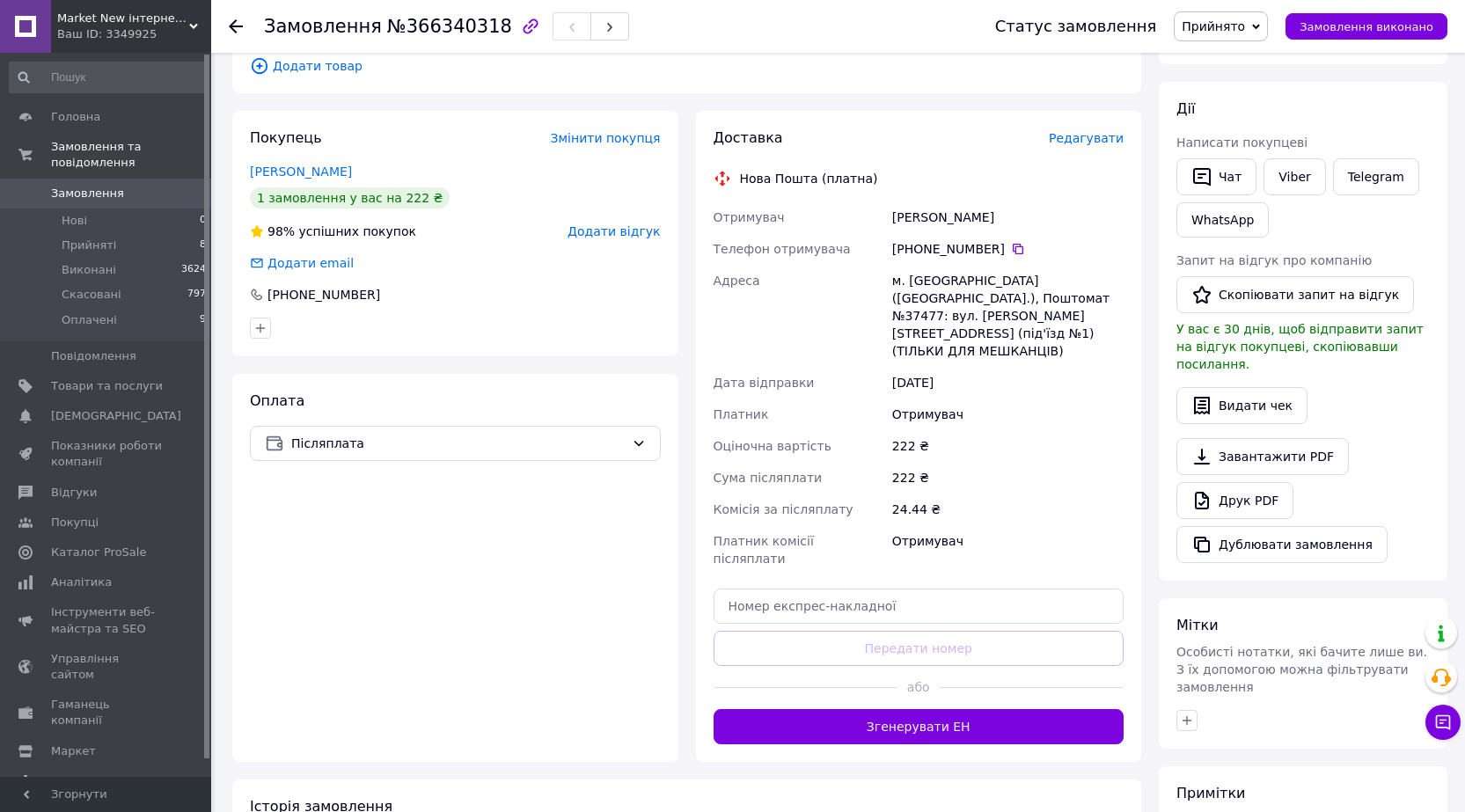
scroll to position [264, 0]
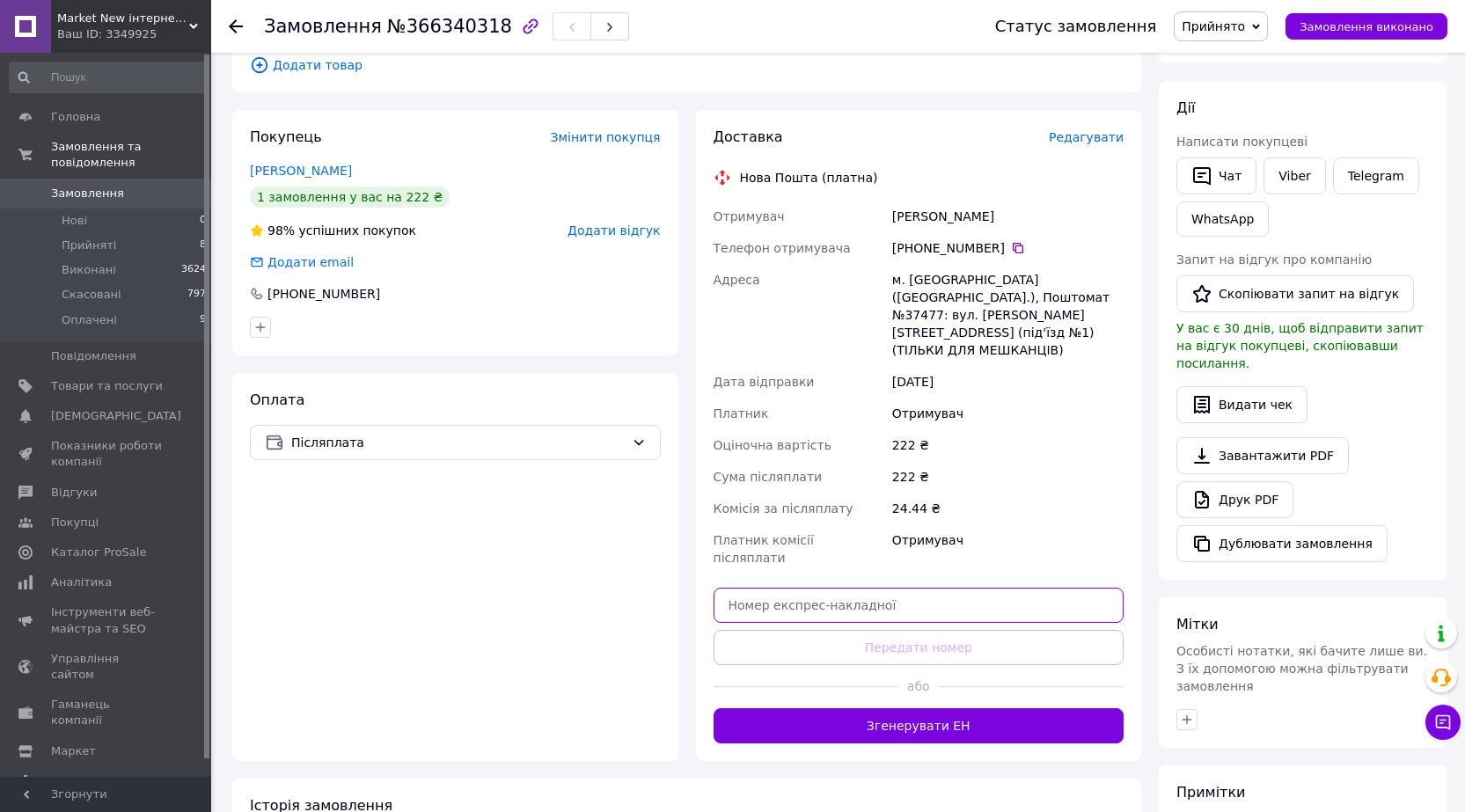
click at [786, 588] on input "text" at bounding box center [919, 606] width 411 height 35
paste input "20451269213132"
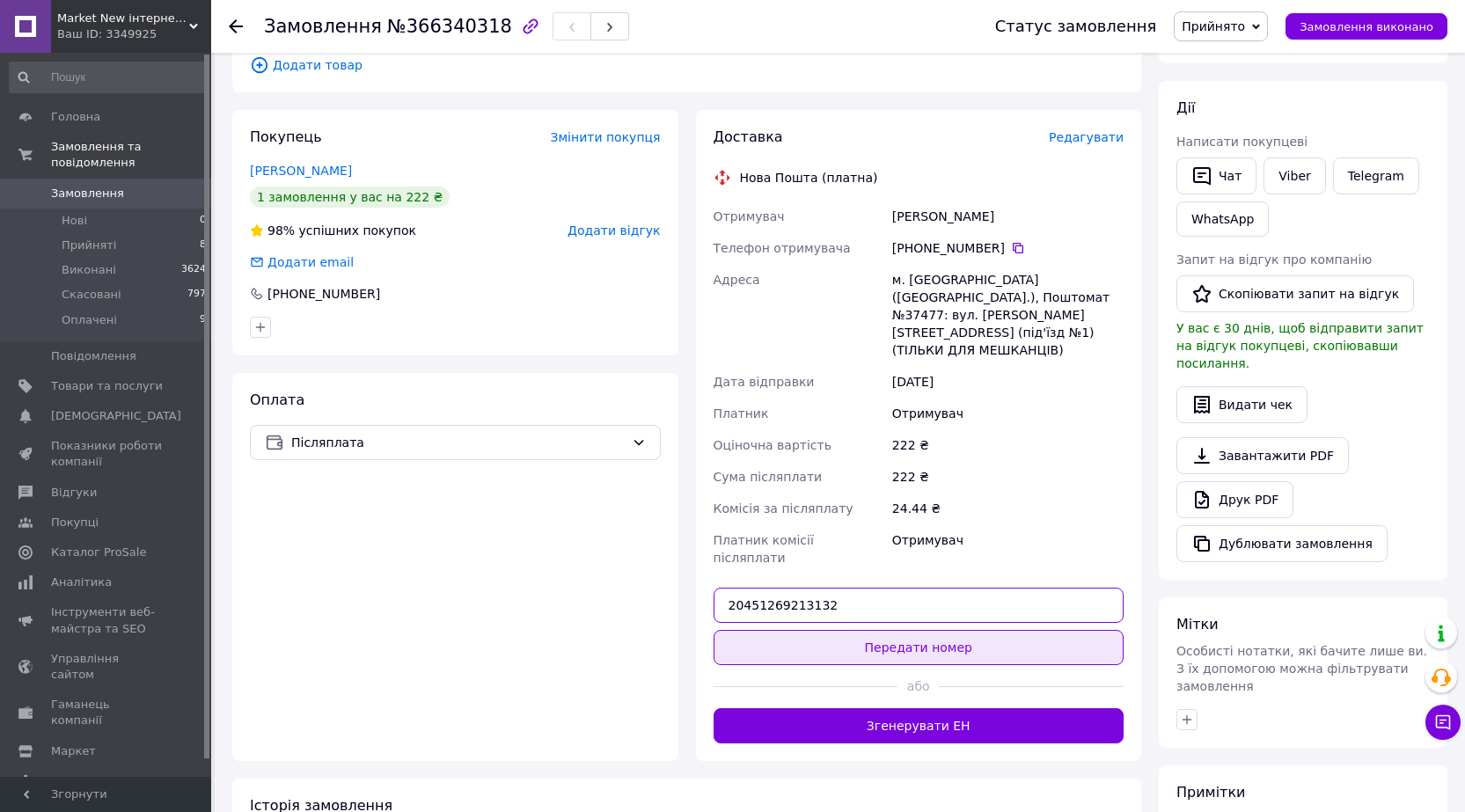
type input "20451269213132"
click at [875, 630] on button "Передати номер" at bounding box center [919, 647] width 411 height 35
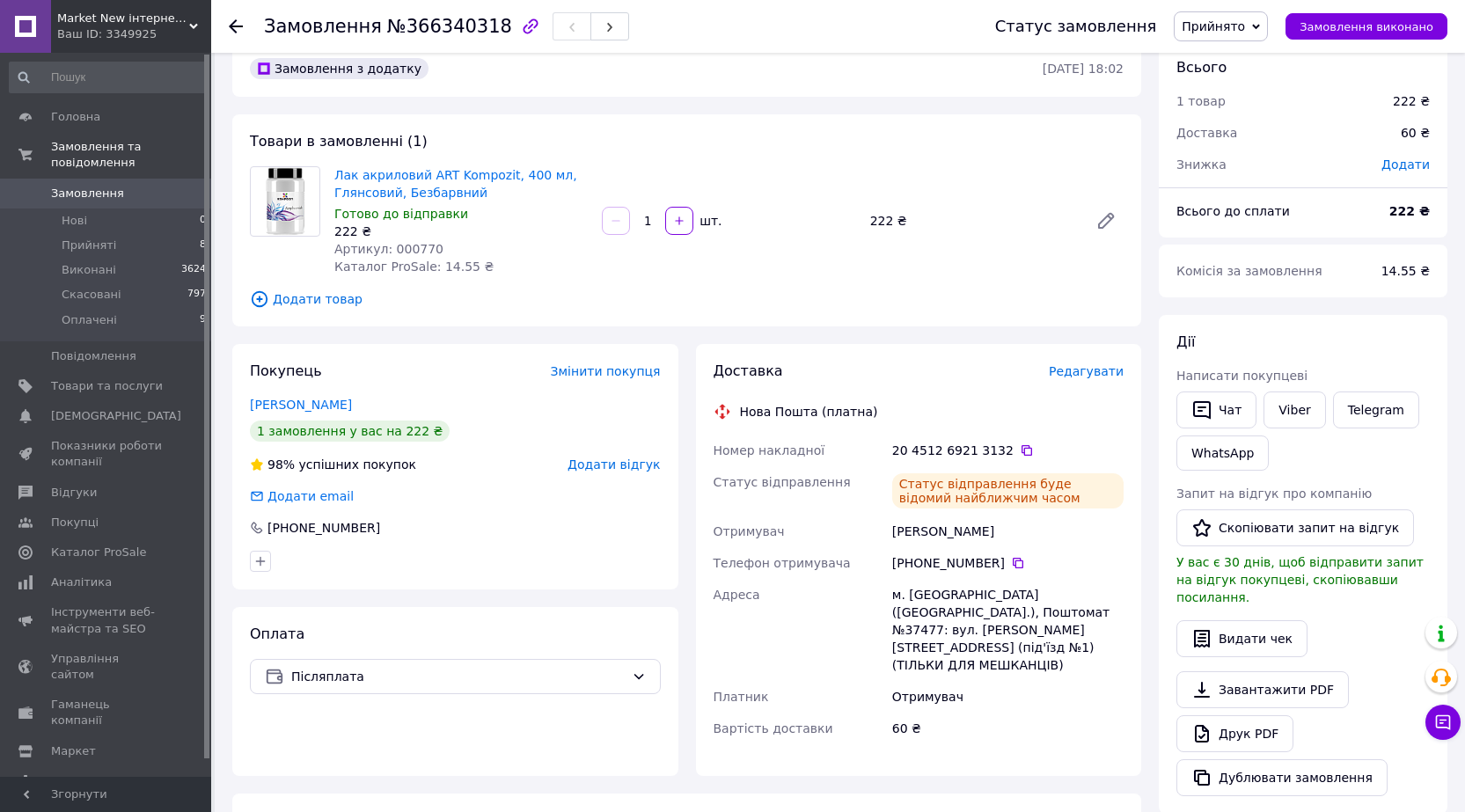
scroll to position [0, 0]
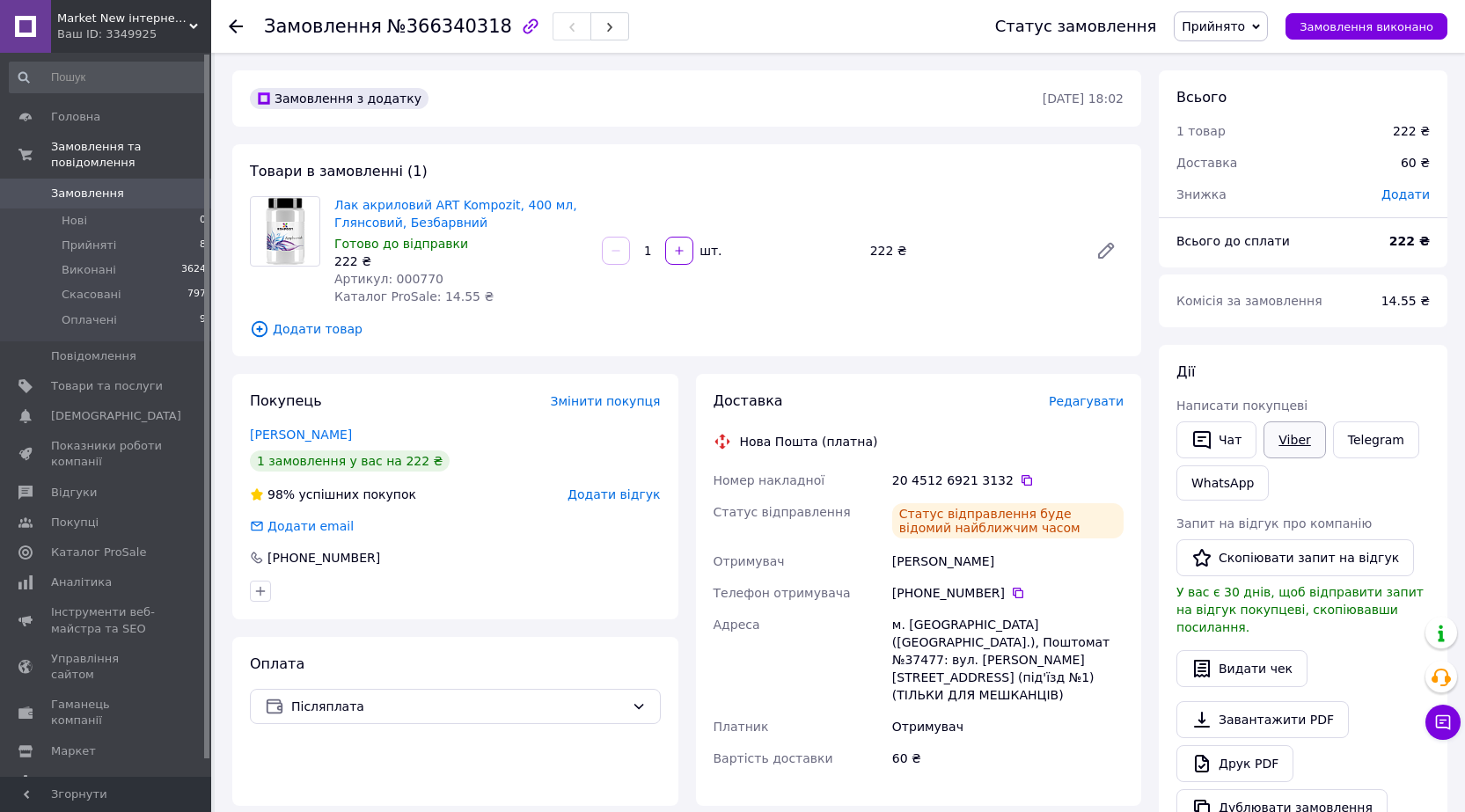
click at [1290, 437] on link "Viber" at bounding box center [1295, 440] width 62 height 37
click at [1365, 444] on link "Telegram" at bounding box center [1376, 440] width 86 height 37
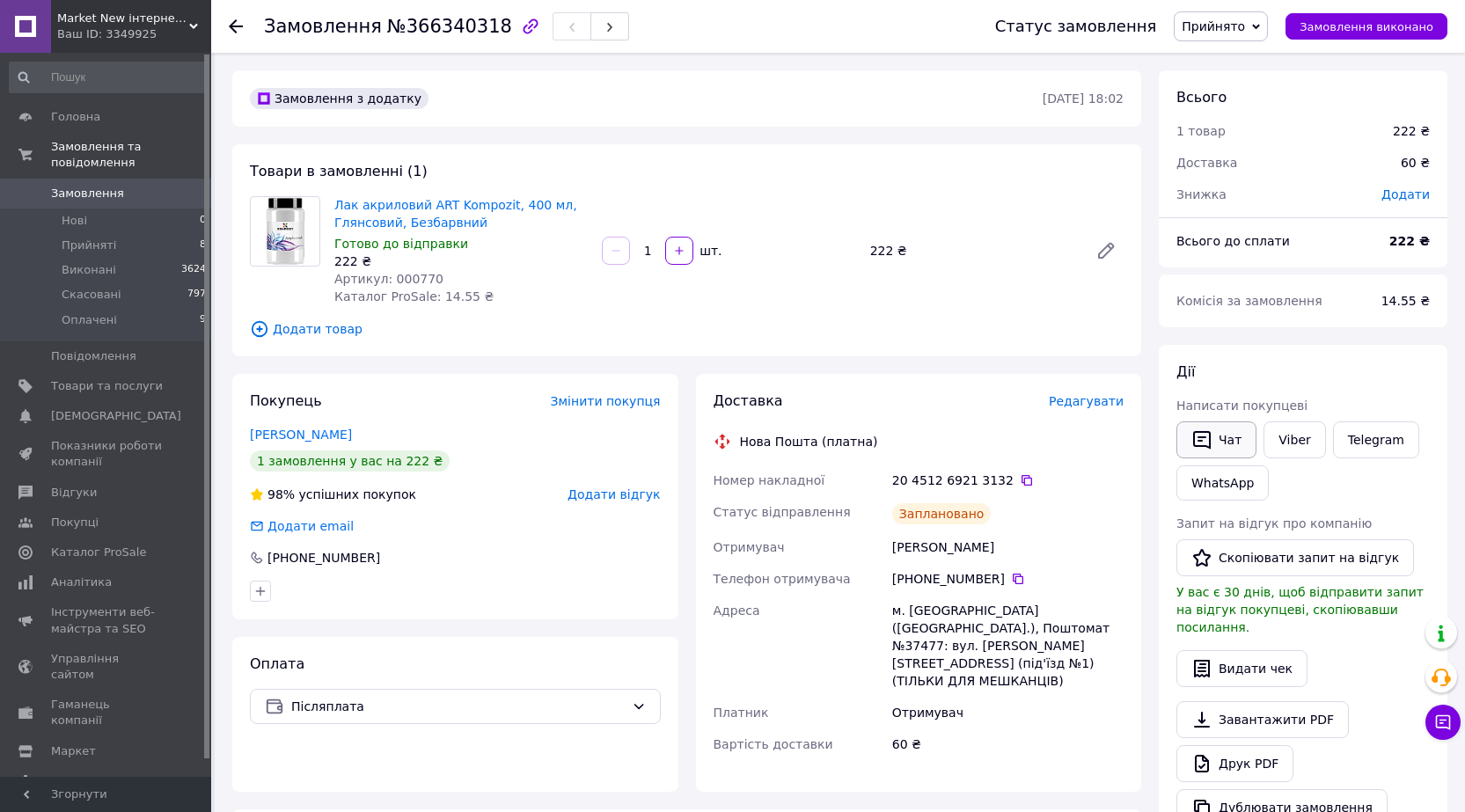
click at [1217, 440] on button "Чат" at bounding box center [1216, 440] width 80 height 37
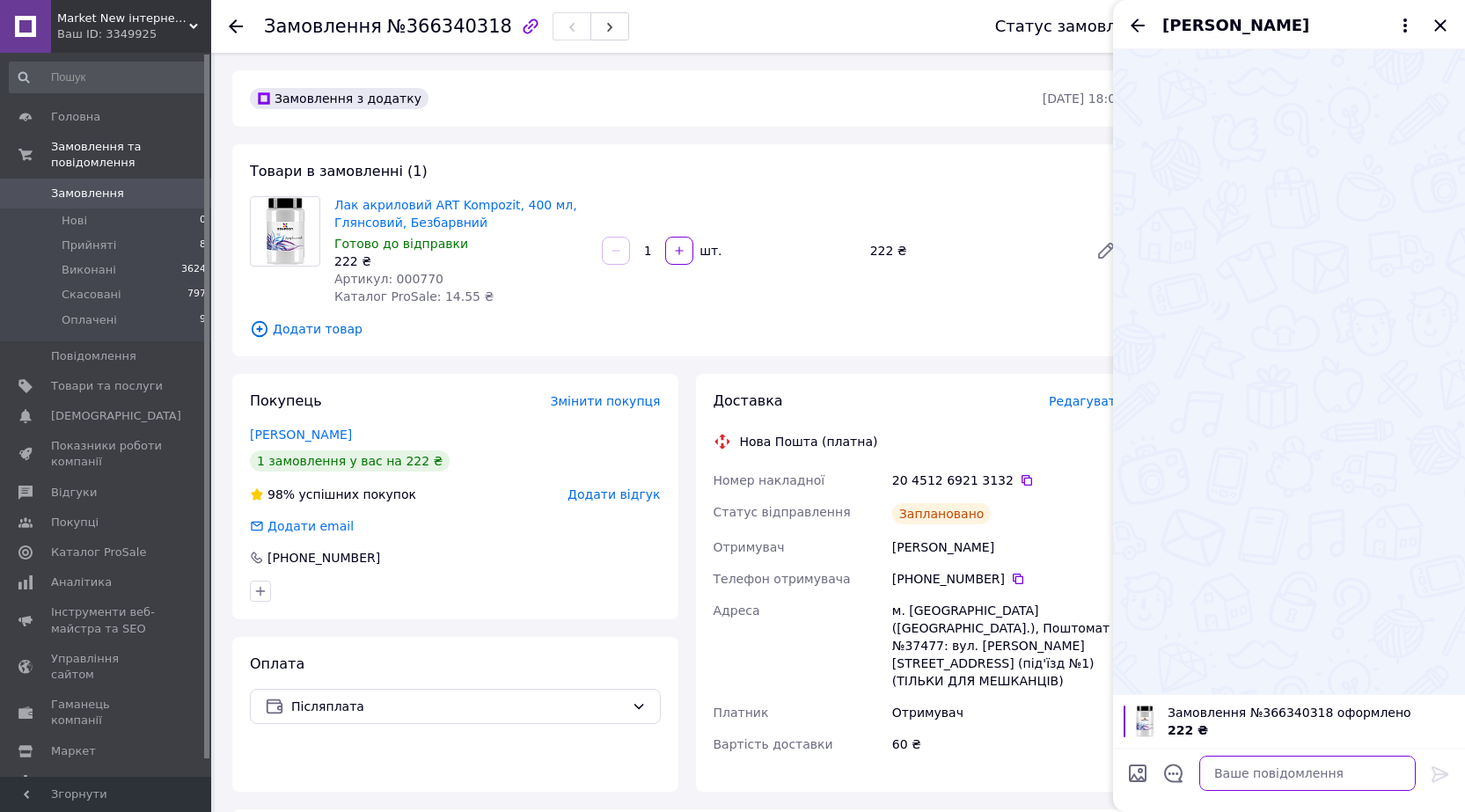
click at [1240, 768] on textarea at bounding box center [1307, 773] width 216 height 35
paste textarea "Доброго вечора! У неділю склад не працює. Завтра відправимо. Лак акриловий ART …"
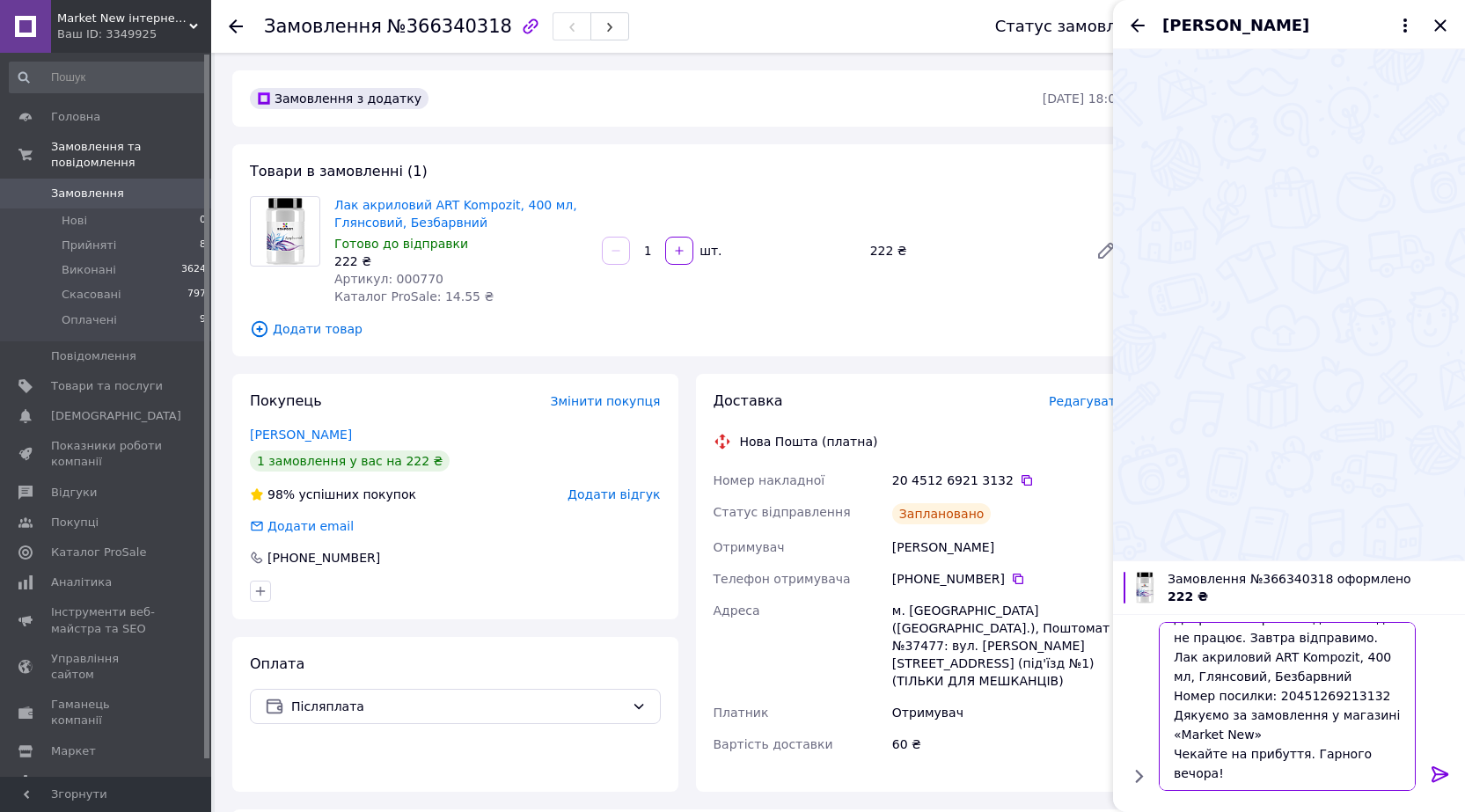
scroll to position [2, 0]
drag, startPoint x: 1179, startPoint y: 679, endPoint x: 1320, endPoint y: 695, distance: 141.9
click at [1320, 695] on textarea "Доброго вечора! У неділю склад не працює. Завтра відправимо. Лак акриловий ART …" at bounding box center [1290, 706] width 252 height 169
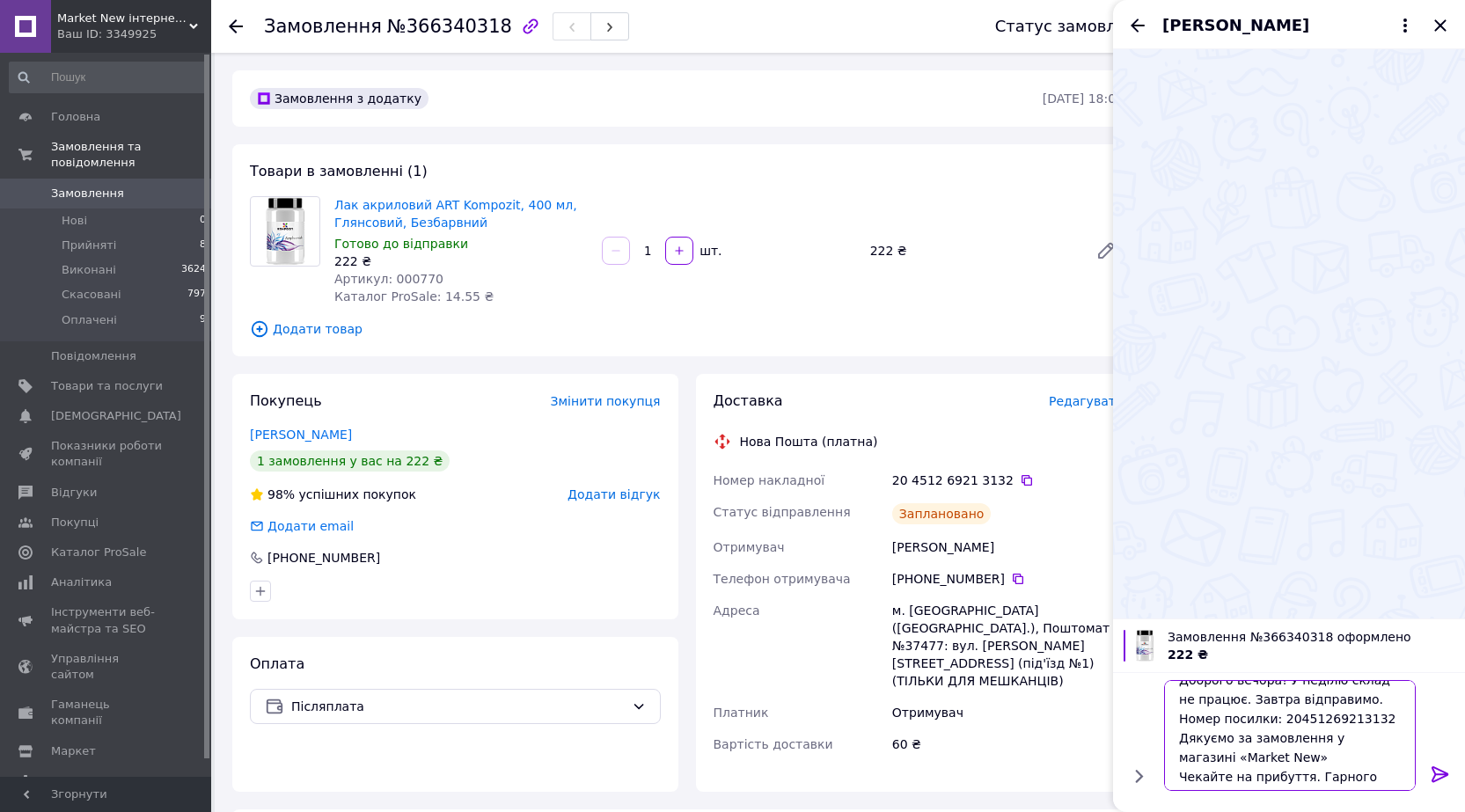
scroll to position [21, 0]
type textarea "Доброго вечора! У неділю склад не працює. Завтра відправимо. Номер посилки: 204…"
click at [1436, 766] on icon at bounding box center [1440, 774] width 21 height 21
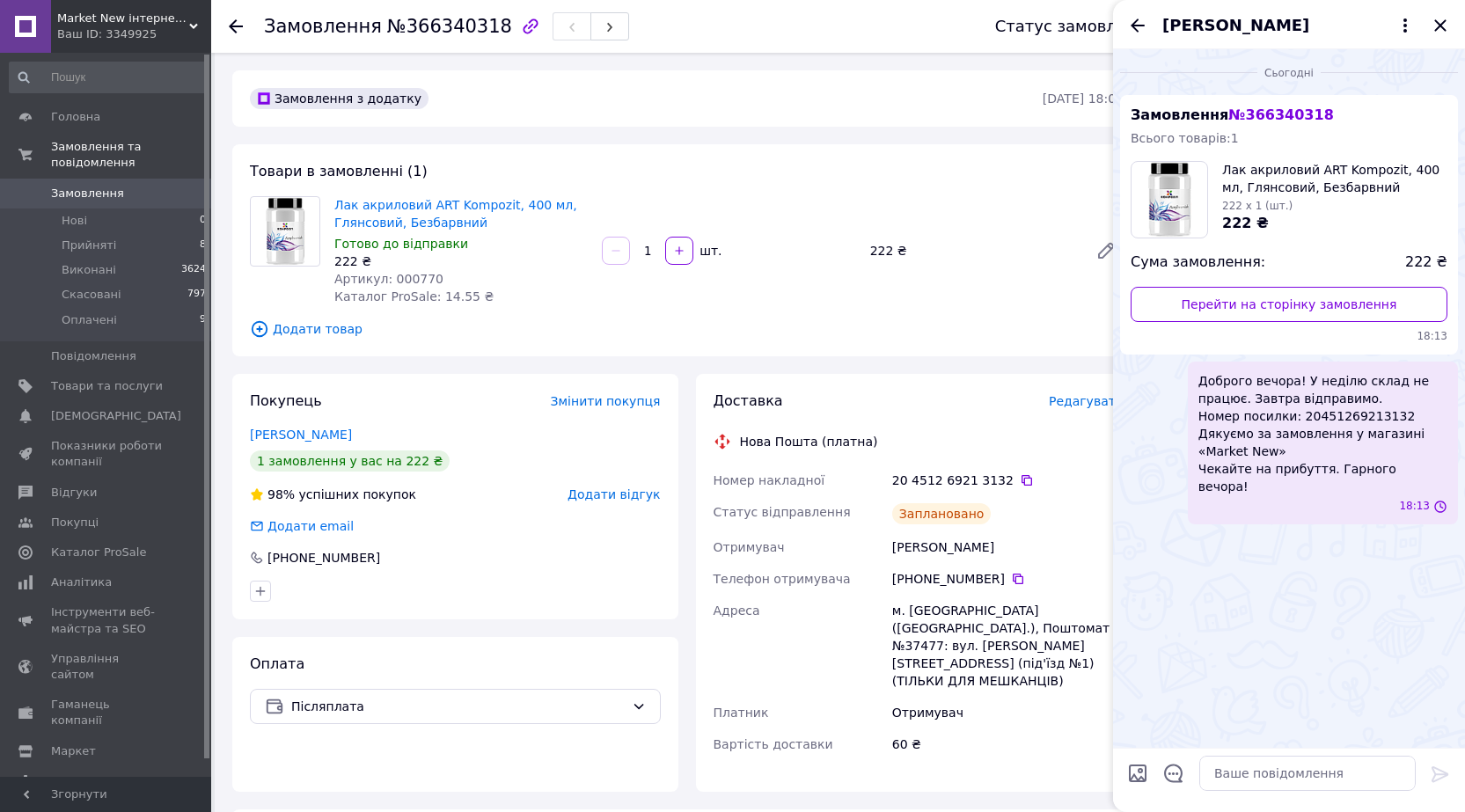
scroll to position [0, 0]
click at [1132, 29] on icon "Назад" at bounding box center [1138, 26] width 21 height 21
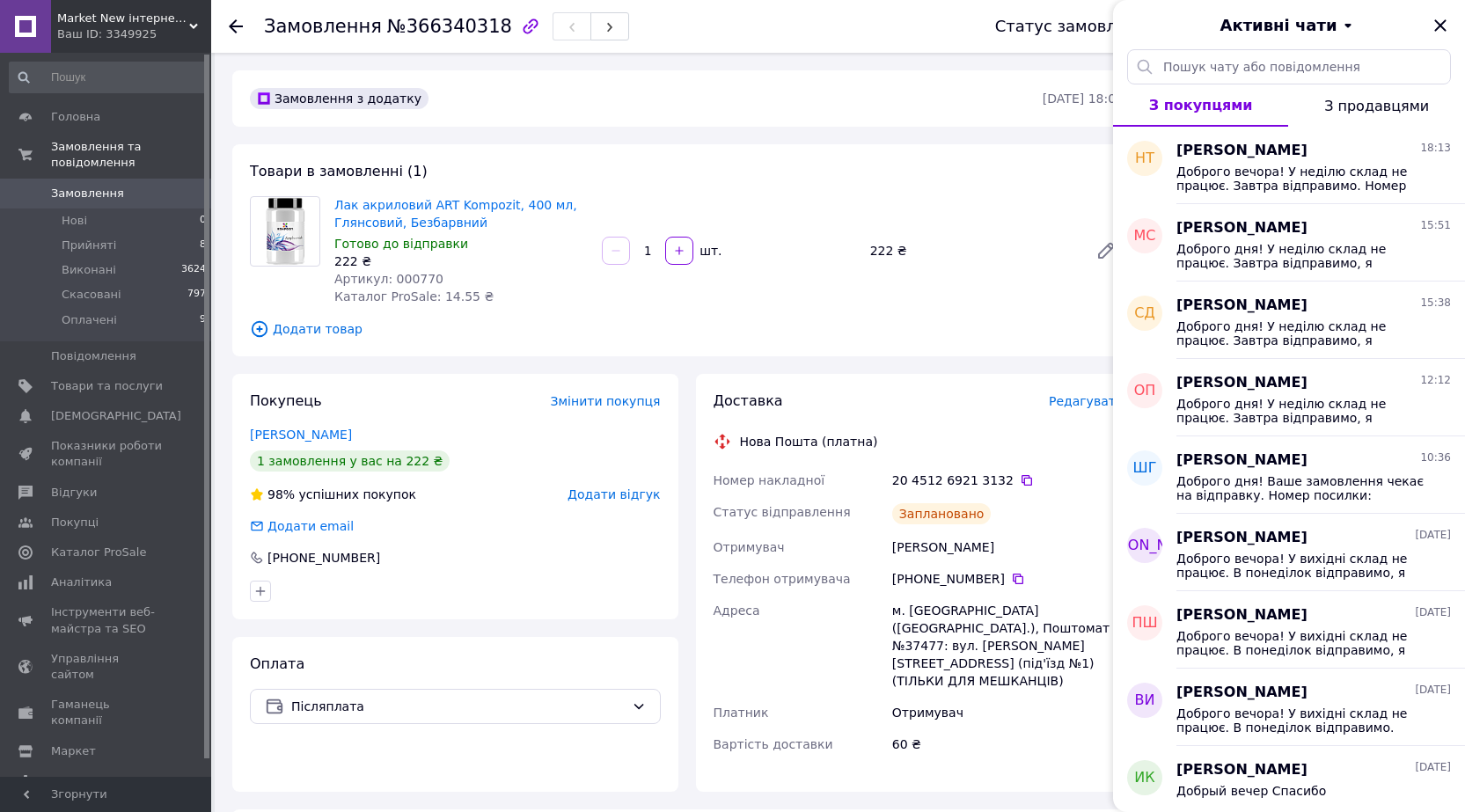
click at [1442, 24] on icon "Закрити" at bounding box center [1439, 25] width 12 height 12
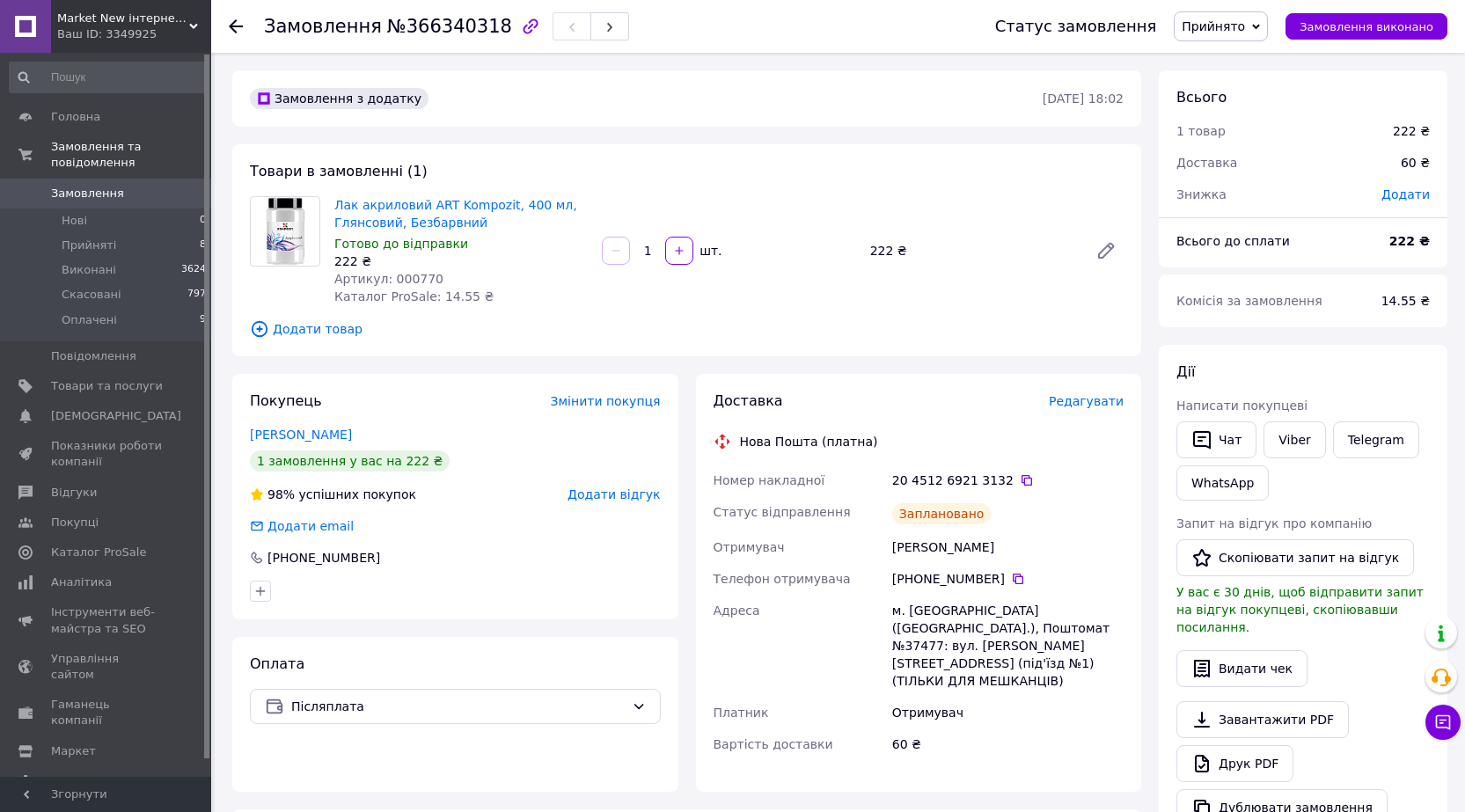
click at [234, 27] on use at bounding box center [236, 27] width 14 height 14
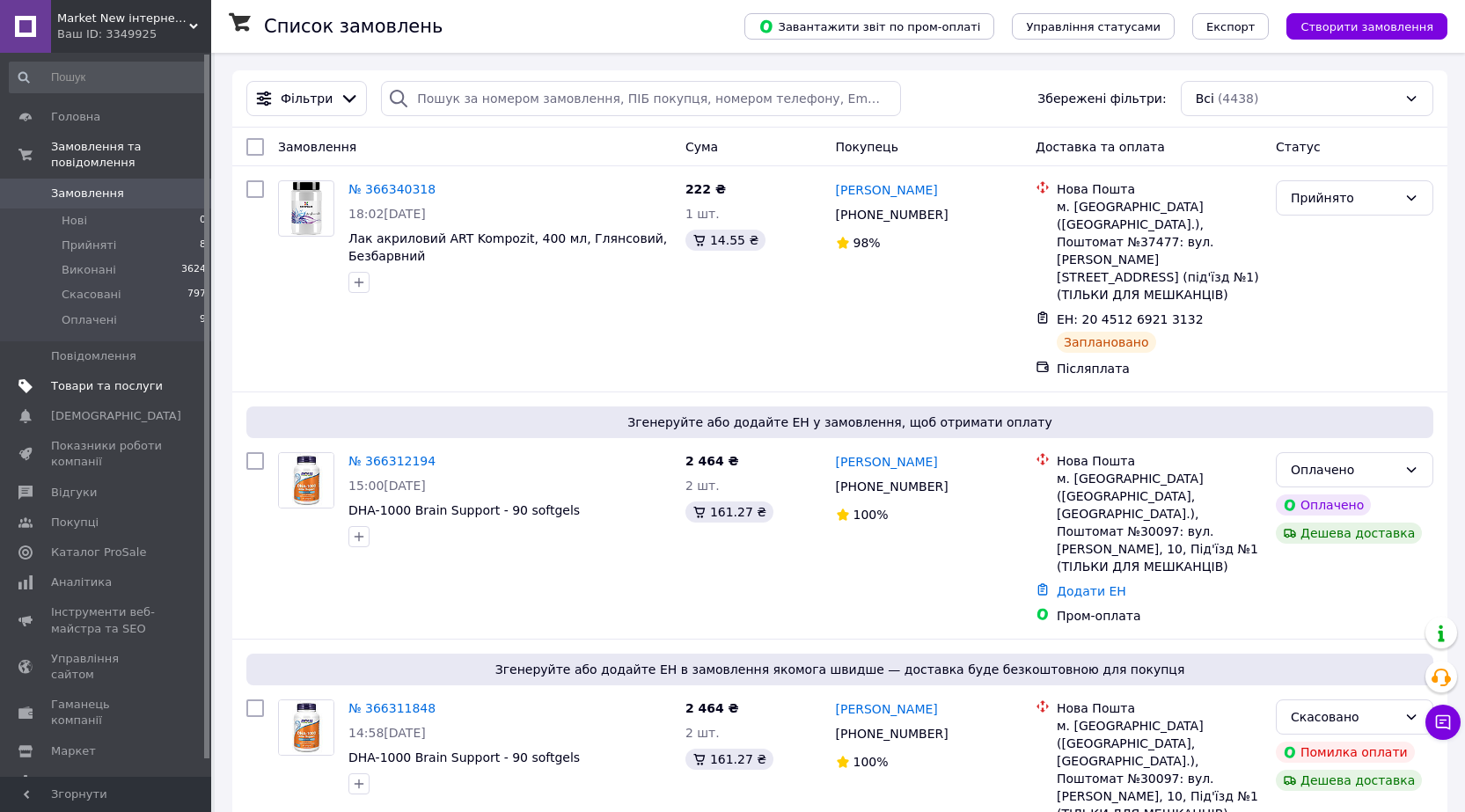
click at [105, 378] on span "Товари та послуги" at bounding box center [107, 386] width 112 height 16
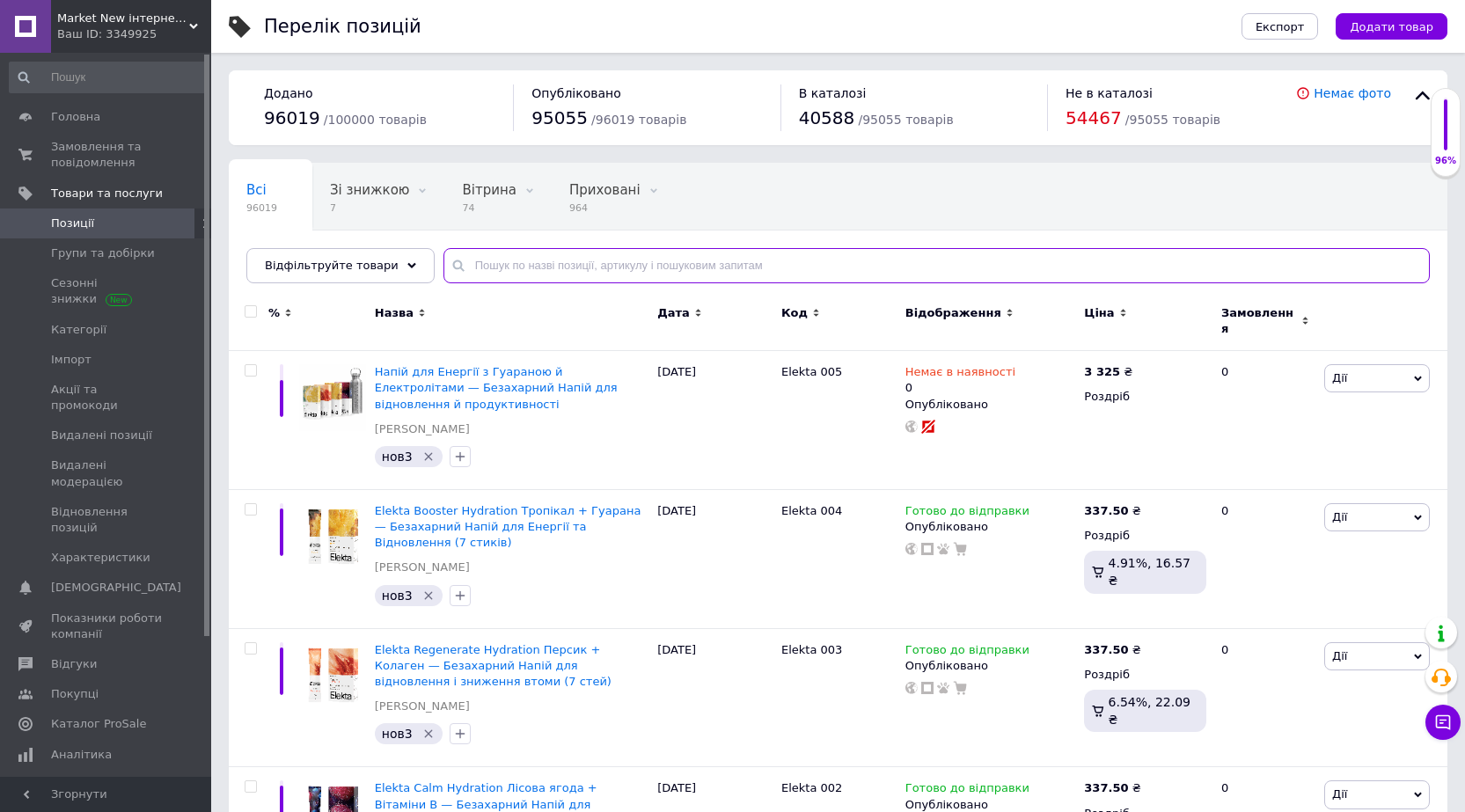
click at [485, 261] on input "text" at bounding box center [937, 266] width 987 height 35
paste input "77547620"
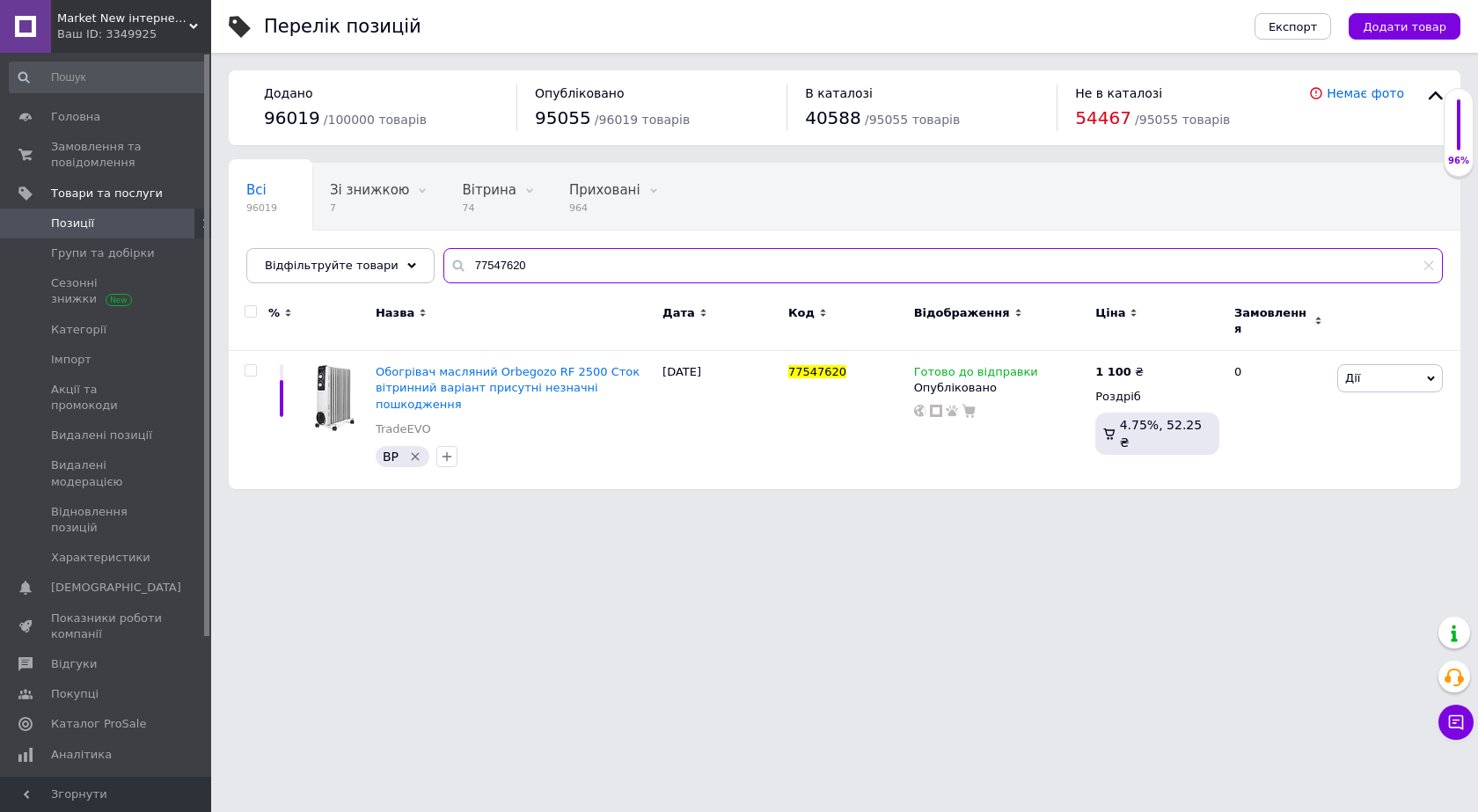
type input "77547620"
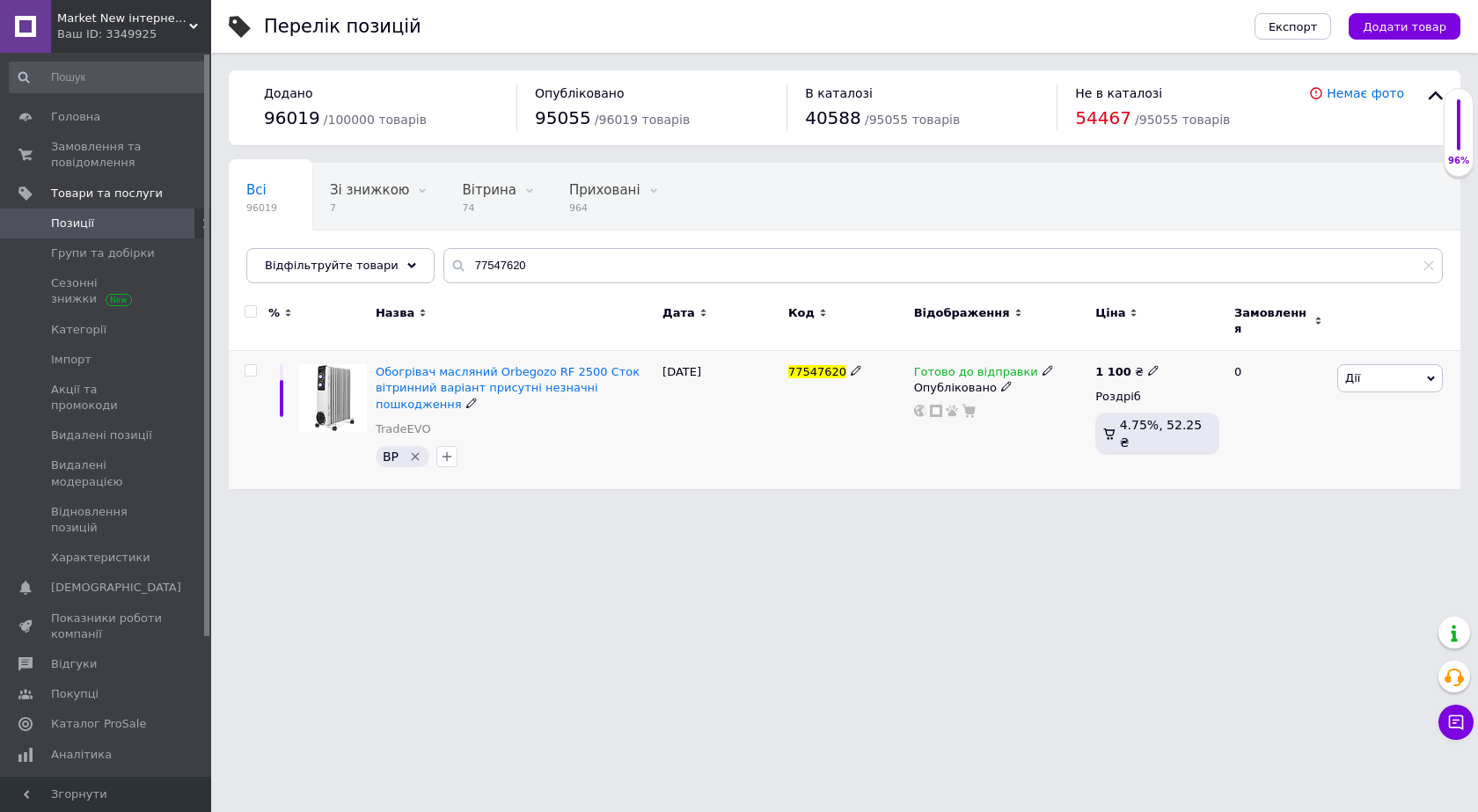
click at [1148, 366] on use at bounding box center [1152, 370] width 10 height 10
click at [1188, 342] on input "1100" at bounding box center [1232, 352] width 134 height 35
type input "1500"
click at [805, 409] on div "77547620" at bounding box center [847, 420] width 126 height 138
click at [97, 158] on span "Замовлення та повідомлення" at bounding box center [107, 155] width 112 height 32
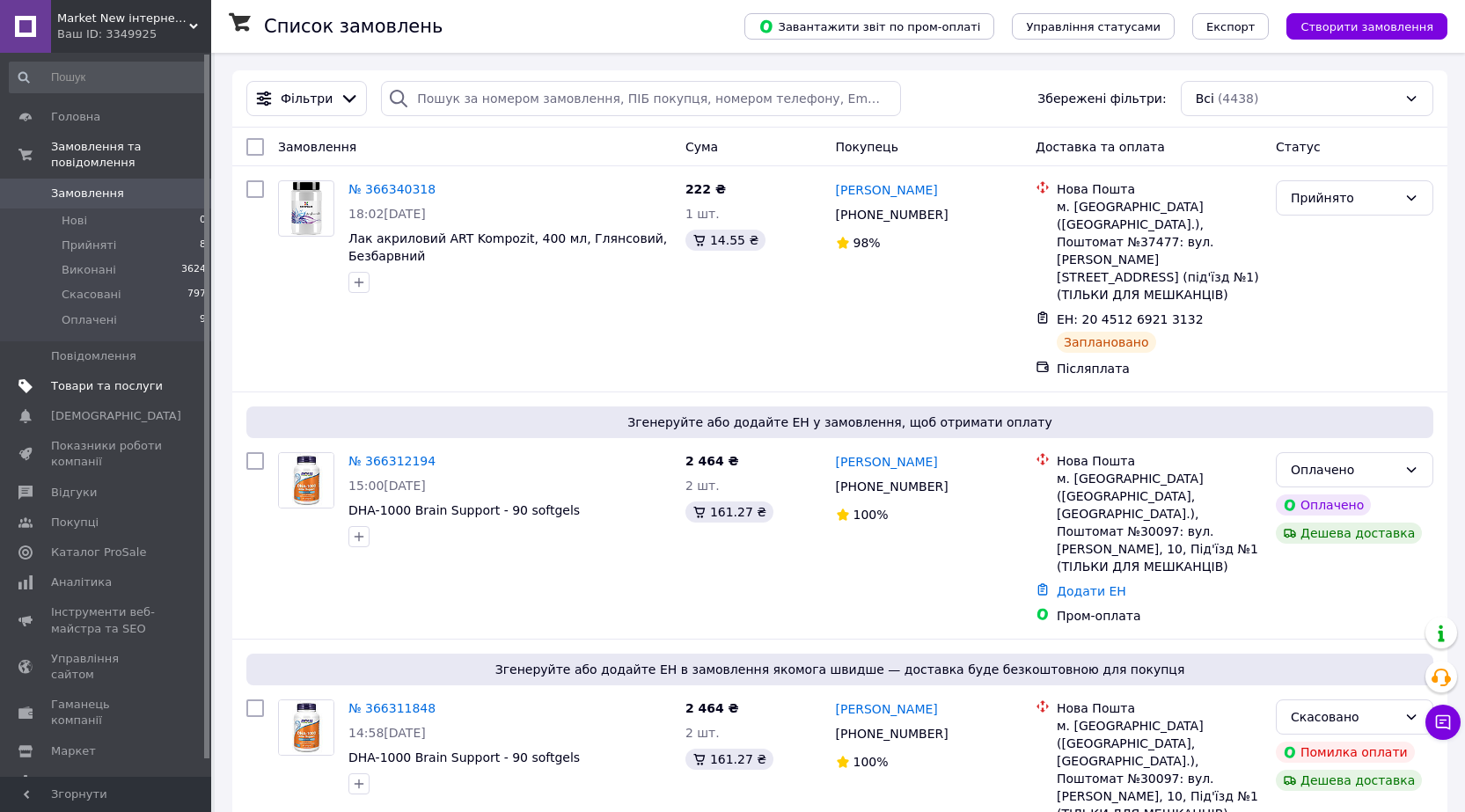
click at [100, 378] on span "Товари та послуги" at bounding box center [107, 386] width 112 height 16
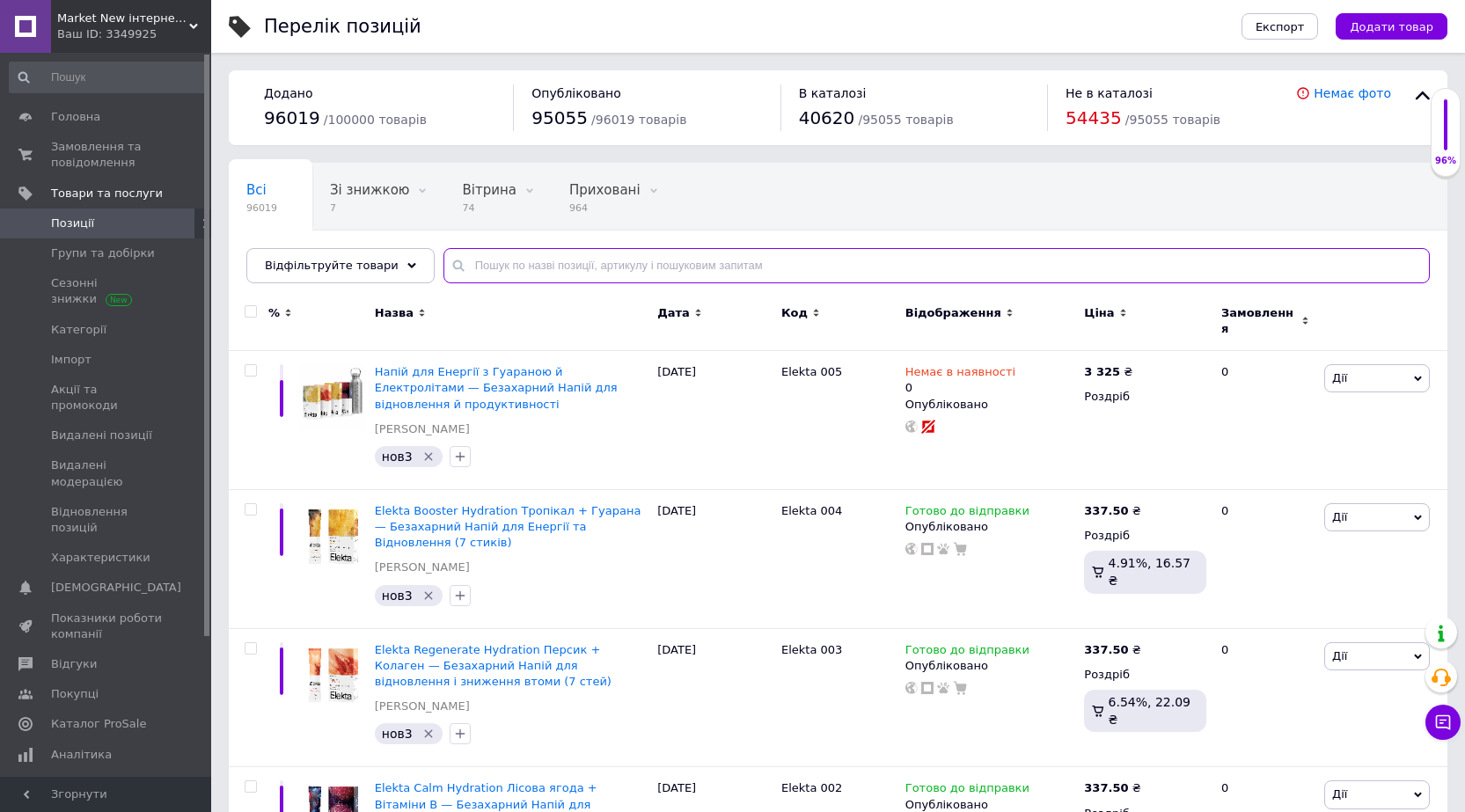
click at [472, 263] on input "text" at bounding box center [937, 266] width 987 height 35
paste input "92287771"
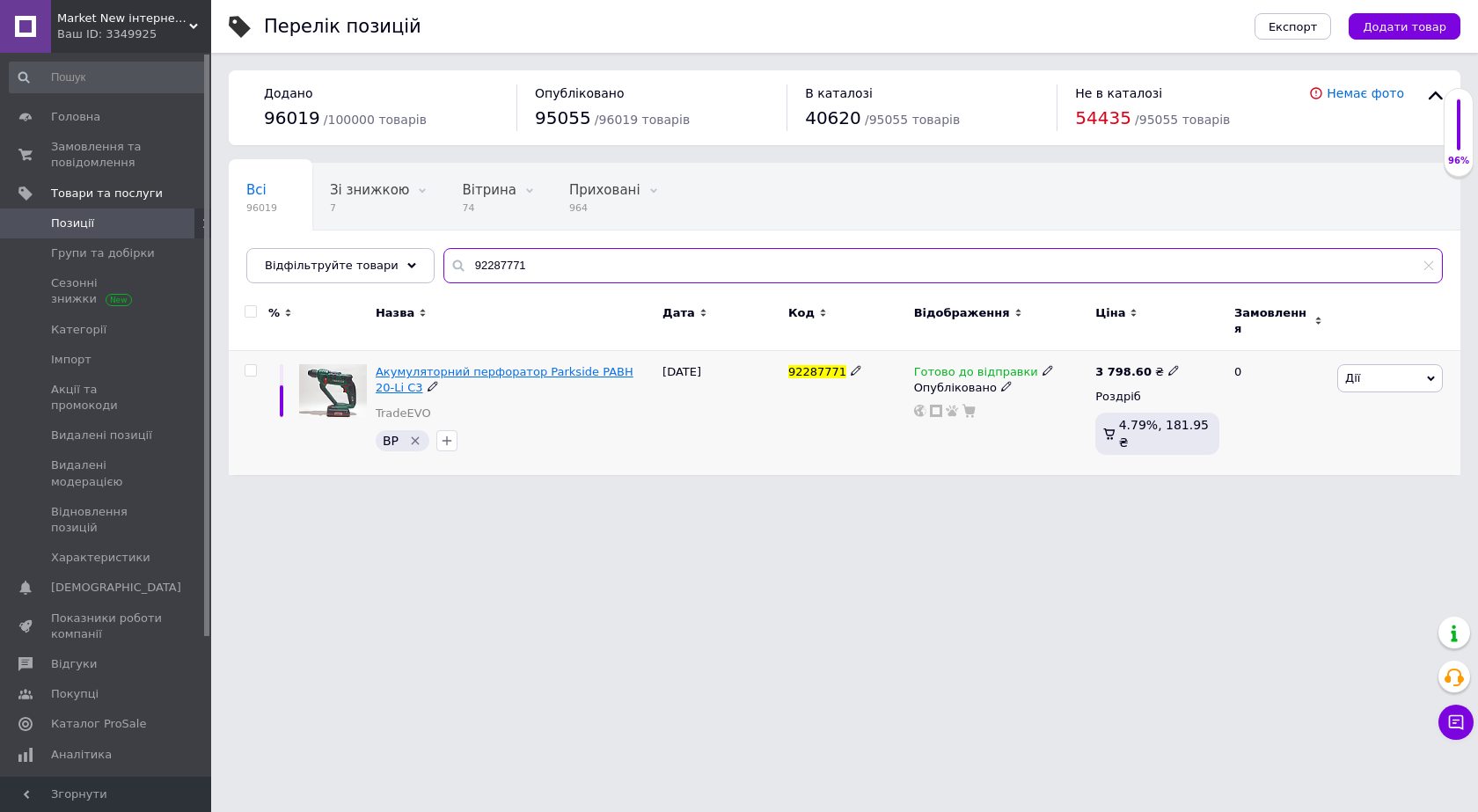
type input "92287771"
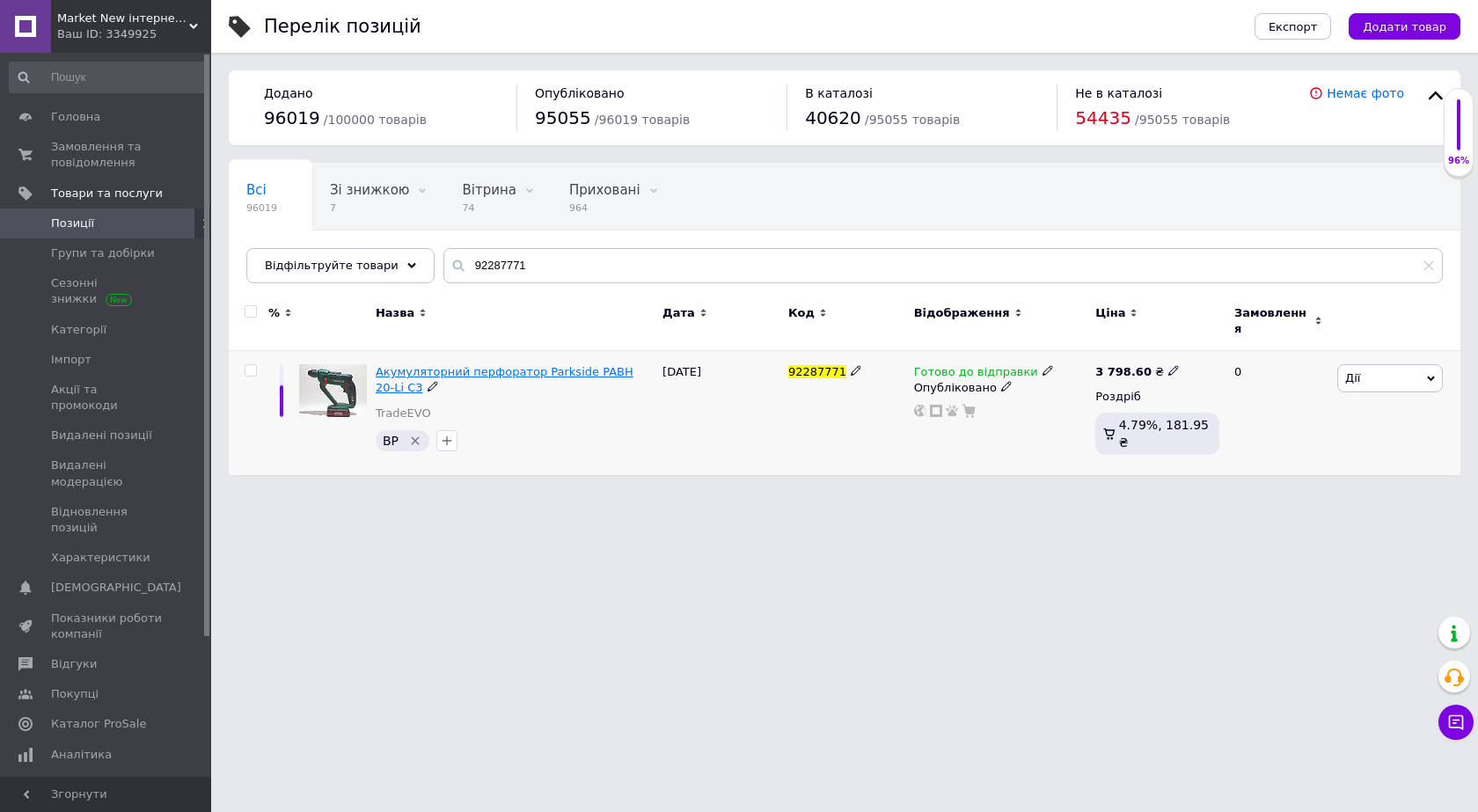
click at [504, 365] on span "Акумуляторний перфоратор Parkside PABH 20-Li C3" at bounding box center [504, 379] width 258 height 29
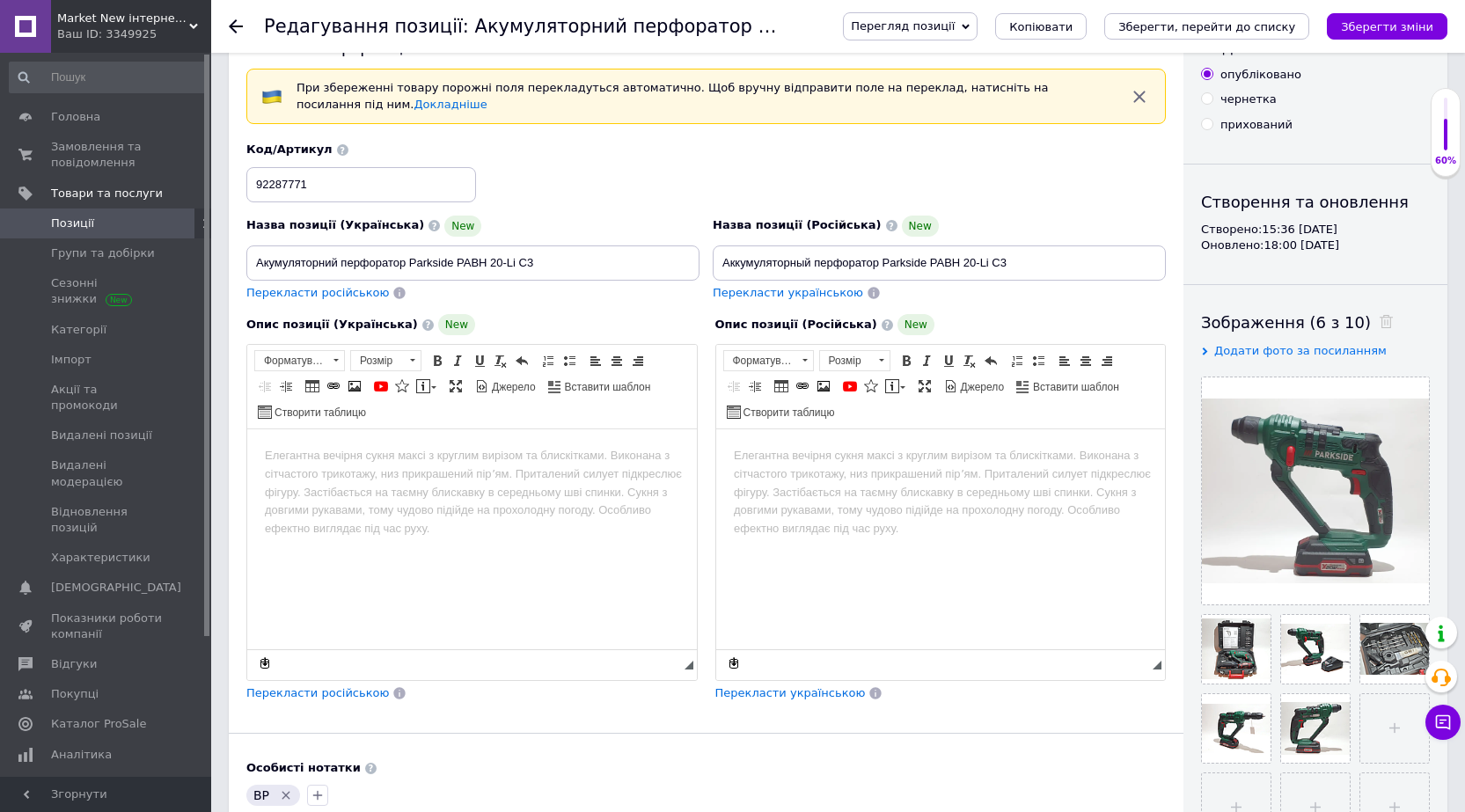
scroll to position [88, 0]
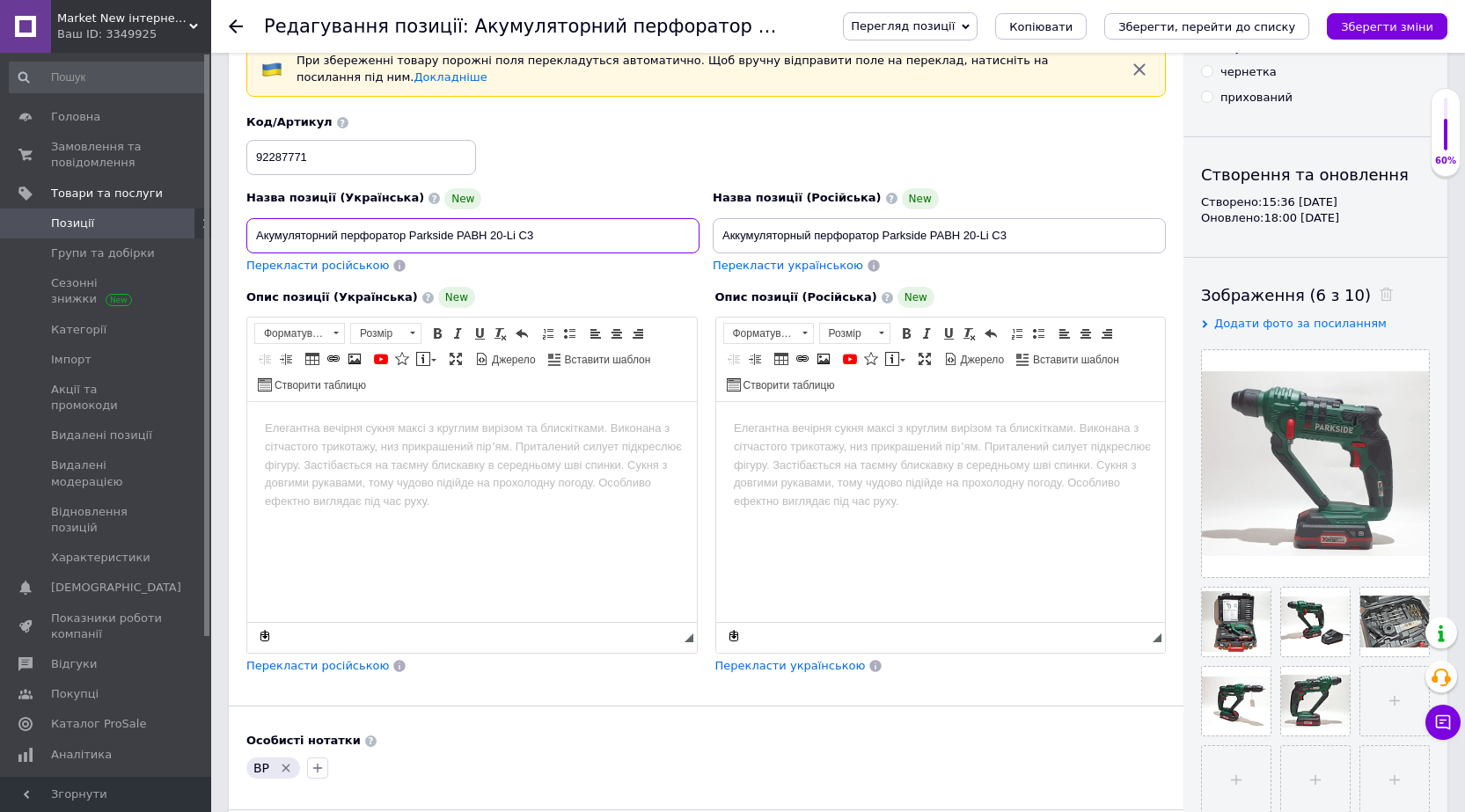
click at [375, 231] on input "Акумуляторний перфоратор Parkside PABH 20-Li C3" at bounding box center [473, 236] width 453 height 35
drag, startPoint x: 468, startPoint y: 234, endPoint x: 244, endPoint y: 244, distance: 224.2
click at [244, 244] on div "Назва позиції (Українська) New Акумуляторний перфоратор Parkside PABH 20-Li C3 …" at bounding box center [473, 231] width 467 height 99
paste input "з акумулятором та зарядним пристроєм в комплекті"
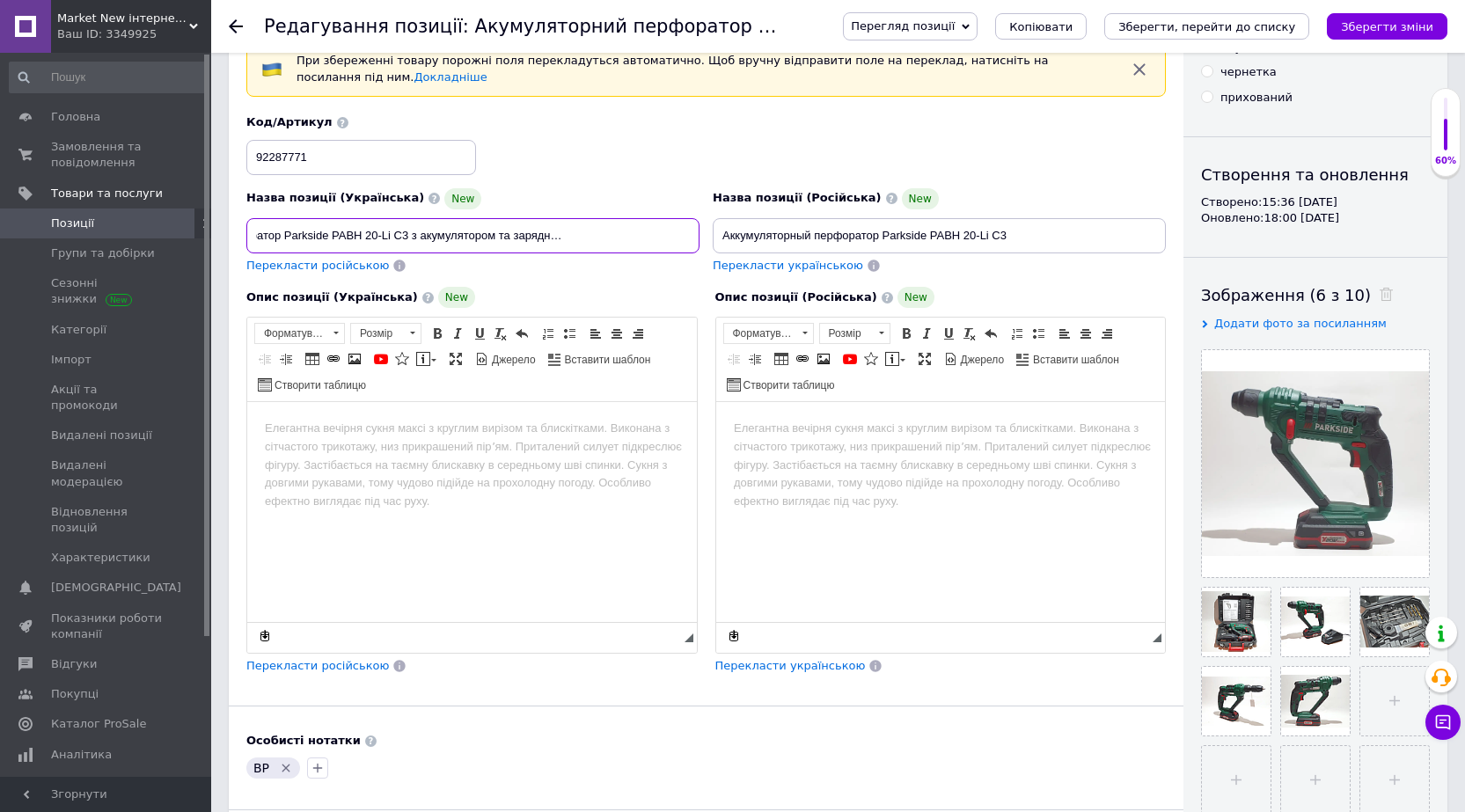
click at [453, 236] on input "Акумуляторний перфоратор Parkside PABH 20-Li C3 з акумулятором та зарядним прис…" at bounding box center [473, 236] width 453 height 35
type input "Акумуляторний перфоратор Parkside PABH 20-Li C3 з акумулятором та зарядним прис…"
click at [615, 236] on input "Акумуляторний перфоратор Parkside PABH 20-Li C3 з акумулятором та зарядним прис…" at bounding box center [473, 236] width 453 height 35
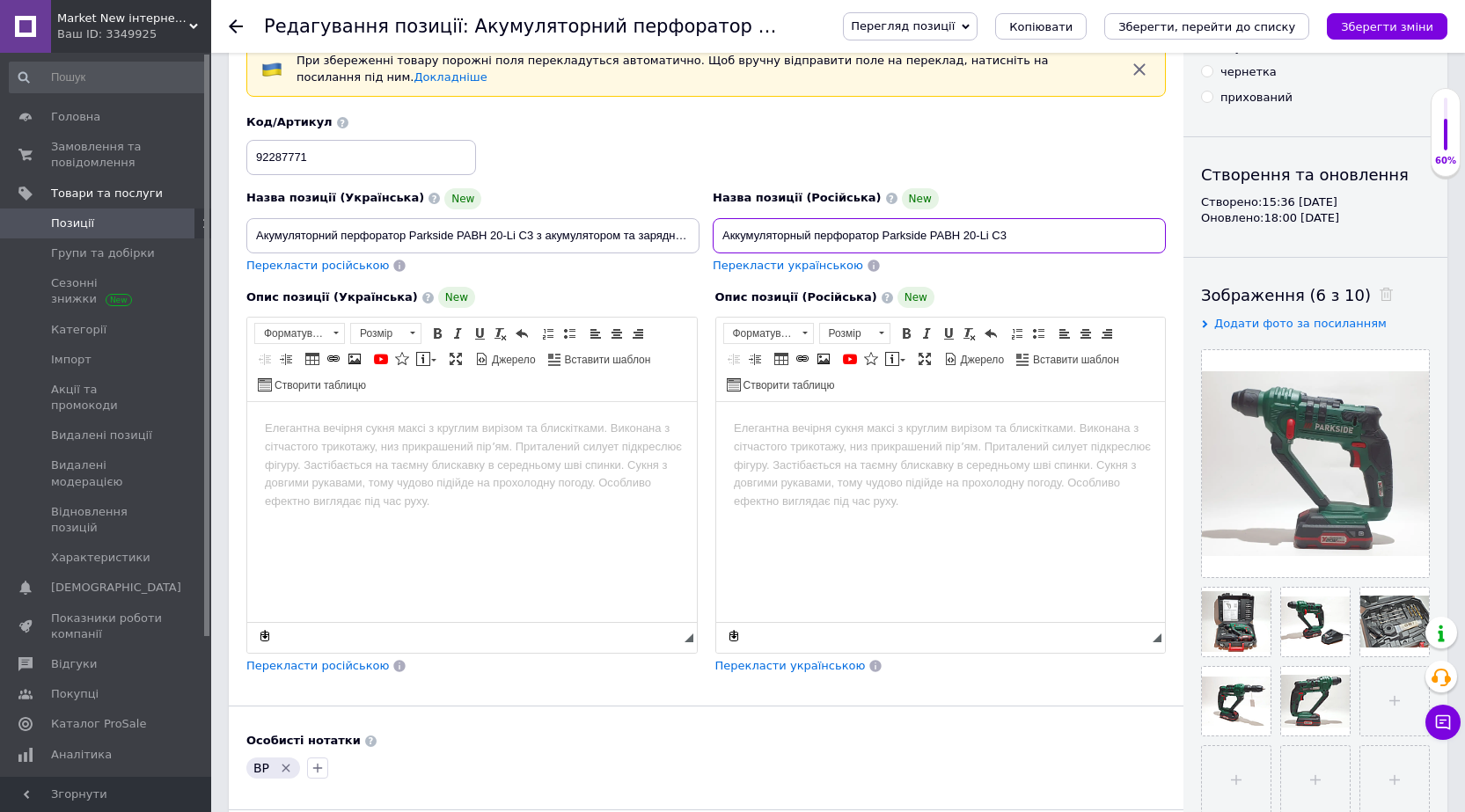
drag, startPoint x: 1043, startPoint y: 236, endPoint x: 711, endPoint y: 232, distance: 332.0
click at [711, 232] on div "Назва позиції (Російська) New Аккумуляторный перфоратор Parkside PABH 20-Li C3 …" at bounding box center [940, 231] width 467 height 99
paste input "с аккумулятором и зарядным устройством в комплекте"
type input "Аккумуляторный перфоратор Parkside PABH 20-Li C3 с аккумулятором и зарядным уст…"
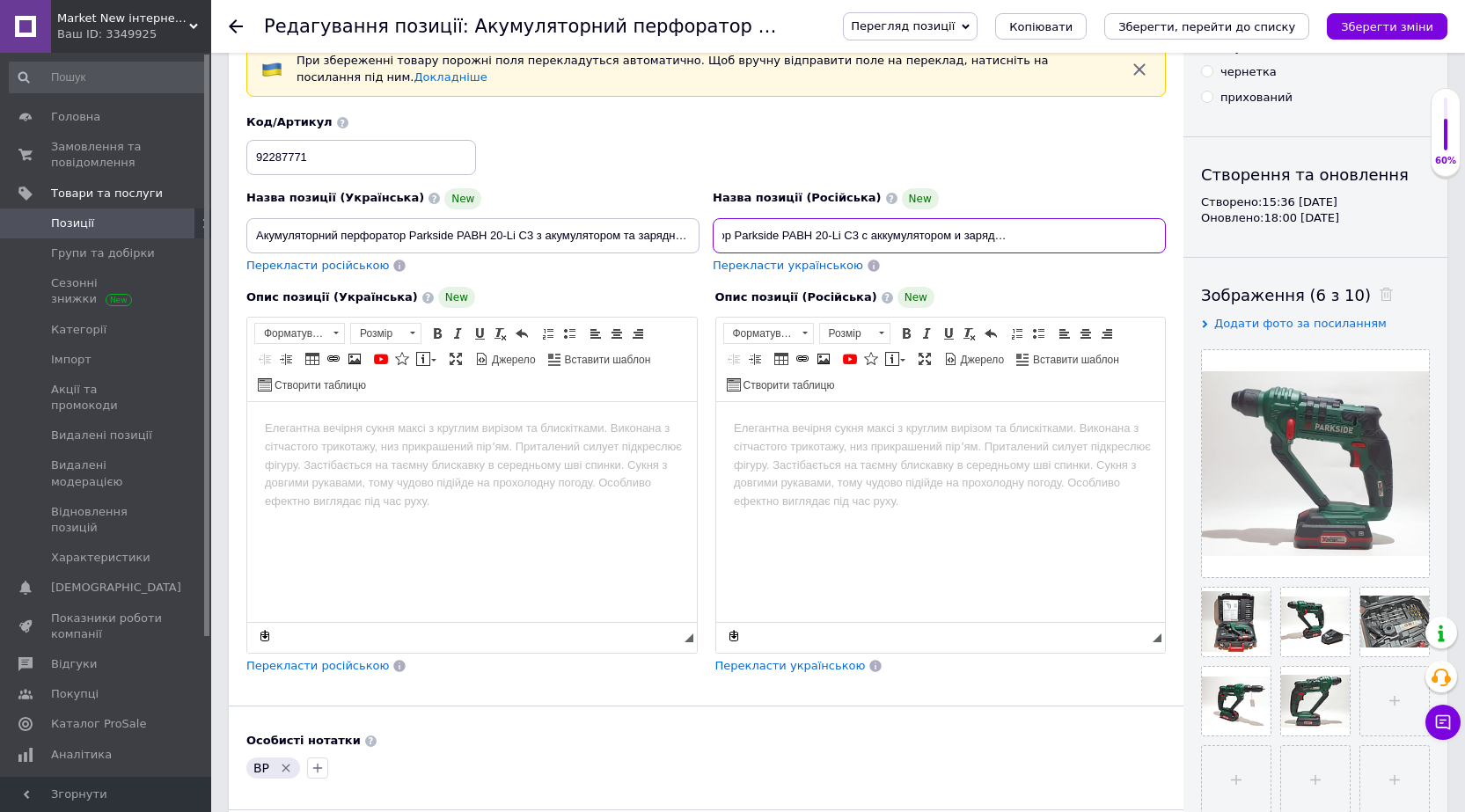
scroll to position [0, 0]
click at [351, 435] on body "Редактор, 707ECA44-99A6-4ECA-81C8-9E767A1AB538" at bounding box center [472, 429] width 415 height 19
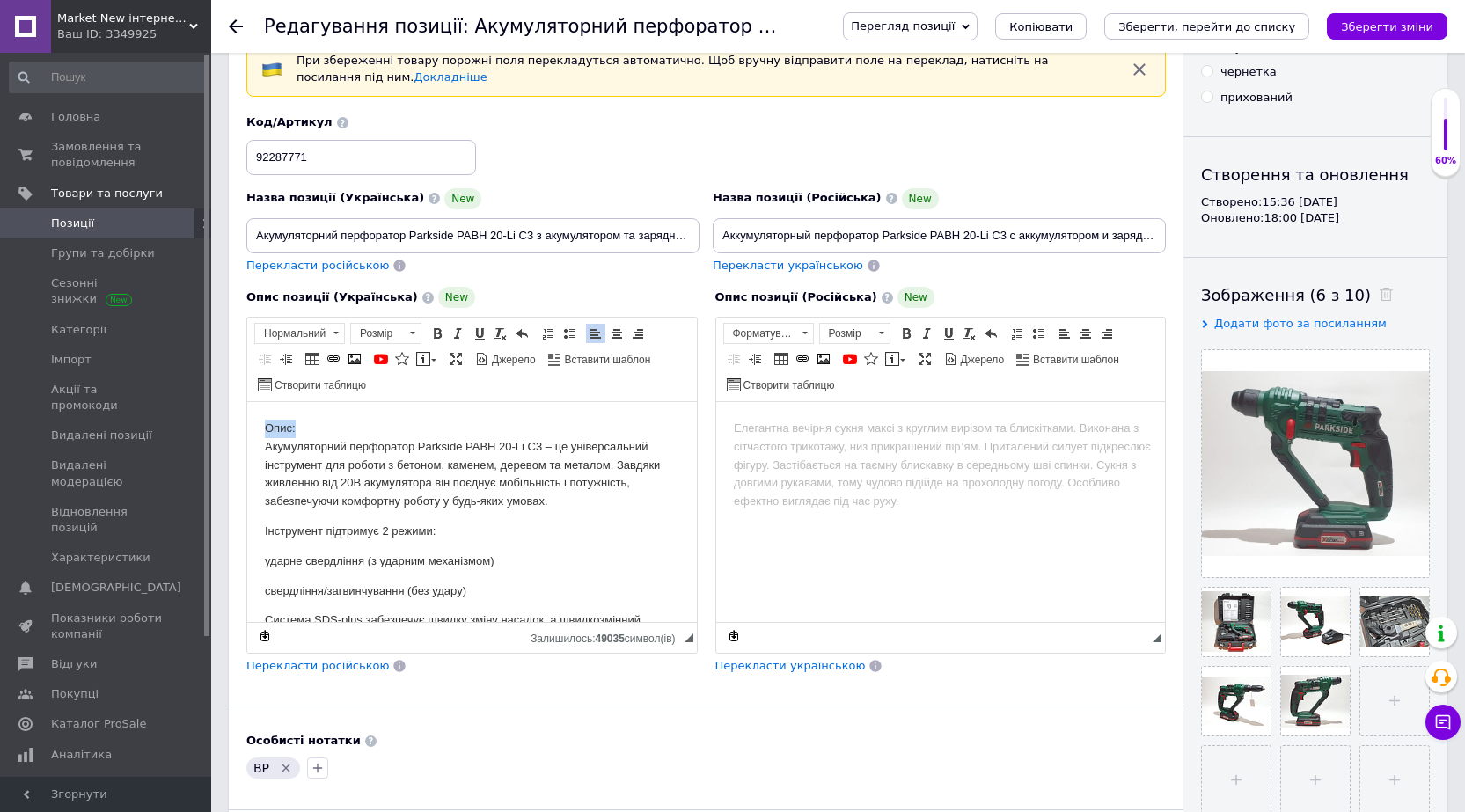
drag, startPoint x: 286, startPoint y: 429, endPoint x: 260, endPoint y: 429, distance: 26.0
click at [260, 429] on html "Опис: Акумуляторний перфоратор Parkside PABH 20-Li C3 – це універсальний інстру…" at bounding box center [472, 810] width 450 height 817
click at [334, 333] on span at bounding box center [337, 333] width 5 height 3
click at [313, 406] on h3 "Заголовок 3" at bounding box center [322, 408] width 124 height 15
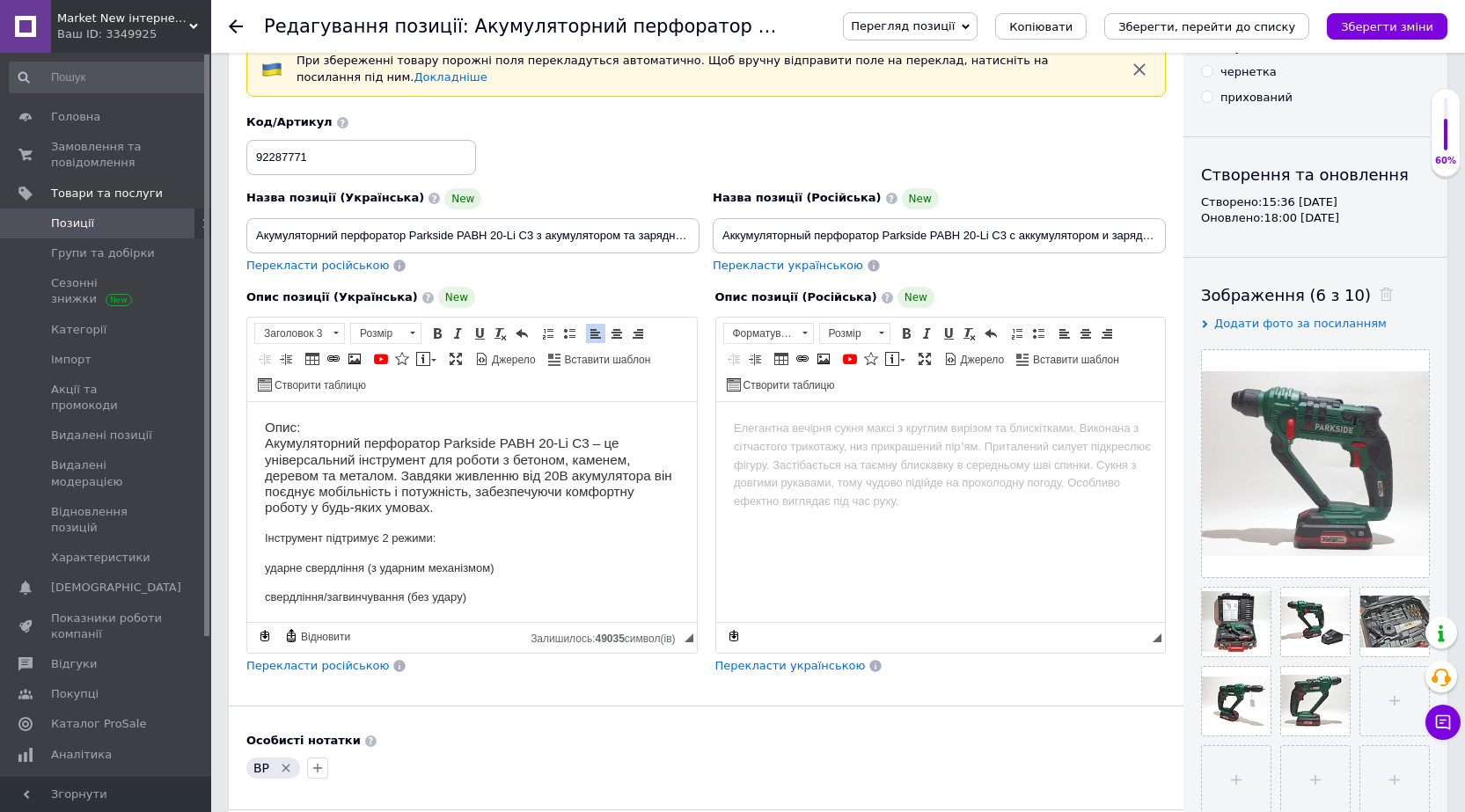
click at [360, 448] on h3 "Опис: Акумуляторний перфоратор Parkside PABH 20-Li C3 – це універсальний інстру…" at bounding box center [472, 468] width 415 height 97
click at [521, 337] on span at bounding box center [522, 334] width 14 height 14
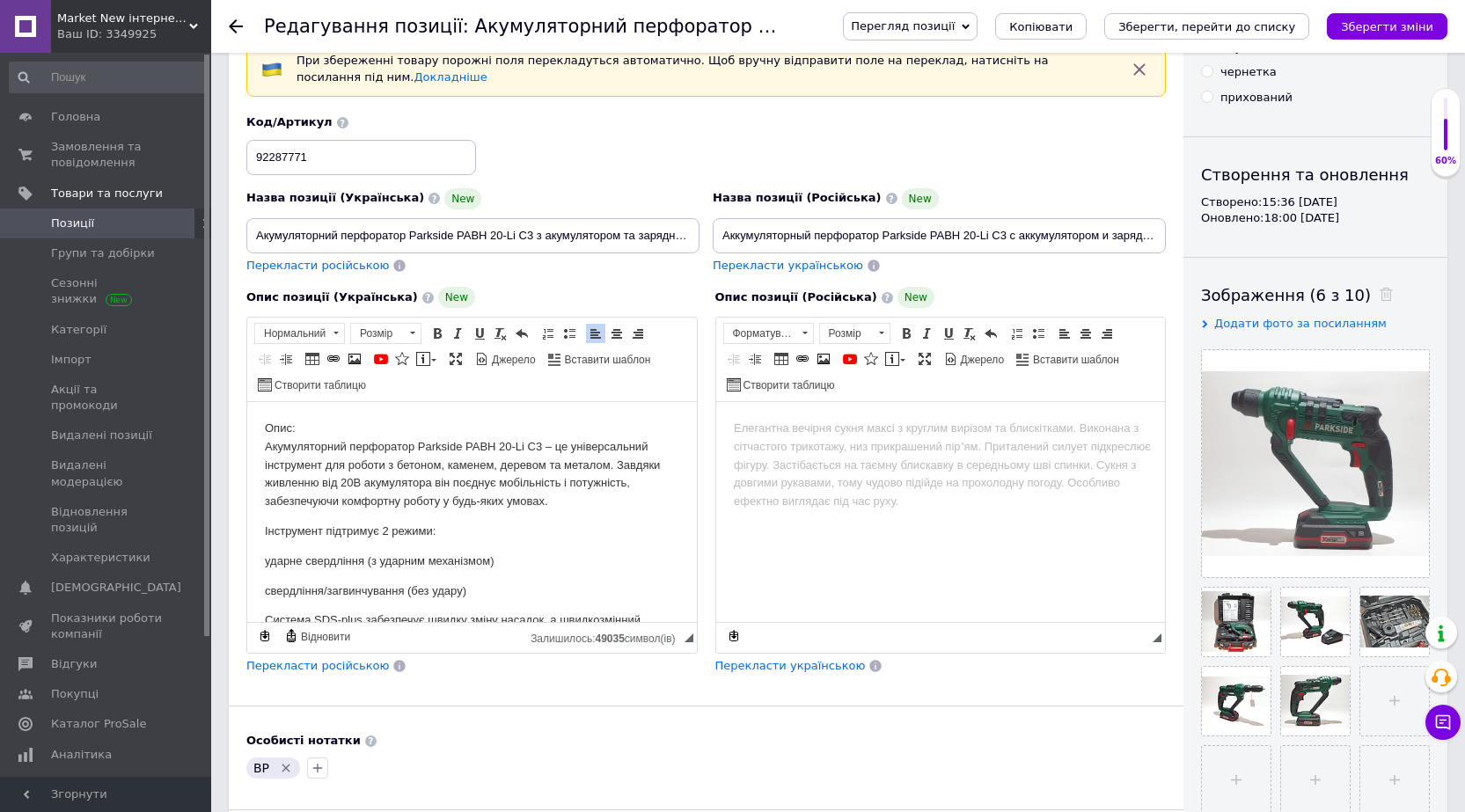
click at [316, 425] on p "Опис: Акумуляторний перфоратор Parkside PABH 20-Li C3 – це універсальний інстру…" at bounding box center [472, 465] width 415 height 91
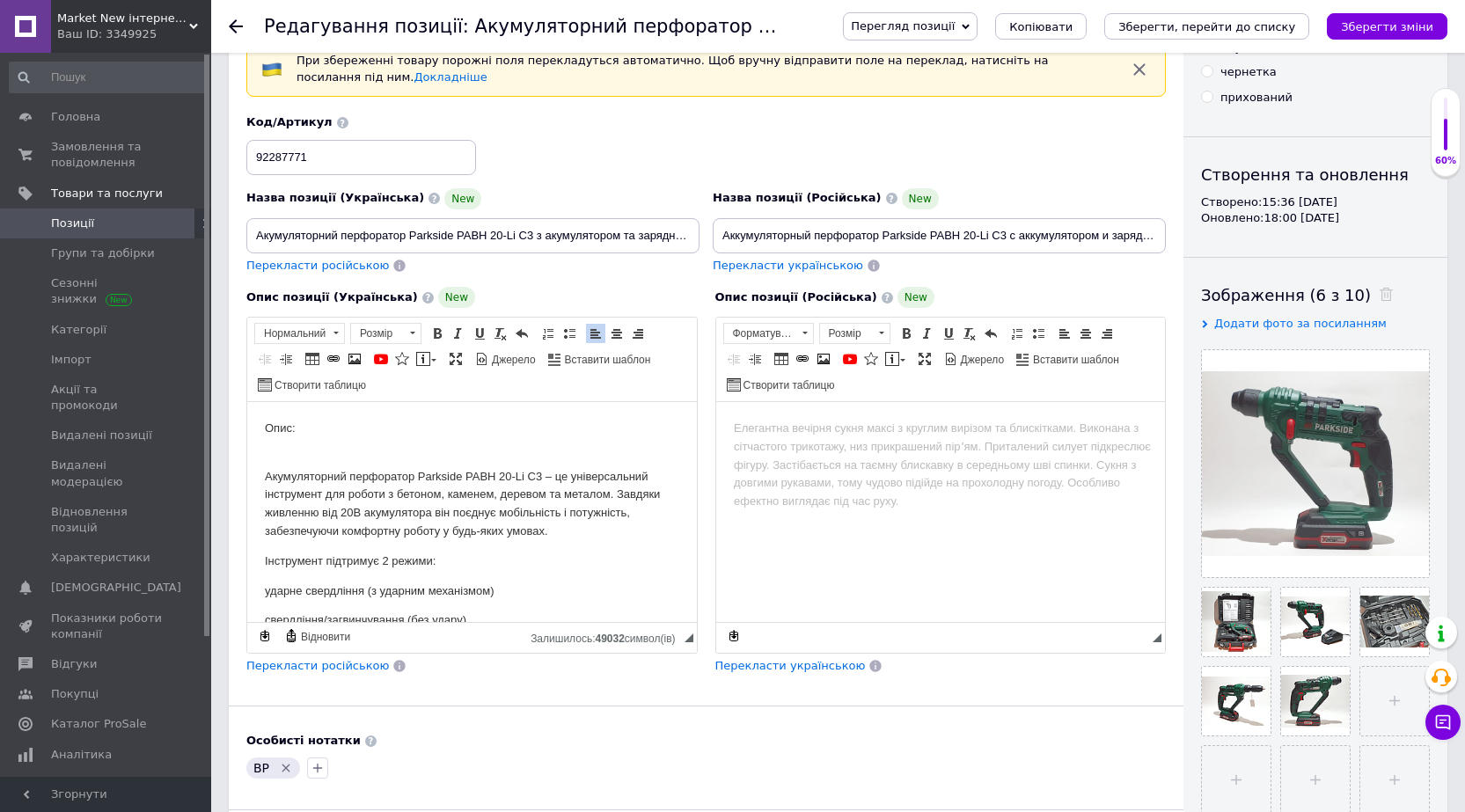
click at [261, 473] on html "Опис: Акумуляторний перфоратор Parkside PABH 20-Li C3 – це універсальний інстру…" at bounding box center [472, 825] width 450 height 847
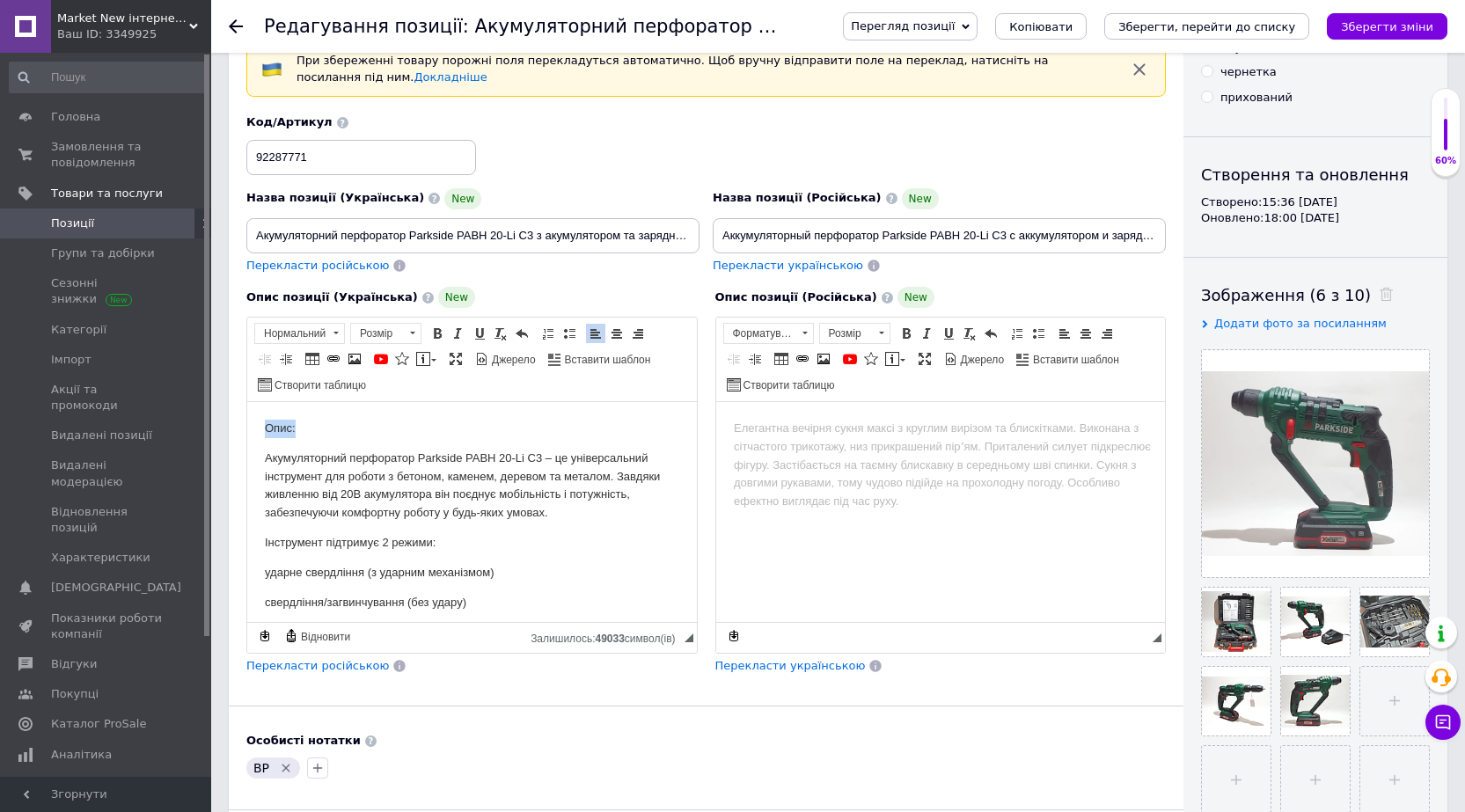
drag, startPoint x: 309, startPoint y: 428, endPoint x: 260, endPoint y: 428, distance: 49.0
click at [260, 428] on html "Опис: Акумуляторний перфоратор Parkside PABH 20-Li C3 – це універсальний інстру…" at bounding box center [472, 816] width 450 height 829
click at [337, 334] on span at bounding box center [337, 333] width 5 height 3
click at [307, 402] on h3 "Заголовок 3" at bounding box center [322, 408] width 124 height 15
click at [413, 428] on h3 "Опис:" at bounding box center [472, 428] width 415 height 16
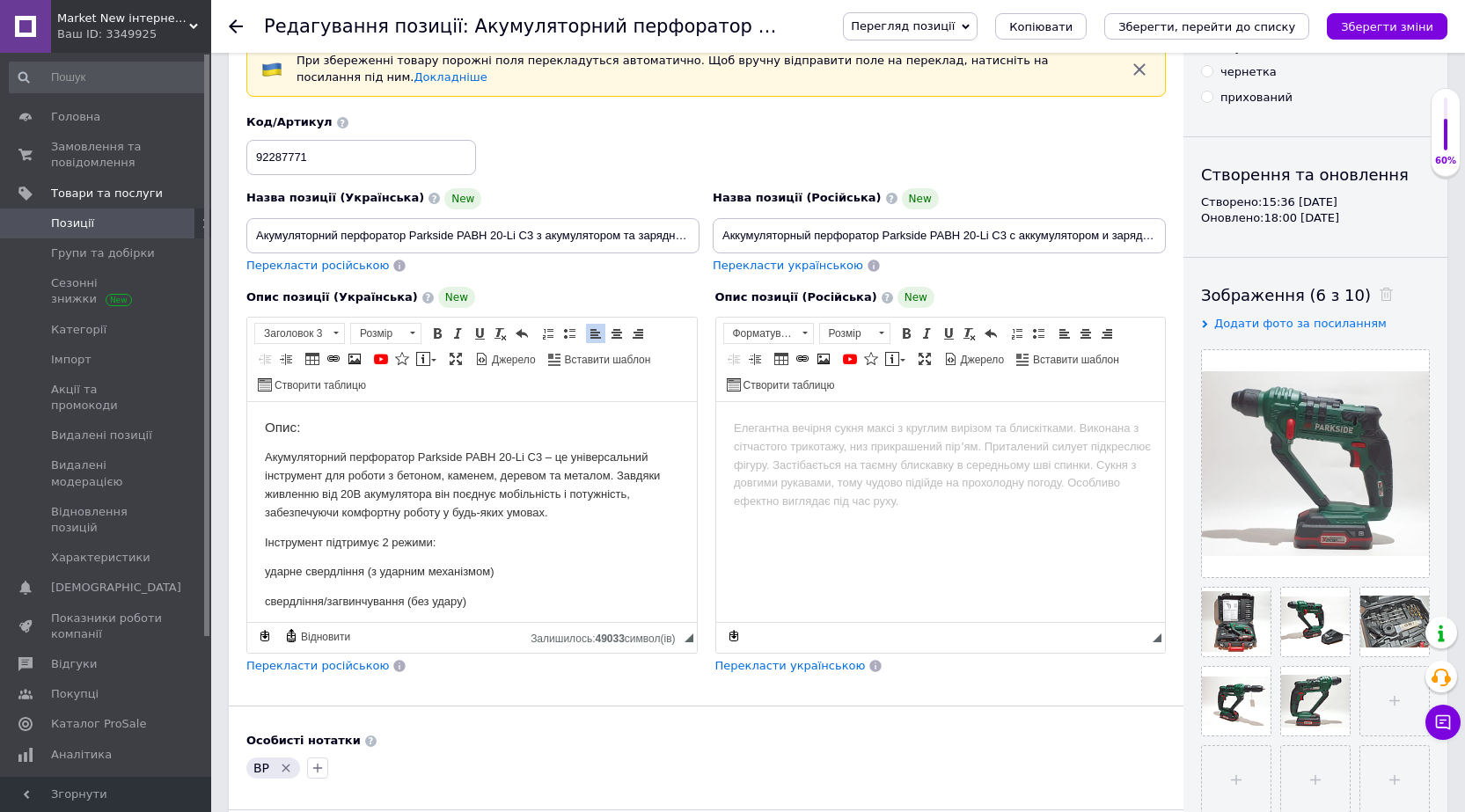
click at [370, 483] on p "Акумуляторний перфоратор Parkside PABH 20-Li C3 – це універсальний інструмент д…" at bounding box center [472, 485] width 415 height 73
drag, startPoint x: 292, startPoint y: 427, endPoint x: 266, endPoint y: 429, distance: 26.1
click at [266, 429] on h3 "Опис:" at bounding box center [472, 428] width 415 height 16
click at [435, 336] on span at bounding box center [438, 334] width 14 height 14
drag, startPoint x: 539, startPoint y: 459, endPoint x: 363, endPoint y: 421, distance: 180.1
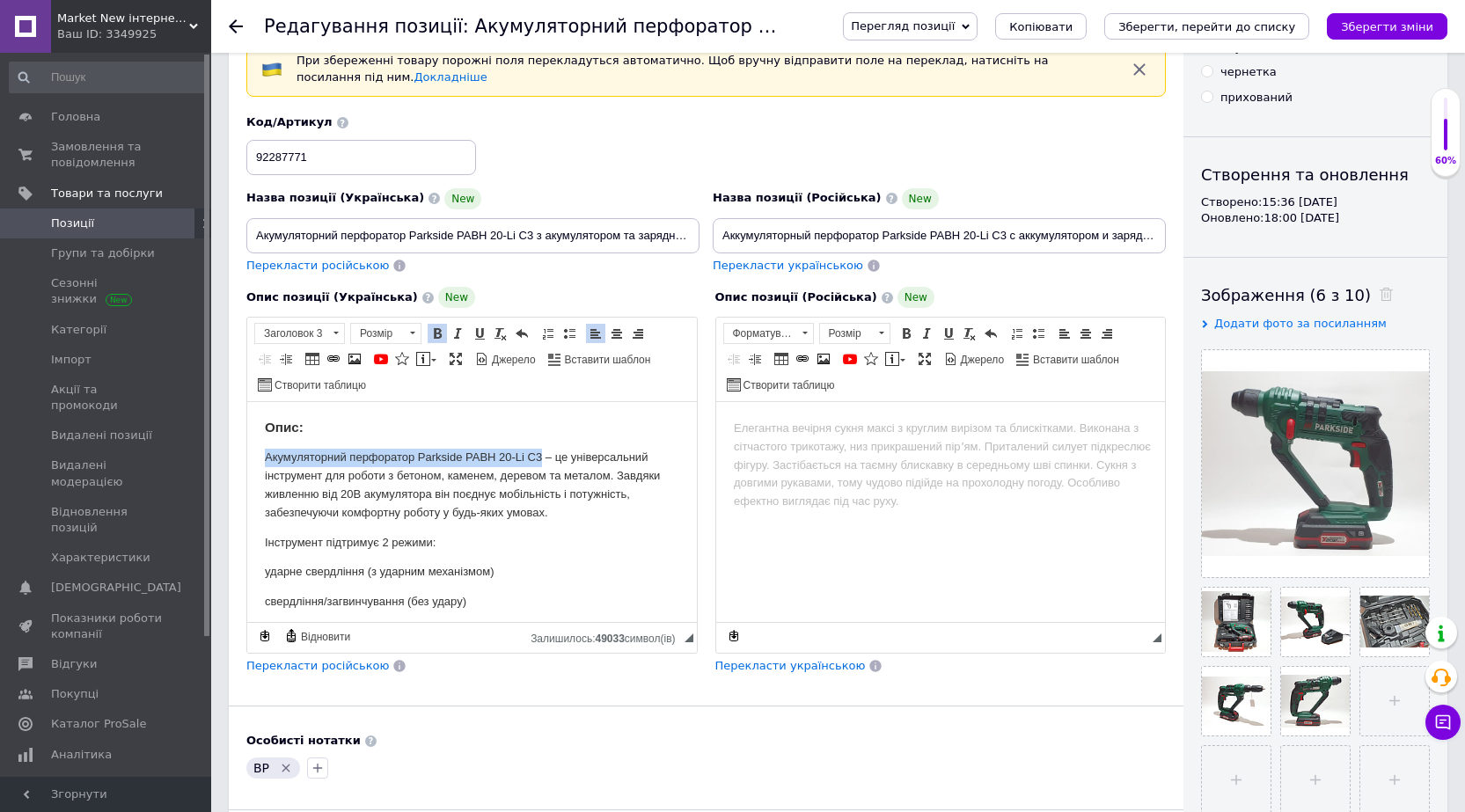
click at [263, 458] on html "Опис: Акумуляторний перфоратор Parkside PABH 20-Li C3 – це універсальний інстру…" at bounding box center [472, 816] width 450 height 829
click at [435, 330] on span at bounding box center [438, 334] width 14 height 14
click at [495, 511] on p "Акумуляторний перфоратор Parkside PABH 20-Li C3 – це універсальний інструмент д…" at bounding box center [472, 485] width 415 height 73
drag, startPoint x: 432, startPoint y: 545, endPoint x: 467, endPoint y: 448, distance: 103.1
click at [384, 544] on p "Інструмент підтримує 2 режими:" at bounding box center [472, 543] width 415 height 19
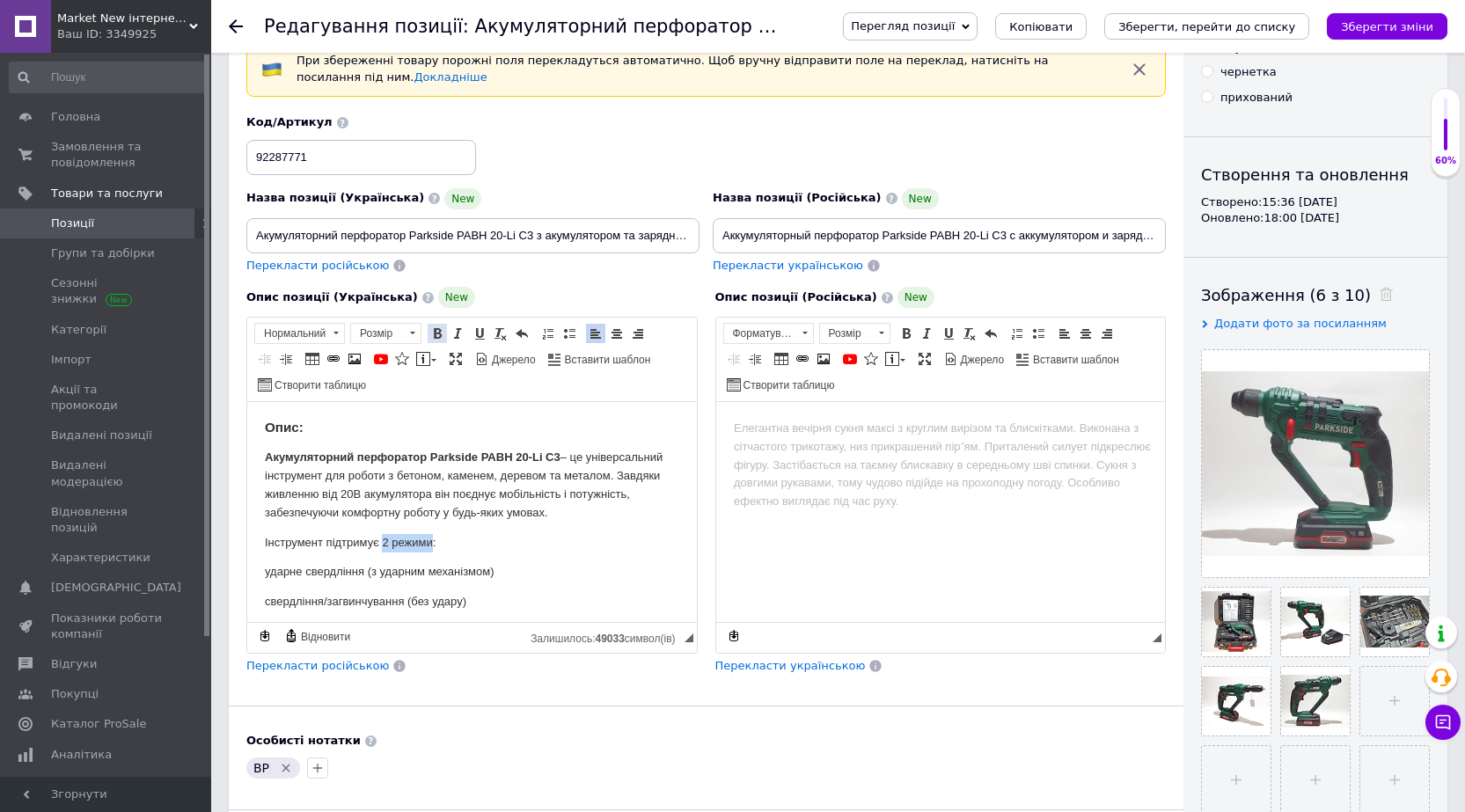
click at [435, 334] on span at bounding box center [438, 334] width 14 height 14
click at [518, 559] on body "Опис: Акумуляторний перфоратор Parkside PABH 20-Li C3 – це універсальний інстру…" at bounding box center [472, 816] width 415 height 793
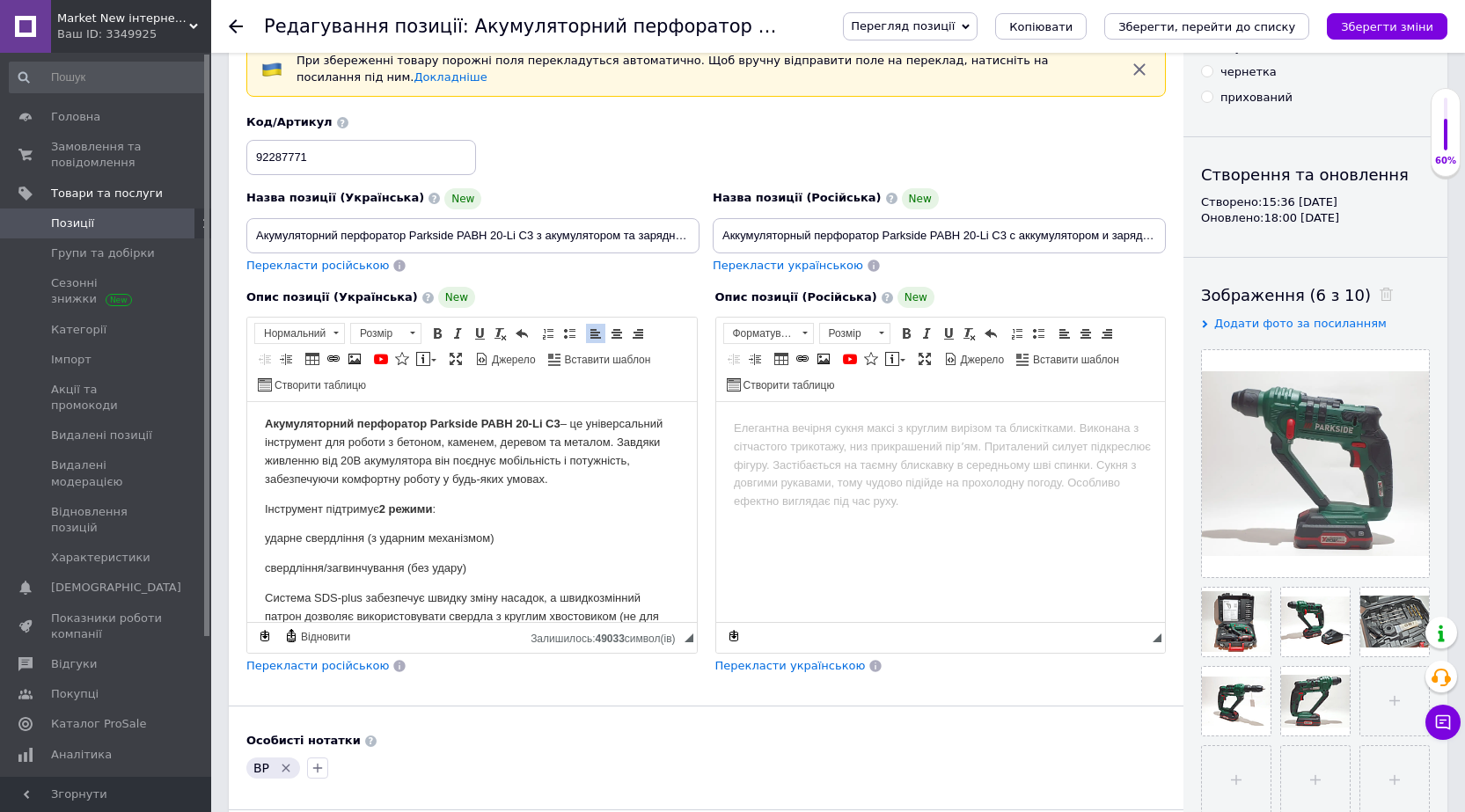
scroll to position [88, 0]
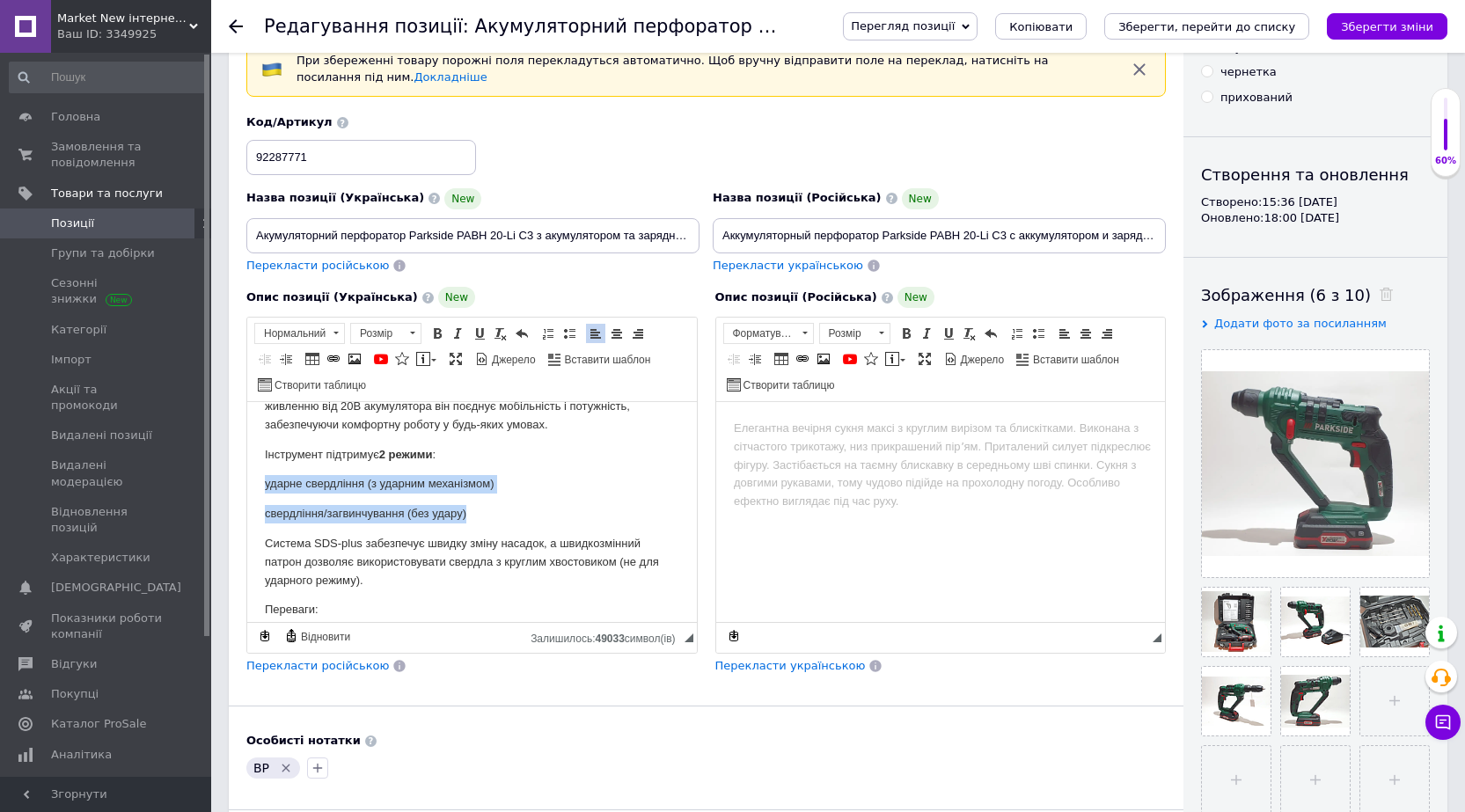
drag, startPoint x: 436, startPoint y: 514, endPoint x: 258, endPoint y: 484, distance: 180.5
click at [258, 484] on html "Опис: Акумуляторний перфоратор Parkside PABH 20-Li C3 – це універсальний інстру…" at bounding box center [472, 729] width 450 height 829
click at [568, 337] on span at bounding box center [570, 334] width 14 height 14
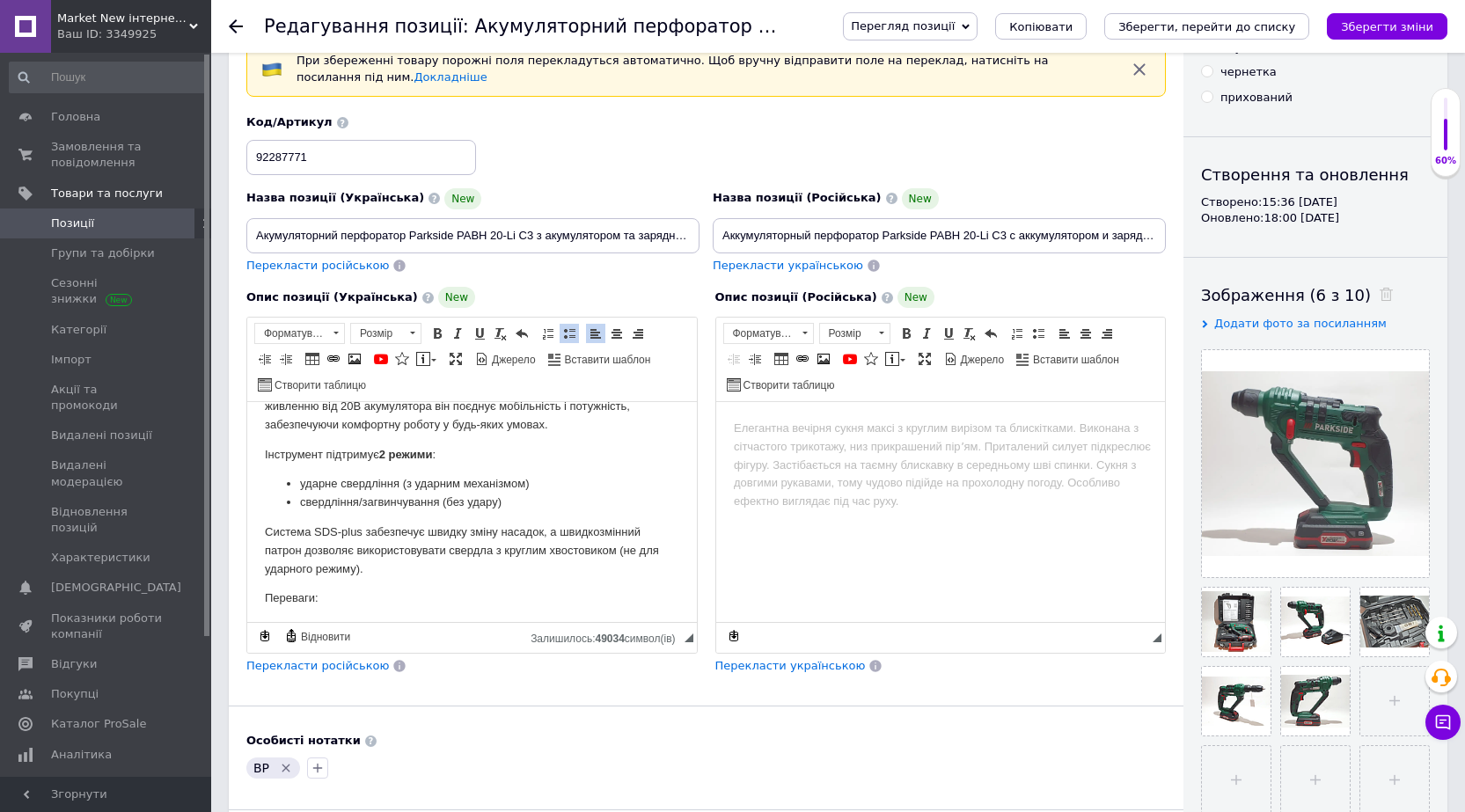
click at [428, 505] on li "свердління/загвинчування (без удару)" at bounding box center [472, 502] width 344 height 19
drag, startPoint x: 399, startPoint y: 483, endPoint x: 303, endPoint y: 487, distance: 96.1
click at [303, 487] on li "ударне свердління (з ударним механізмом)" at bounding box center [472, 483] width 344 height 19
click at [437, 333] on span at bounding box center [438, 334] width 14 height 14
drag, startPoint x: 440, startPoint y: 506, endPoint x: 302, endPoint y: 505, distance: 138.0
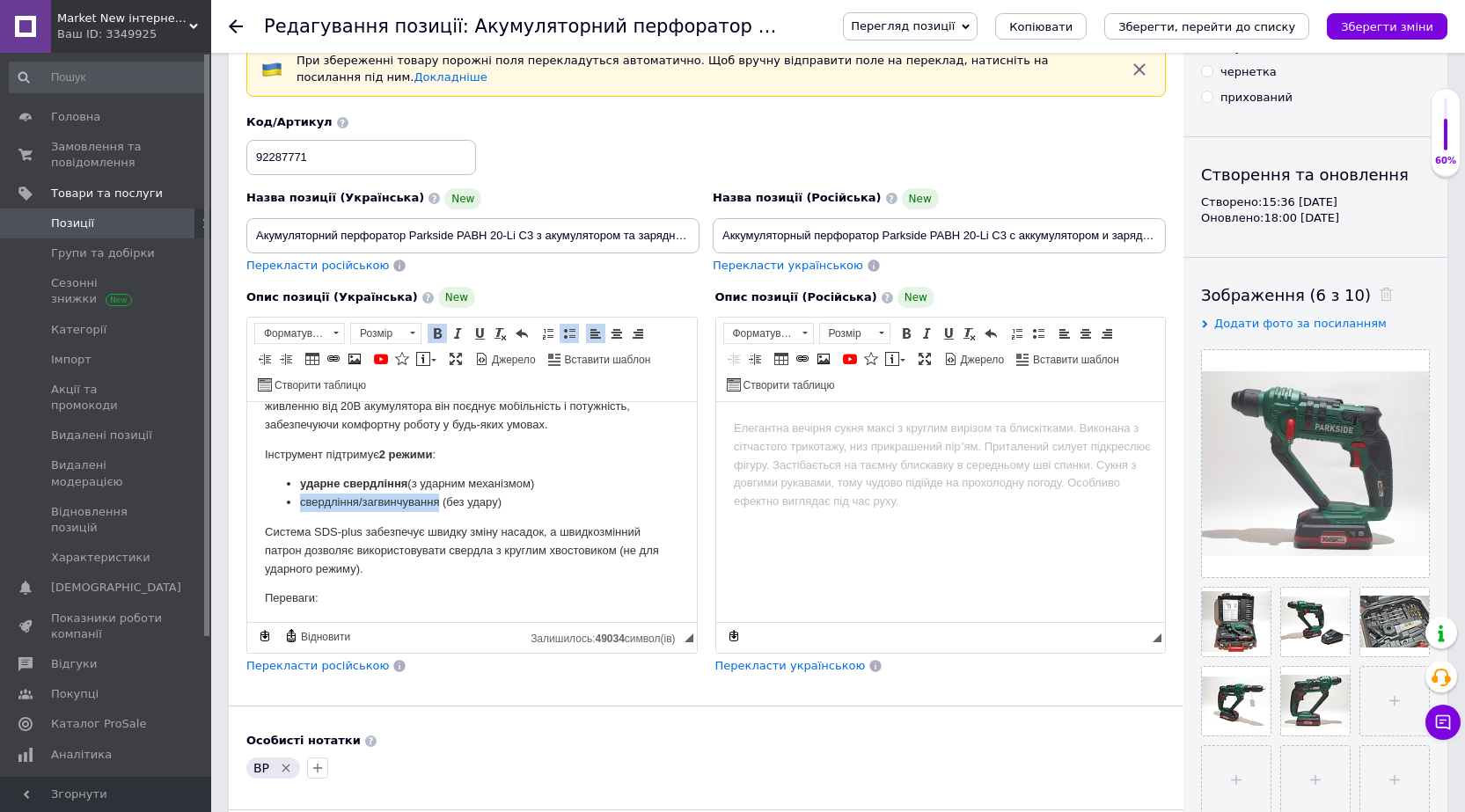
click at [302, 505] on li "свердління/загвинчування (без удару)" at bounding box center [472, 502] width 344 height 19
drag, startPoint x: 438, startPoint y: 336, endPoint x: 490, endPoint y: 387, distance: 72.8
click at [440, 337] on span at bounding box center [438, 334] width 14 height 14
click at [541, 446] on p "Інструмент підтримує 2 режими :" at bounding box center [472, 455] width 415 height 19
drag, startPoint x: 360, startPoint y: 531, endPoint x: 315, endPoint y: 532, distance: 45.0
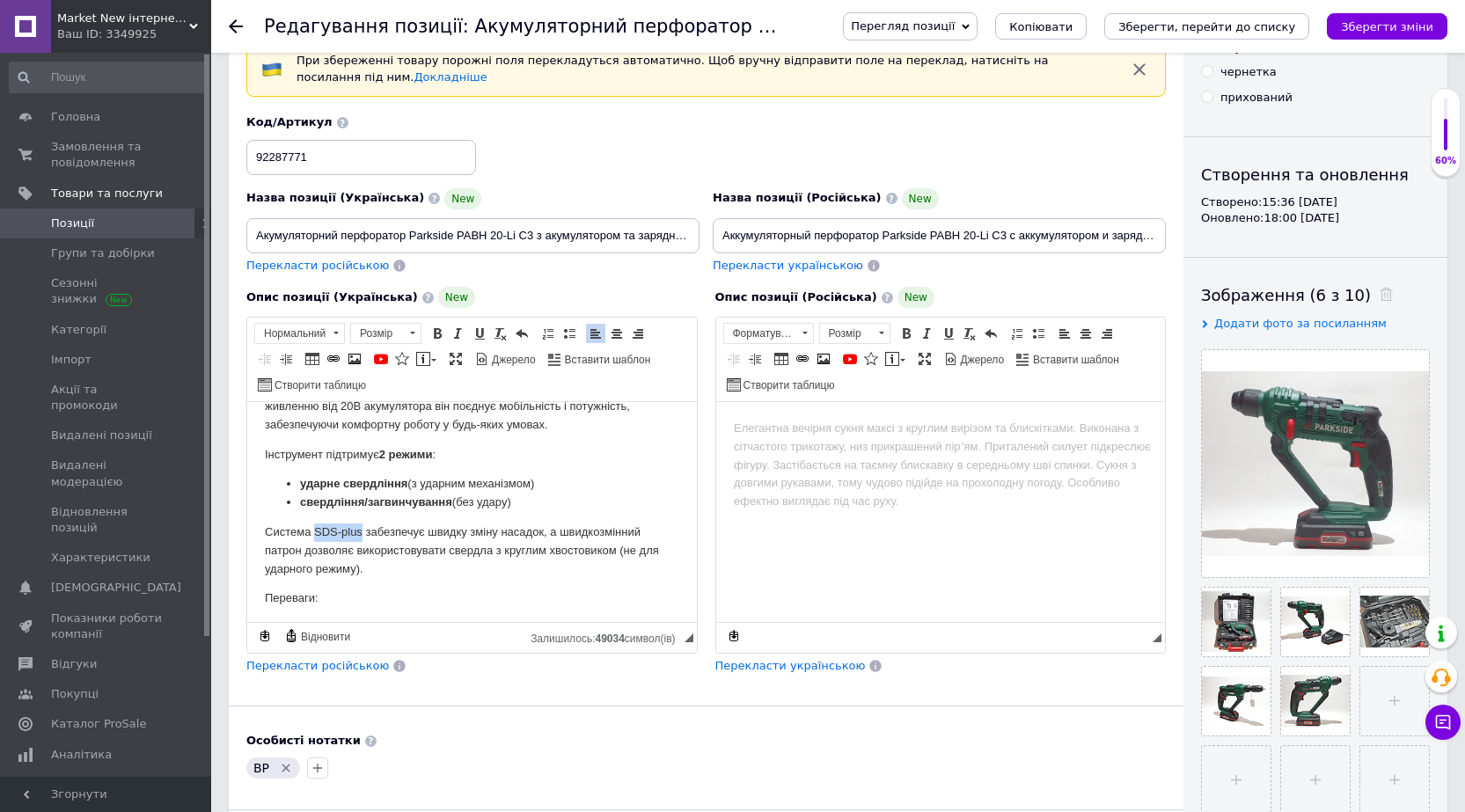
click at [315, 532] on p "Система SDS-plus забезпечує швидку зміну насадок, а швидкозмінний патрон дозвол…" at bounding box center [472, 551] width 415 height 55
click at [433, 335] on span at bounding box center [438, 334] width 14 height 14
drag, startPoint x: 561, startPoint y: 531, endPoint x: 299, endPoint y: 556, distance: 263.2
click at [299, 556] on p "Система SDS-plus забезпечує швидку зміну насадок, а швидкозмінний патрон дозвол…" at bounding box center [472, 551] width 415 height 55
click at [434, 335] on span at bounding box center [438, 334] width 14 height 14
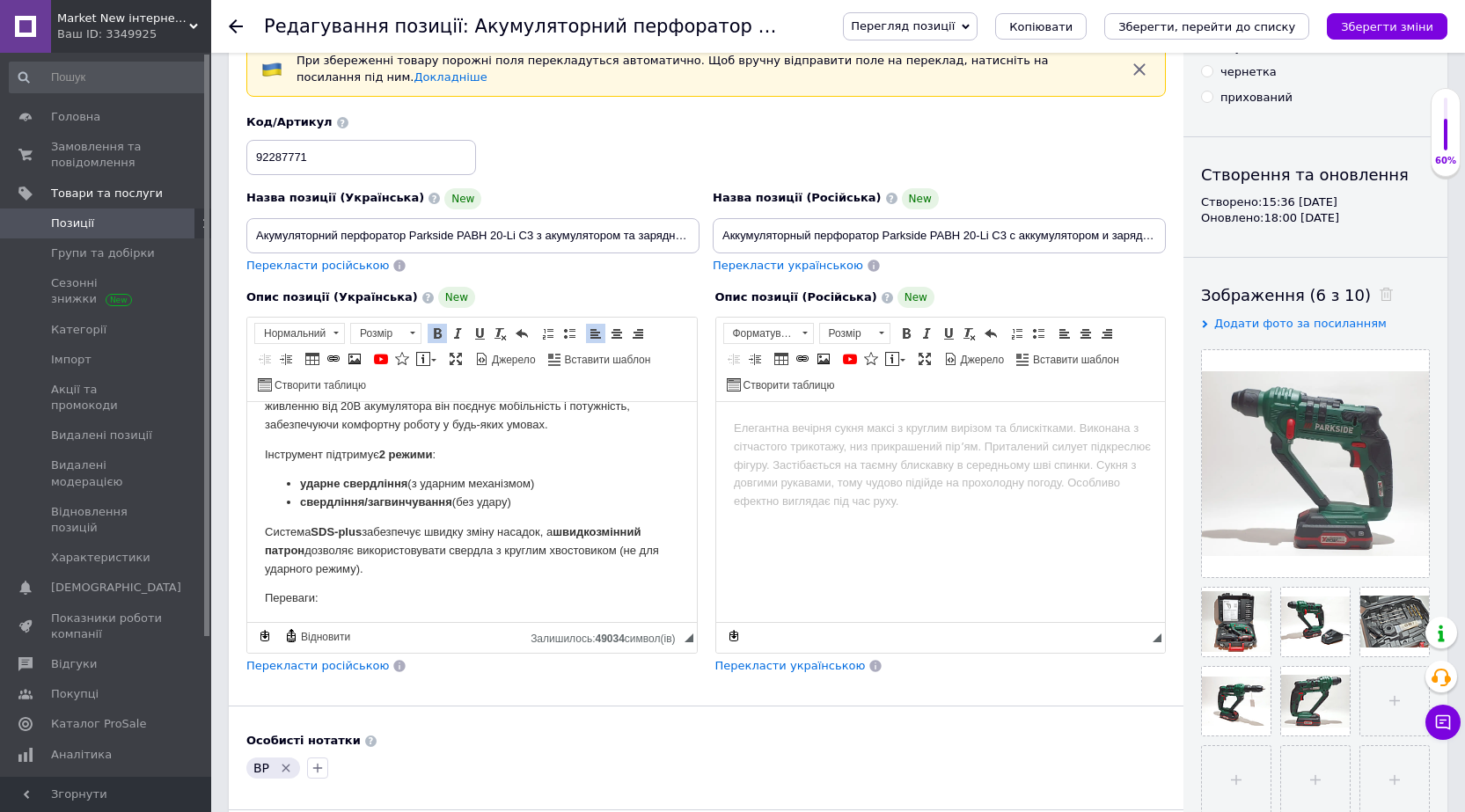
click at [611, 482] on li "ударне свердління (з ударним механізмом)" at bounding box center [472, 483] width 344 height 19
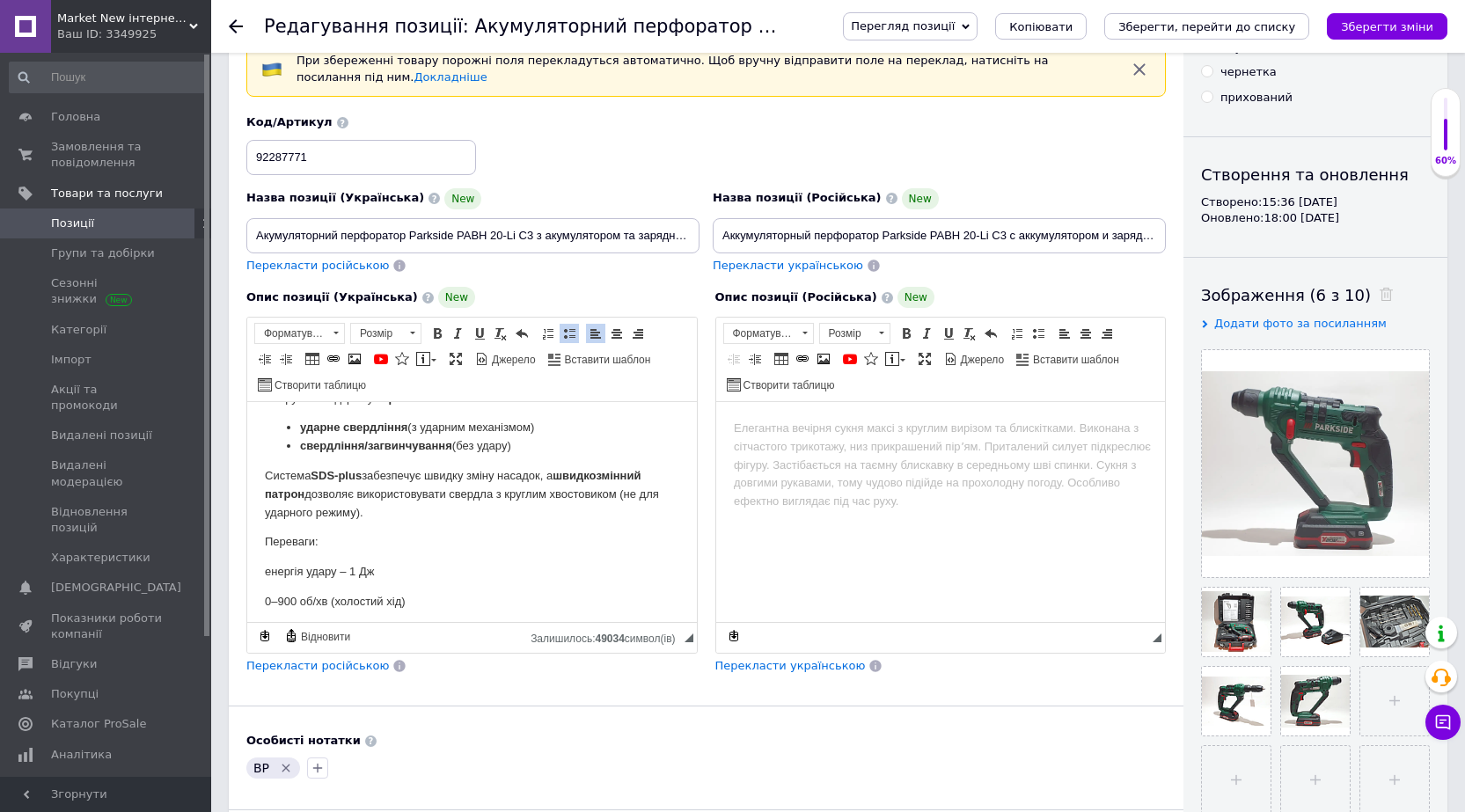
scroll to position [176, 0]
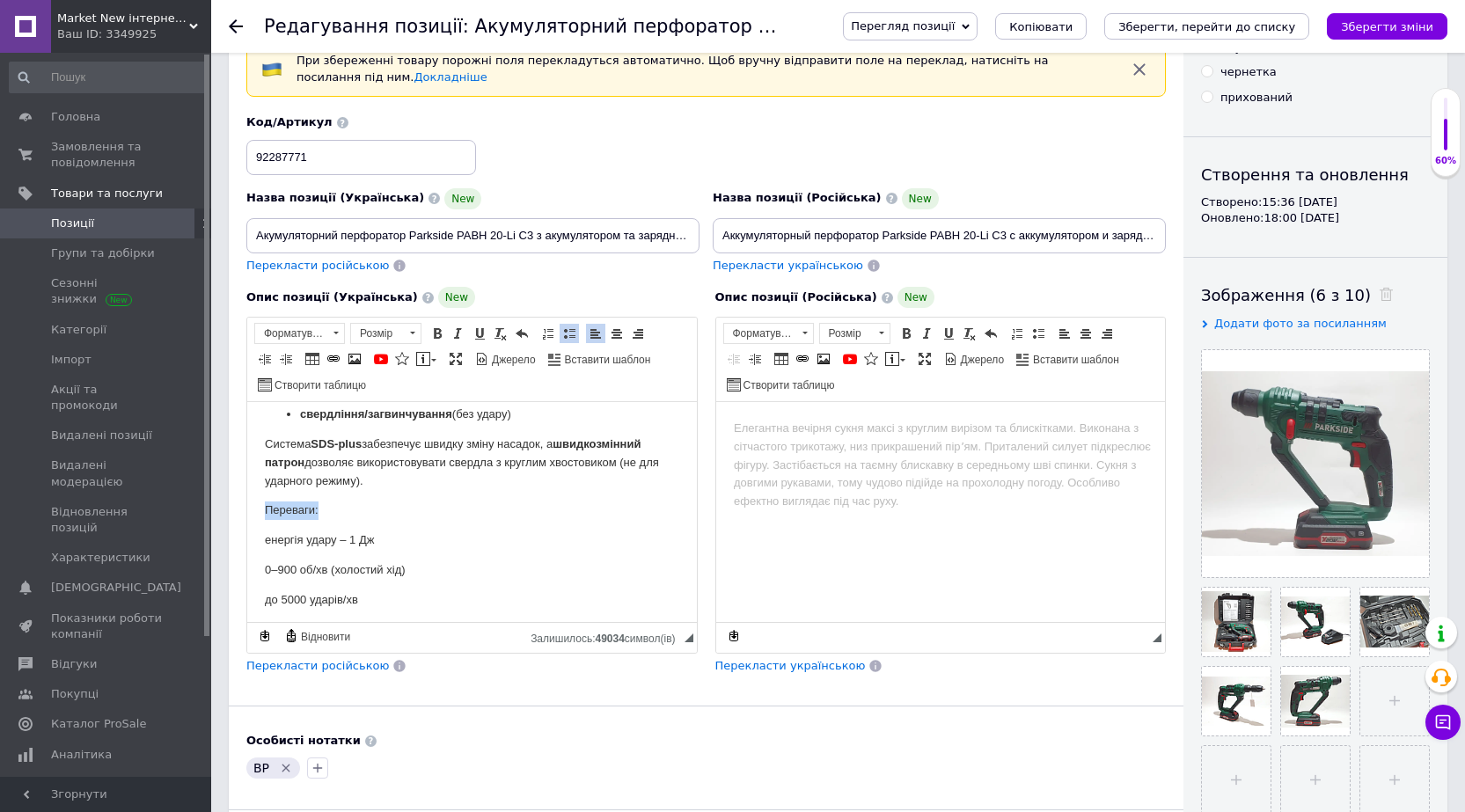
drag, startPoint x: 327, startPoint y: 505, endPoint x: 263, endPoint y: 510, distance: 64.2
click at [263, 510] on html "Опис: Акумуляторний перфоратор Parkside PABH 20-Li C3 – це універсальний інстру…" at bounding box center [472, 634] width 450 height 817
click at [432, 332] on span at bounding box center [438, 334] width 14 height 14
click at [448, 513] on p "Переваги:" at bounding box center [472, 510] width 415 height 19
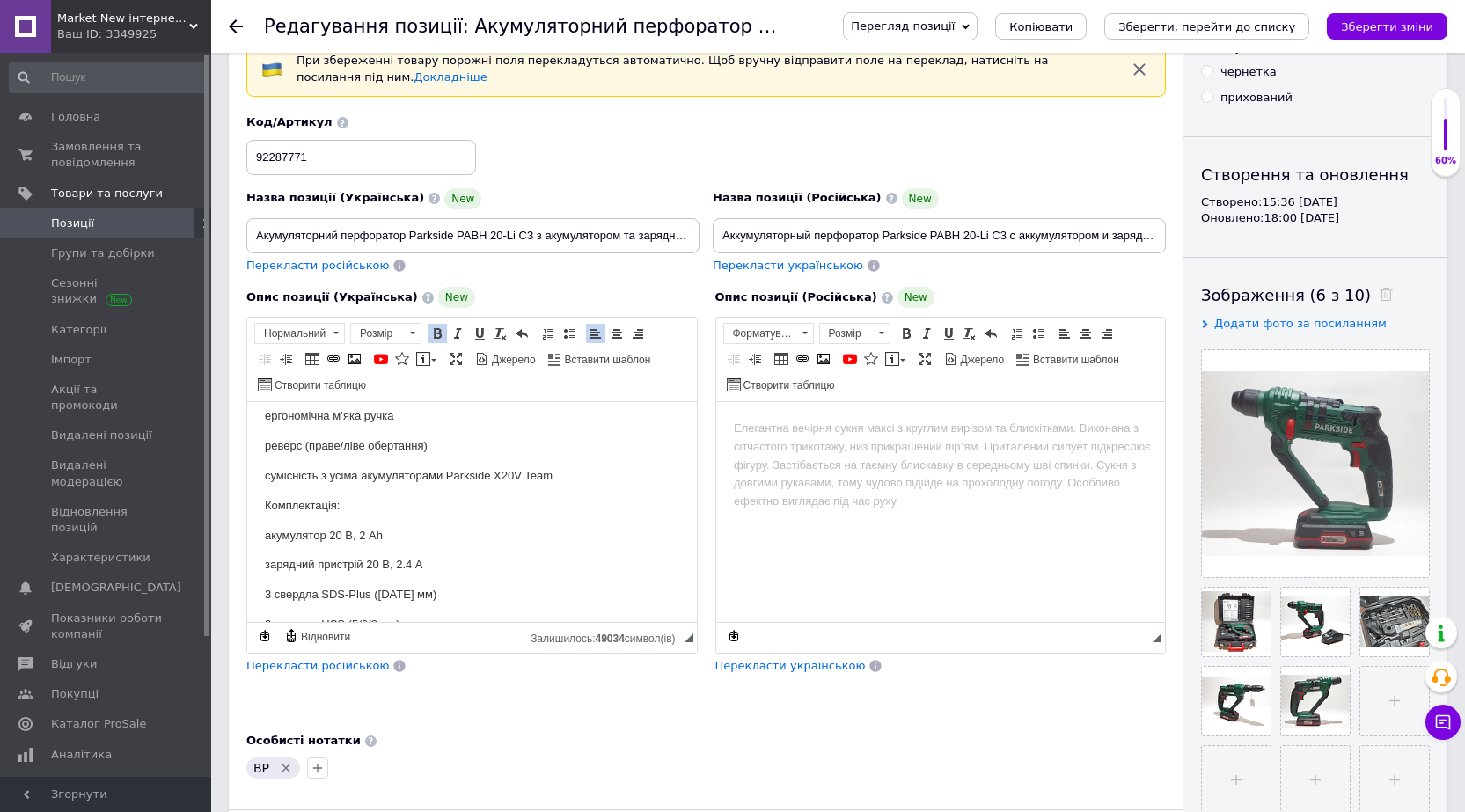
scroll to position [440, 0]
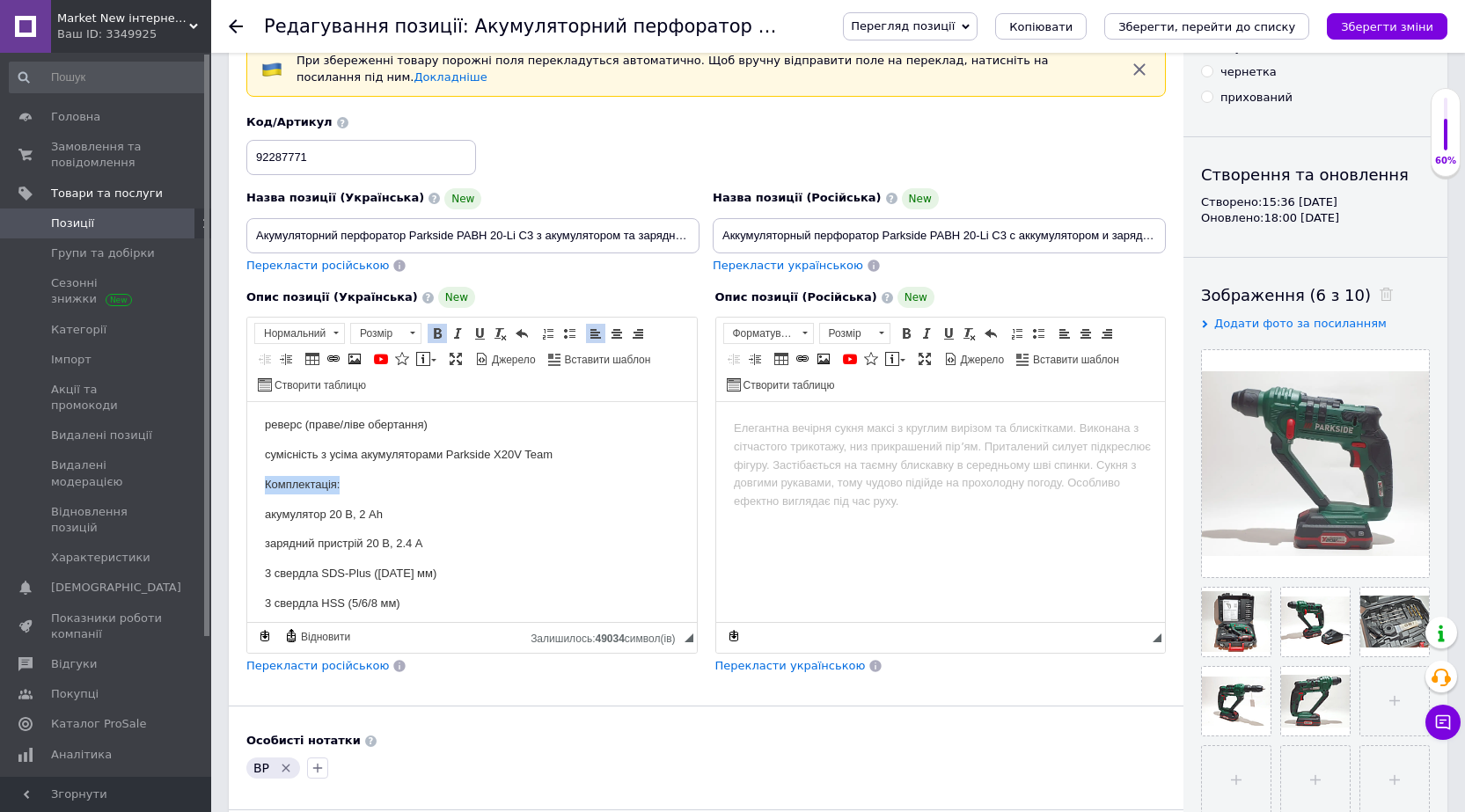
drag, startPoint x: 348, startPoint y: 483, endPoint x: 263, endPoint y: 486, distance: 85.1
click at [263, 486] on html "Опис: Акумуляторний перфоратор Parkside PABH 20-Li C3 – це універсальний інстру…" at bounding box center [472, 370] width 450 height 817
click at [445, 335] on link "Жирний Сполучення клавіш Ctrl+B" at bounding box center [438, 334] width 19 height 19
click at [554, 460] on p "сумісність з усіма акумуляторами Parkside X20V Team" at bounding box center [472, 455] width 415 height 19
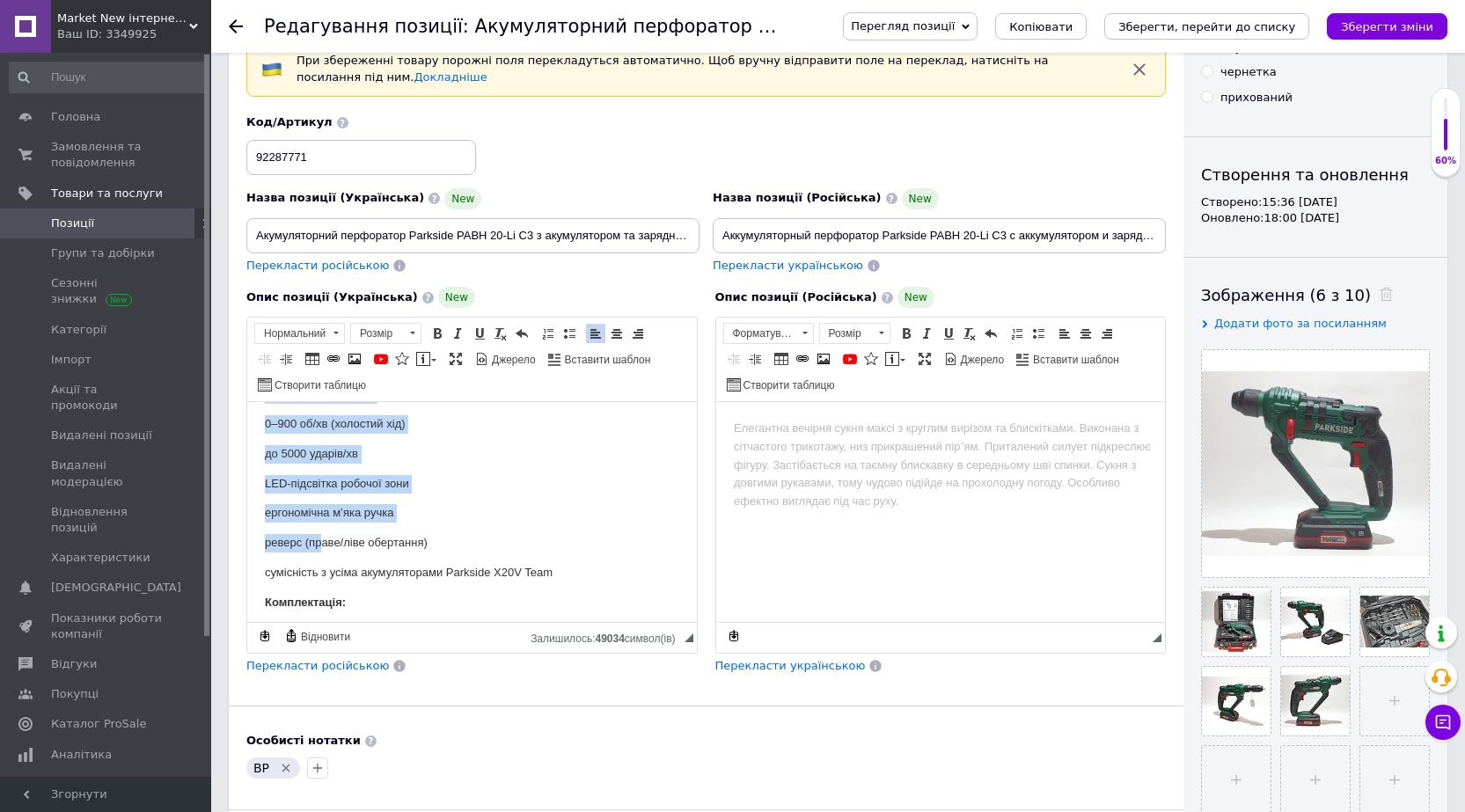
scroll to position [352, 0]
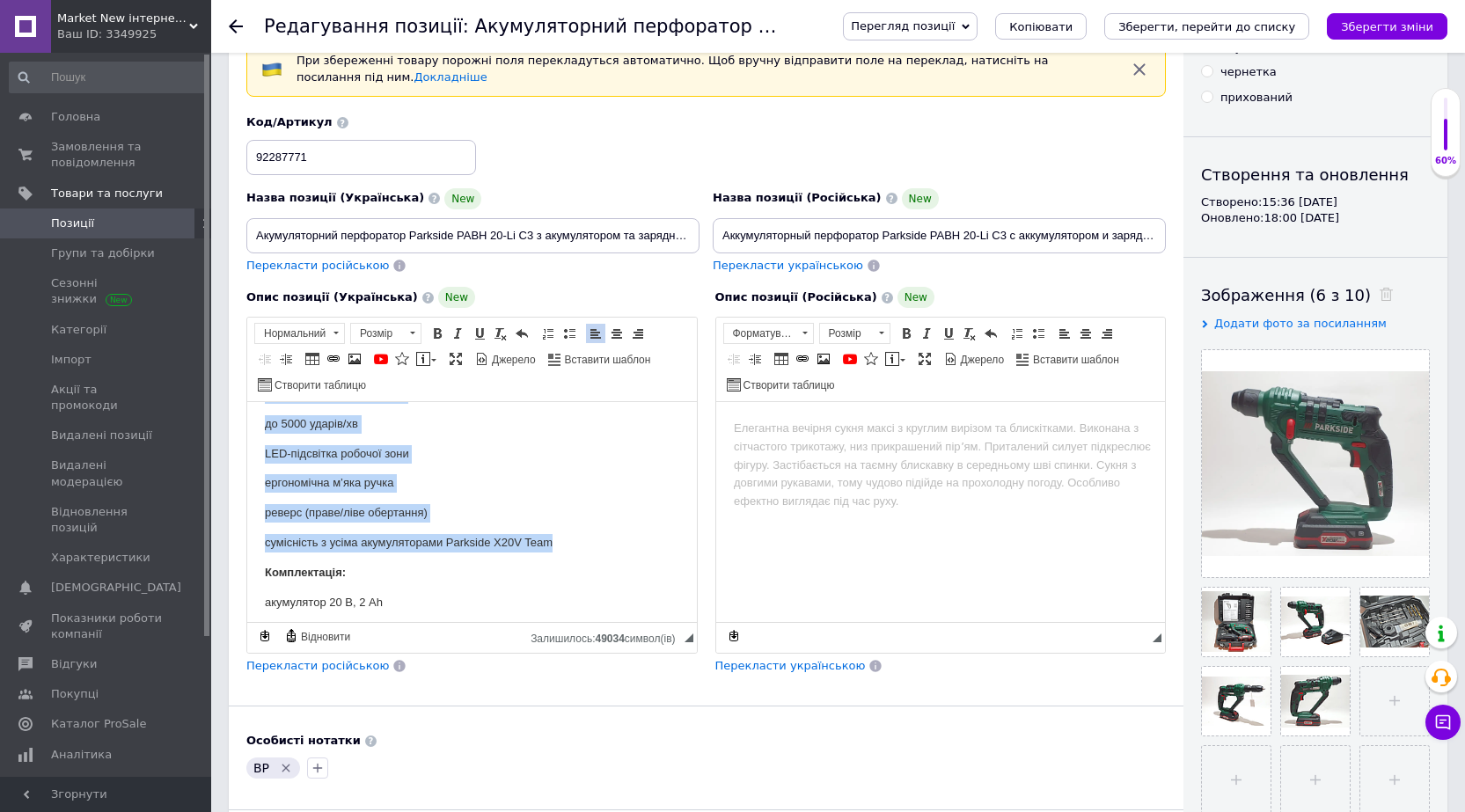
drag, startPoint x: 266, startPoint y: 450, endPoint x: 559, endPoint y: 533, distance: 304.5
click at [559, 533] on body "Опис: Акумуляторний перфоратор Parkside PABH 20-Li C3 – це універсальний інстру…" at bounding box center [472, 458] width 415 height 782
click at [565, 335] on span at bounding box center [570, 334] width 14 height 14
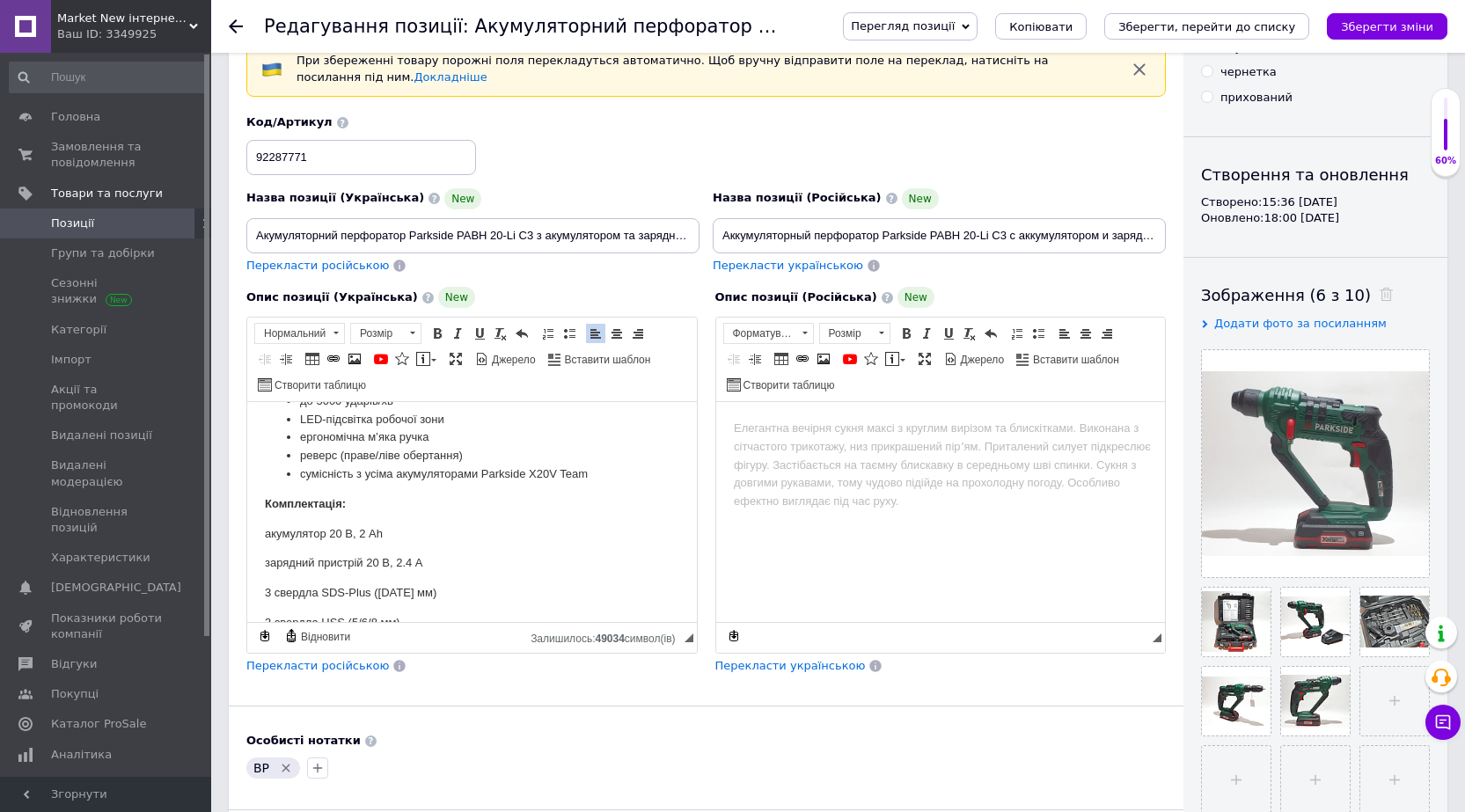
scroll to position [283, 0]
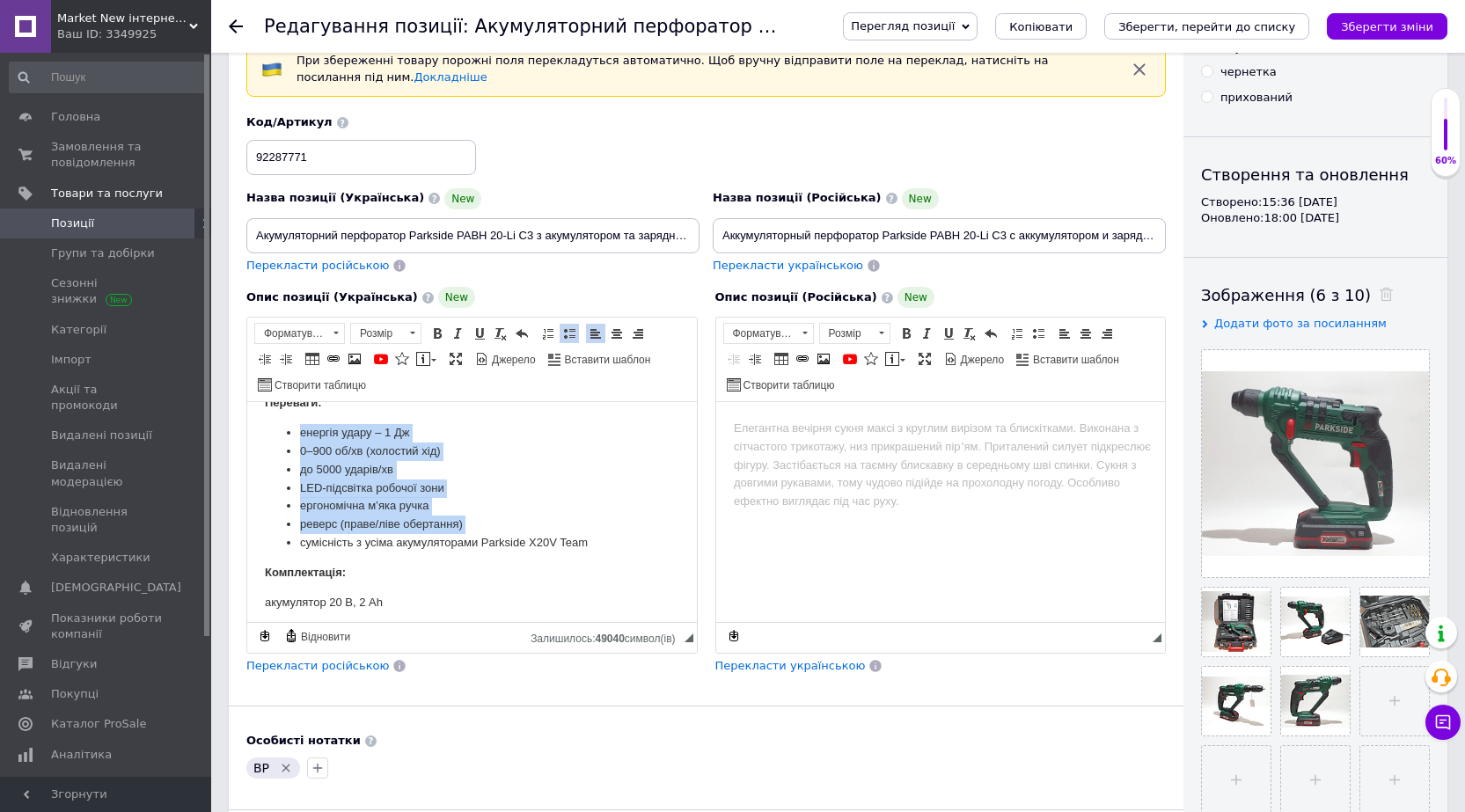
click at [542, 464] on li "до 5000 ударів/хв" at bounding box center [472, 470] width 344 height 19
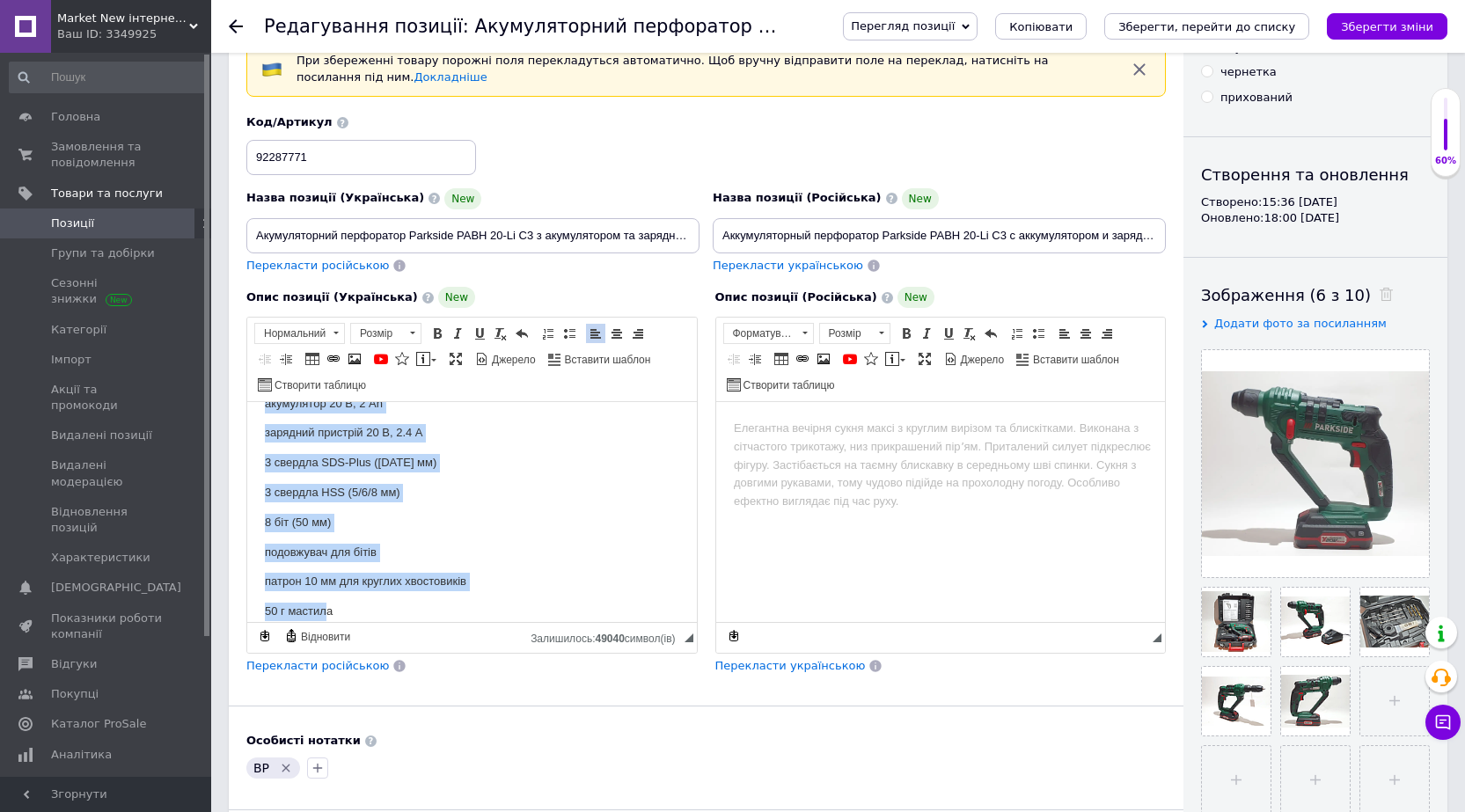
scroll to position [529, 0]
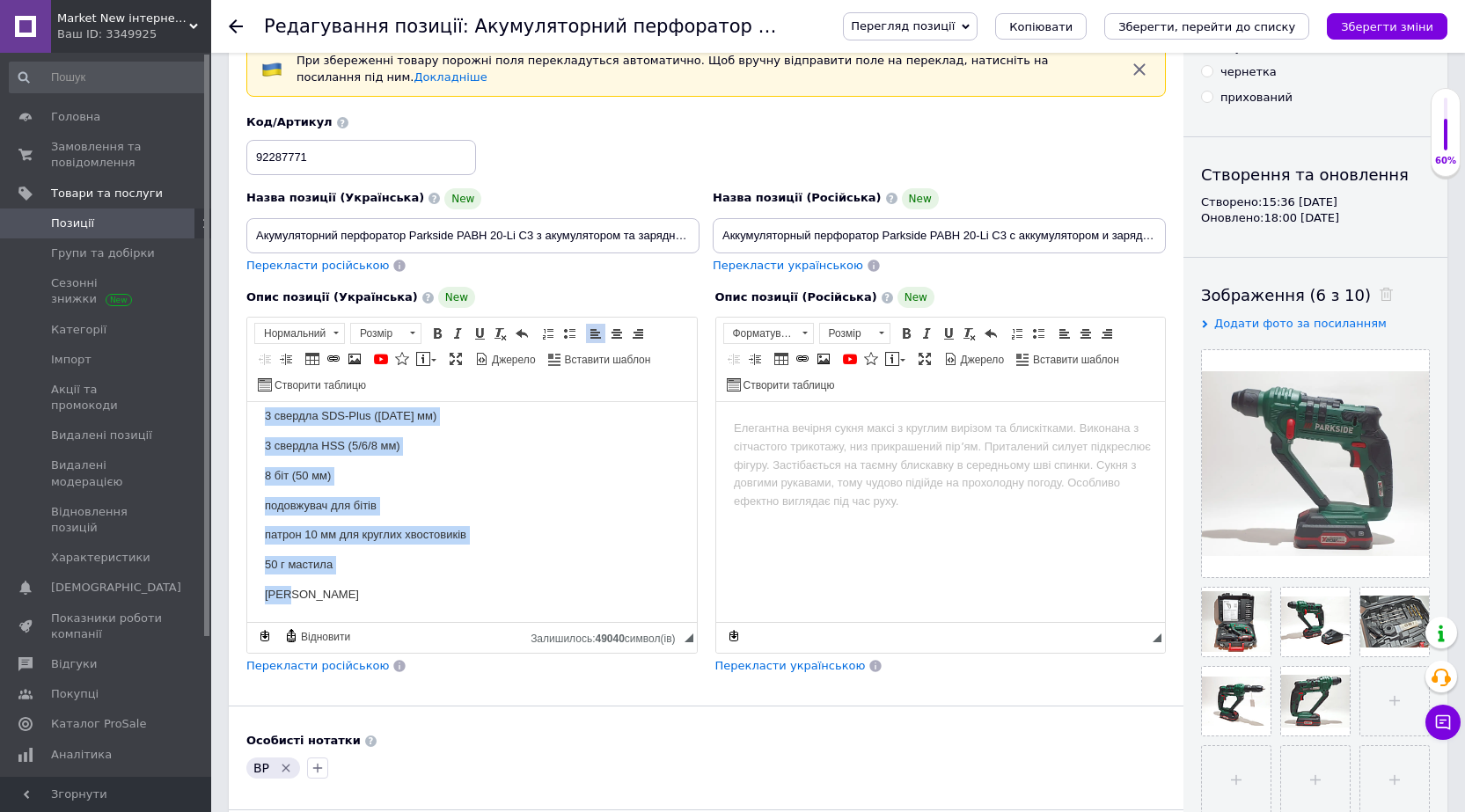
drag, startPoint x: 263, startPoint y: 516, endPoint x: 343, endPoint y: 607, distance: 121.2
click at [330, 615] on html "Опис: Акумуляторний перфоратор Parkside PABH 20-Li C3 – це універсальний інстру…" at bounding box center [472, 247] width 450 height 748
click at [567, 340] on span at bounding box center [570, 334] width 14 height 14
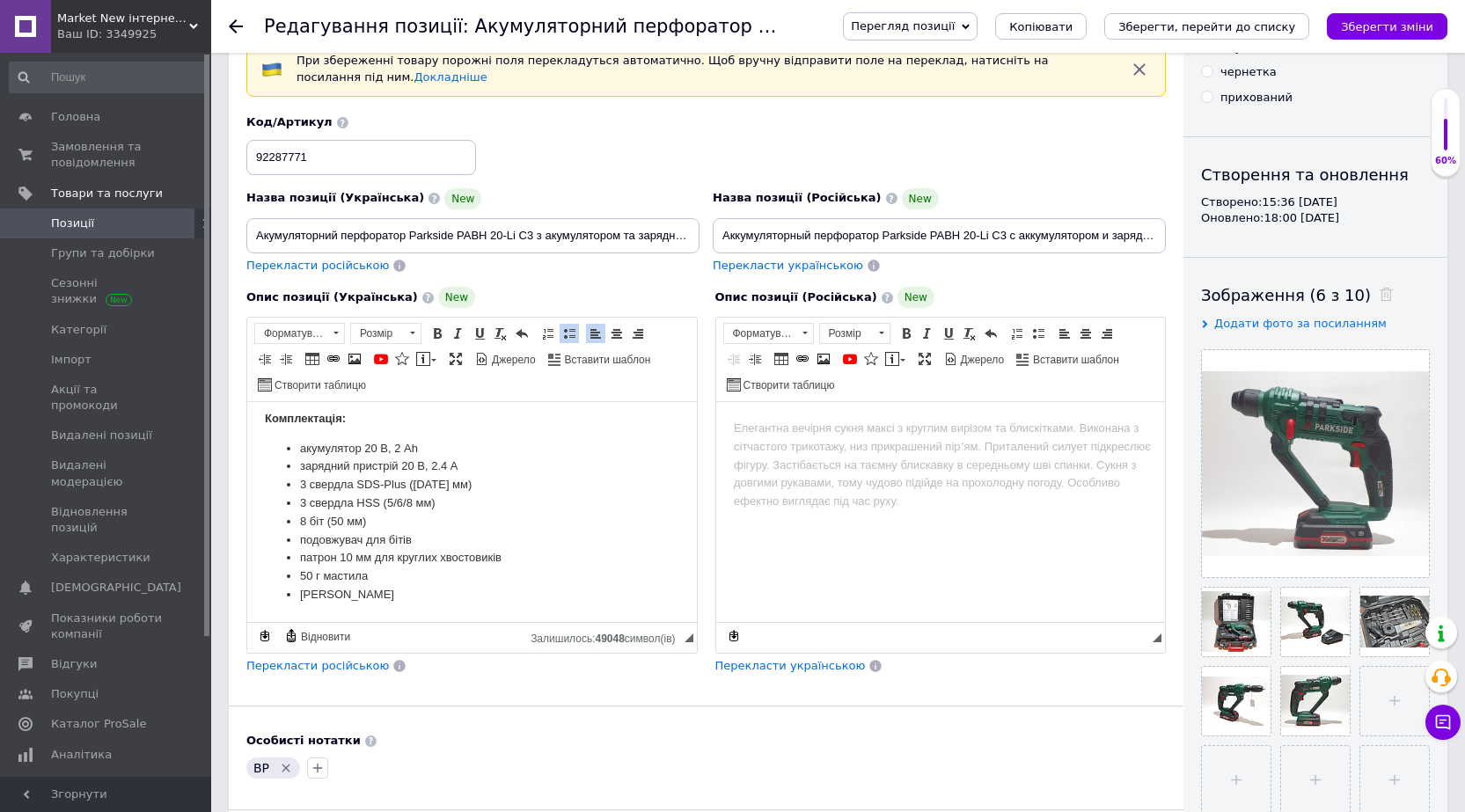
scroll to position [437, 0]
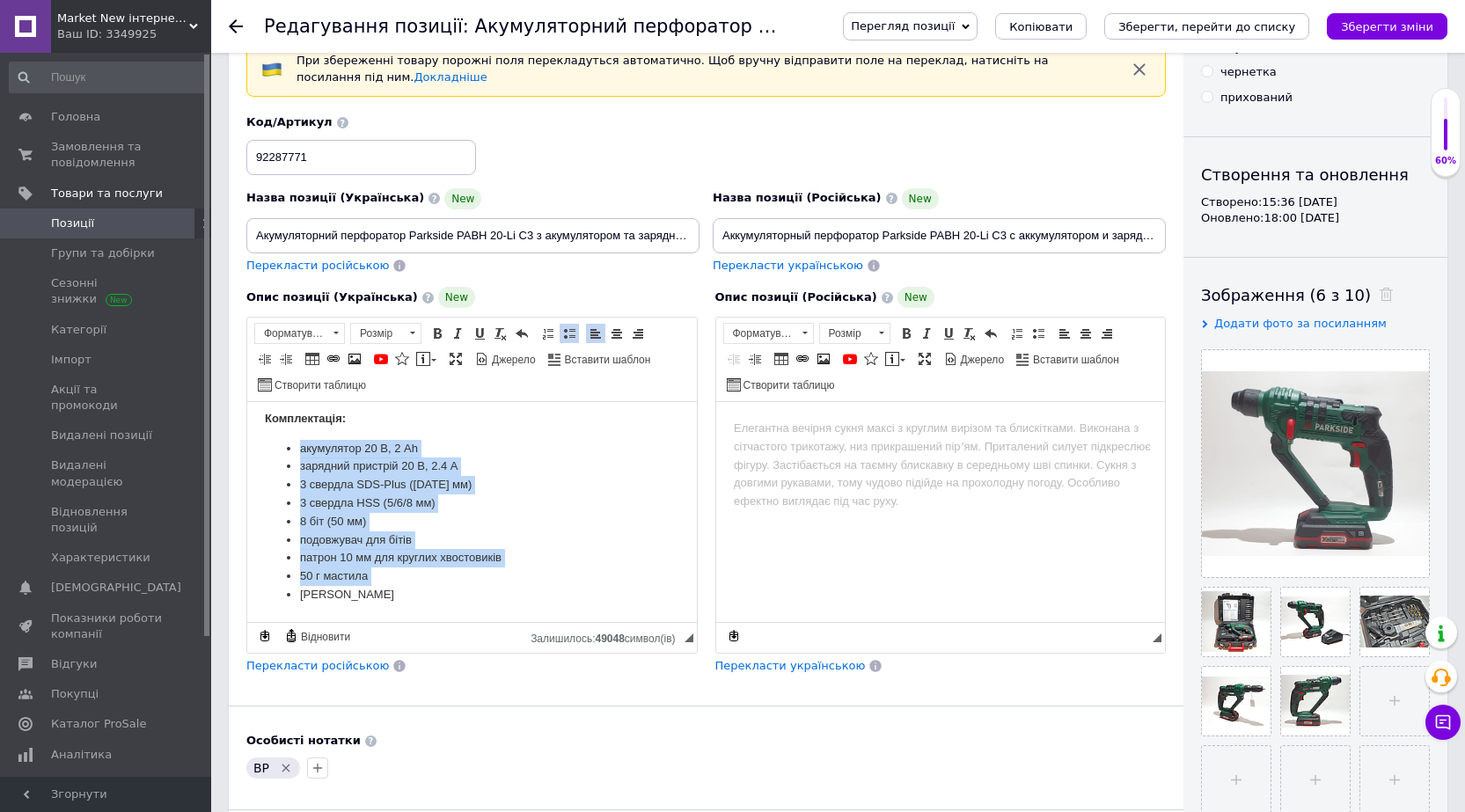
click at [545, 484] on li "3 свердла SDS-Plus (6/8/10 мм)" at bounding box center [472, 484] width 344 height 19
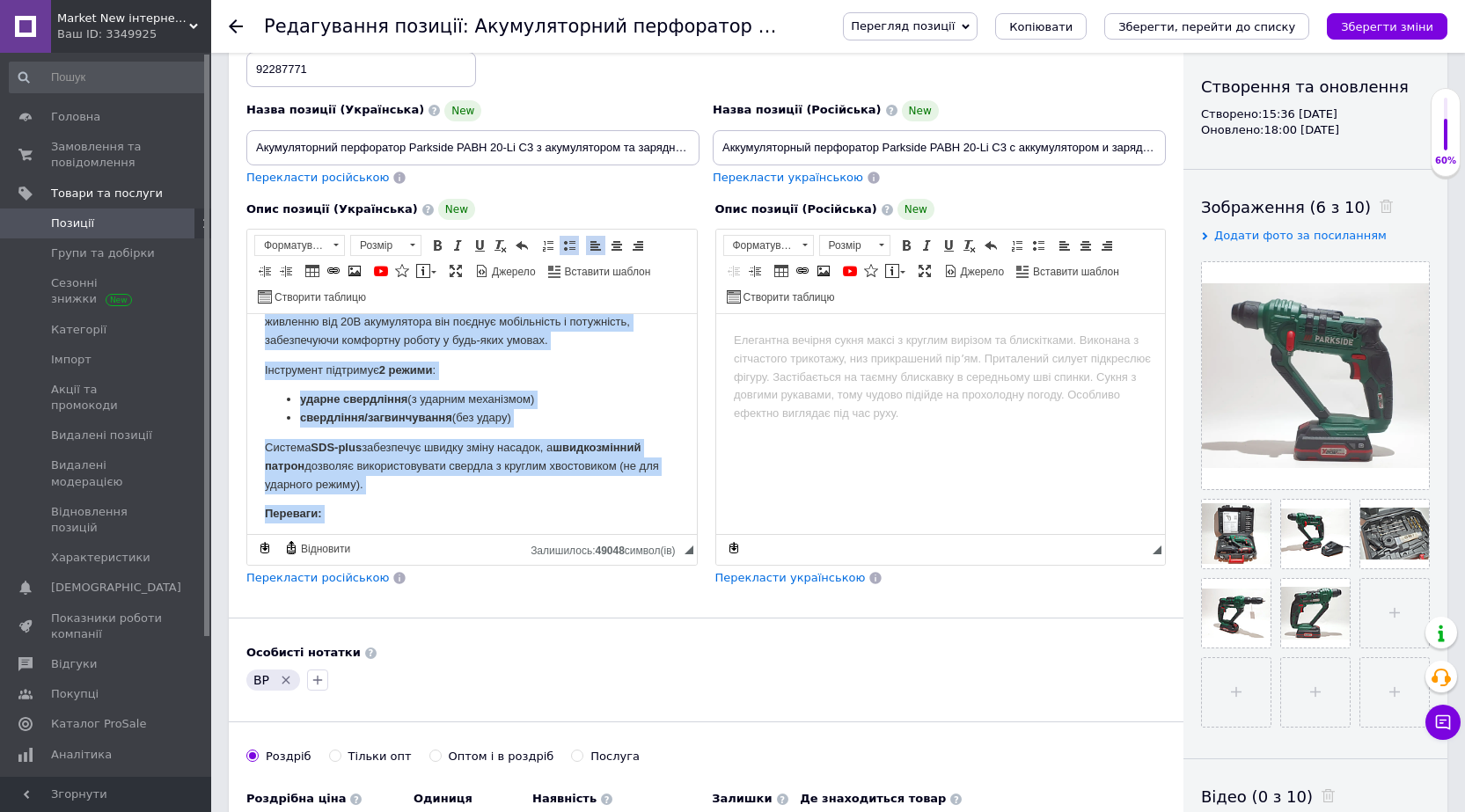
scroll to position [0, 0]
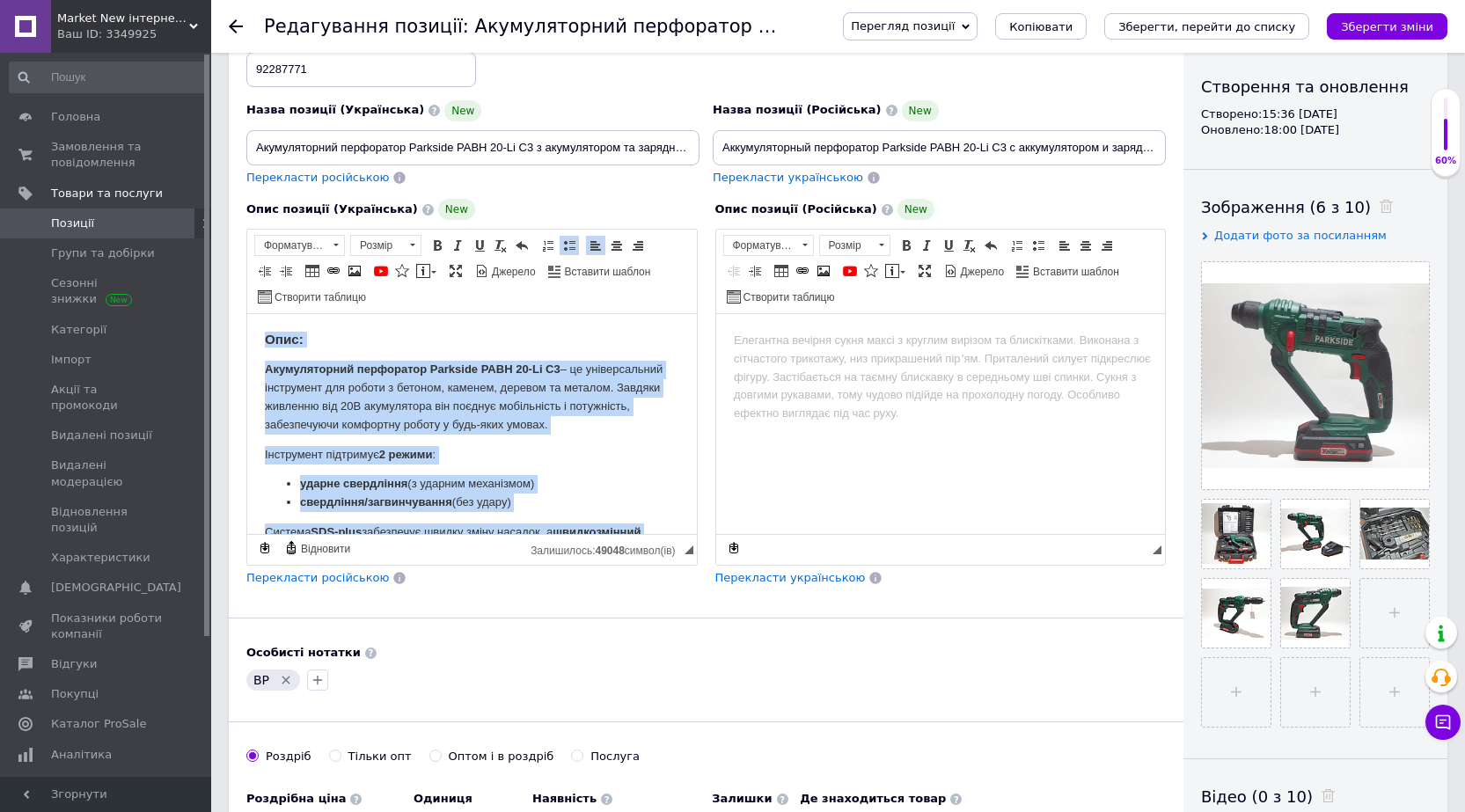
drag, startPoint x: 344, startPoint y: 507, endPoint x: 227, endPoint y: 304, distance: 234.3
click at [247, 314] on html "Опис: Акумуляторний перфоратор Parkside PABH 20-Li C3 – це універсальний інстру…" at bounding box center [472, 643] width 450 height 657
copy body "Опис: Акумуляторний перфоратор Parkside PABH 20-Li C3 – це універсальний інстру…"
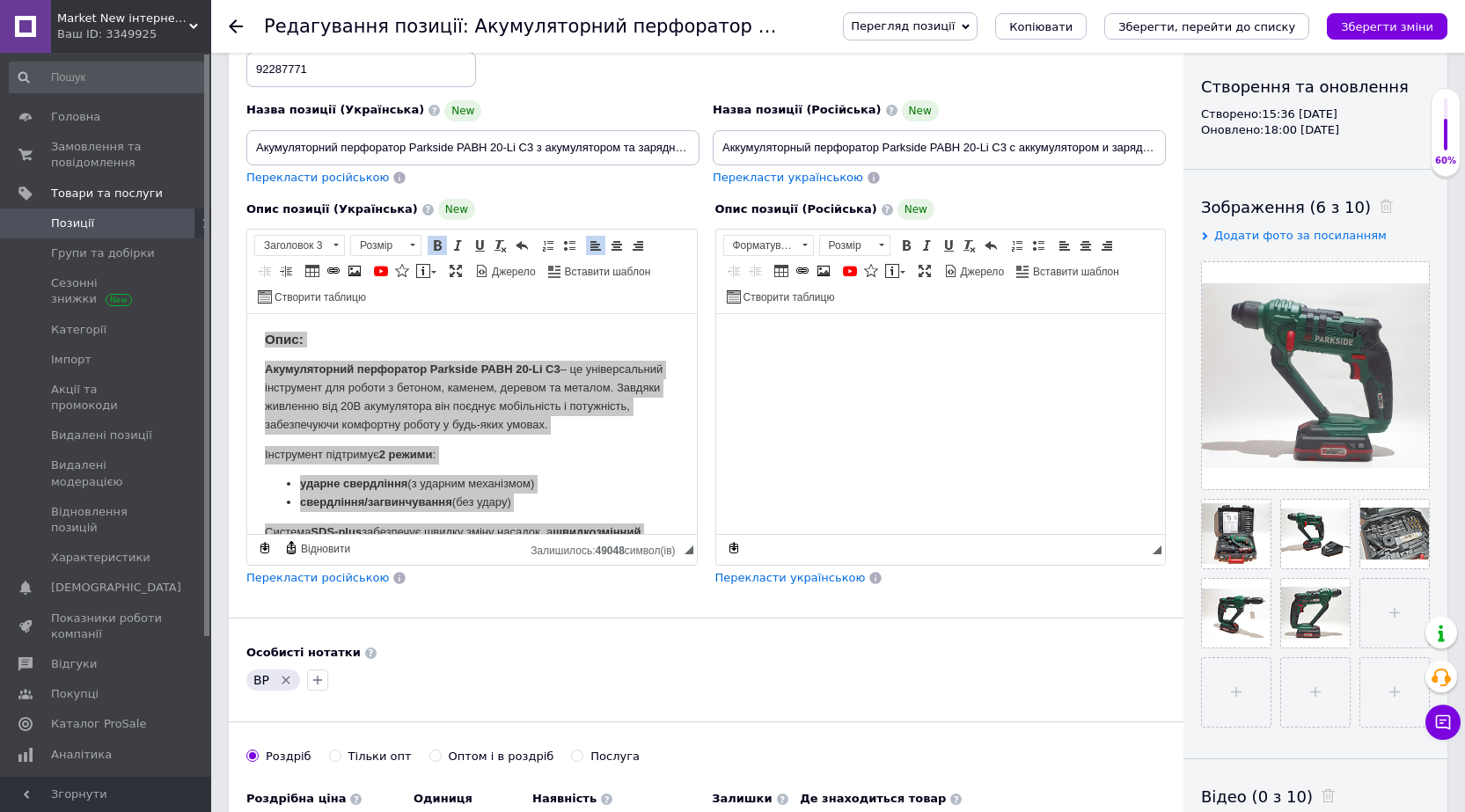
click at [781, 348] on body "Редактор, 07840C8E-6AED-46A8-8590-FF9F0997BA0A" at bounding box center [941, 341] width 415 height 19
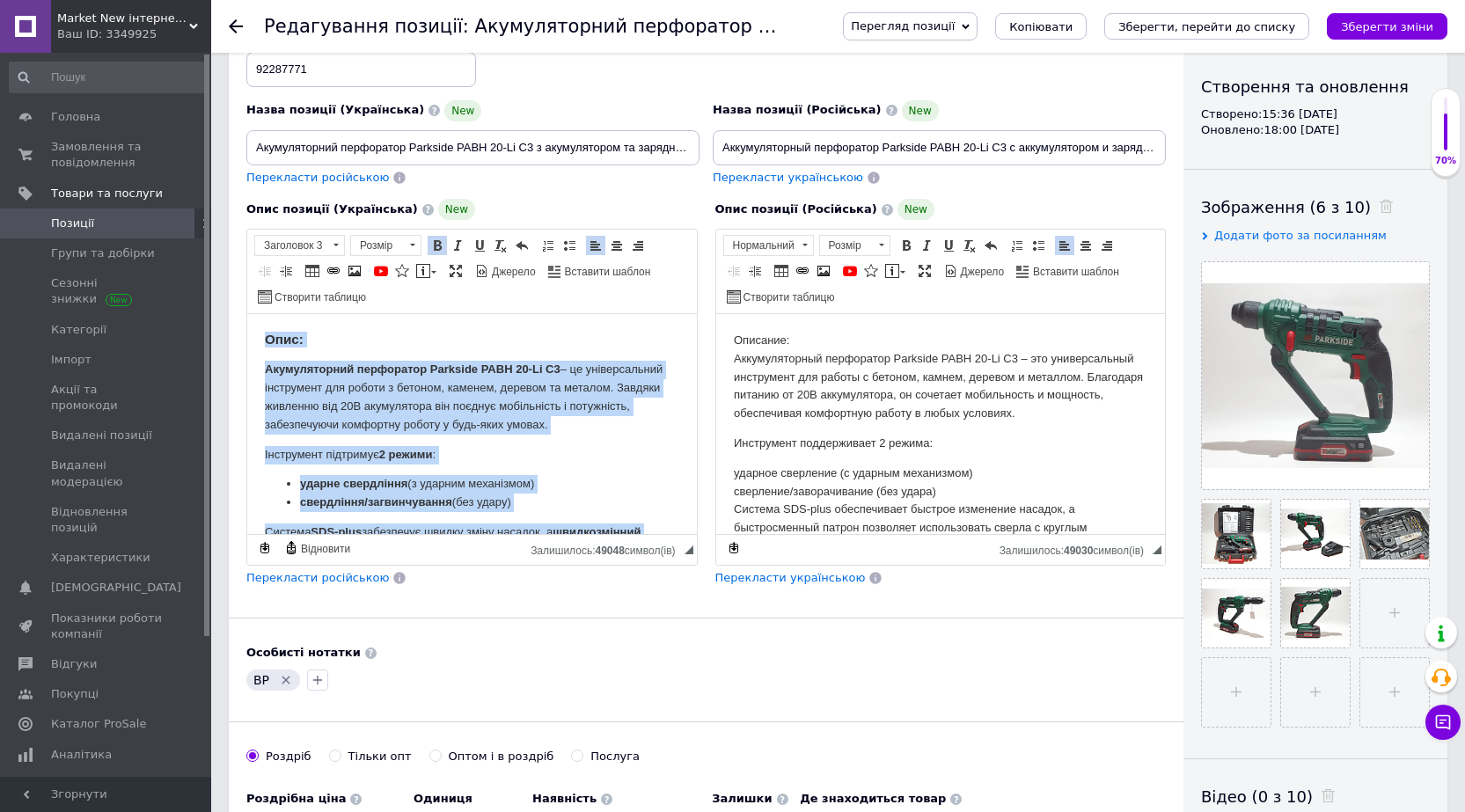
click at [663, 455] on p "Інструмент підтримує 2 режими :" at bounding box center [472, 455] width 415 height 19
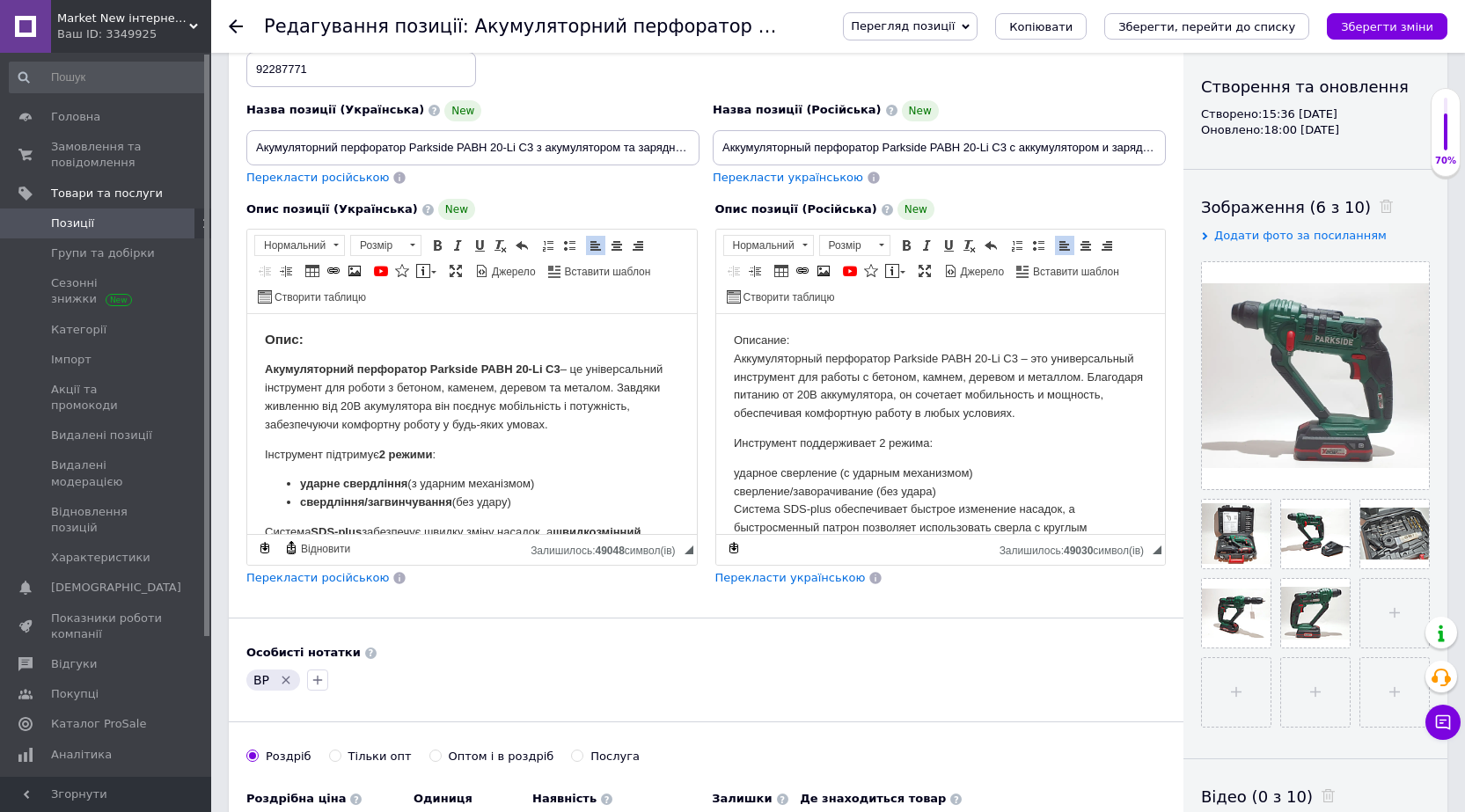
drag, startPoint x: 737, startPoint y: 358, endPoint x: 743, endPoint y: 377, distance: 19.9
click at [737, 360] on p "Описание: Аккумуляторный перфоратор Parkside PABH 20-Li C3 – это универсальный …" at bounding box center [941, 377] width 415 height 91
drag, startPoint x: 731, startPoint y: 358, endPoint x: 735, endPoint y: 373, distance: 15.5
click at [731, 360] on html "Описание: Аккумуляторный перфоратор Parkside PABH 20-Li C3 – это универсальный …" at bounding box center [941, 625] width 450 height 623
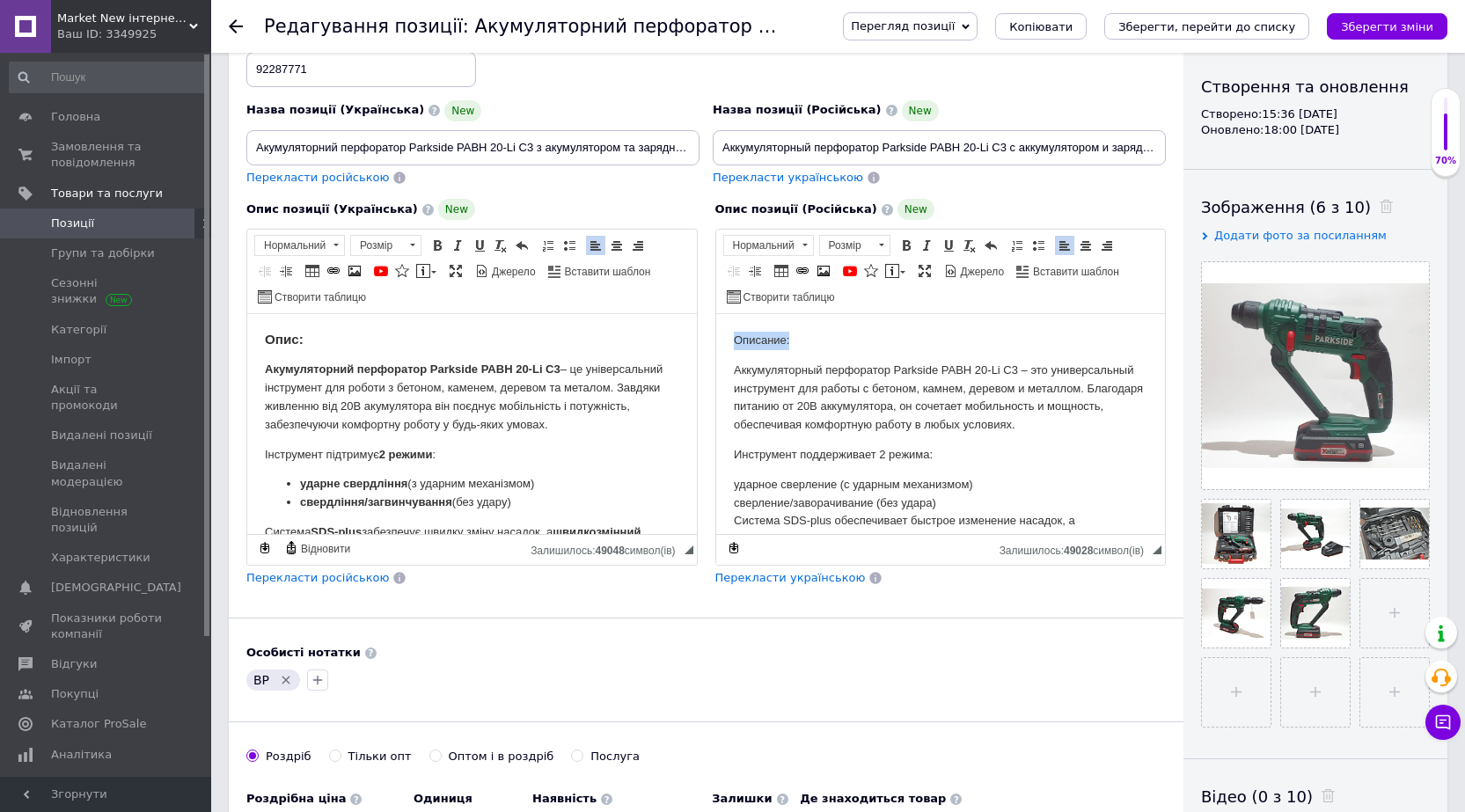
drag, startPoint x: 769, startPoint y: 337, endPoint x: 725, endPoint y: 341, distance: 44.2
click at [725, 341] on html "Описание: Аккумуляторный перфоратор Parkside PABH 20-Li C3 – это универсальный …" at bounding box center [941, 631] width 450 height 634
click at [803, 246] on span at bounding box center [805, 244] width 5 height 3
click at [781, 321] on h3 "Заголовок 3" at bounding box center [790, 321] width 124 height 15
click at [801, 378] on p "Аккумуляторный перфоратор Parkside PABH 20-Li C3 – это универсальный инструмент…" at bounding box center [941, 397] width 415 height 73
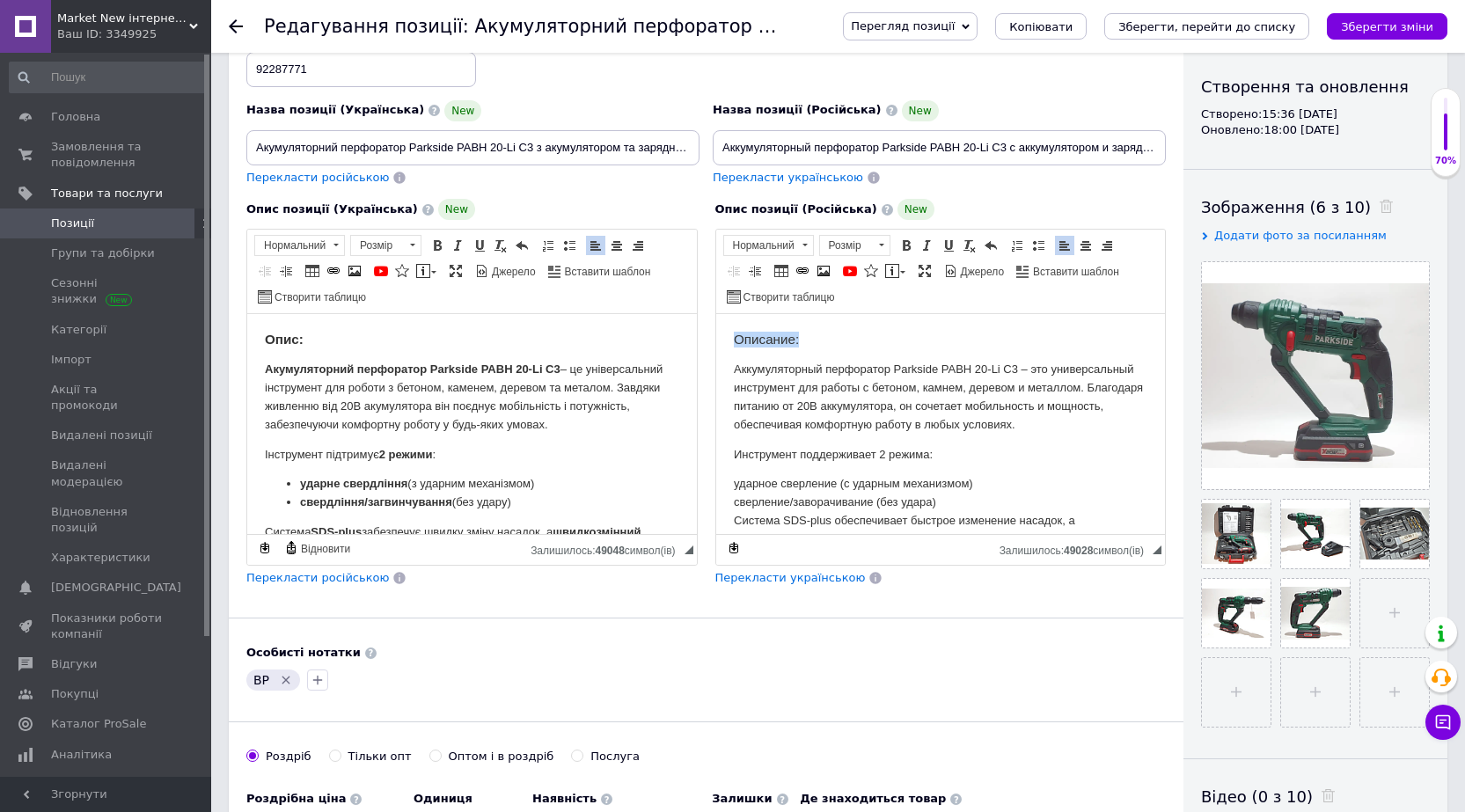
drag, startPoint x: 768, startPoint y: 336, endPoint x: 735, endPoint y: 338, distance: 33.1
click at [735, 338] on h3 "Описание:" at bounding box center [941, 340] width 415 height 16
click at [903, 244] on span at bounding box center [906, 245] width 14 height 14
drag, startPoint x: 880, startPoint y: 368, endPoint x: 879, endPoint y: 398, distance: 30.0
click at [880, 369] on p "Аккумуляторный перфоратор Parkside PABH 20-Li C3 – это универсальный инструмент…" at bounding box center [941, 397] width 415 height 73
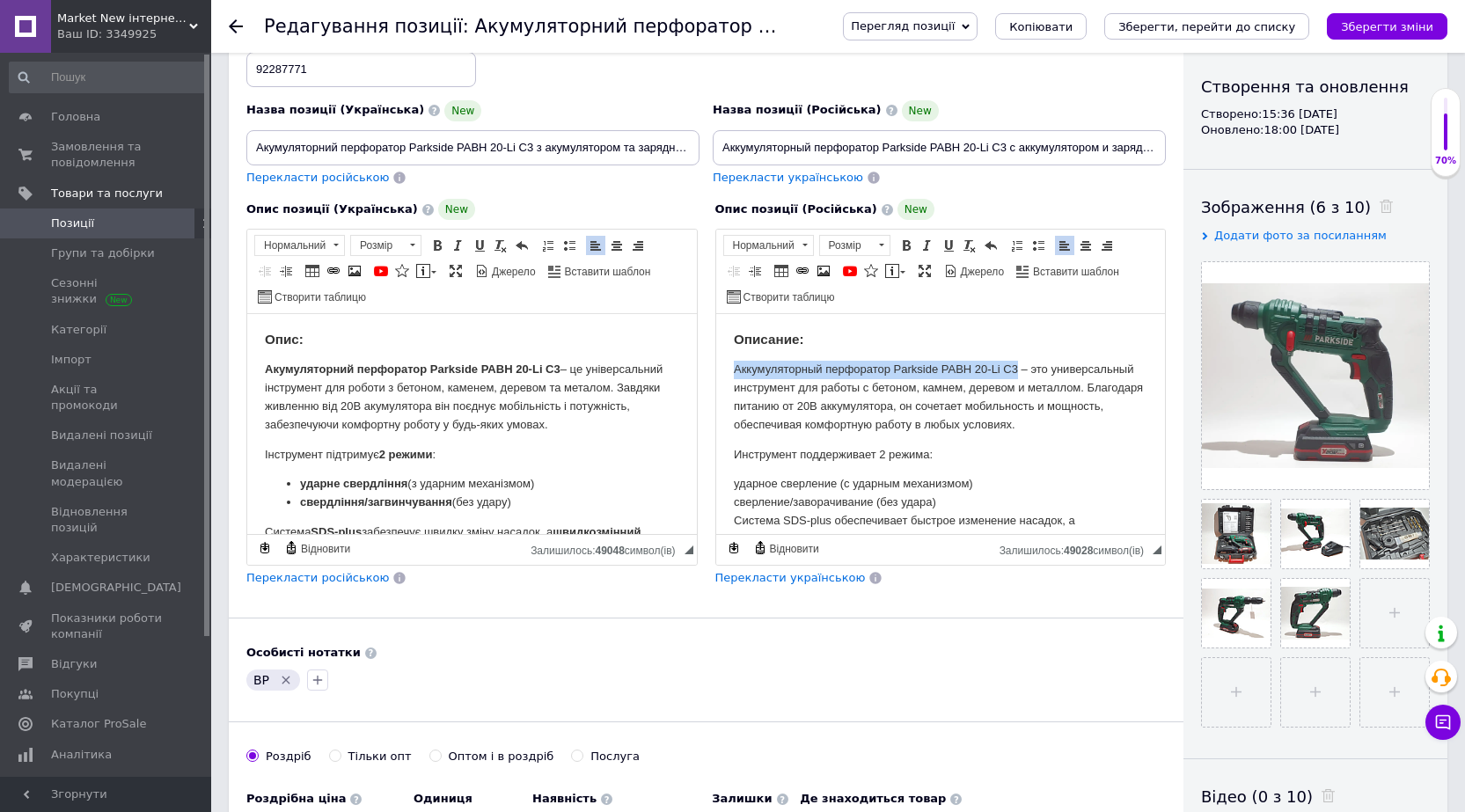
drag, startPoint x: 1015, startPoint y: 367, endPoint x: 726, endPoint y: 373, distance: 289.1
click at [725, 373] on html "Описание: Аккумуляторный перфоратор Parkside PABH 20-Li C3 – это универсальный …" at bounding box center [941, 631] width 450 height 634
drag, startPoint x: 908, startPoint y: 249, endPoint x: 203, endPoint y: 33, distance: 737.3
click at [908, 249] on span at bounding box center [906, 245] width 14 height 14
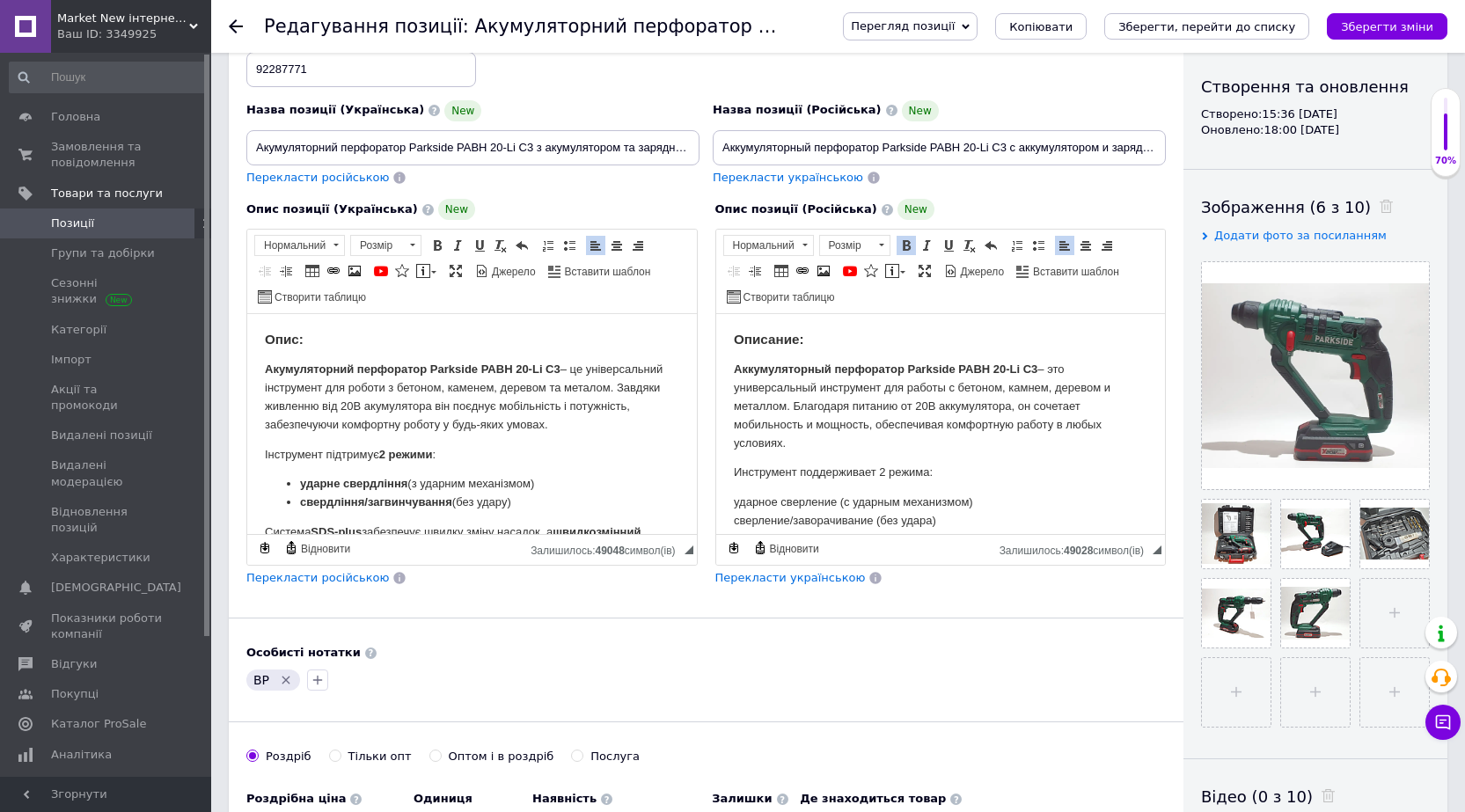
click at [903, 415] on p "Аккумуляторный перфоратор Parkside PABH 20-Li C3 – это универсальный инструмент…" at bounding box center [941, 406] width 415 height 91
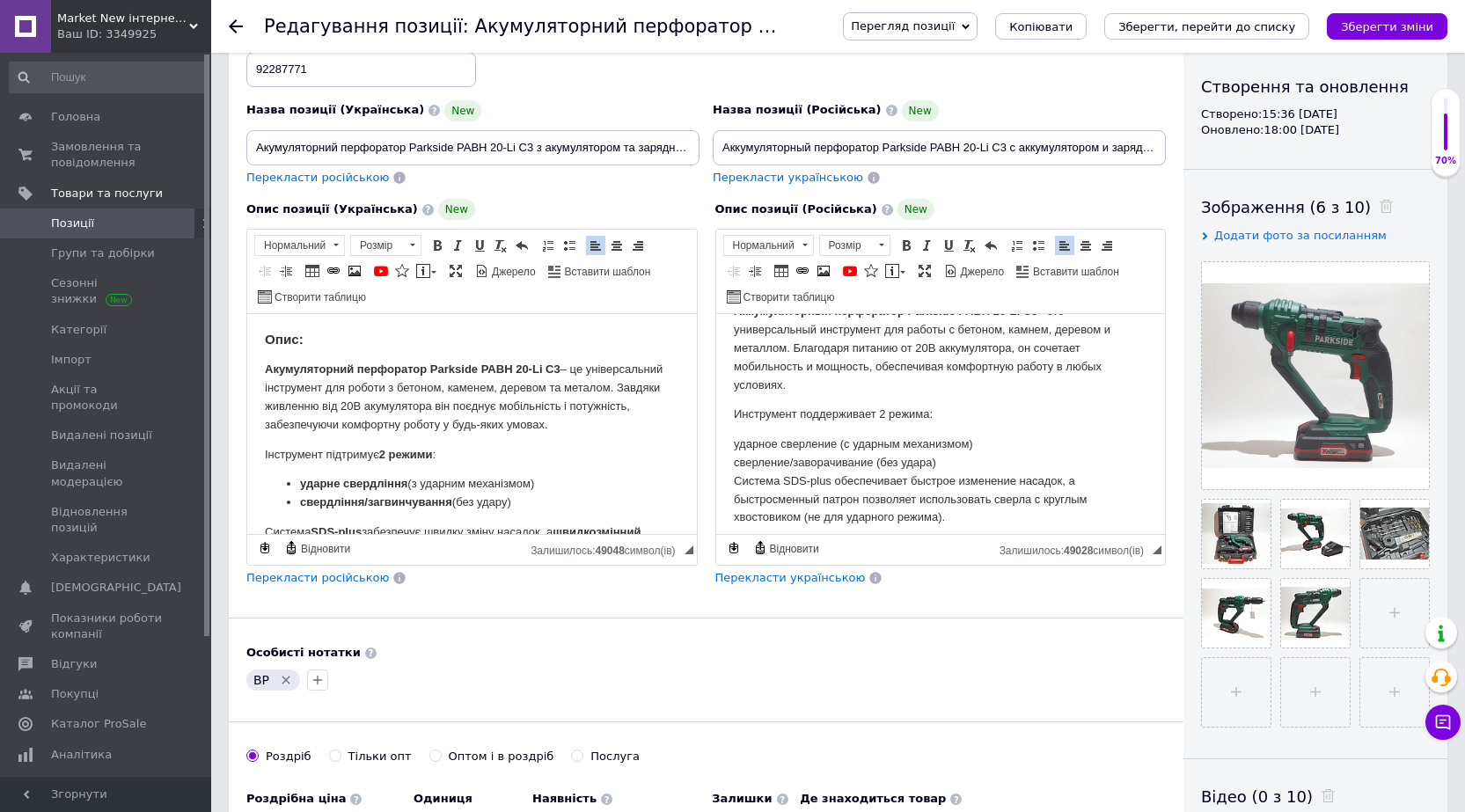
scroll to position [88, 0]
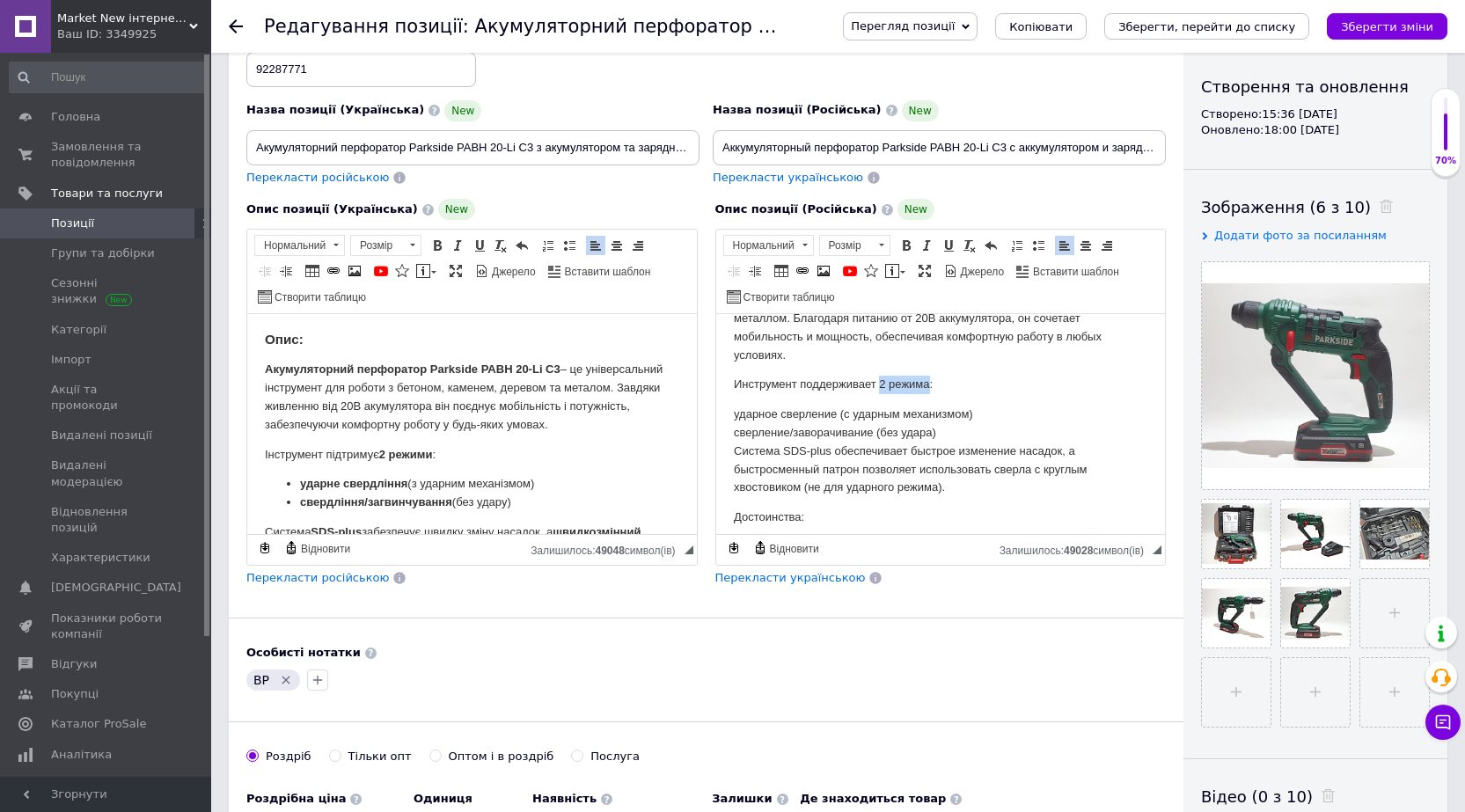
drag, startPoint x: 927, startPoint y: 383, endPoint x: 877, endPoint y: 385, distance: 50.0
click at [877, 385] on p "Инструмент поддерживает 2 режима:" at bounding box center [941, 384] width 415 height 19
drag, startPoint x: 906, startPoint y: 247, endPoint x: 918, endPoint y: 289, distance: 43.7
click at [906, 251] on span at bounding box center [906, 245] width 14 height 14
drag, startPoint x: 949, startPoint y: 358, endPoint x: 953, endPoint y: 368, distance: 10.8
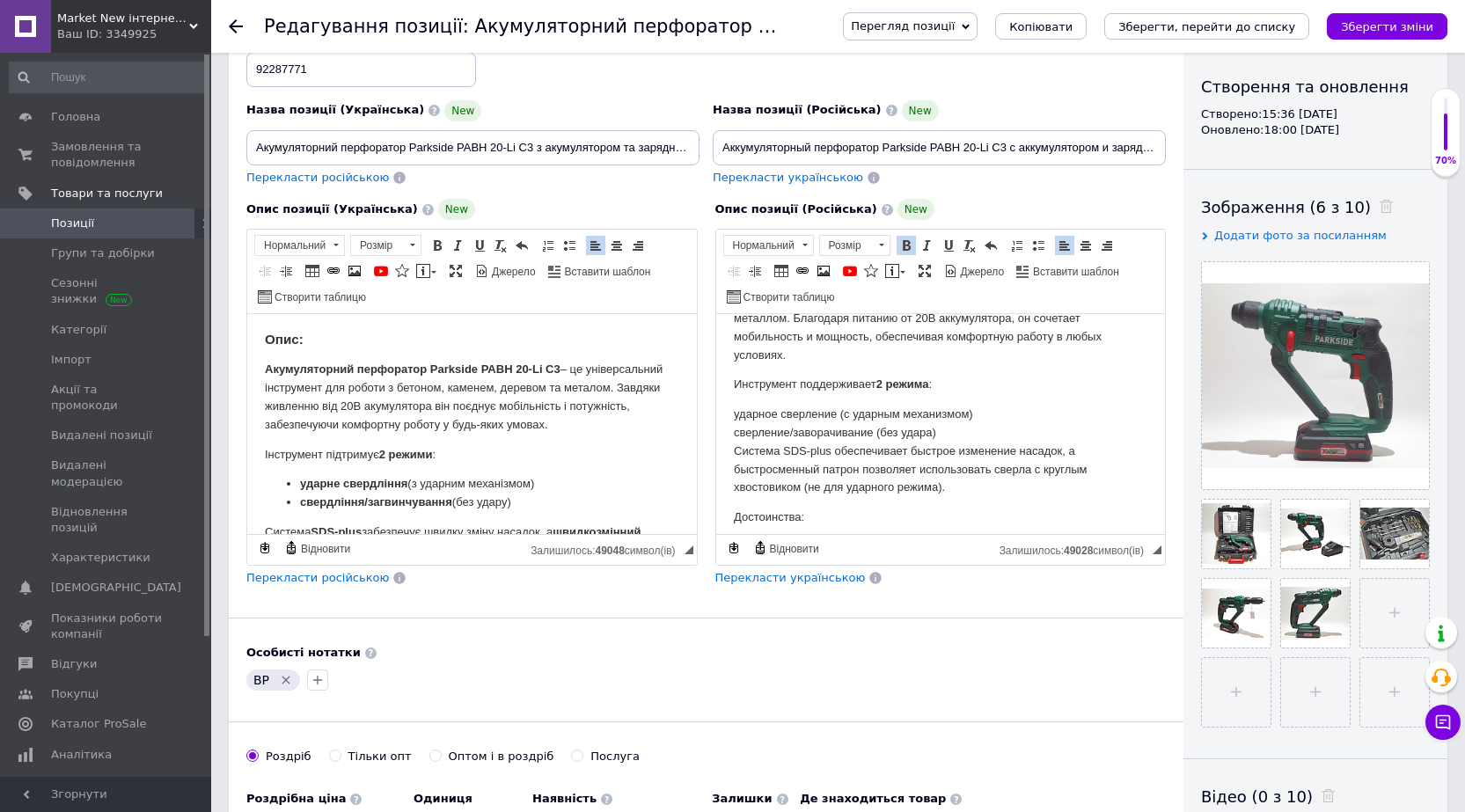
click at [950, 359] on p "Аккумуляторный перфоратор Parkside PABH 20-Li C3 – это универсальный инструмент…" at bounding box center [941, 318] width 415 height 91
drag, startPoint x: 952, startPoint y: 427, endPoint x: 732, endPoint y: 417, distance: 220.2
click at [733, 417] on p "ударное сверление (с ударным механизмом) сверление/заворачивание (без удара) Си…" at bounding box center [941, 451] width 415 height 91
click at [1035, 249] on span at bounding box center [1038, 245] width 14 height 14
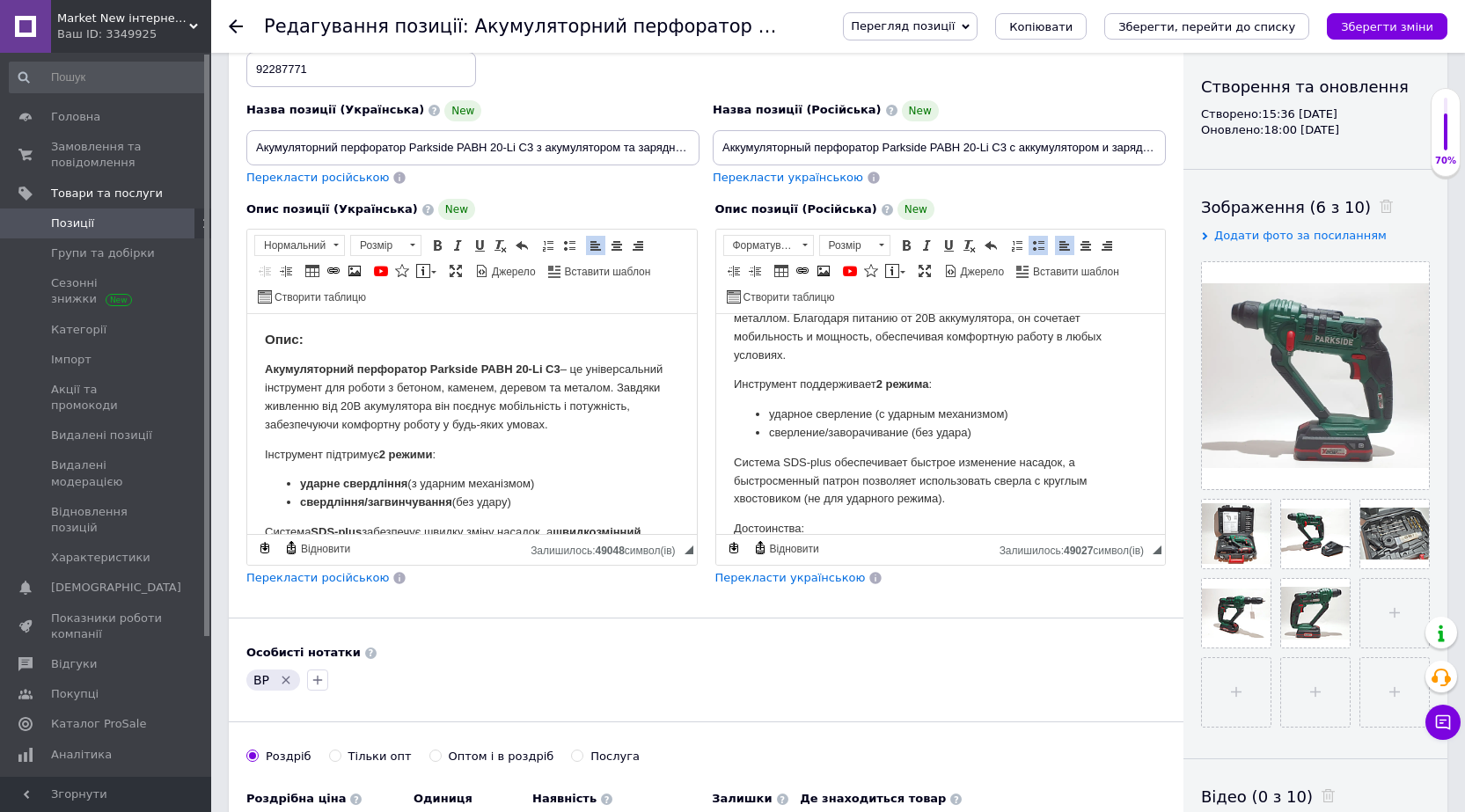
click at [1018, 369] on body "Описание: Аккумуляторный перфоратор Parkside PABH 20-Li C3 – это универсальный …" at bounding box center [941, 558] width 415 height 629
drag, startPoint x: 869, startPoint y: 414, endPoint x: 770, endPoint y: 414, distance: 99.0
click at [770, 414] on li "ударное сверление (с ударным механизмом)" at bounding box center [940, 414] width 344 height 19
click at [907, 246] on span at bounding box center [906, 245] width 14 height 14
drag, startPoint x: 906, startPoint y: 434, endPoint x: 767, endPoint y: 435, distance: 139.0
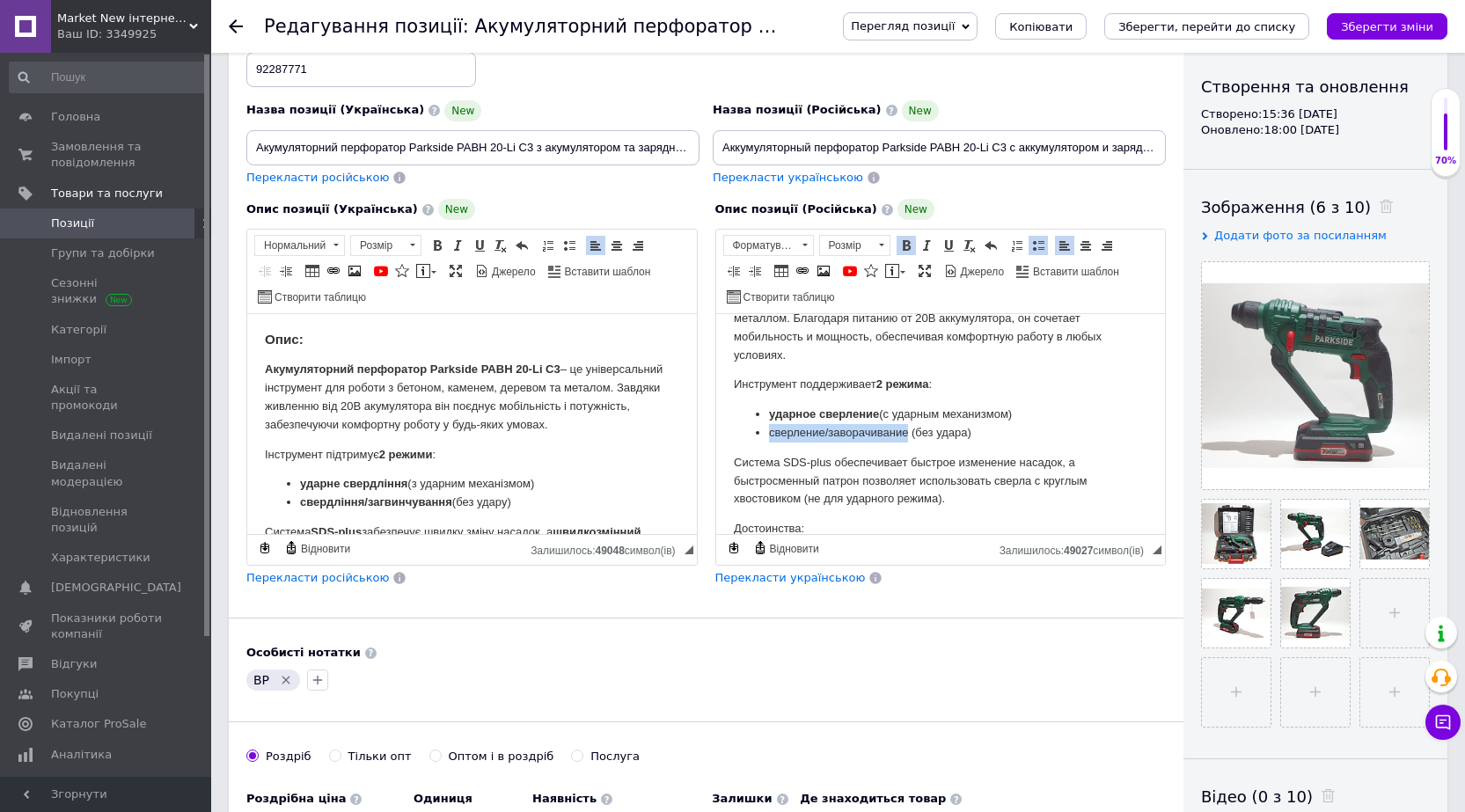
click at [768, 435] on li "сверление/заворачивание (без удара)" at bounding box center [940, 433] width 344 height 19
click at [908, 246] on span at bounding box center [906, 245] width 14 height 14
click at [925, 387] on strong "2 режима" at bounding box center [902, 383] width 53 height 13
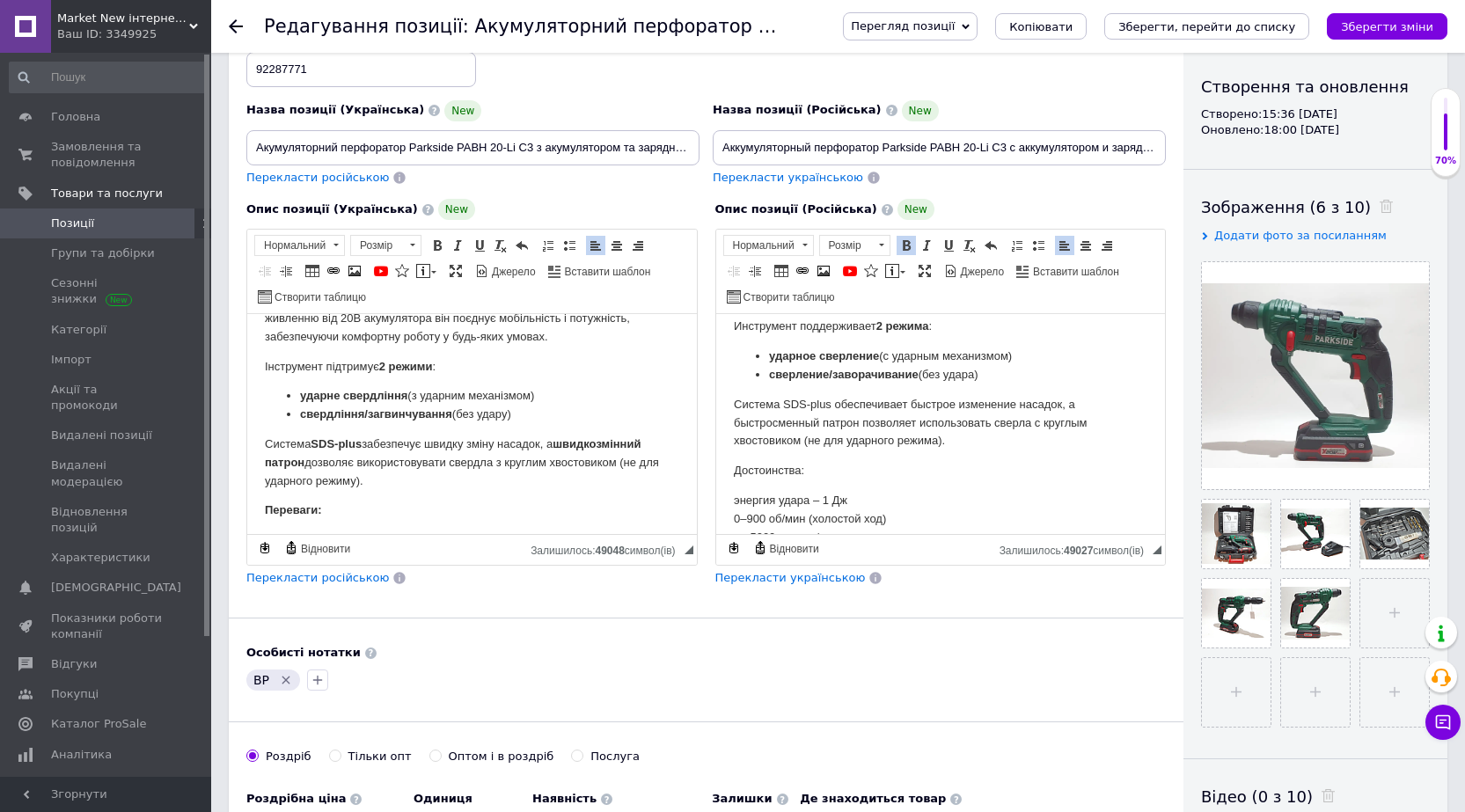
scroll to position [176, 0]
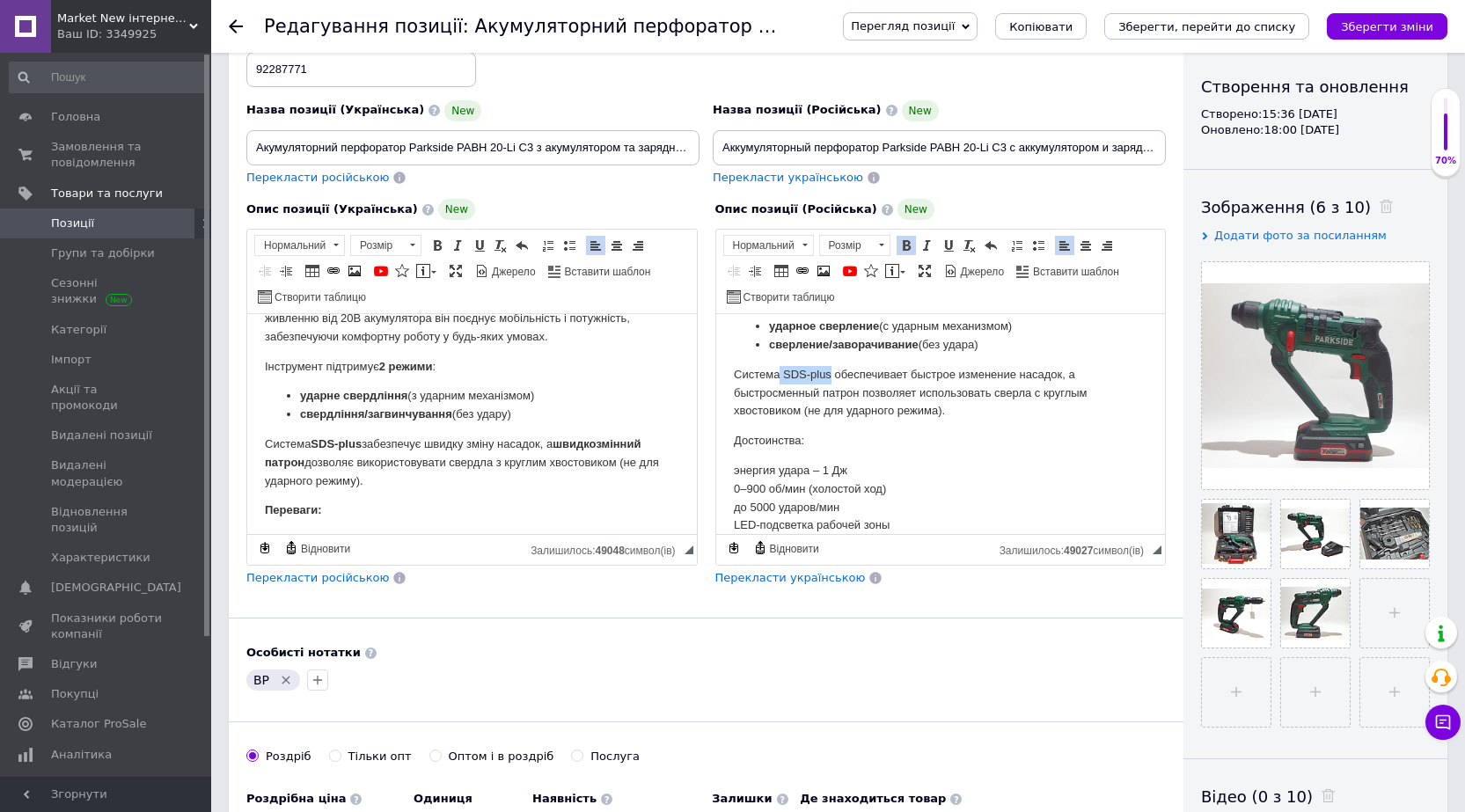
drag, startPoint x: 831, startPoint y: 372, endPoint x: 779, endPoint y: 375, distance: 52.1
click at [779, 375] on p "Система SDS-plus обеспечивает быстрое изменение насадок, а быстросменный патрон…" at bounding box center [941, 393] width 415 height 55
drag, startPoint x: 809, startPoint y: 384, endPoint x: 822, endPoint y: 383, distance: 13.0
click at [809, 385] on p "Система SDS-plus обеспечивает быстрое изменение насадок, а быстросменный патрон…" at bounding box center [941, 393] width 415 height 55
drag, startPoint x: 829, startPoint y: 375, endPoint x: 780, endPoint y: 374, distance: 49.0
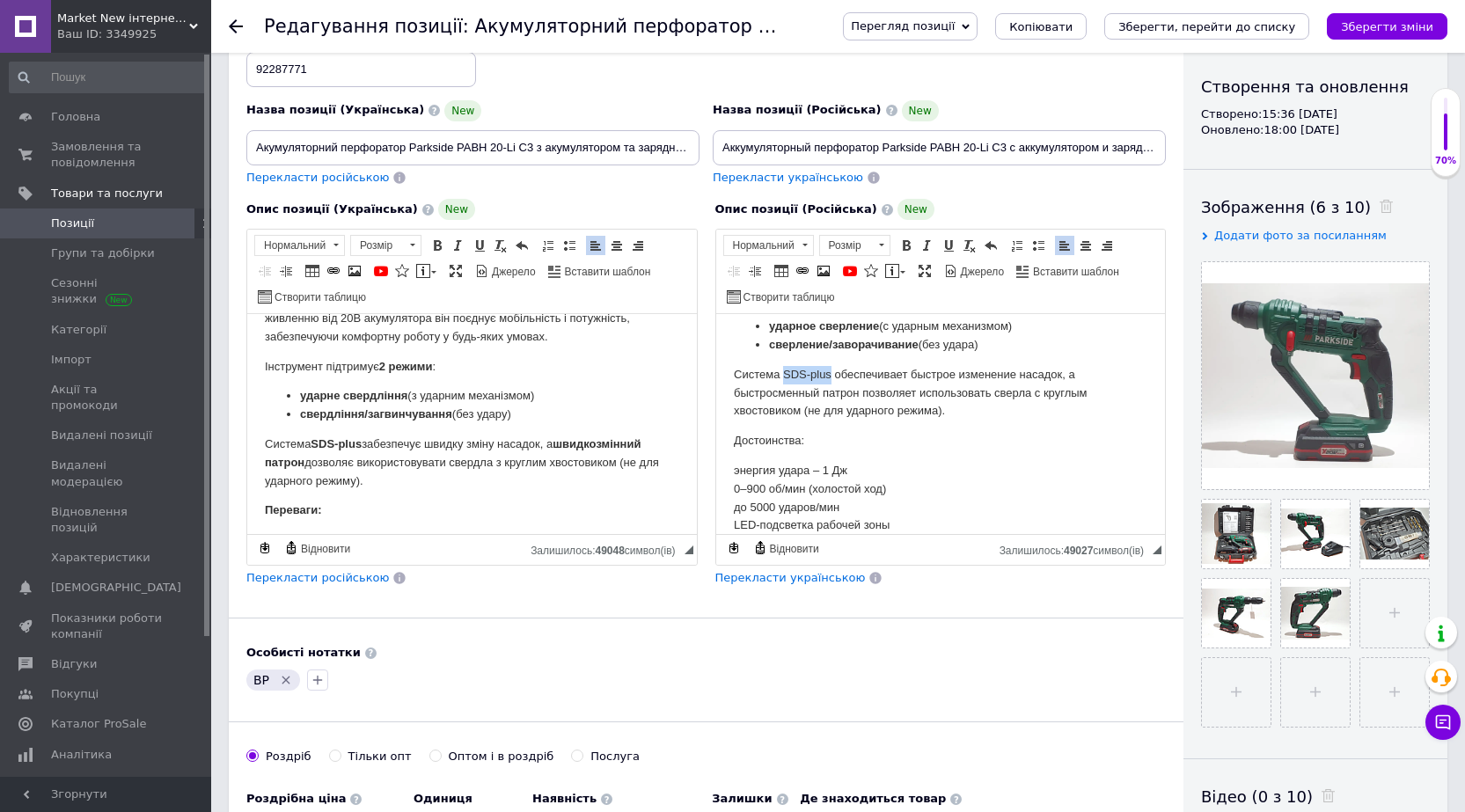
click at [780, 374] on p "Система SDS-plus обеспечивает быстрое изменение насадок, а быстросменный патрон…" at bounding box center [941, 393] width 415 height 55
drag, startPoint x: 907, startPoint y: 242, endPoint x: 915, endPoint y: 308, distance: 66.5
click at [907, 245] on span at bounding box center [906, 245] width 14 height 14
drag, startPoint x: 740, startPoint y: 394, endPoint x: 856, endPoint y: 394, distance: 116.0
click at [856, 394] on html "Описание: Аккумуляторный перфоратор Parkside PABH 20-Li C3 – это универсальный …" at bounding box center [941, 470] width 450 height 664
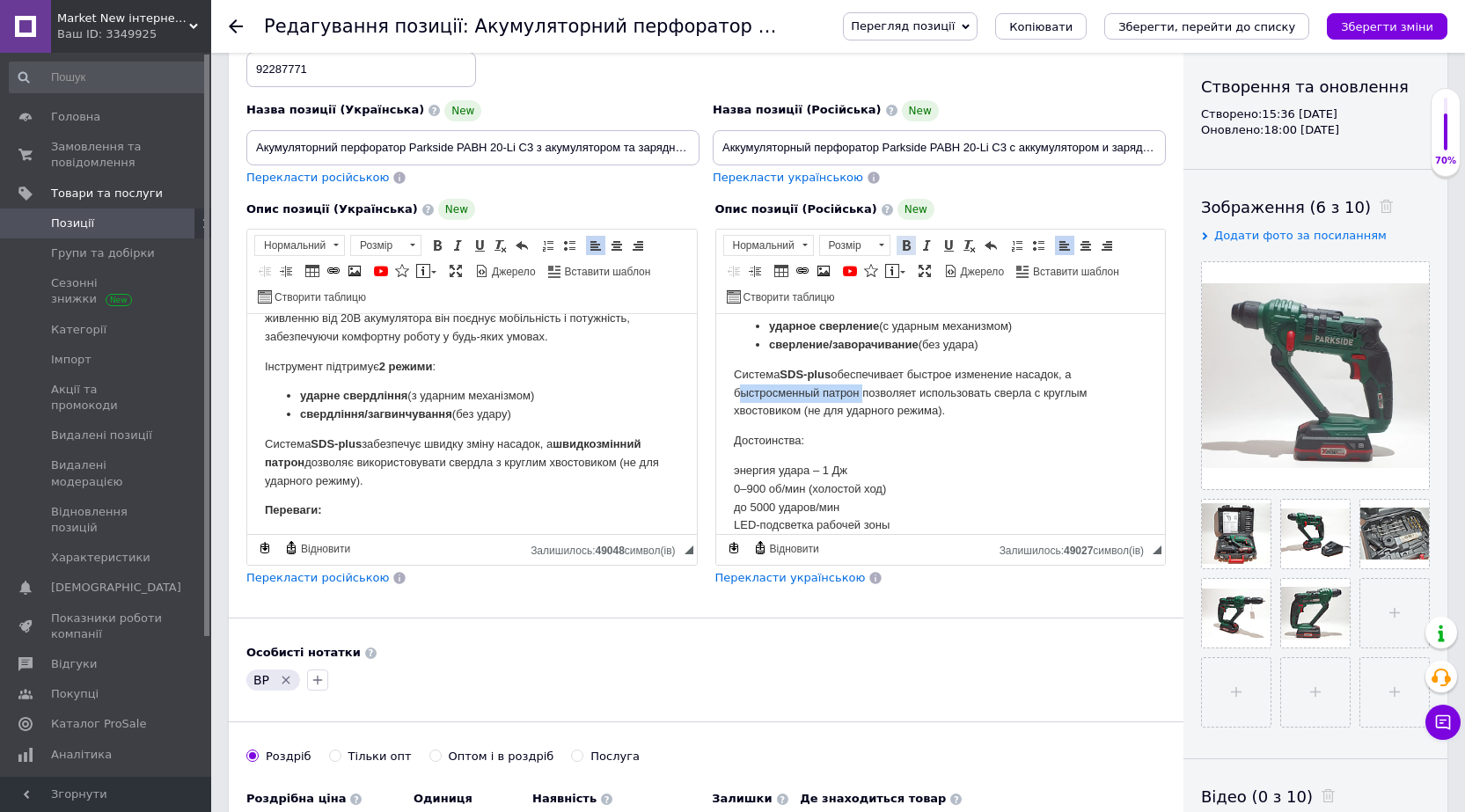
click at [905, 251] on span at bounding box center [906, 245] width 14 height 14
click at [945, 390] on p "Система SDS-plus обеспечивает быстрое изменение насадок, а быстросменный патрон…" at bounding box center [941, 393] width 415 height 55
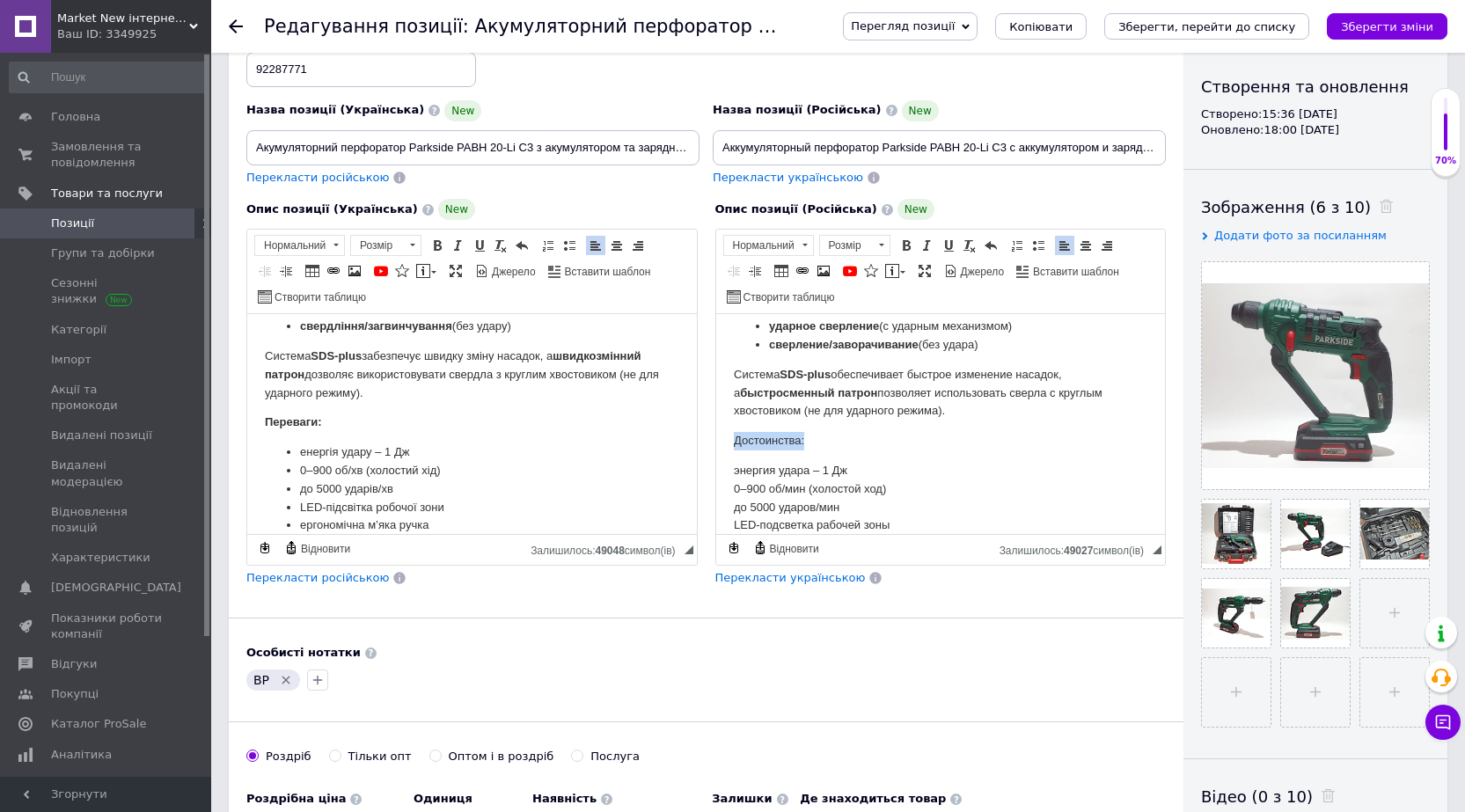
drag, startPoint x: 762, startPoint y: 441, endPoint x: 731, endPoint y: 443, distance: 31.1
click at [731, 443] on html "Описание: Аккумуляторный перфоратор Parkside PABH 20-Li C3 – это универсальный …" at bounding box center [941, 470] width 450 height 664
click at [906, 249] on span at bounding box center [906, 245] width 14 height 14
click at [945, 389] on p "Система SDS-plus обеспечивает быстрое изменение насадок, а быстросменный патрон…" at bounding box center [941, 393] width 415 height 55
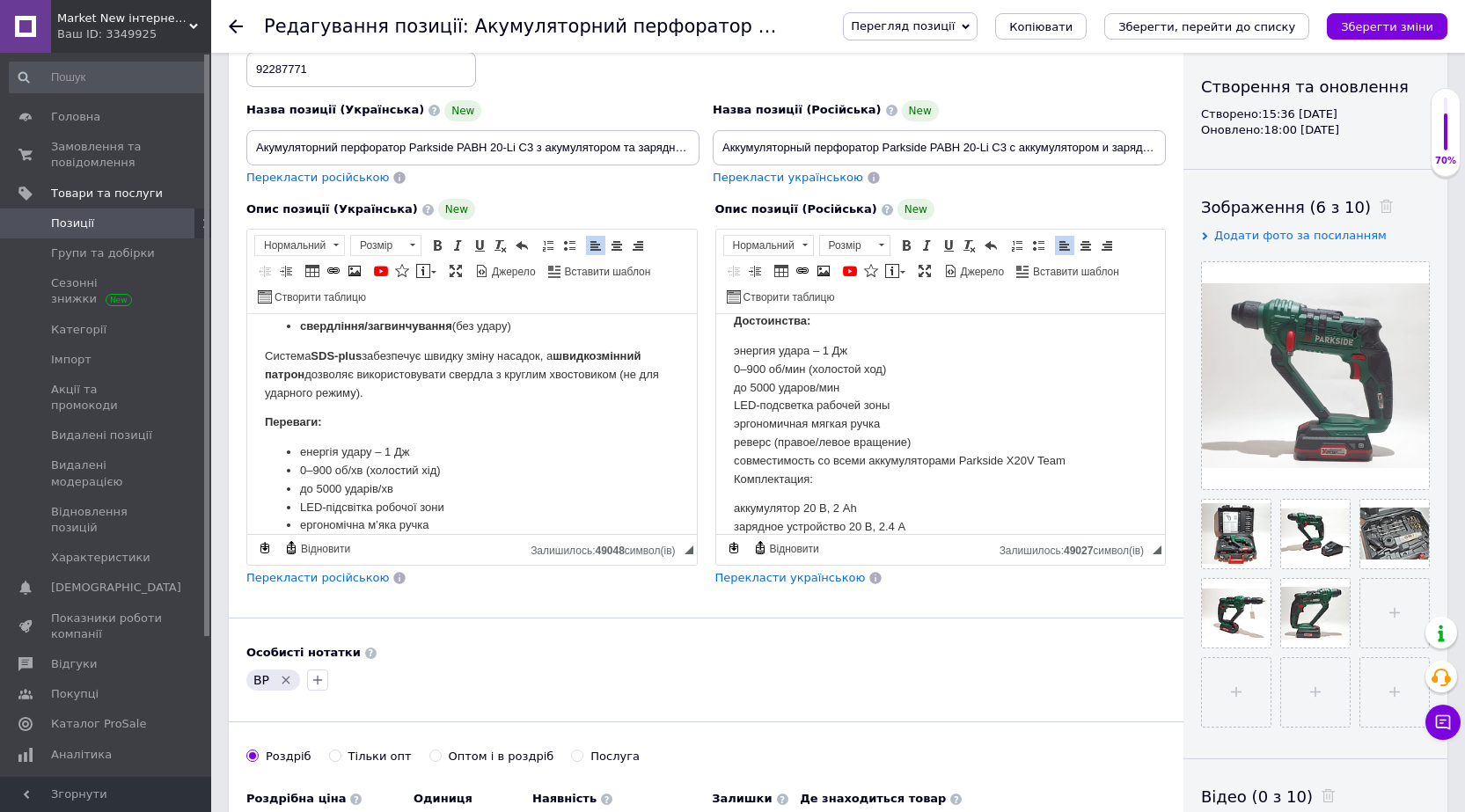
scroll to position [264, 0]
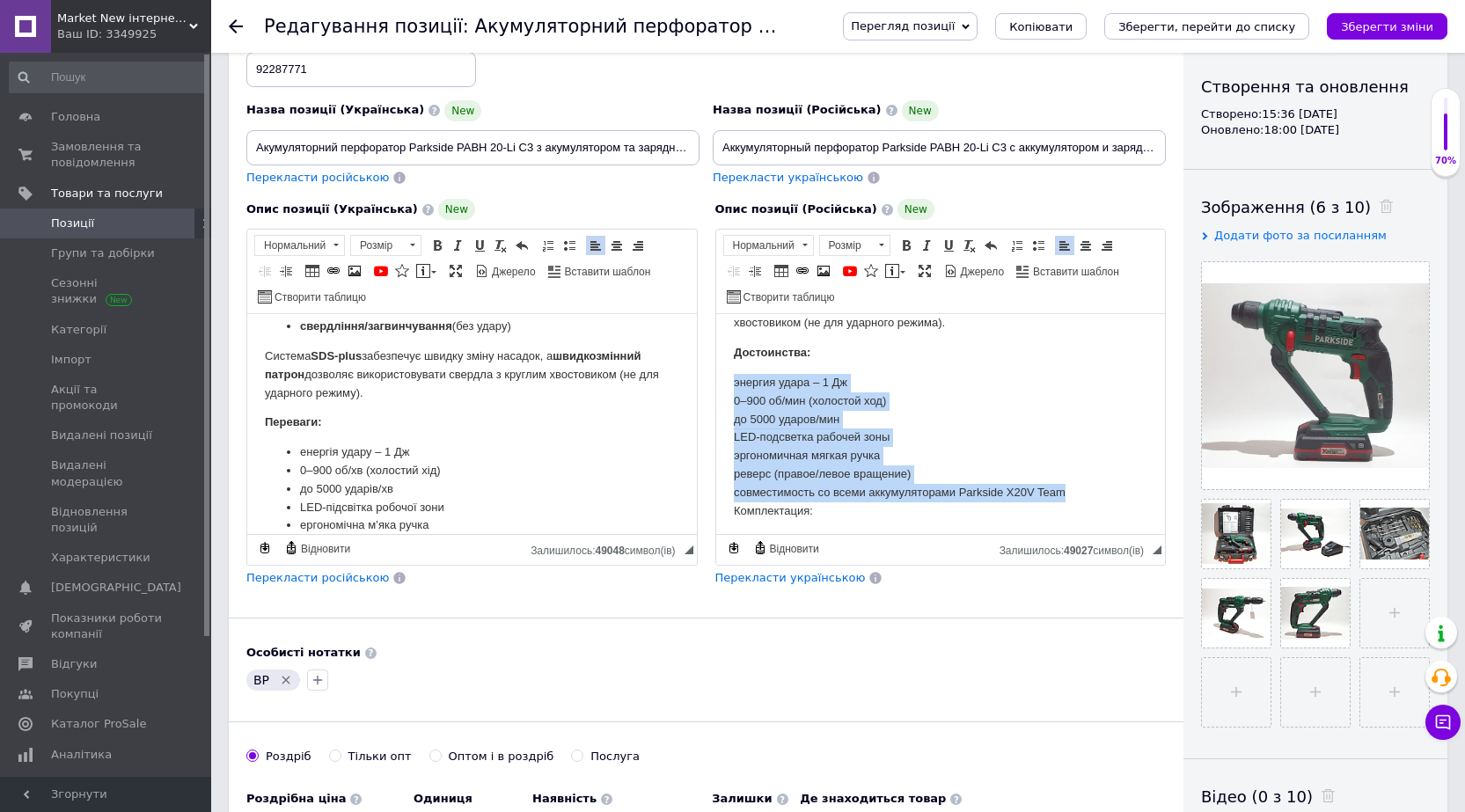
drag, startPoint x: 1074, startPoint y: 491, endPoint x: 732, endPoint y: 391, distance: 356.3
click at [732, 391] on html "Описание: Аккумуляторный перфоратор Parkside PABH 20-Li C3 – это универсальный …" at bounding box center [941, 383] width 450 height 664
drag, startPoint x: 1032, startPoint y: 248, endPoint x: 1027, endPoint y: 307, distance: 59.2
click at [1032, 249] on span at bounding box center [1038, 245] width 14 height 14
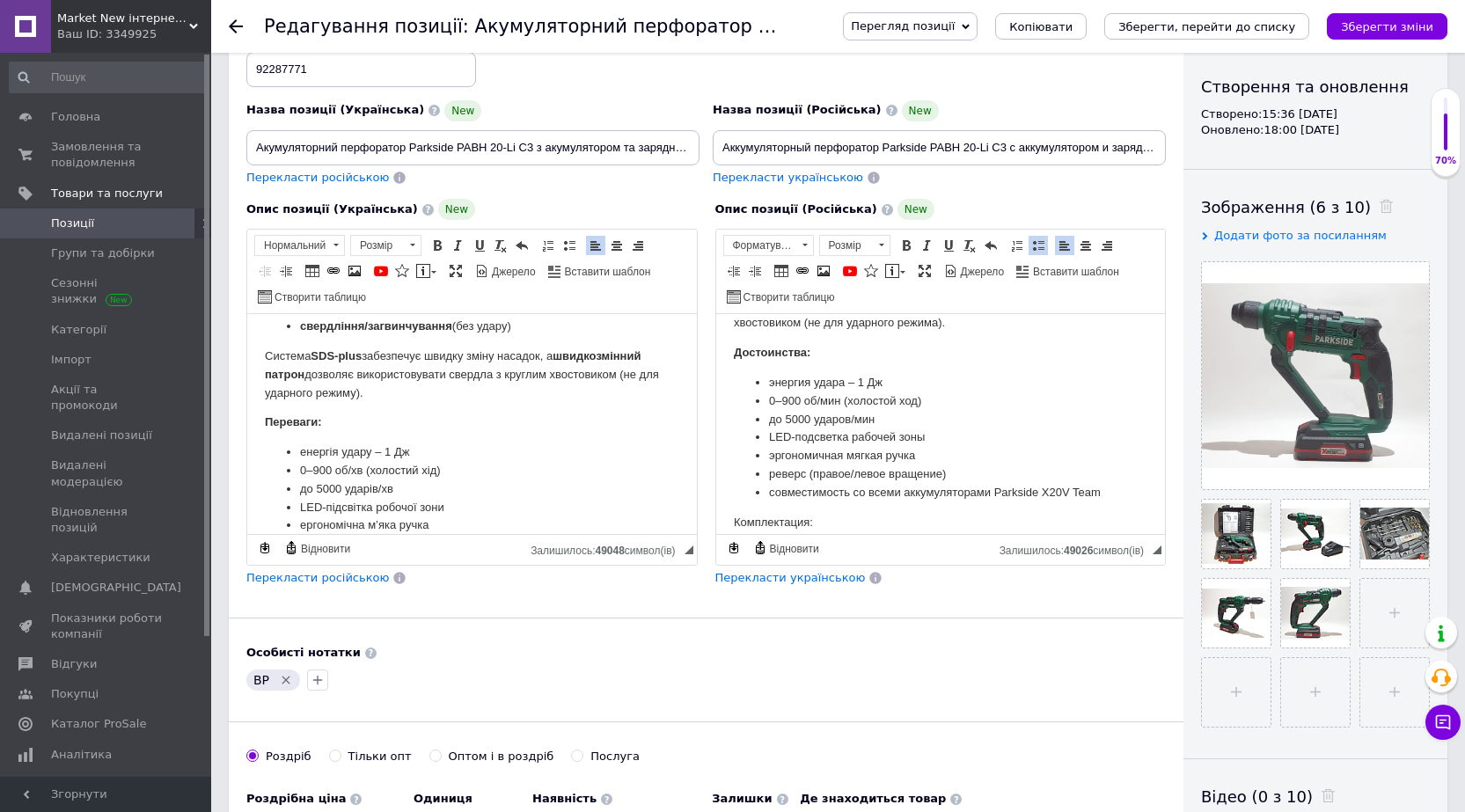
click at [990, 381] on li "энергия удара – 1 Дж" at bounding box center [940, 383] width 344 height 19
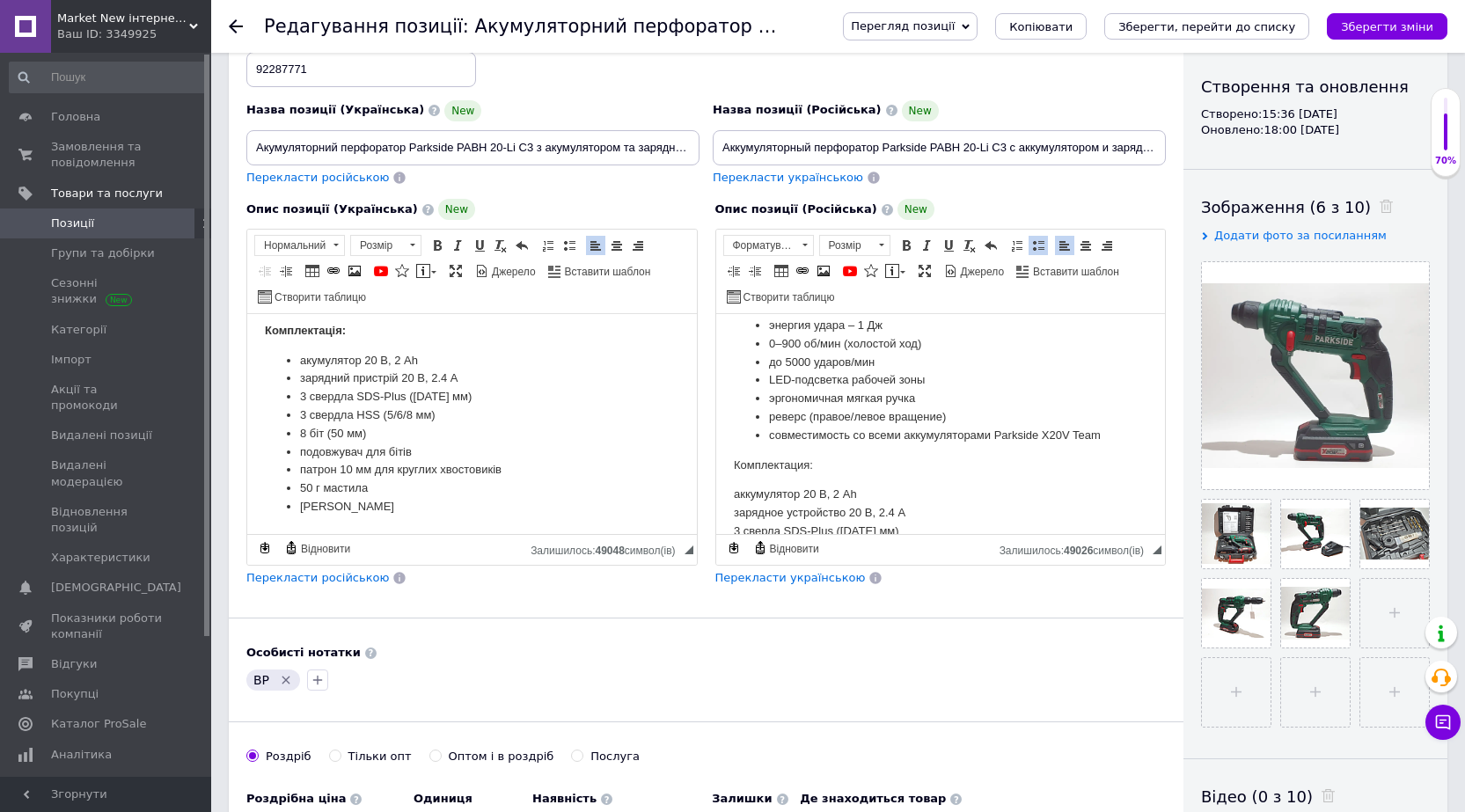
scroll to position [352, 0]
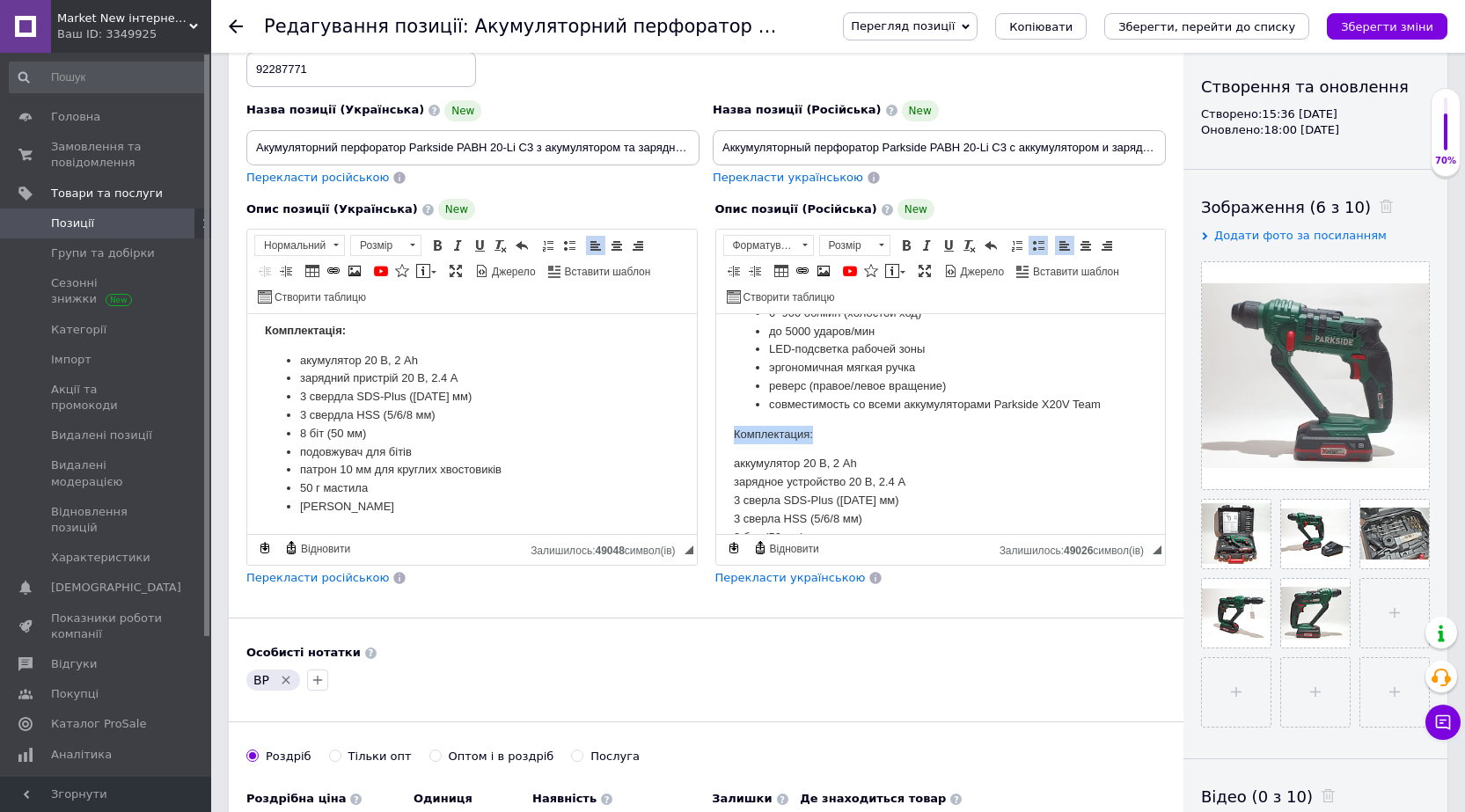
drag, startPoint x: 821, startPoint y: 448, endPoint x: 730, endPoint y: 452, distance: 91.1
click at [730, 452] on html "Описание: Аккумуляторный перфоратор Parkside PABH 20-Li C3 – это универсальный …" at bounding box center [941, 299] width 450 height 676
drag, startPoint x: 906, startPoint y: 247, endPoint x: 899, endPoint y: 314, distance: 67.4
click at [907, 249] on span at bounding box center [906, 245] width 14 height 14
click at [897, 410] on li "совместимость со всеми аккумуляторами Parkside X20V Team" at bounding box center [940, 405] width 344 height 19
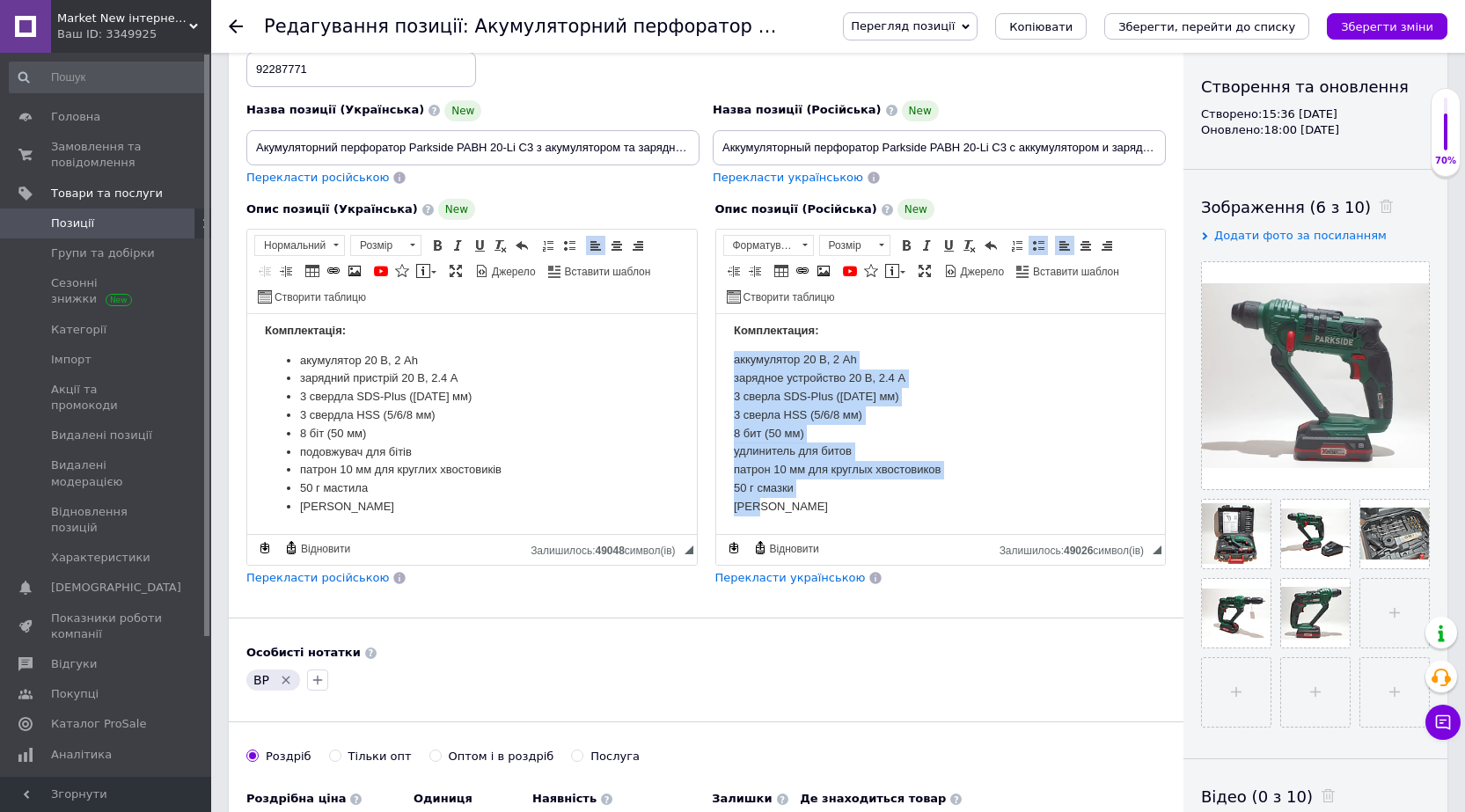
scroll to position [473, 0]
drag, startPoint x: 734, startPoint y: 481, endPoint x: 872, endPoint y: 525, distance: 144.8
click at [872, 525] on html "Описание: Аккумуляторный перфоратор Parkside PABH 20-Li C3 – это универсальный …" at bounding box center [941, 196] width 450 height 676
drag, startPoint x: 1039, startPoint y: 243, endPoint x: 300, endPoint y: 16, distance: 773.1
click at [1039, 243] on span at bounding box center [1038, 245] width 14 height 14
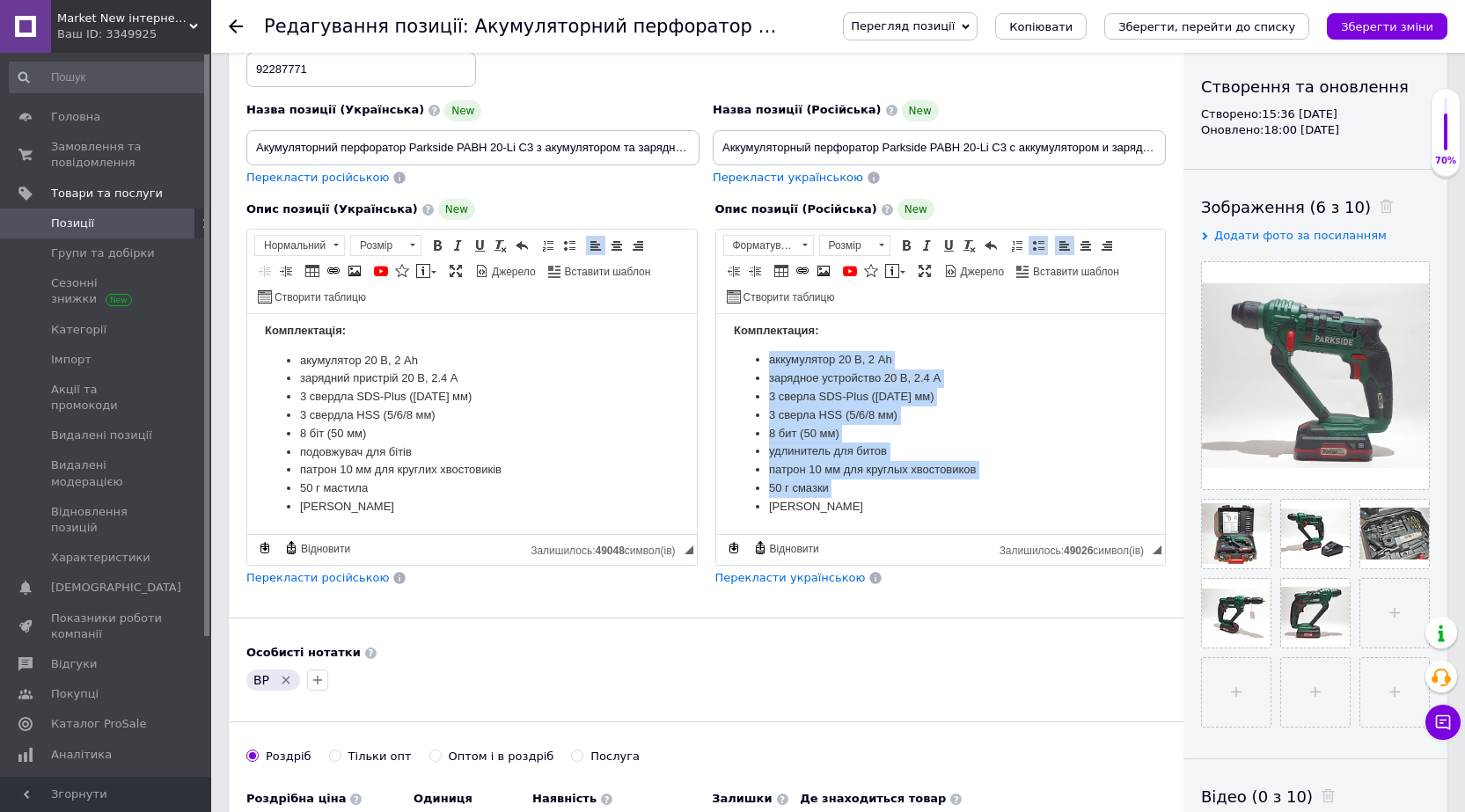
click at [1005, 391] on li "3 сверла SDS-Plus (6/8/10 мм)" at bounding box center [940, 397] width 344 height 19
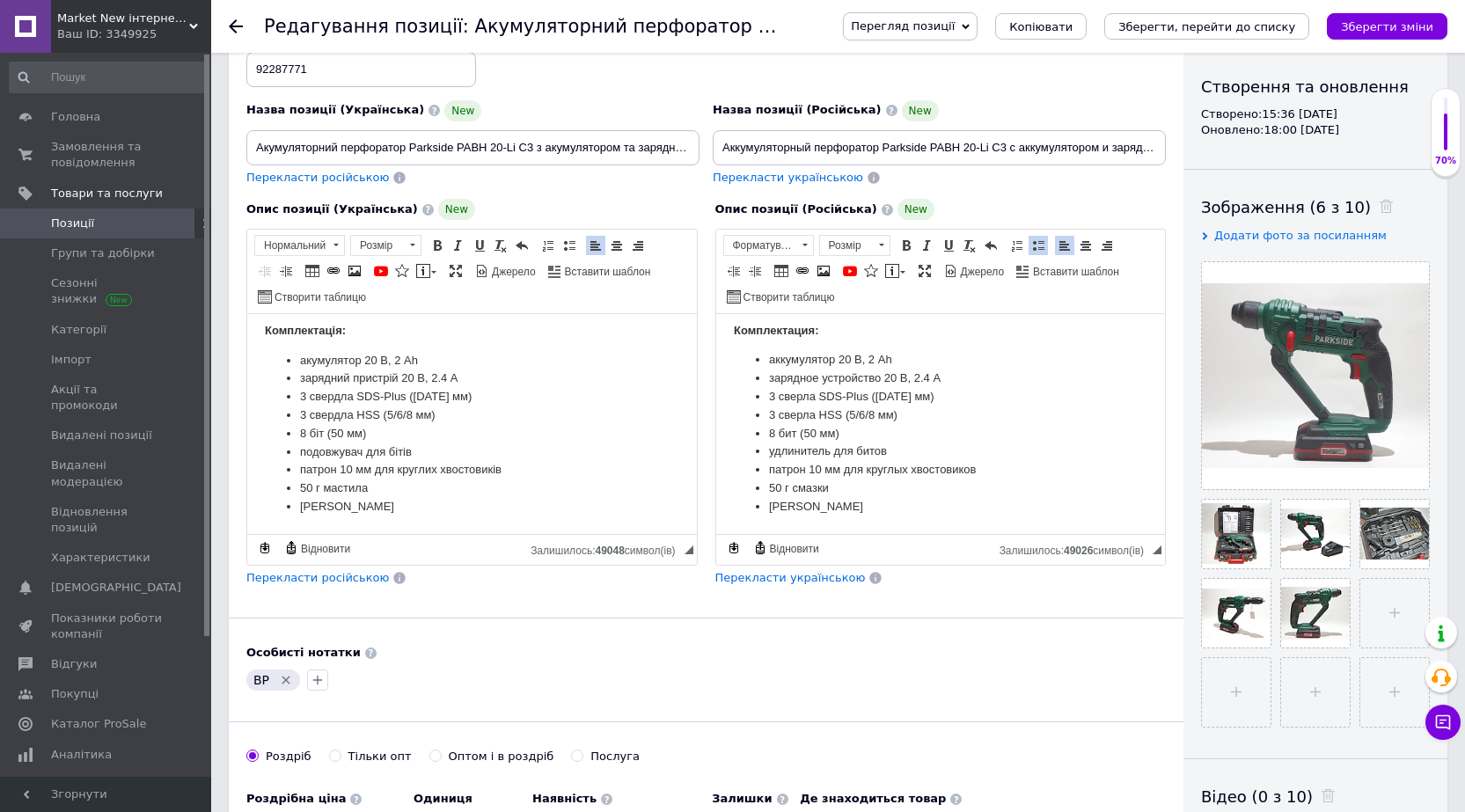
click at [609, 431] on li "8 біт (50 мм)" at bounding box center [472, 434] width 344 height 19
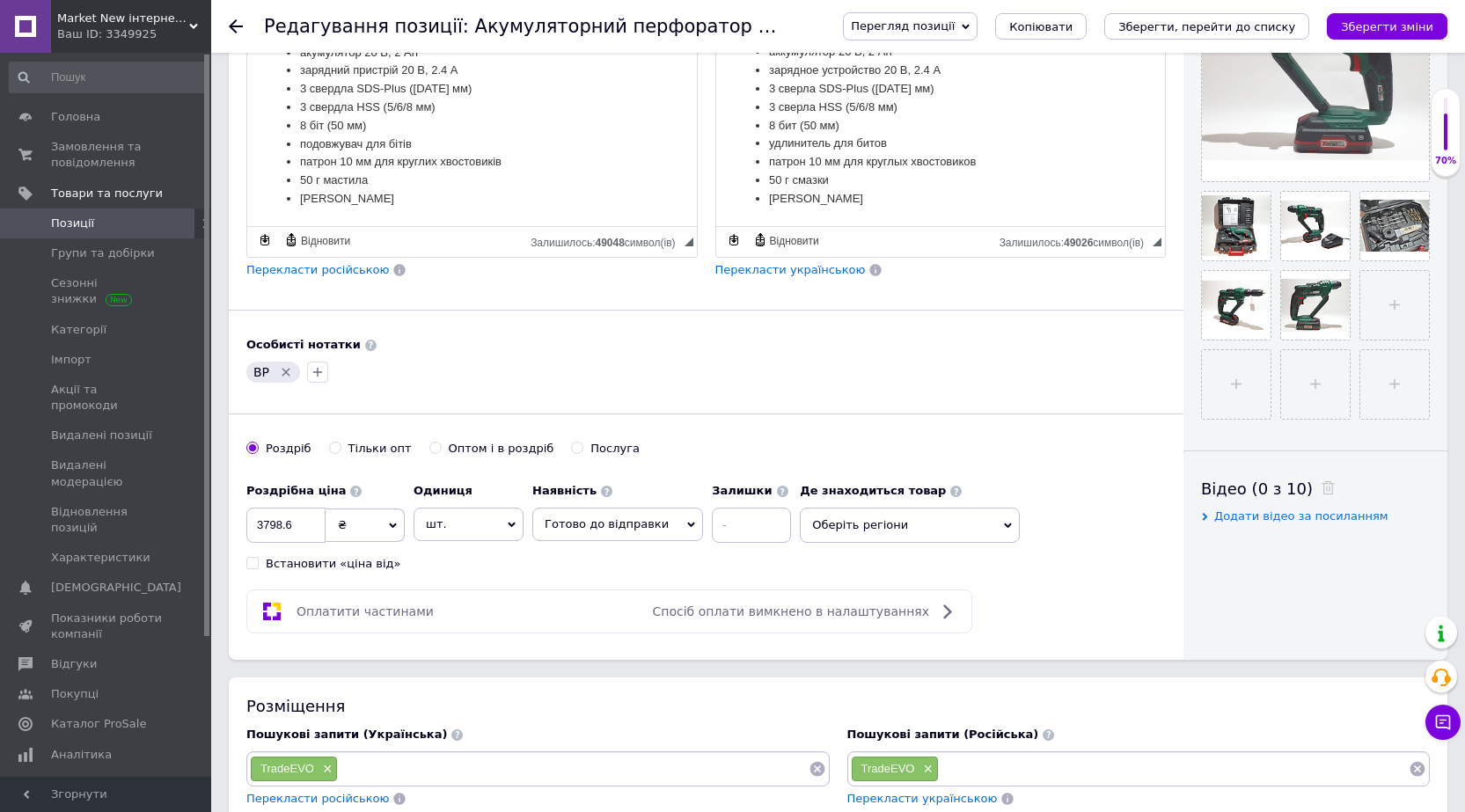
scroll to position [704, 0]
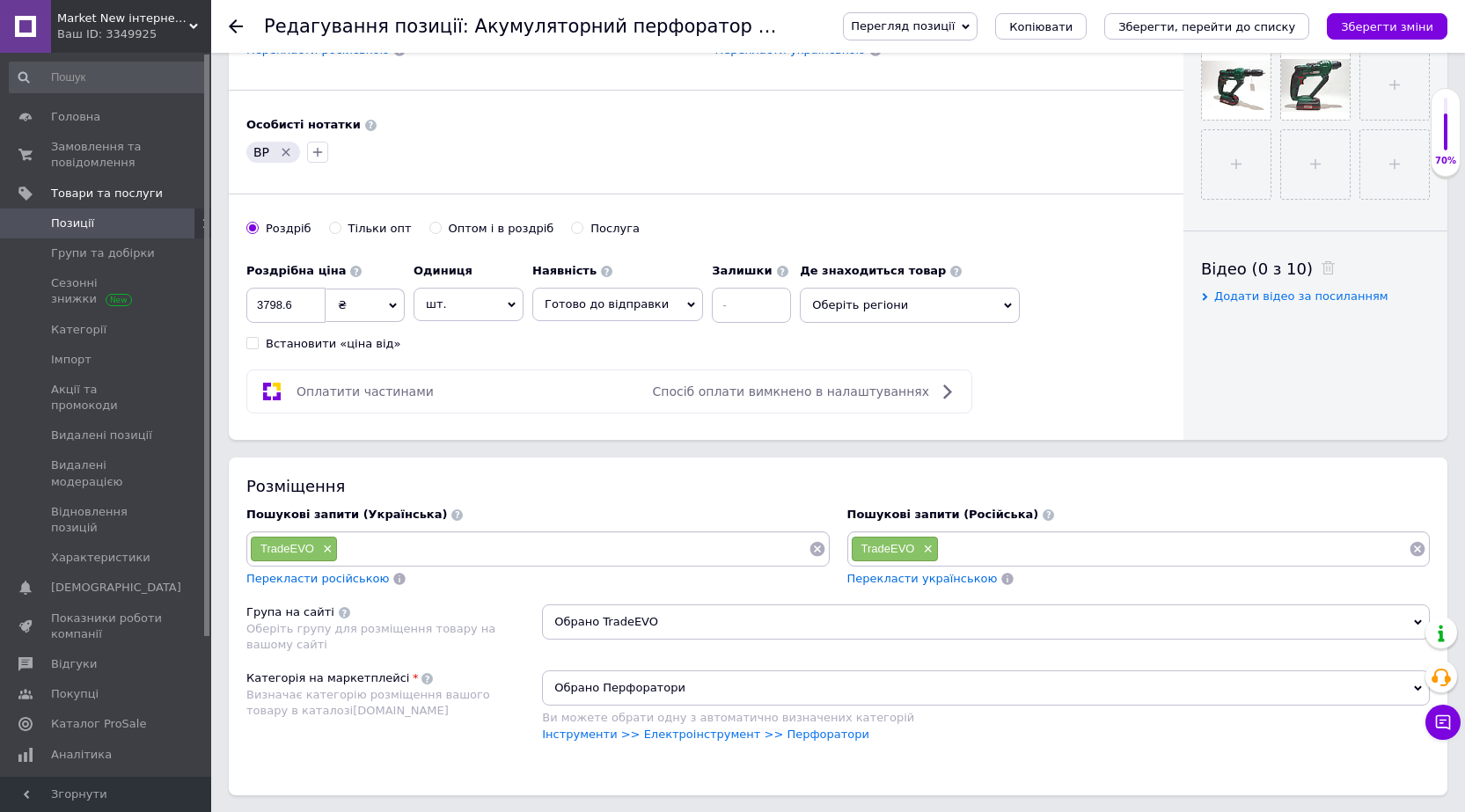
click at [819, 547] on icon at bounding box center [818, 549] width 18 height 18
click at [926, 549] on span "×" at bounding box center [926, 549] width 14 height 15
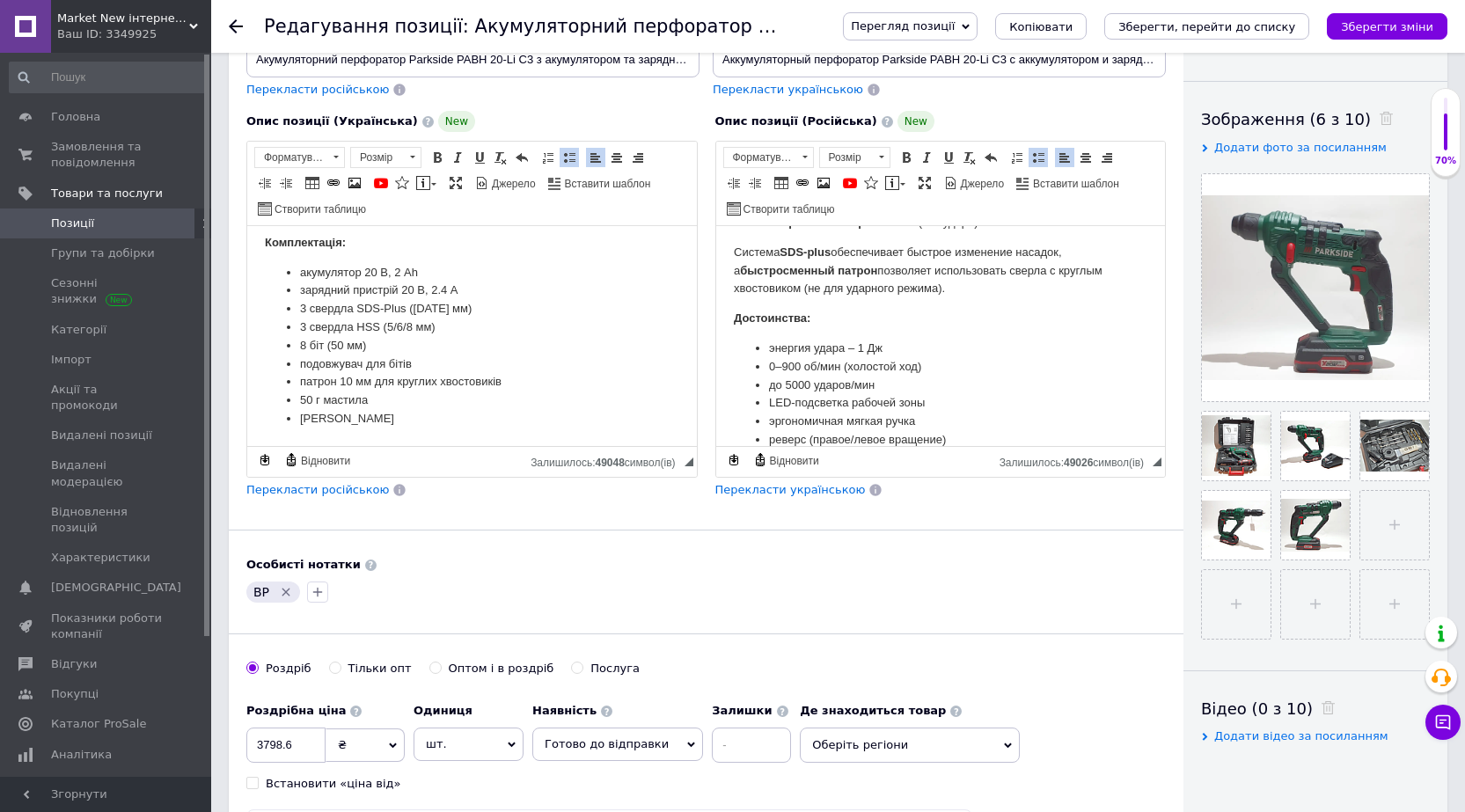
scroll to position [209, 0]
click at [1376, 30] on icon "Зберегти зміни" at bounding box center [1387, 27] width 92 height 13
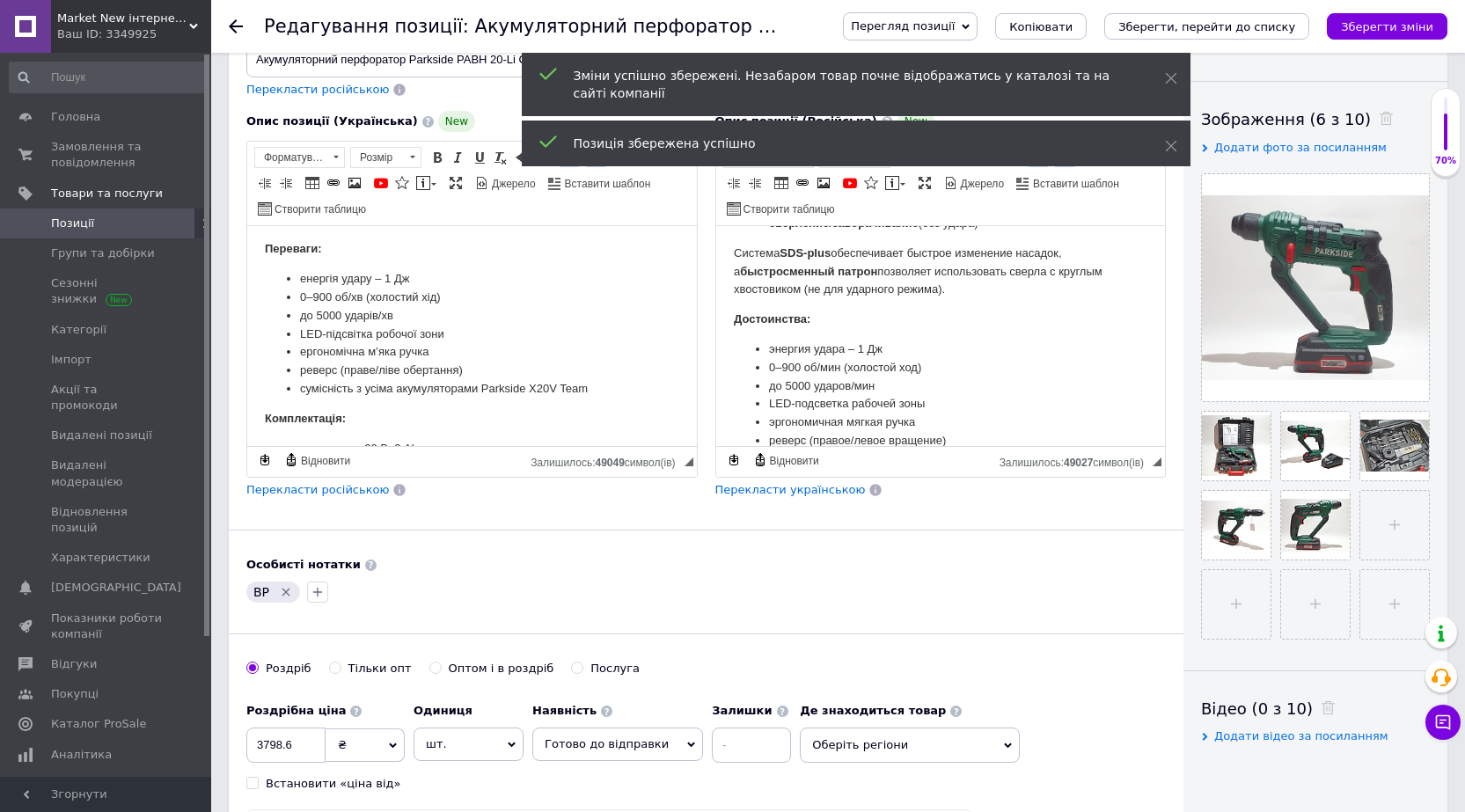
click at [236, 27] on use at bounding box center [236, 27] width 14 height 14
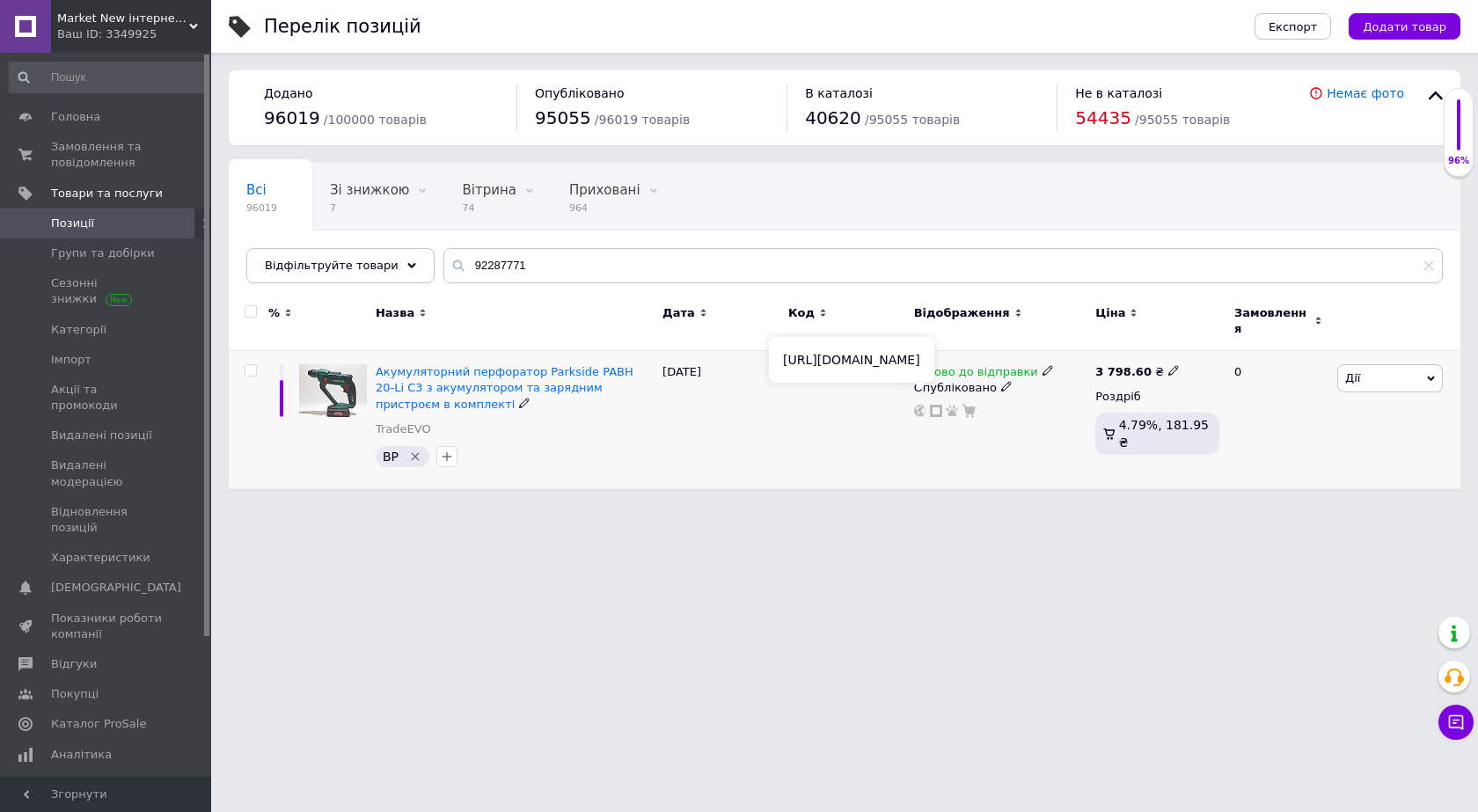
click at [914, 405] on use at bounding box center [920, 411] width 12 height 12
click at [104, 156] on span "Замовлення та повідомлення" at bounding box center [107, 155] width 112 height 32
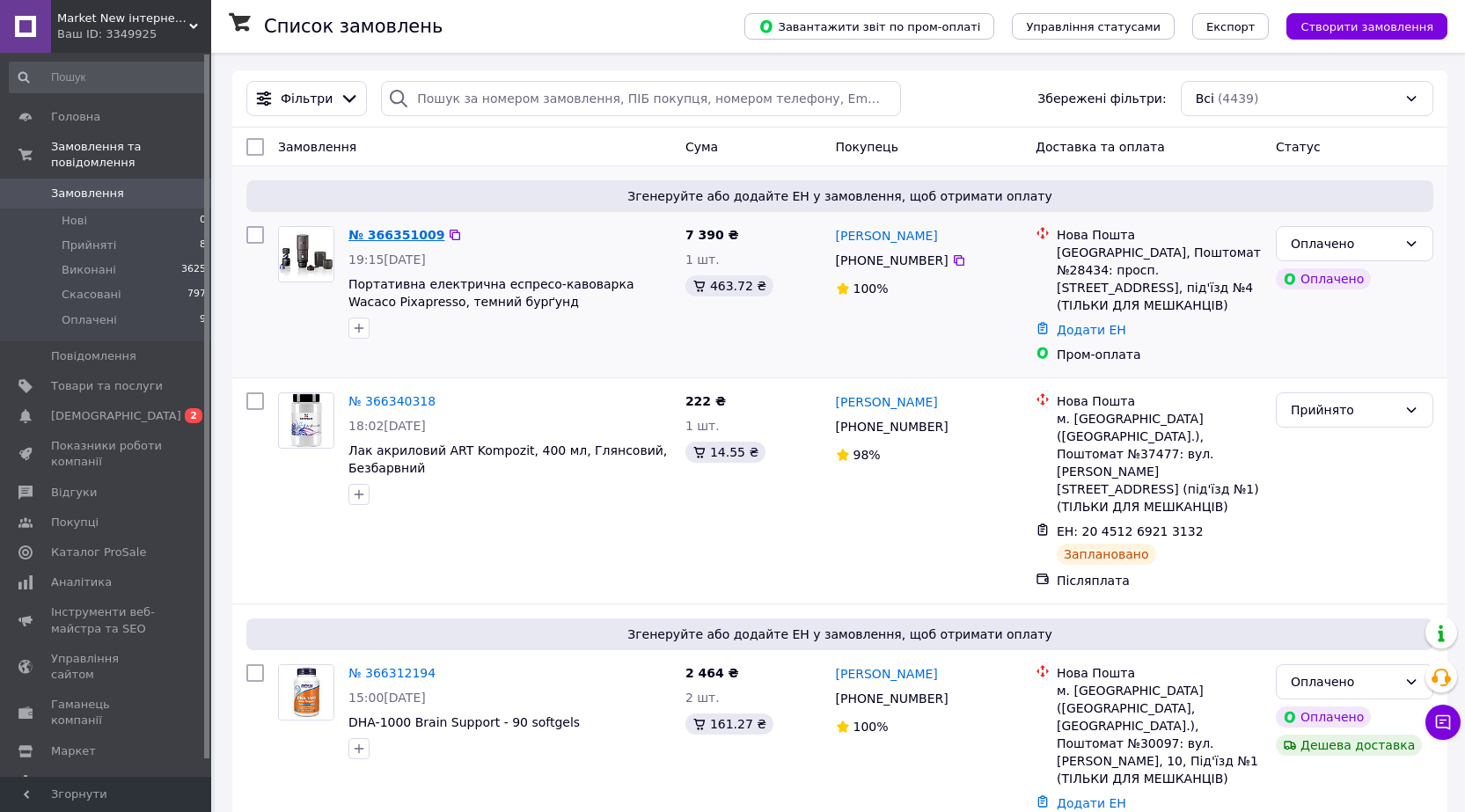
click at [381, 235] on link "№ 366351009" at bounding box center [396, 235] width 96 height 14
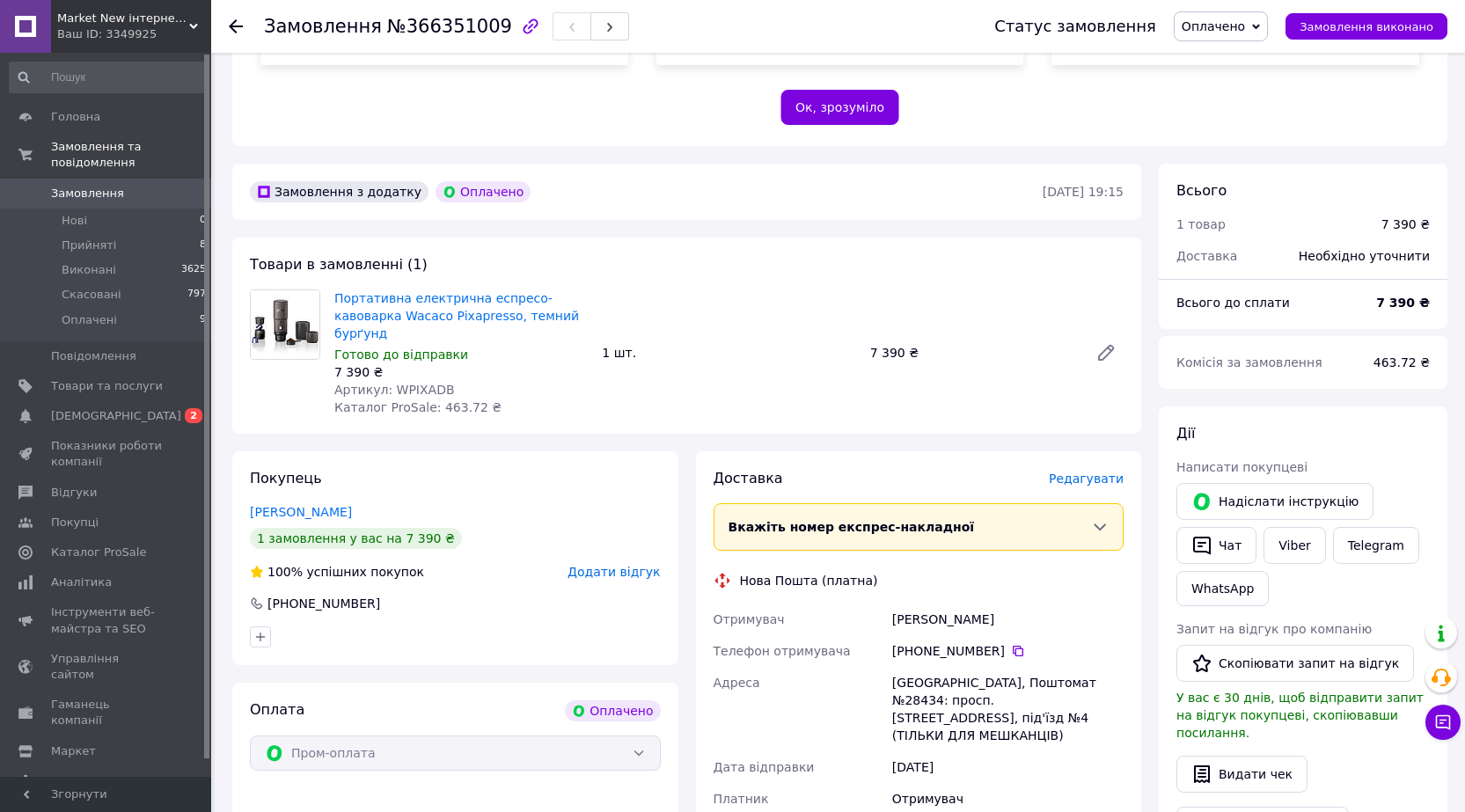
scroll to position [440, 0]
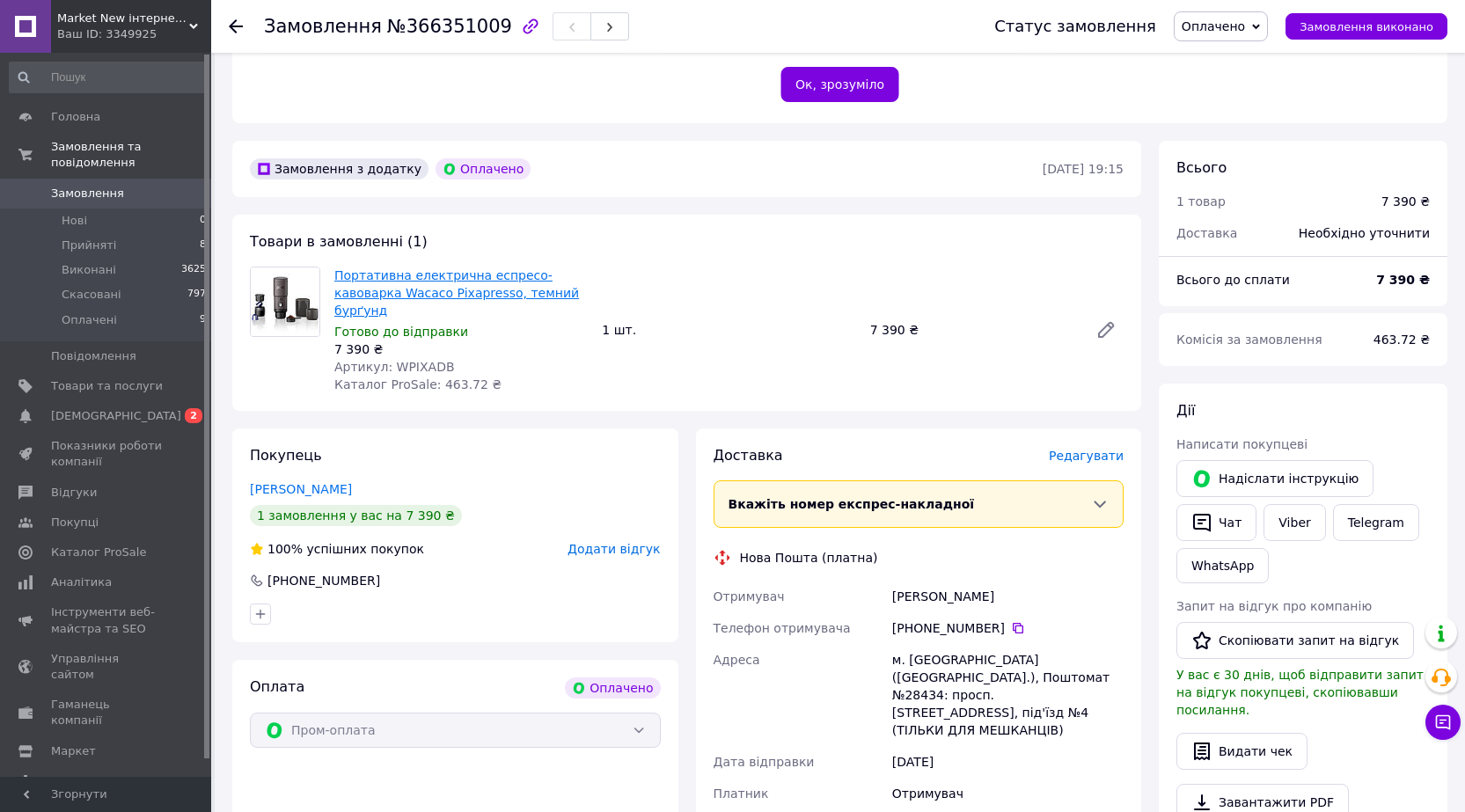
click at [396, 268] on link "Портативна електрична еспресо-кавоварка Wacaco Pixapresso, темний бурґунд" at bounding box center [456, 293] width 244 height 50
click at [237, 24] on icon at bounding box center [236, 27] width 14 height 14
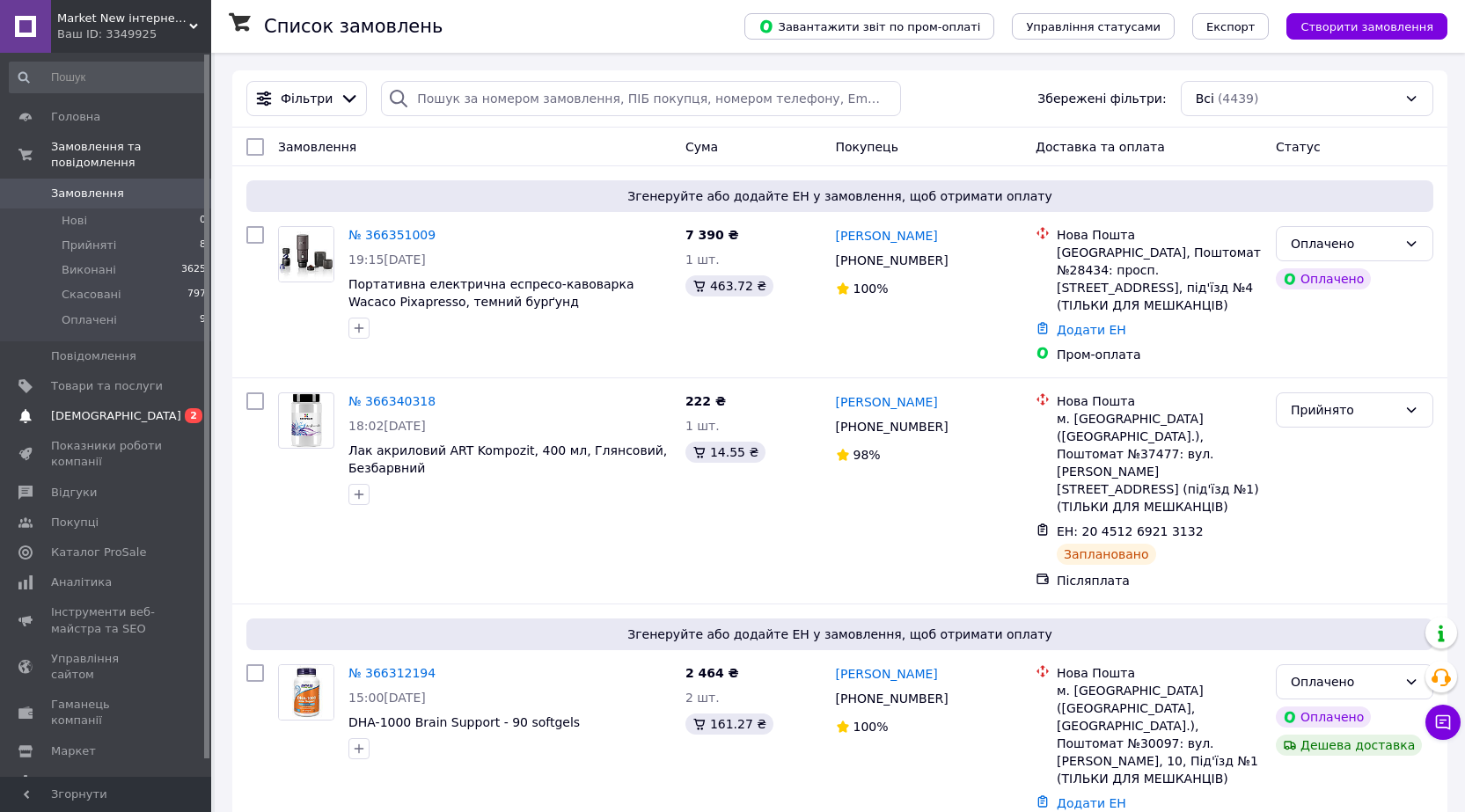
click at [89, 408] on span "[DEMOGRAPHIC_DATA]" at bounding box center [116, 416] width 130 height 16
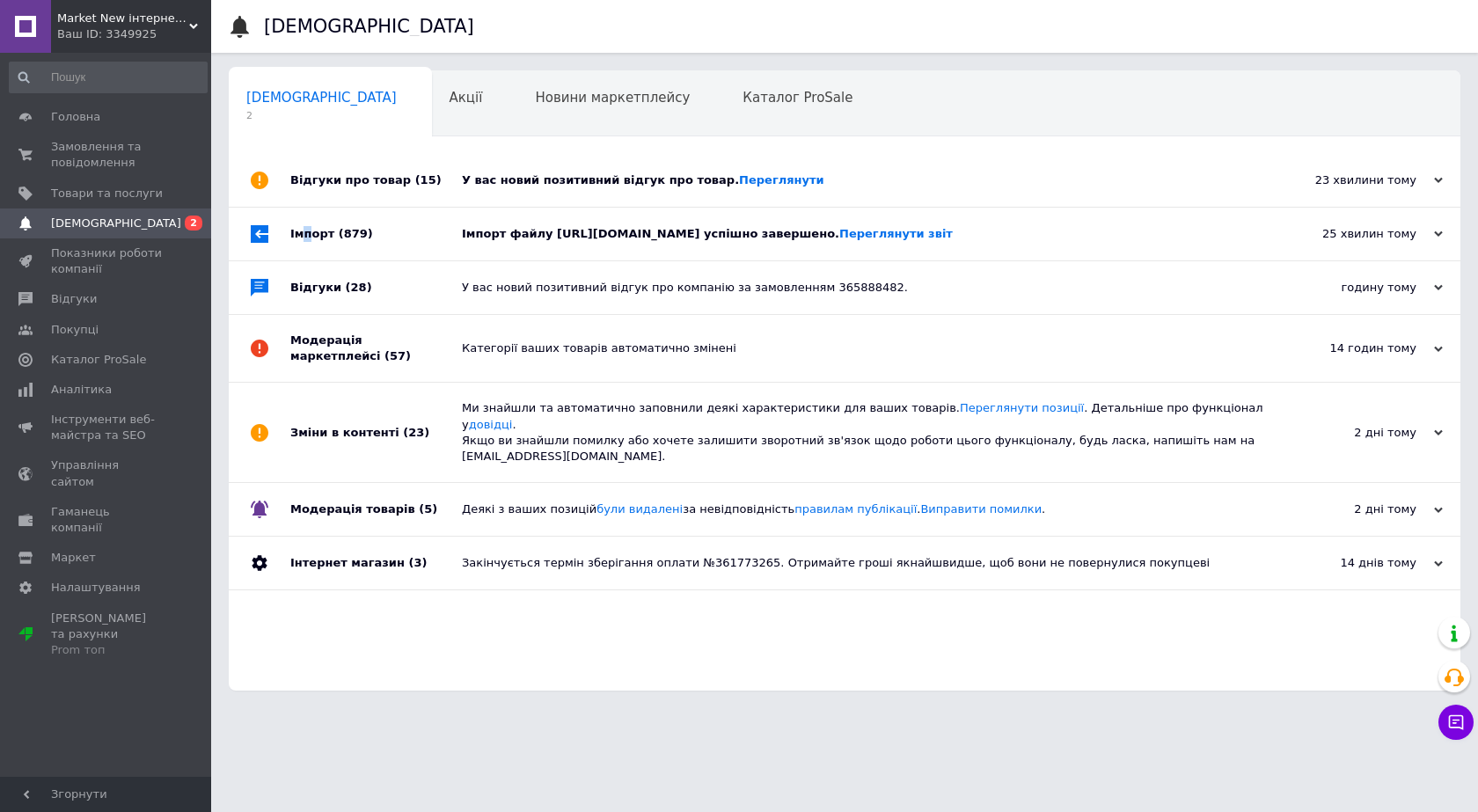
click at [308, 233] on div "Імпорт (879)" at bounding box center [376, 234] width 172 height 53
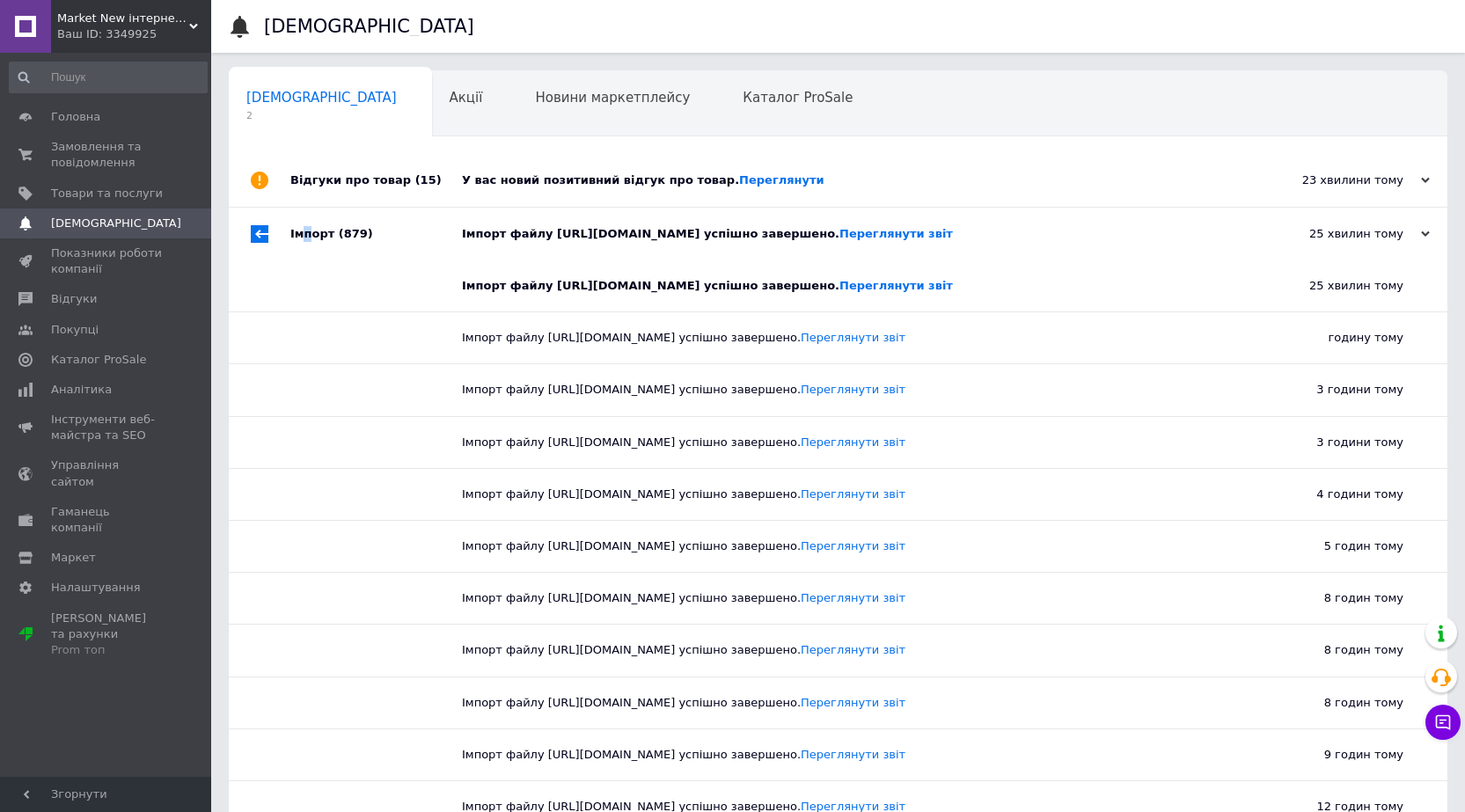
click at [308, 233] on div "Імпорт (879)" at bounding box center [376, 234] width 172 height 53
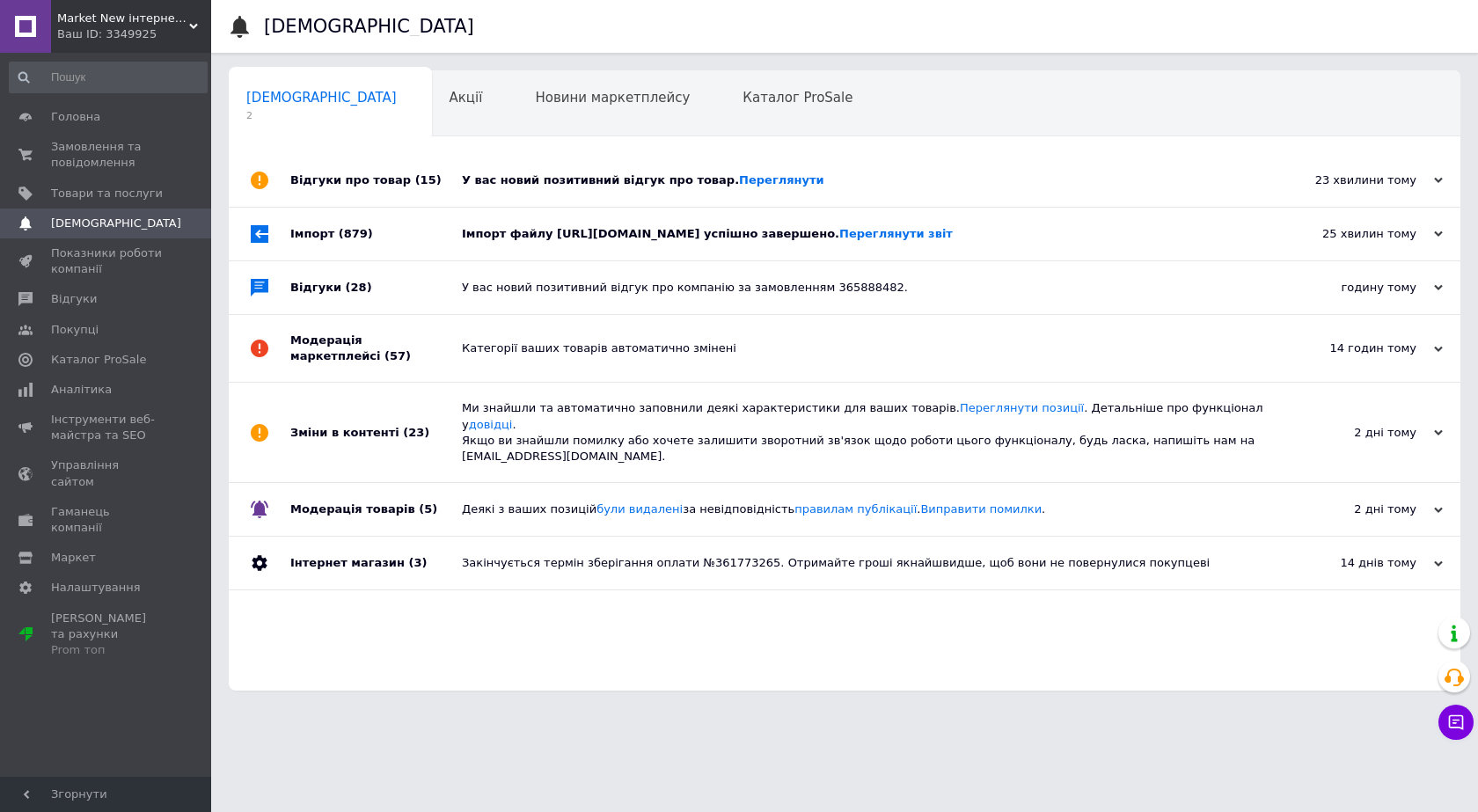
click at [315, 180] on div "Відгуки про товар (15)" at bounding box center [376, 181] width 172 height 53
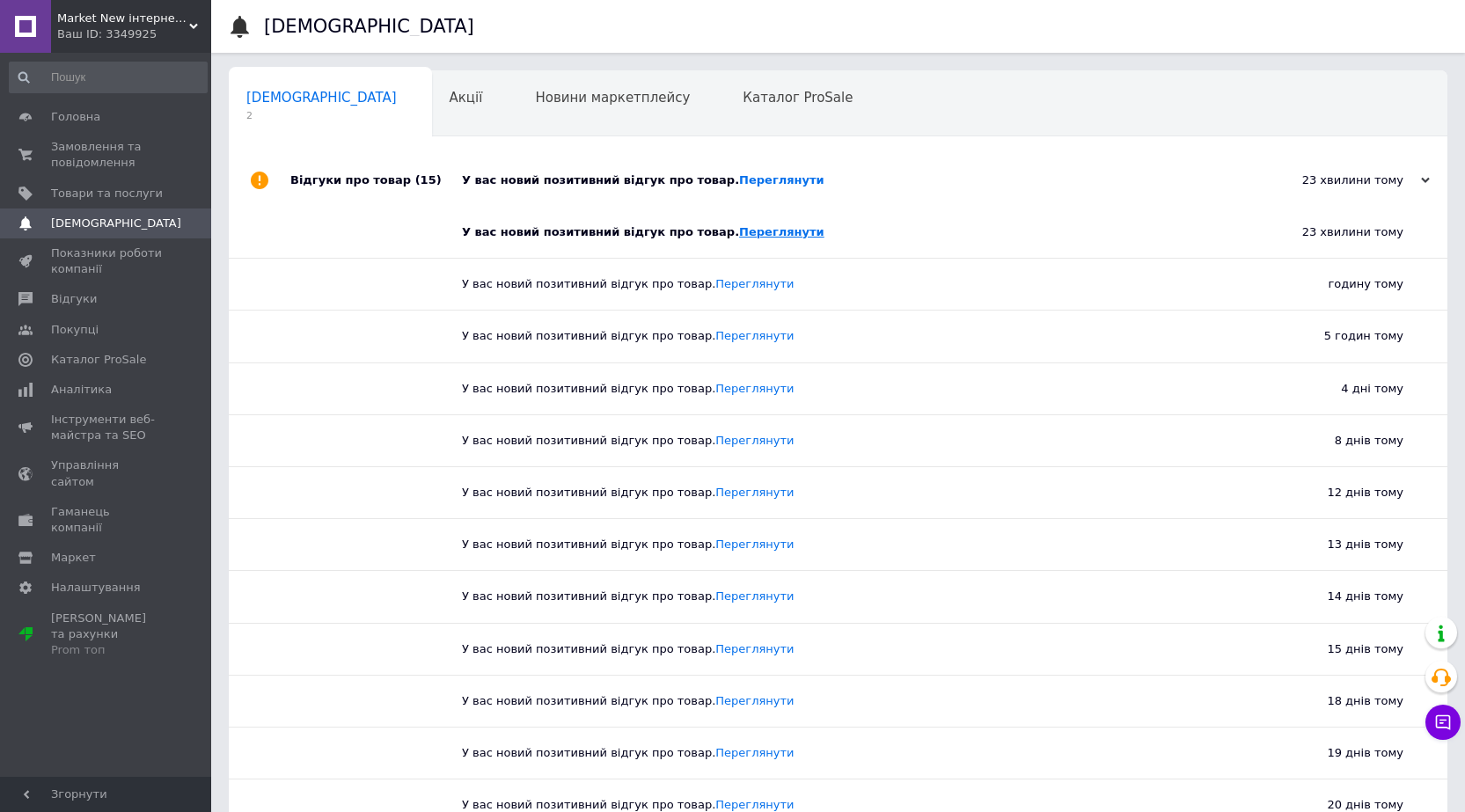
click at [739, 231] on link "Переглянути" at bounding box center [781, 231] width 85 height 13
click at [345, 182] on div "Відгуки про товар (15)" at bounding box center [376, 181] width 172 height 53
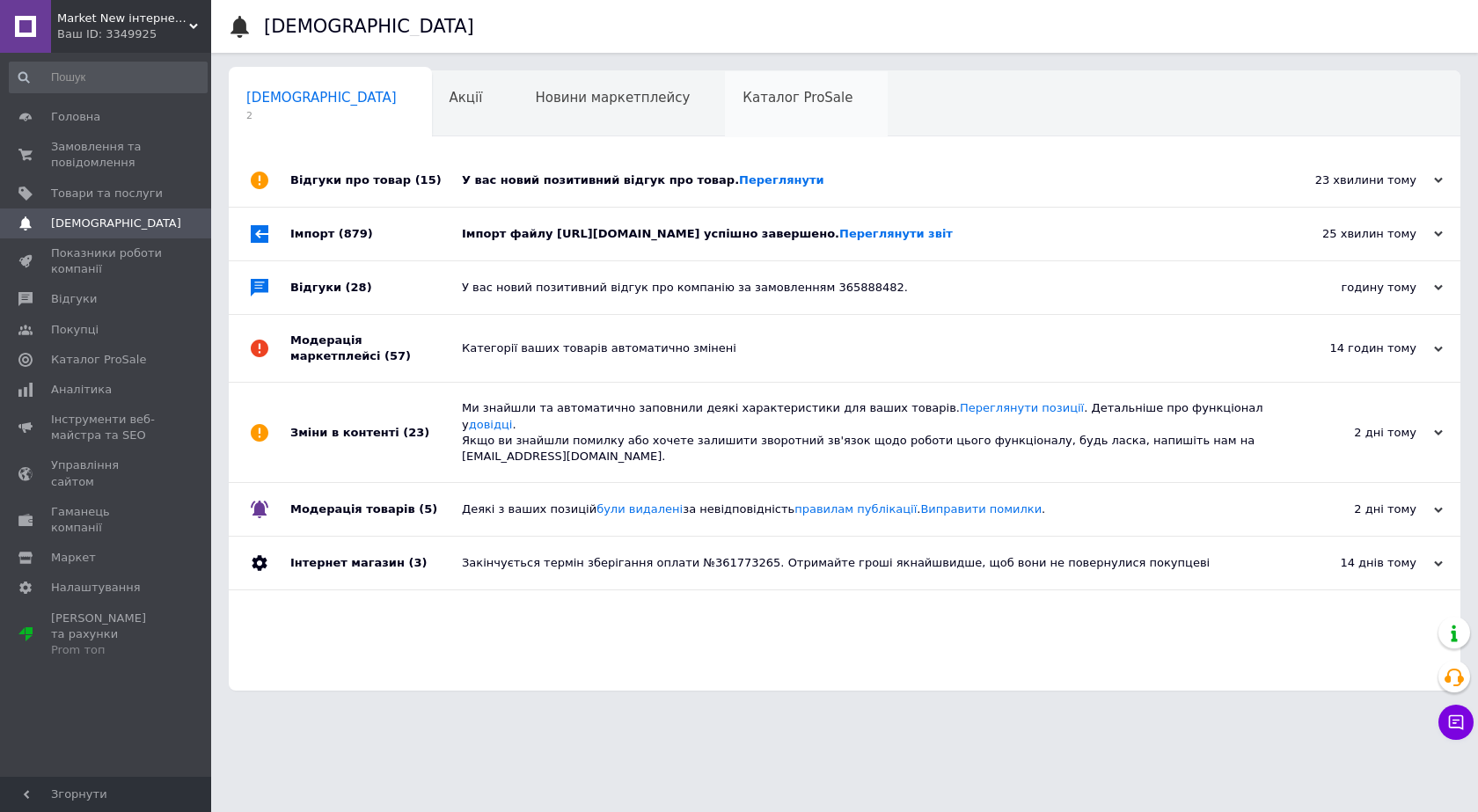
click at [742, 97] on span "Каталог ProSale" at bounding box center [797, 97] width 110 height 16
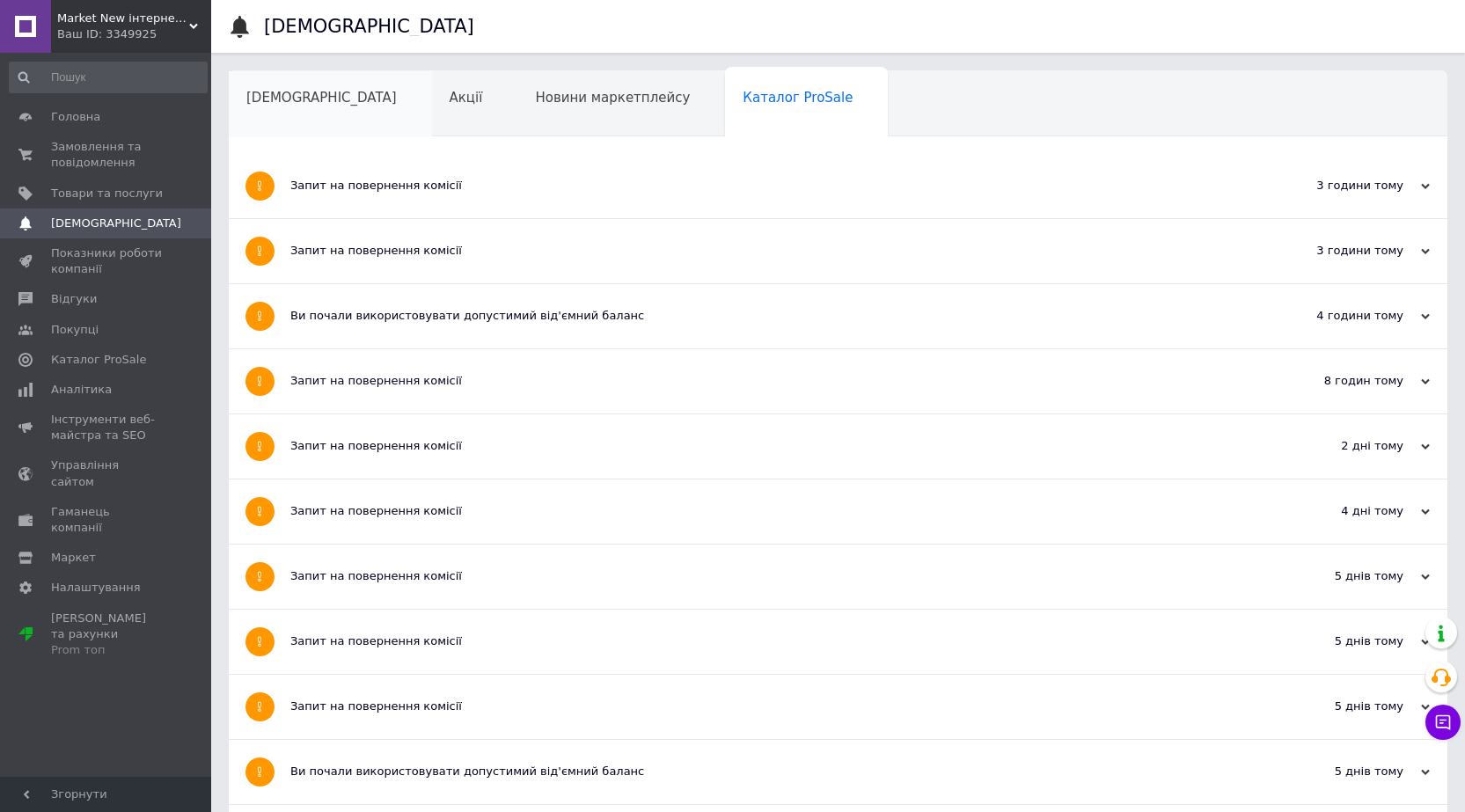
click at [296, 93] on span "[DEMOGRAPHIC_DATA]" at bounding box center [322, 97] width 151 height 16
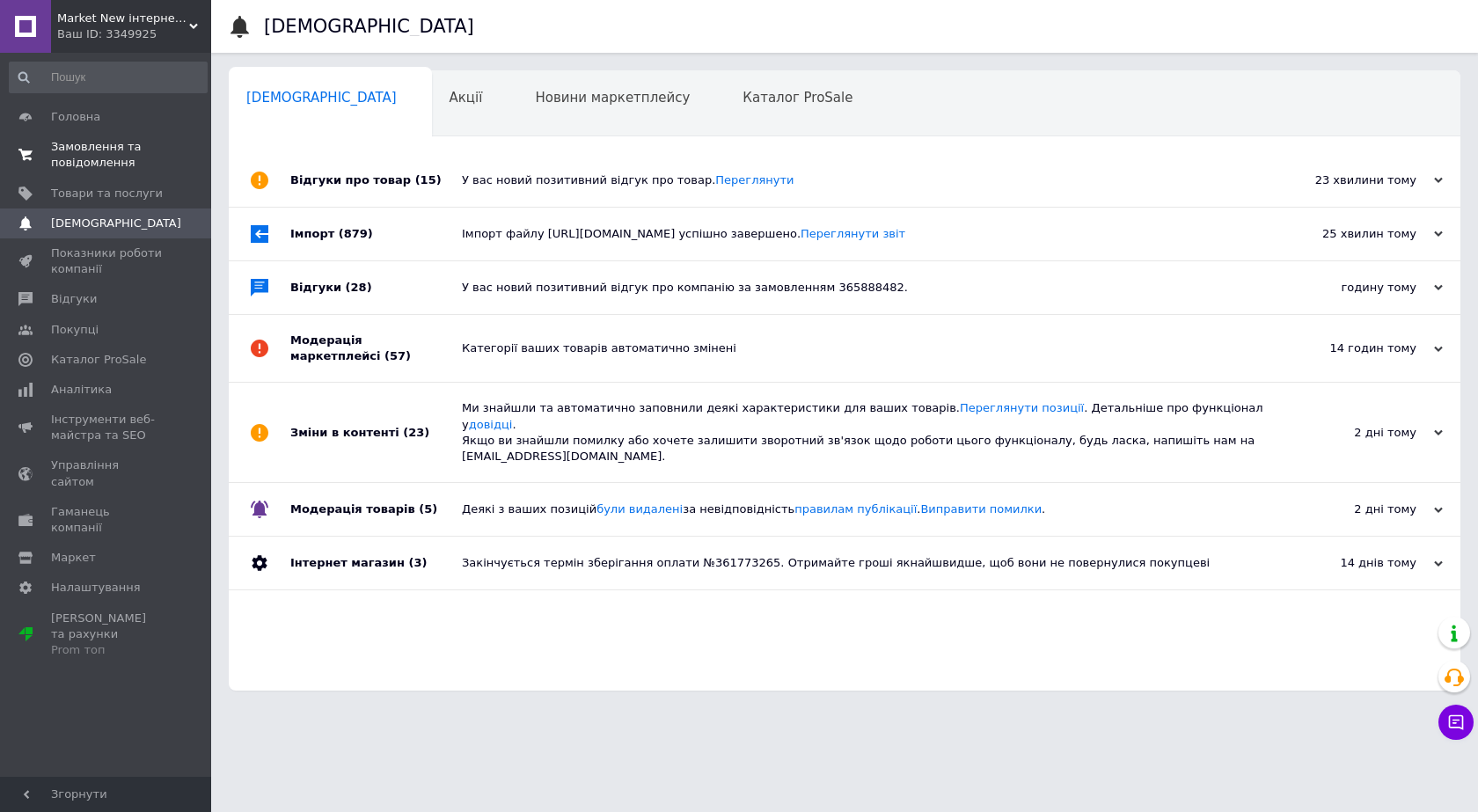
click at [95, 150] on span "Замовлення та повідомлення" at bounding box center [107, 155] width 112 height 32
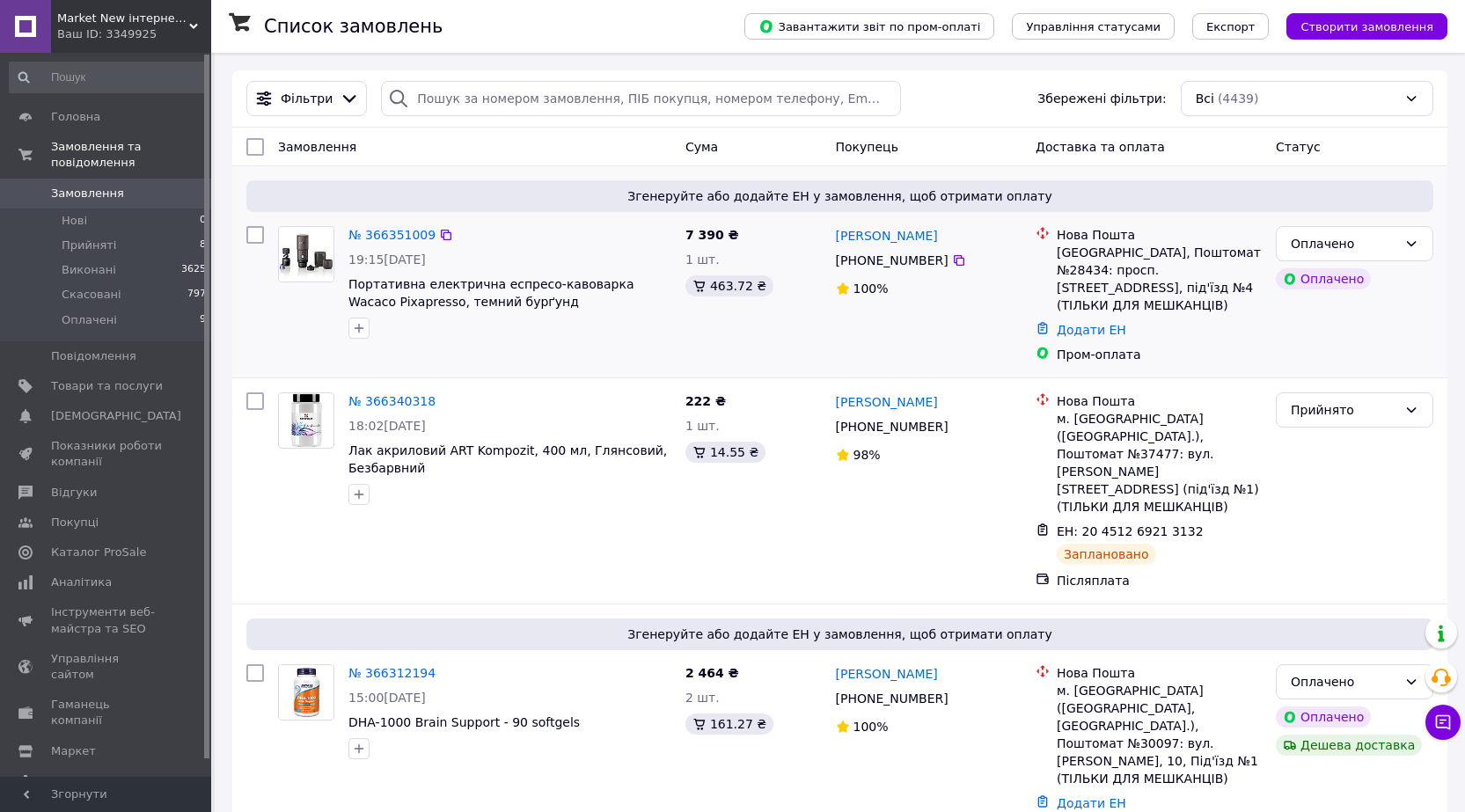
click at [252, 236] on input "checkbox" at bounding box center [255, 235] width 18 height 18
click at [253, 238] on input "checkbox" at bounding box center [255, 235] width 18 height 18
checkbox input "false"
click at [849, 240] on link "[PERSON_NAME]" at bounding box center [887, 236] width 102 height 18
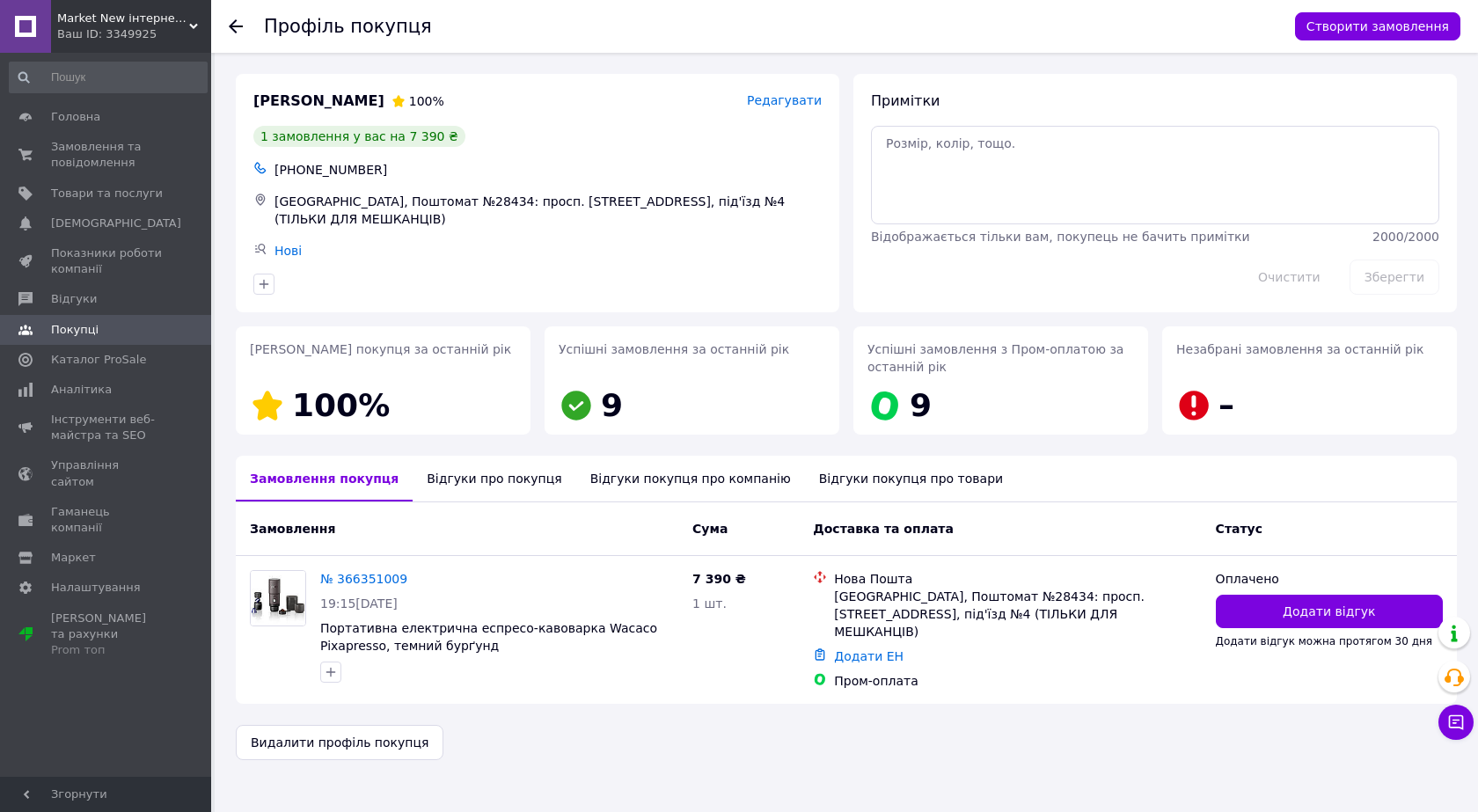
click at [817, 475] on div "Відгуки покупця про товари" at bounding box center [910, 479] width 212 height 46
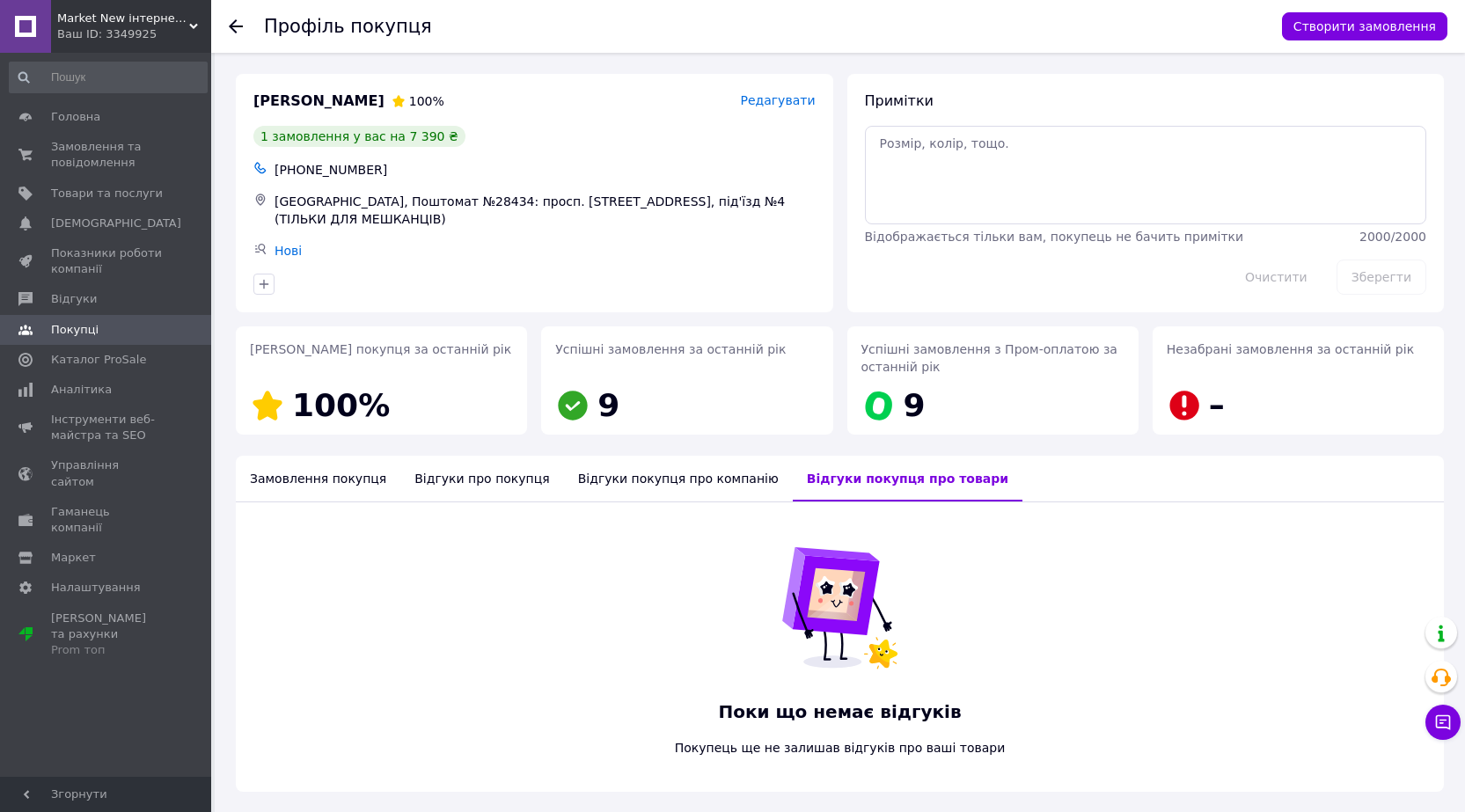
click at [642, 473] on div "Відгуки покупця про компанію" at bounding box center [678, 479] width 229 height 46
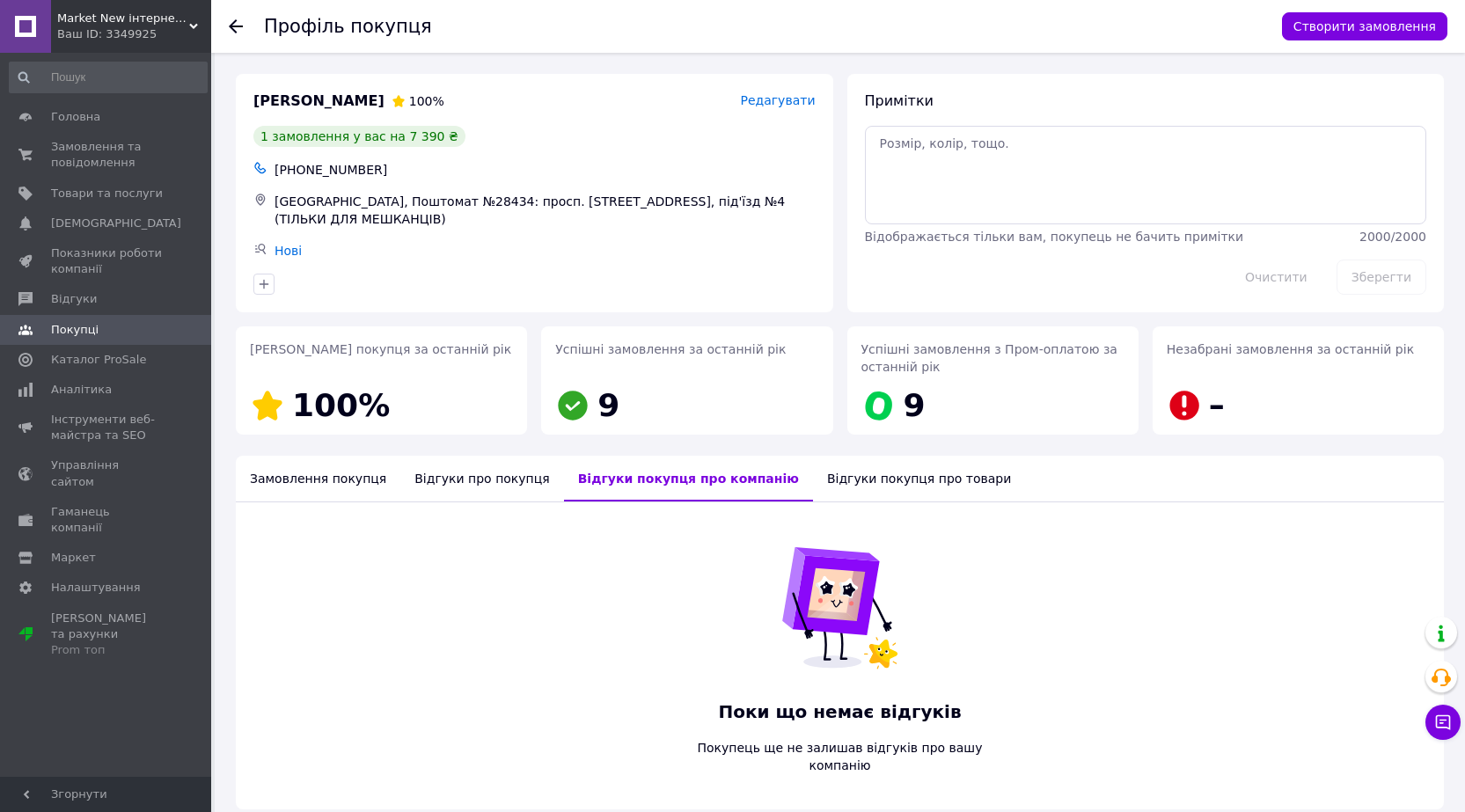
click at [477, 476] on div "Відгуки про покупця" at bounding box center [482, 479] width 163 height 46
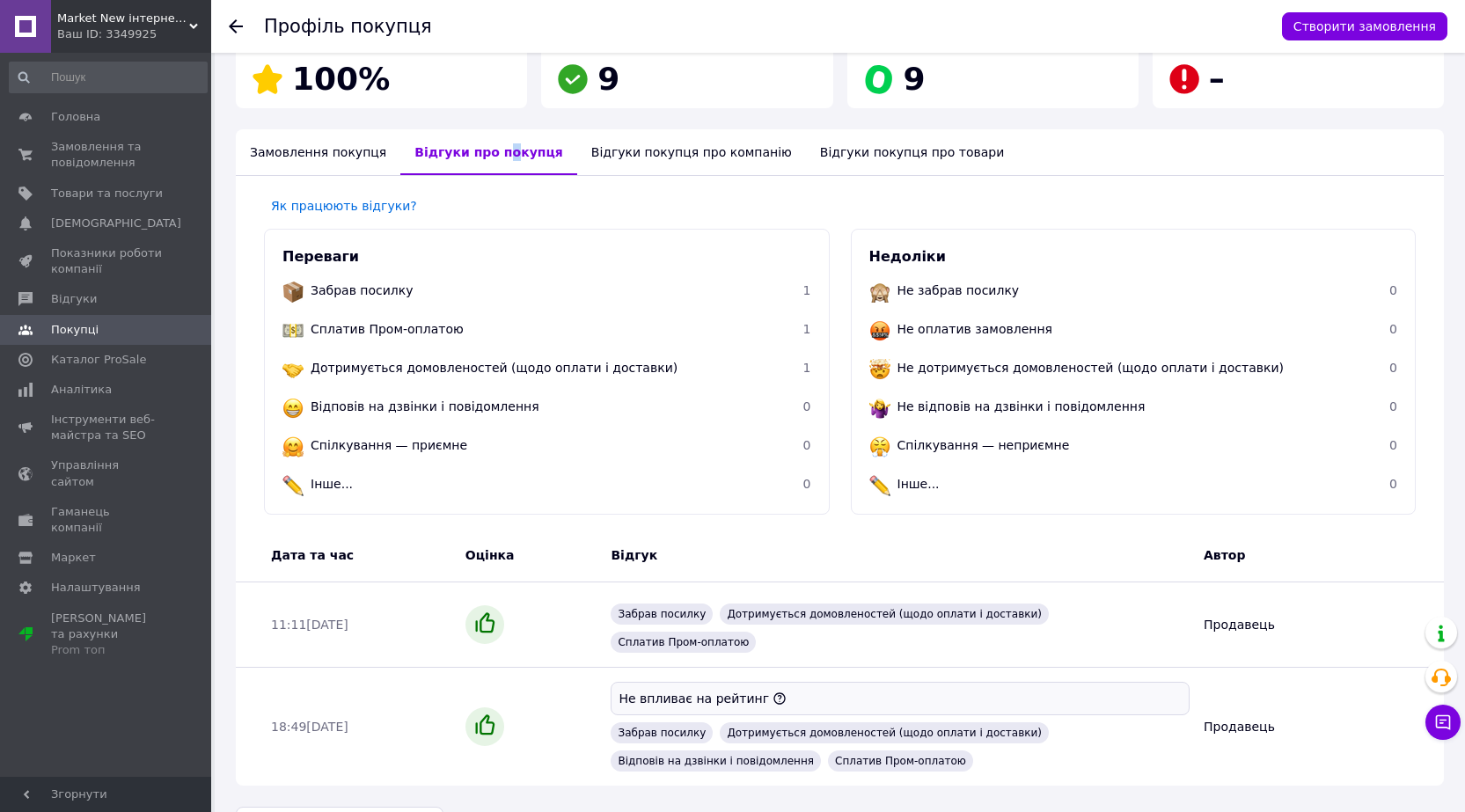
scroll to position [354, 0]
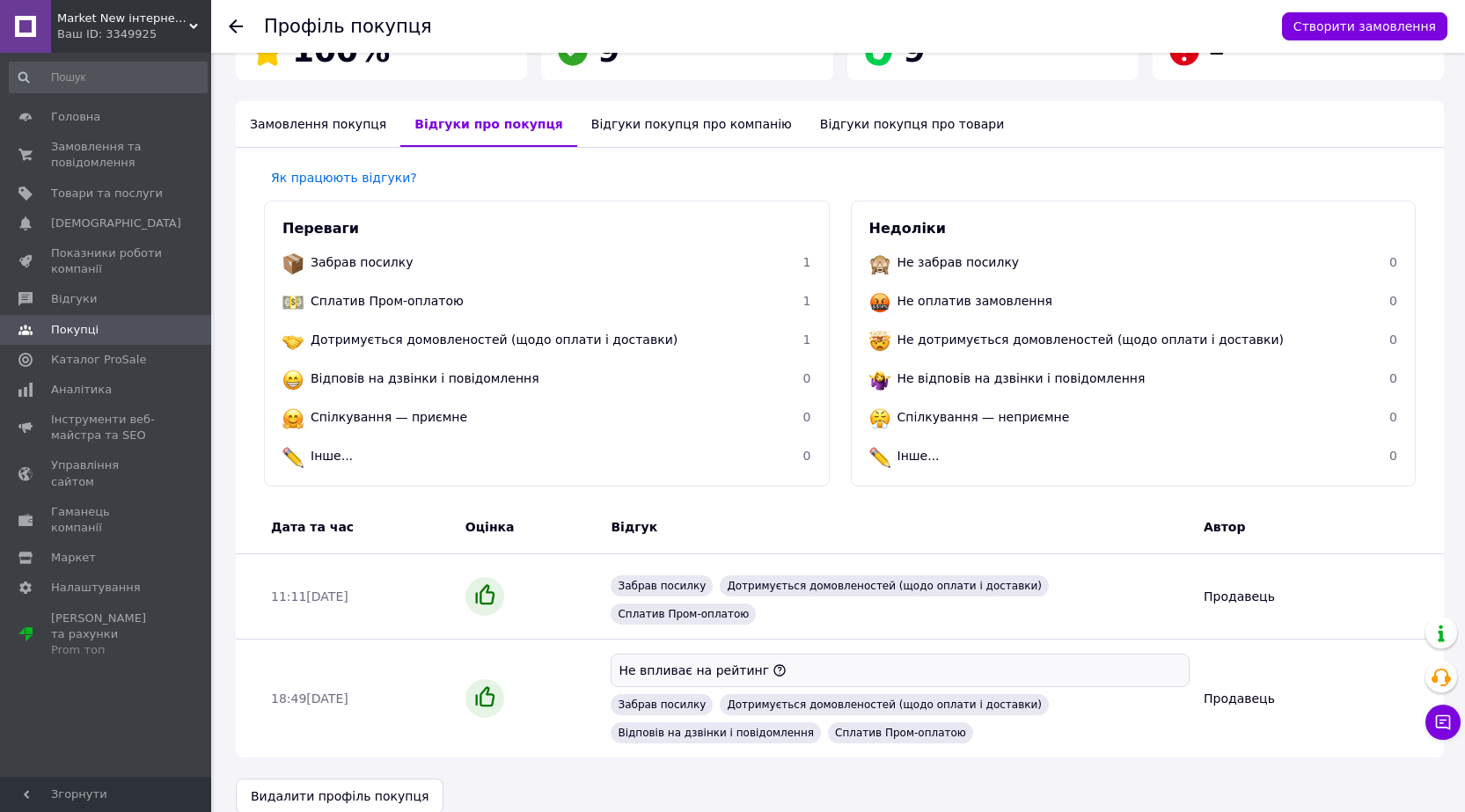
click at [297, 120] on div "Замовлення покупця" at bounding box center [318, 124] width 165 height 46
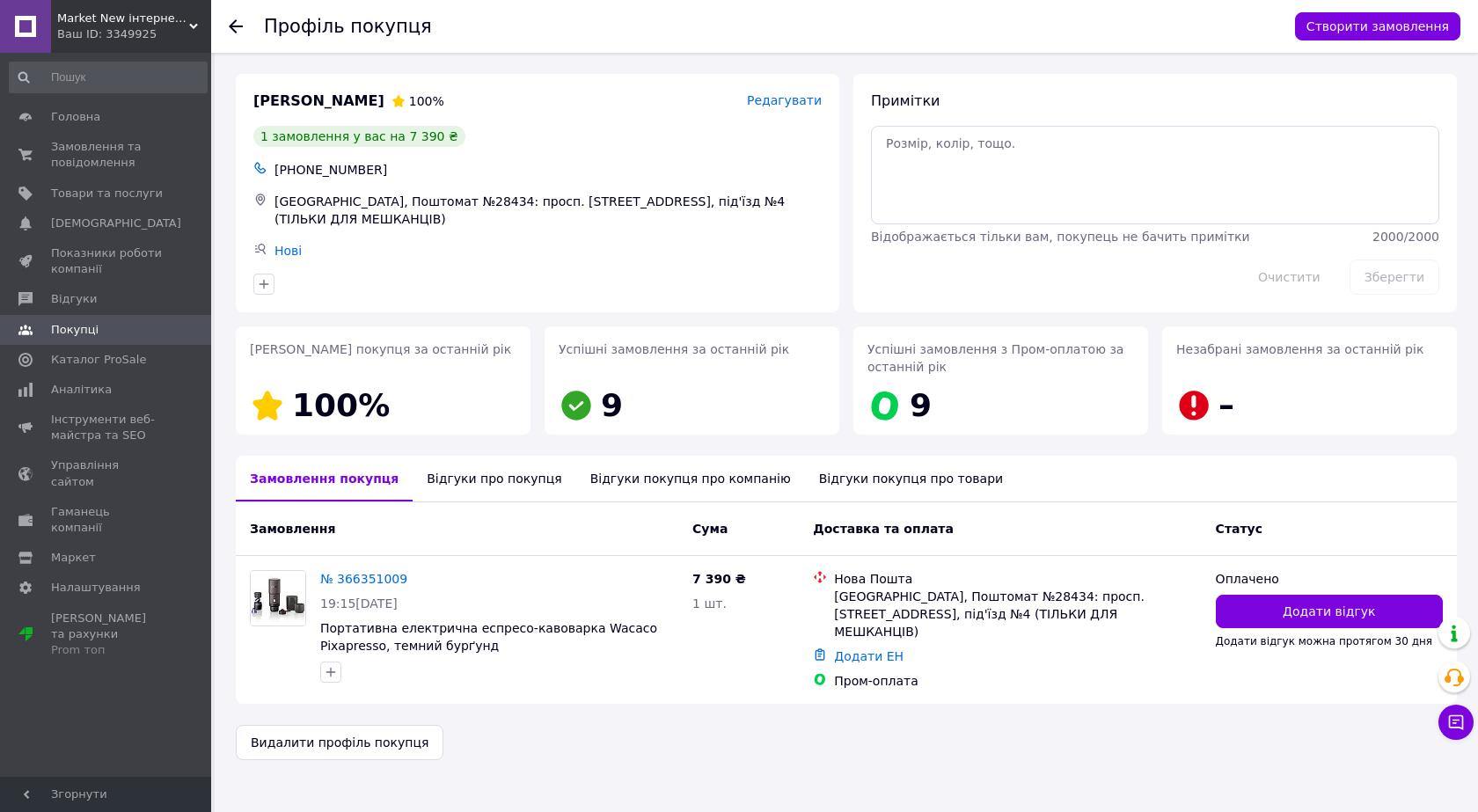
click at [238, 24] on icon at bounding box center [236, 27] width 14 height 14
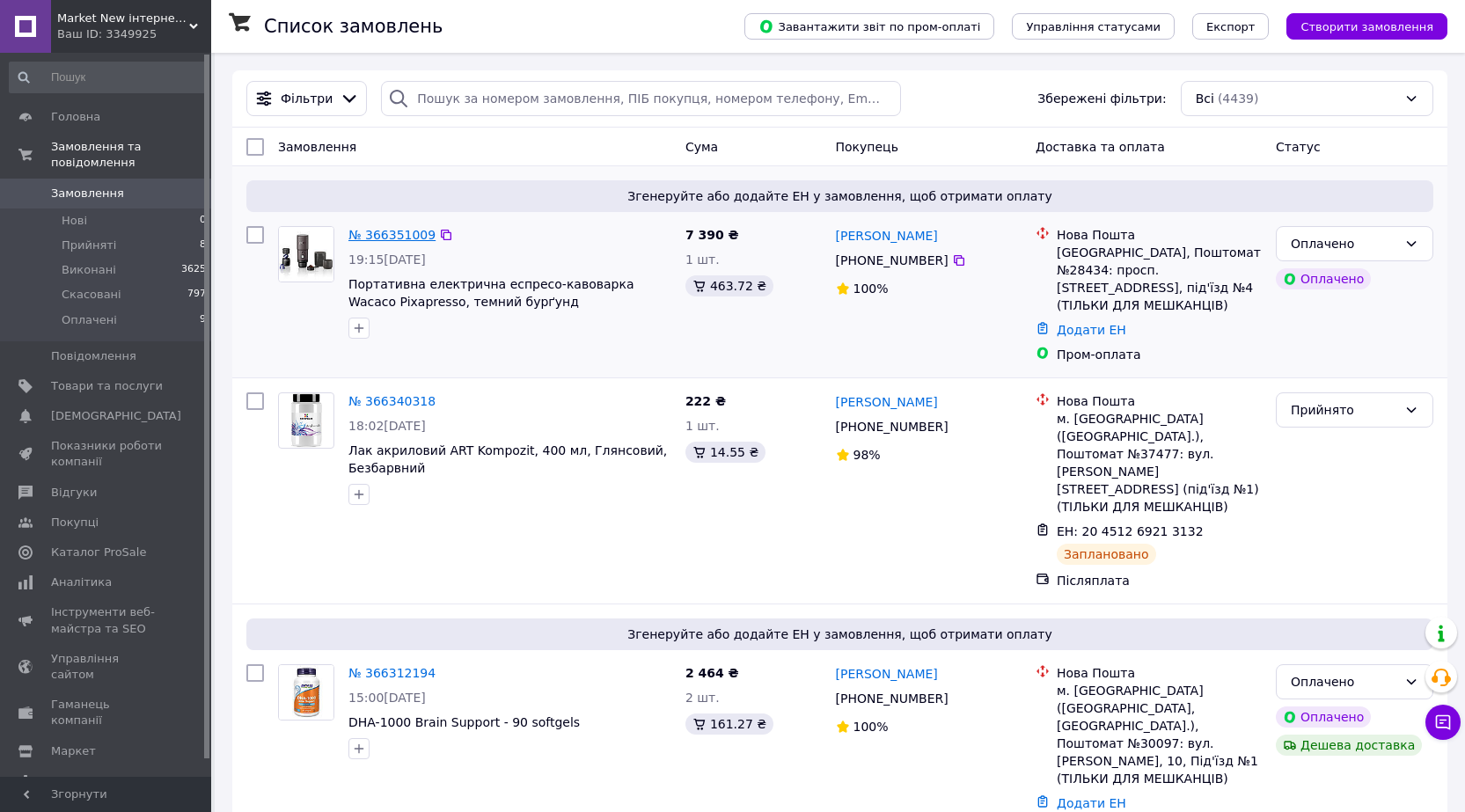
click at [384, 235] on link "№ 366351009" at bounding box center [391, 235] width 87 height 14
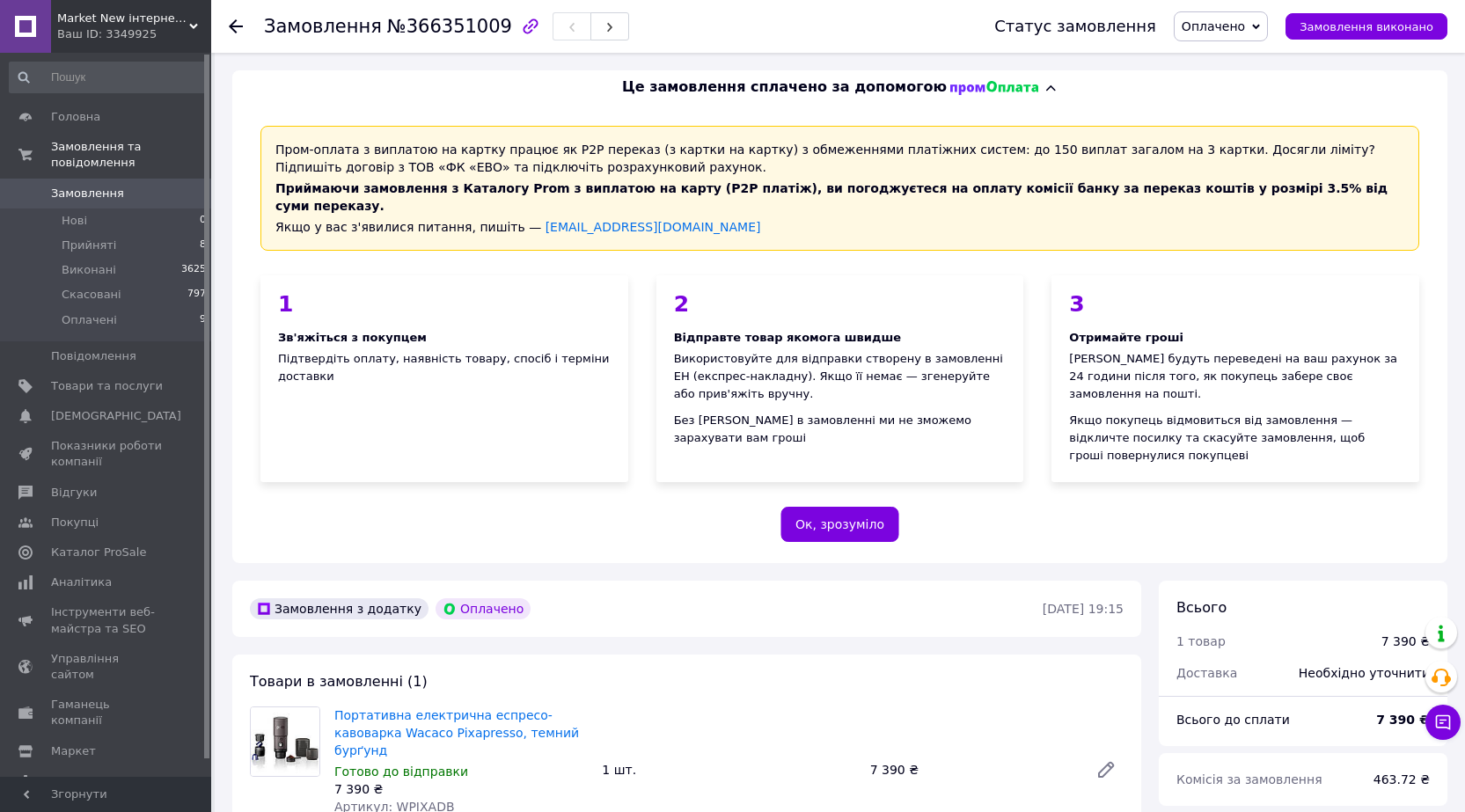
click at [232, 30] on use at bounding box center [236, 27] width 14 height 14
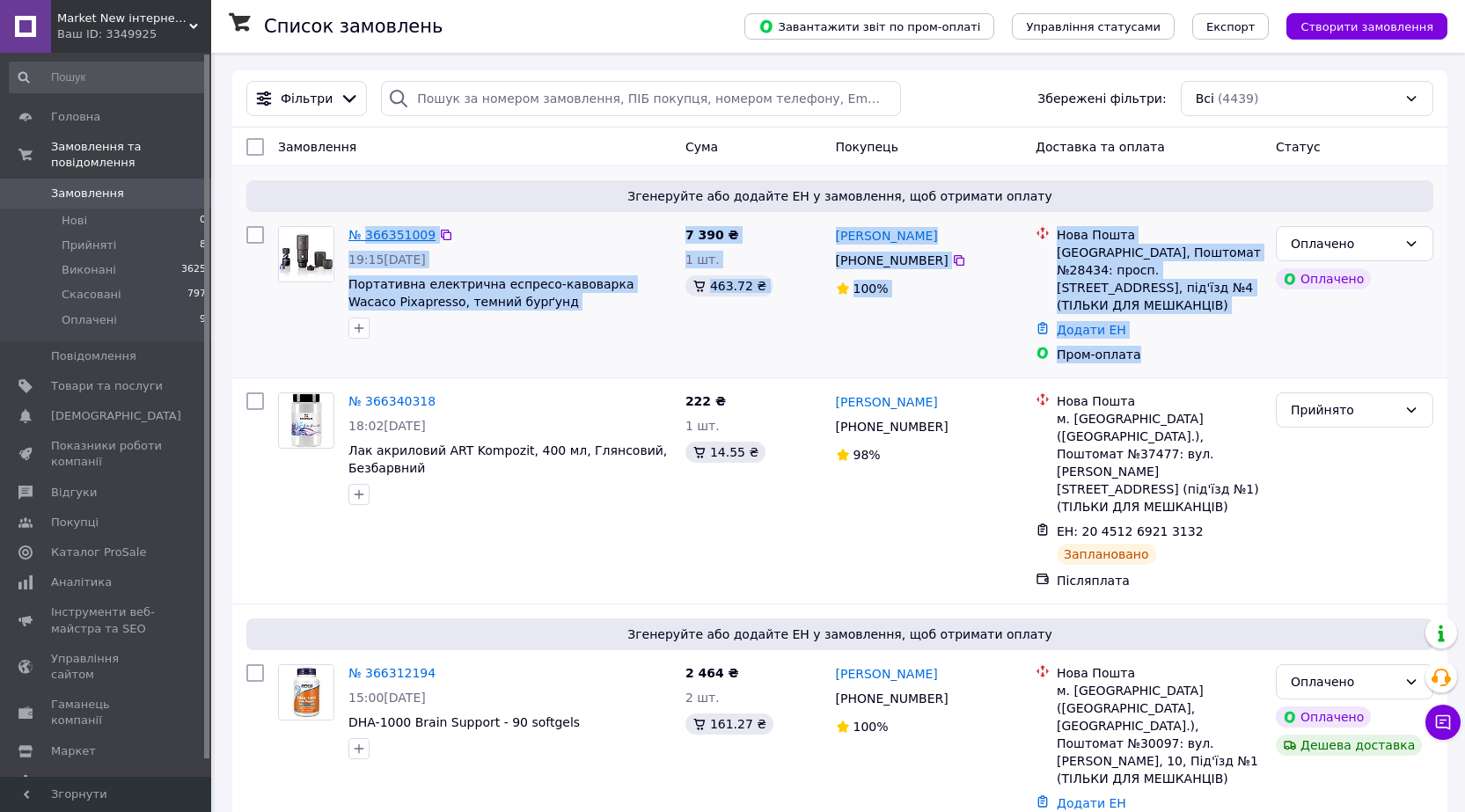
drag, startPoint x: 1146, startPoint y: 340, endPoint x: 367, endPoint y: 238, distance: 785.6
click at [367, 238] on div "№ 366351009 19:15[DATE] Портативна електрична еспресо-кавоварка Wacaco Pixapres…" at bounding box center [840, 294] width 1201 height 151
copy div "366351009 19:15[DATE] Портативна електрична еспресо-кавоварка Wacaco Pixapresso…"
click at [306, 343] on div at bounding box center [306, 282] width 70 height 127
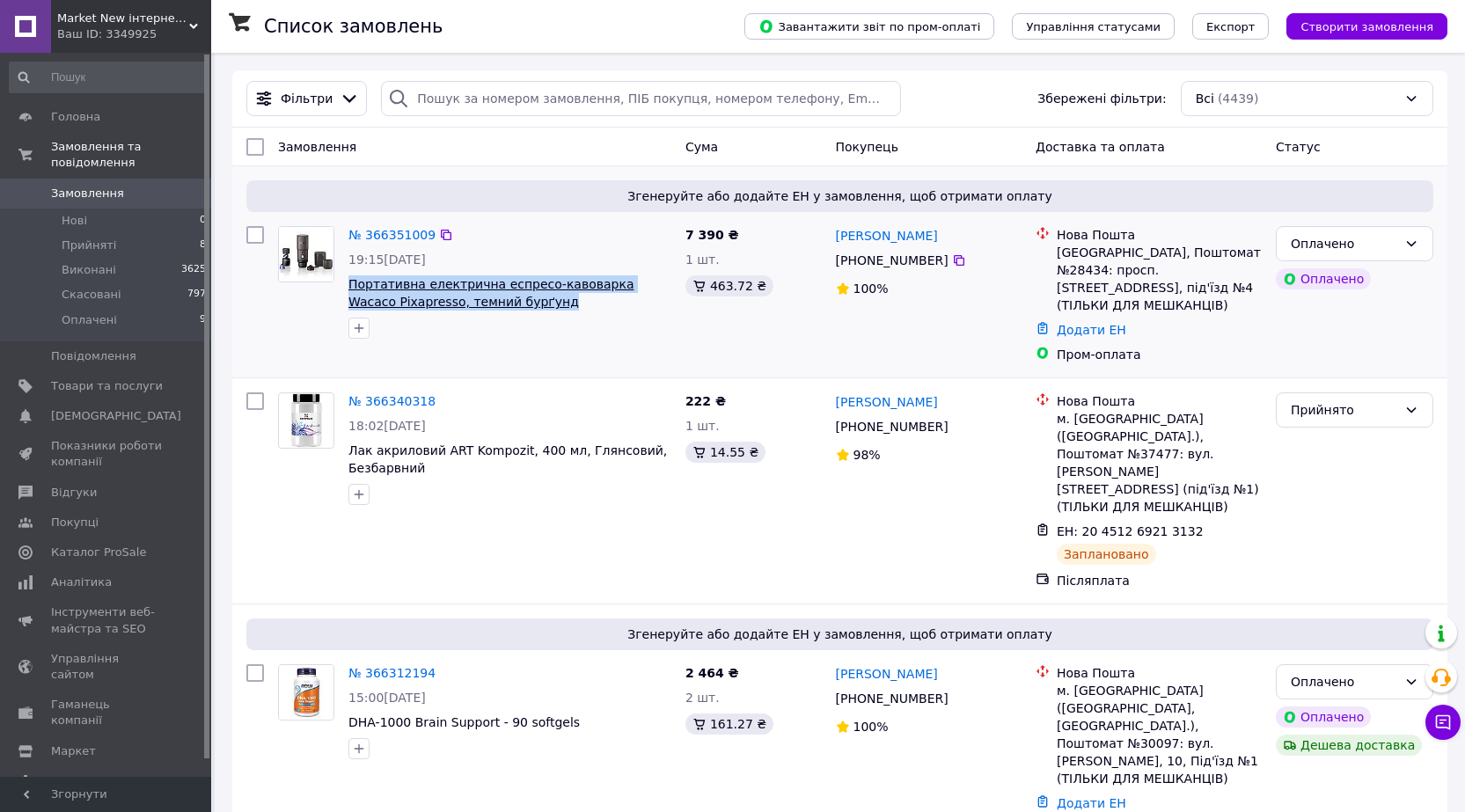
drag, startPoint x: 503, startPoint y: 305, endPoint x: 350, endPoint y: 287, distance: 154.1
click at [350, 287] on span "Портативна електрична еспресо-кавоварка Wacaco Pixapresso, темний бурґунд" at bounding box center [509, 293] width 323 height 35
copy span "Портативна електрична еспресо-кавоварка Wacaco Pixapresso, темний бурґунд"
click at [76, 545] on span "Каталог ProSale" at bounding box center [98, 553] width 95 height 16
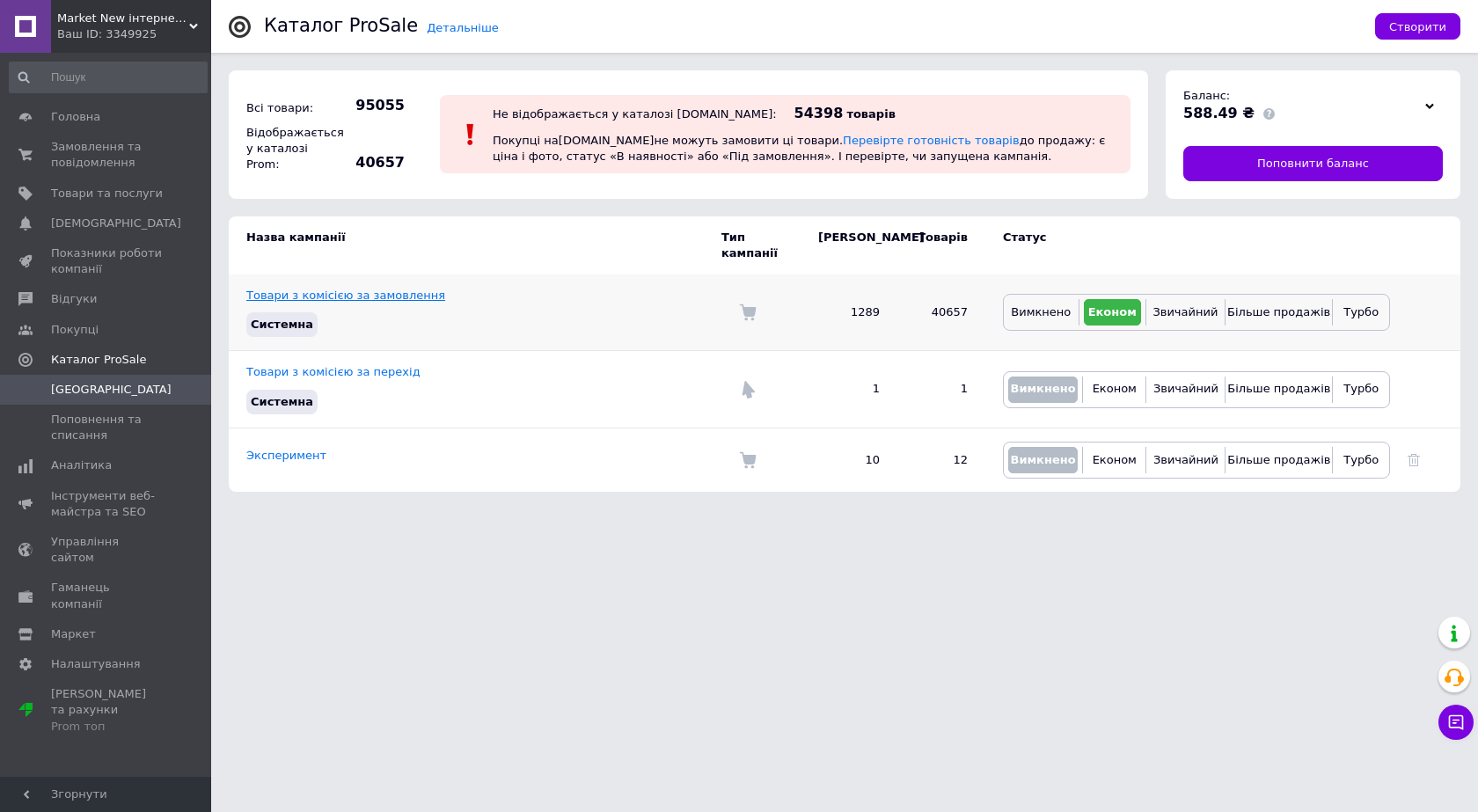
click at [340, 289] on link "Товари з комісією за замовлення" at bounding box center [345, 295] width 199 height 13
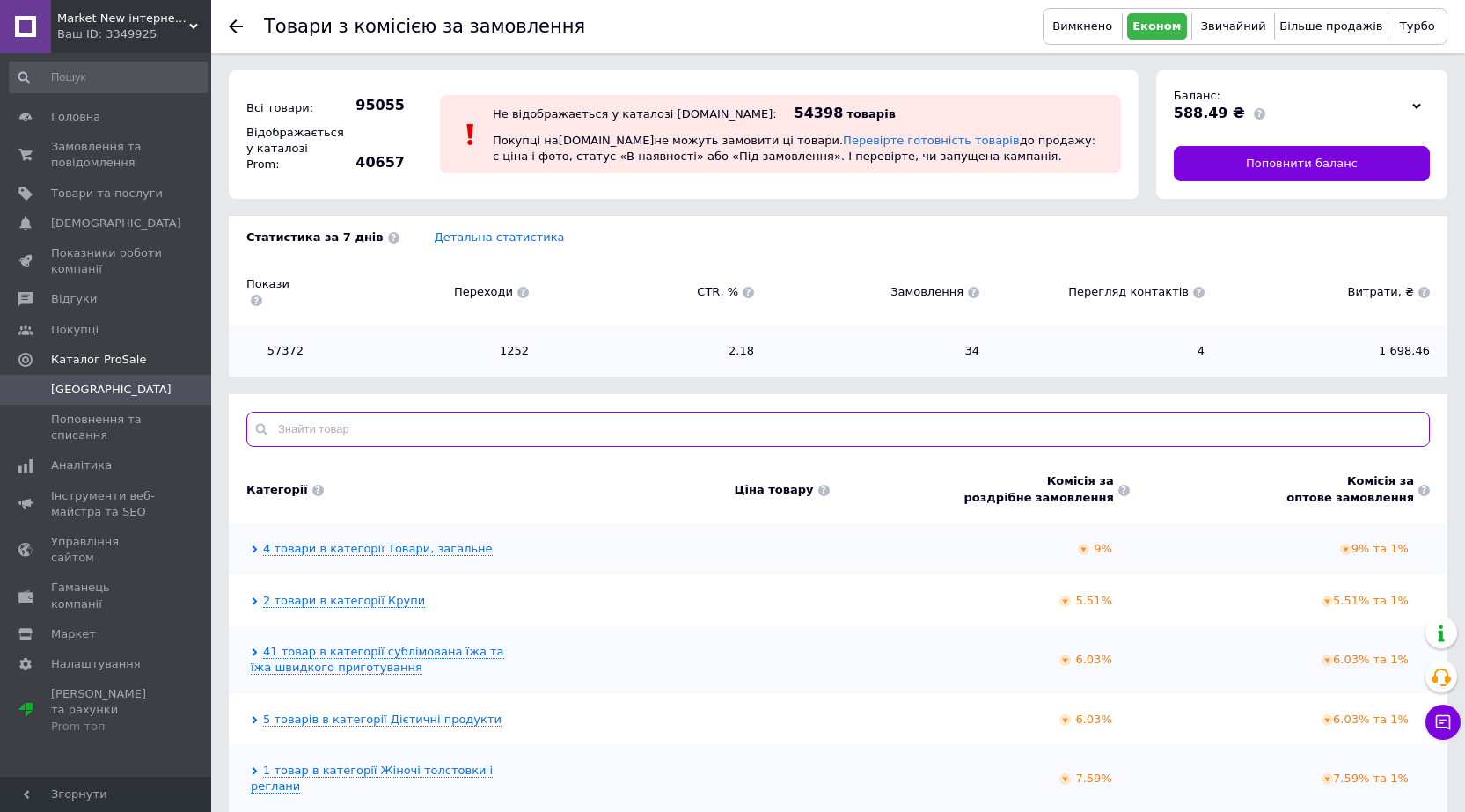
click at [327, 412] on input "text" at bounding box center [838, 429] width 1183 height 35
paste input "Портативна електрична еспресо-кавоварка Wacaco Pixapresso, темний бурґунд"
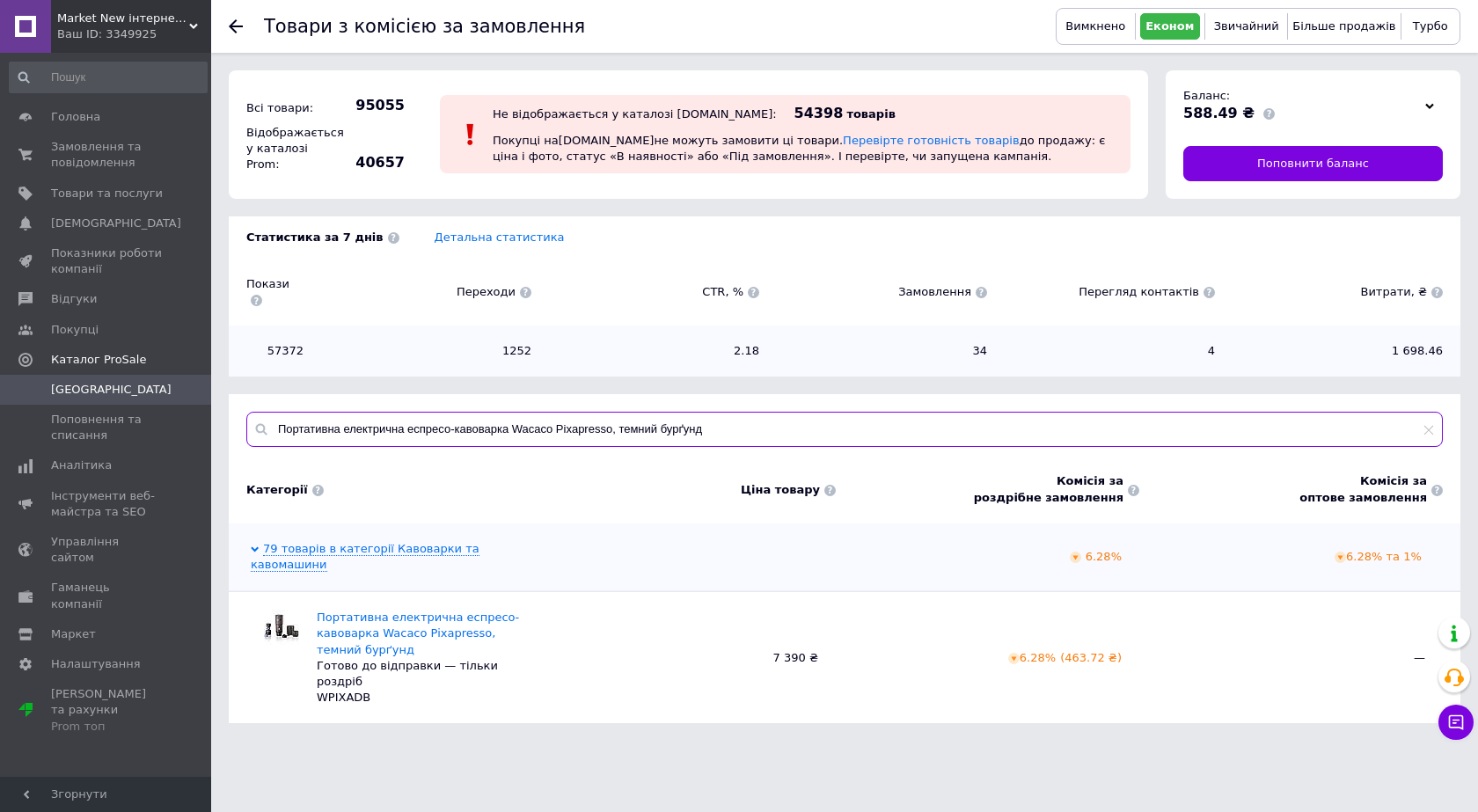
type input "Портативна електрична еспресо-кавоварка Wacaco Pixapresso, темний бурґунд"
drag, startPoint x: 1038, startPoint y: 619, endPoint x: 1069, endPoint y: 623, distance: 31.3
click at [1069, 651] on span "6.28% ( 463.72 ₴ )" at bounding box center [1064, 657] width 113 height 13
copy span "6.28%"
click at [101, 162] on span "Замовлення та повідомлення" at bounding box center [107, 155] width 112 height 32
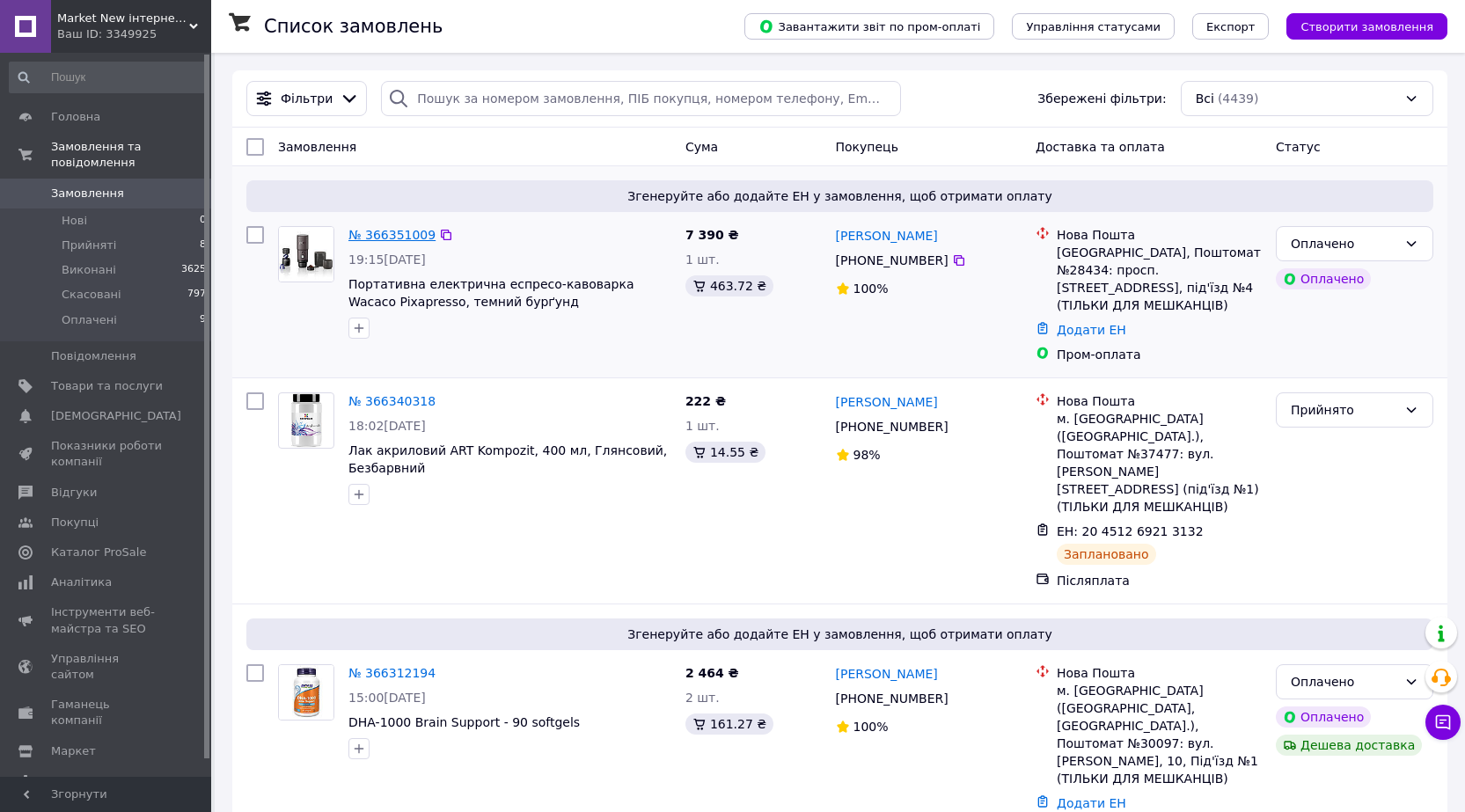
click at [391, 238] on link "№ 366351009" at bounding box center [391, 235] width 87 height 14
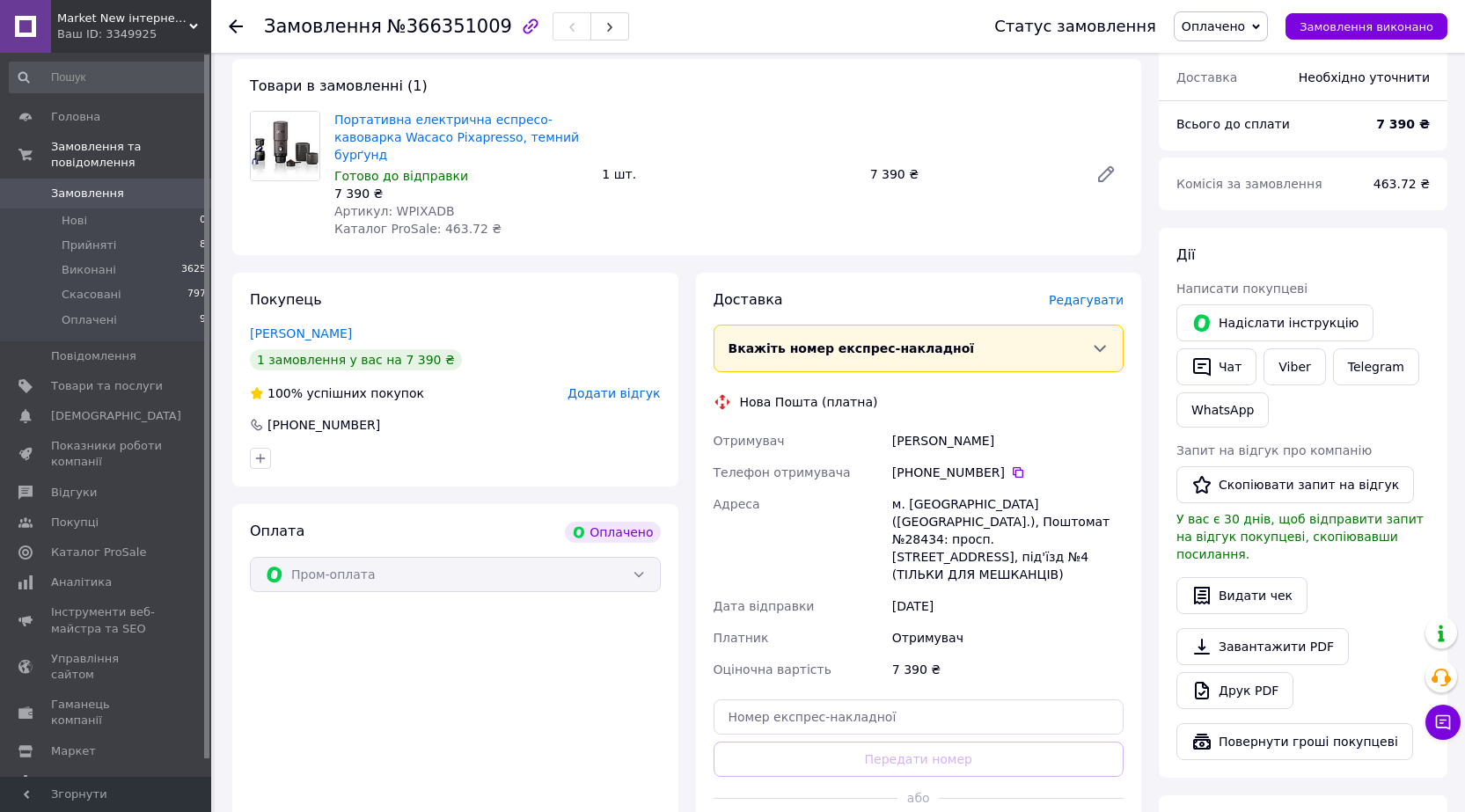
scroll to position [615, 0]
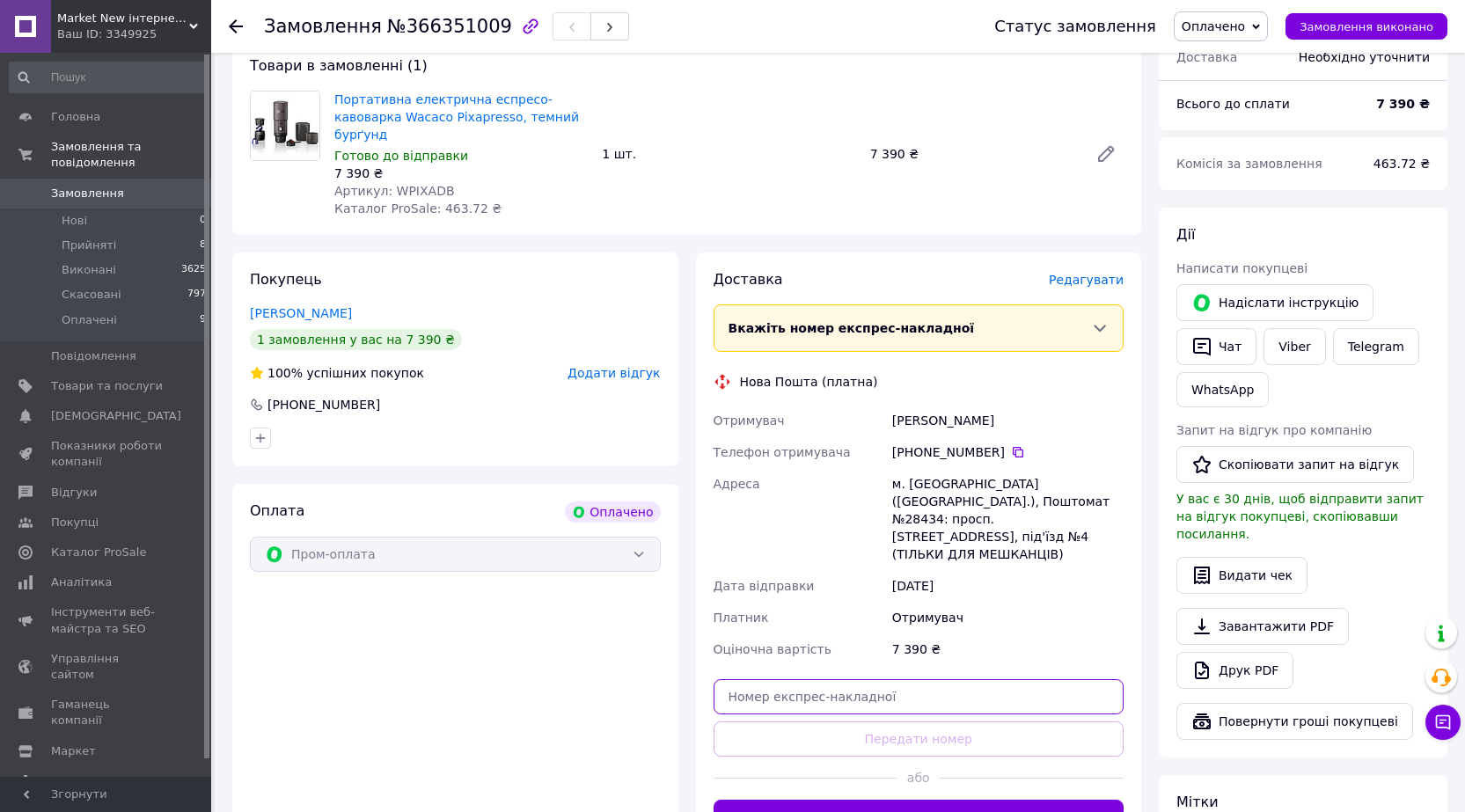
click at [764, 679] on input "text" at bounding box center [919, 697] width 411 height 35
paste input "20451269244124"
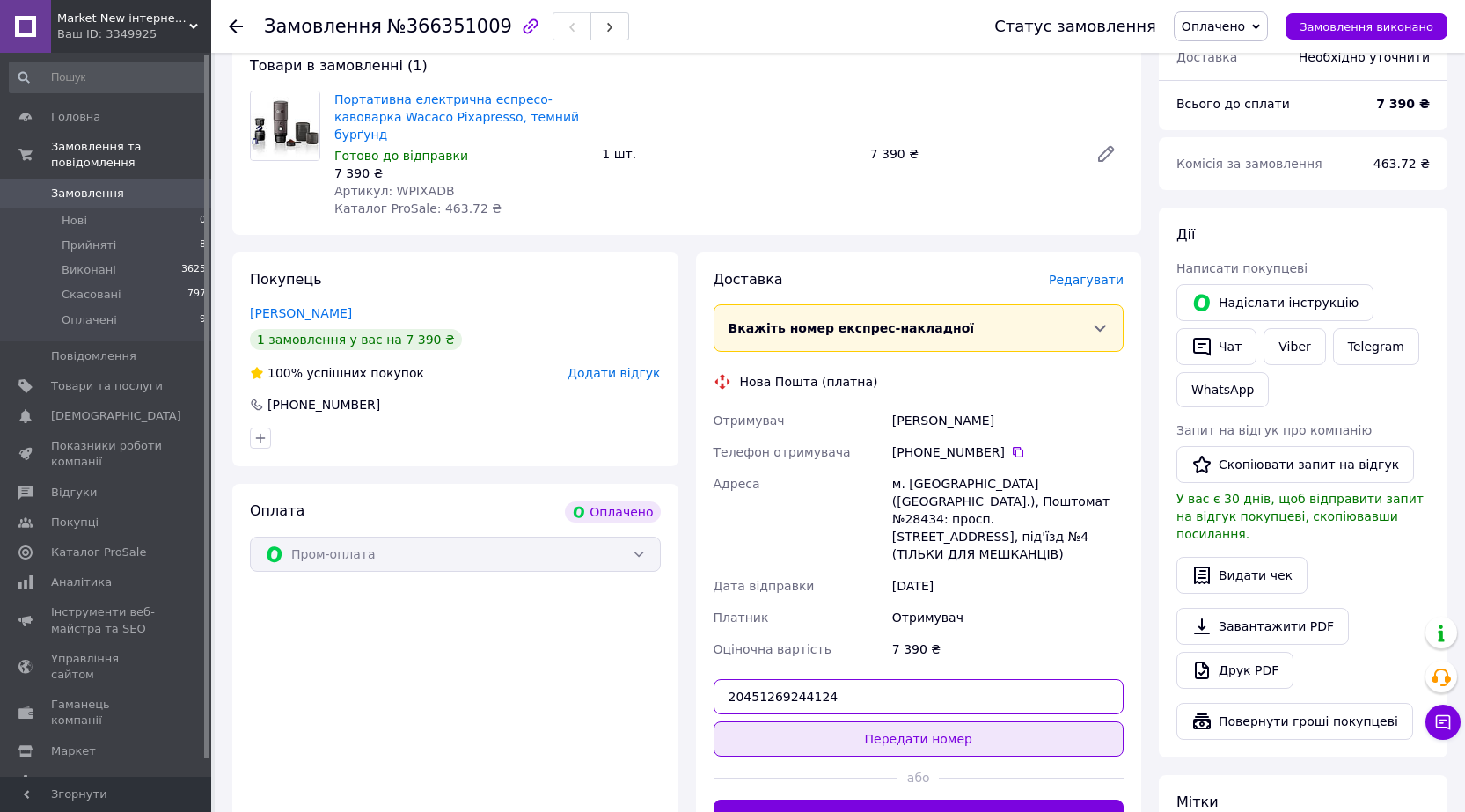
type input "20451269244124"
click at [866, 722] on button "Передати номер" at bounding box center [919, 739] width 411 height 35
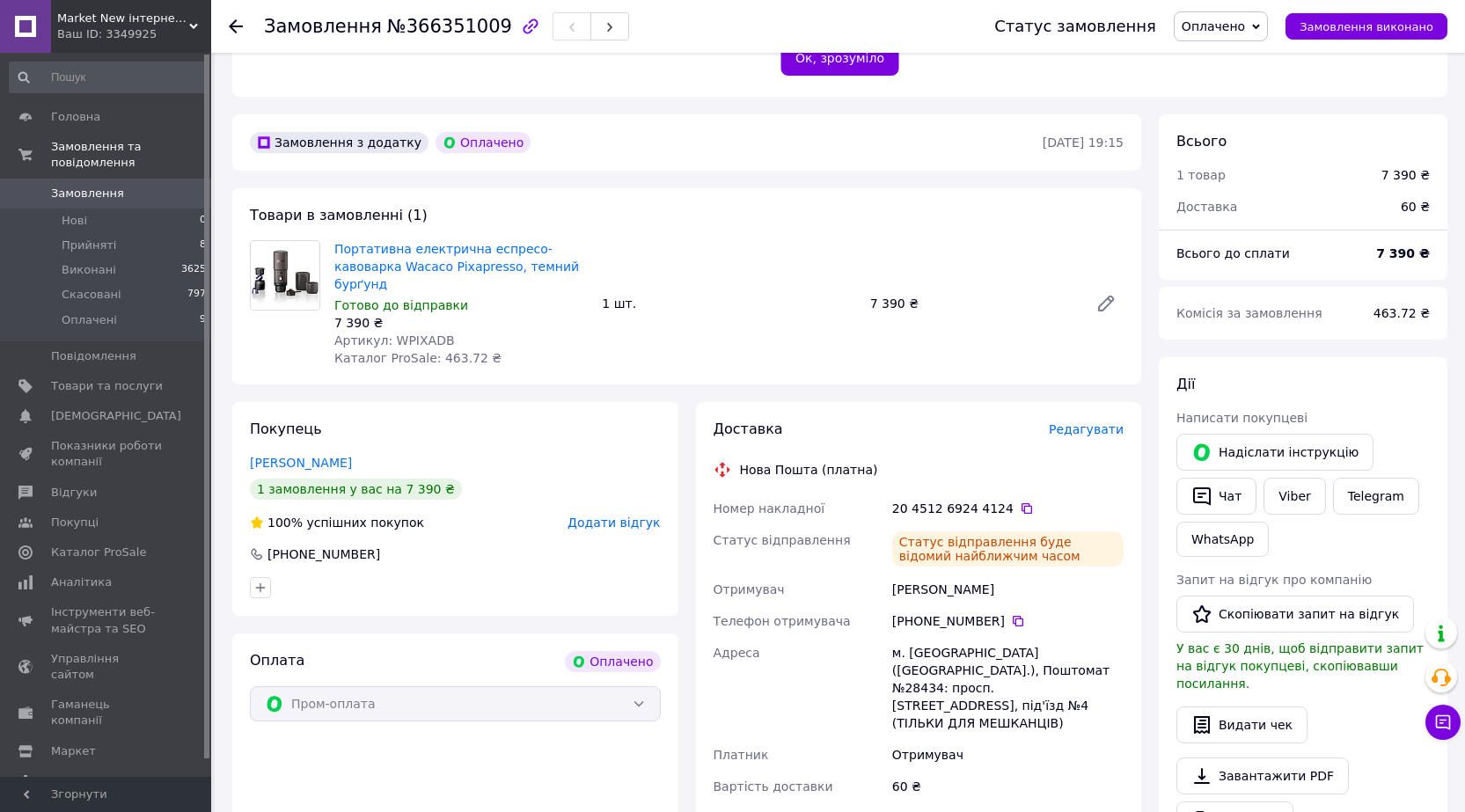
scroll to position [440, 0]
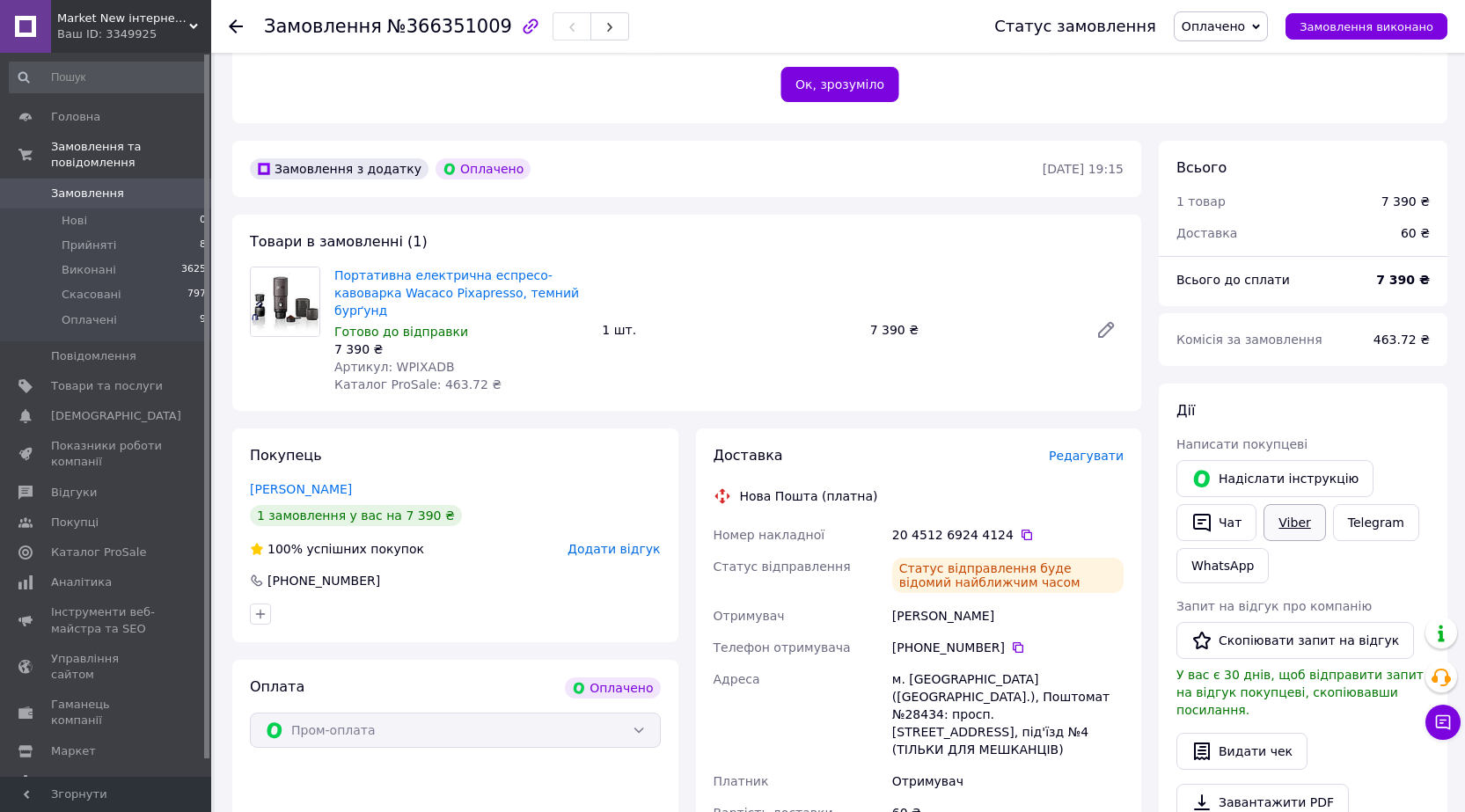
click at [1284, 504] on link "Viber" at bounding box center [1295, 522] width 62 height 37
click at [1360, 504] on link "Telegram" at bounding box center [1376, 522] width 86 height 37
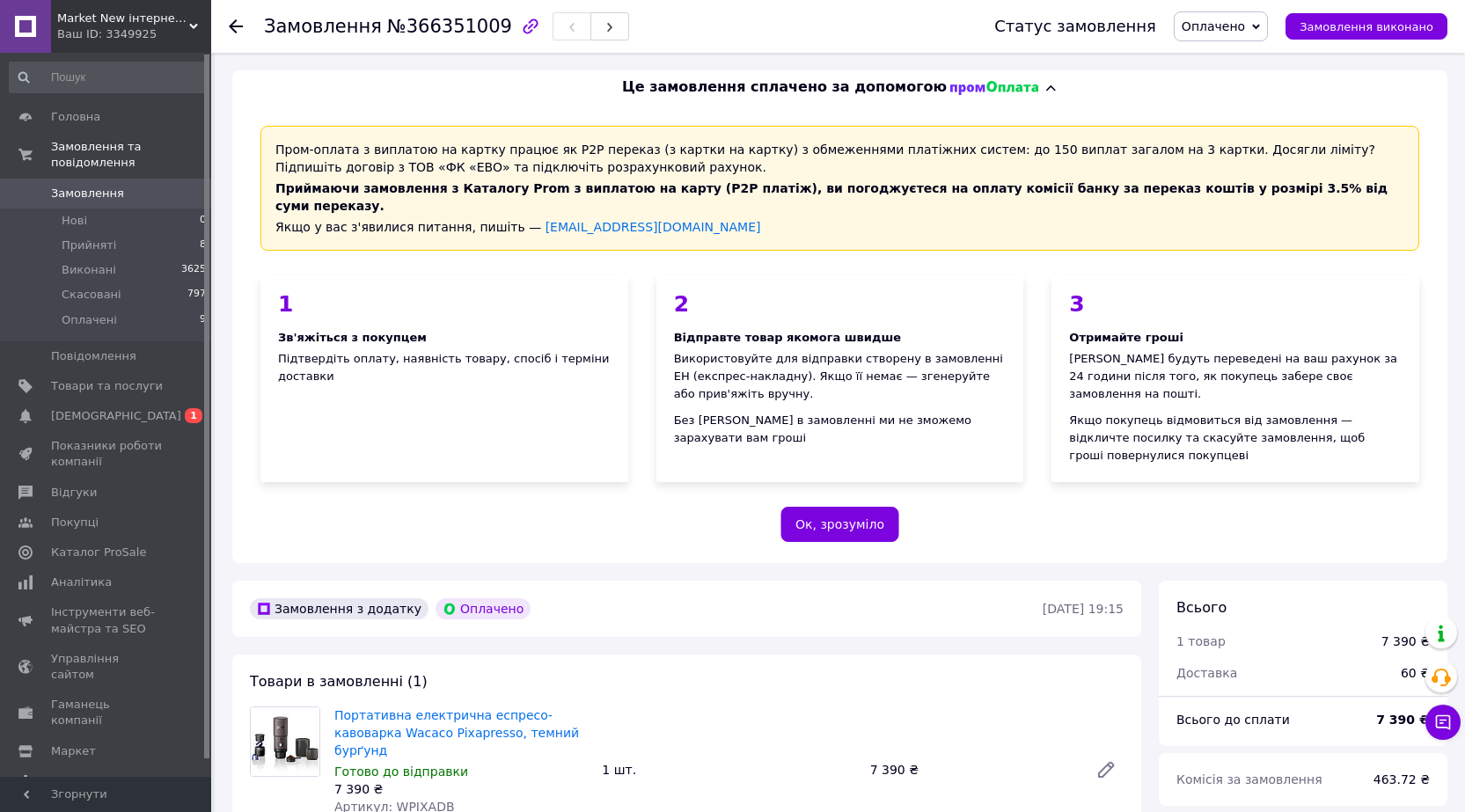
scroll to position [440, 0]
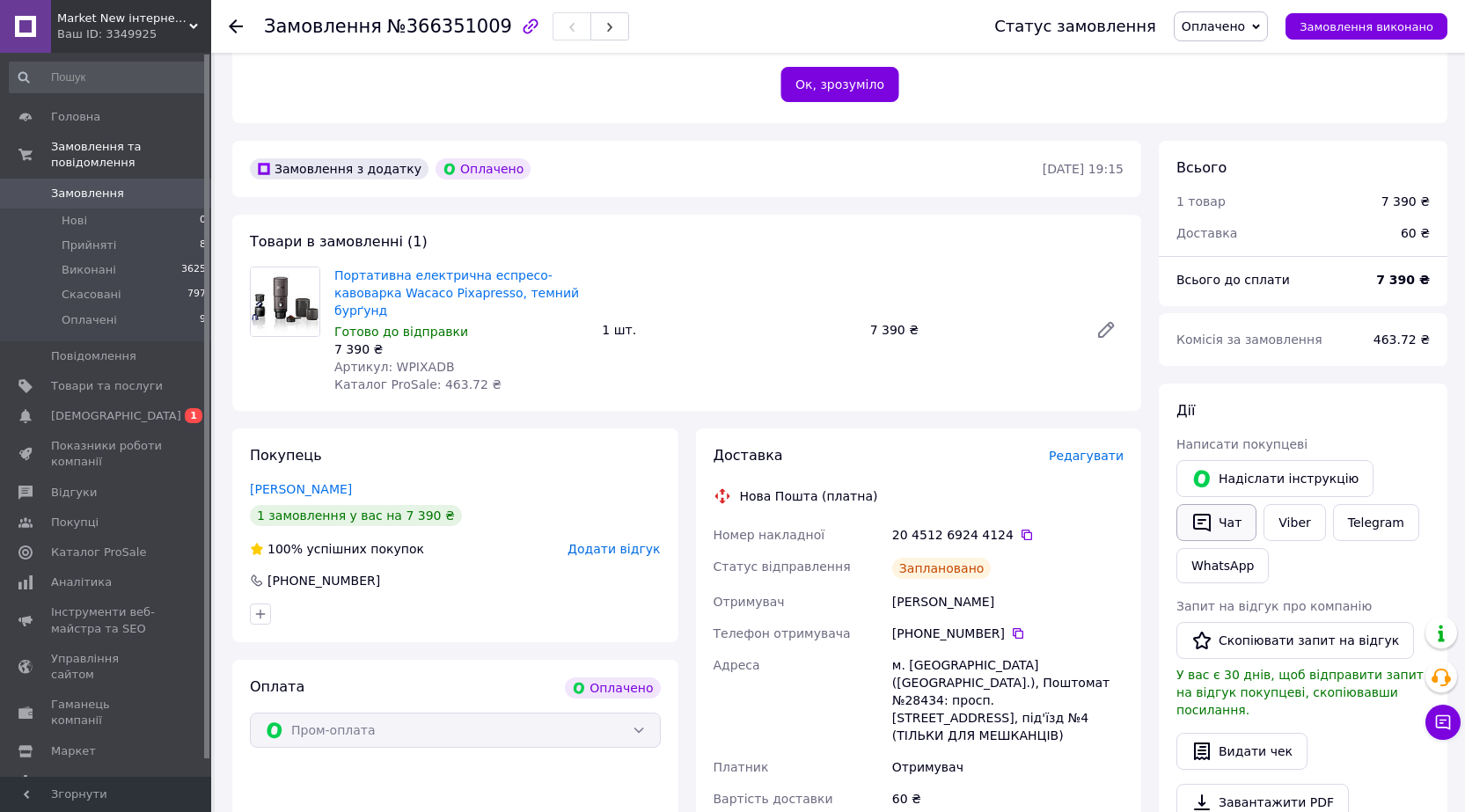
click at [1218, 504] on button "Чат" at bounding box center [1216, 522] width 80 height 37
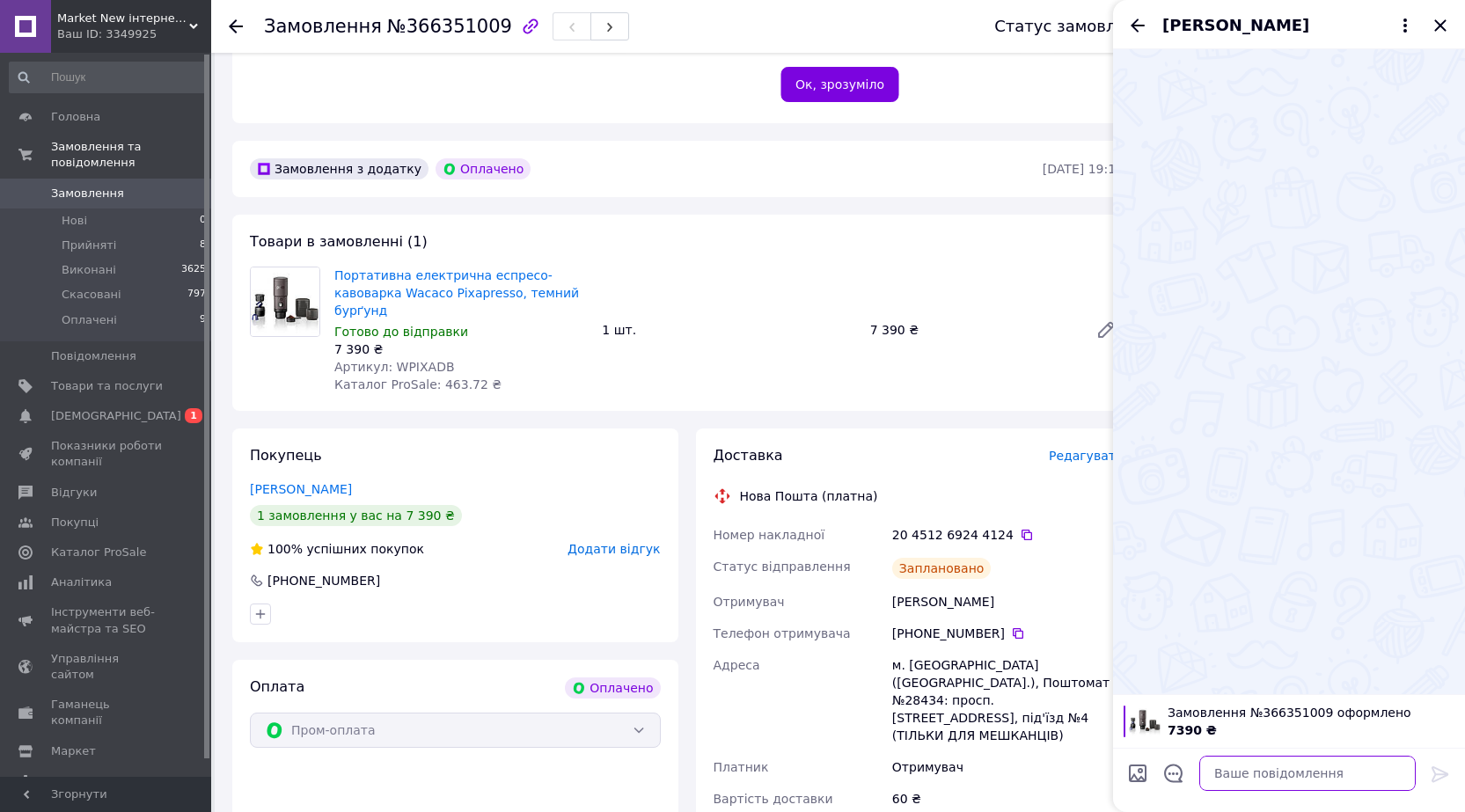
click at [1236, 773] on textarea at bounding box center [1307, 773] width 216 height 35
paste textarea "Доброго вечора! Завтра відправимо. Портативна електрична еспресо-кавоварка Waca…"
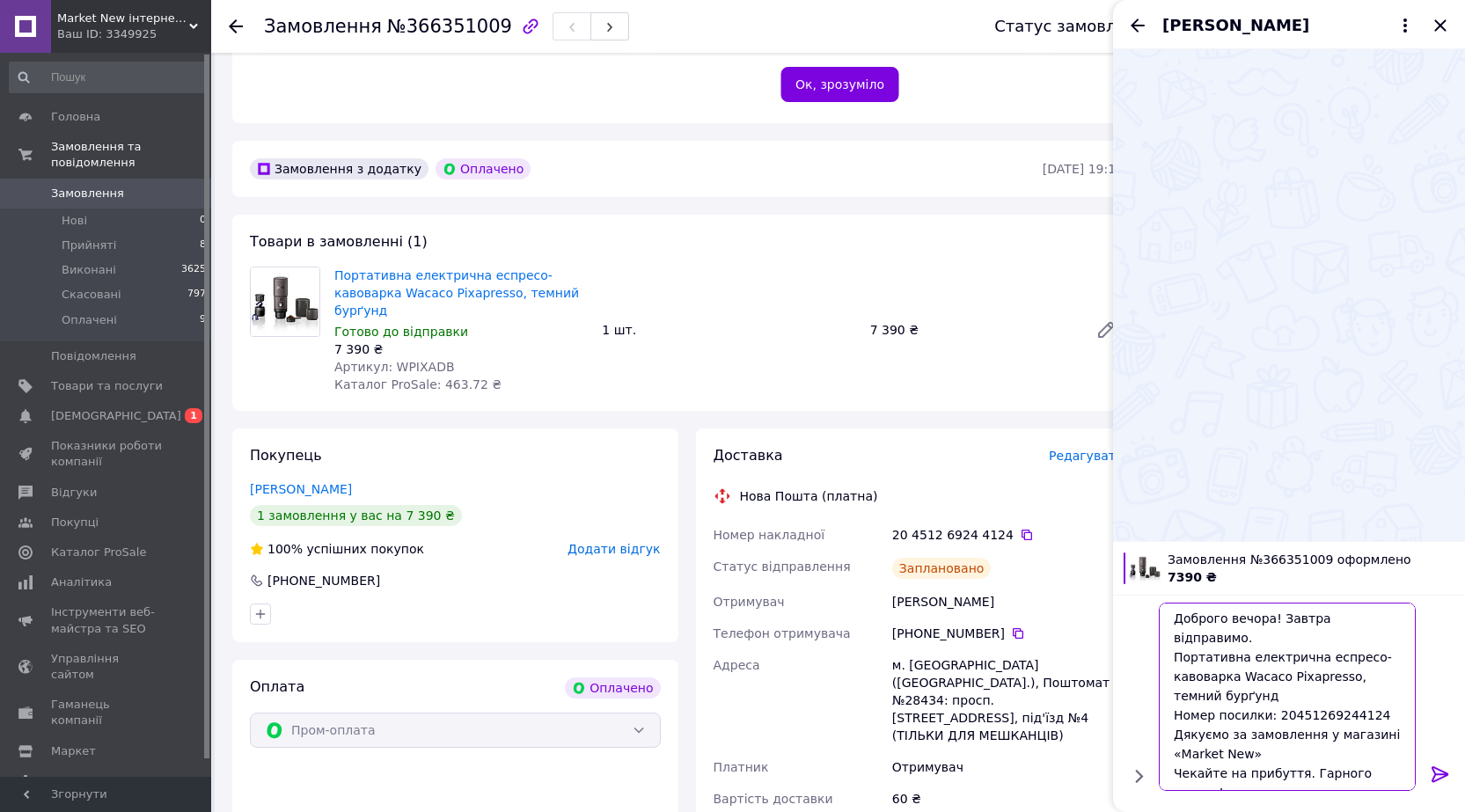
scroll to position [0, 0]
drag, startPoint x: 1181, startPoint y: 639, endPoint x: 1246, endPoint y: 677, distance: 75.3
click at [1246, 677] on textarea "Доброго вечора! Завтра відправимо. Портативна електрична еспресо-кавоварка Waca…" at bounding box center [1290, 696] width 252 height 189
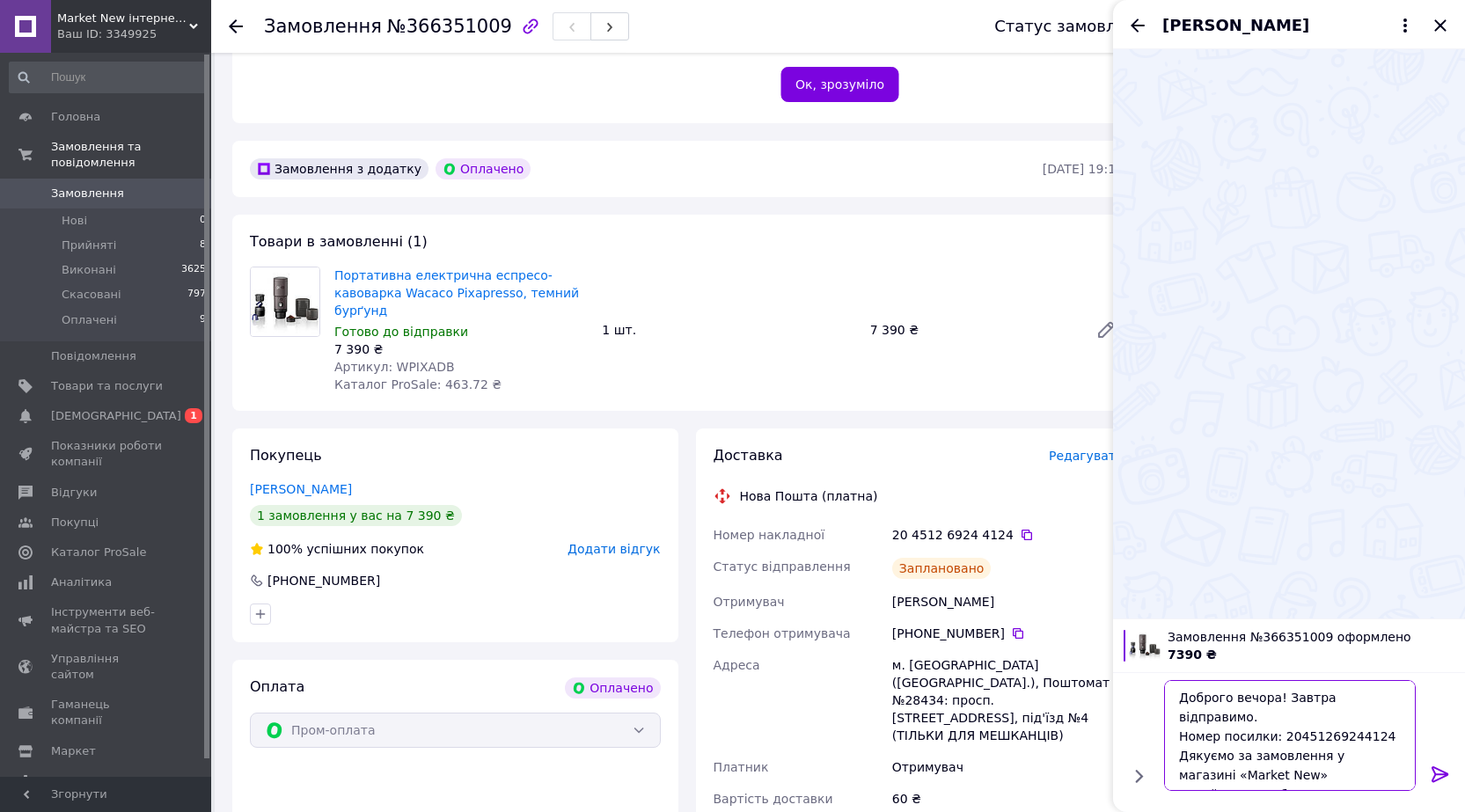
scroll to position [2, 0]
type textarea "Доброго вечора! Завтра відправимо. Номер посилки: 20451269244124 Дякуємо за зам…"
click at [1431, 770] on icon at bounding box center [1440, 774] width 21 height 21
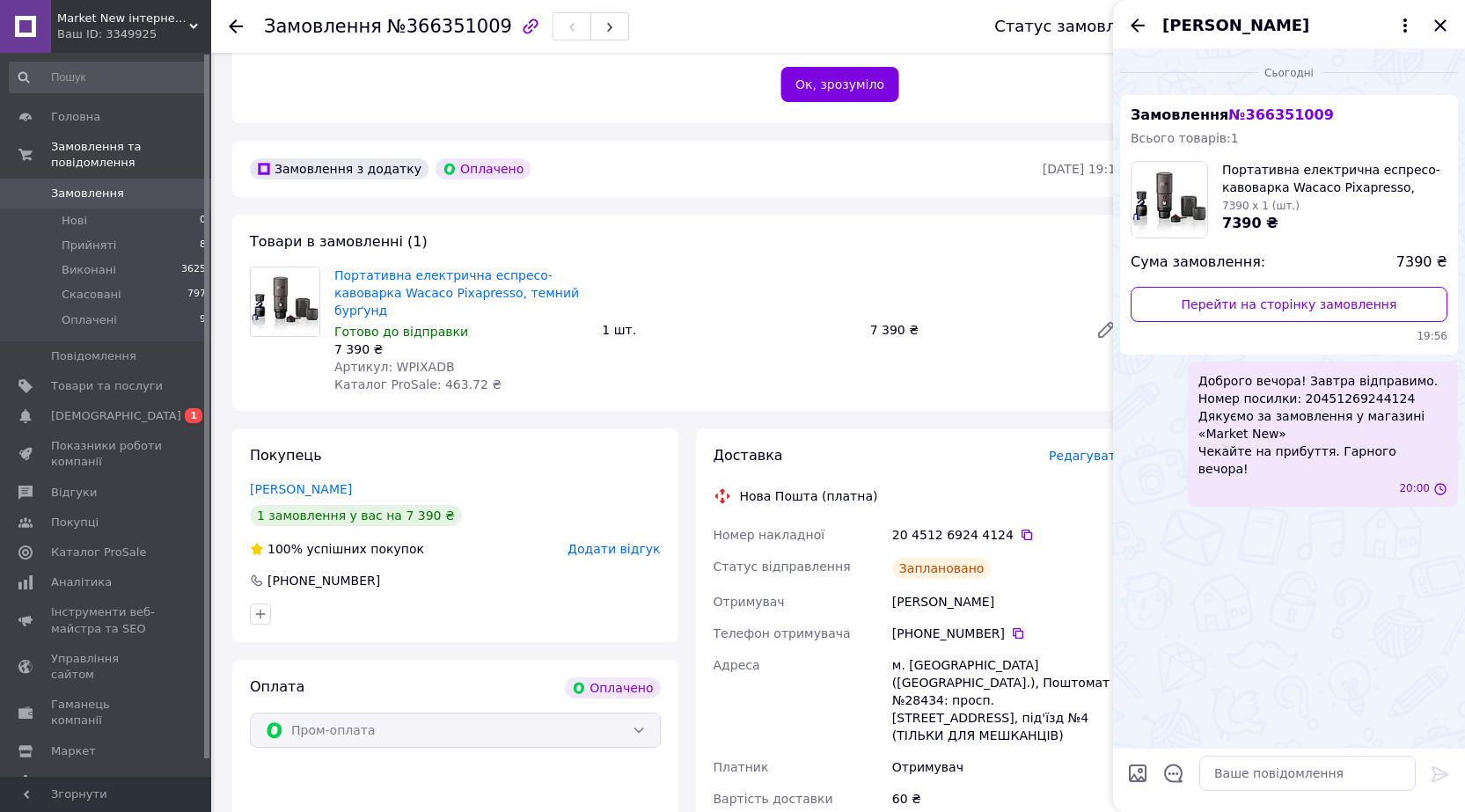
scroll to position [0, 0]
click at [1136, 26] on icon "Назад" at bounding box center [1138, 25] width 14 height 13
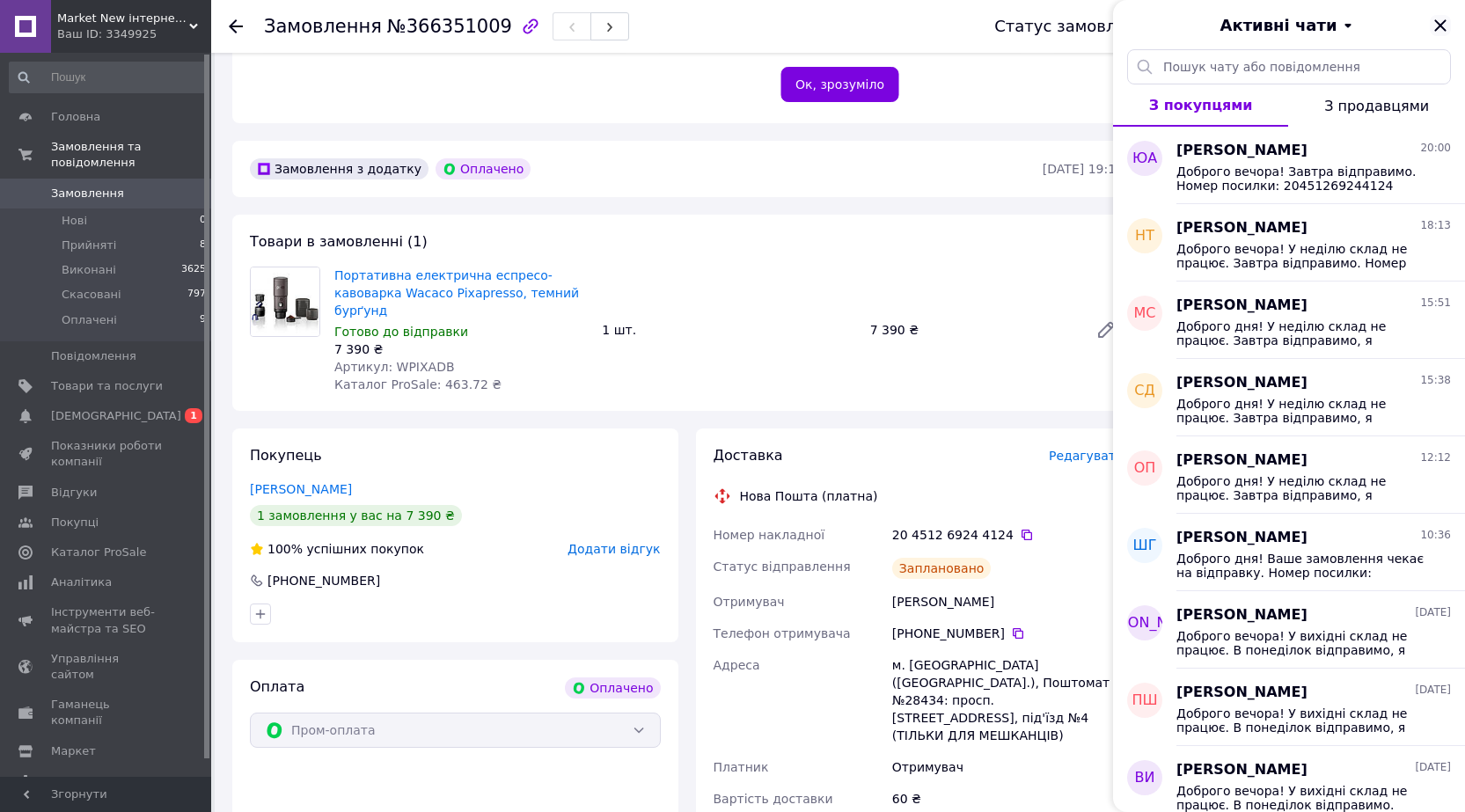
click at [1443, 27] on icon "Закрити" at bounding box center [1440, 26] width 21 height 21
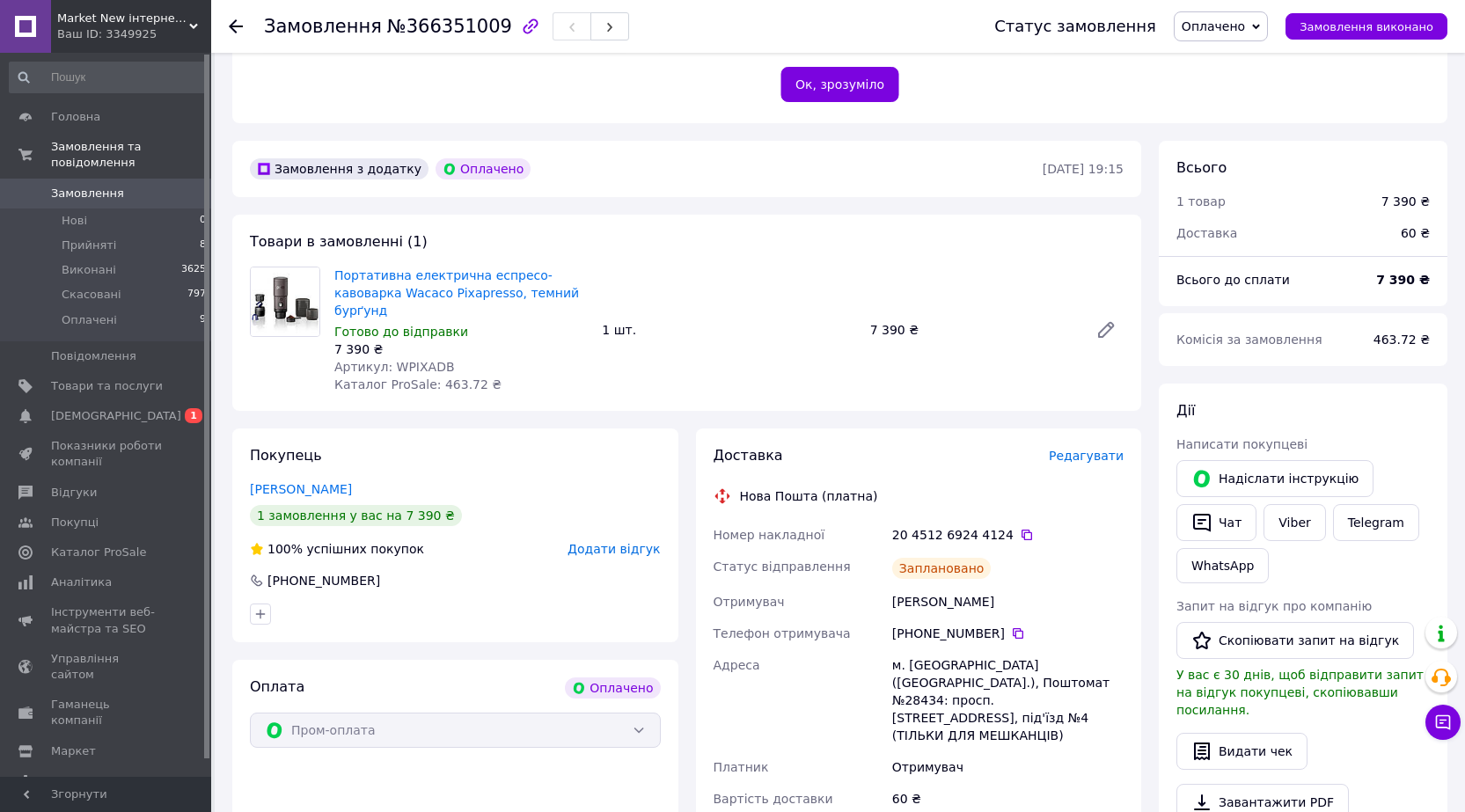
click at [236, 25] on icon at bounding box center [236, 27] width 14 height 14
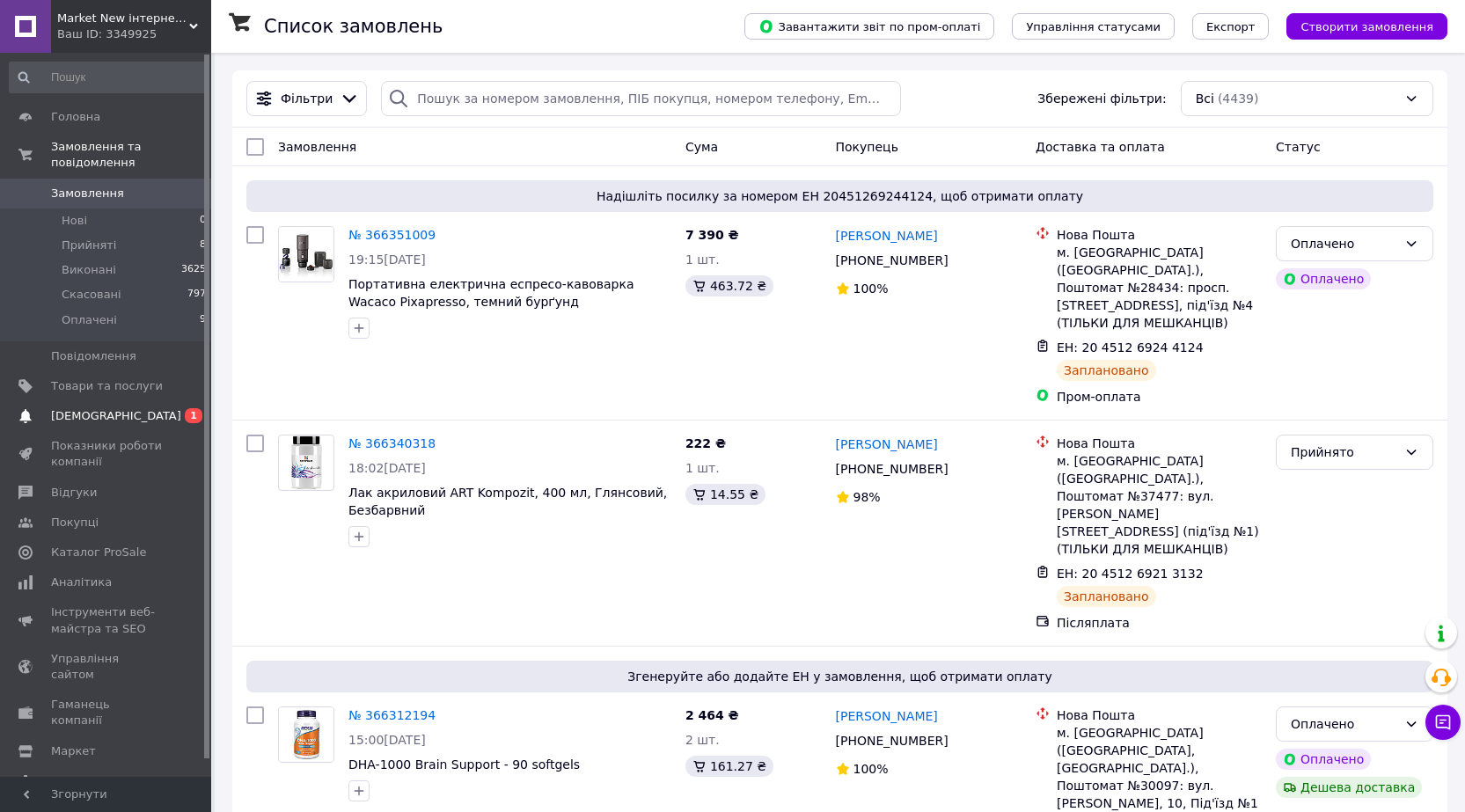
click at [65, 408] on span "[DEMOGRAPHIC_DATA]" at bounding box center [116, 416] width 130 height 16
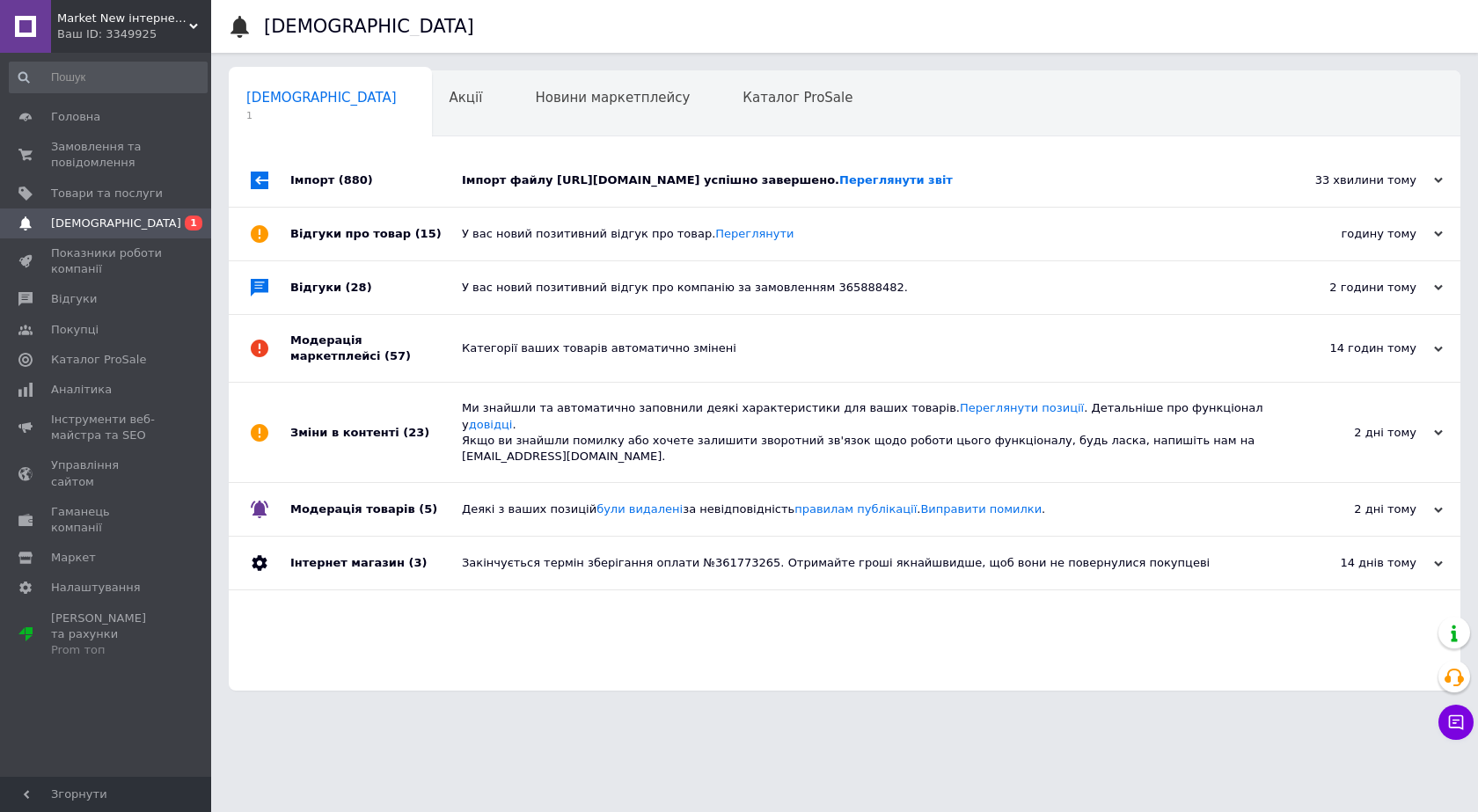
click at [315, 176] on div "Імпорт (880)" at bounding box center [376, 181] width 172 height 53
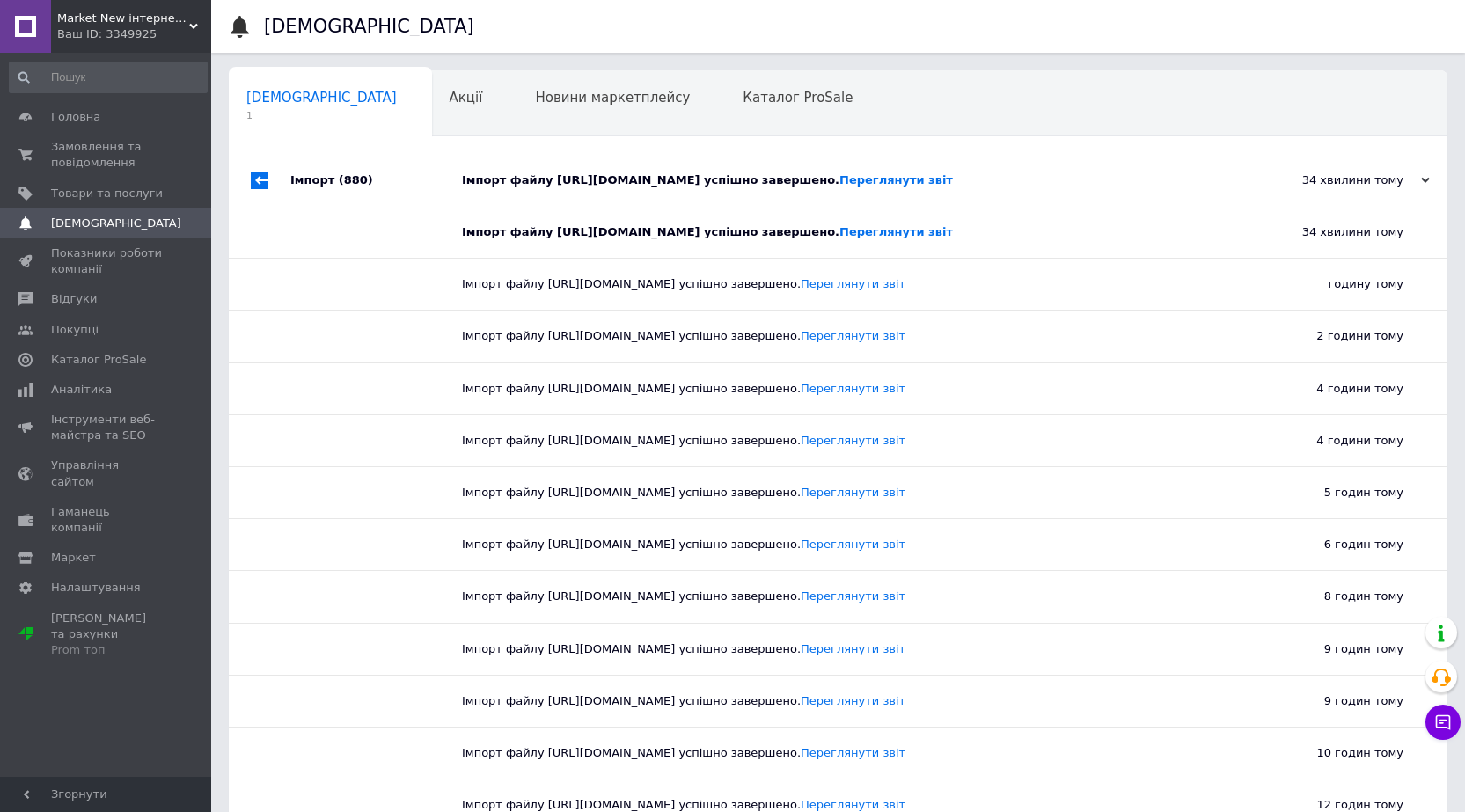
click at [314, 178] on div "Імпорт (880)" at bounding box center [376, 181] width 172 height 53
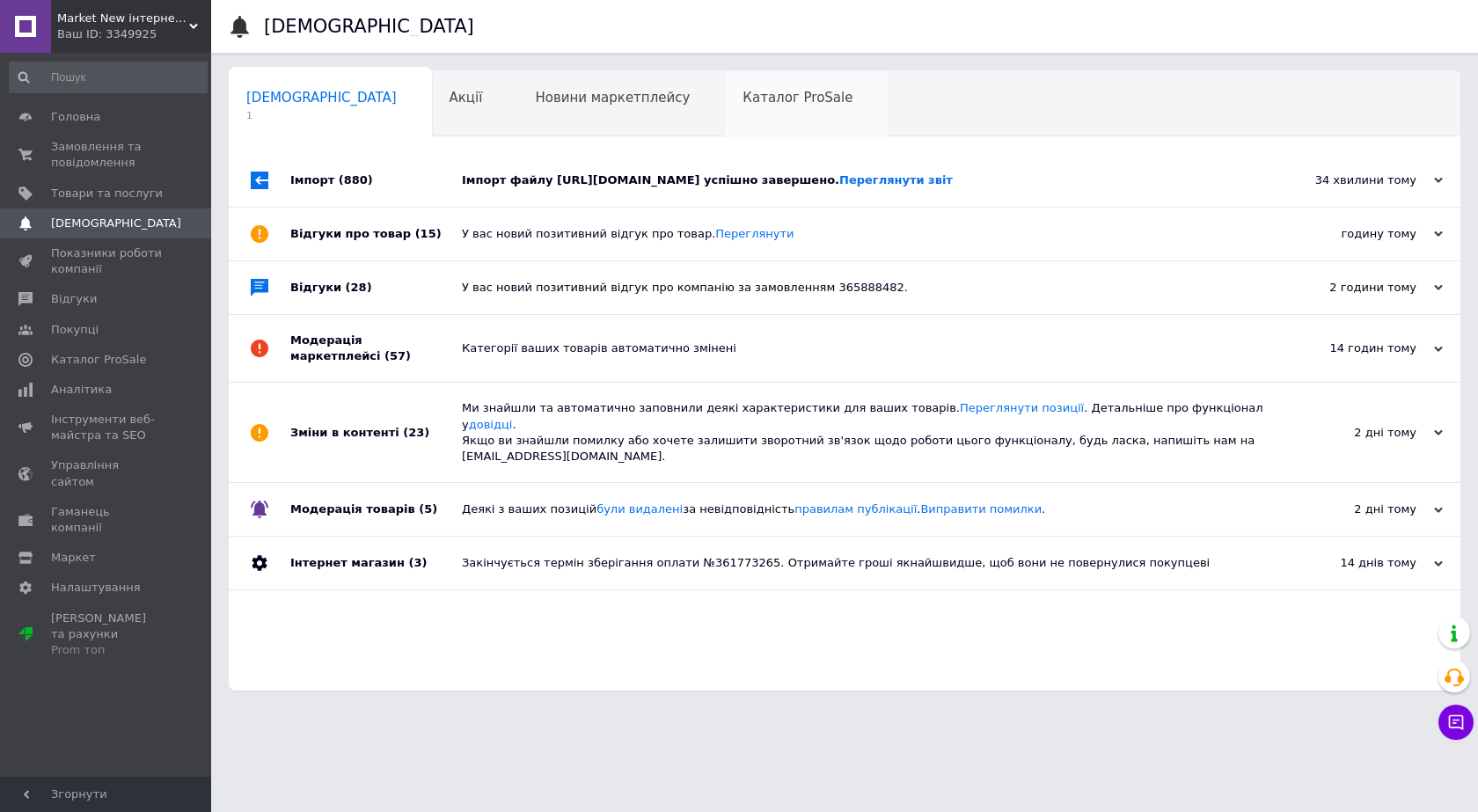
click at [742, 102] on span "Каталог ProSale" at bounding box center [797, 97] width 110 height 16
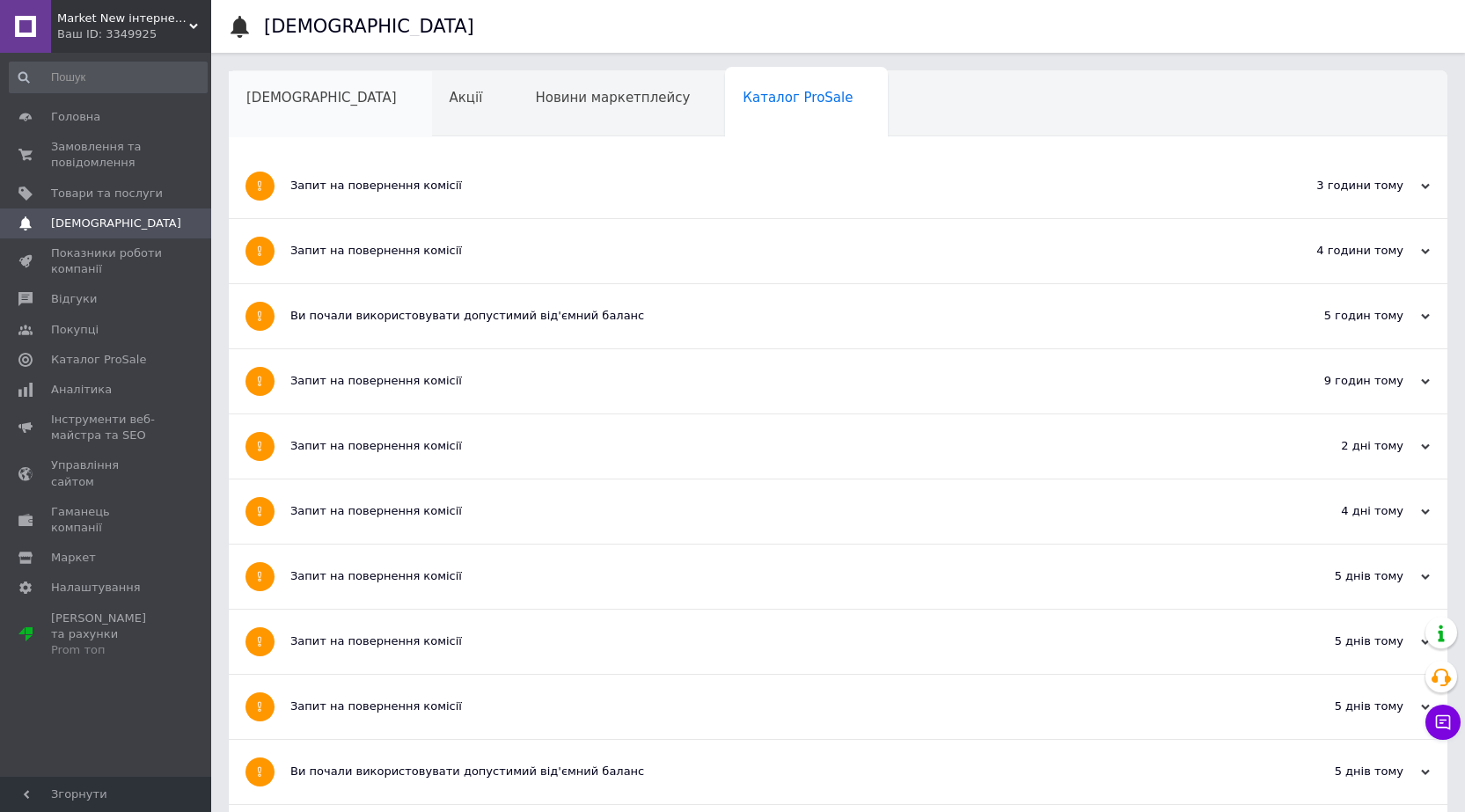
click at [281, 99] on span "[DEMOGRAPHIC_DATA]" at bounding box center [322, 97] width 151 height 16
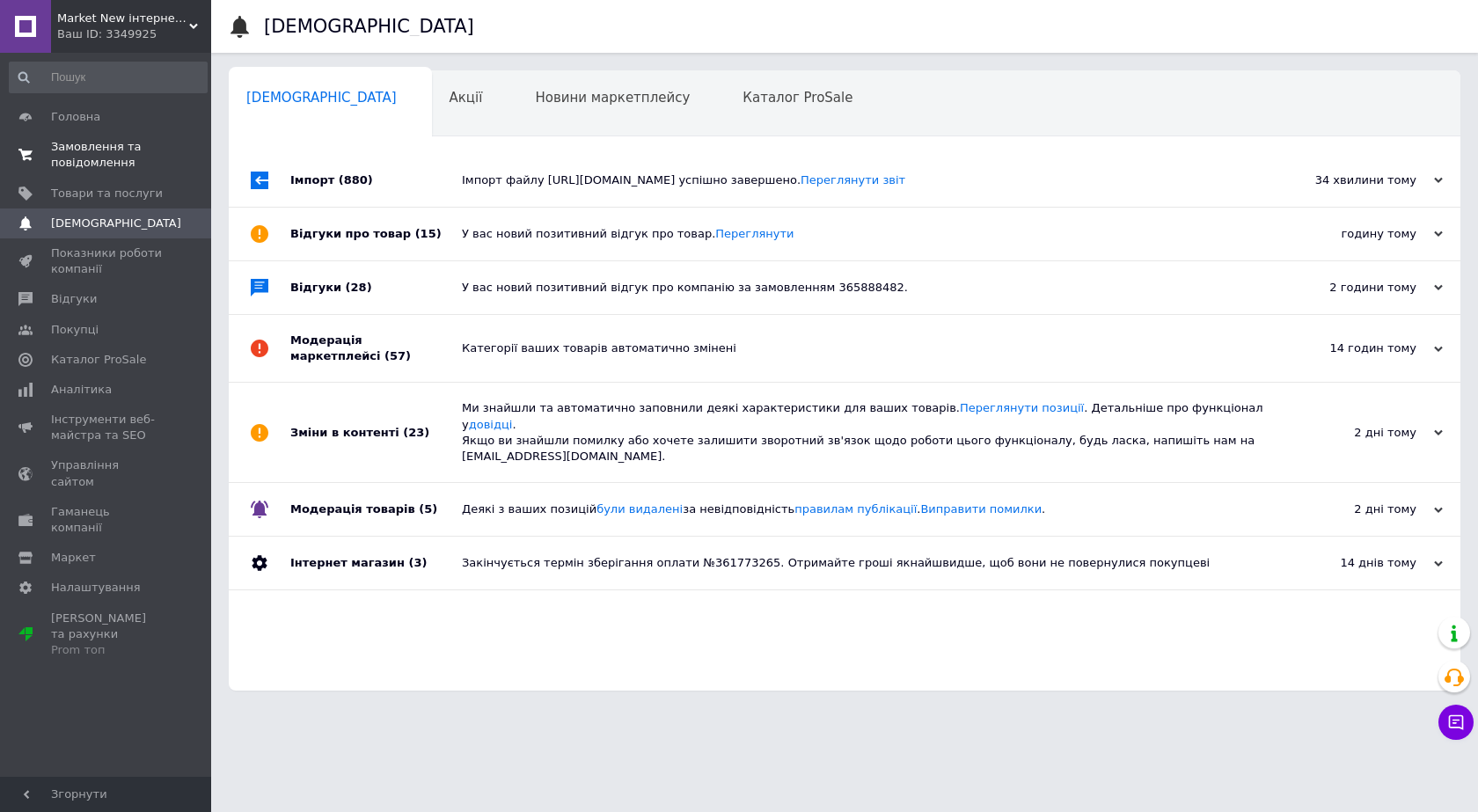
click at [109, 156] on span "Замовлення та повідомлення" at bounding box center [107, 155] width 112 height 32
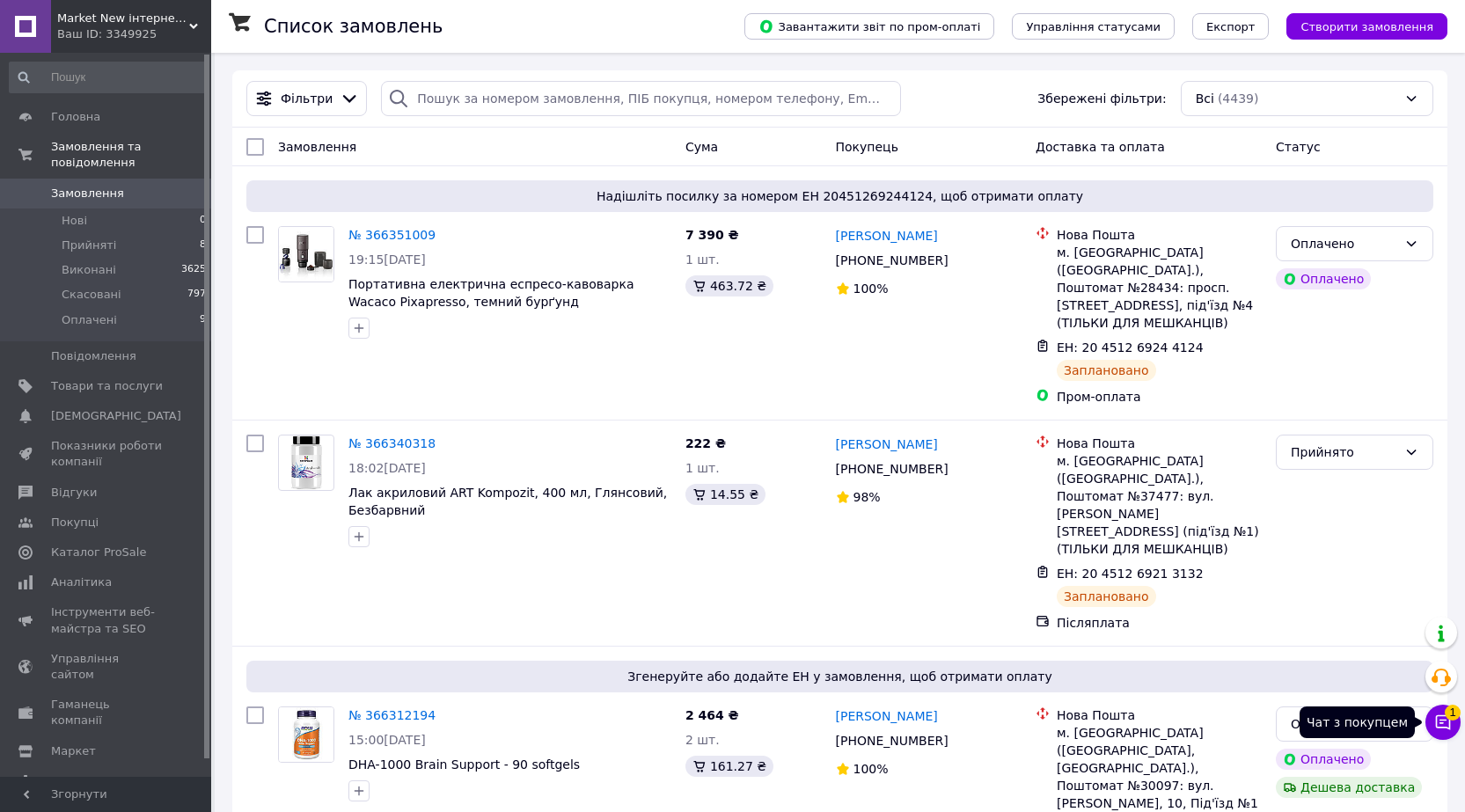
click at [1440, 729] on icon at bounding box center [1443, 723] width 18 height 18
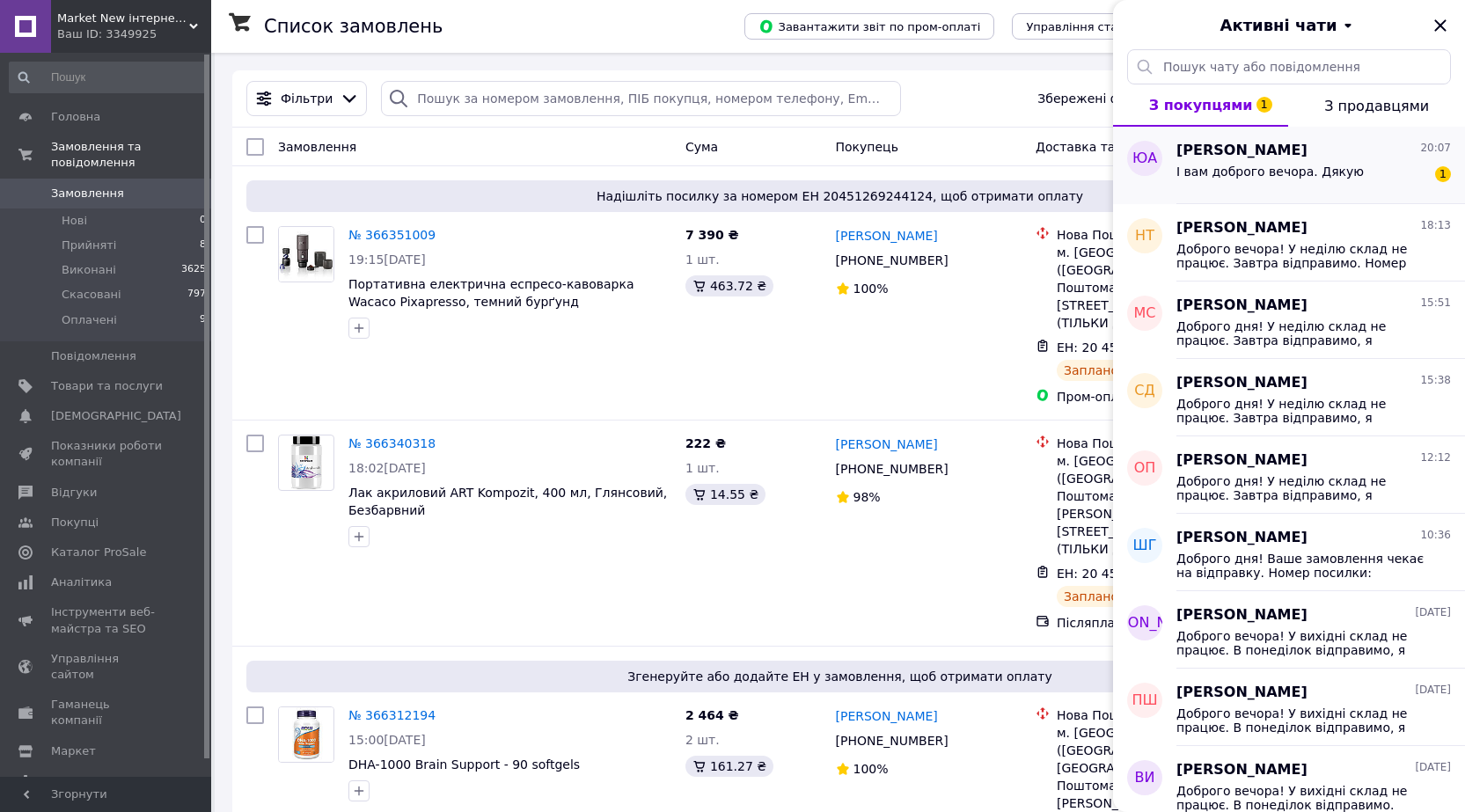
click at [1225, 156] on span "[PERSON_NAME]" at bounding box center [1242, 151] width 131 height 20
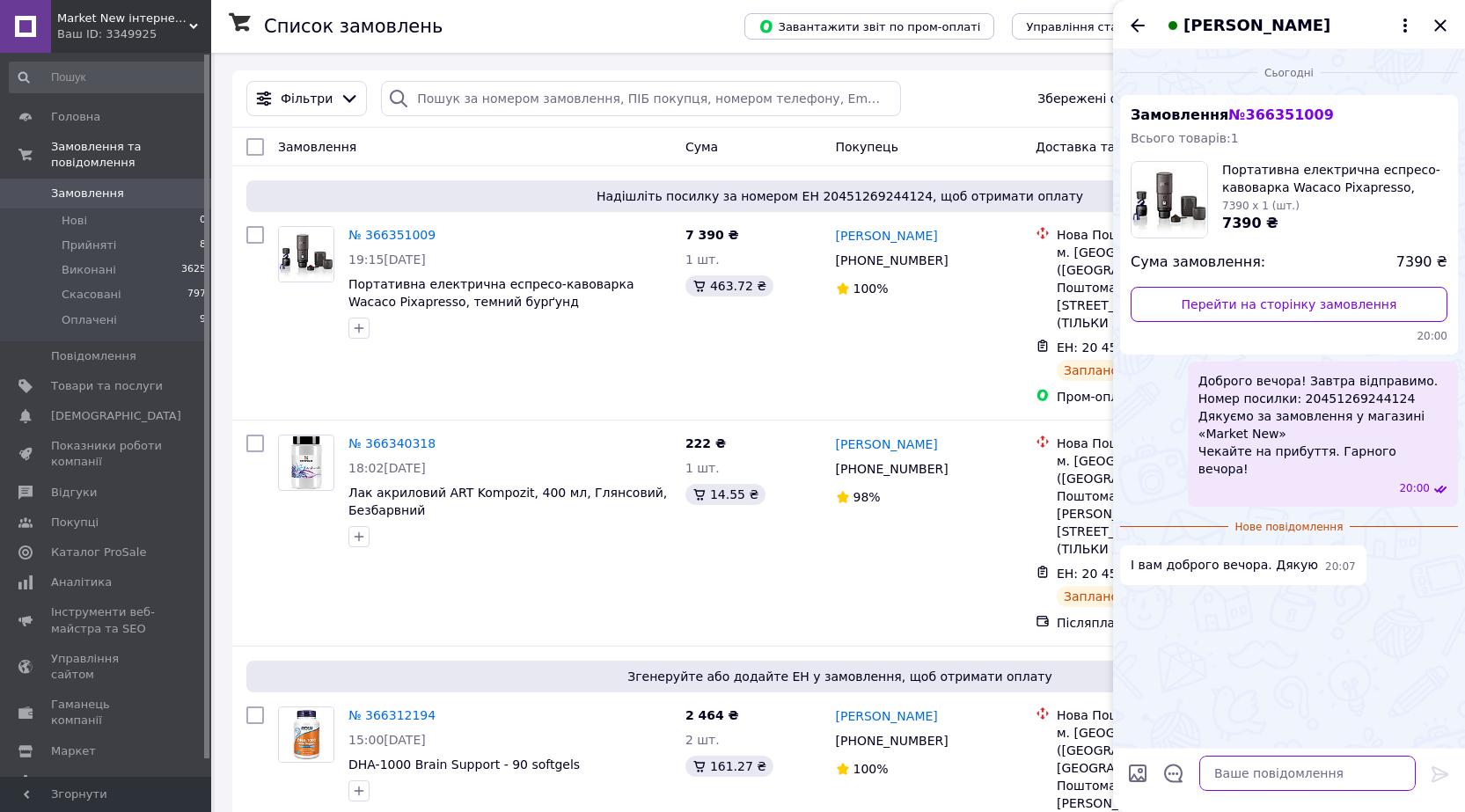
click at [1243, 763] on textarea at bounding box center [1307, 773] width 216 height 35
type textarea "Дякую"
click at [1441, 771] on icon at bounding box center [1440, 774] width 21 height 21
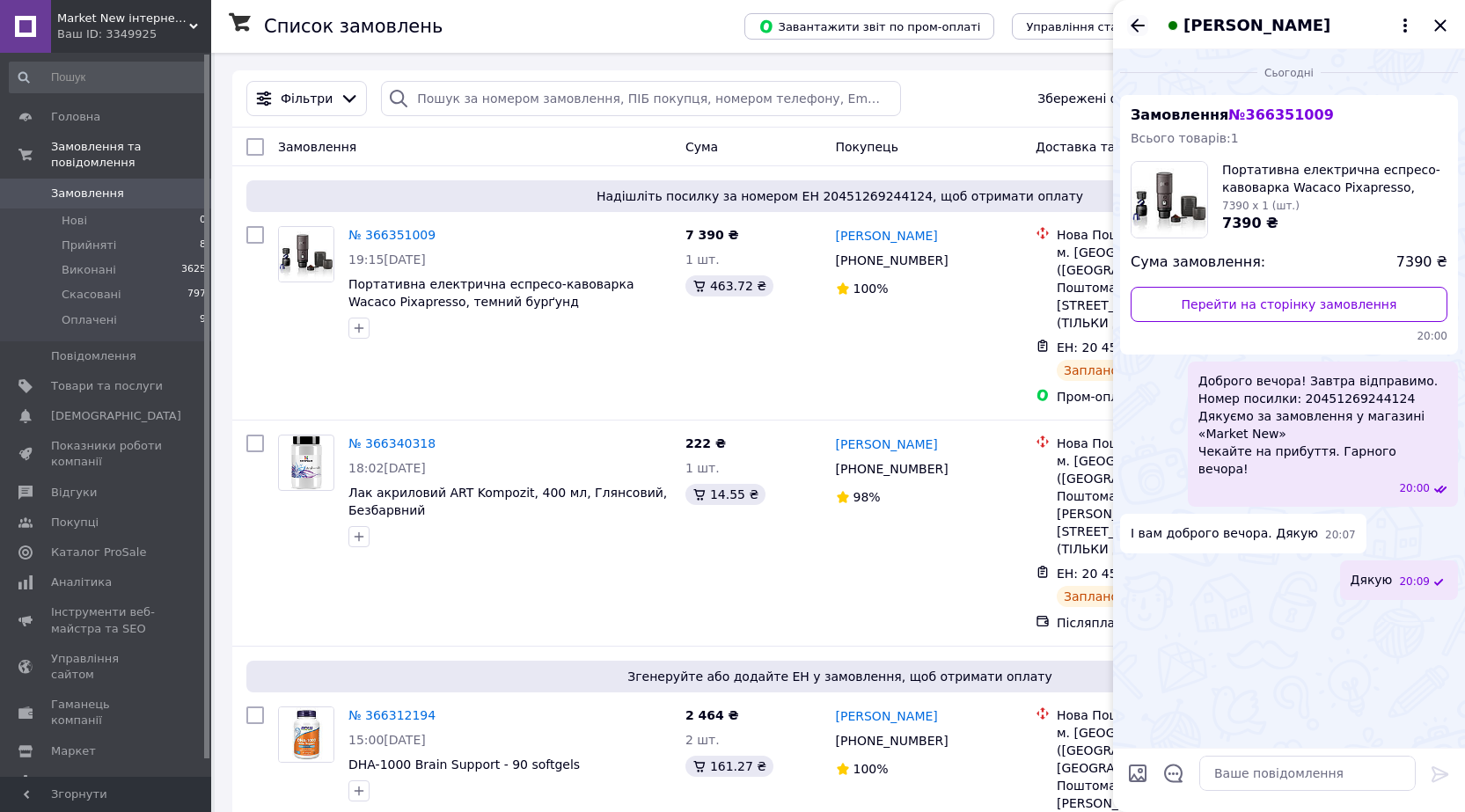
click at [1134, 27] on icon "Назад" at bounding box center [1138, 25] width 14 height 13
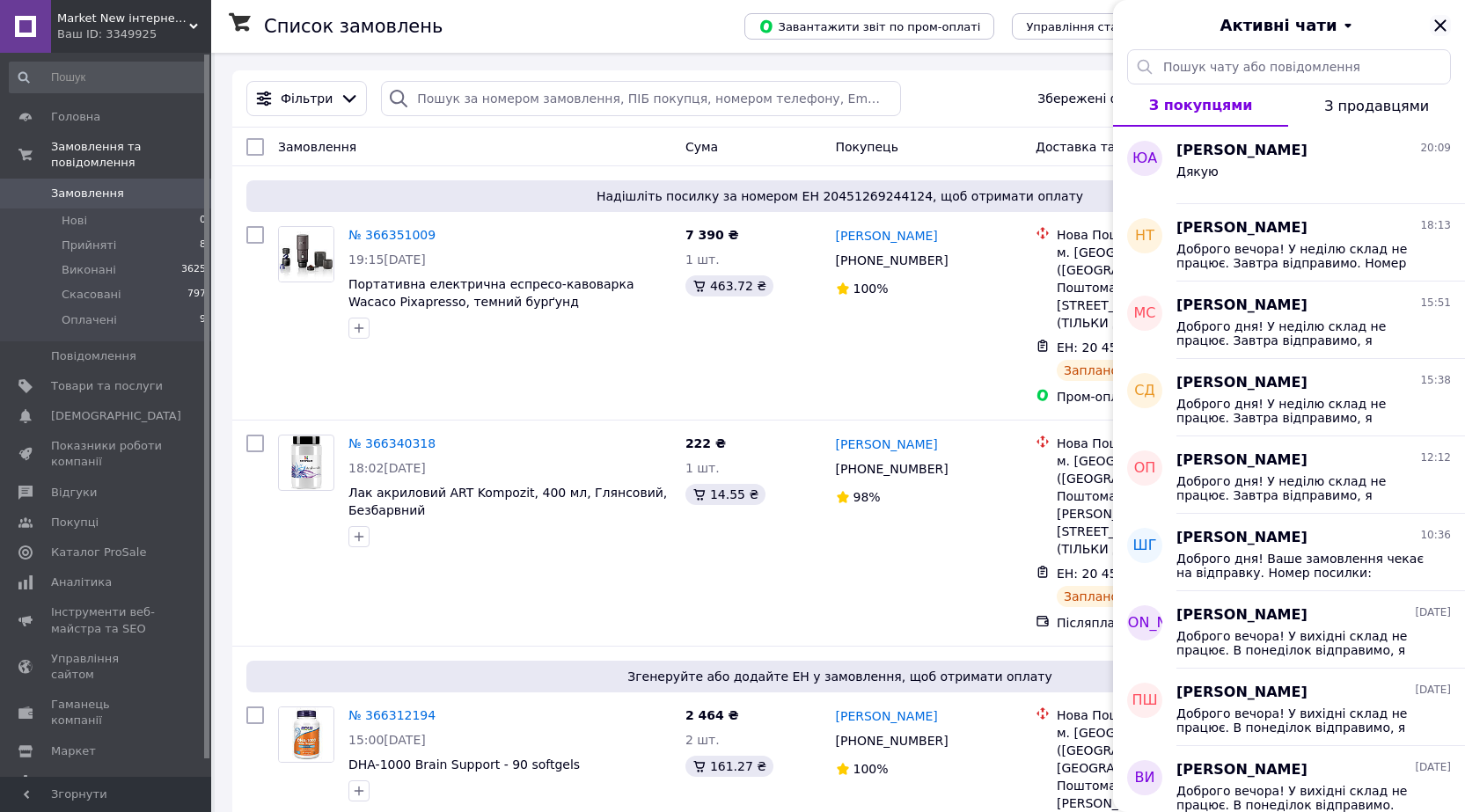
click at [1442, 25] on icon "Закрити" at bounding box center [1440, 26] width 21 height 21
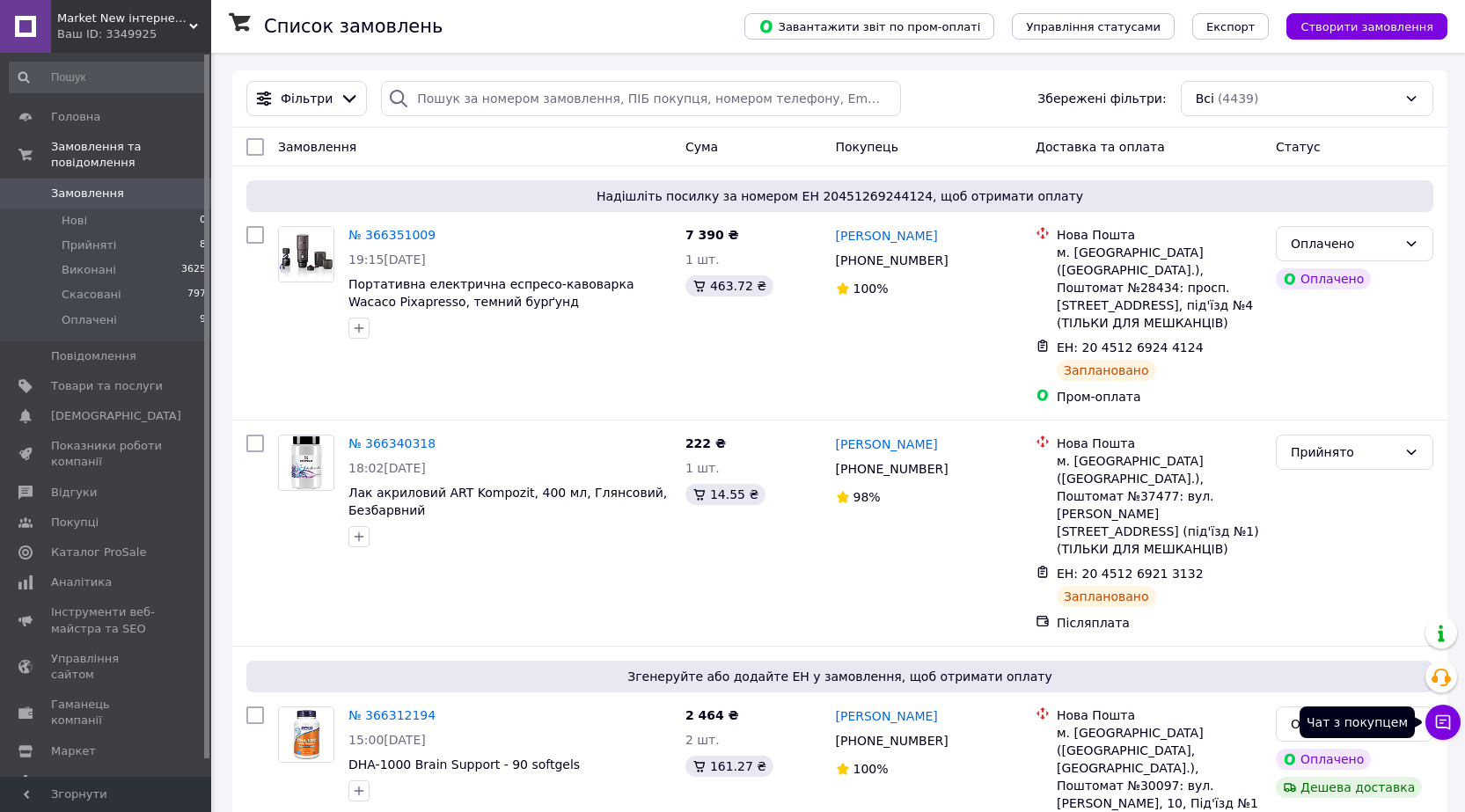
click at [1436, 720] on icon at bounding box center [1443, 723] width 15 height 15
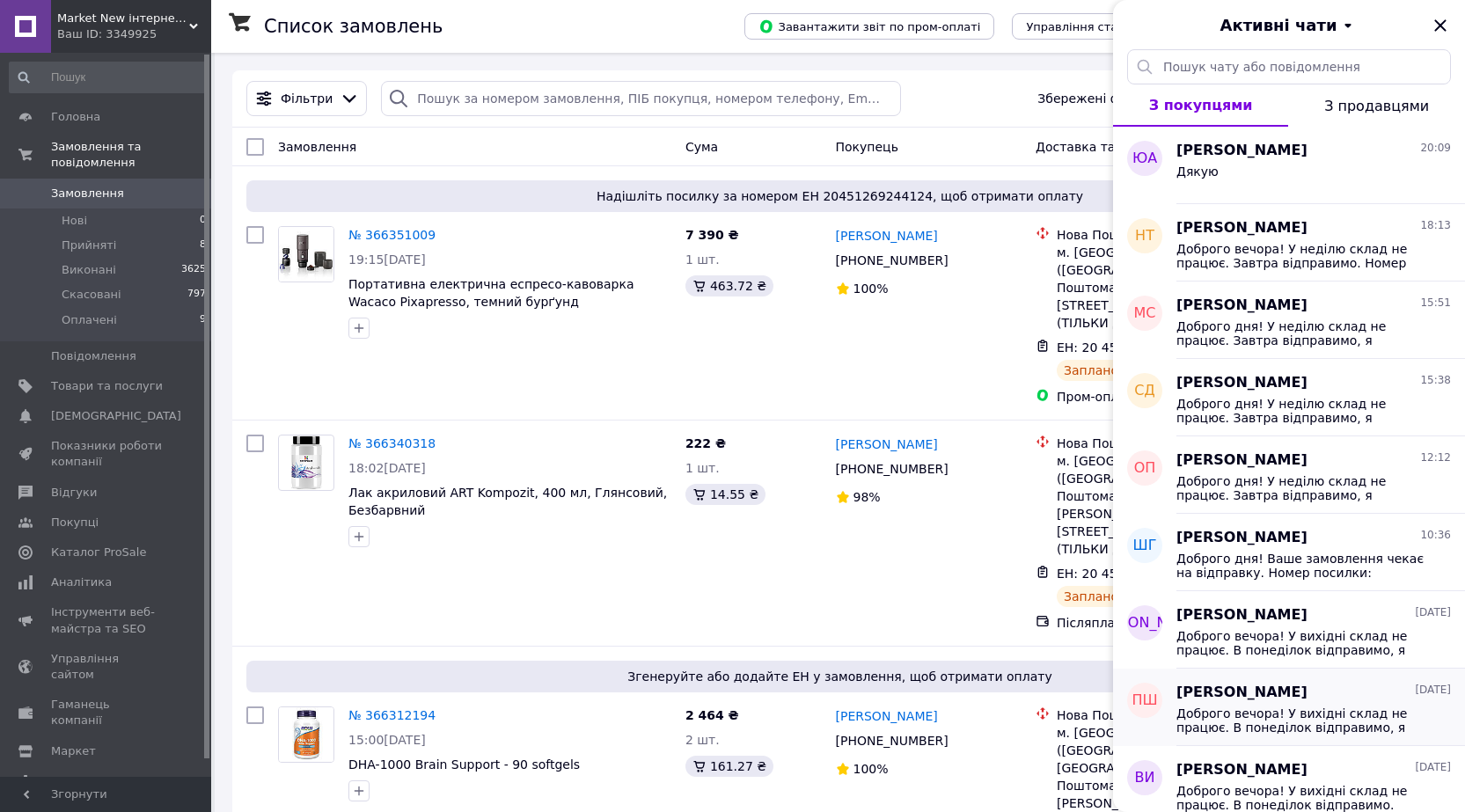
click at [1283, 694] on div "Павел Шульга 11.10.2025" at bounding box center [1314, 692] width 275 height 20
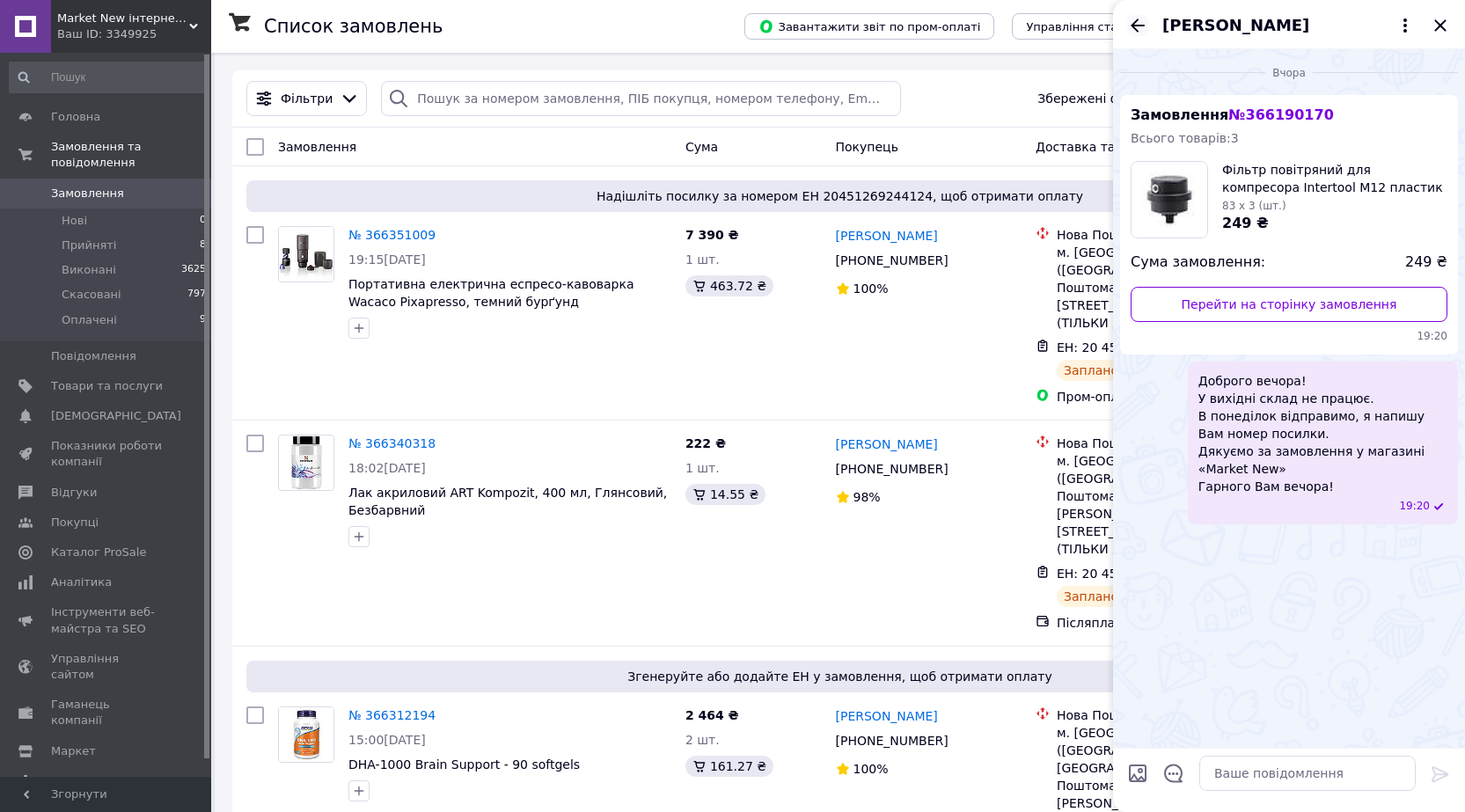
click at [1136, 29] on icon "Назад" at bounding box center [1138, 25] width 14 height 13
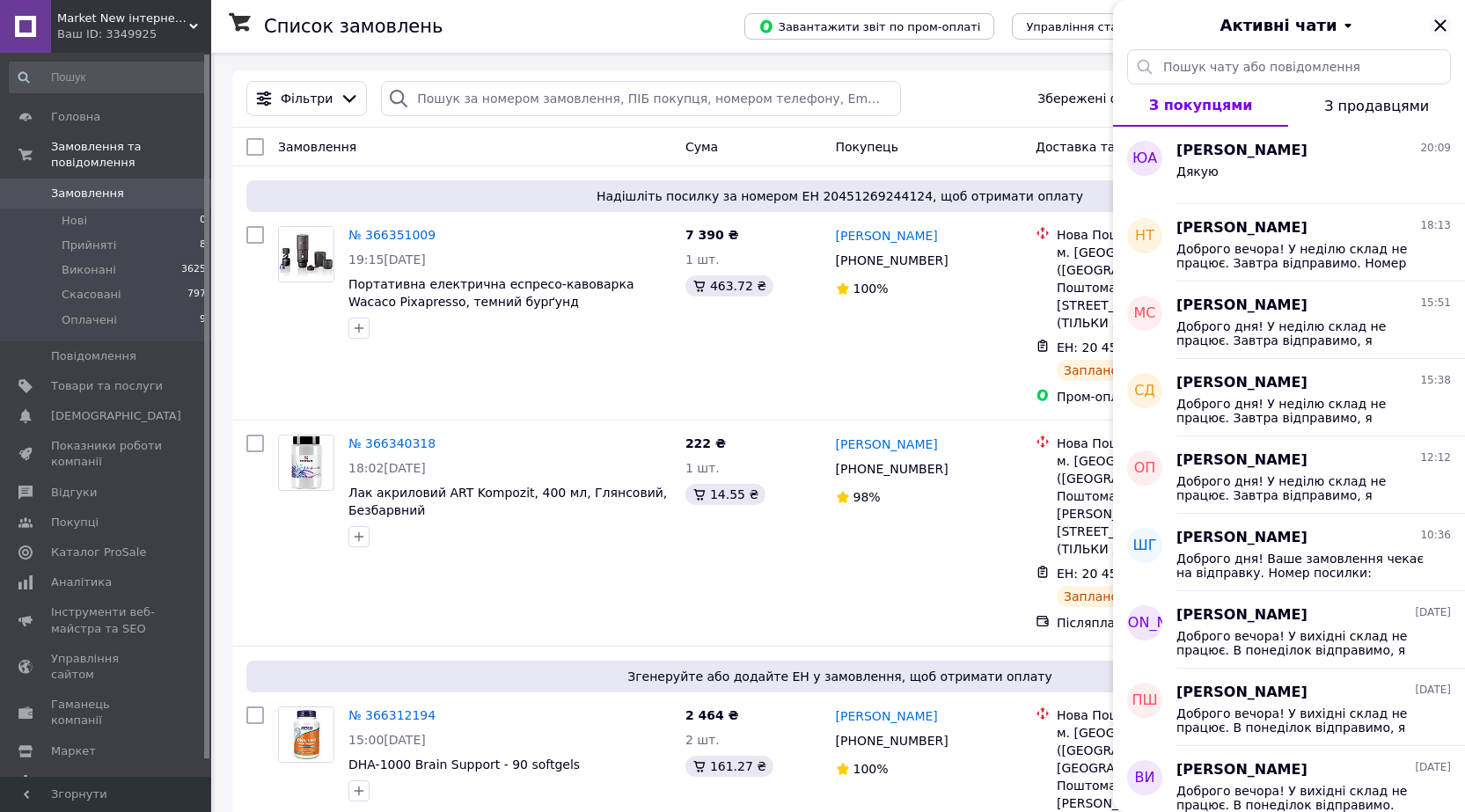
click at [1443, 24] on icon "Закрити" at bounding box center [1439, 25] width 12 height 12
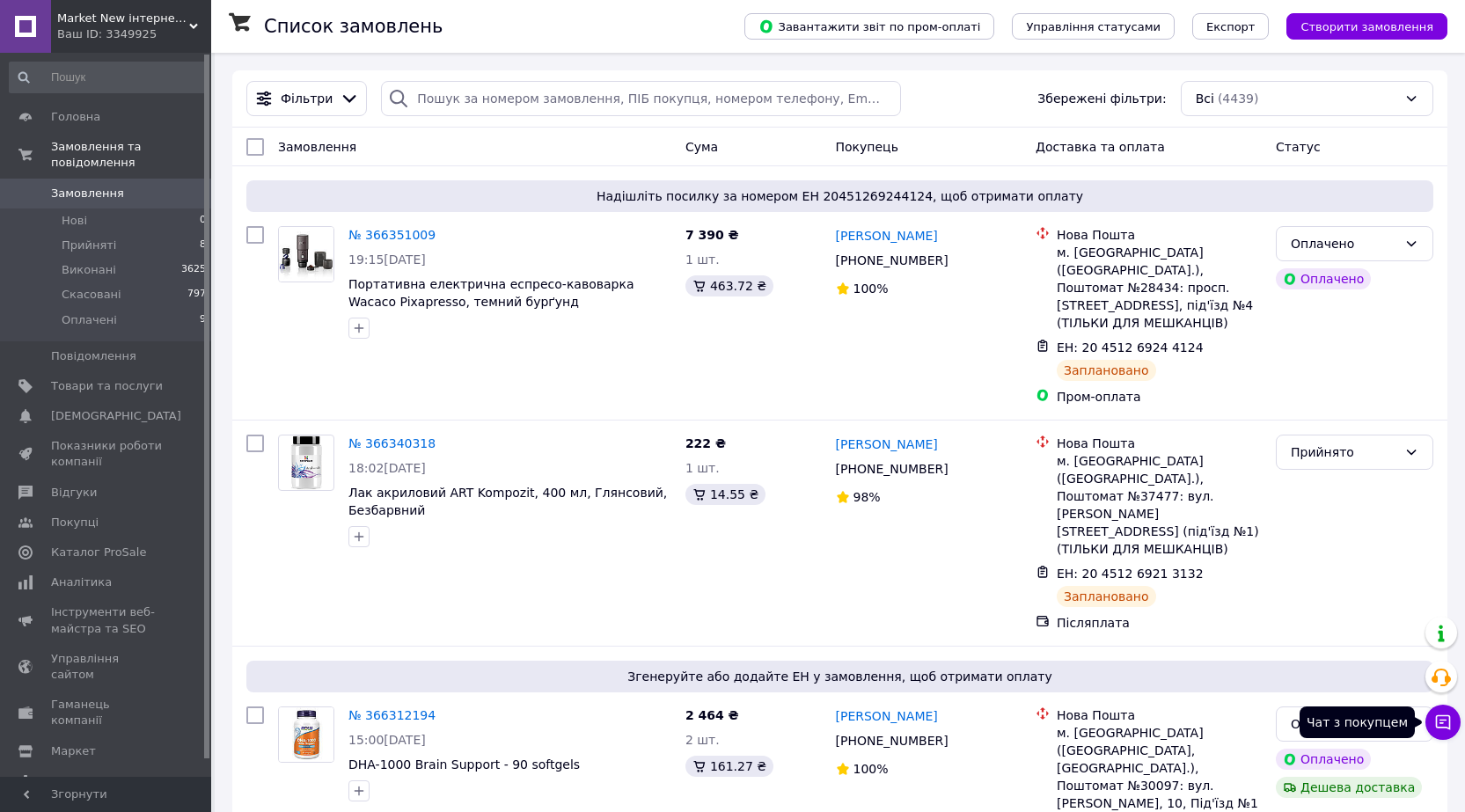
click at [1436, 725] on icon at bounding box center [1443, 723] width 15 height 15
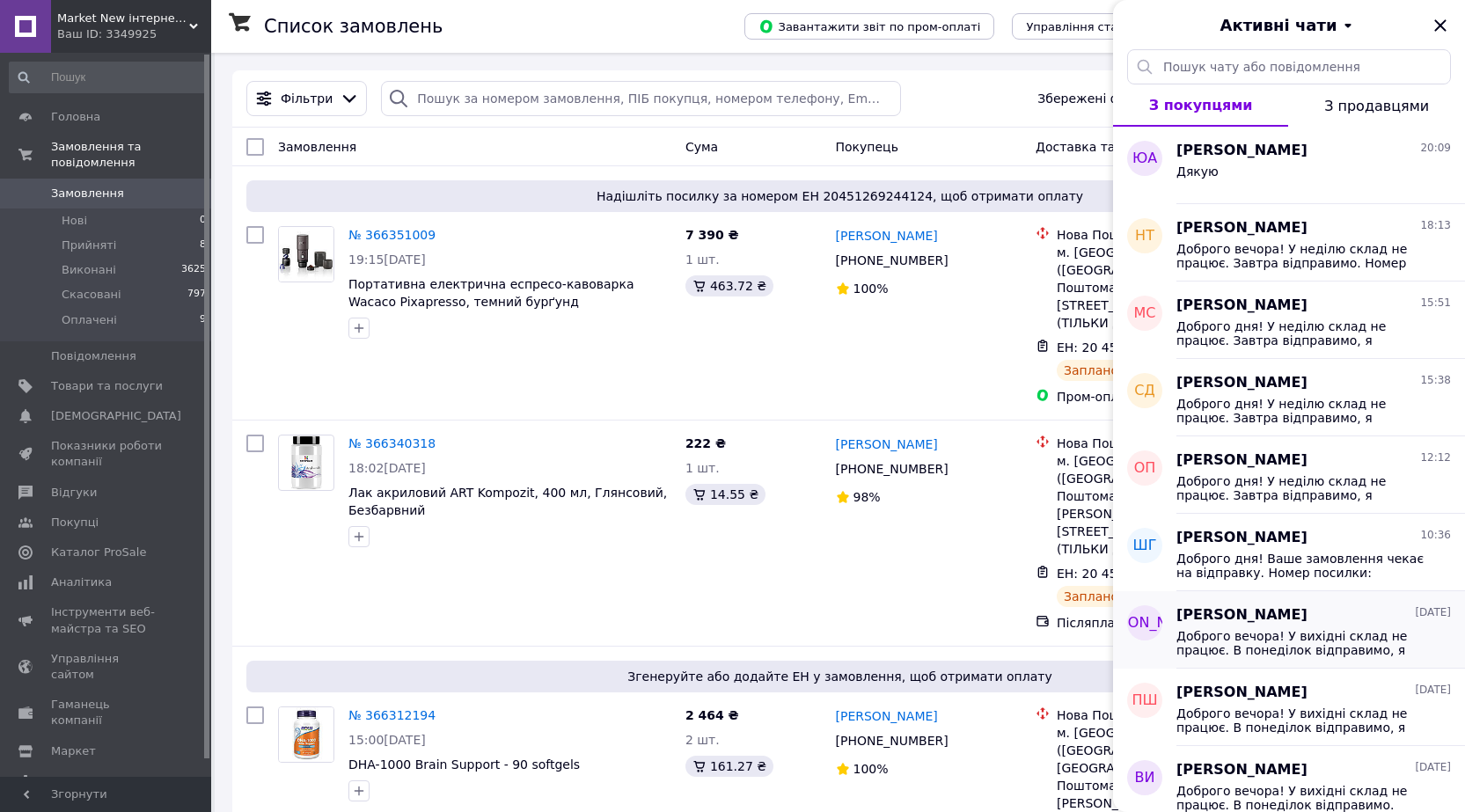
click at [1297, 638] on span "Доброго вечора! У вихідні склад не працює. В понеділок відправимо, я напишу Вам…" at bounding box center [1301, 643] width 250 height 28
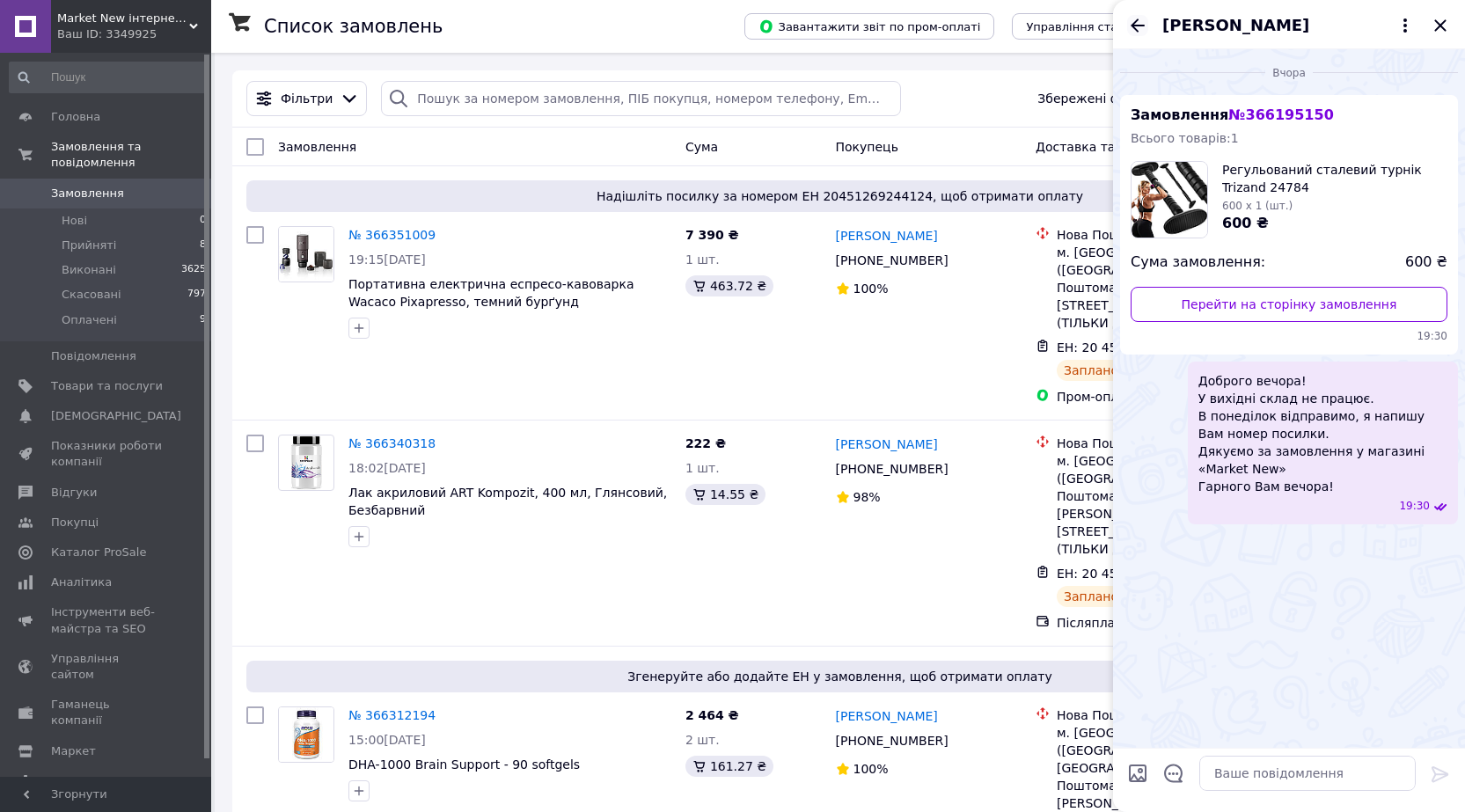
click at [1141, 27] on icon "Назад" at bounding box center [1138, 26] width 21 height 21
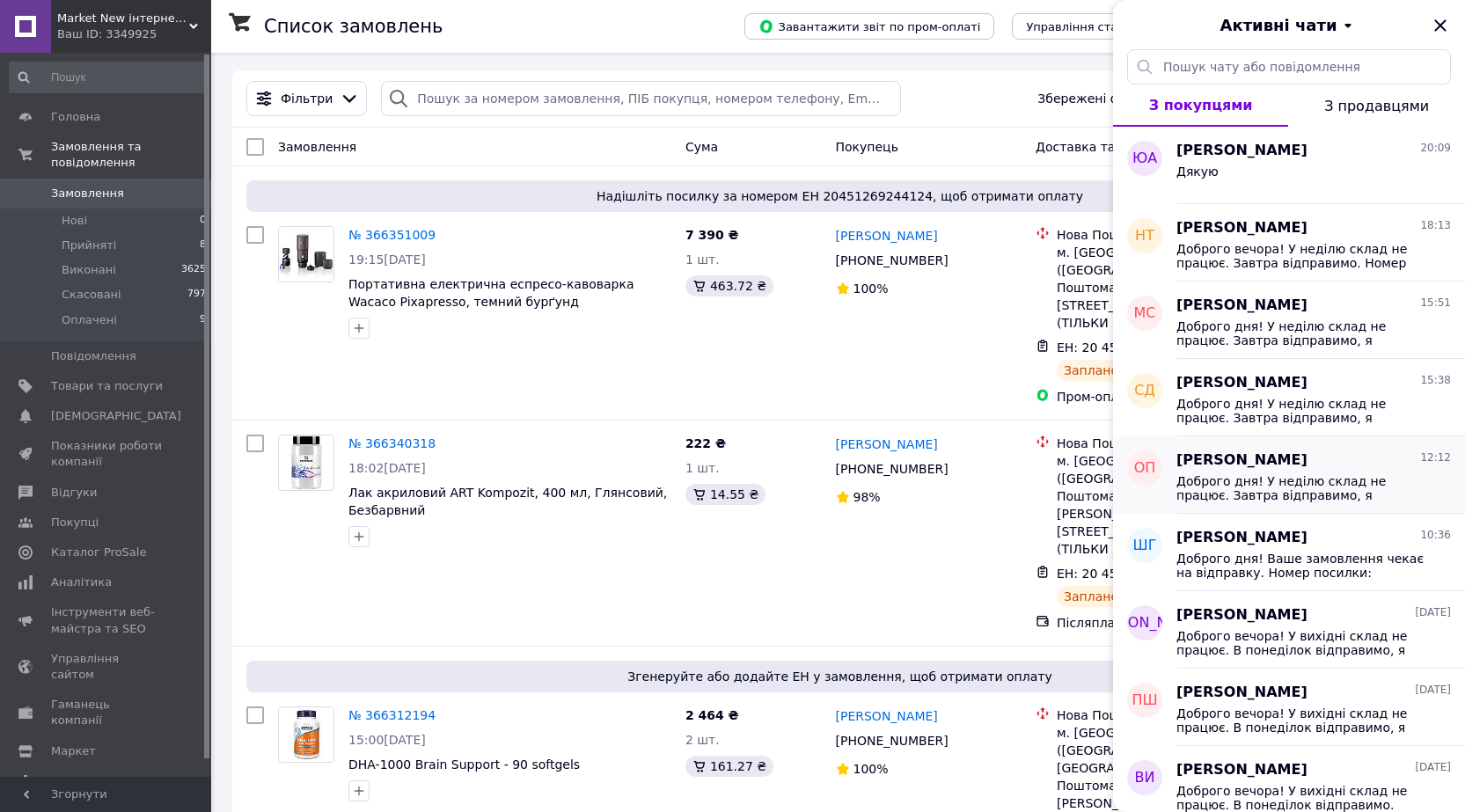
click at [1257, 483] on span "Доброго дня! У неділю склад не працює. Завтра відправимо, я напишу Вам номер по…" at bounding box center [1301, 488] width 250 height 28
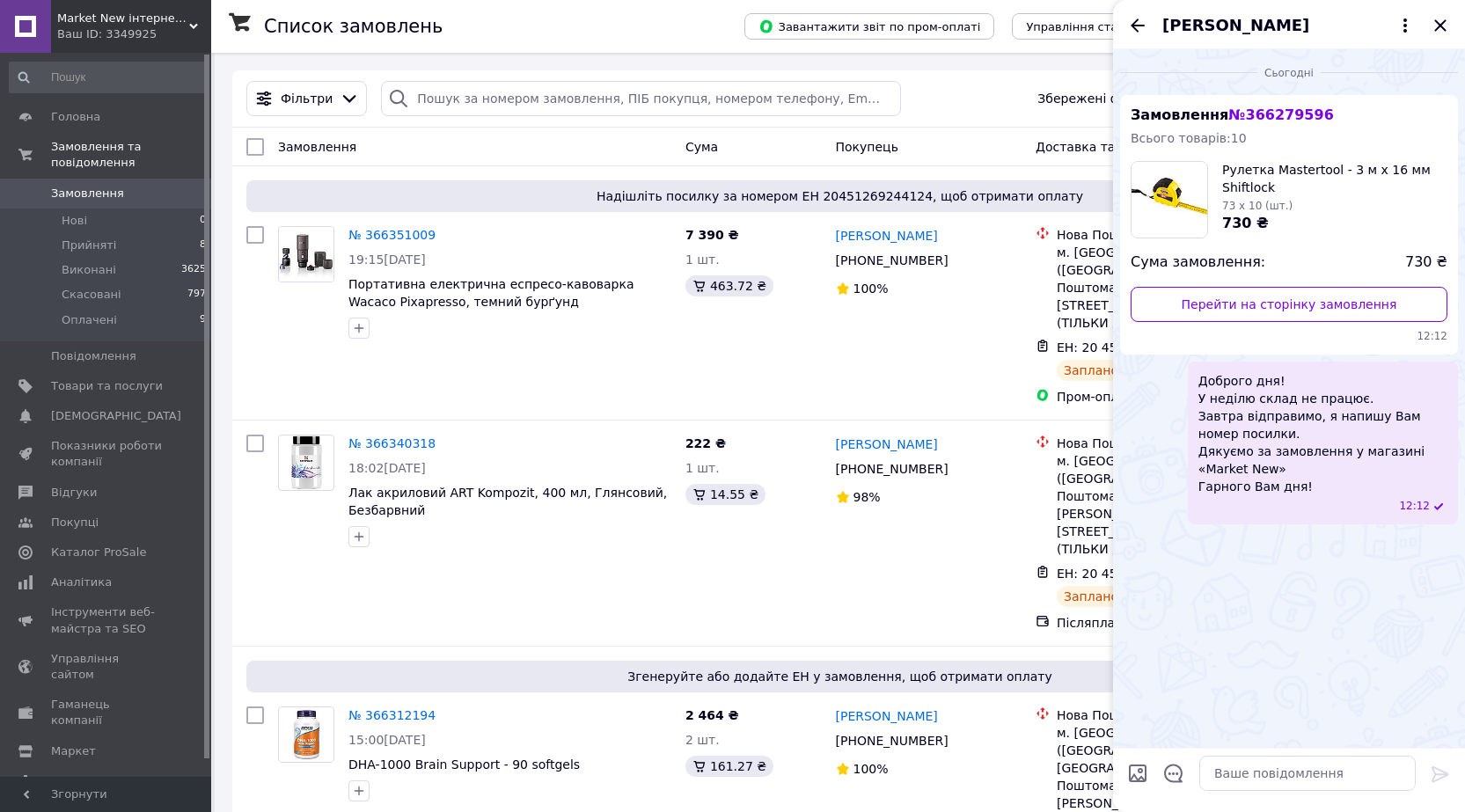
drag, startPoint x: 1136, startPoint y: 31, endPoint x: 1154, endPoint y: 31, distance: 18.0
click at [1136, 29] on icon "Назад" at bounding box center [1138, 26] width 21 height 21
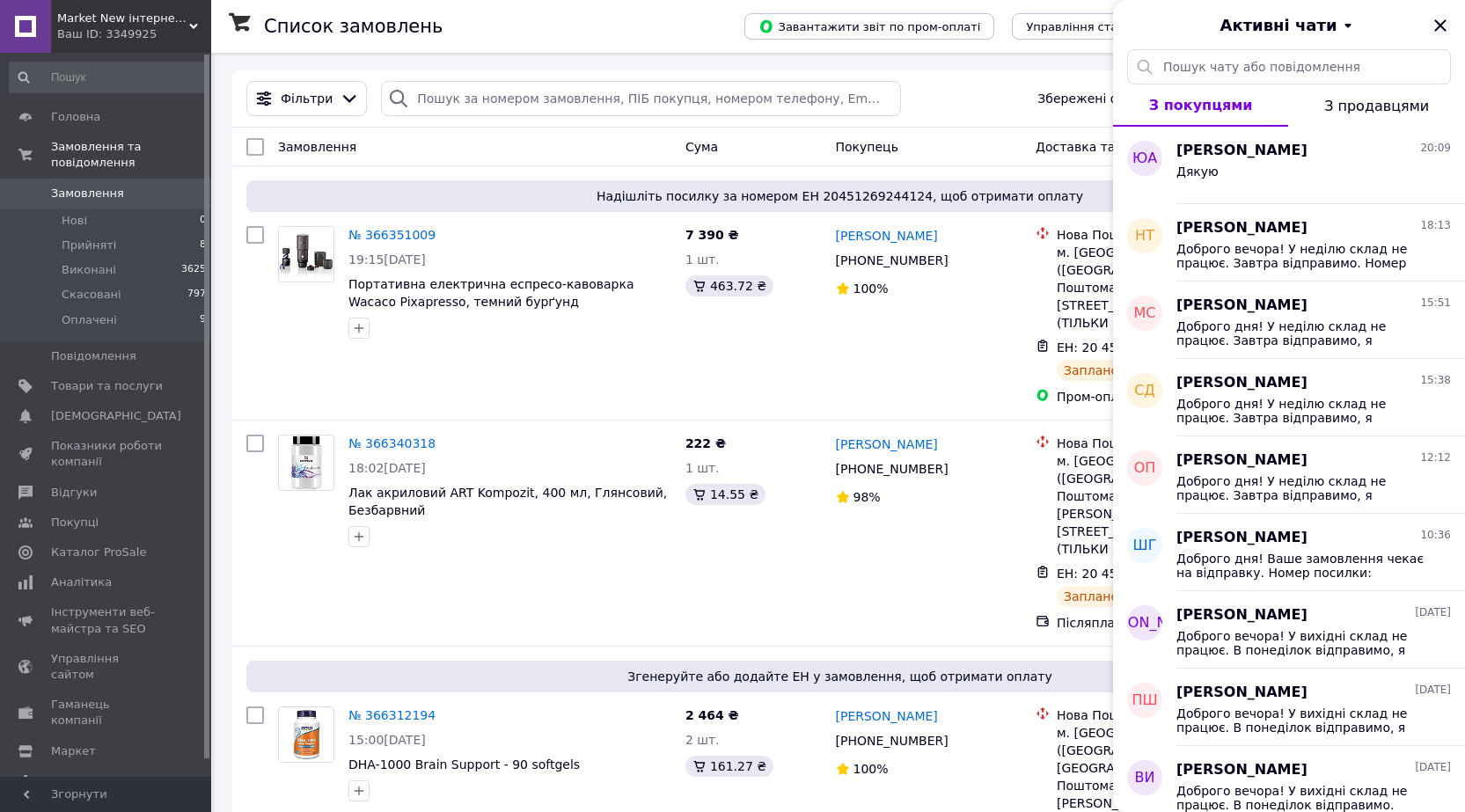
click at [1440, 27] on icon "Закрити" at bounding box center [1439, 25] width 12 height 12
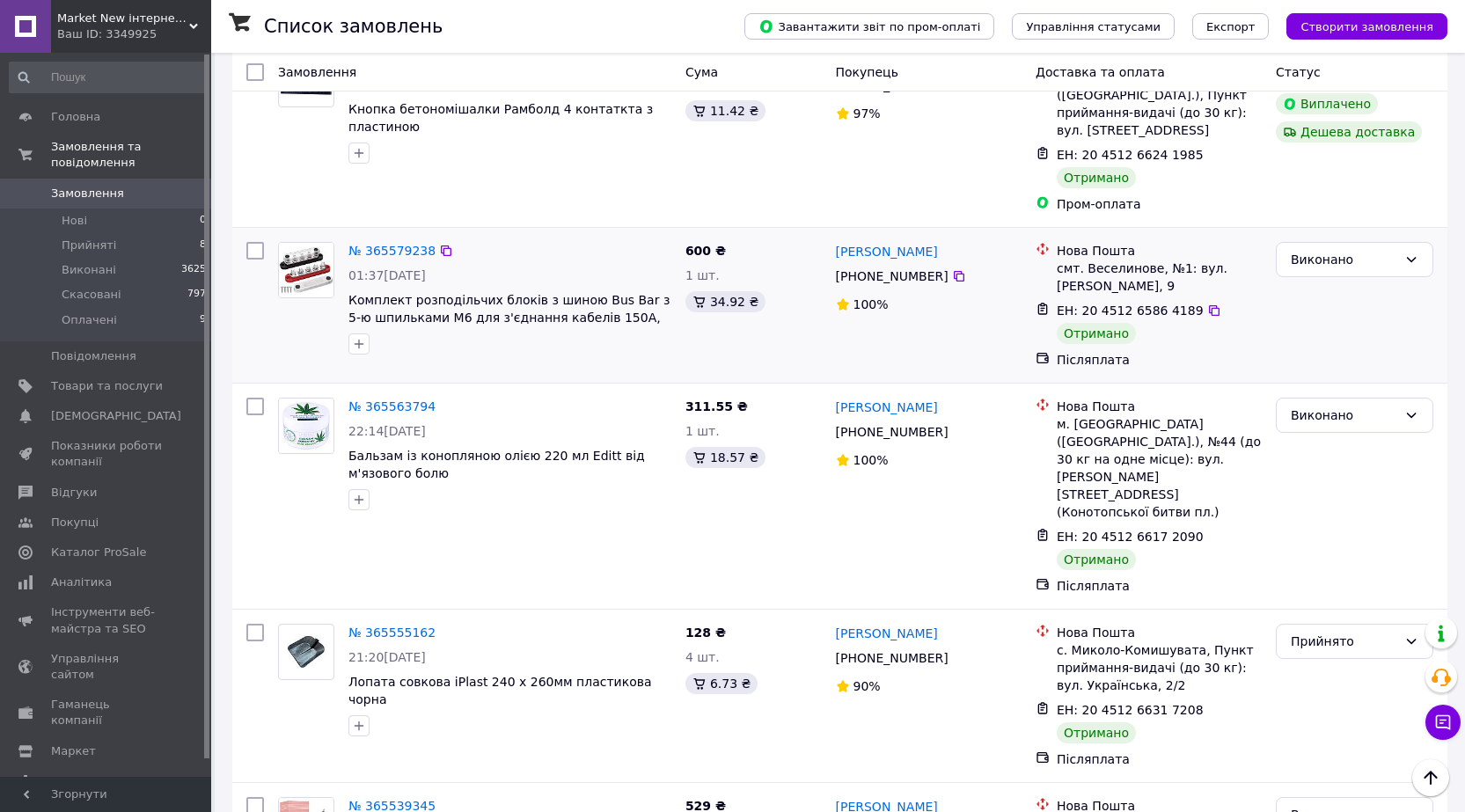
scroll to position [4398, 0]
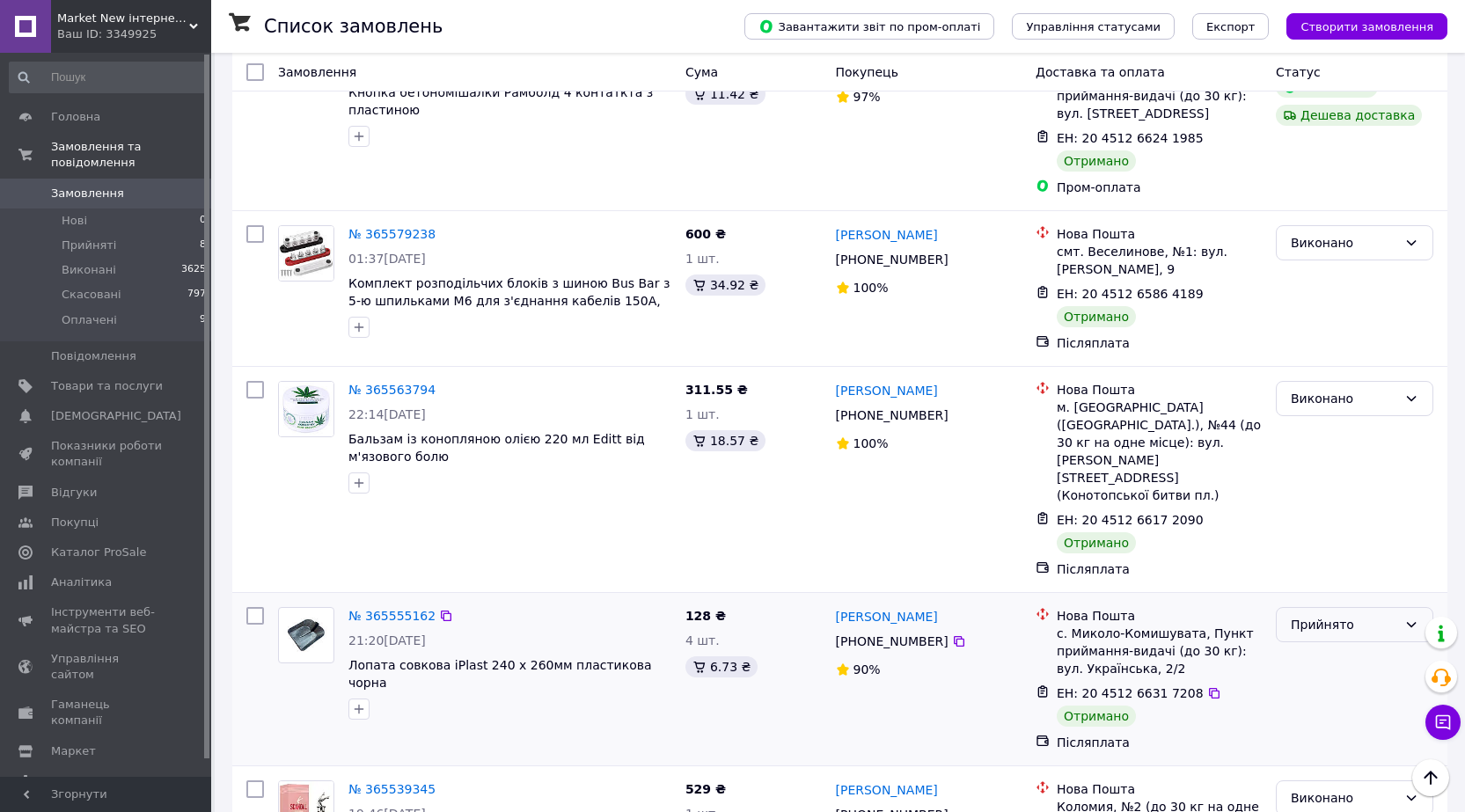
click at [1306, 615] on div "Прийнято" at bounding box center [1344, 624] width 106 height 19
click at [1305, 288] on li "Виконано" at bounding box center [1354, 291] width 156 height 32
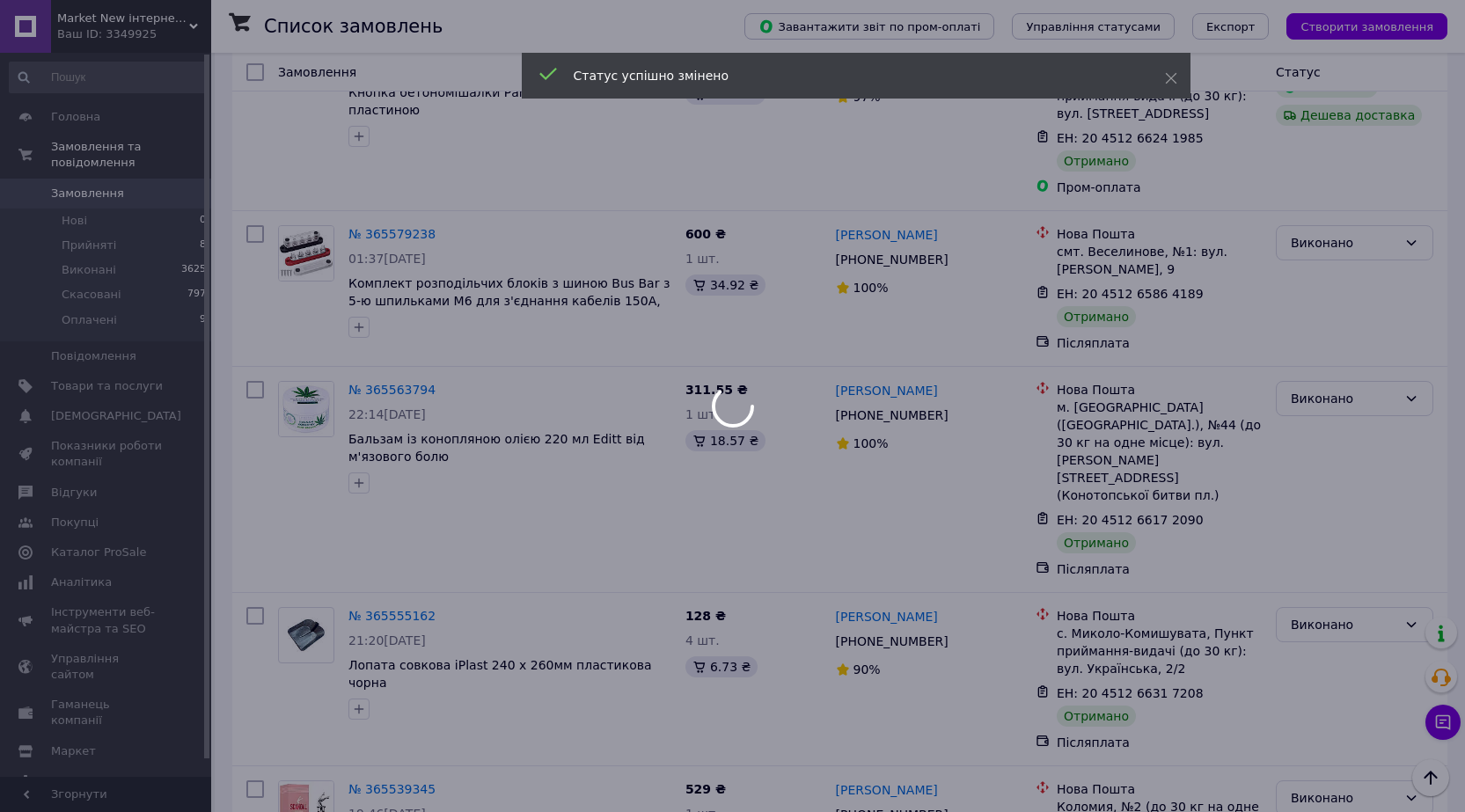
click at [252, 244] on div at bounding box center [732, 406] width 1465 height 812
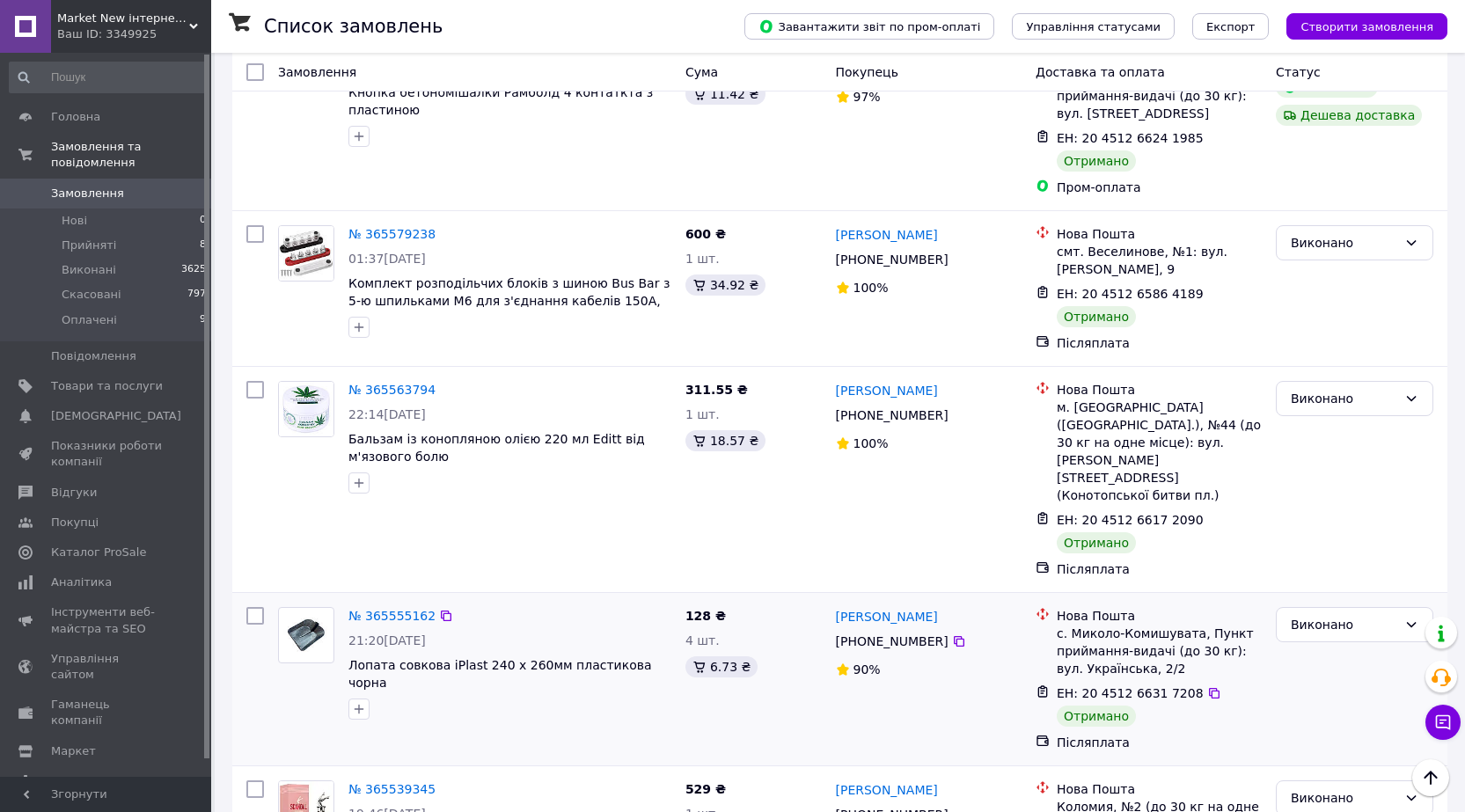
click at [252, 607] on input "checkbox" at bounding box center [255, 615] width 18 height 18
checkbox input "true"
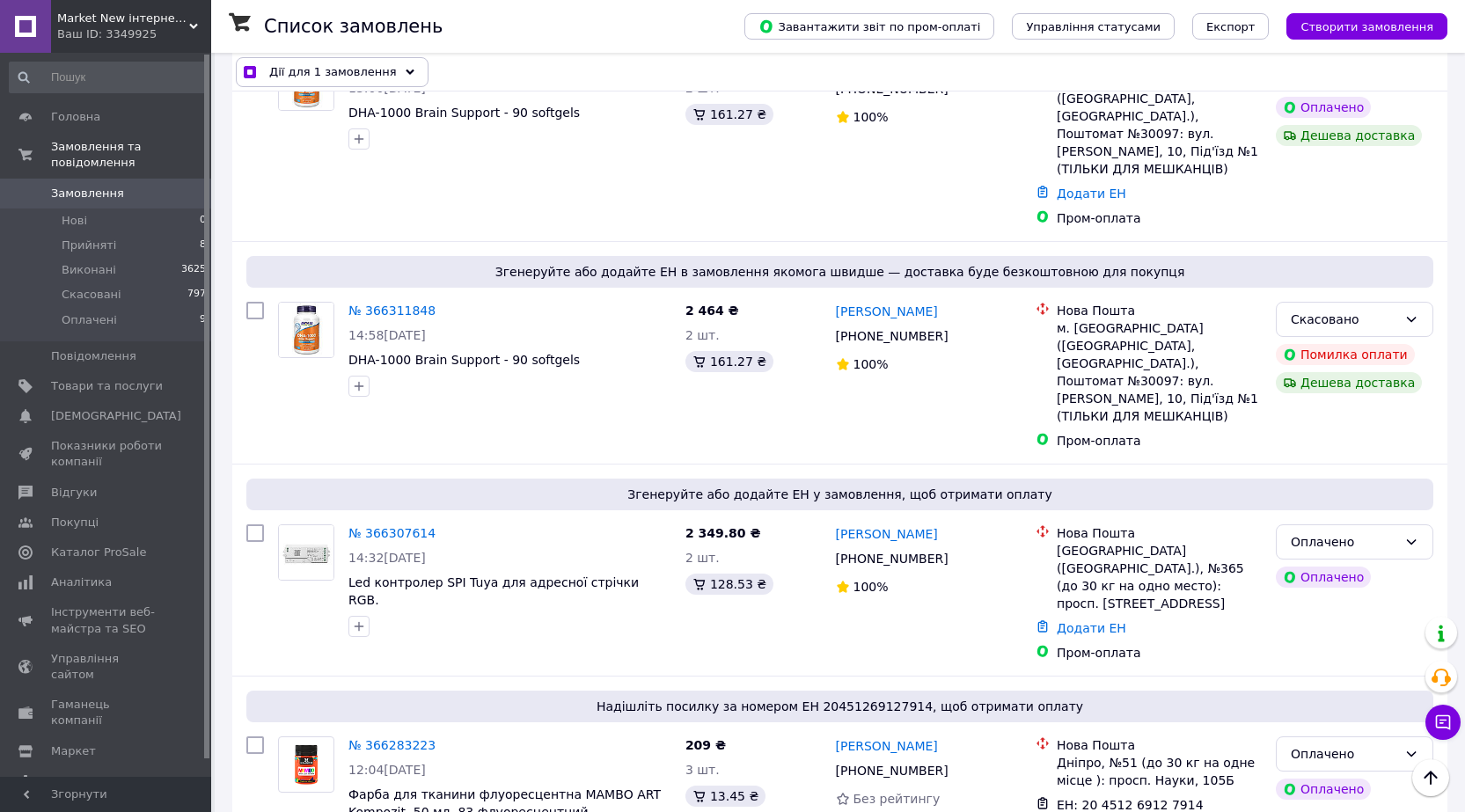
scroll to position [0, 0]
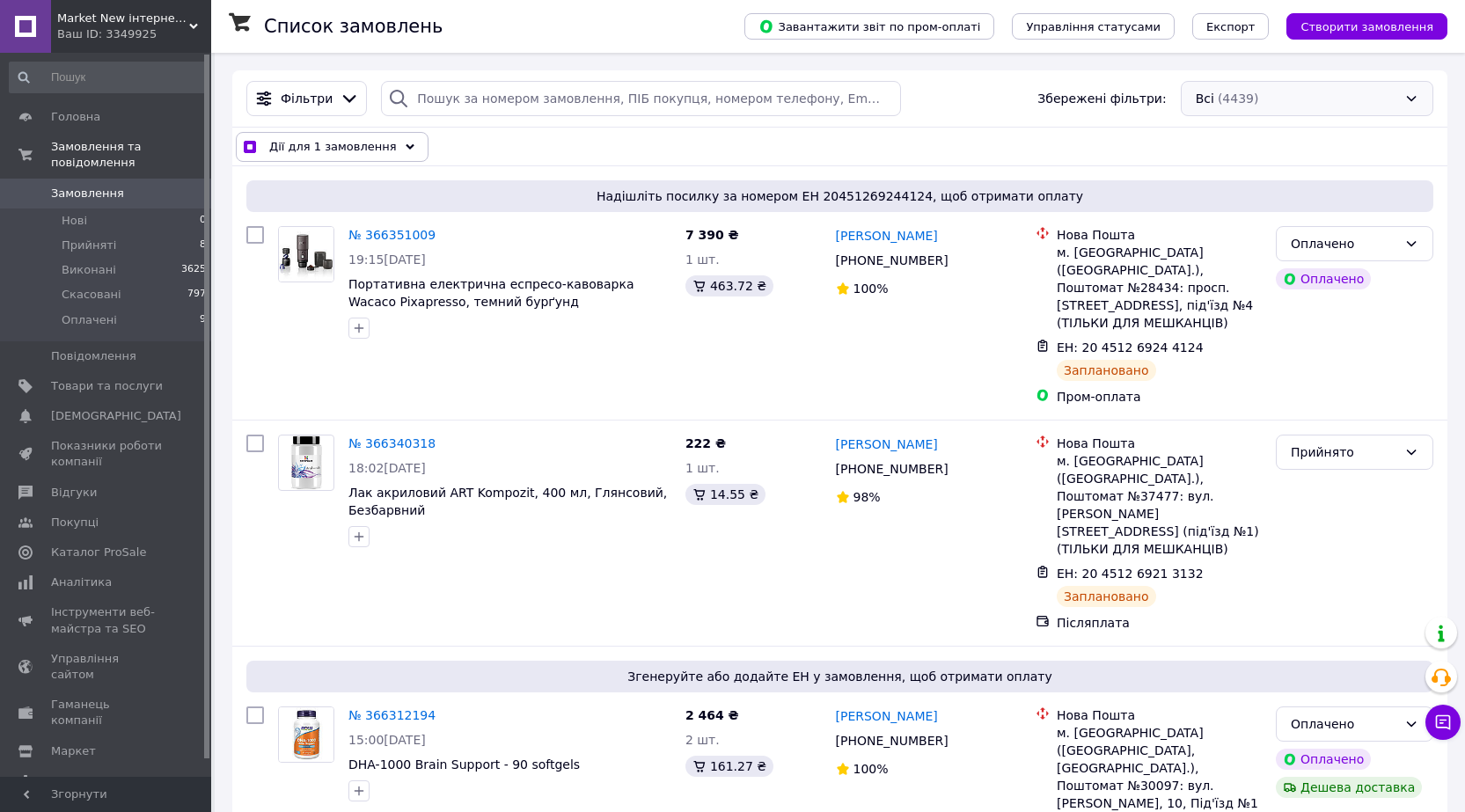
click at [1230, 99] on div "Всі (4439)" at bounding box center [1306, 98] width 252 height 35
checkbox input "true"
click at [1260, 97] on div "Всі (4439)" at bounding box center [1306, 98] width 252 height 35
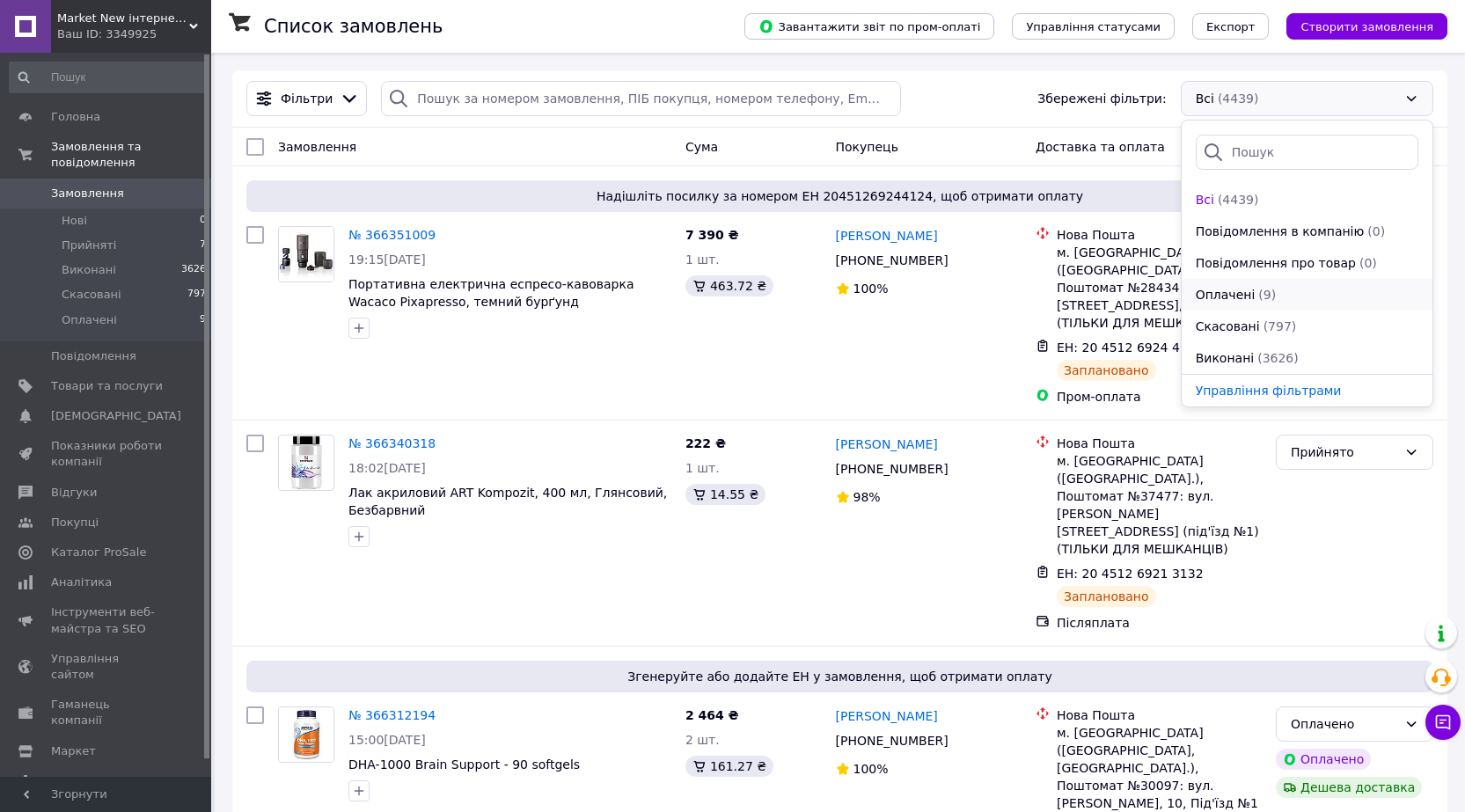
scroll to position [64, 0]
click at [1236, 323] on span "Прийняті" at bounding box center [1225, 327] width 59 height 18
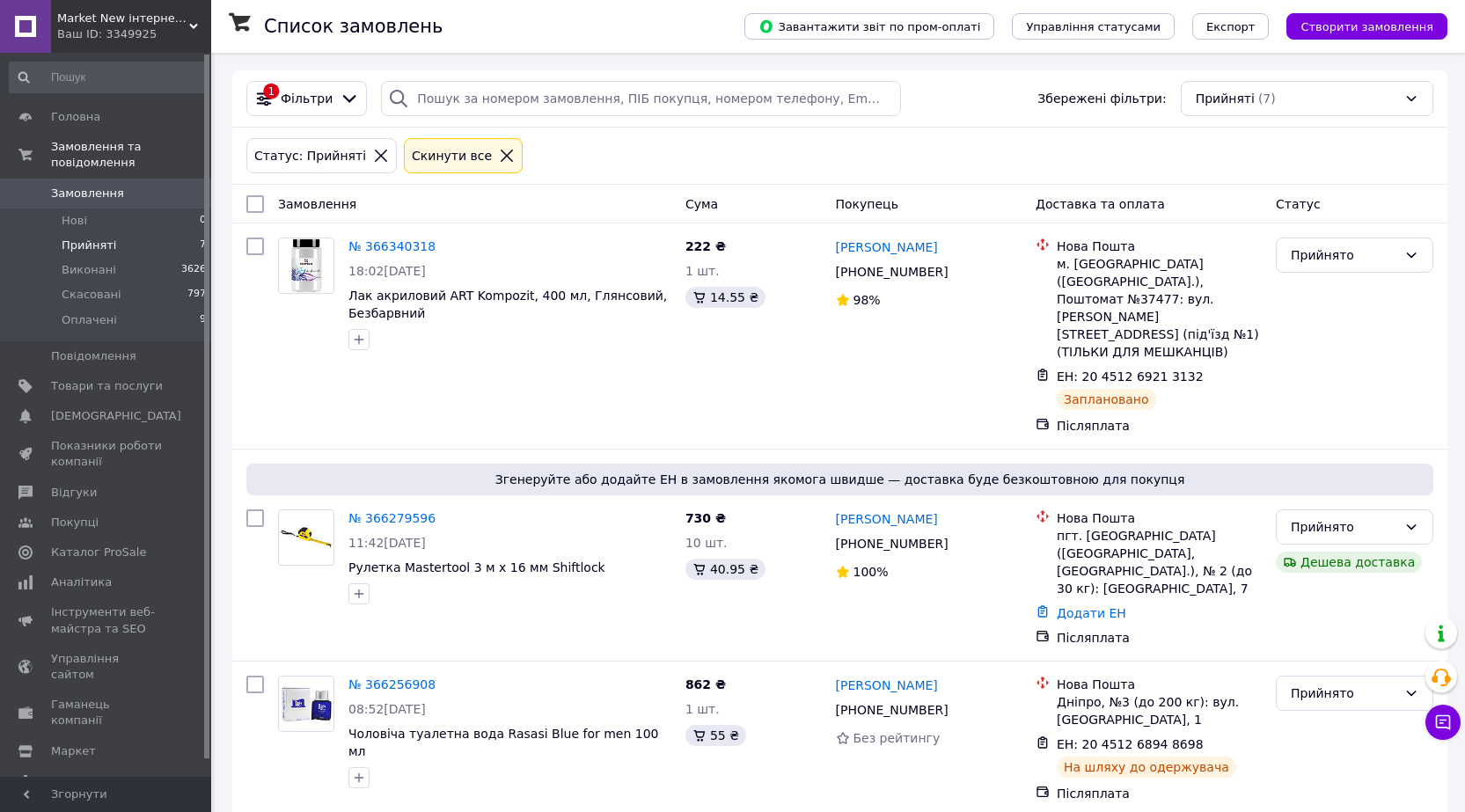
click at [1214, 93] on div "Прийняті (7)" at bounding box center [1306, 98] width 252 height 35
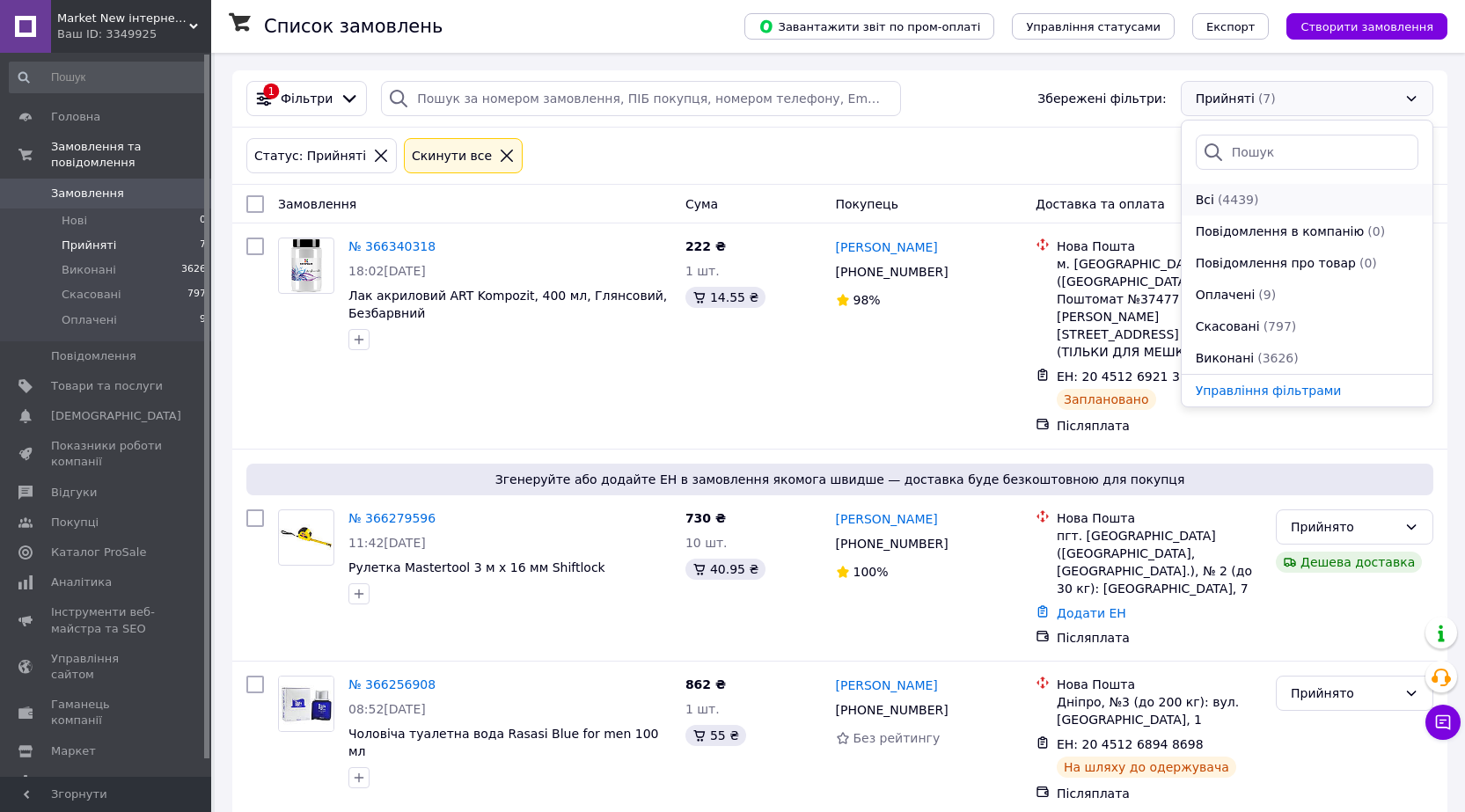
click at [1207, 200] on span "Всі" at bounding box center [1205, 200] width 19 height 18
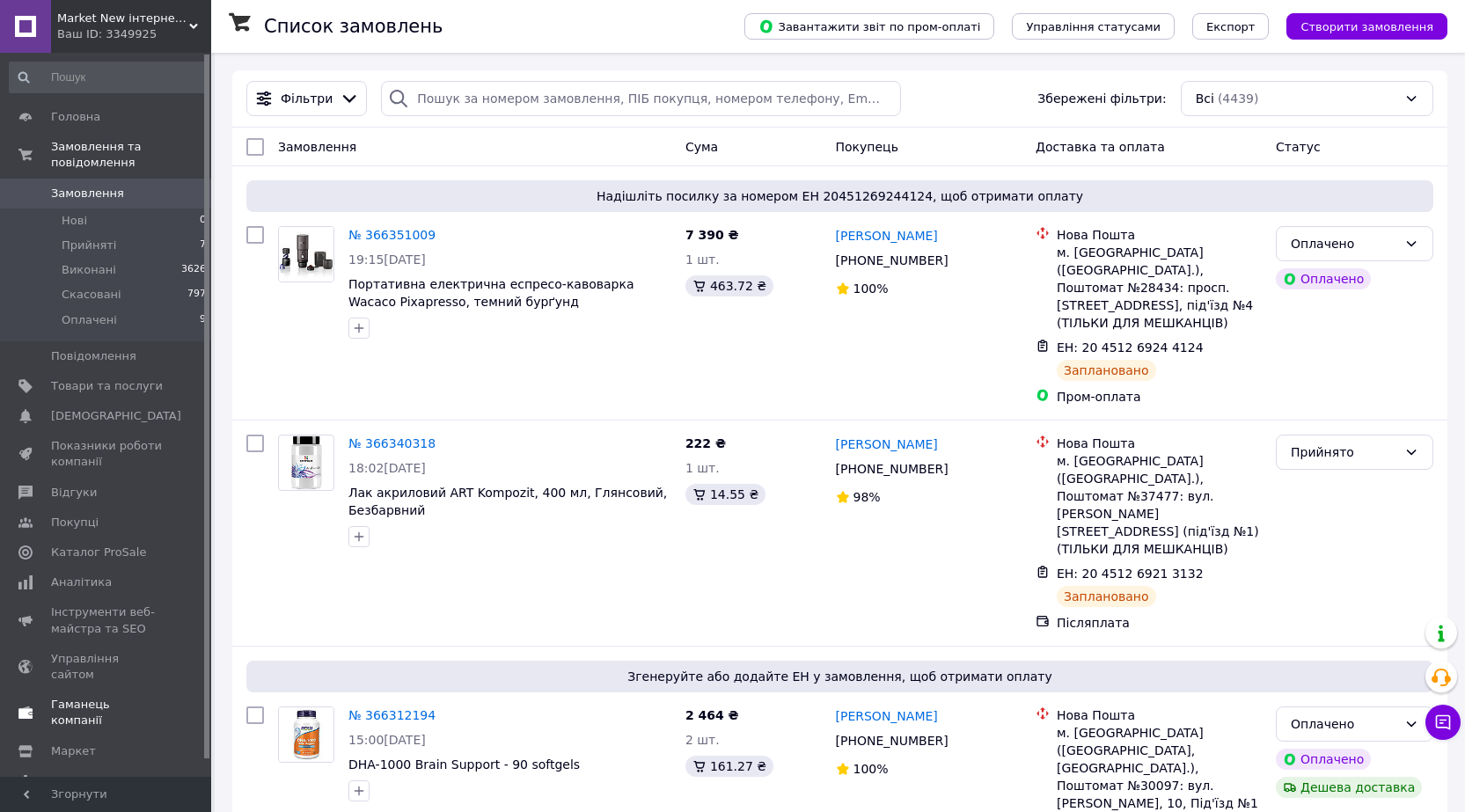
click at [105, 697] on span "Гаманець компанії" at bounding box center [107, 713] width 112 height 32
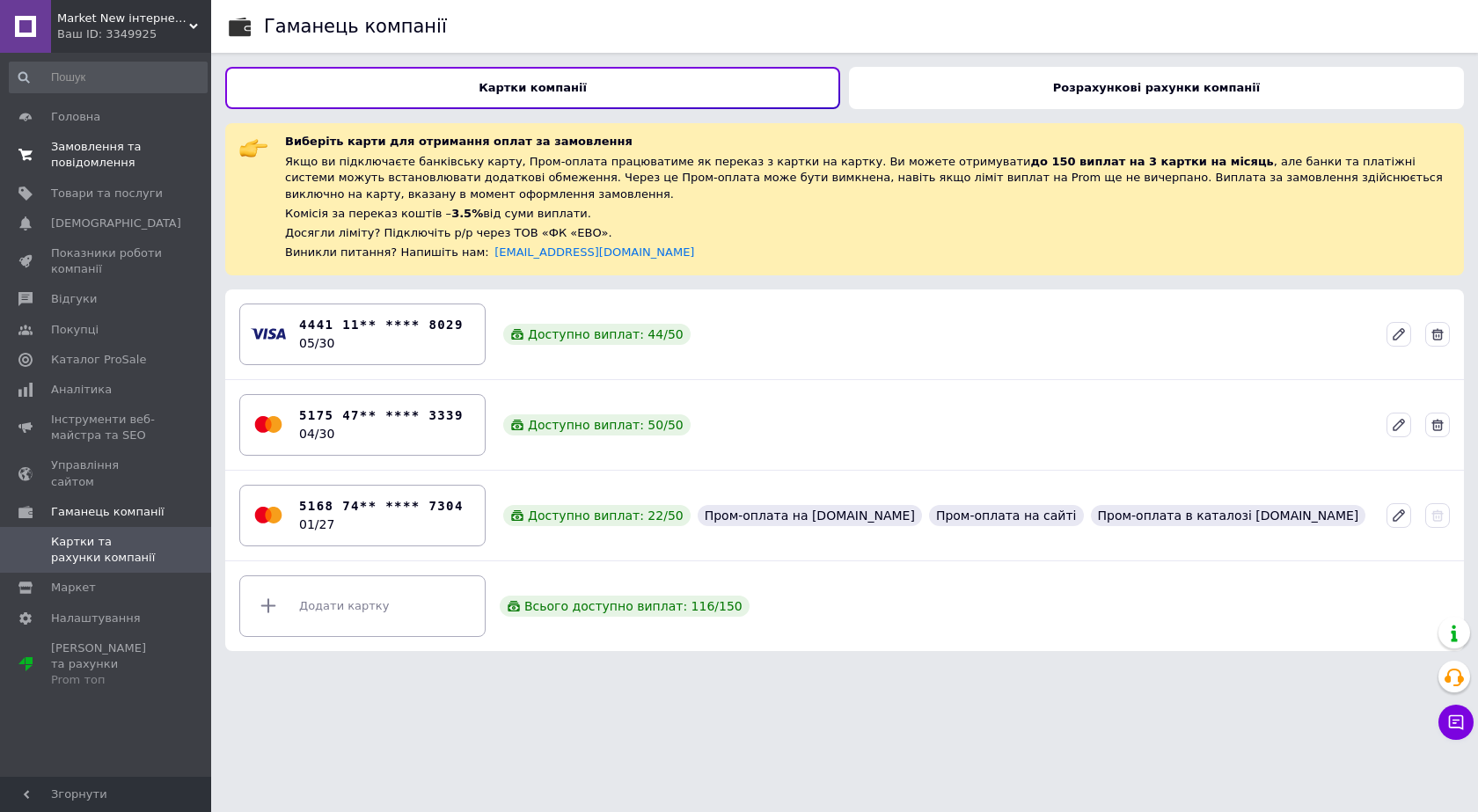
click at [105, 150] on span "Замовлення та повідомлення" at bounding box center [107, 155] width 112 height 32
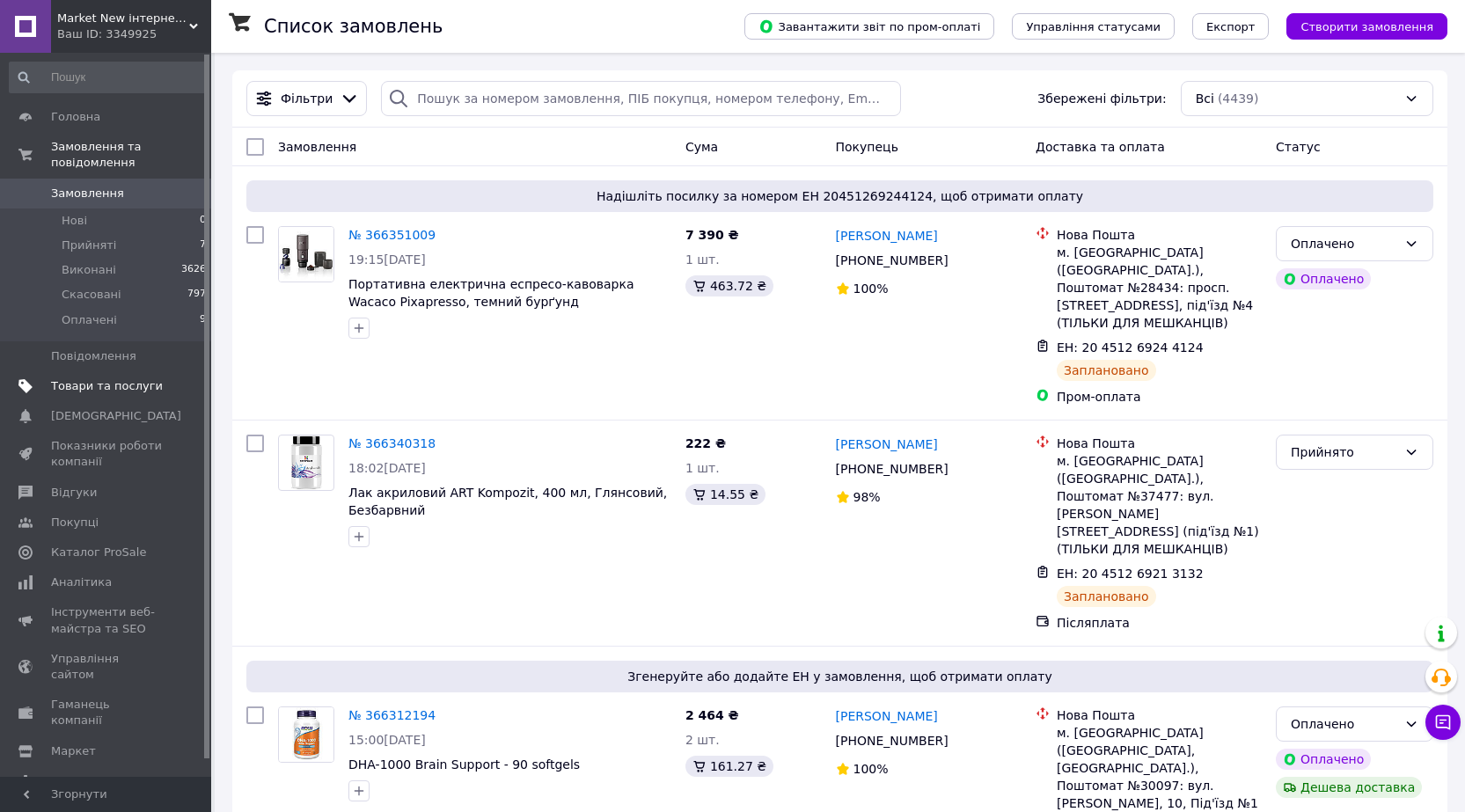
click at [75, 378] on span "Товари та послуги" at bounding box center [107, 386] width 112 height 16
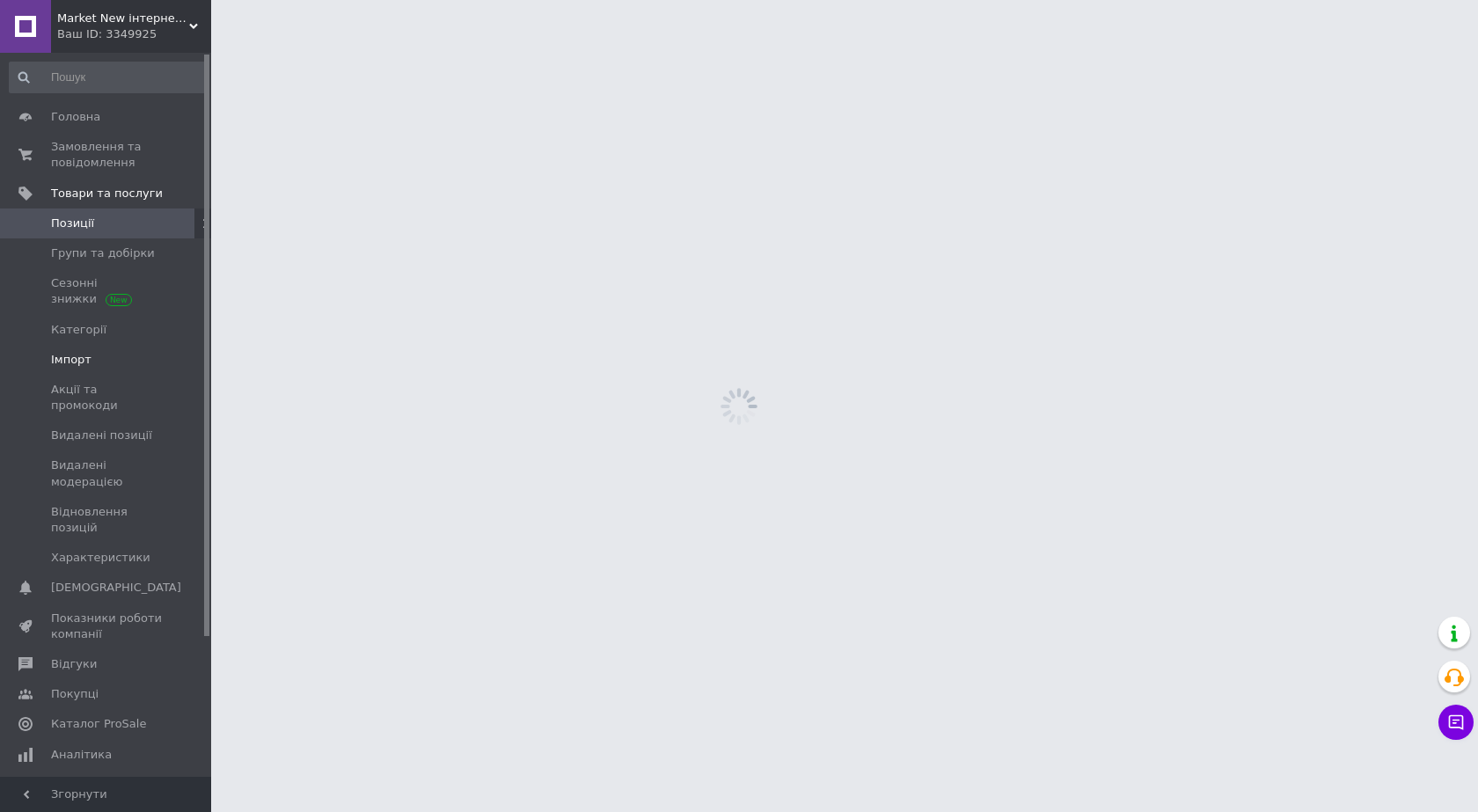
click at [71, 361] on span "Імпорт" at bounding box center [72, 360] width 41 height 16
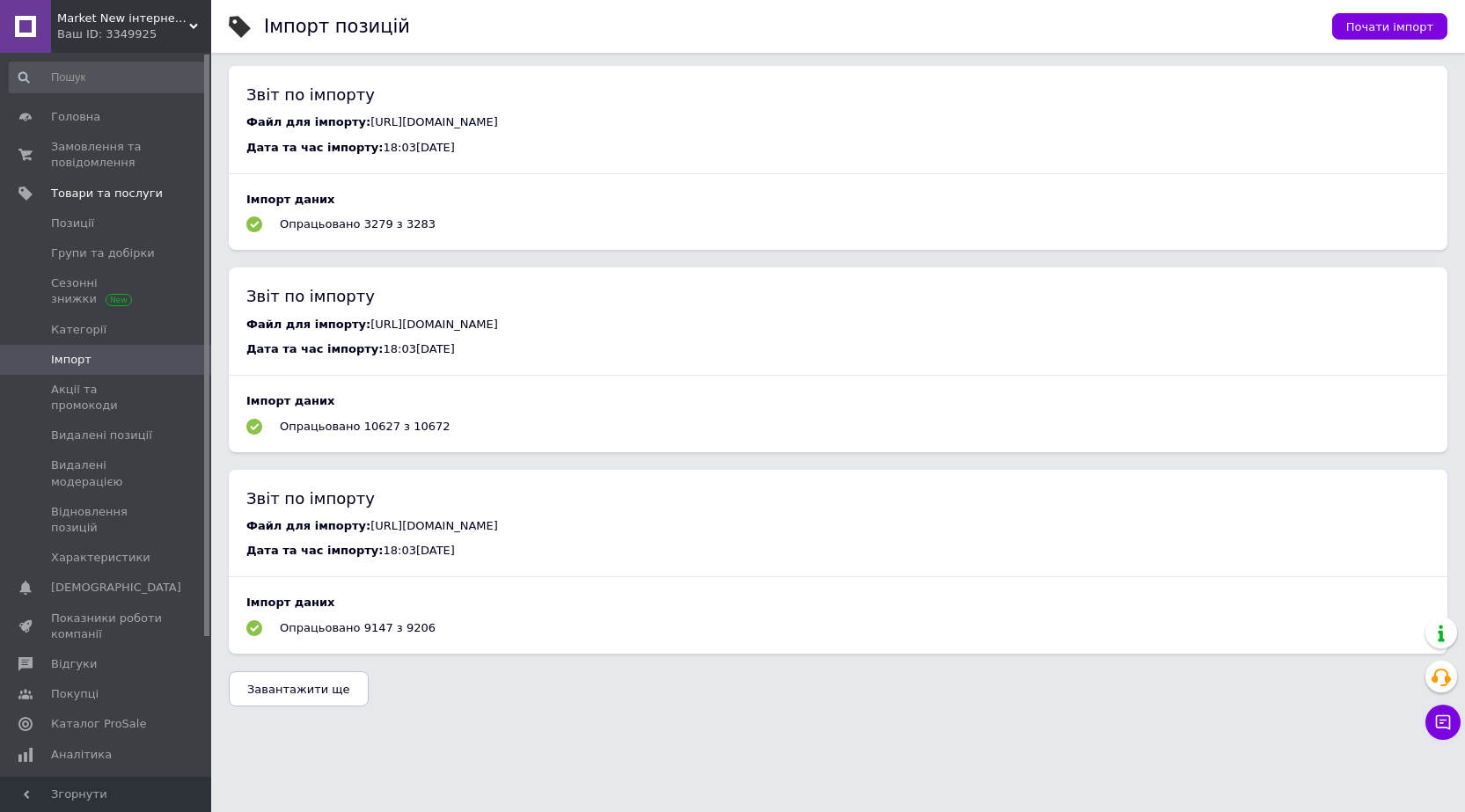
scroll to position [854, 0]
click at [72, 154] on span "Замовлення та повідомлення" at bounding box center [107, 155] width 112 height 32
